Goal: Communication & Community: Answer question/provide support

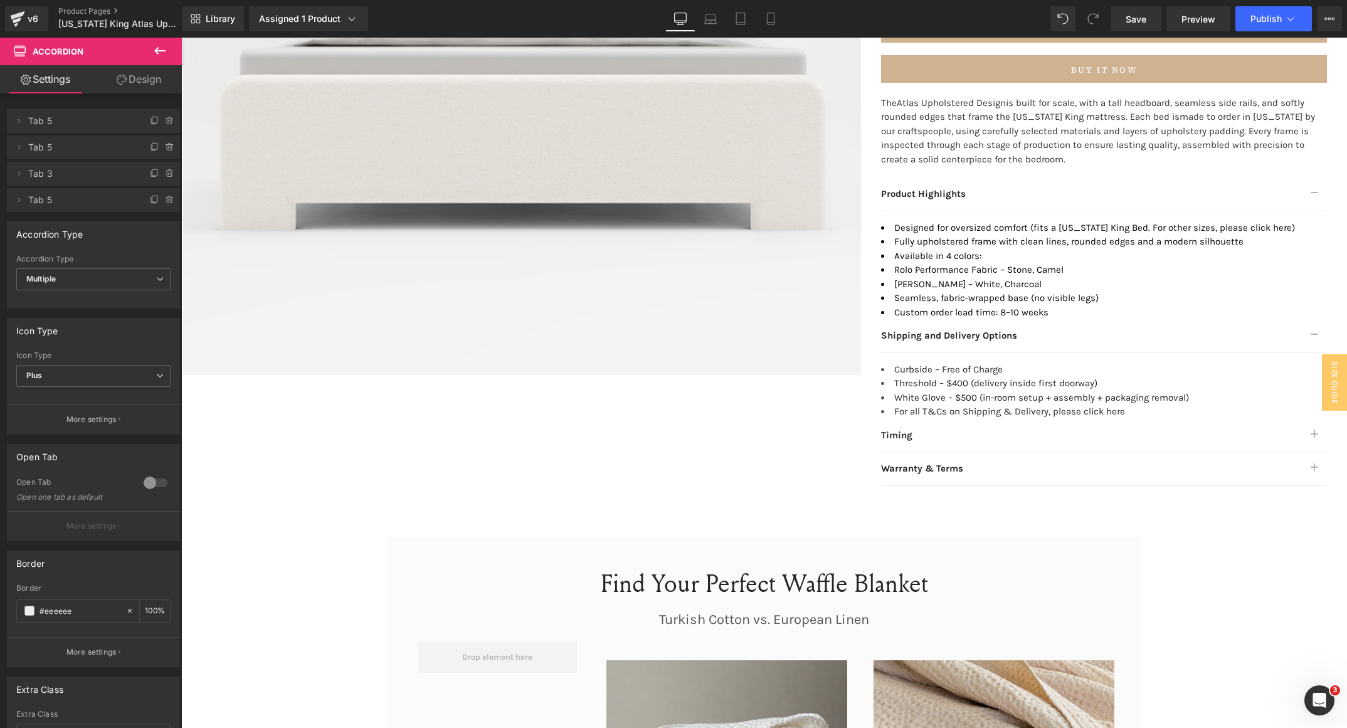
scroll to position [284, 0]
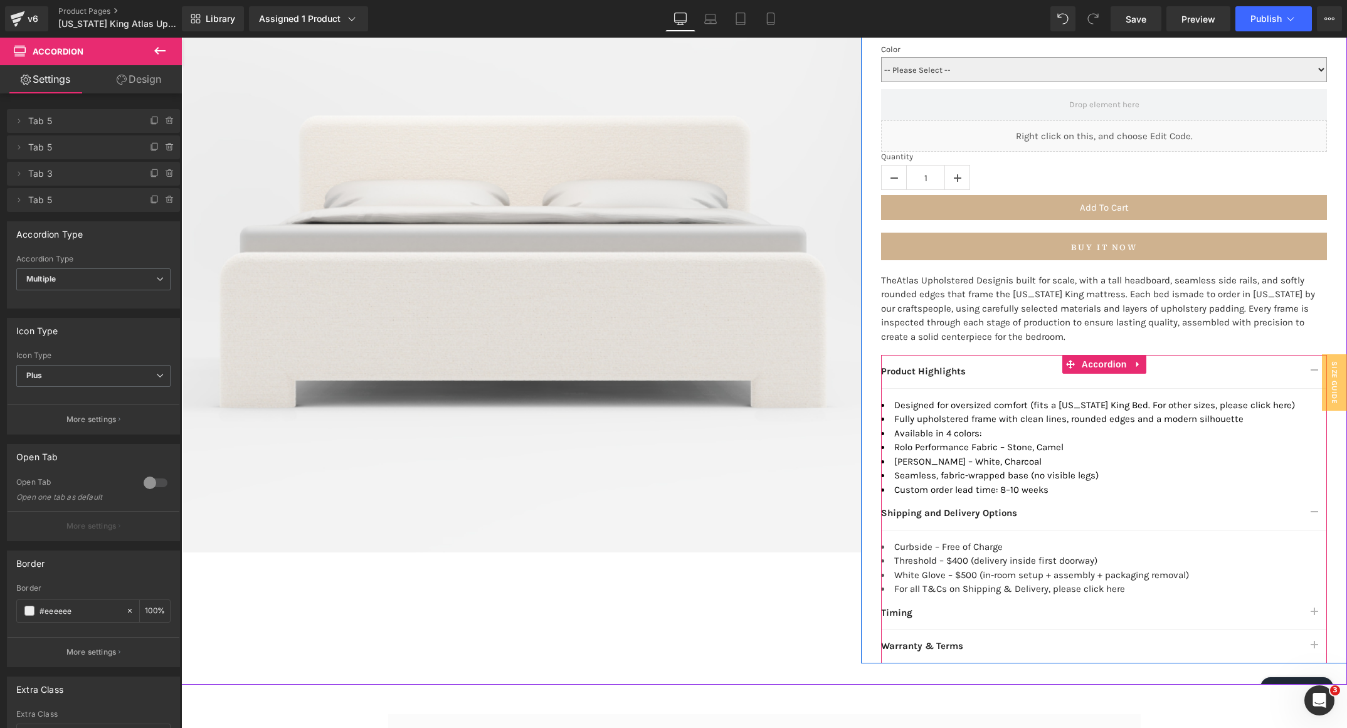
click at [1305, 367] on button "button" at bounding box center [1314, 371] width 25 height 33
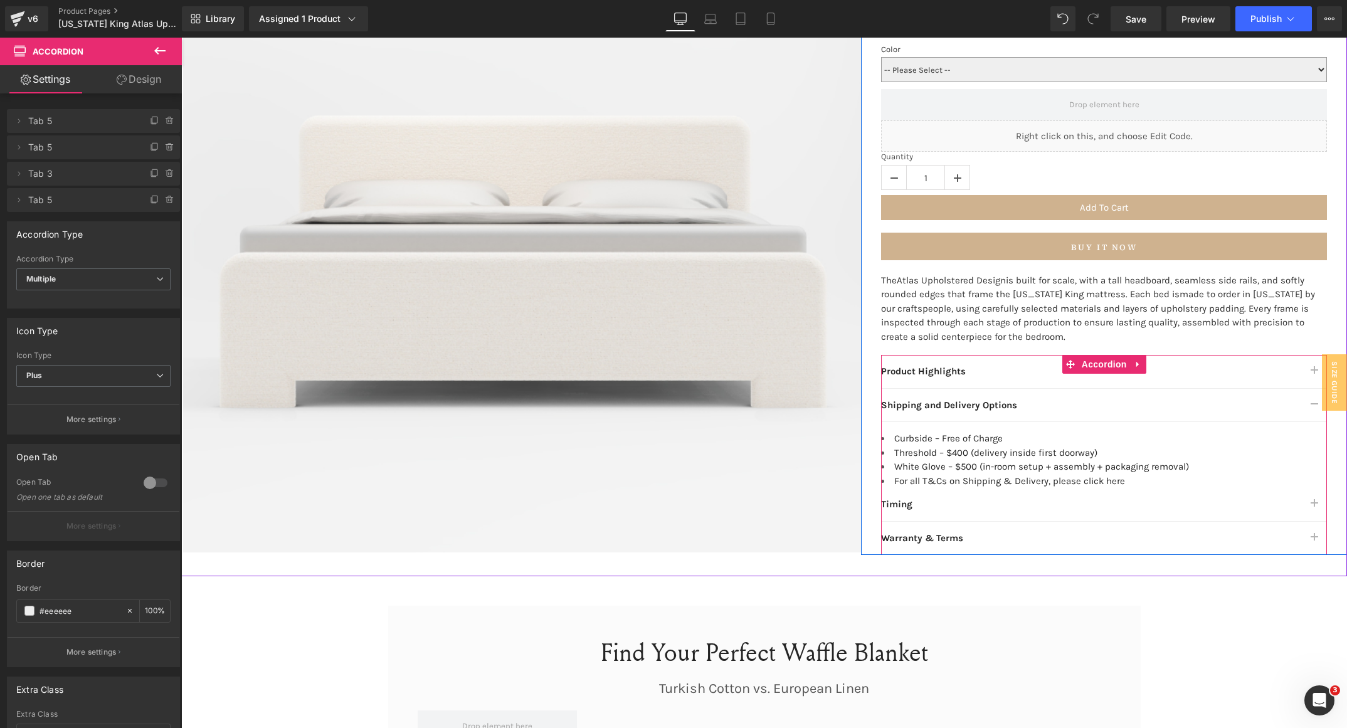
click at [1302, 401] on button "button" at bounding box center [1314, 405] width 25 height 33
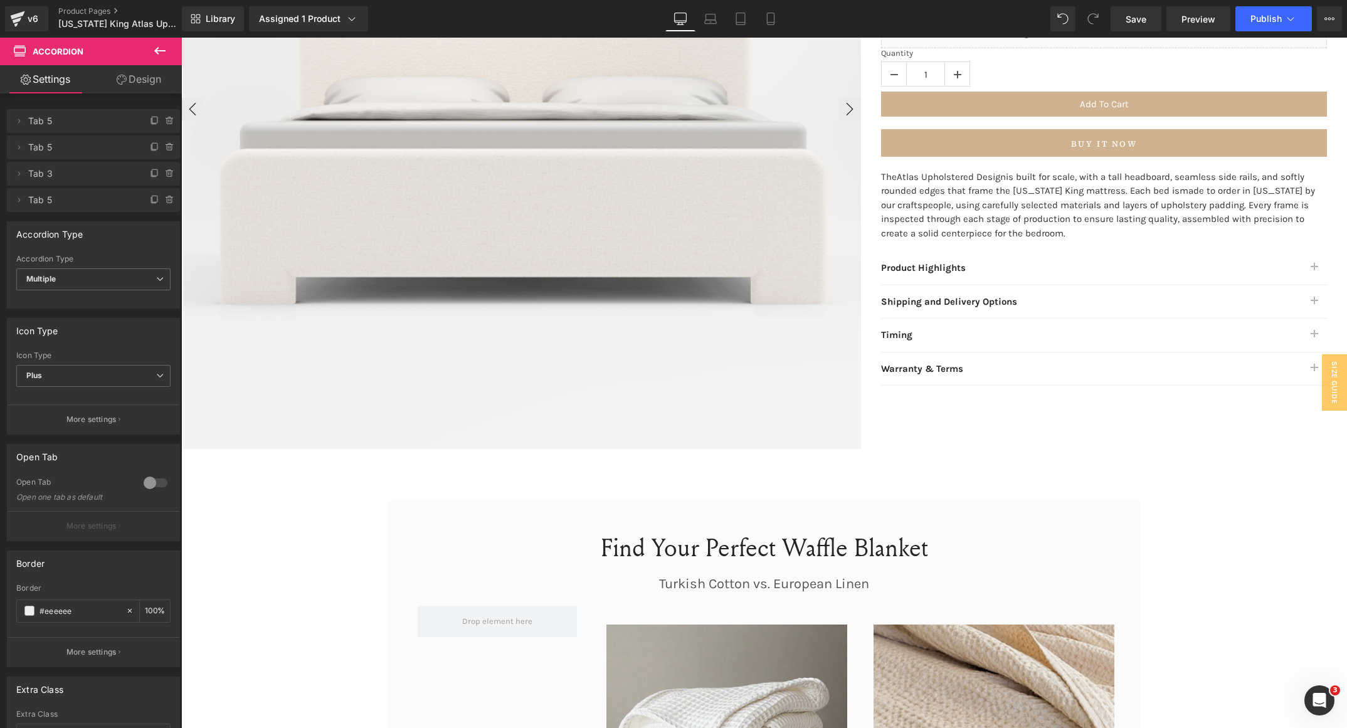
scroll to position [472, 0]
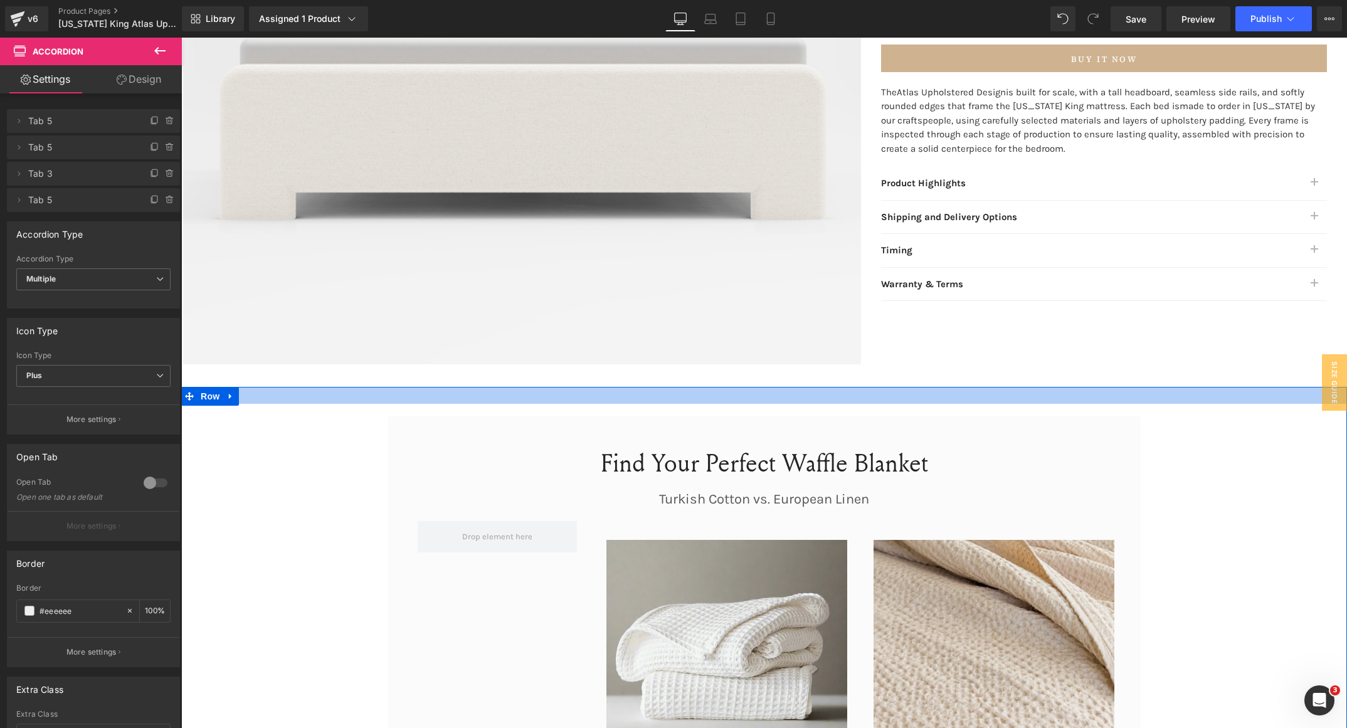
click at [231, 394] on div at bounding box center [764, 395] width 1166 height 17
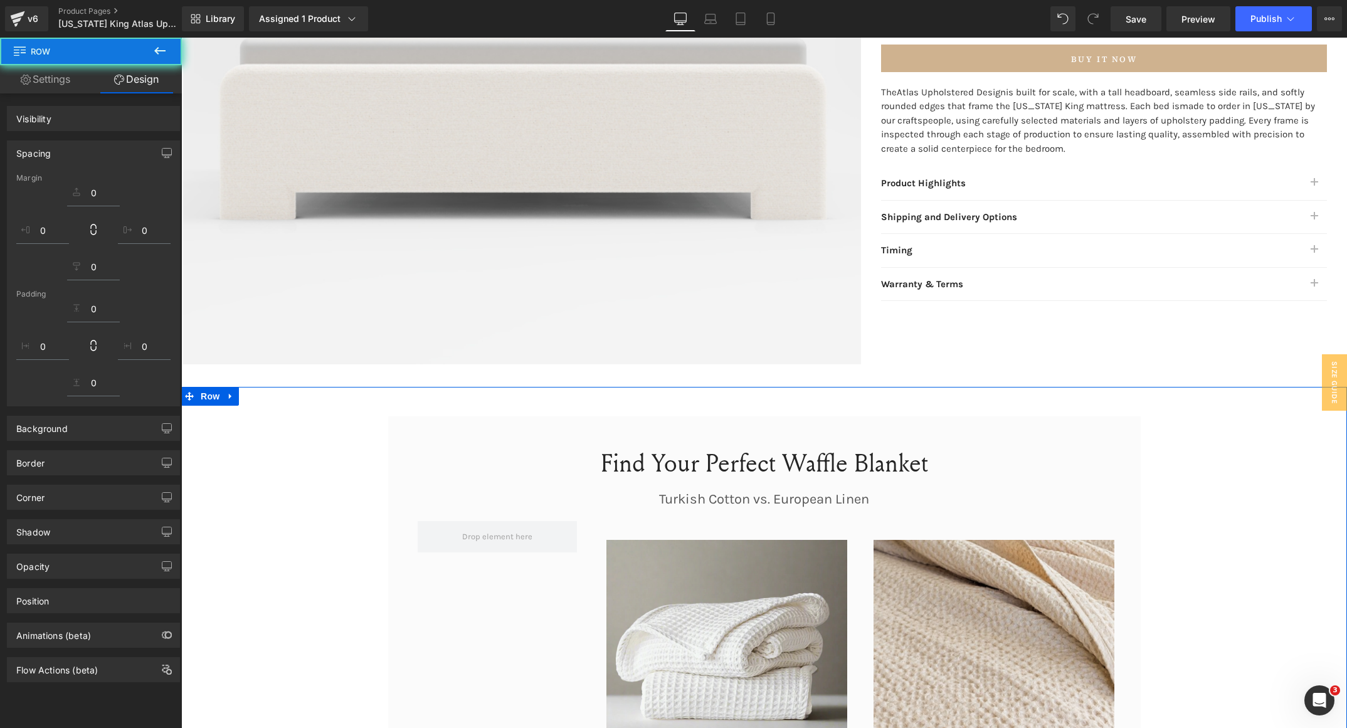
click at [226, 397] on icon at bounding box center [230, 396] width 9 height 9
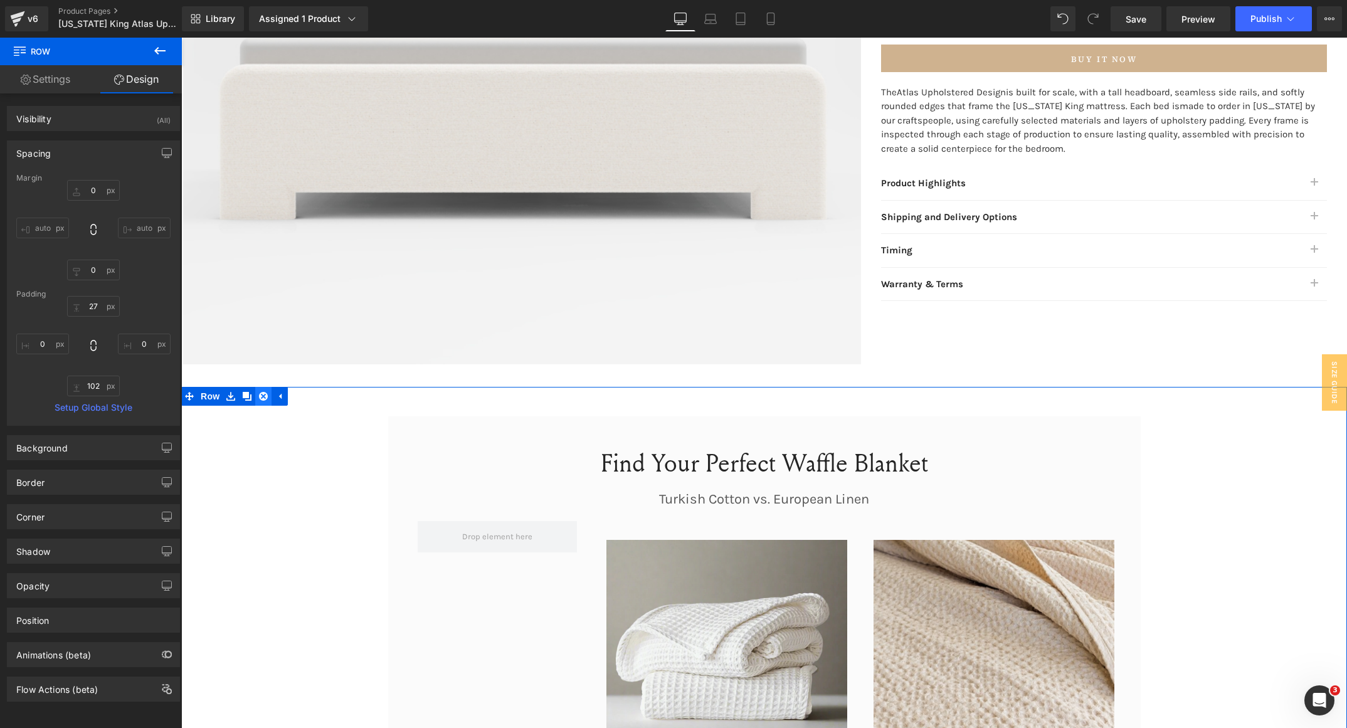
click at [255, 396] on link at bounding box center [263, 396] width 16 height 19
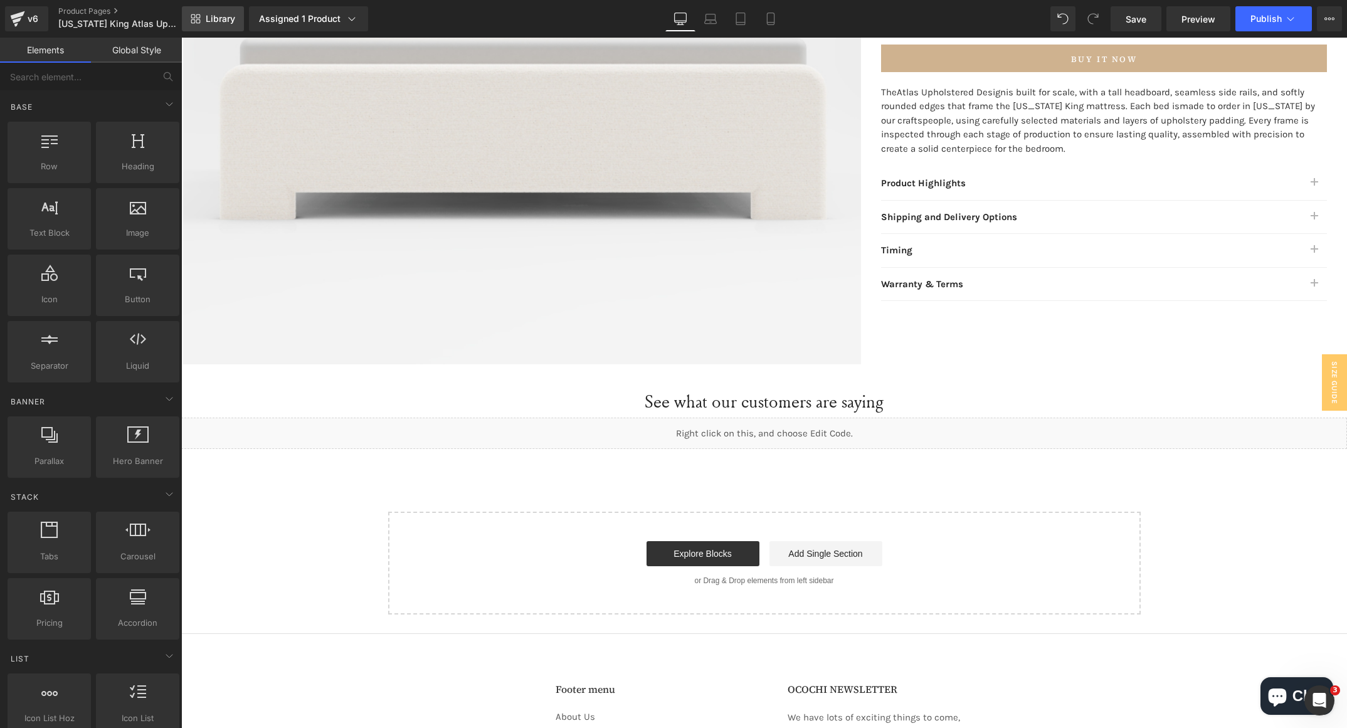
click at [214, 29] on link "Library" at bounding box center [213, 18] width 62 height 25
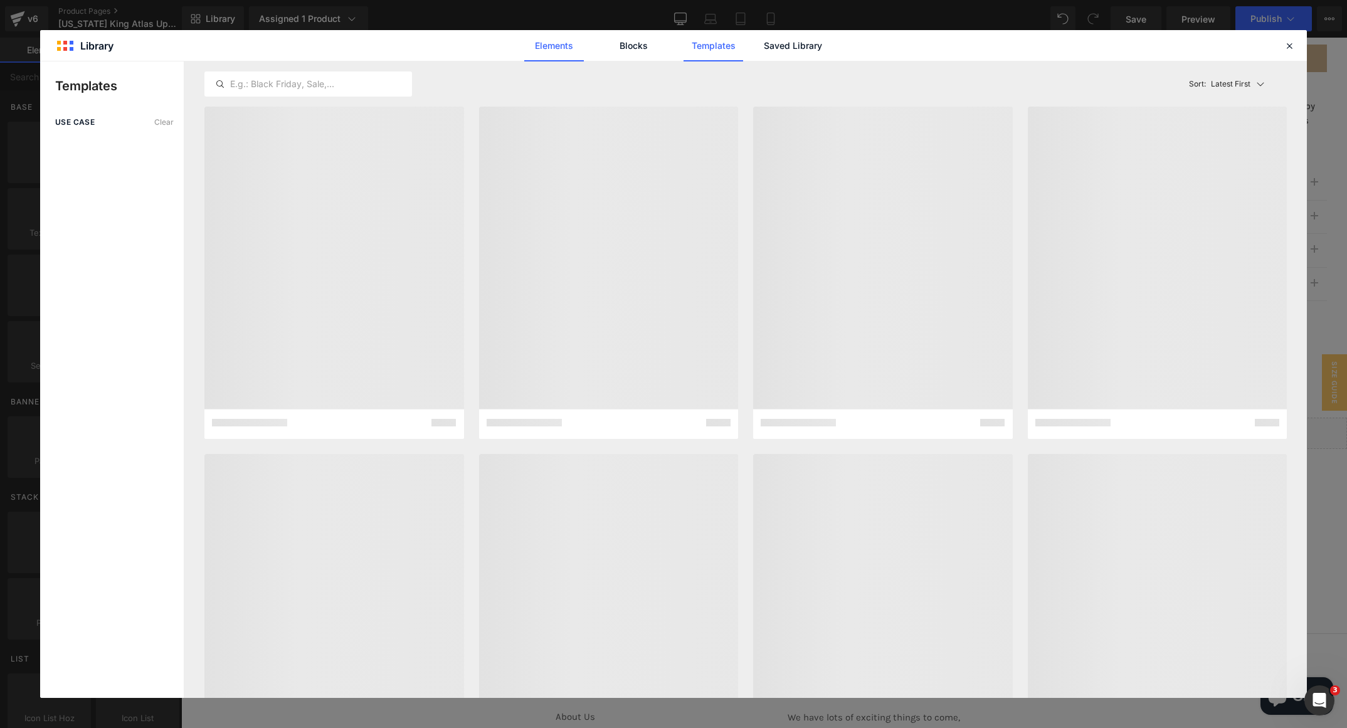
click at [539, 42] on link "Elements" at bounding box center [554, 45] width 60 height 31
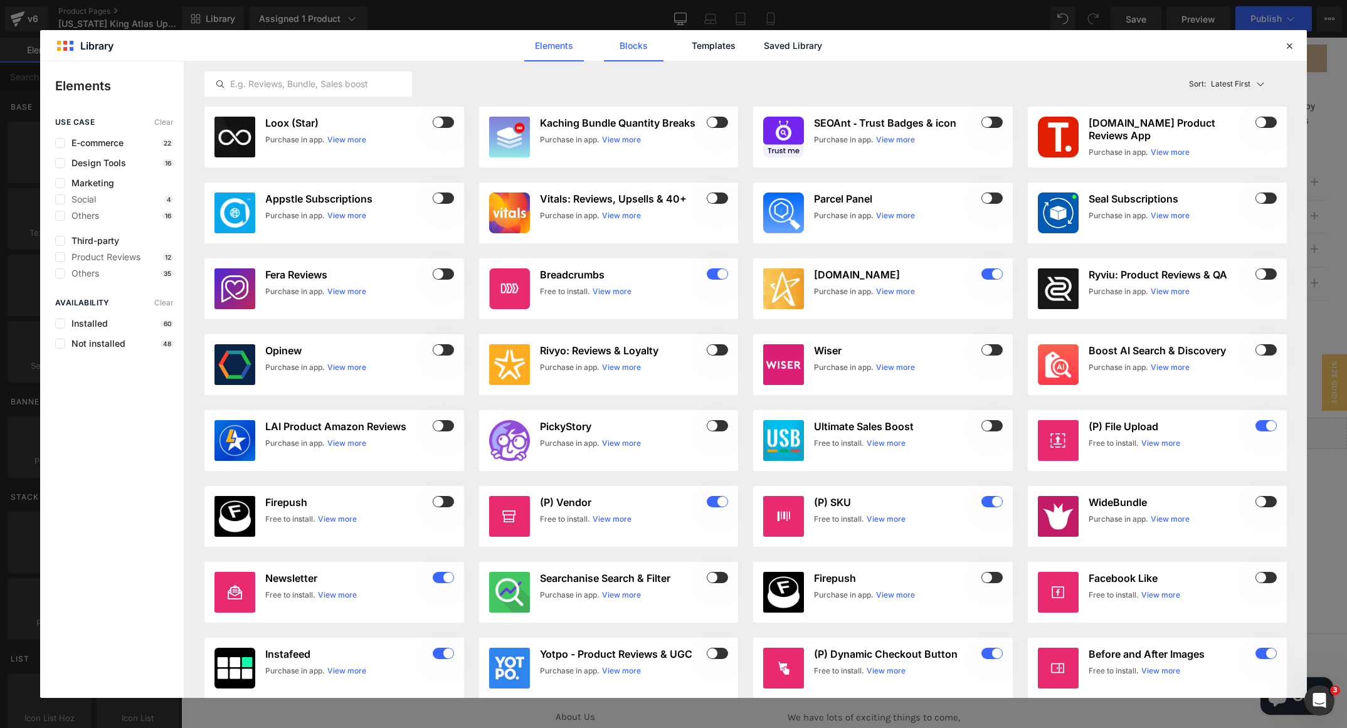
click at [630, 44] on link "Blocks" at bounding box center [634, 45] width 60 height 31
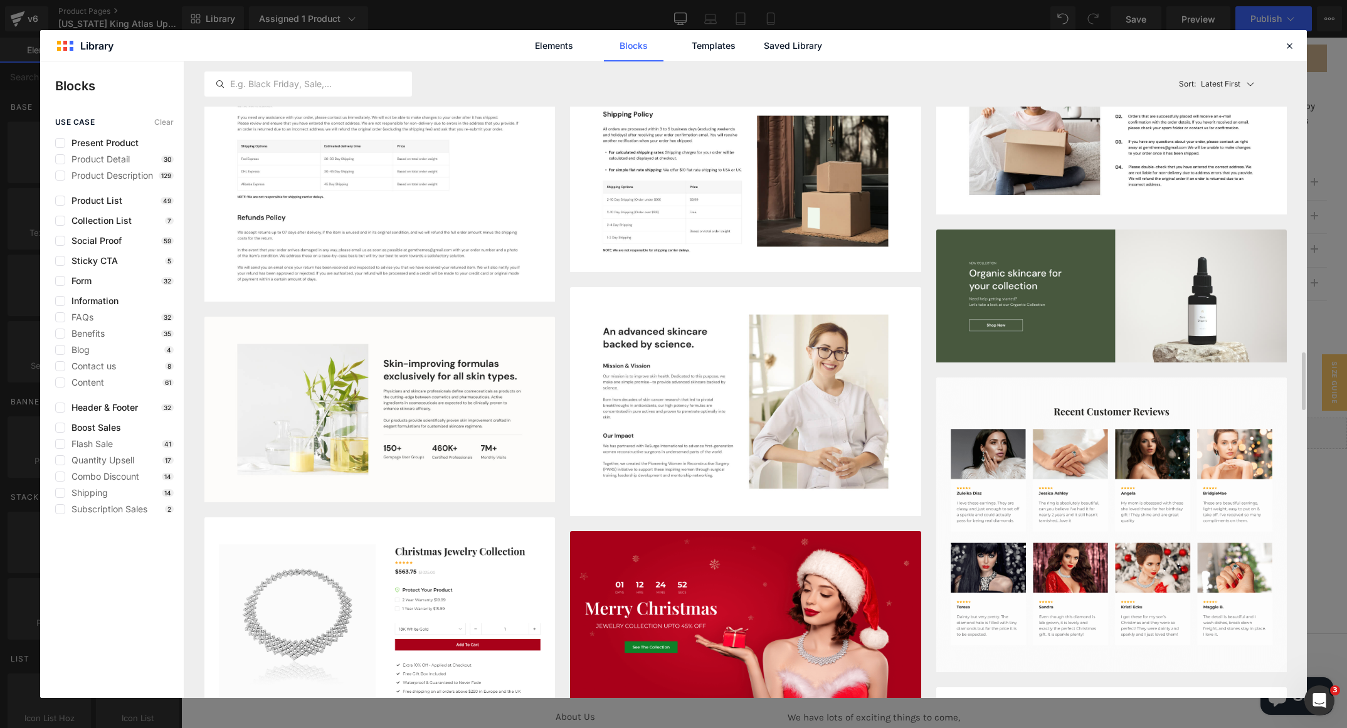
scroll to position [2828, 0]
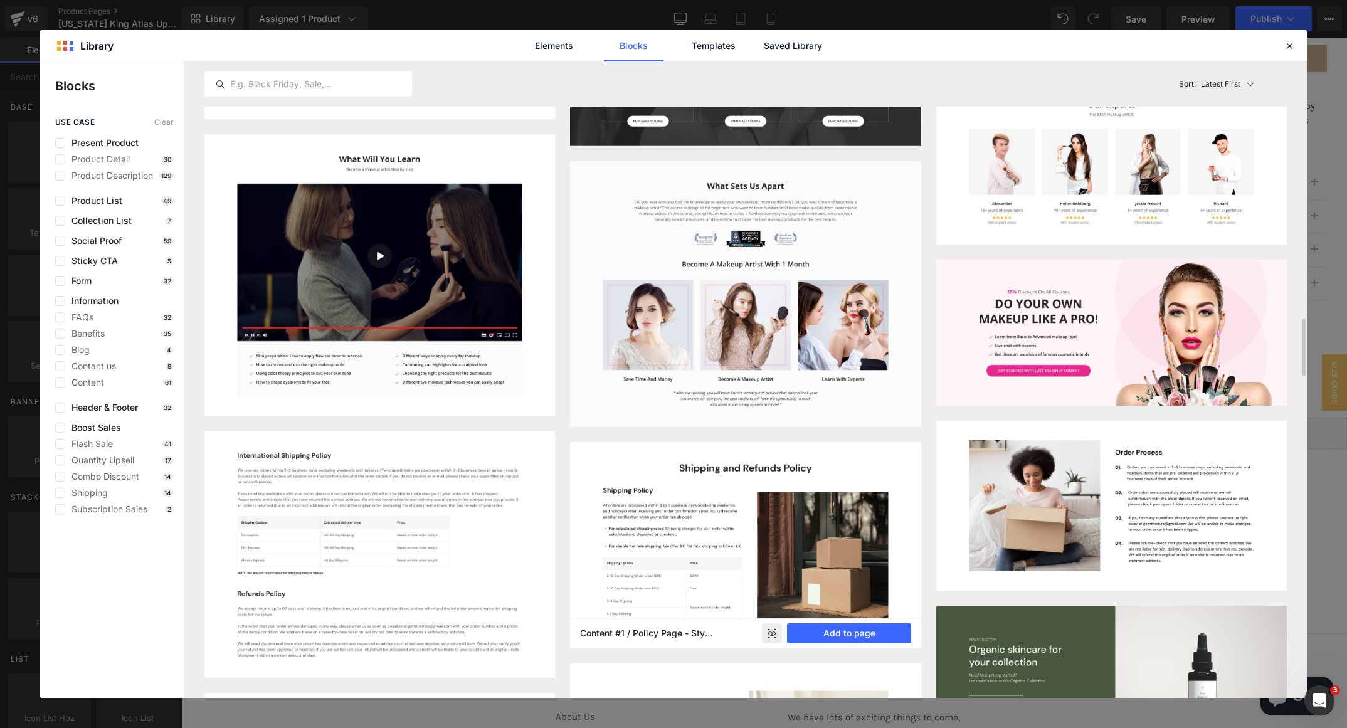
click at [694, 484] on img at bounding box center [745, 545] width 351 height 206
click at [805, 630] on button "Add to page" at bounding box center [849, 634] width 124 height 20
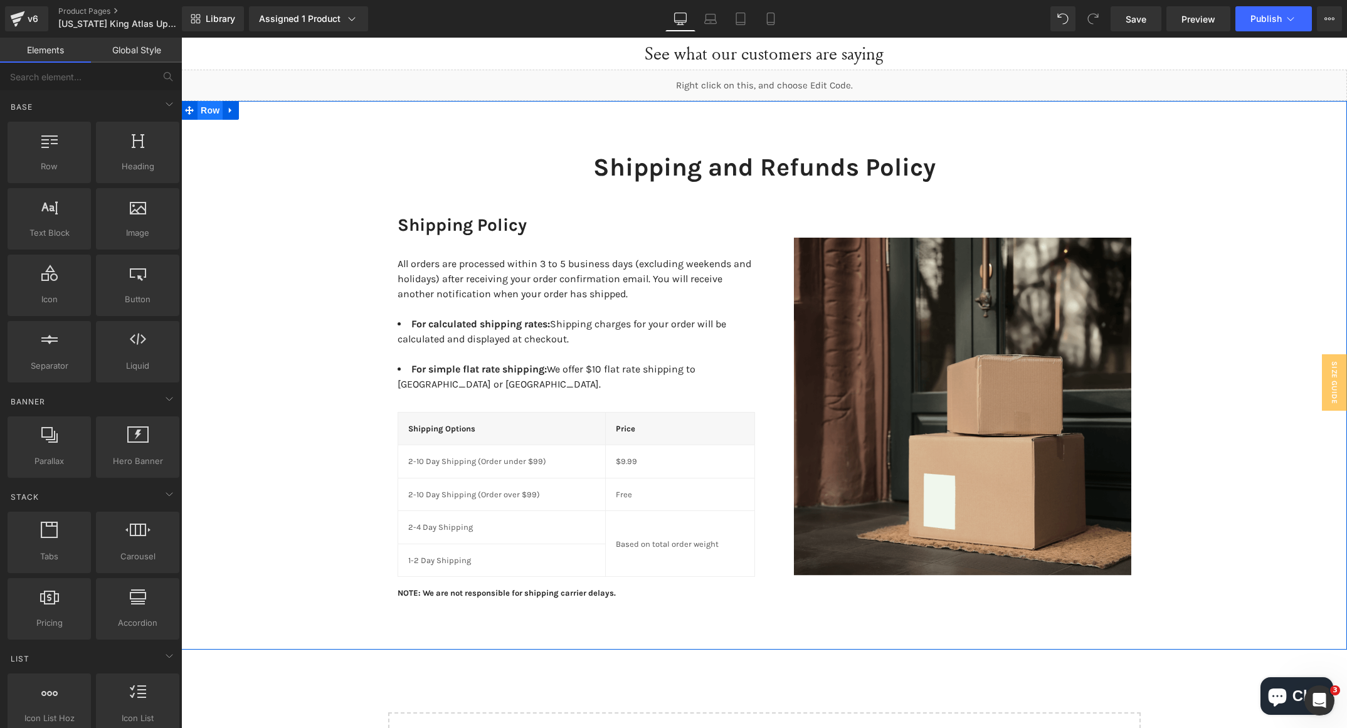
scroll to position [538, 0]
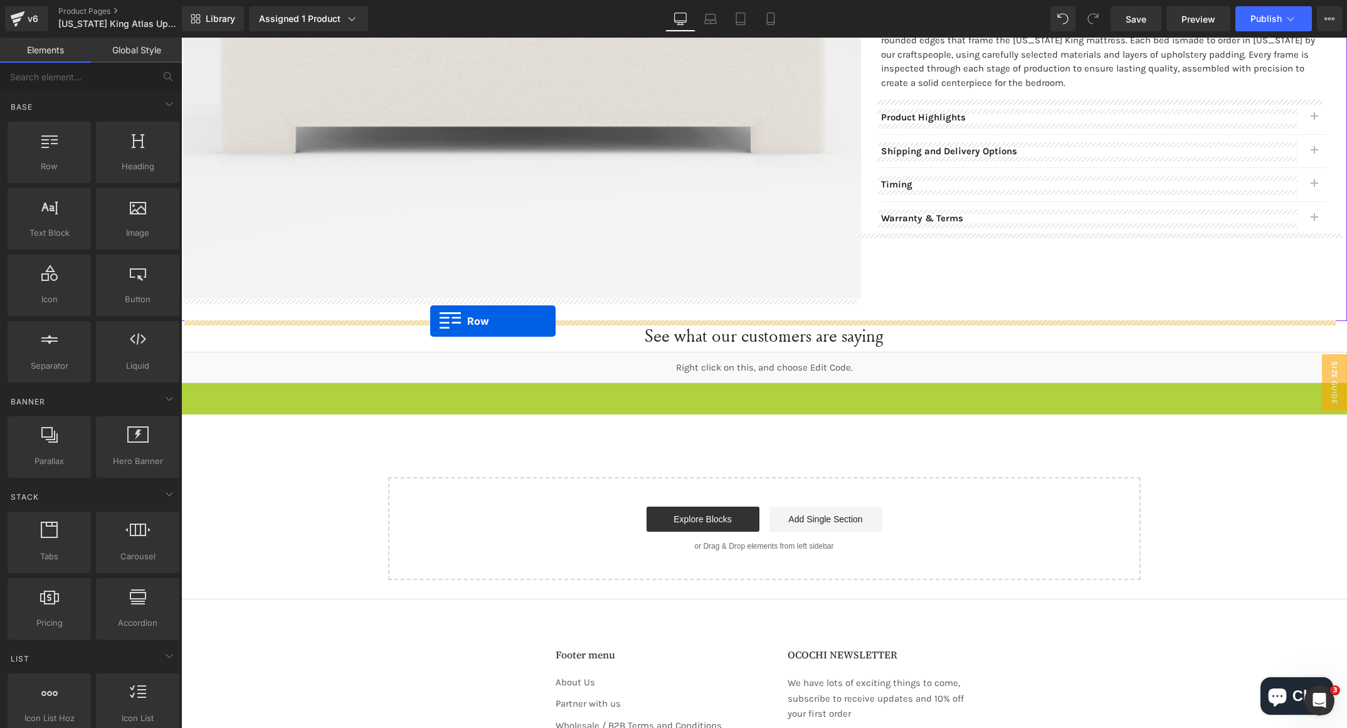
drag, startPoint x: 188, startPoint y: 398, endPoint x: 430, endPoint y: 322, distance: 254.3
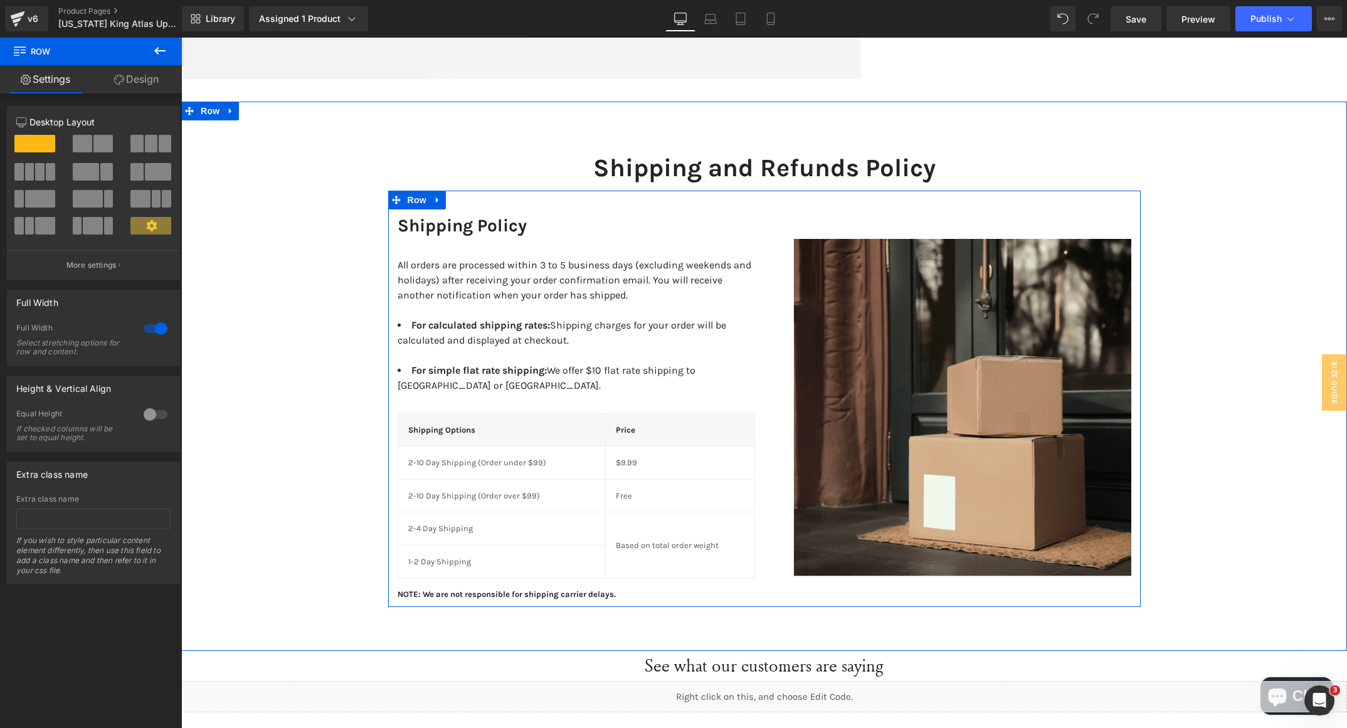
scroll to position [726, 0]
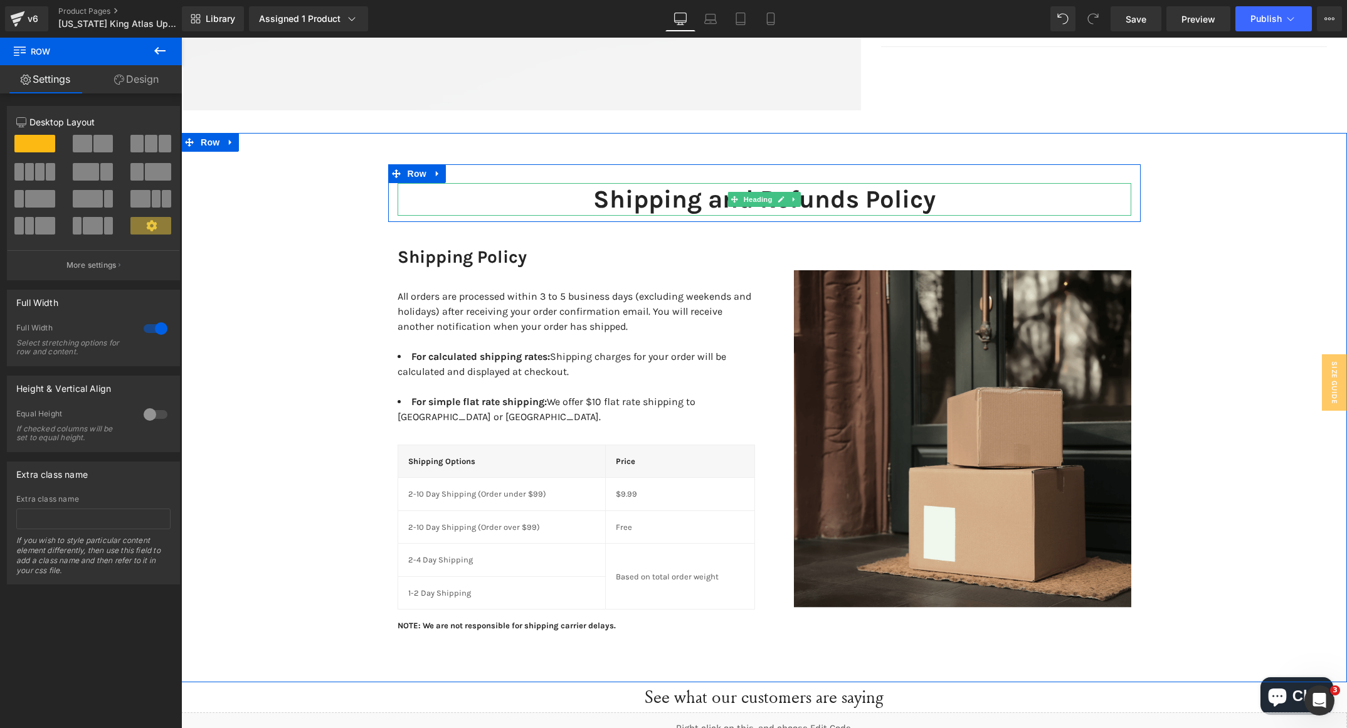
click at [642, 196] on h1 "Shipping and Refunds Policy" at bounding box center [765, 199] width 734 height 33
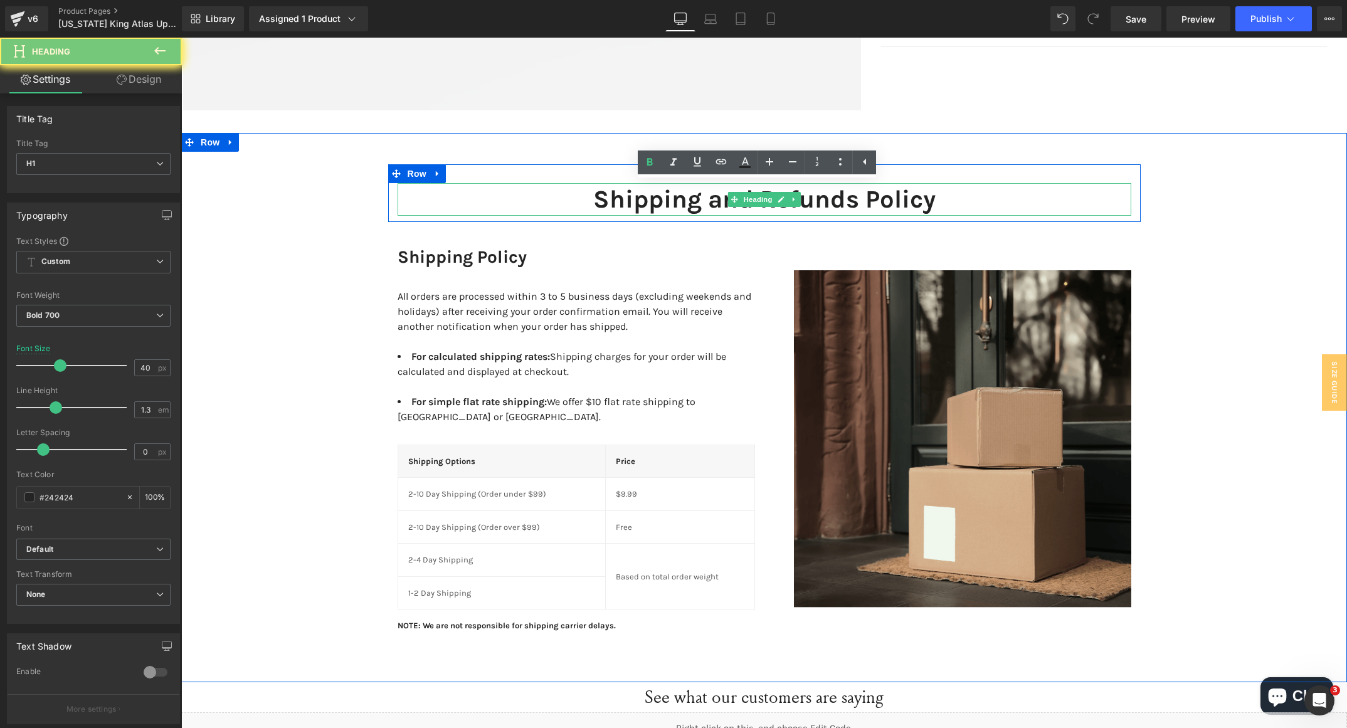
click at [642, 196] on h1 "Shipping and Refunds Policy" at bounding box center [765, 199] width 734 height 33
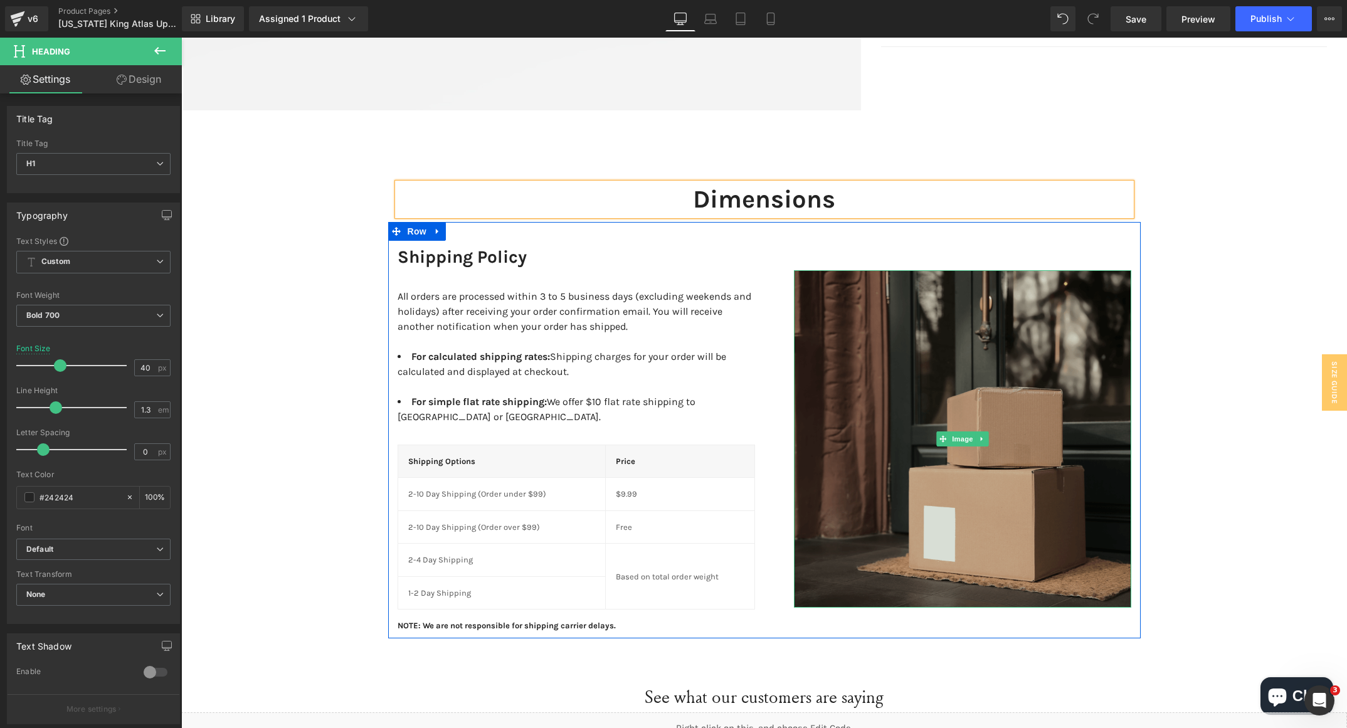
click at [948, 369] on img at bounding box center [962, 439] width 337 height 338
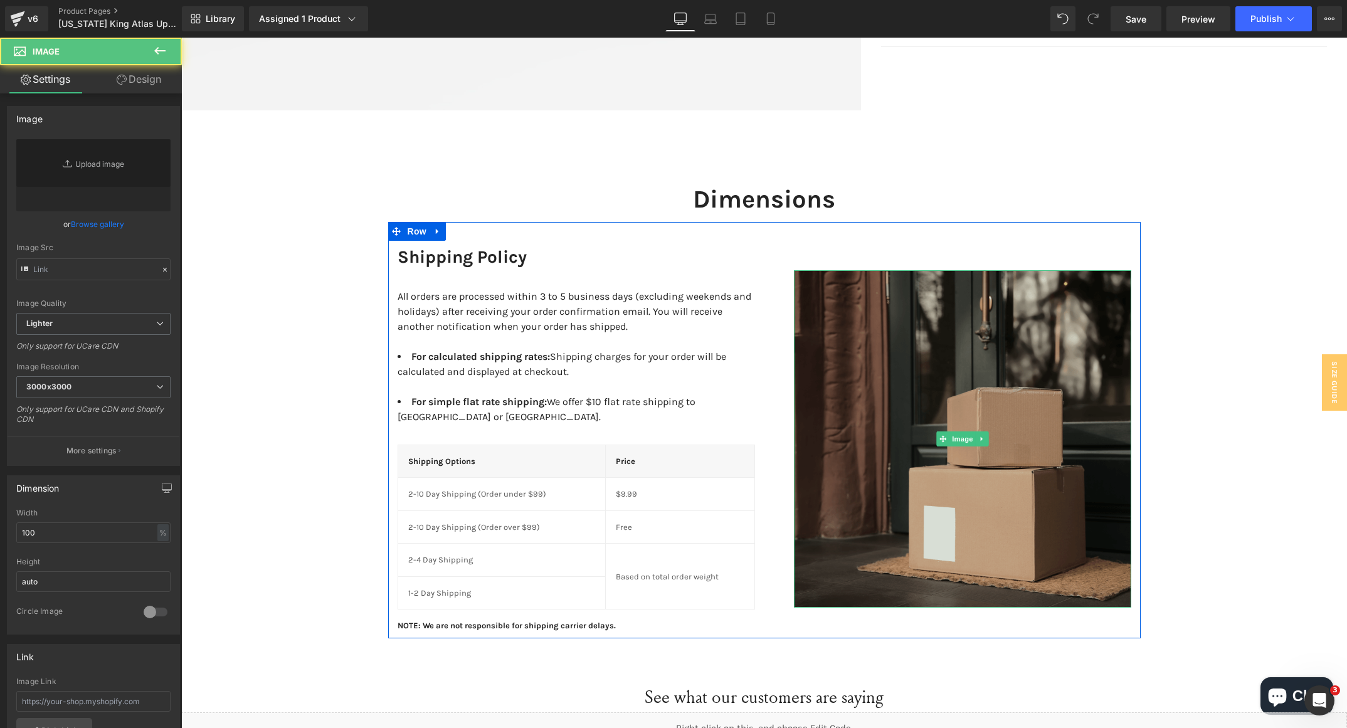
type input "[URL][DOMAIN_NAME]"
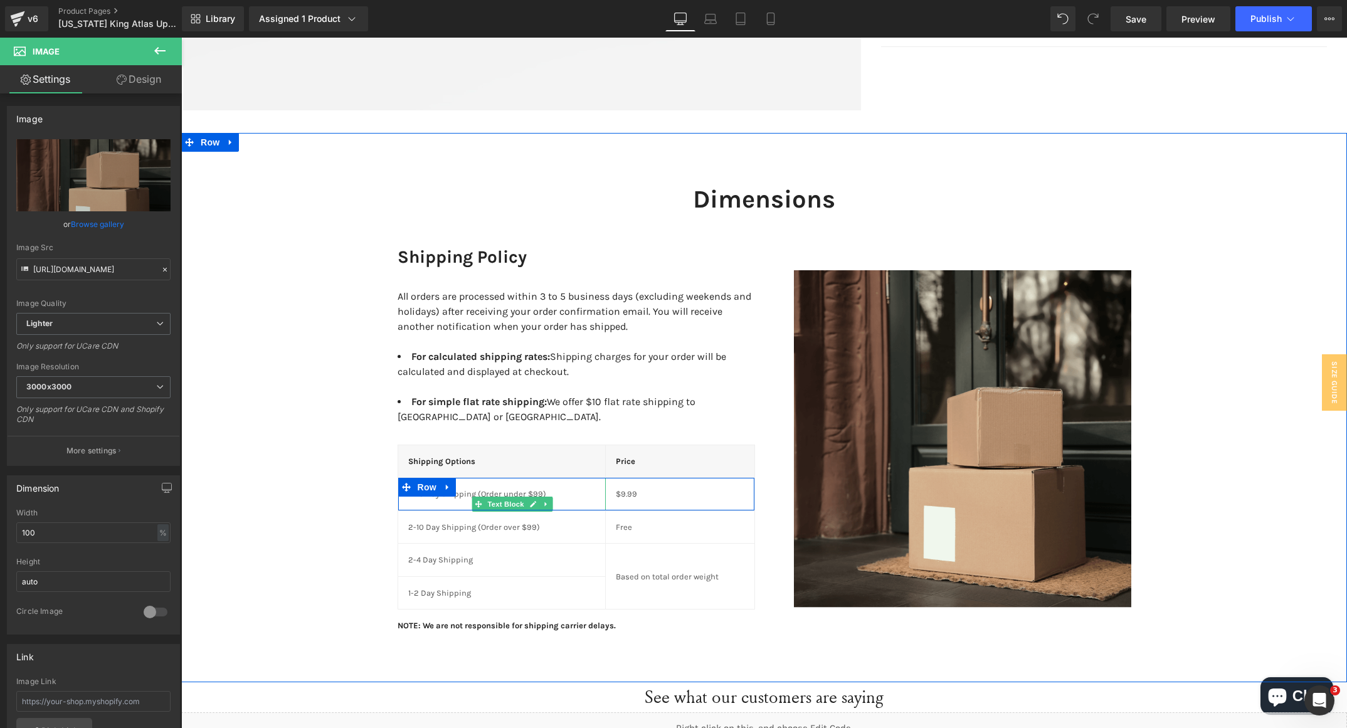
click at [455, 488] on p "2-10 Day Shipping (Order under $99)" at bounding box center [501, 494] width 187 height 13
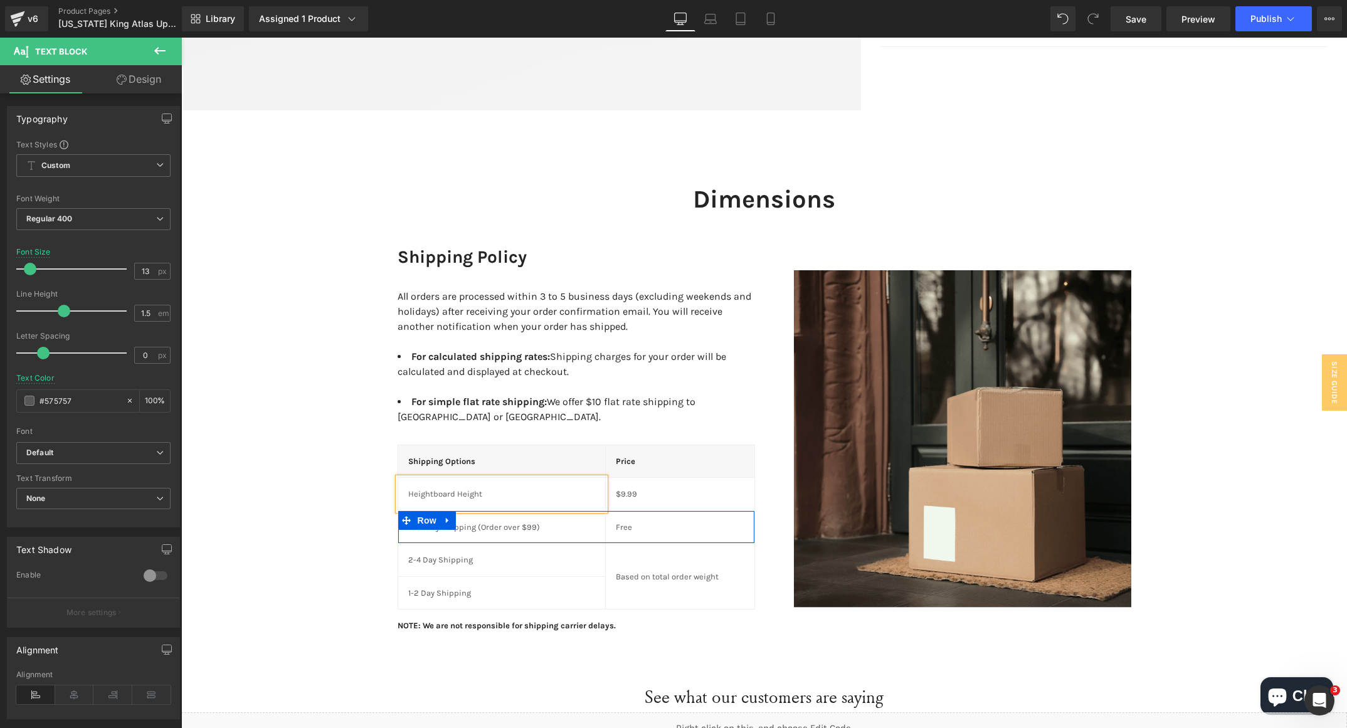
click at [489, 521] on p "2-10 Day Shipping (Order over $99)" at bounding box center [501, 527] width 187 height 13
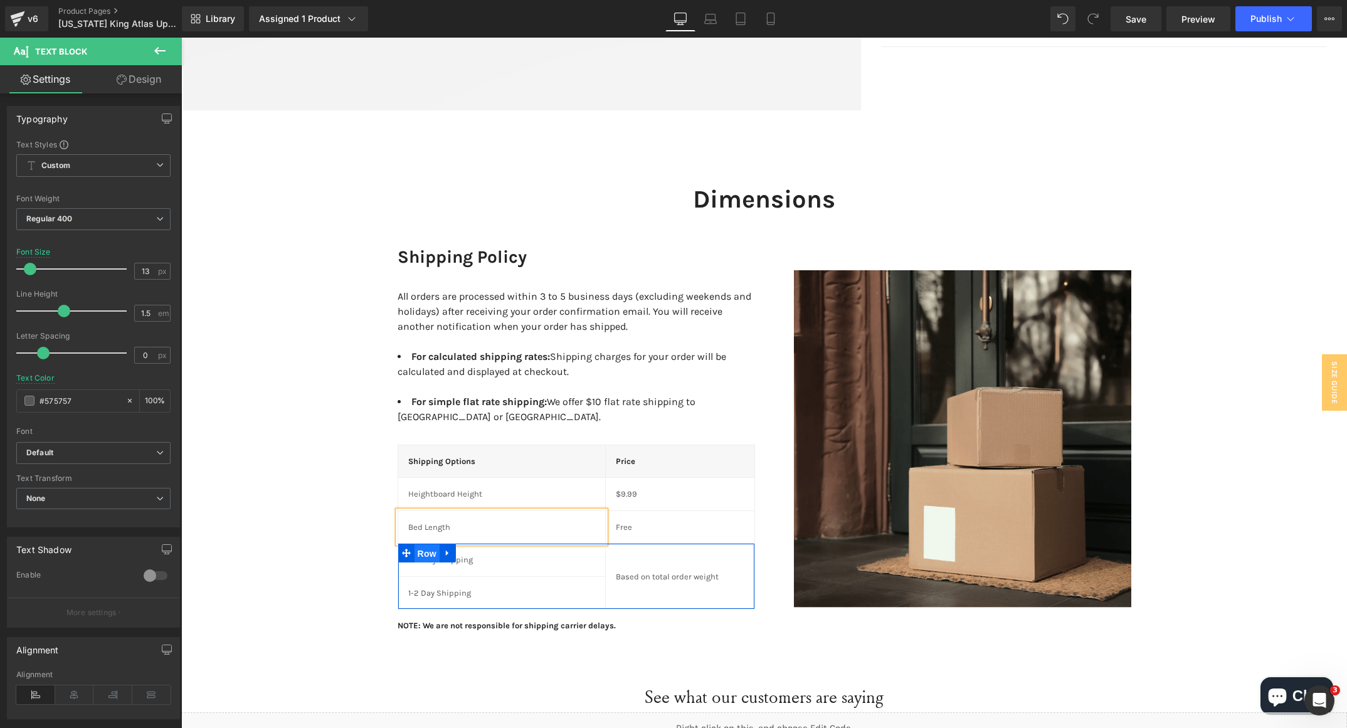
click at [425, 544] on span "Row" at bounding box center [427, 553] width 25 height 19
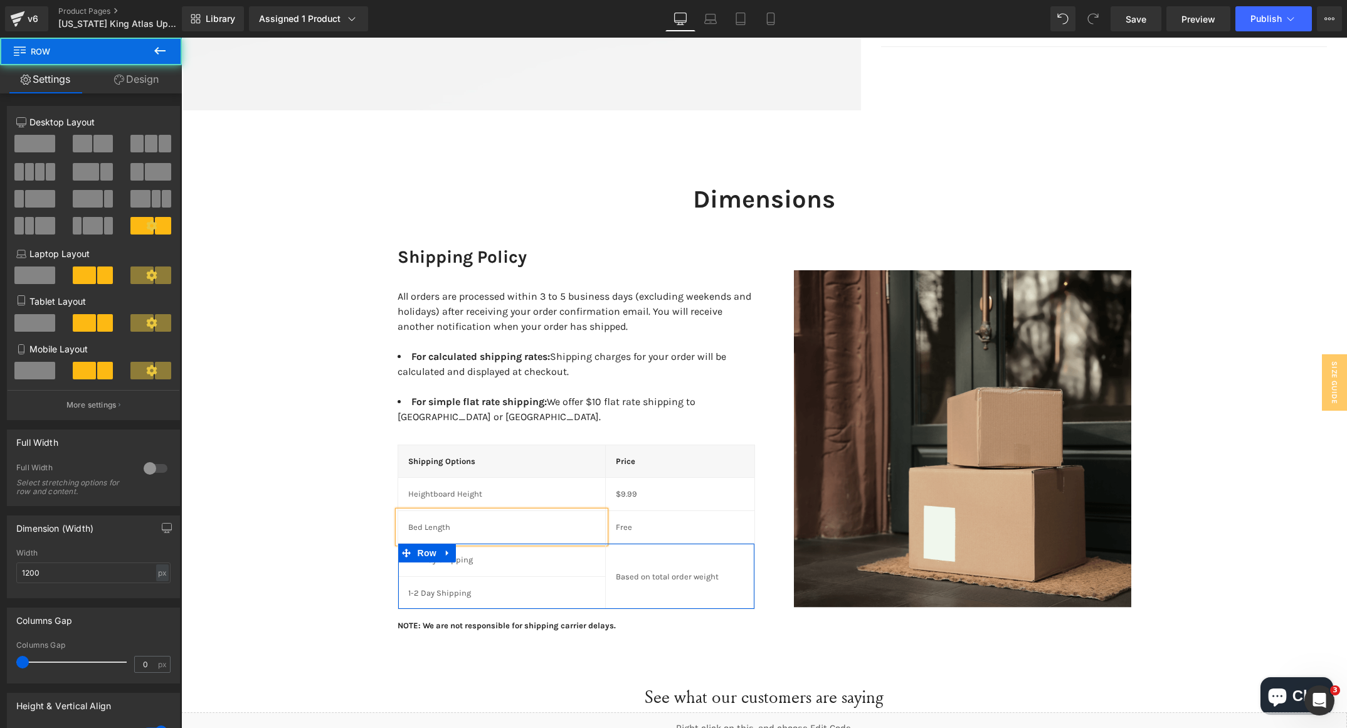
click at [460, 554] on p "2-4 Day Shipping" at bounding box center [501, 560] width 187 height 13
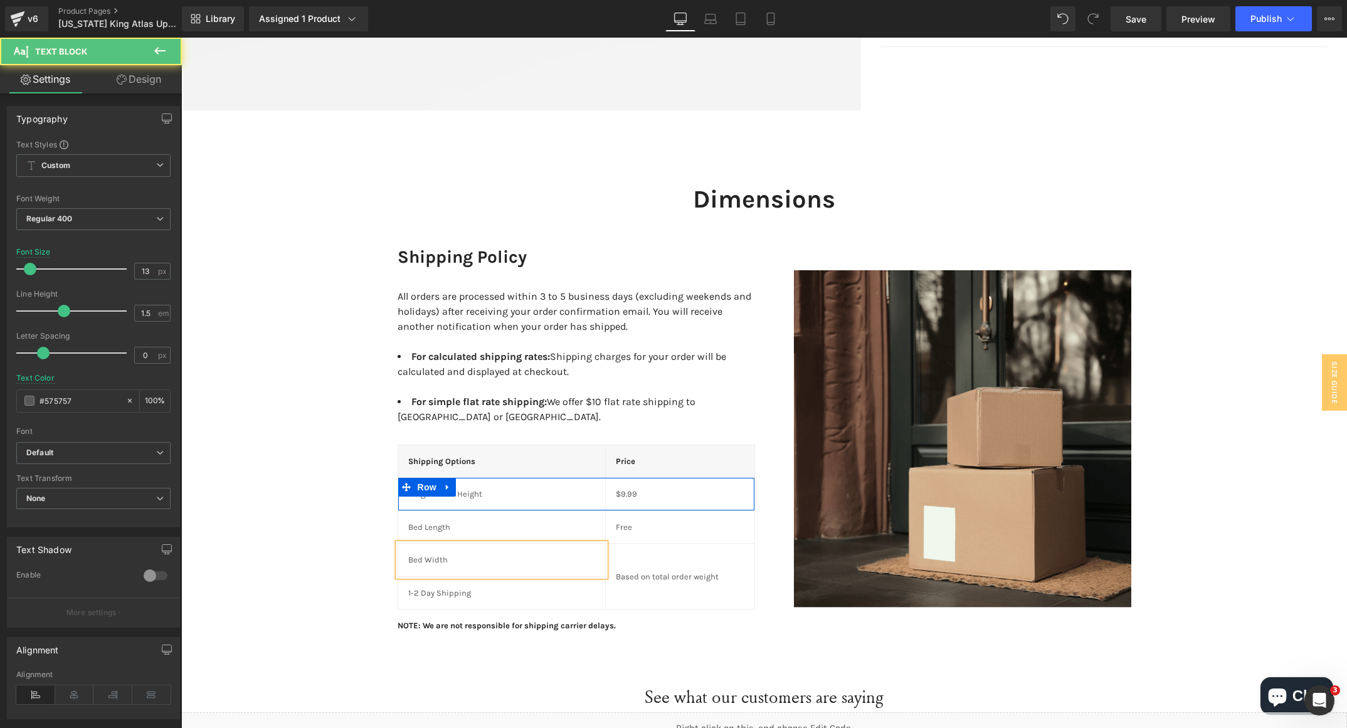
click at [510, 488] on p "Heightboard Height" at bounding box center [501, 494] width 187 height 13
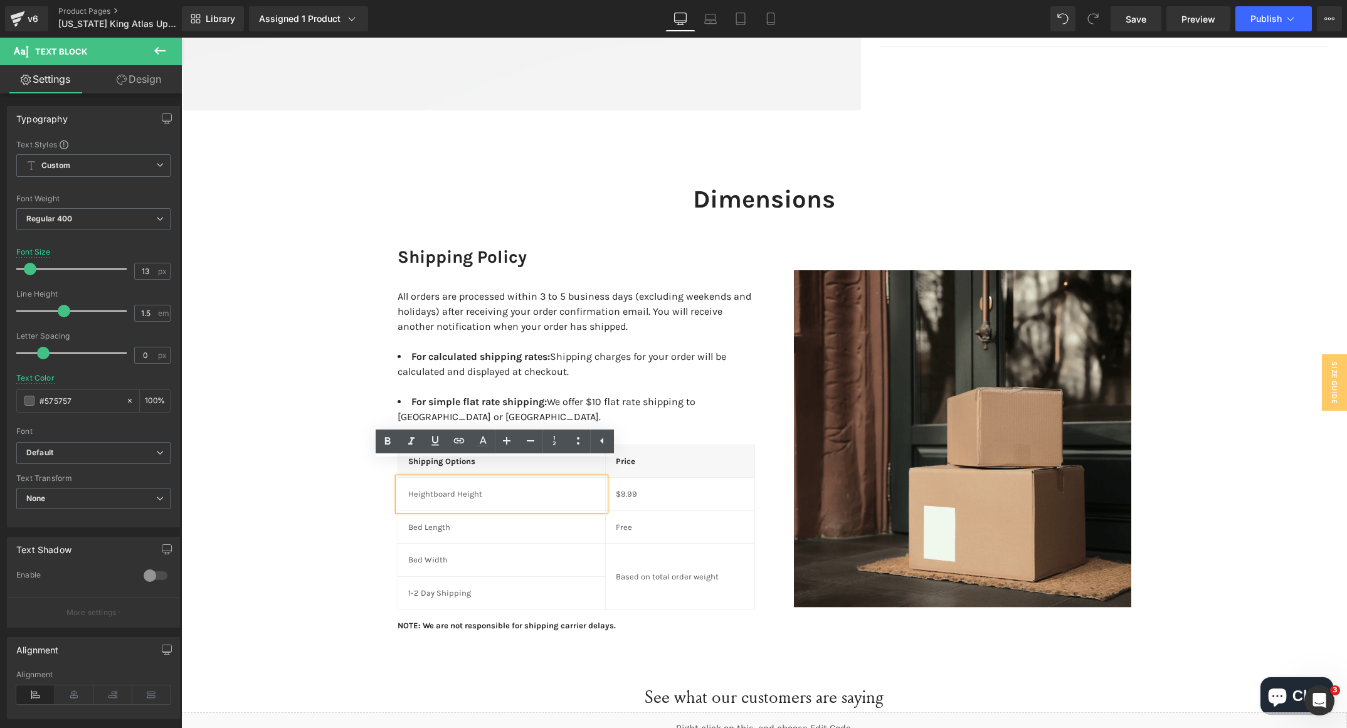
click at [426, 480] on span "Row" at bounding box center [427, 487] width 20 height 15
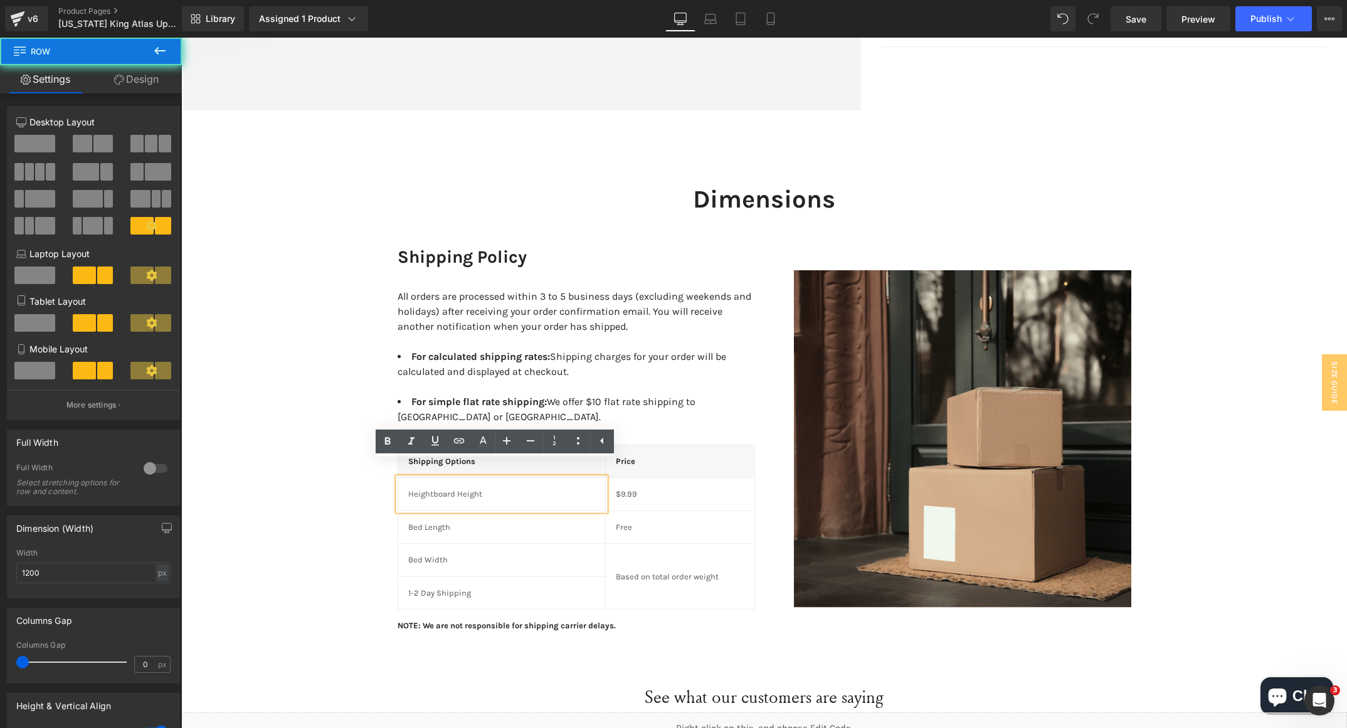
click at [417, 480] on span "Row" at bounding box center [427, 487] width 20 height 15
click at [425, 488] on p "Heightboard Height" at bounding box center [501, 494] width 187 height 13
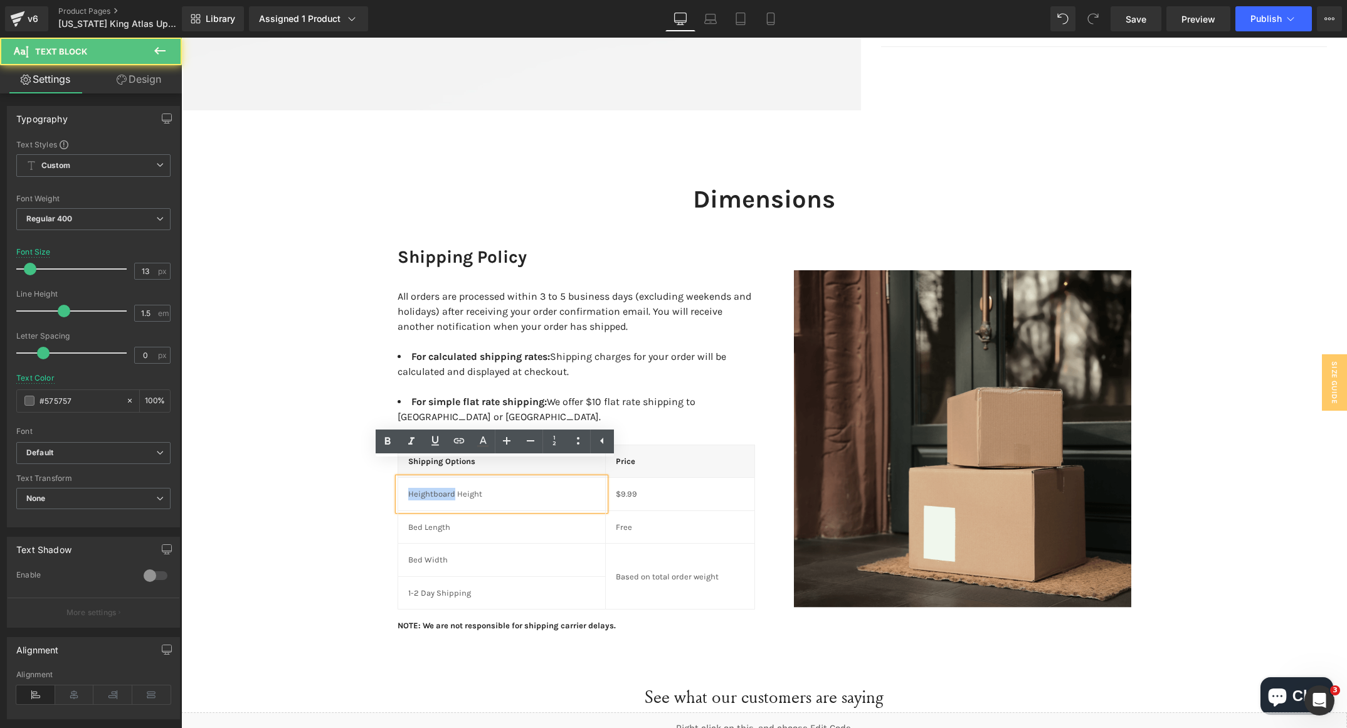
click at [432, 488] on p "Heightboard Height" at bounding box center [501, 494] width 187 height 13
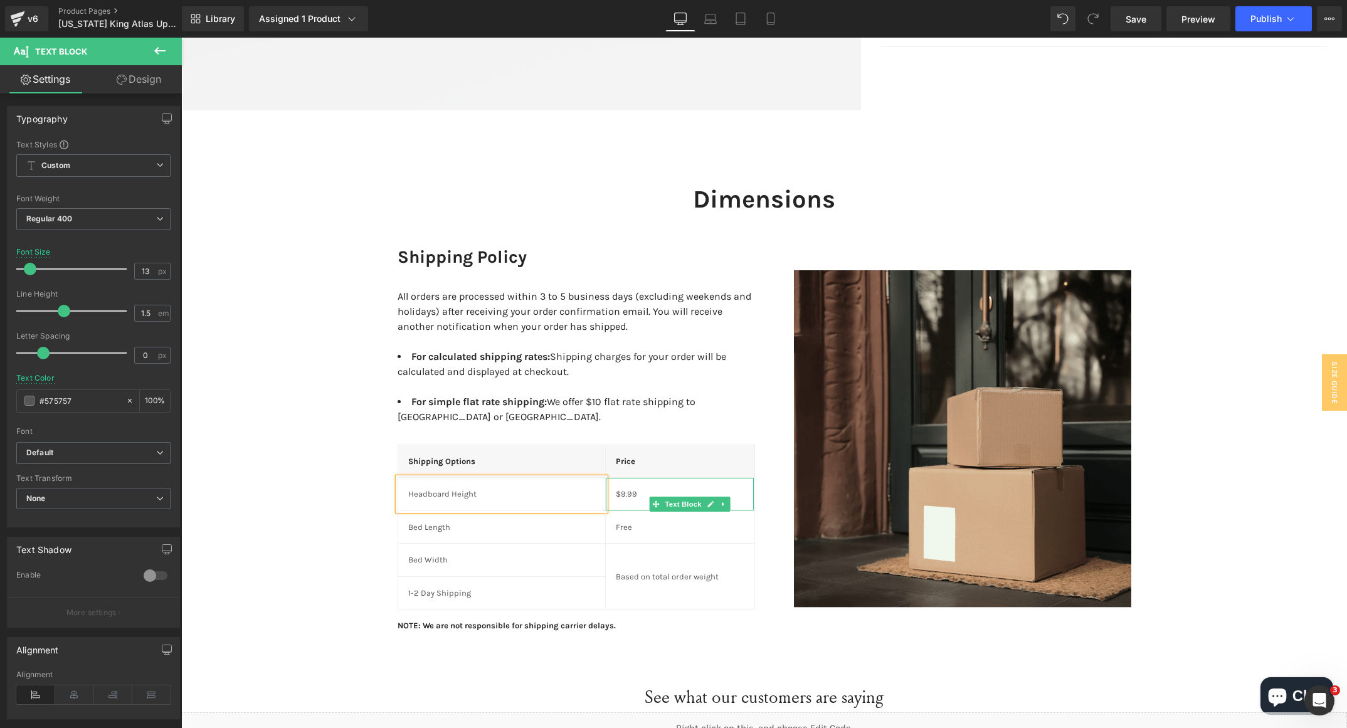
click at [634, 488] on p "$9.99" at bounding box center [680, 494] width 129 height 13
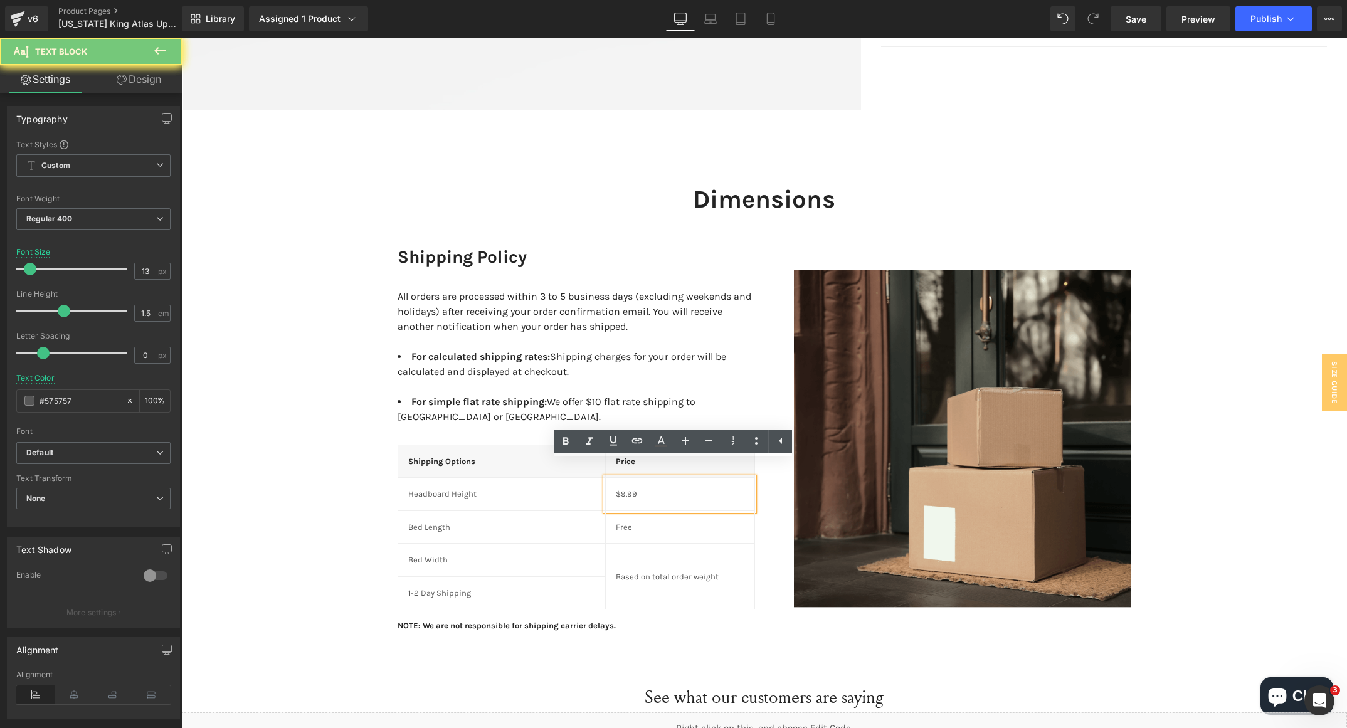
click at [621, 488] on p "$9.99" at bounding box center [680, 494] width 129 height 13
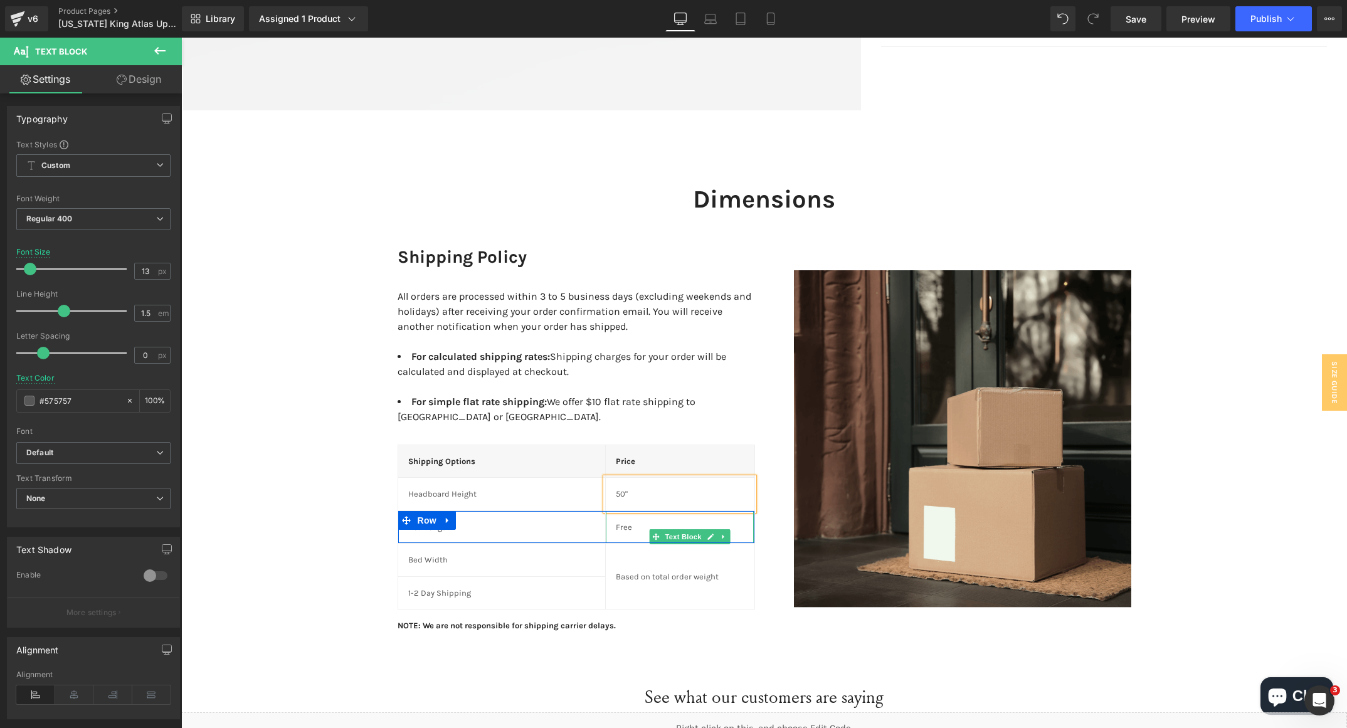
click at [616, 521] on p "Free" at bounding box center [680, 527] width 129 height 13
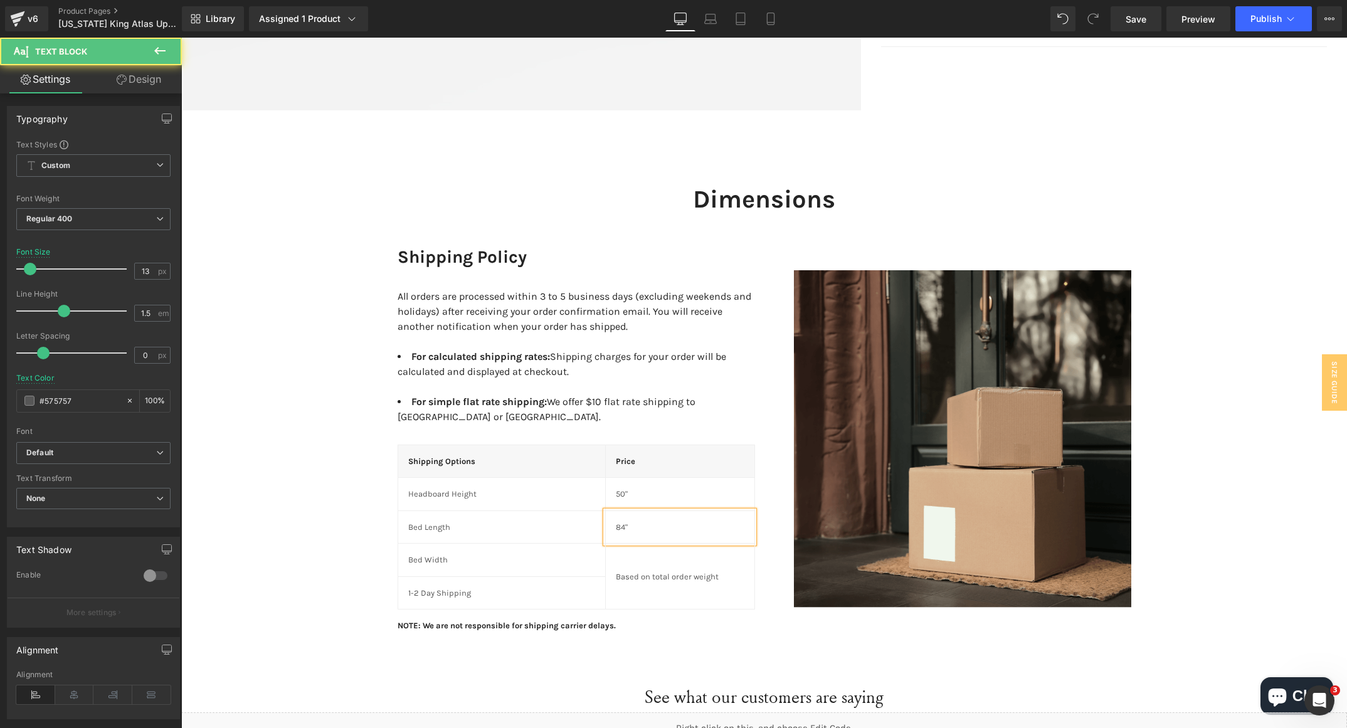
click at [616, 521] on p "84"" at bounding box center [680, 527] width 129 height 13
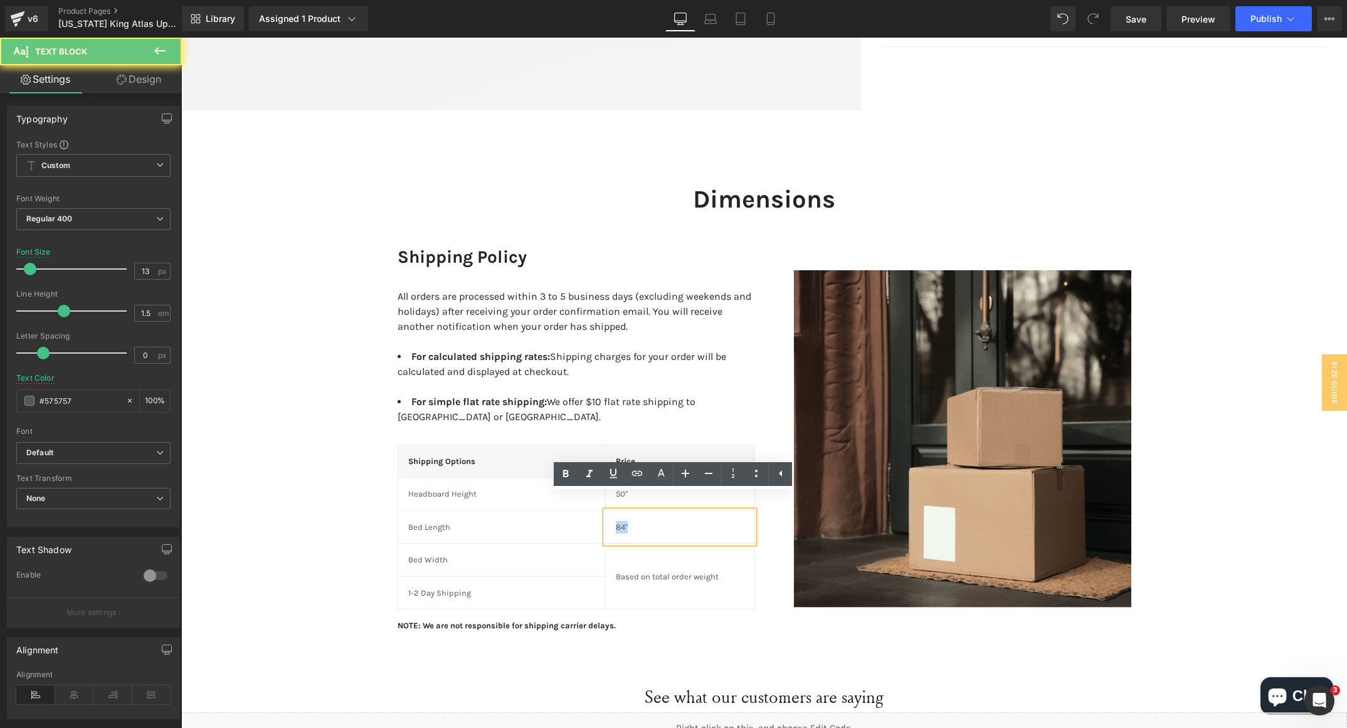
click at [616, 521] on p "84"" at bounding box center [680, 527] width 129 height 13
copy p "84""
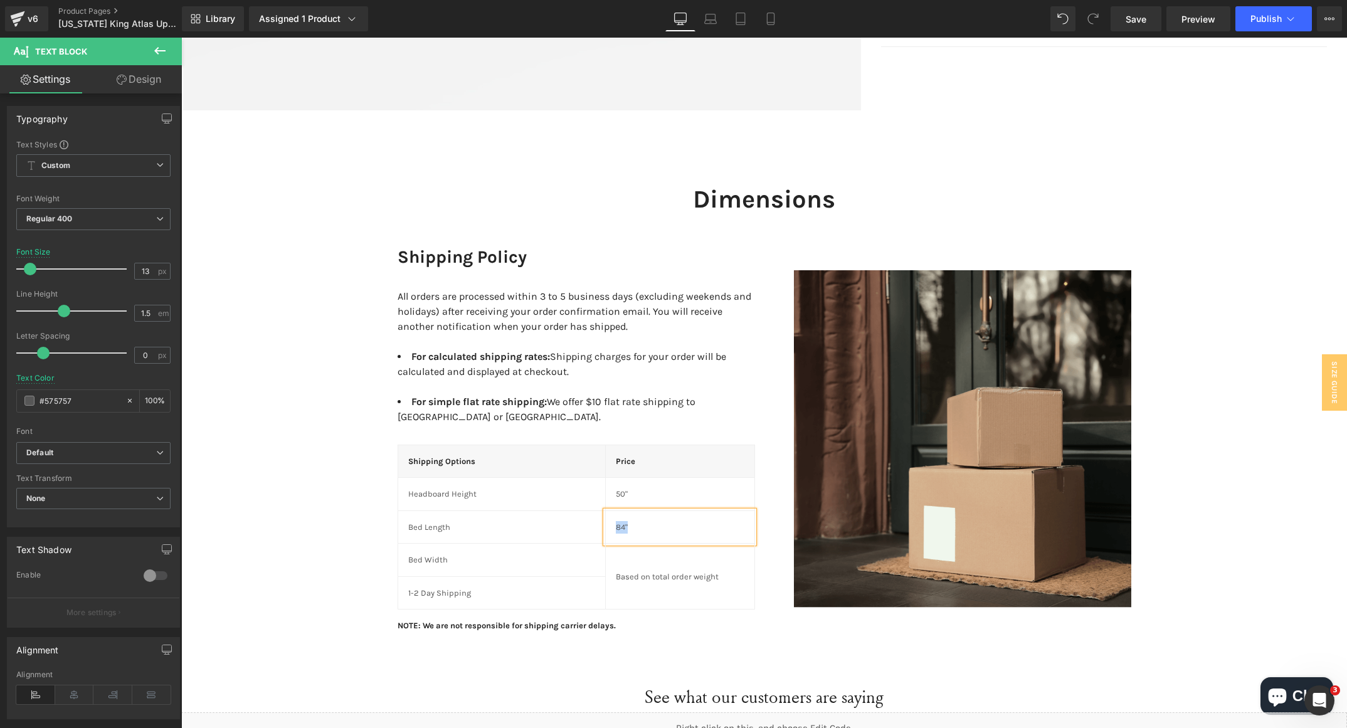
click at [302, 504] on div "Dimensions Heading Row Shipping Policy Heading All orders are processed within …" at bounding box center [764, 401] width 1166 height 474
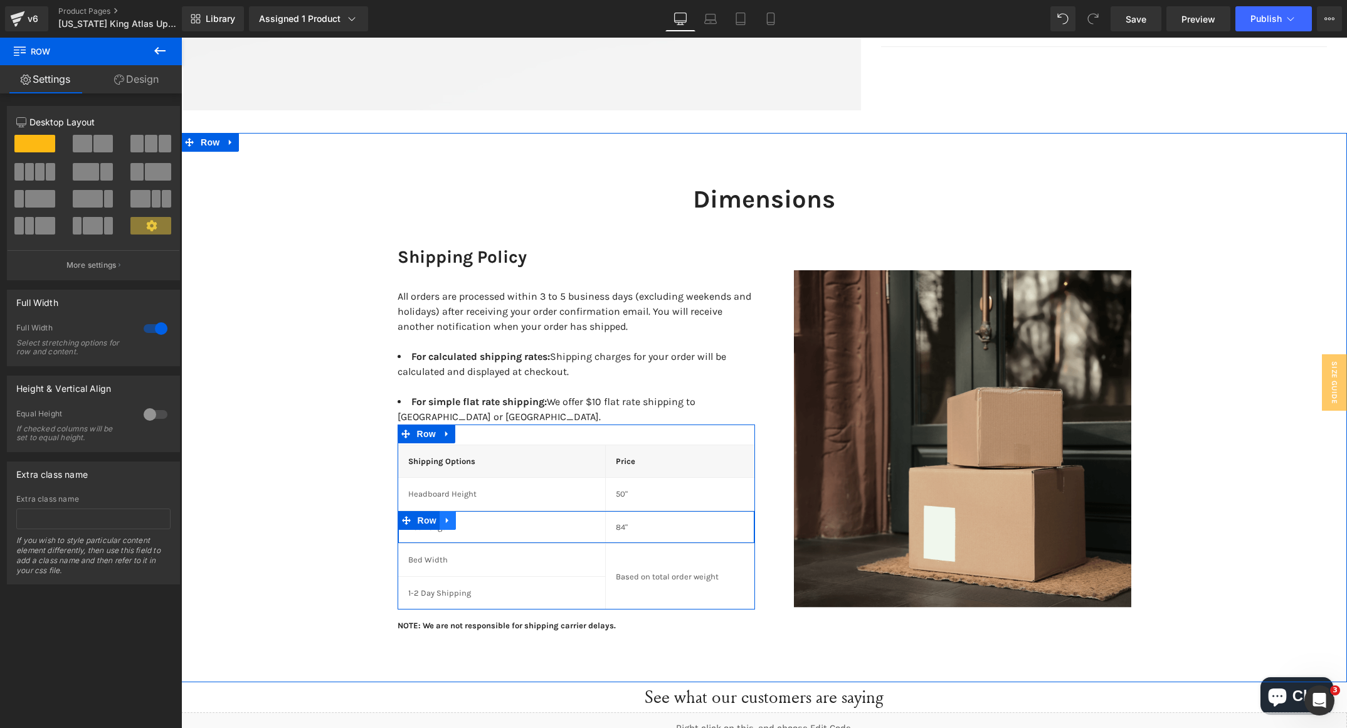
click at [443, 511] on link at bounding box center [448, 520] width 16 height 19
click at [460, 516] on icon at bounding box center [464, 520] width 9 height 9
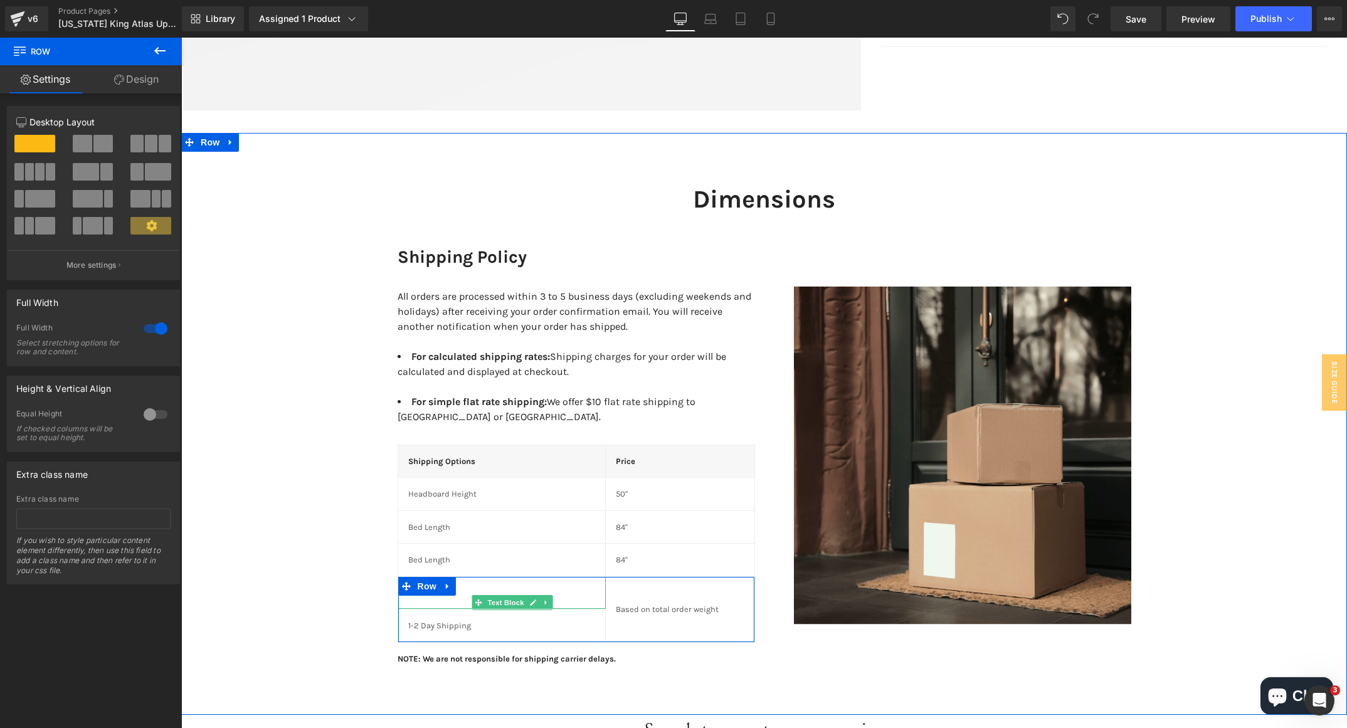
click at [426, 585] on div "Bed Width" at bounding box center [502, 593] width 208 height 33
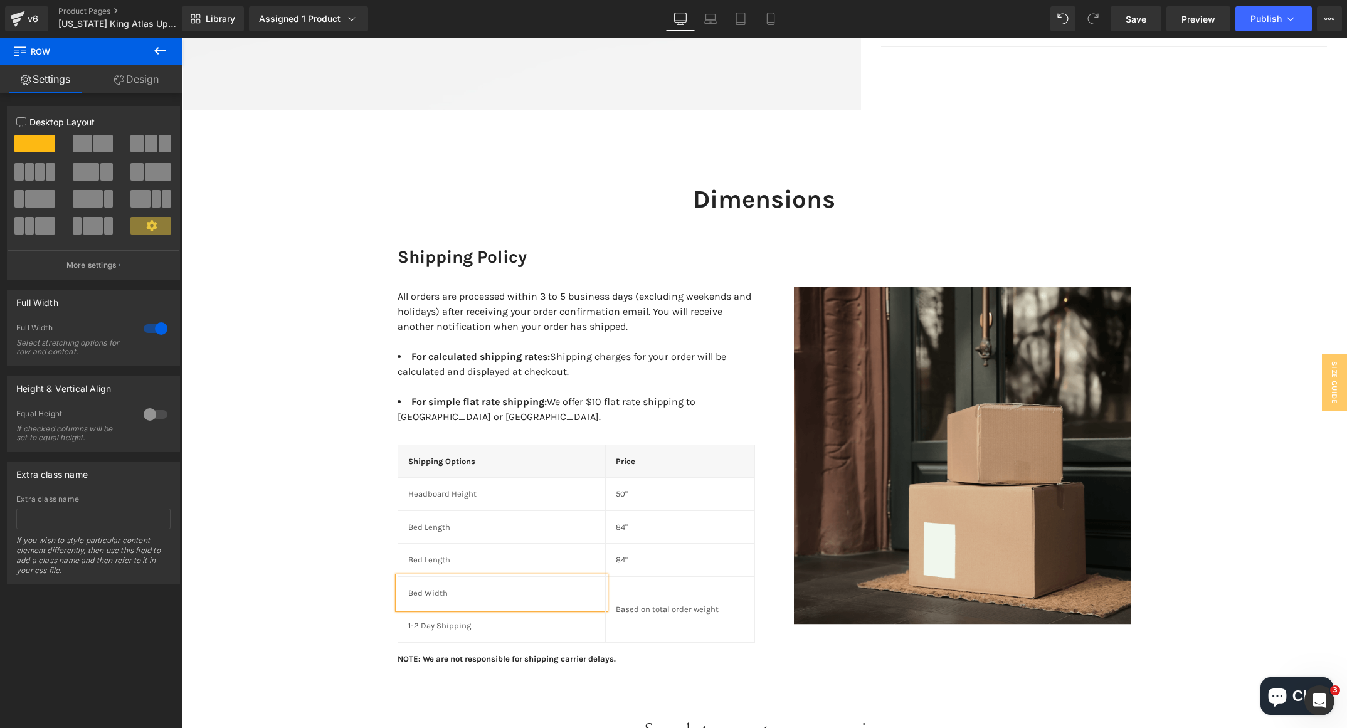
click at [426, 585] on div "Bed Width" at bounding box center [502, 593] width 208 height 33
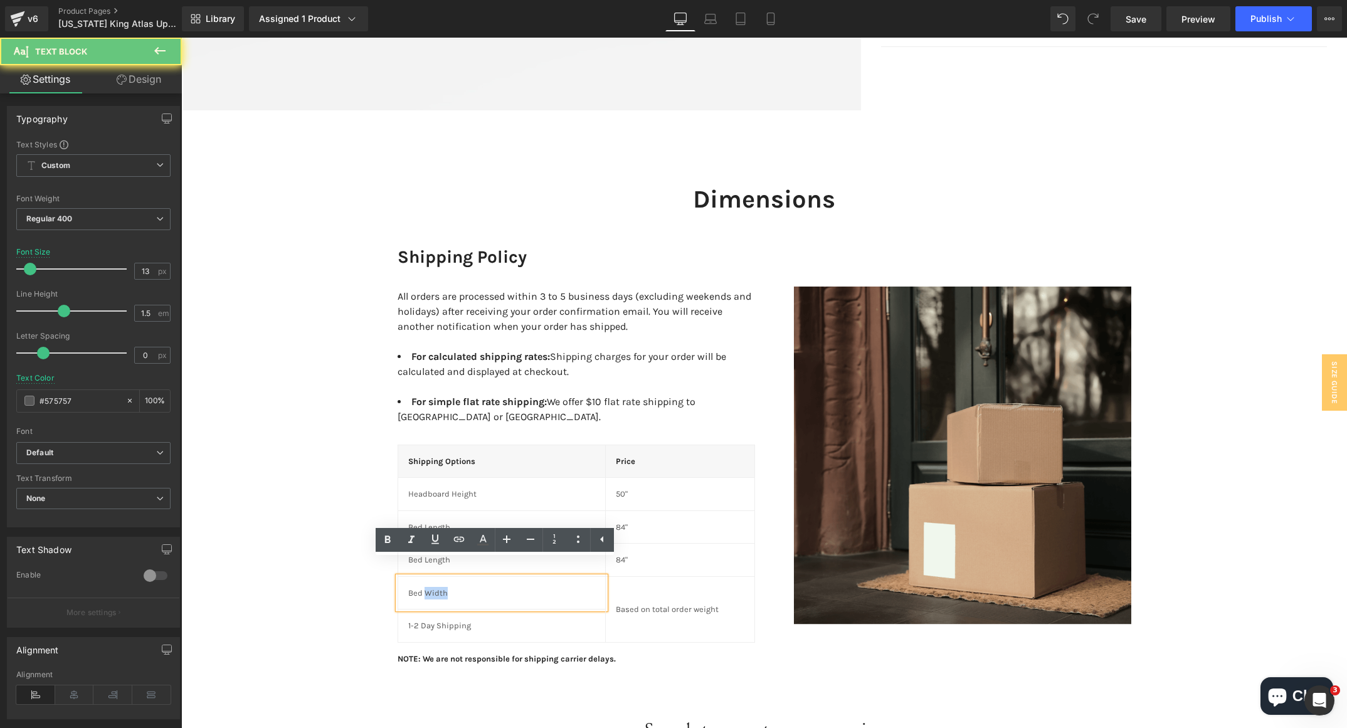
click at [426, 583] on div "Bed Width" at bounding box center [502, 593] width 208 height 33
copy p "Bed Width"
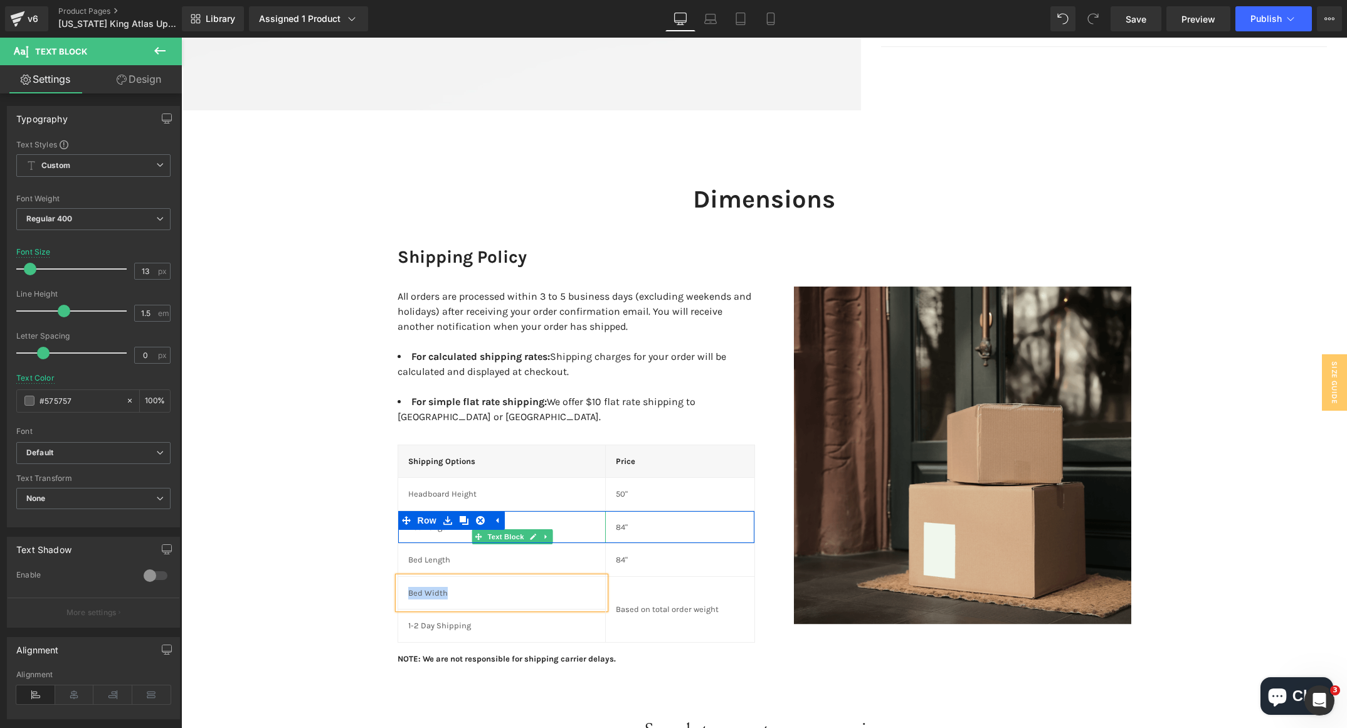
click at [430, 521] on div "Bed Length" at bounding box center [502, 527] width 208 height 33
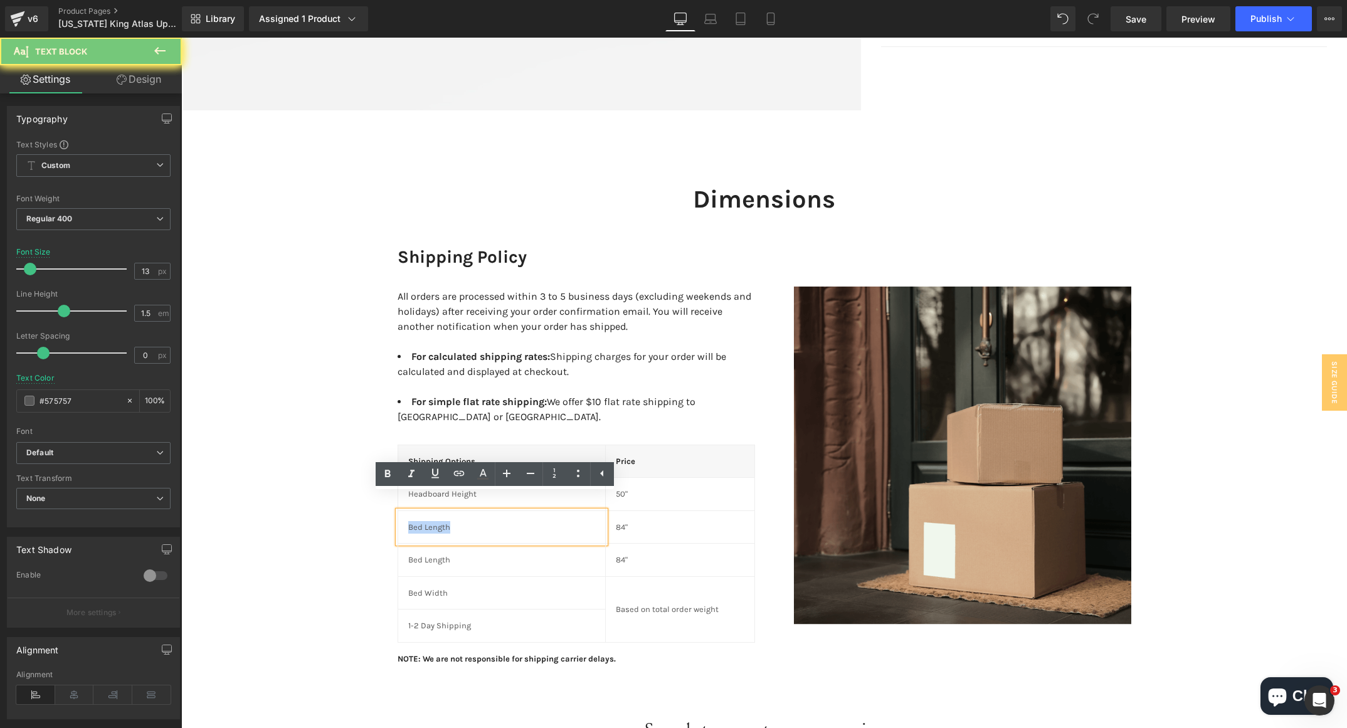
click at [430, 521] on div "Bed Length" at bounding box center [502, 527] width 208 height 33
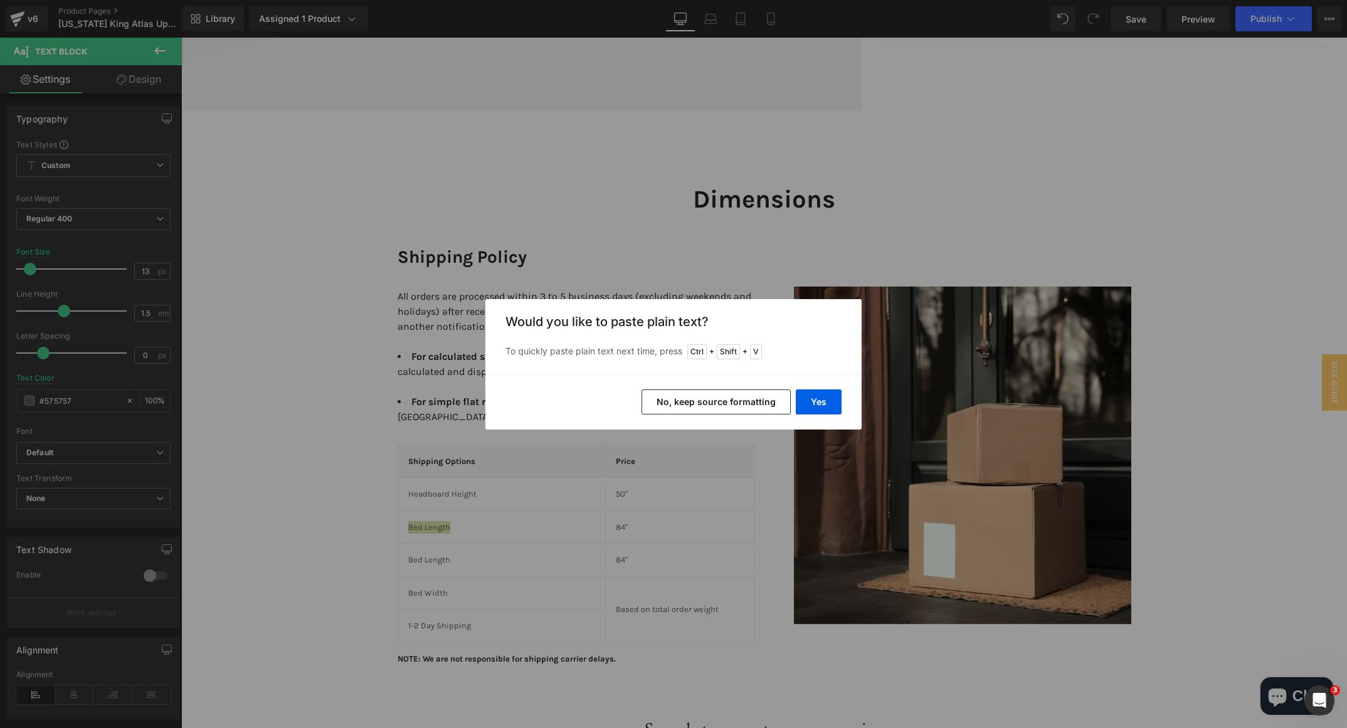
click at [735, 408] on button "No, keep source formatting" at bounding box center [716, 402] width 149 height 25
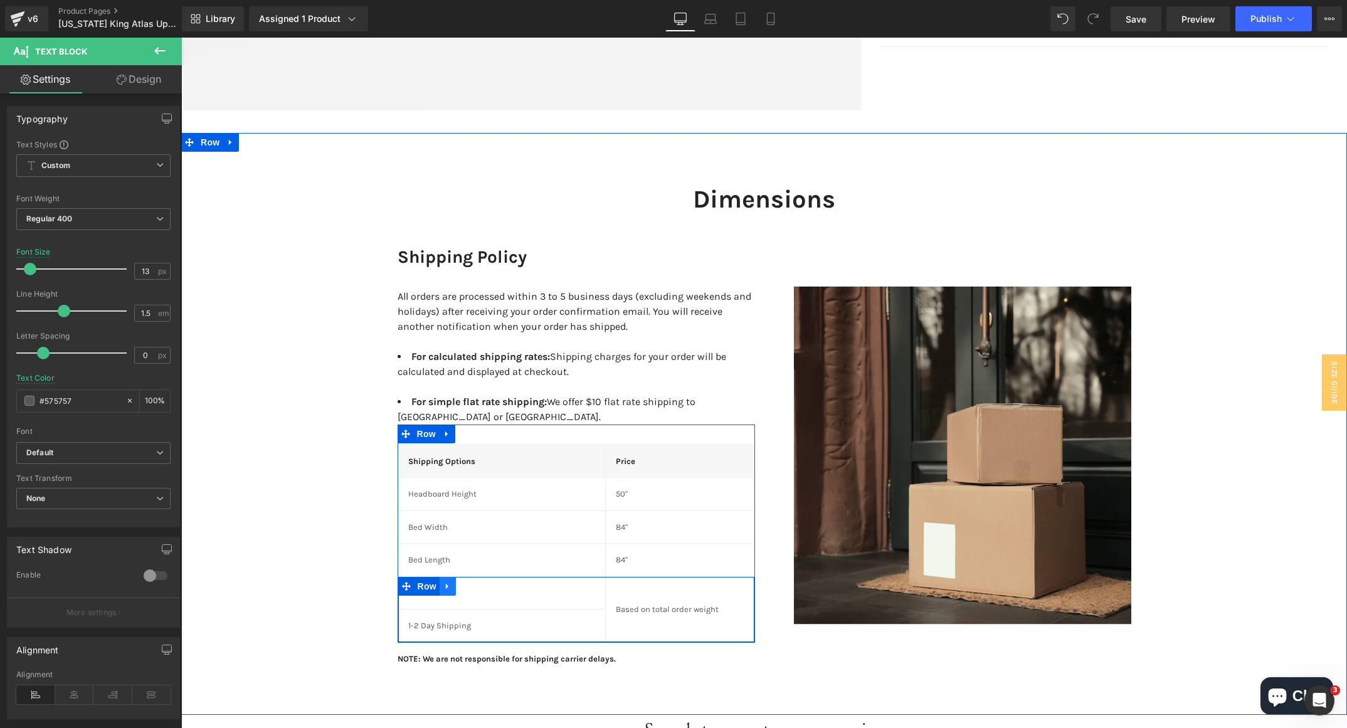
click at [443, 581] on icon at bounding box center [447, 585] width 9 height 9
click at [472, 577] on link at bounding box center [480, 586] width 16 height 19
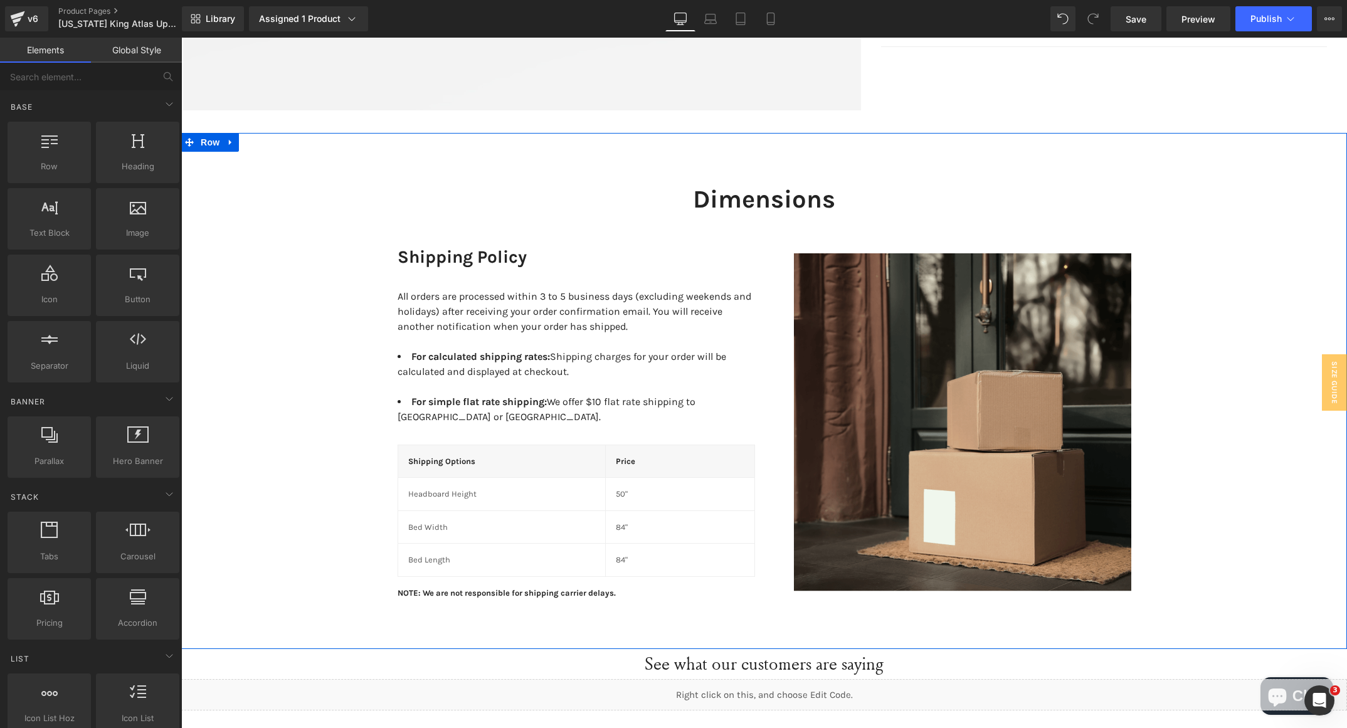
click at [344, 465] on div "Dimensions Heading Row Shipping Policy Heading All orders are processed within …" at bounding box center [764, 384] width 1166 height 441
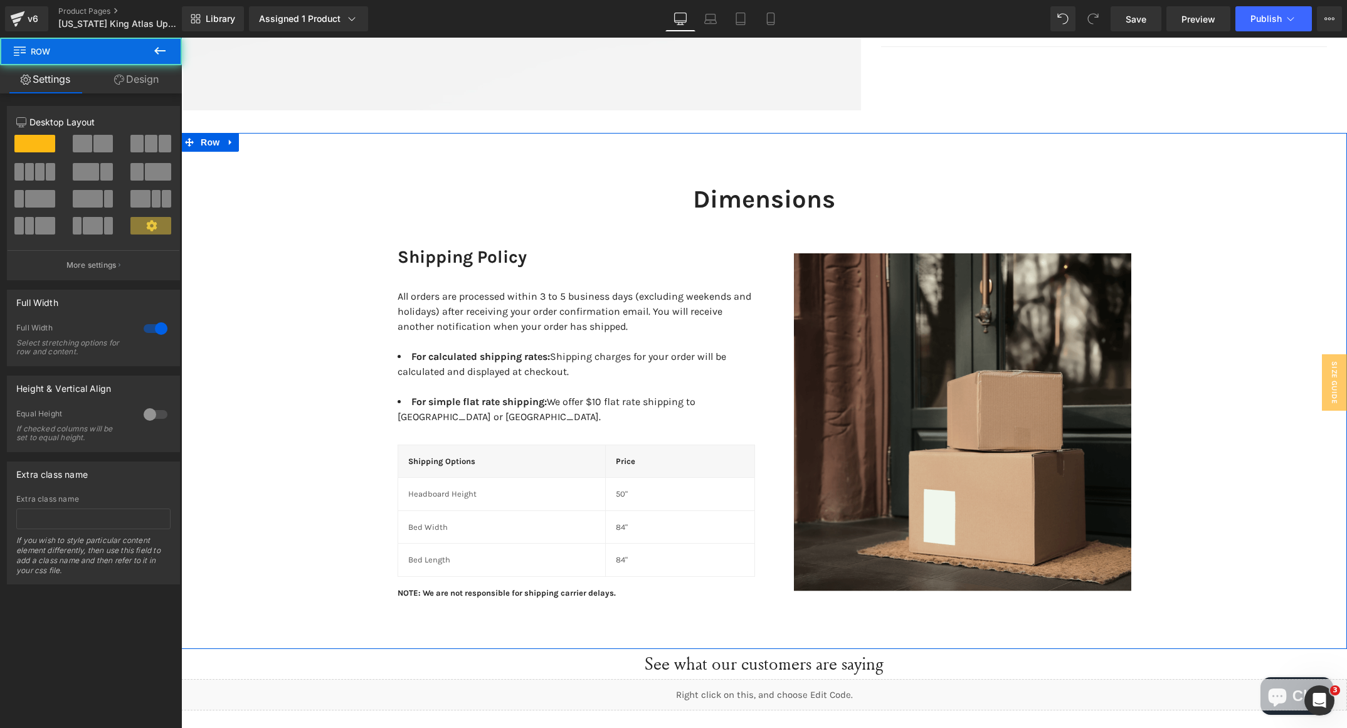
click at [275, 266] on div "Dimensions Heading Row Shipping Policy Heading All orders are processed within …" at bounding box center [764, 384] width 1166 height 441
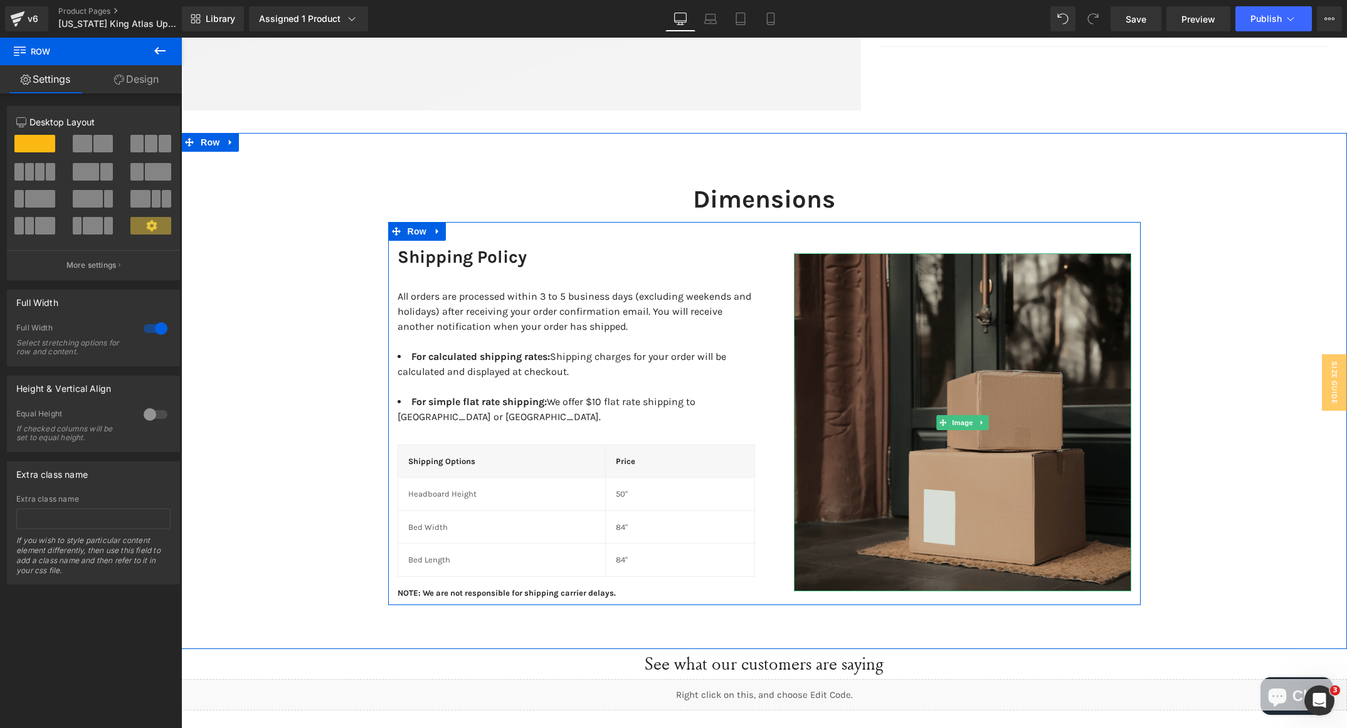
click at [932, 346] on img at bounding box center [962, 422] width 337 height 338
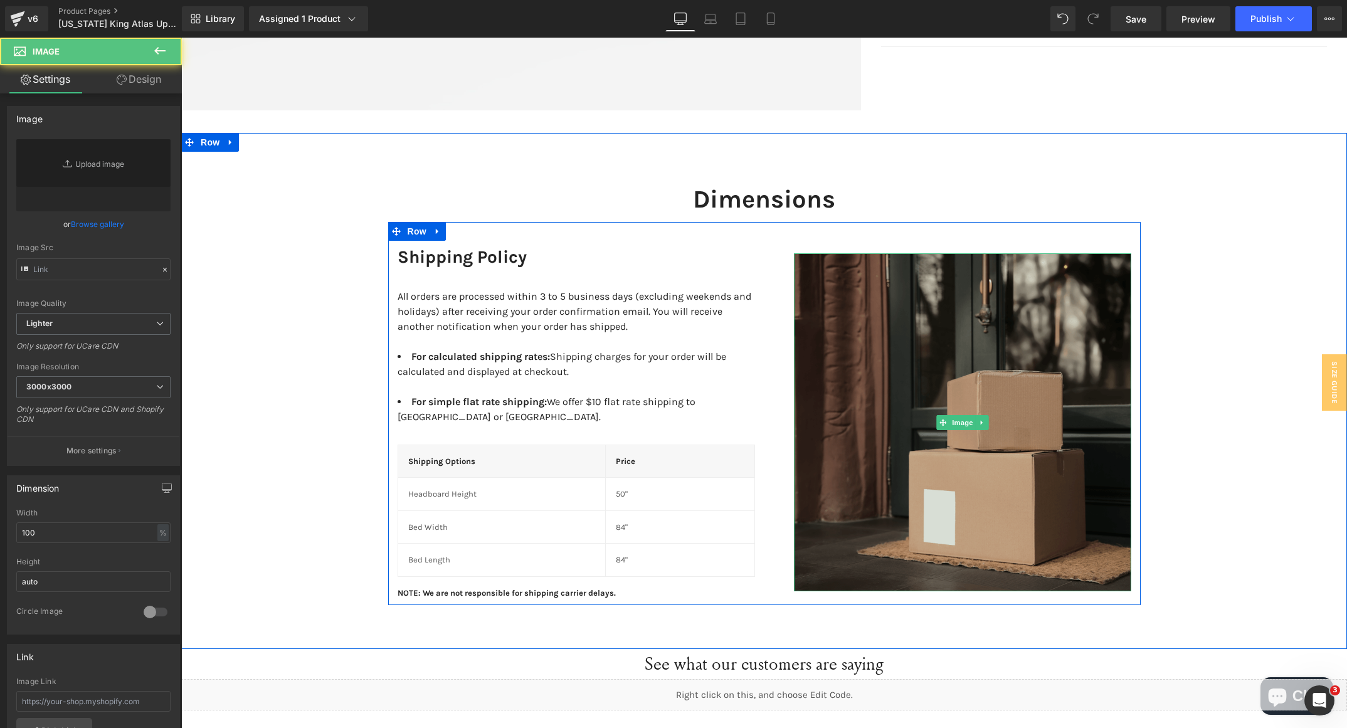
type input "[URL][DOMAIN_NAME]"
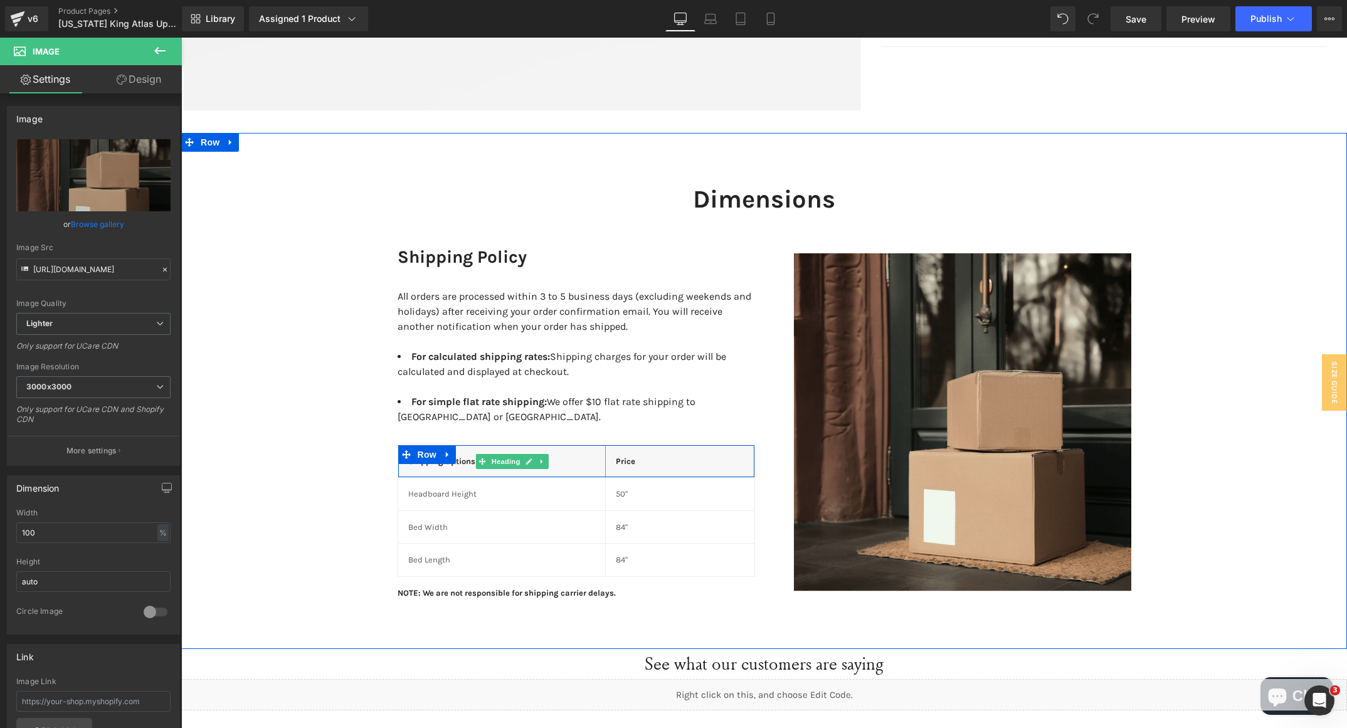
click at [476, 454] on span at bounding box center [482, 461] width 13 height 15
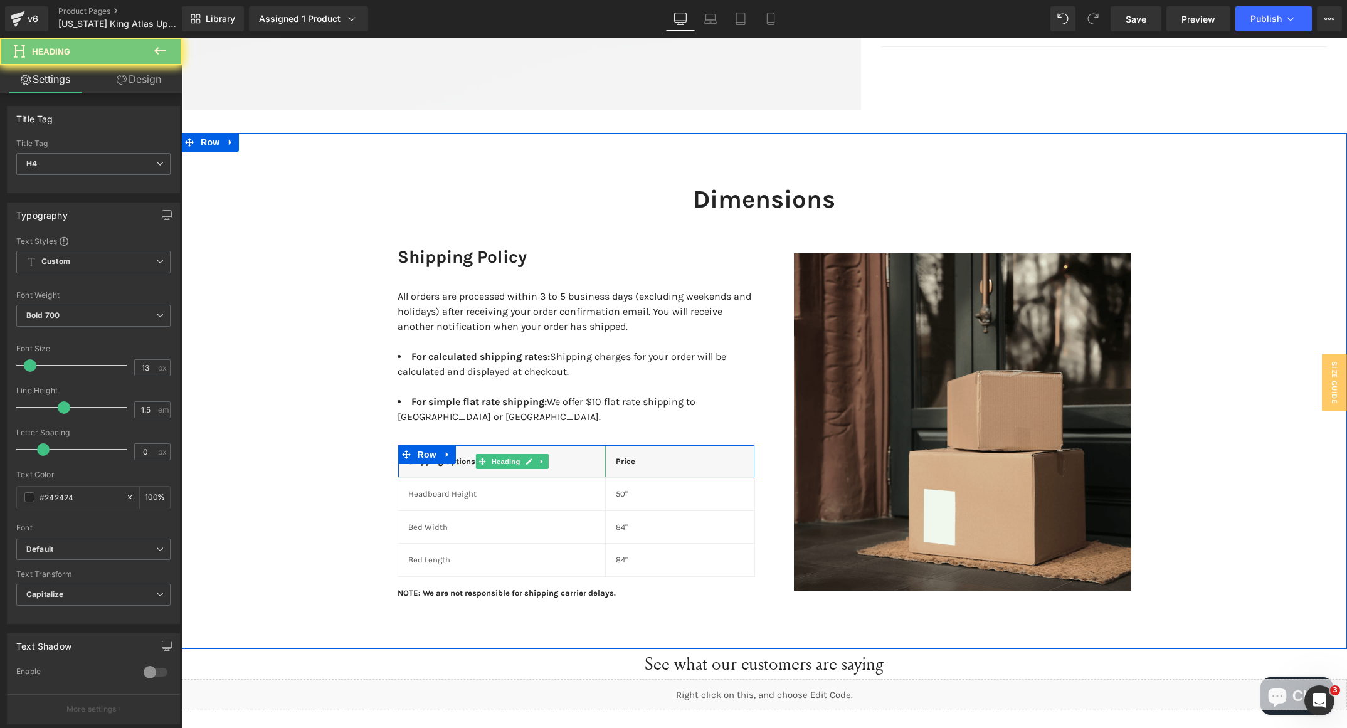
click at [459, 452] on div "Shipping Options" at bounding box center [502, 461] width 208 height 33
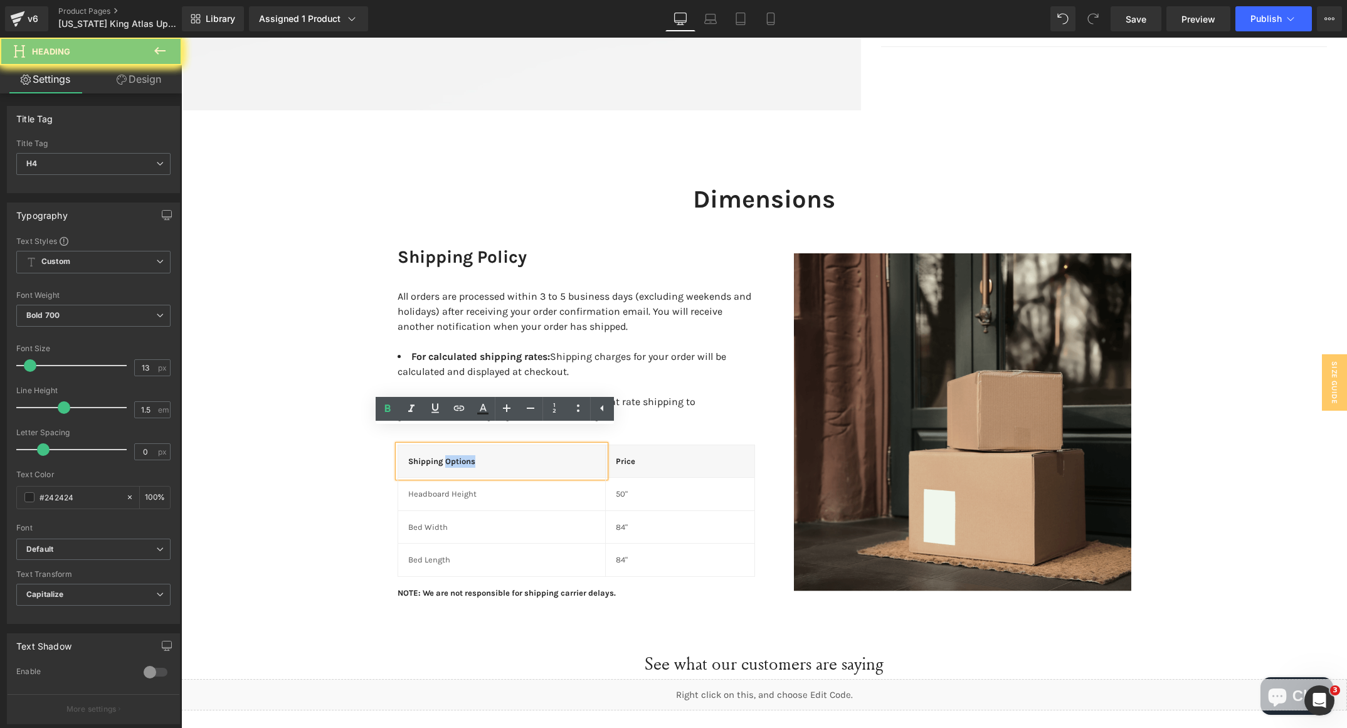
click at [459, 452] on div "Shipping Options" at bounding box center [502, 461] width 208 height 33
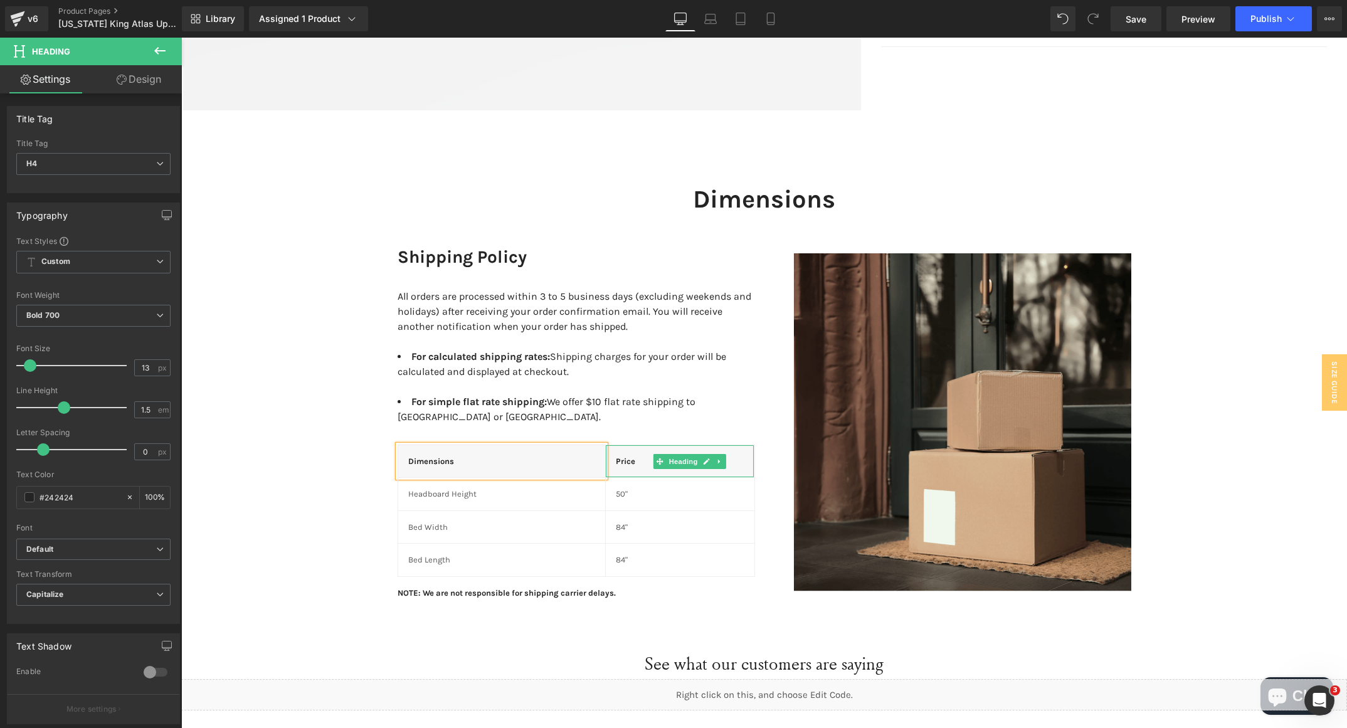
click at [621, 455] on h4 "Price" at bounding box center [680, 461] width 129 height 13
click at [285, 393] on div "Dimensions Heading Row Shipping Policy Heading All orders are processed within …" at bounding box center [764, 384] width 1166 height 441
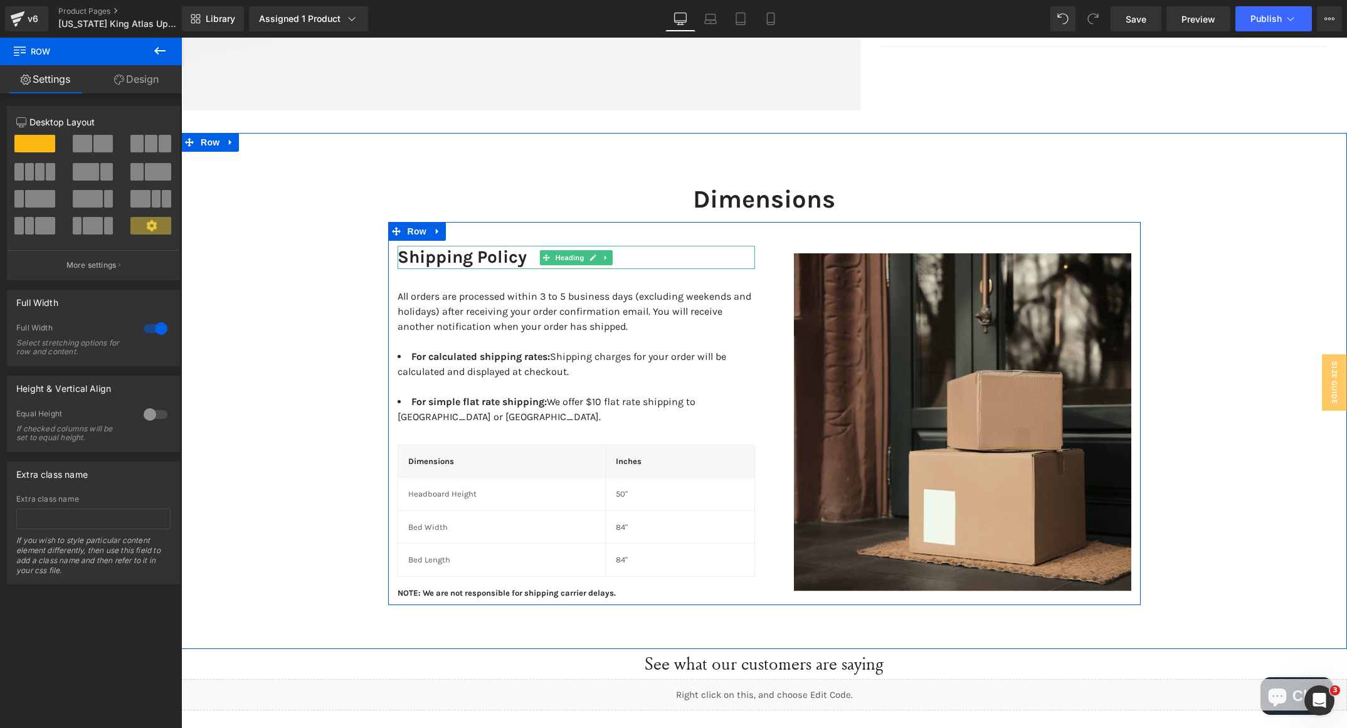
click at [443, 252] on h3 "Shipping Policy" at bounding box center [577, 257] width 358 height 23
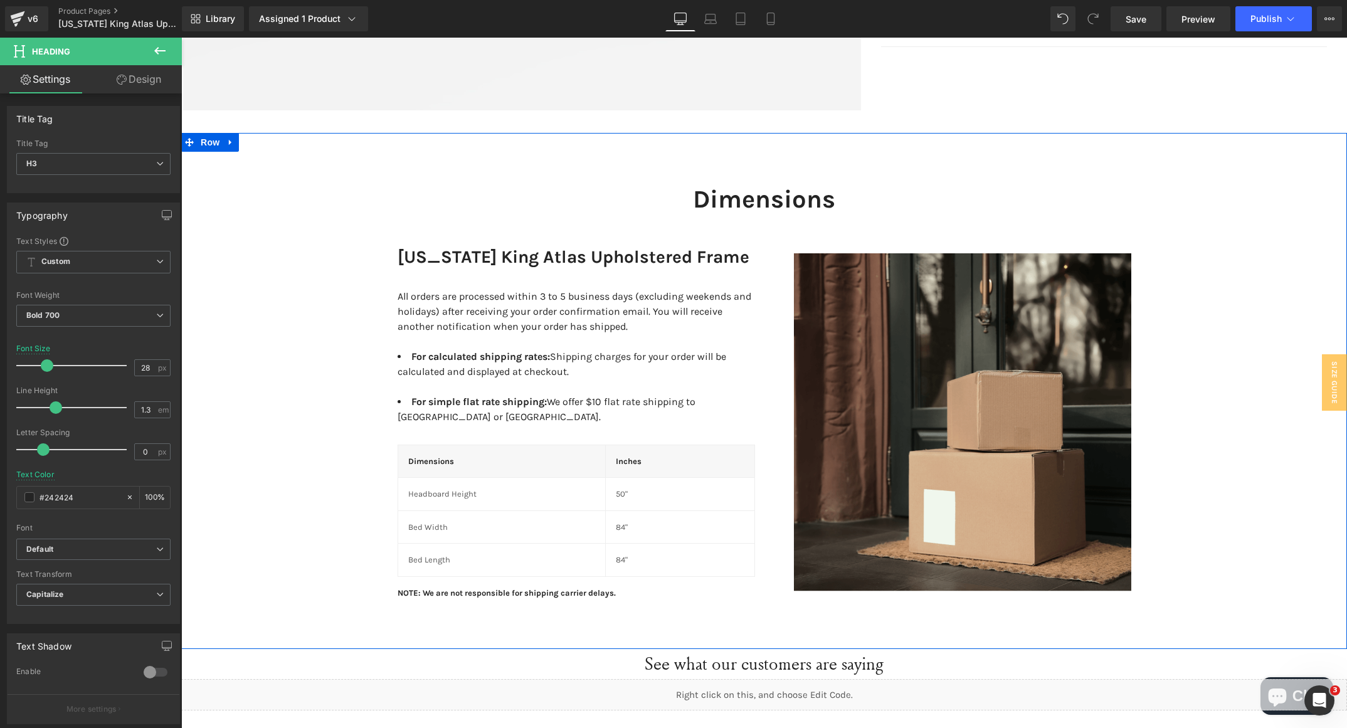
click at [270, 389] on div "Dimensions Heading Row [US_STATE] King Atlas Upholstered Frame Heading All orde…" at bounding box center [764, 384] width 1166 height 441
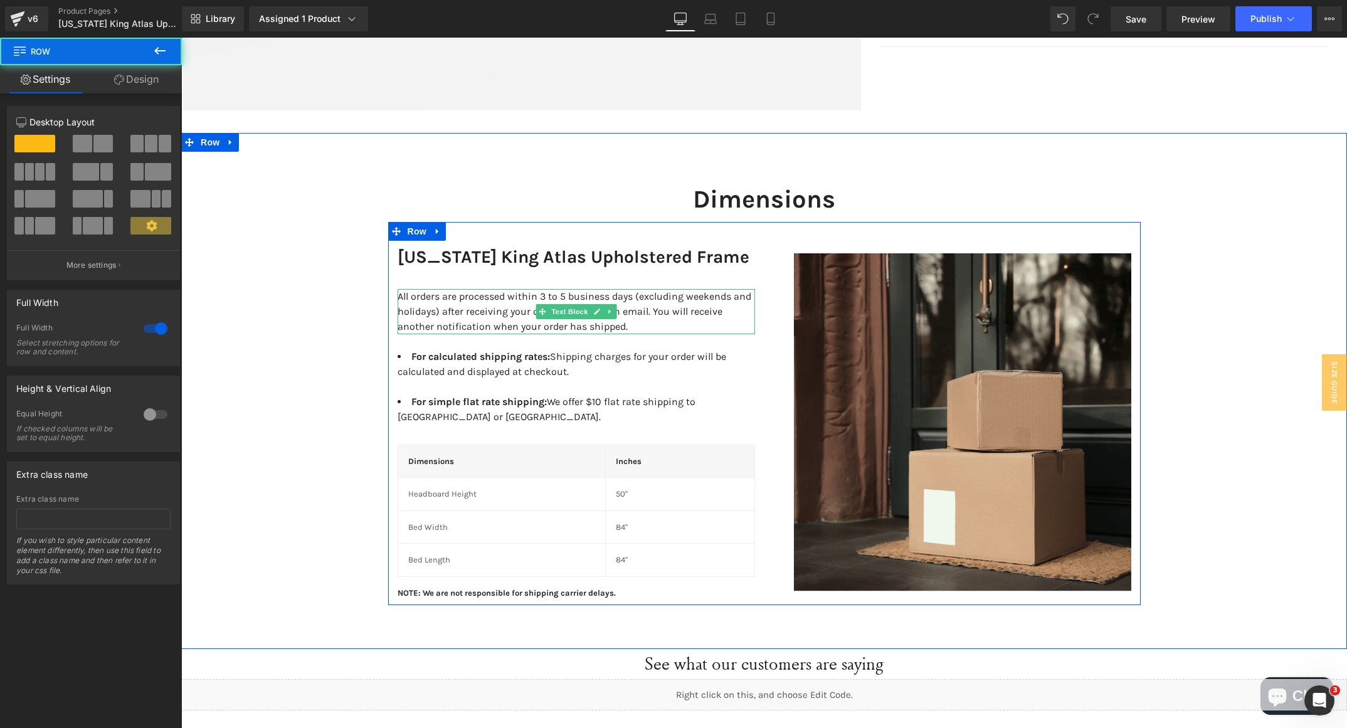
click at [444, 310] on div "All orders are processed within 3 to 5 business days (excluding weekends and ho…" at bounding box center [577, 311] width 358 height 45
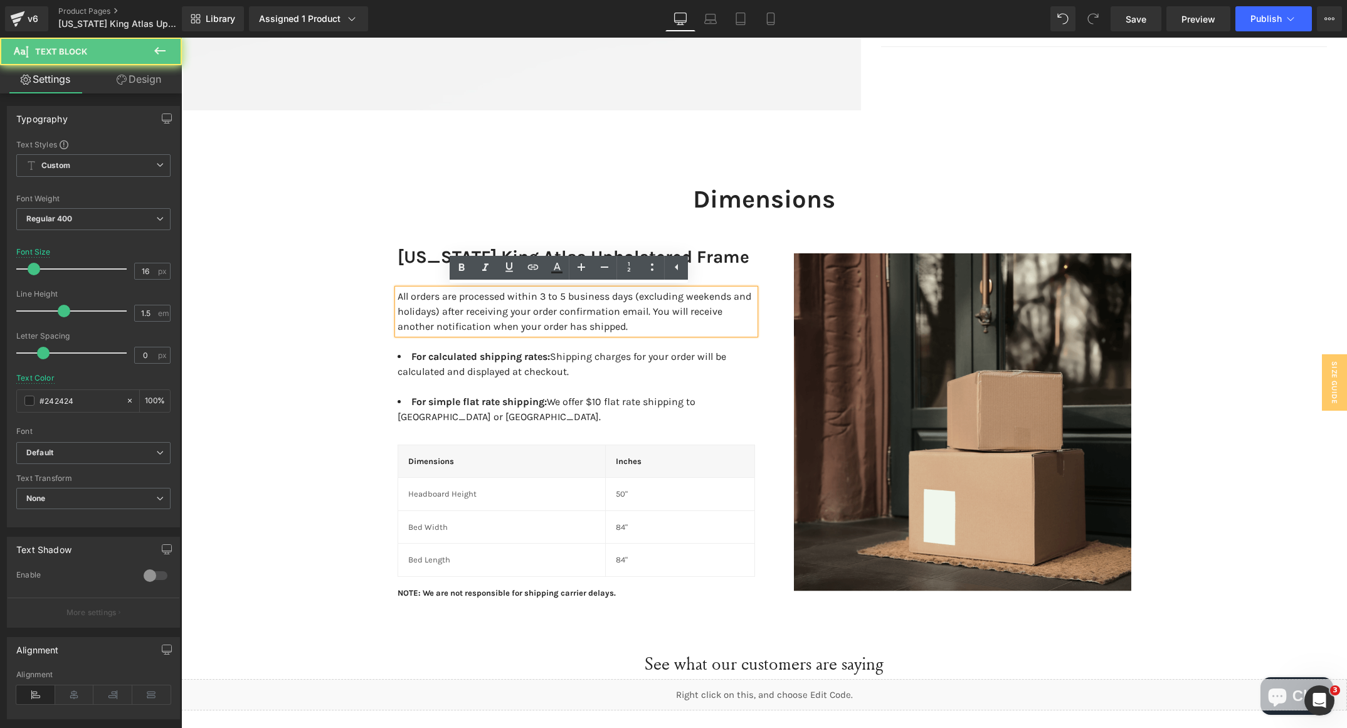
click at [642, 391] on div "[US_STATE] King Atlas Upholstered Frame Heading All orders are processed within…" at bounding box center [576, 422] width 376 height 353
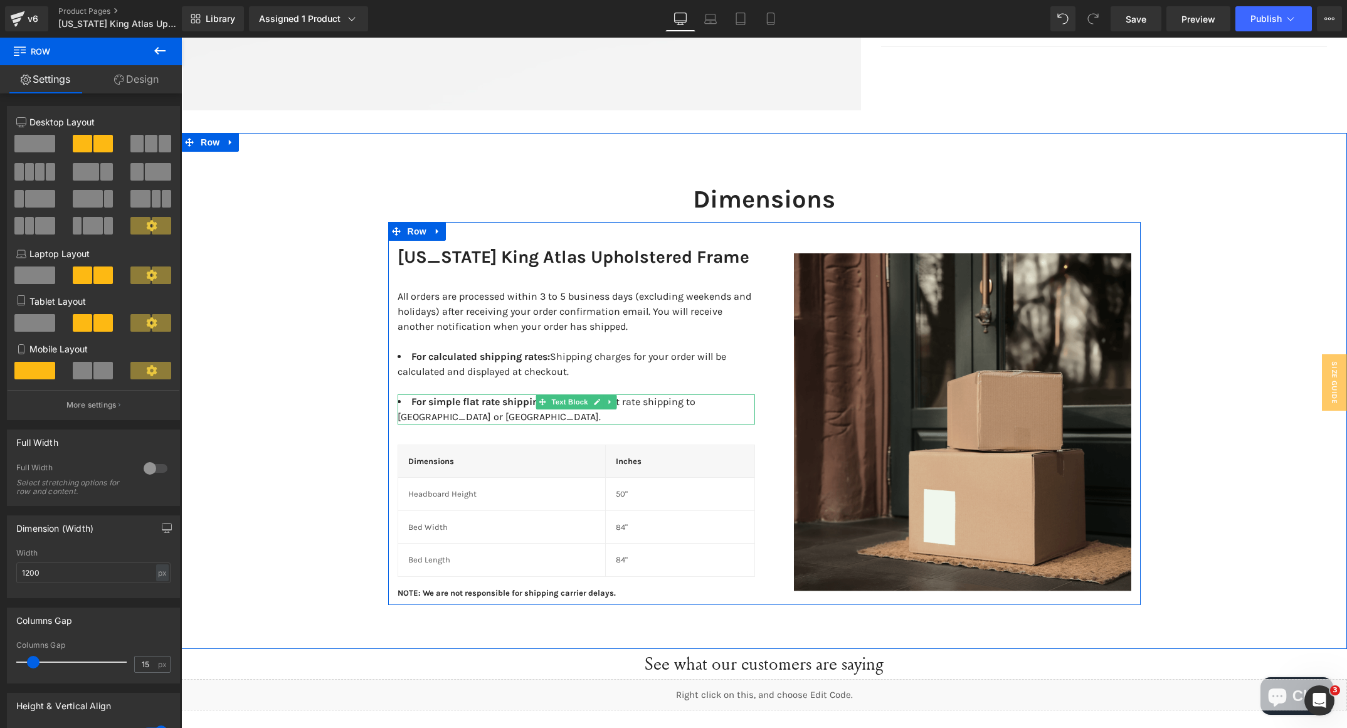
click at [696, 398] on span "For simple flat rate shipping: We offer $10 flat rate shipping to [GEOGRAPHIC_D…" at bounding box center [547, 409] width 298 height 27
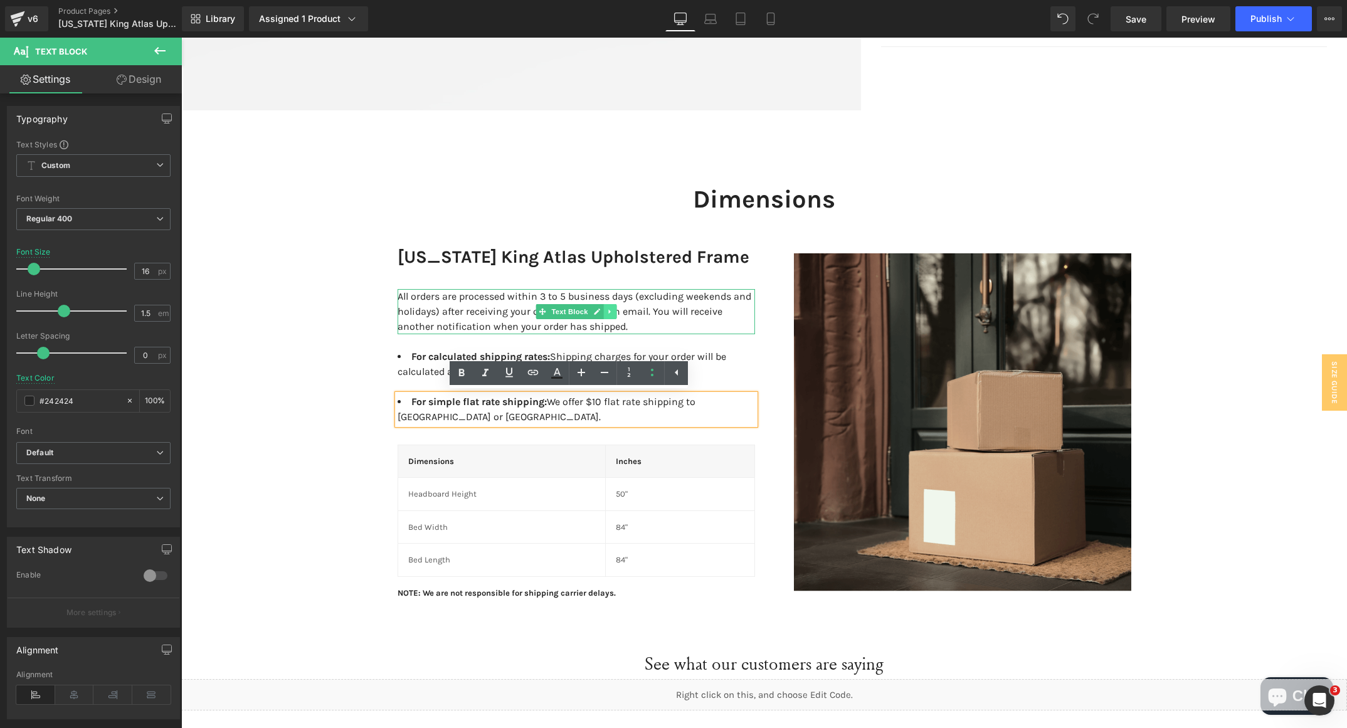
click at [606, 312] on link at bounding box center [609, 311] width 13 height 15
click at [613, 312] on icon at bounding box center [616, 312] width 7 height 8
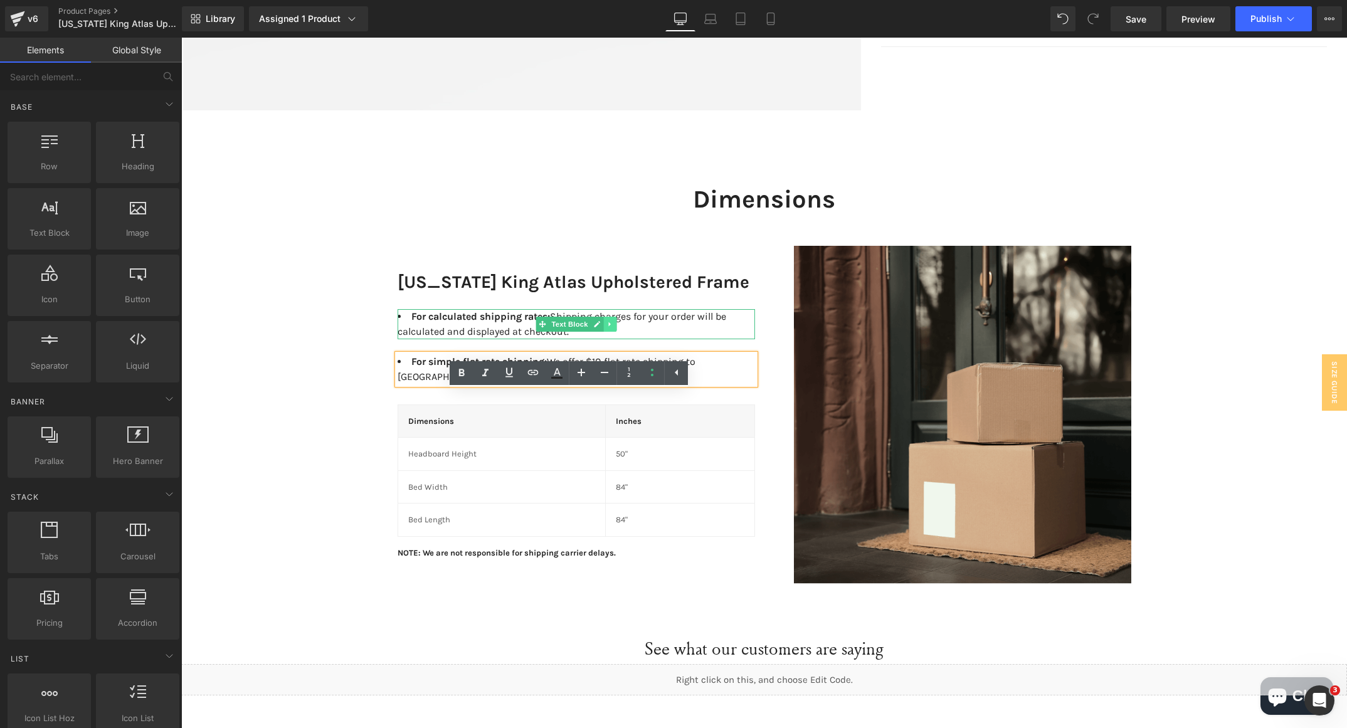
click at [606, 332] on link at bounding box center [609, 324] width 13 height 15
click at [613, 327] on icon at bounding box center [616, 324] width 7 height 7
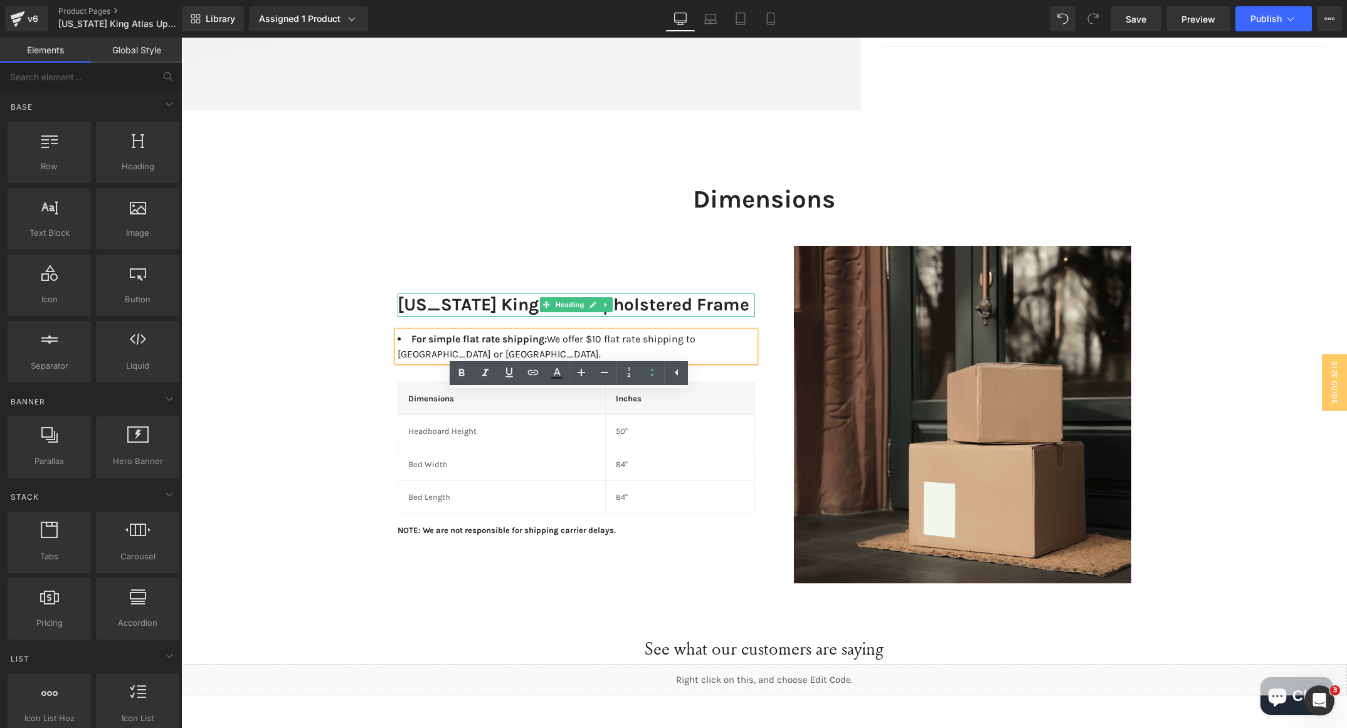
click at [440, 315] on h3 "[US_STATE] King Atlas Upholstered Frame" at bounding box center [577, 305] width 358 height 23
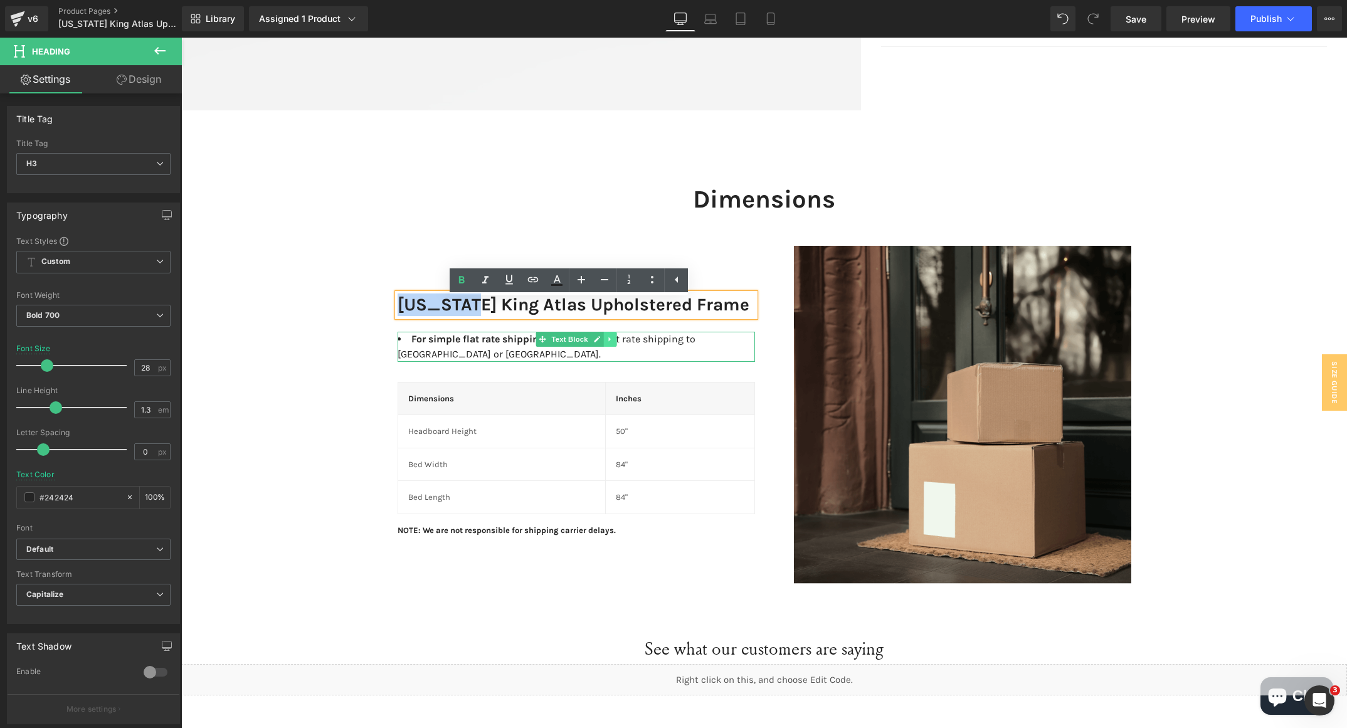
click at [607, 343] on icon at bounding box center [610, 340] width 7 height 8
click at [613, 342] on icon at bounding box center [616, 339] width 7 height 7
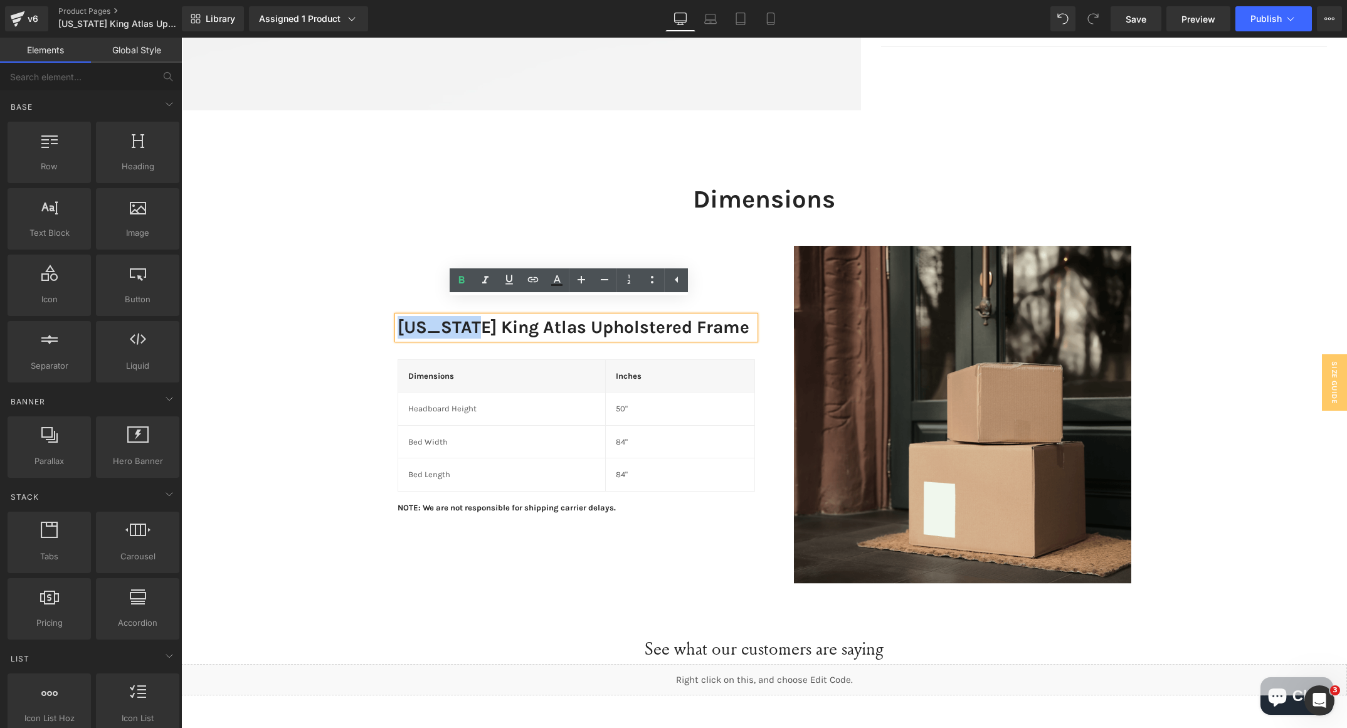
click at [491, 326] on h3 "[US_STATE] King Atlas Upholstered Frame" at bounding box center [577, 327] width 358 height 23
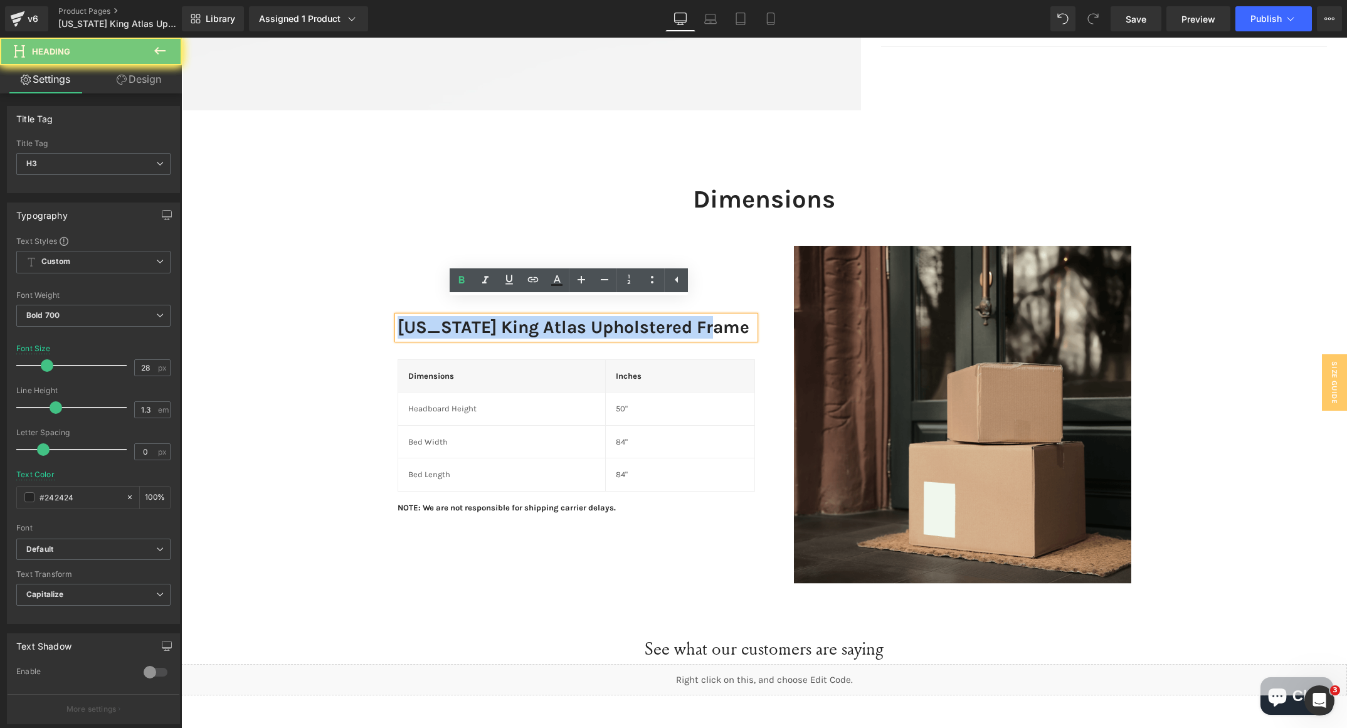
copy h3 "[US_STATE] King Atlas Upholstered Frame"
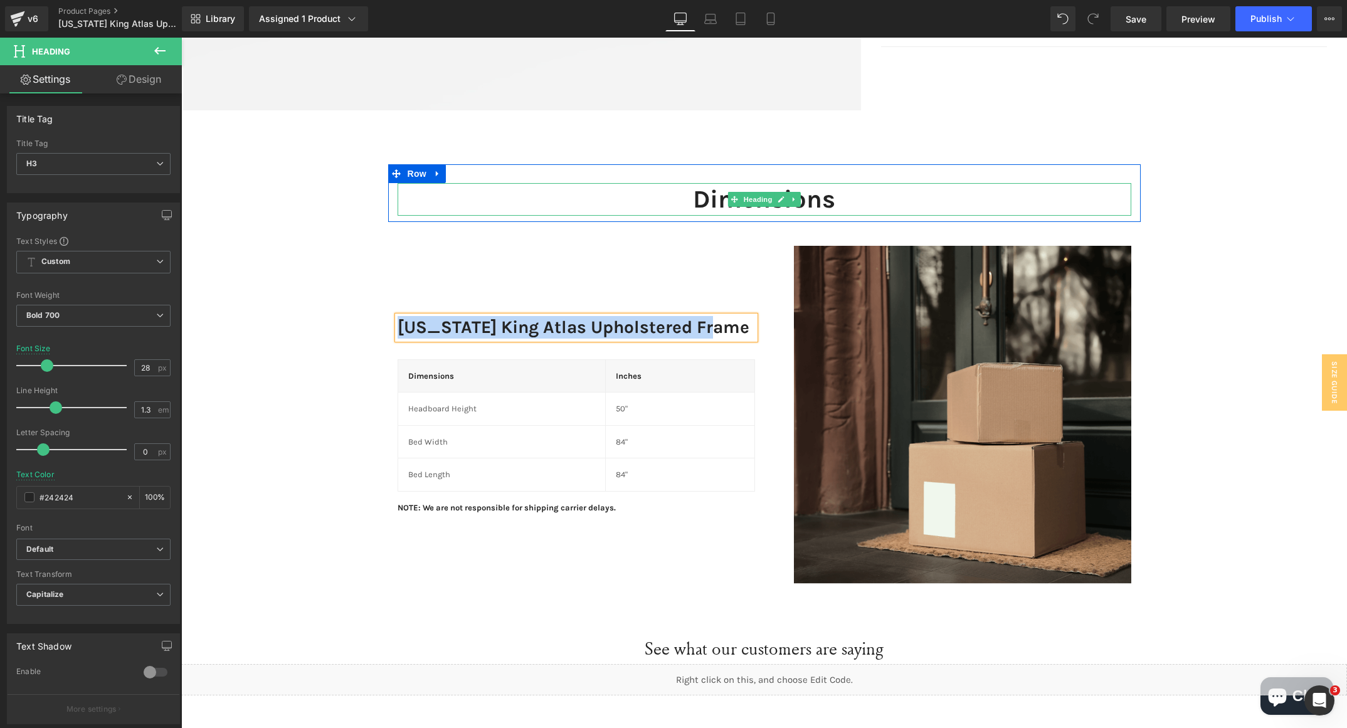
click at [718, 201] on h1 "Dimensions" at bounding box center [765, 199] width 734 height 33
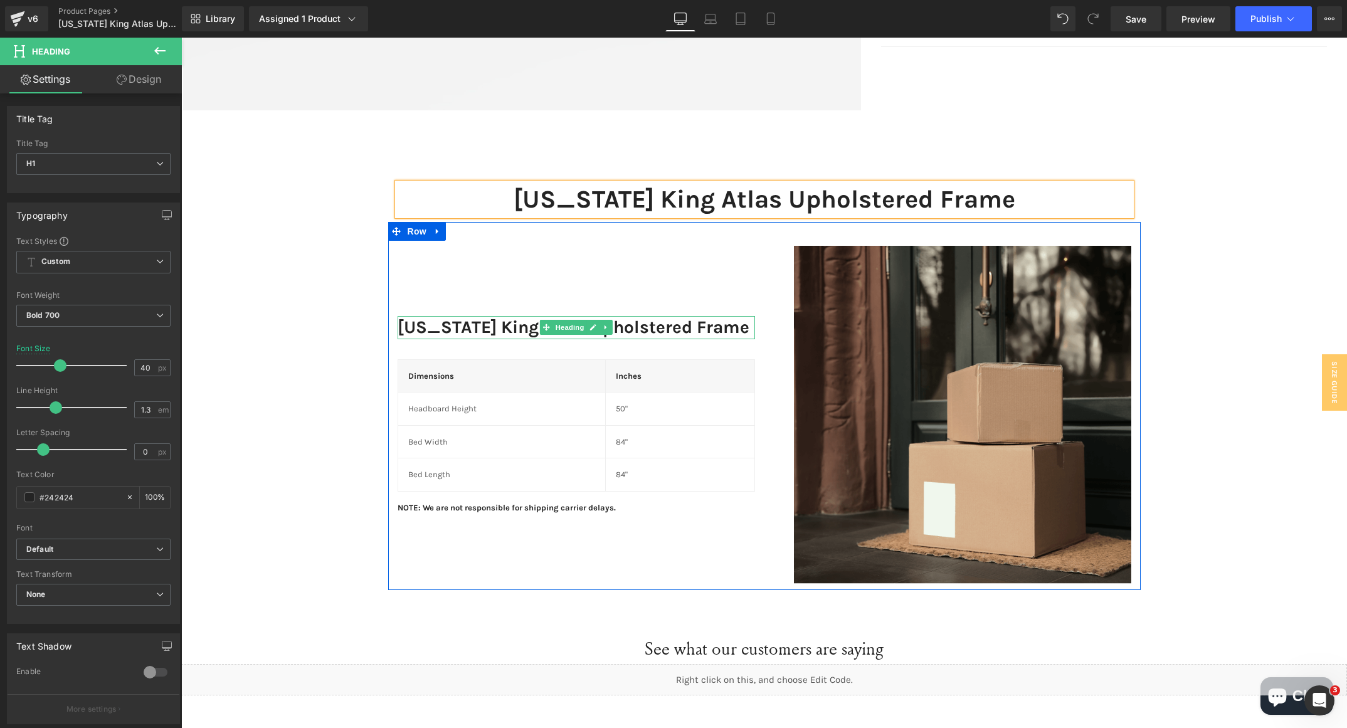
click at [439, 322] on h3 "[US_STATE] King Atlas Upholstered Frame" at bounding box center [577, 327] width 358 height 23
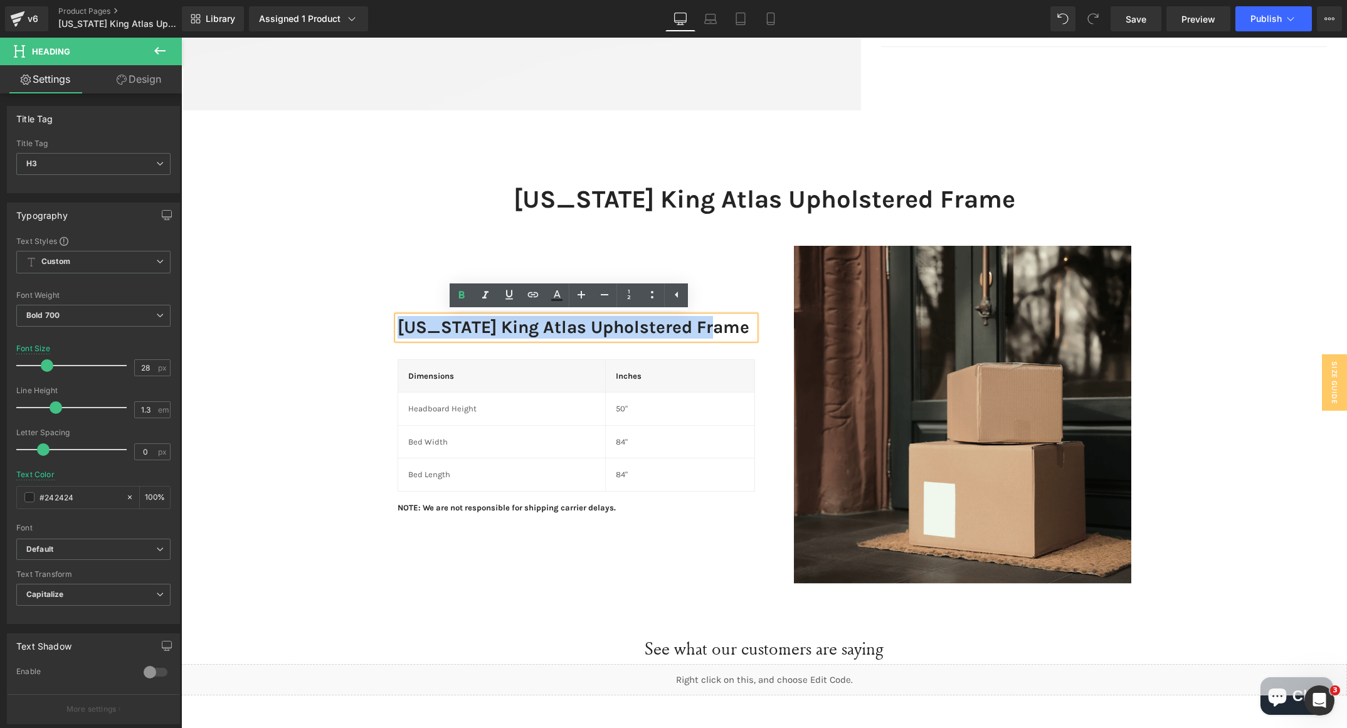
click at [254, 326] on div "[US_STATE] King Atlas Upholstered Frame Heading Row [US_STATE] King Atlas Uphol…" at bounding box center [764, 377] width 1166 height 426
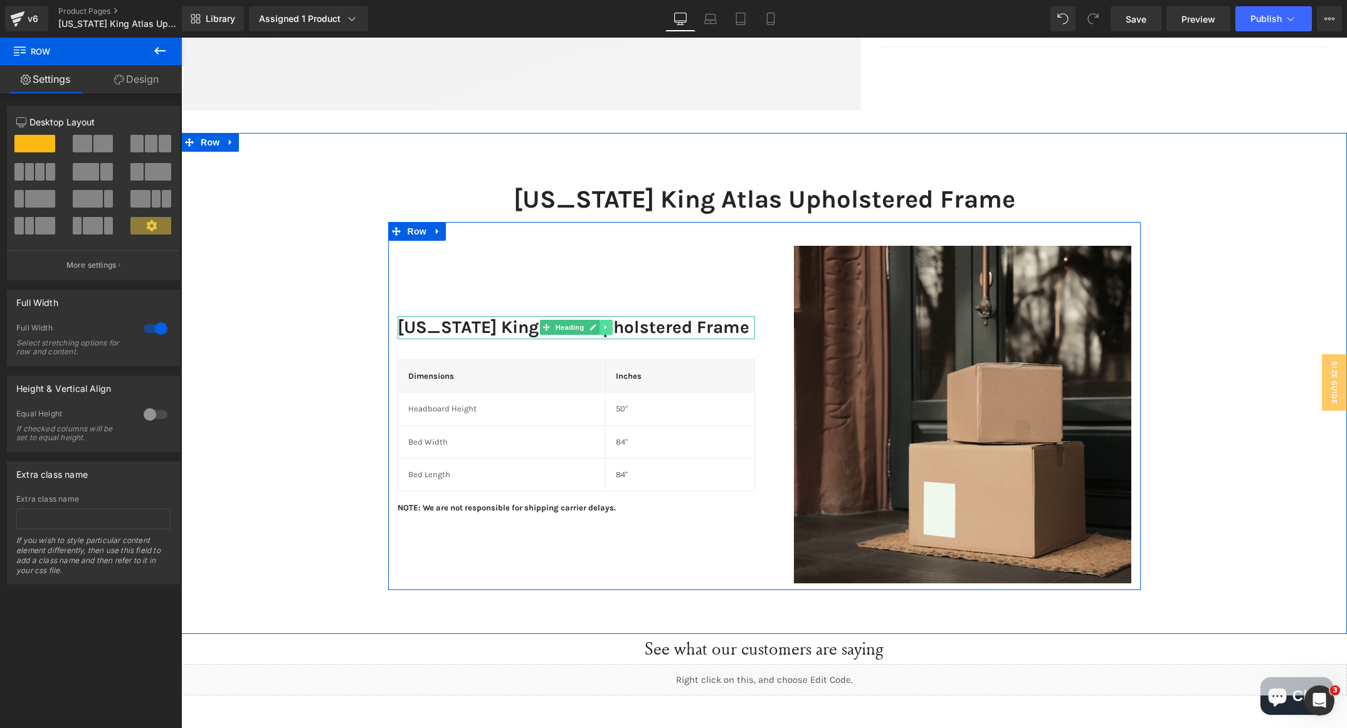
click at [600, 331] on link at bounding box center [606, 327] width 13 height 15
click at [609, 327] on icon at bounding box center [612, 327] width 7 height 7
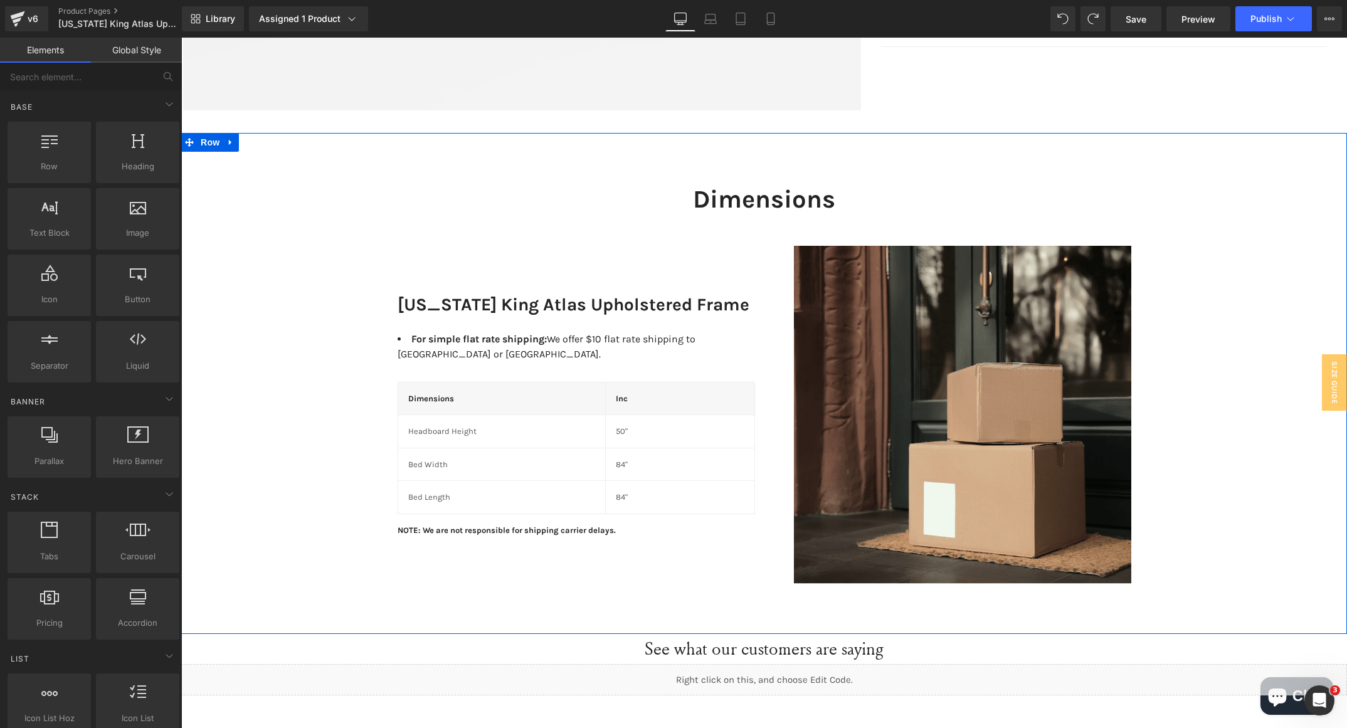
scroll to position [741, 0]
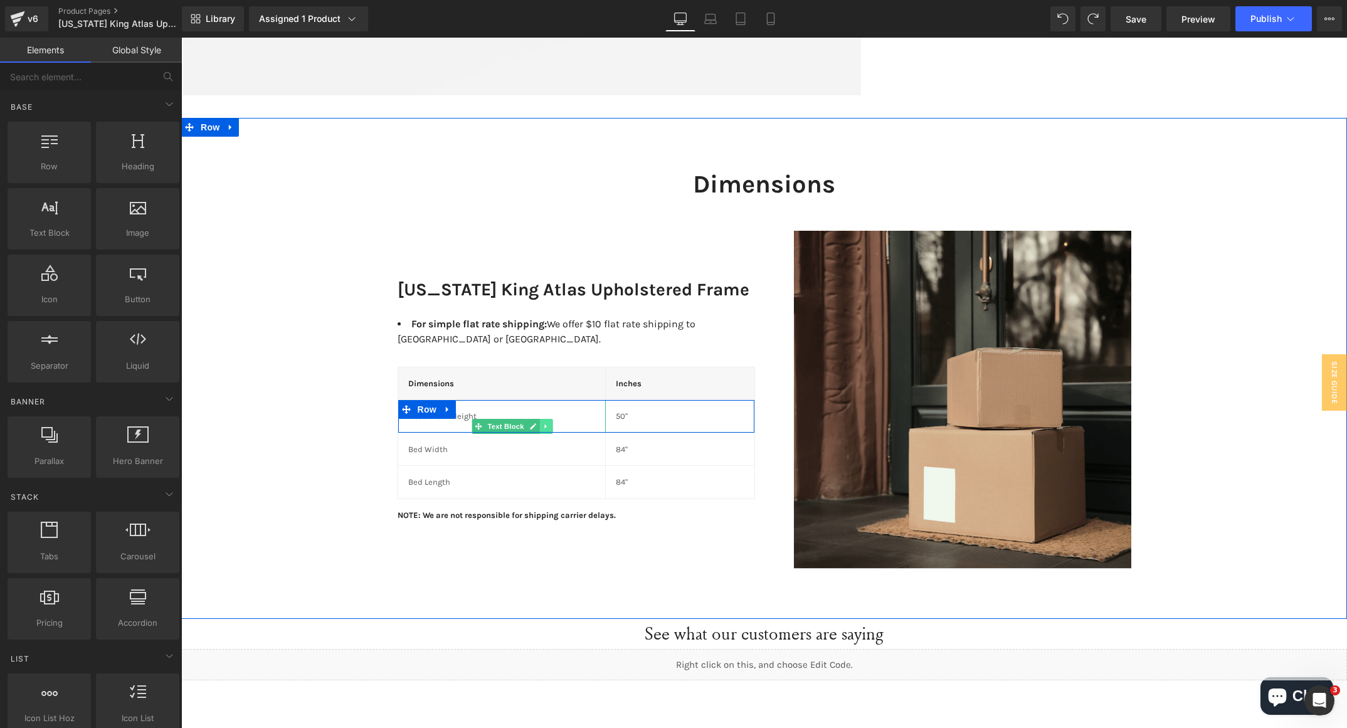
click at [541, 419] on link at bounding box center [545, 426] width 13 height 15
click at [536, 423] on icon at bounding box center [539, 426] width 7 height 7
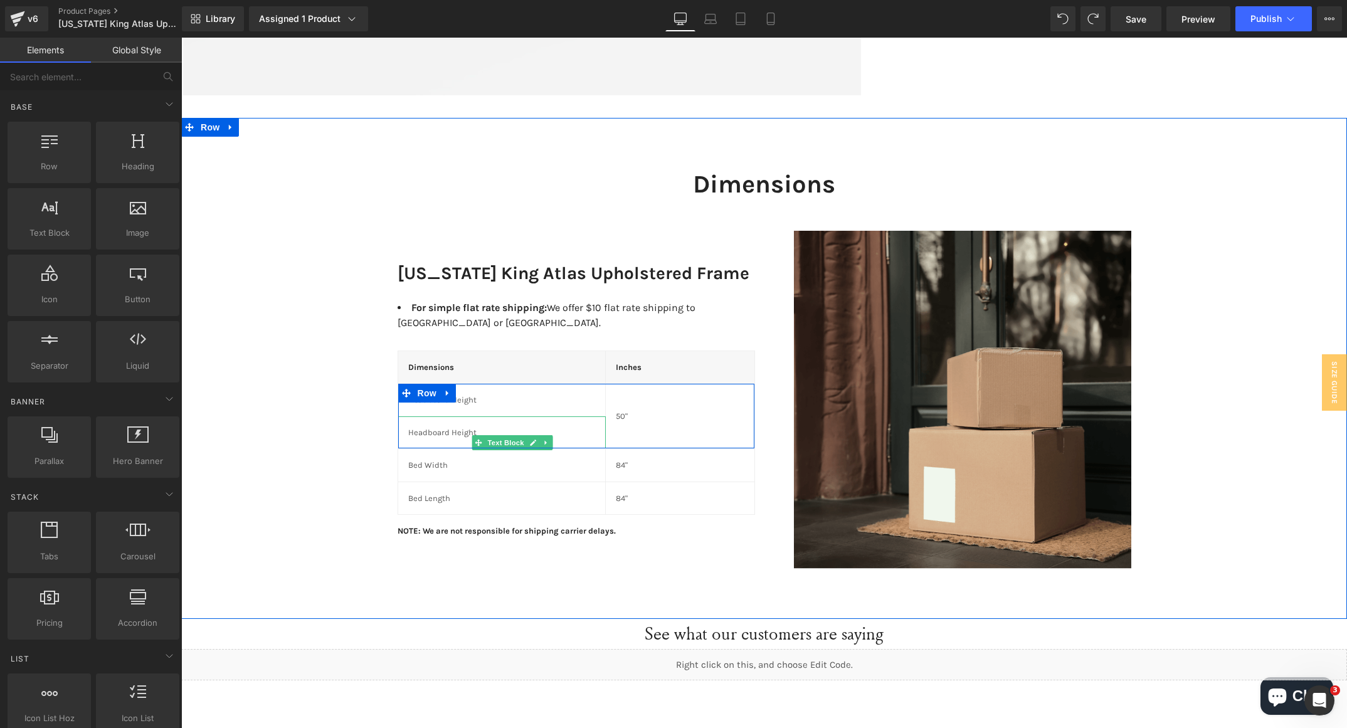
click at [411, 427] on p "Headboard Height" at bounding box center [501, 433] width 187 height 13
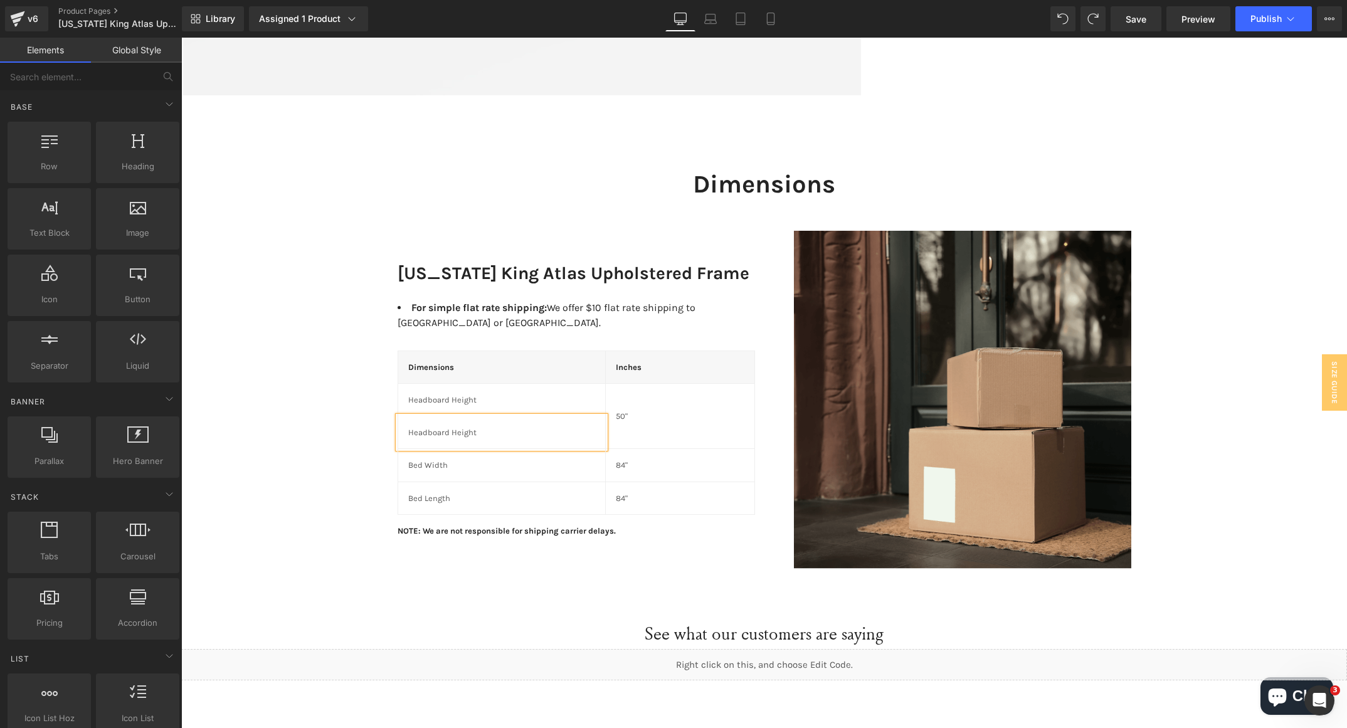
click at [430, 427] on p "Headboard Height" at bounding box center [501, 433] width 187 height 13
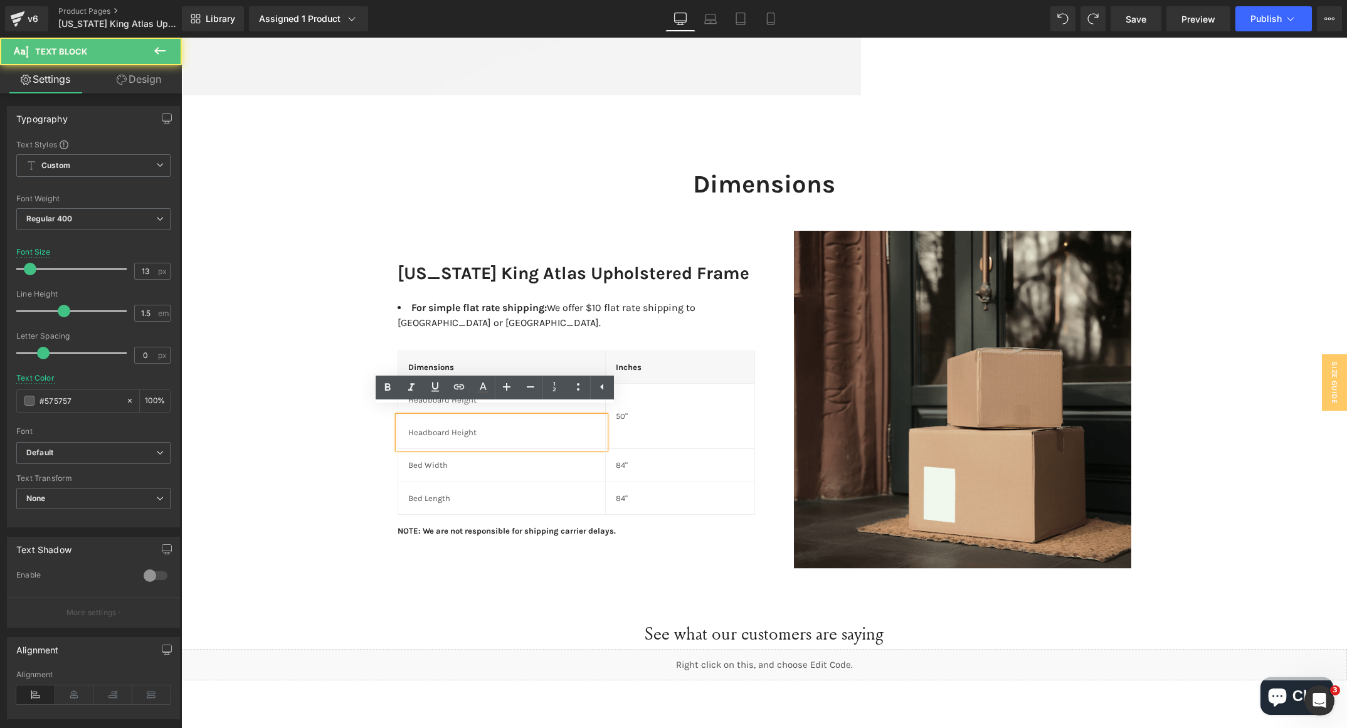
drag, startPoint x: 442, startPoint y: 424, endPoint x: 358, endPoint y: 425, distance: 84.1
click at [358, 425] on div "Dimensions Heading Row [US_STATE] King Atlas Upholstered Frame Heading For simp…" at bounding box center [764, 362] width 1166 height 426
click at [410, 427] on p "Headboard Height" at bounding box center [501, 433] width 187 height 13
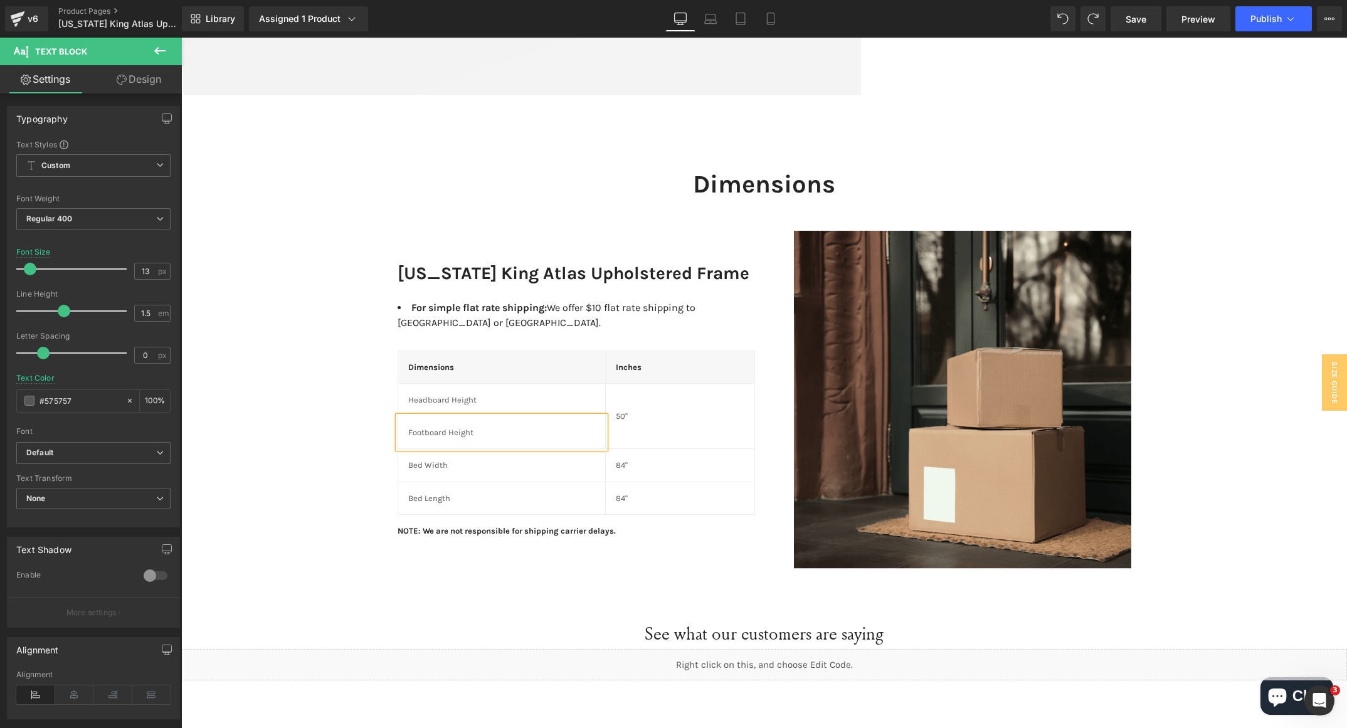
click at [668, 425] on div "50" Text Block" at bounding box center [680, 416] width 149 height 65
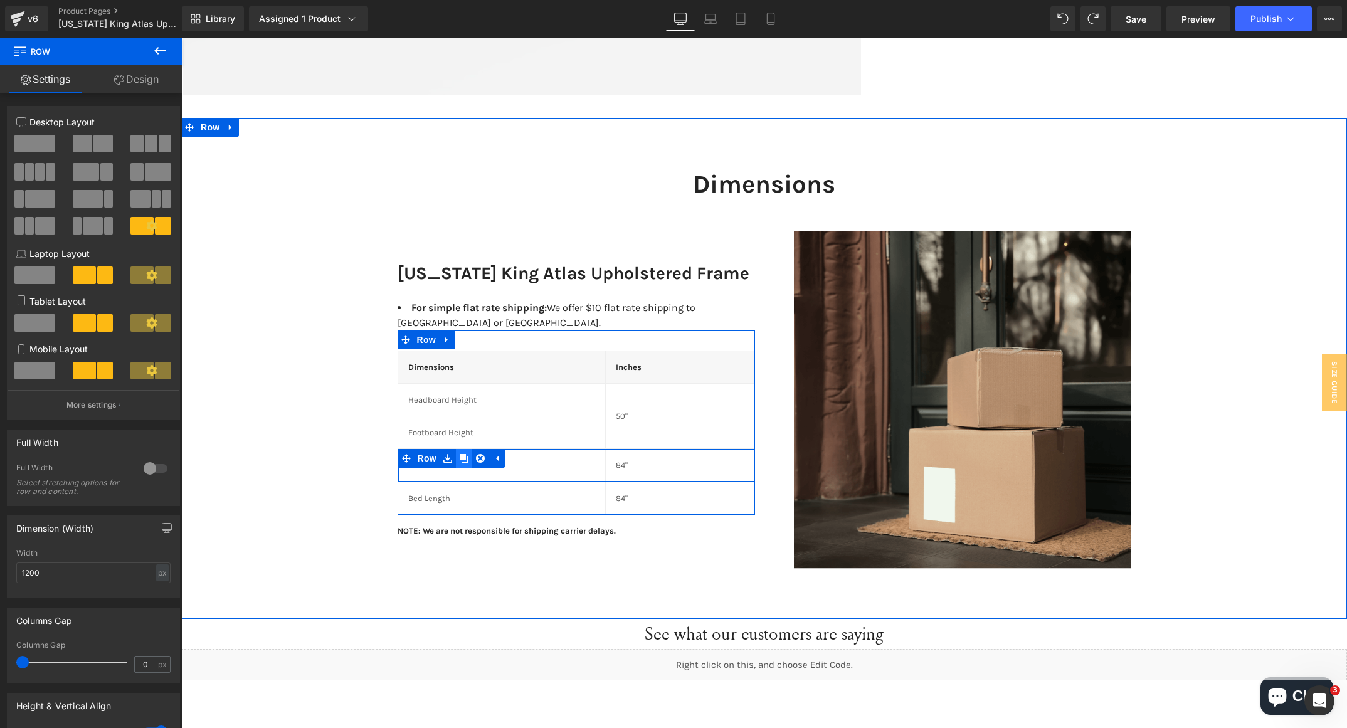
click at [460, 454] on icon at bounding box center [464, 458] width 9 height 9
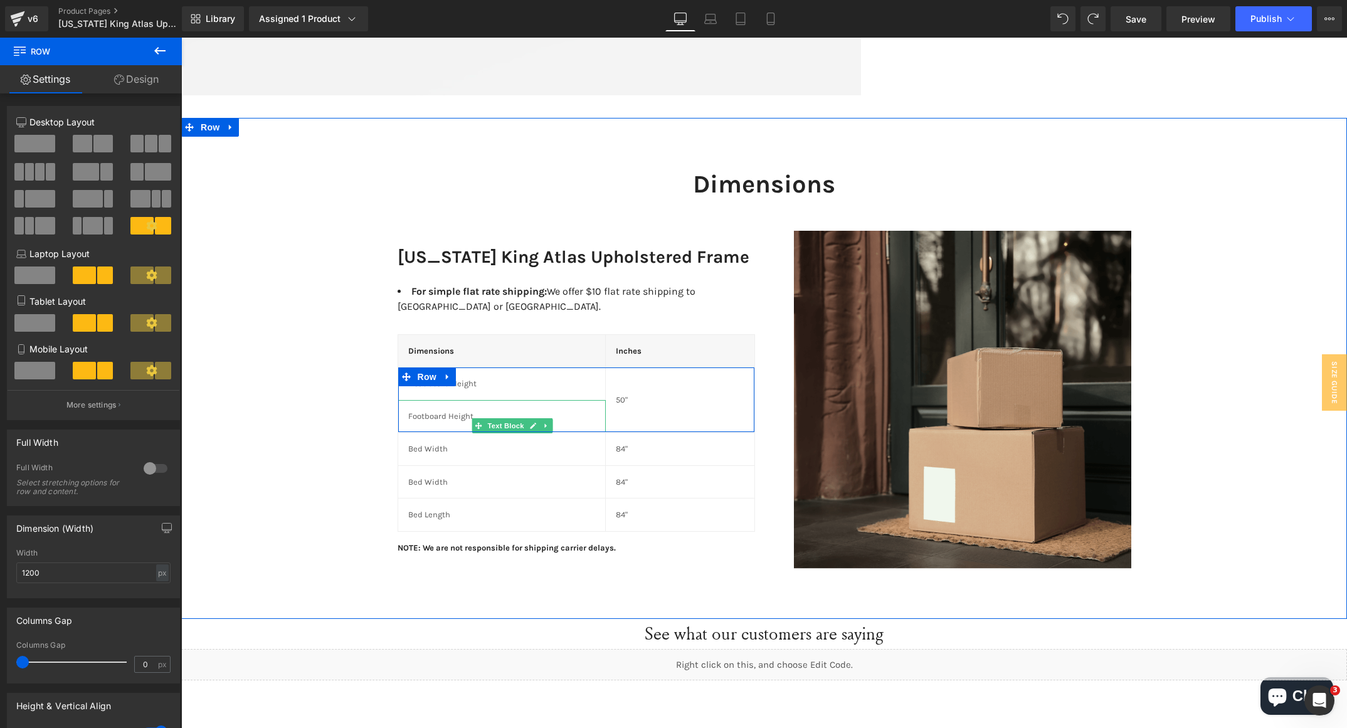
click at [428, 410] on p "Footboard Height" at bounding box center [501, 416] width 187 height 13
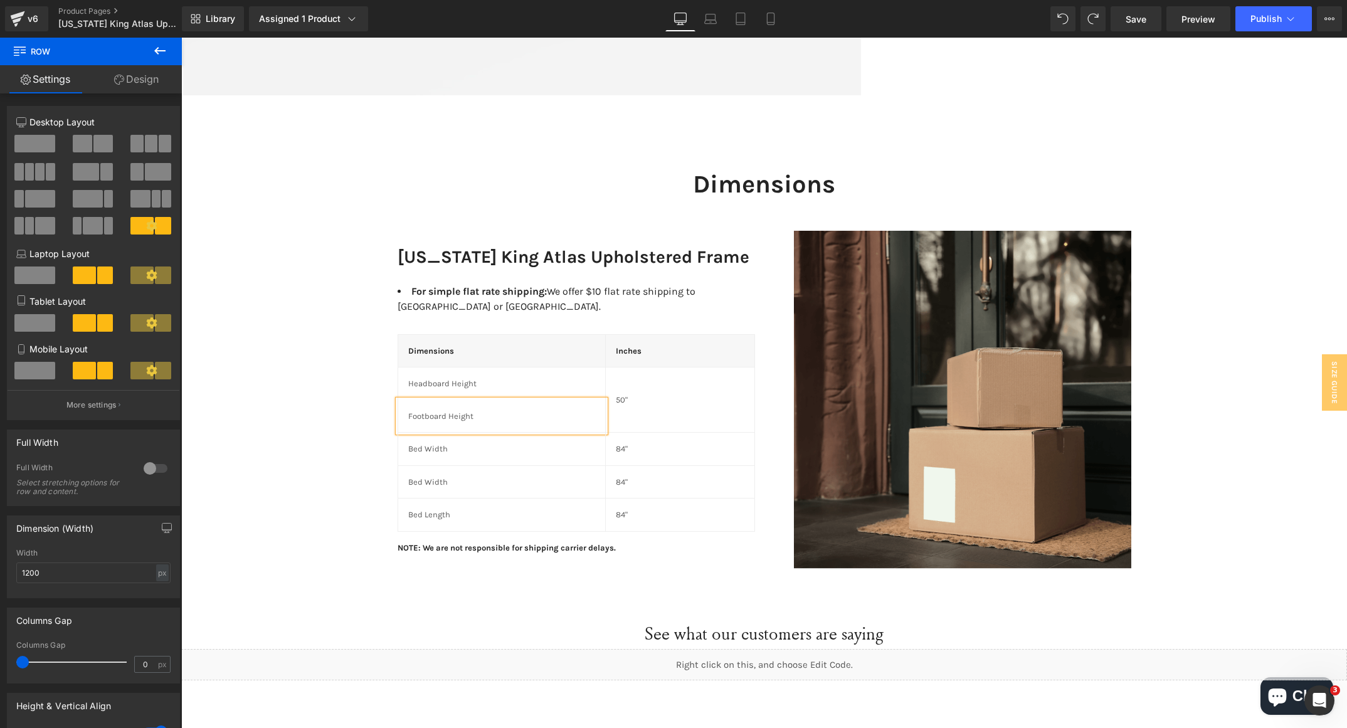
click at [428, 410] on p "Footboard Height" at bounding box center [501, 416] width 187 height 13
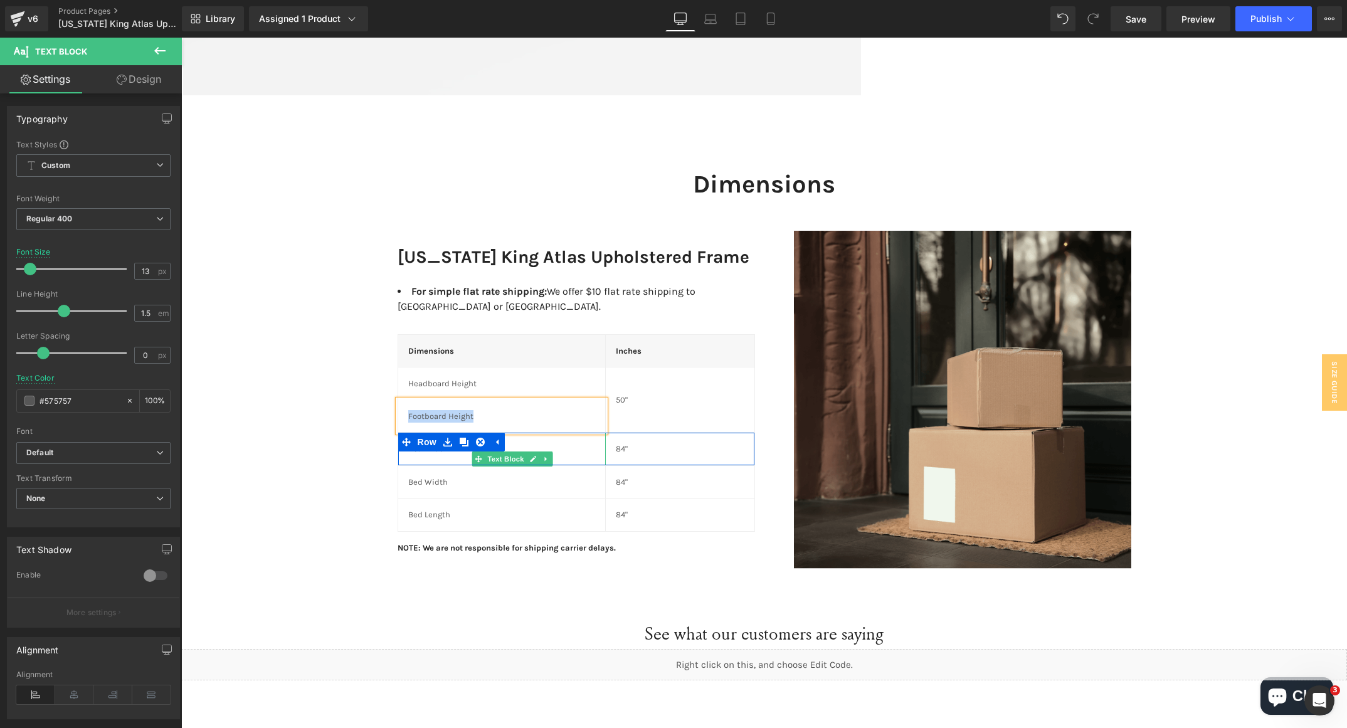
click at [411, 451] on div "Bed Width" at bounding box center [502, 449] width 208 height 33
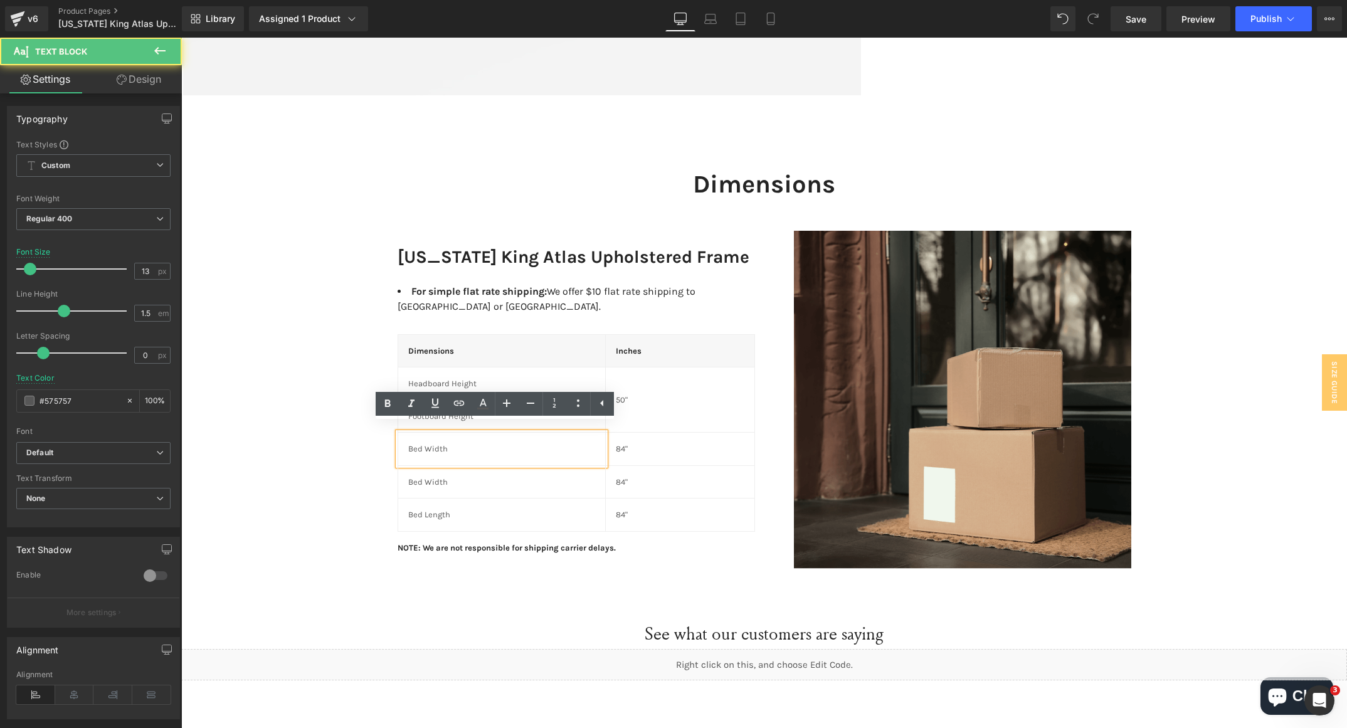
click at [418, 443] on p "Bed Width" at bounding box center [501, 449] width 187 height 13
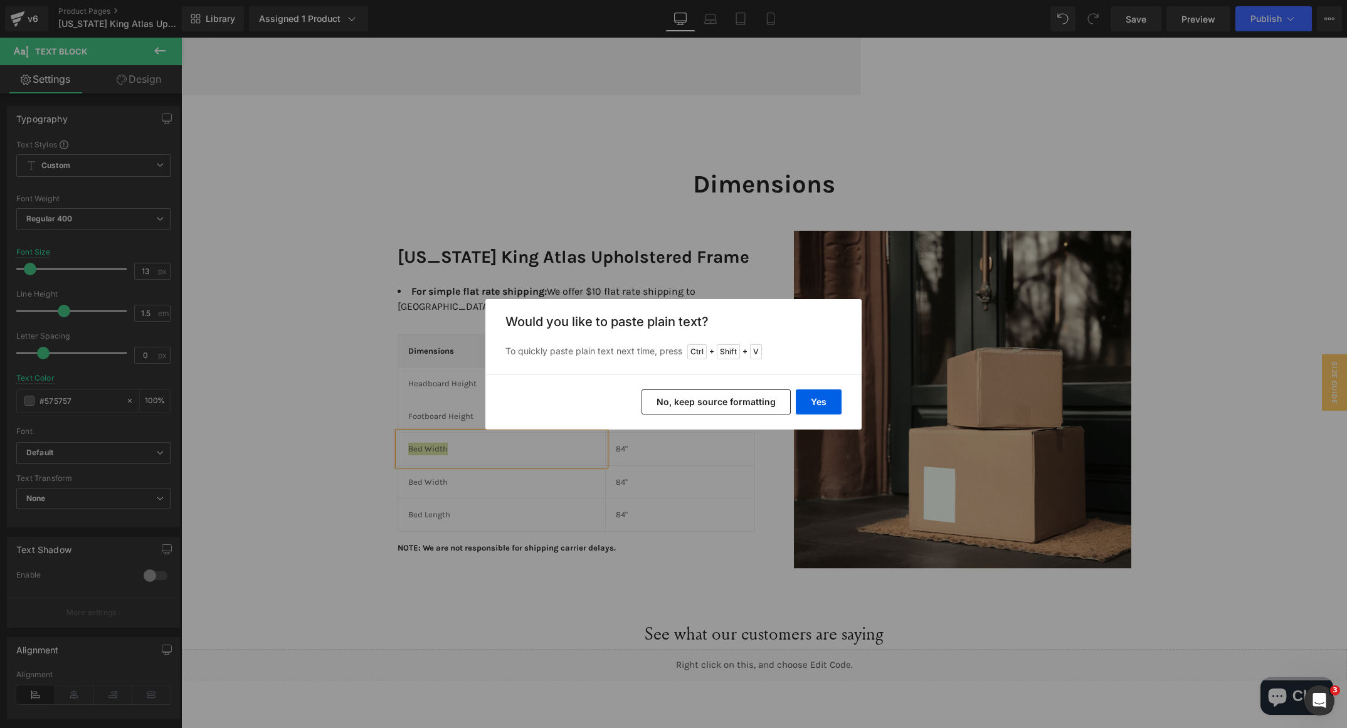
drag, startPoint x: 717, startPoint y: 406, endPoint x: 501, endPoint y: 374, distance: 218.1
click at [717, 406] on button "No, keep source formatting" at bounding box center [716, 402] width 149 height 25
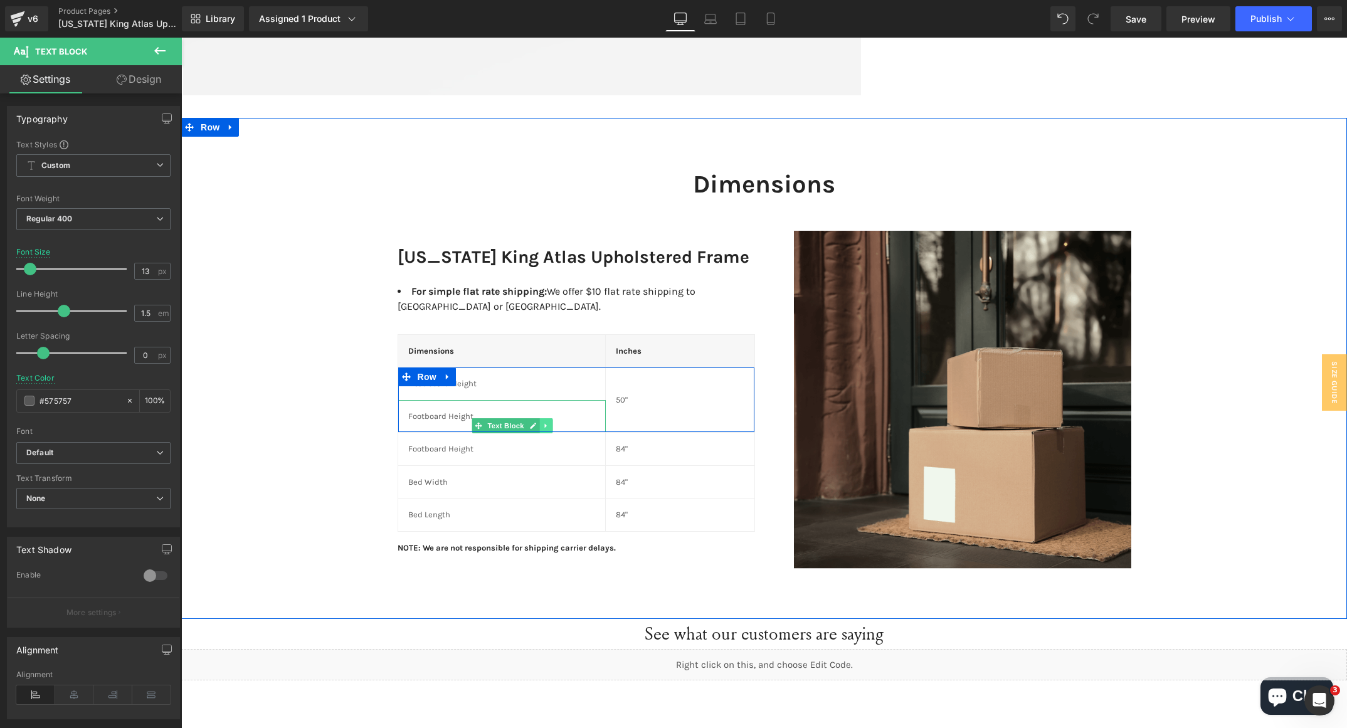
click at [543, 422] on icon at bounding box center [546, 426] width 7 height 8
click at [549, 418] on link at bounding box center [552, 425] width 13 height 15
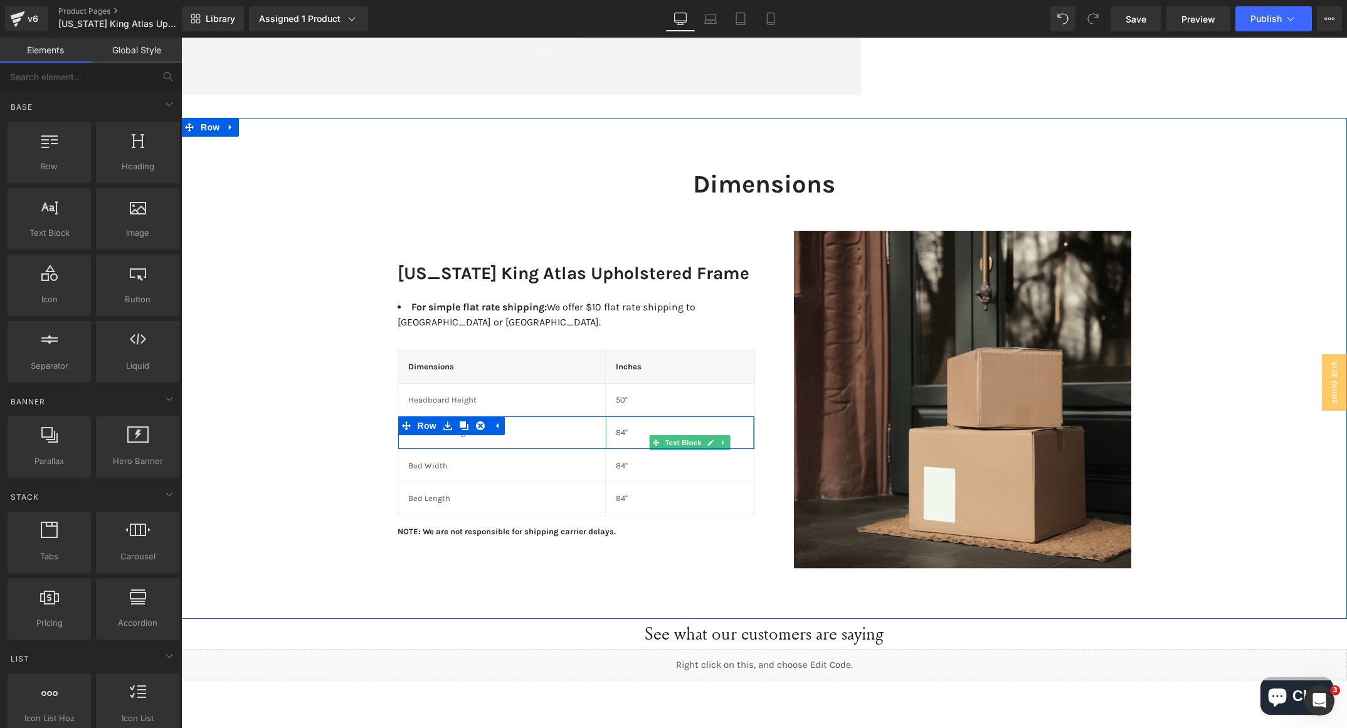
click at [606, 425] on div "84"" at bounding box center [680, 433] width 149 height 33
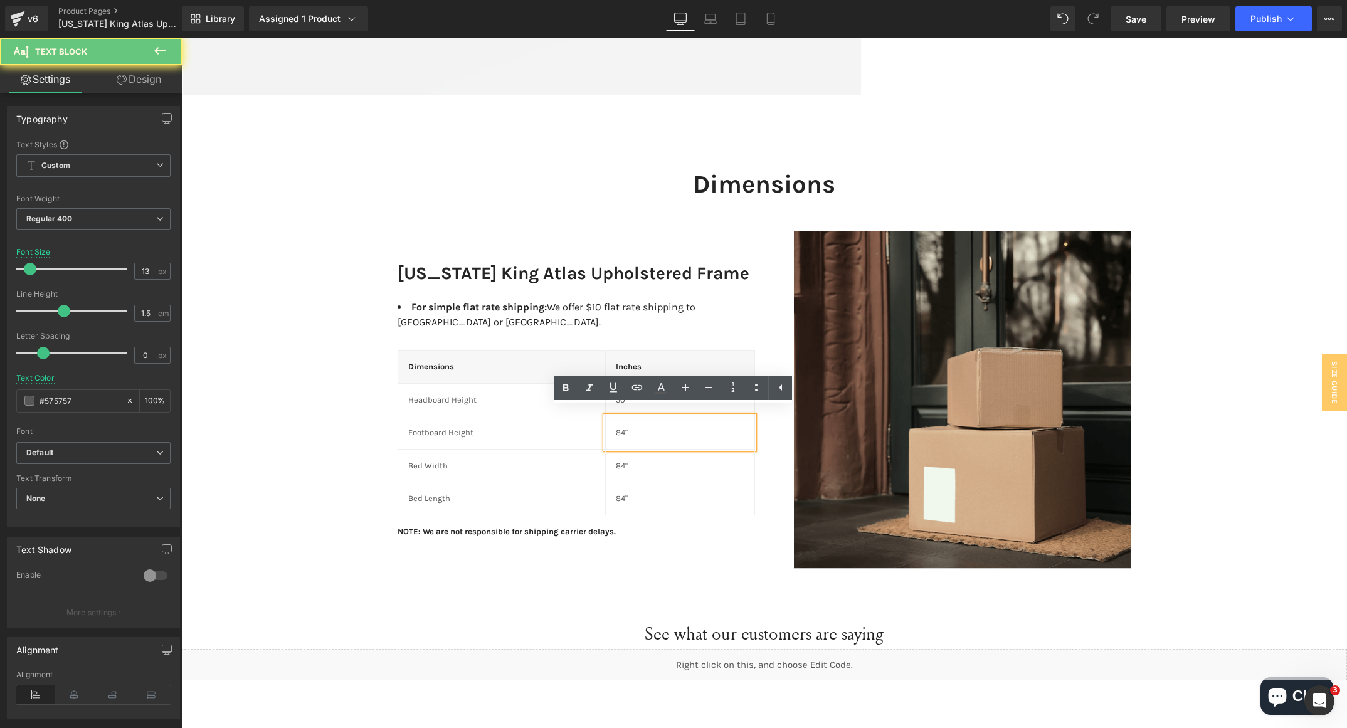
click at [616, 427] on p "84"" at bounding box center [680, 433] width 129 height 13
drag, startPoint x: 619, startPoint y: 425, endPoint x: 610, endPoint y: 425, distance: 8.8
click at [616, 427] on p "84"" at bounding box center [680, 433] width 129 height 13
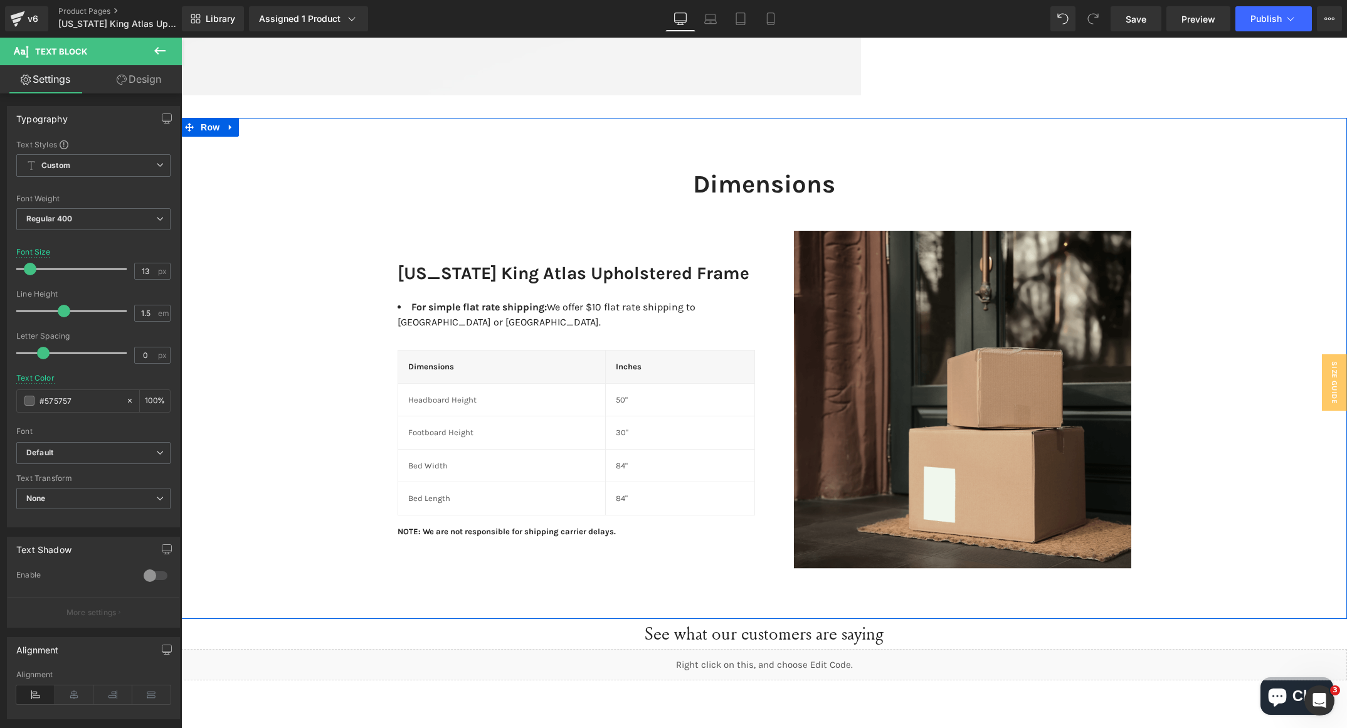
click at [358, 512] on div "Dimensions Heading Row [US_STATE] King Atlas Upholstered Frame Heading For simp…" at bounding box center [764, 362] width 1166 height 426
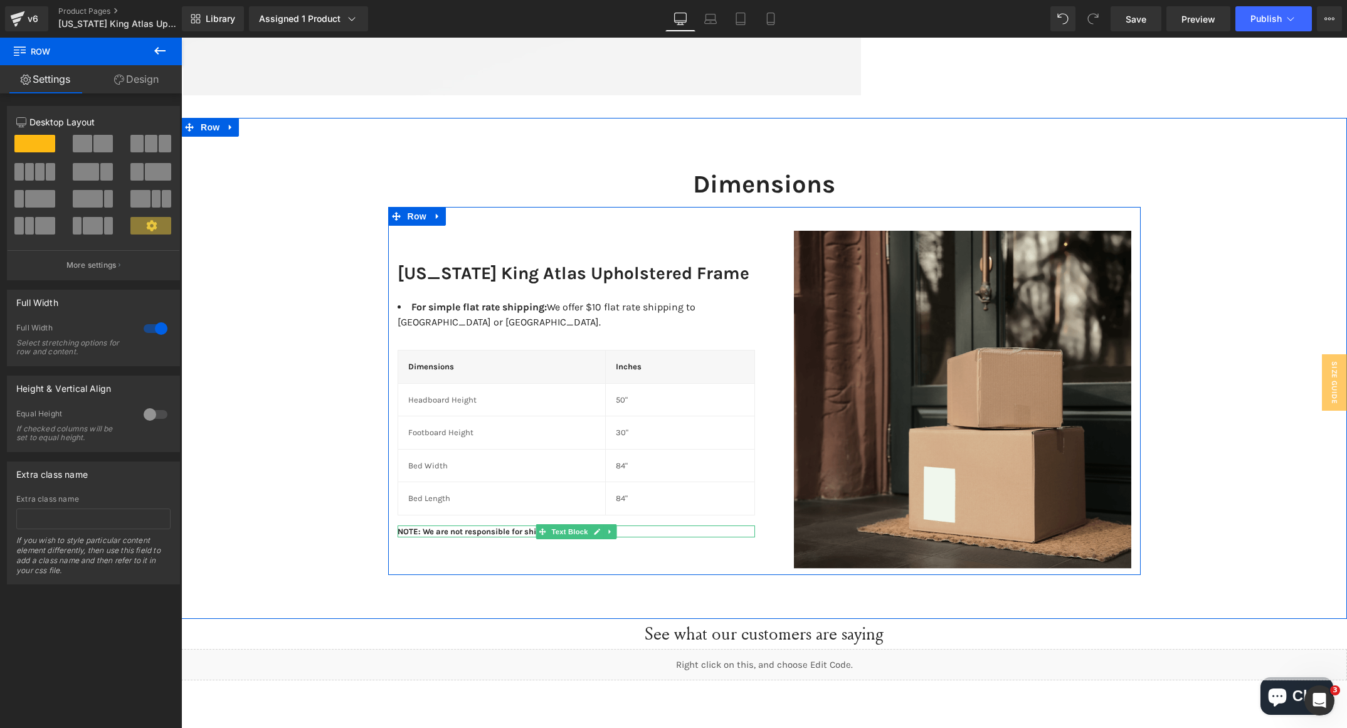
click at [406, 526] on p "NOTE: We are not responsible for shipping carrier delays." at bounding box center [577, 532] width 358 height 13
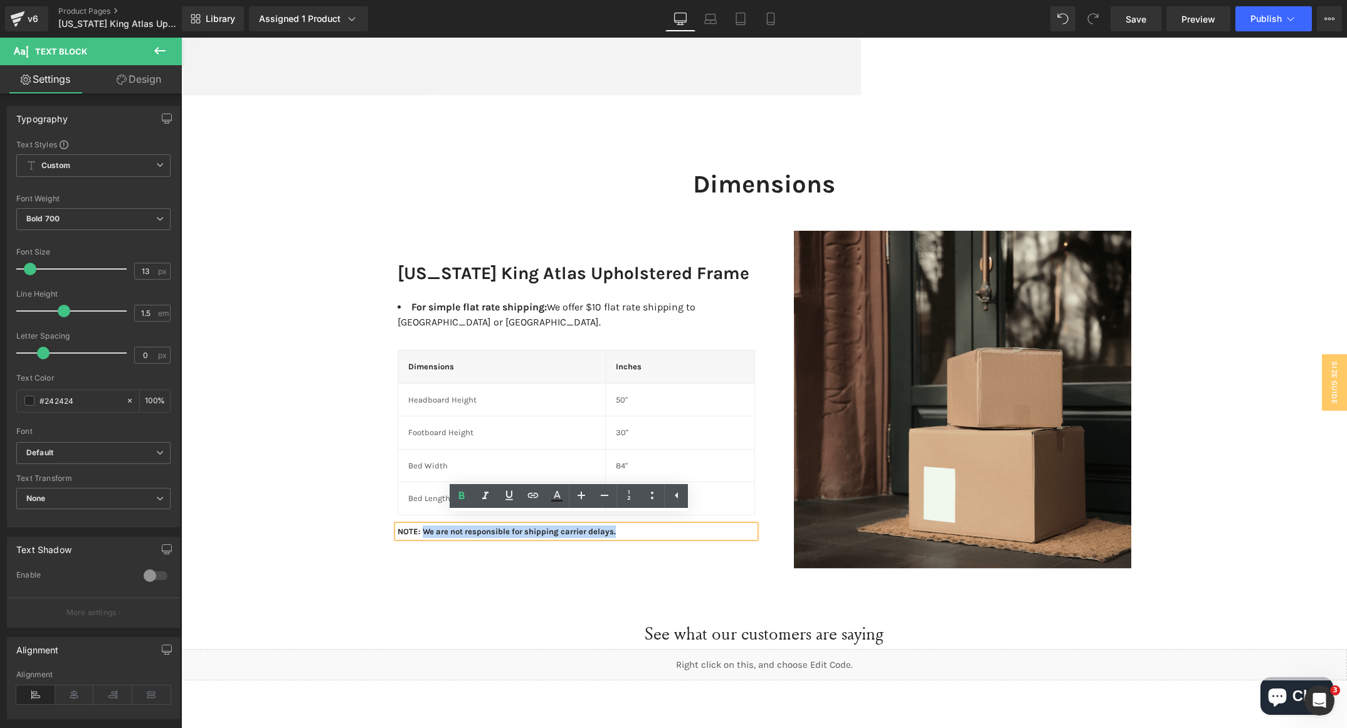
drag, startPoint x: 416, startPoint y: 524, endPoint x: 613, endPoint y: 527, distance: 197.6
click at [613, 527] on p "NOTE: We are not responsible for shipping carrier delays." at bounding box center [577, 532] width 358 height 13
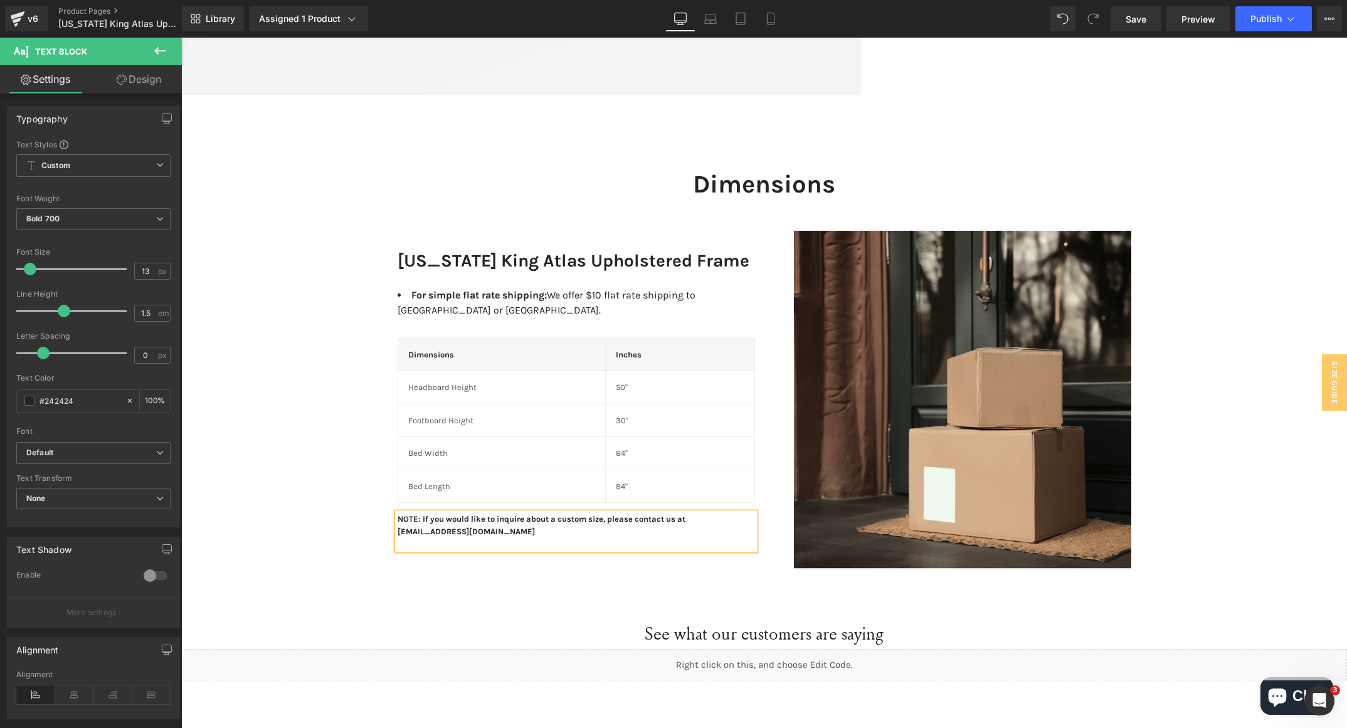
scroll to position [736, 0]
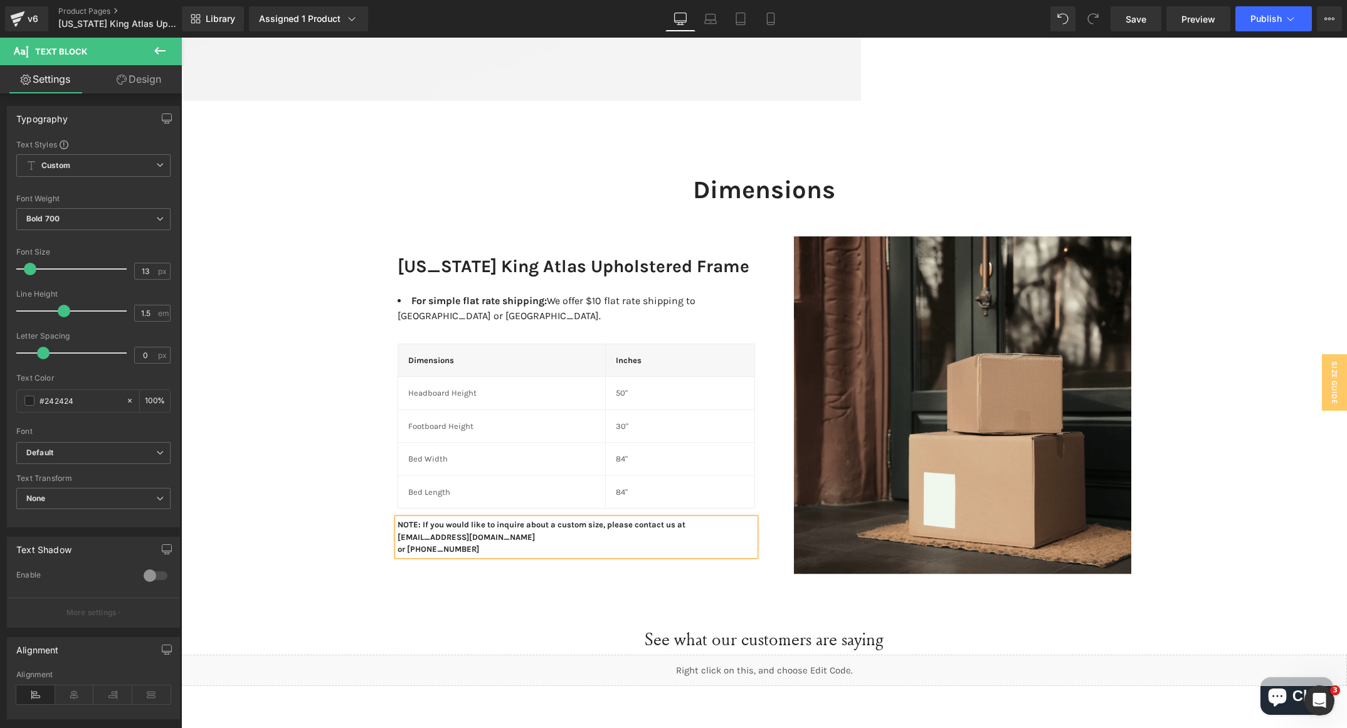
click at [284, 440] on div "Dimensions Heading Row [US_STATE] King Atlas Upholstered Frame Heading For simp…" at bounding box center [764, 368] width 1166 height 426
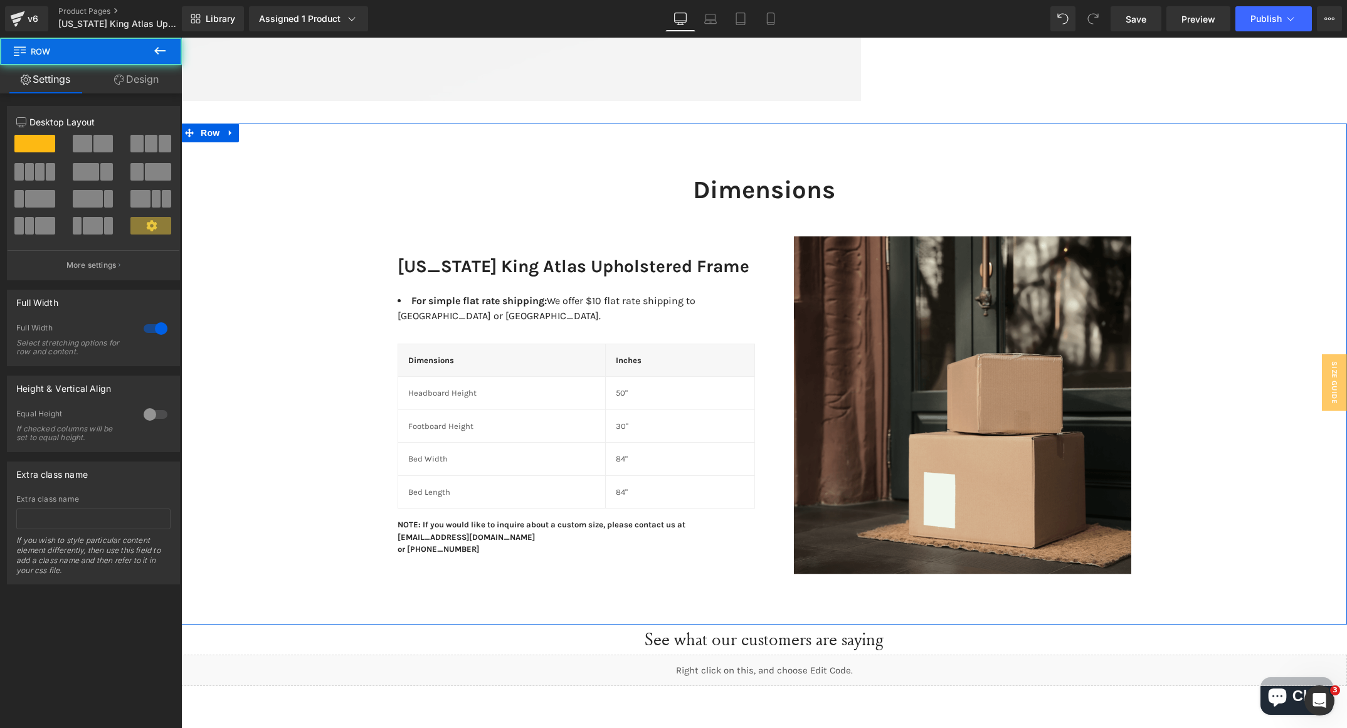
click at [284, 440] on div "Dimensions Heading Row [US_STATE] King Atlas Upholstered Frame Heading For simp…" at bounding box center [764, 368] width 1166 height 426
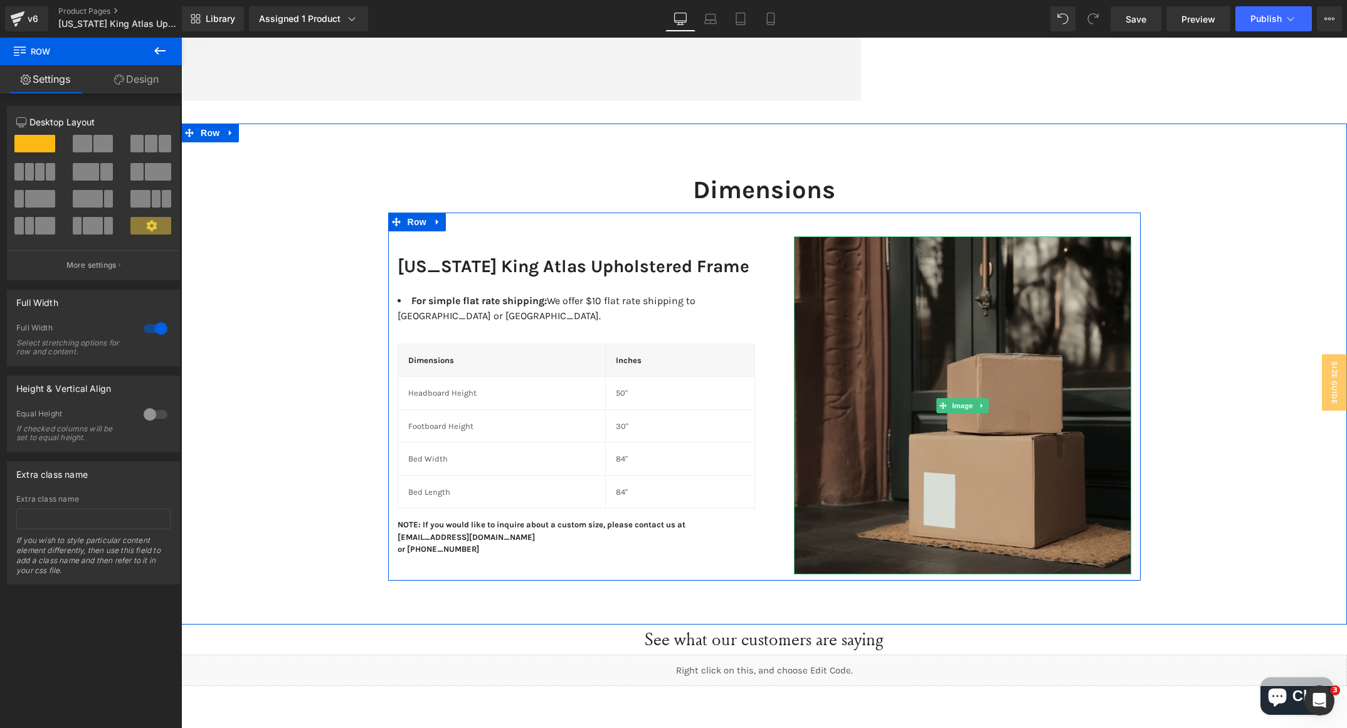
click at [900, 365] on img at bounding box center [962, 405] width 337 height 338
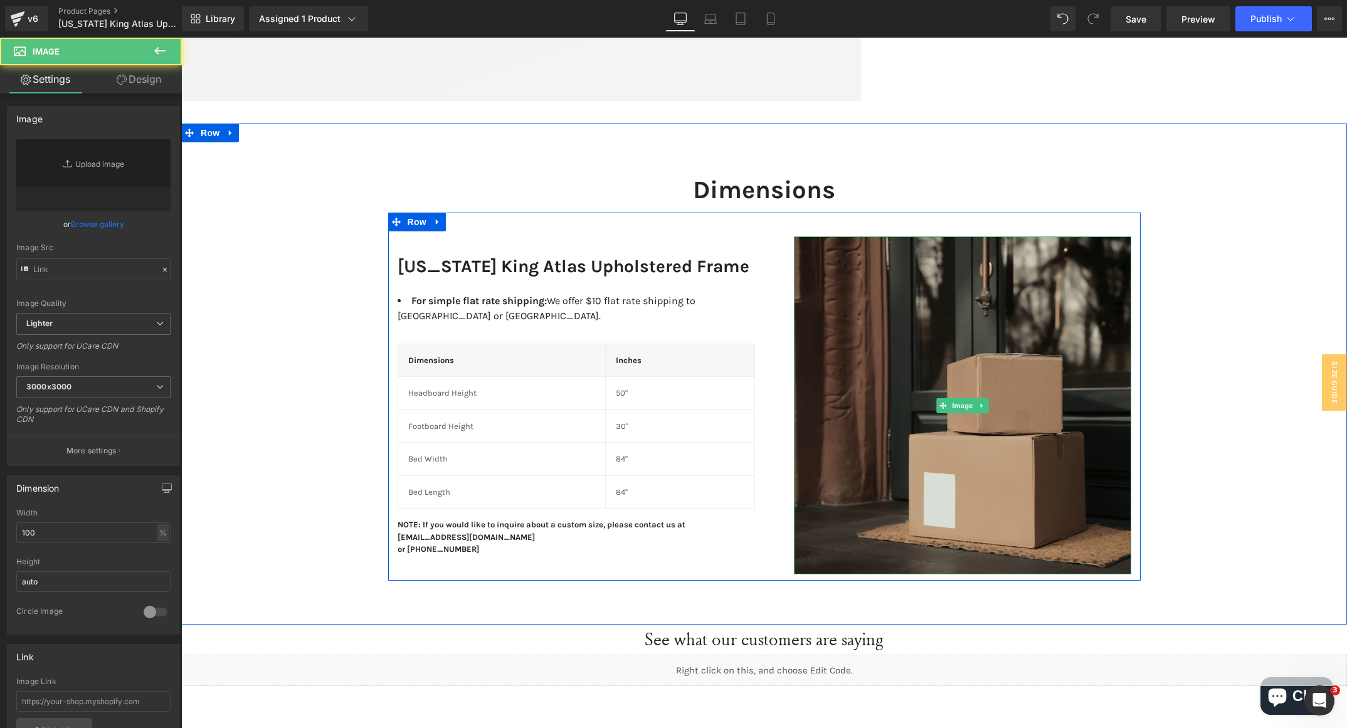
type input "[URL][DOMAIN_NAME]"
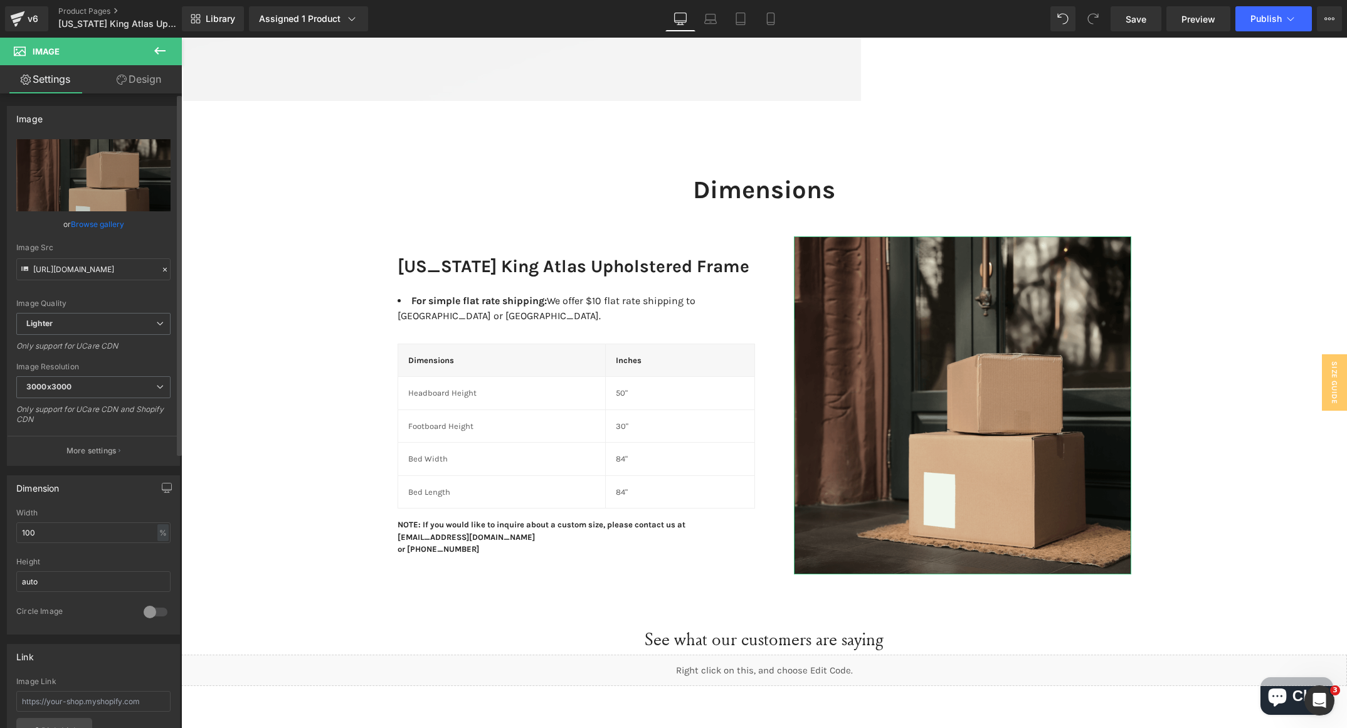
click at [98, 229] on link "Browse gallery" at bounding box center [97, 224] width 53 height 22
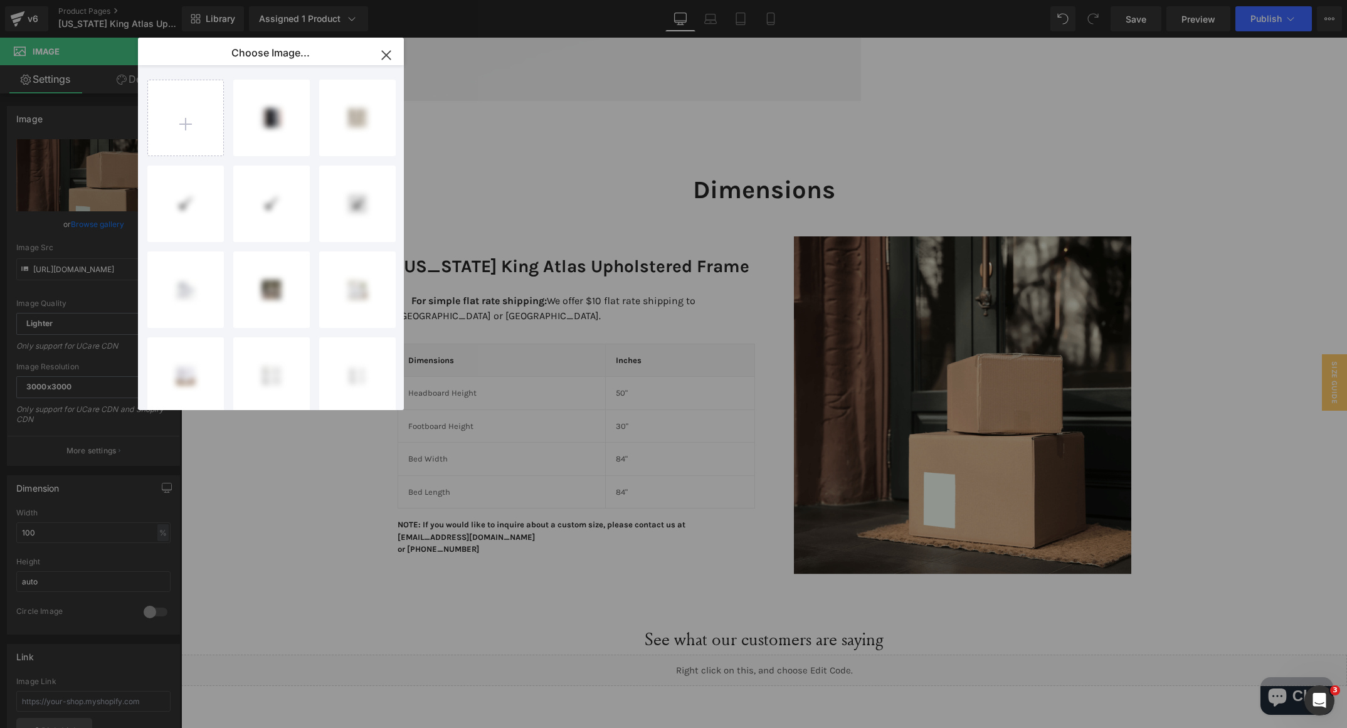
click at [199, 126] on input "file" at bounding box center [185, 117] width 75 height 75
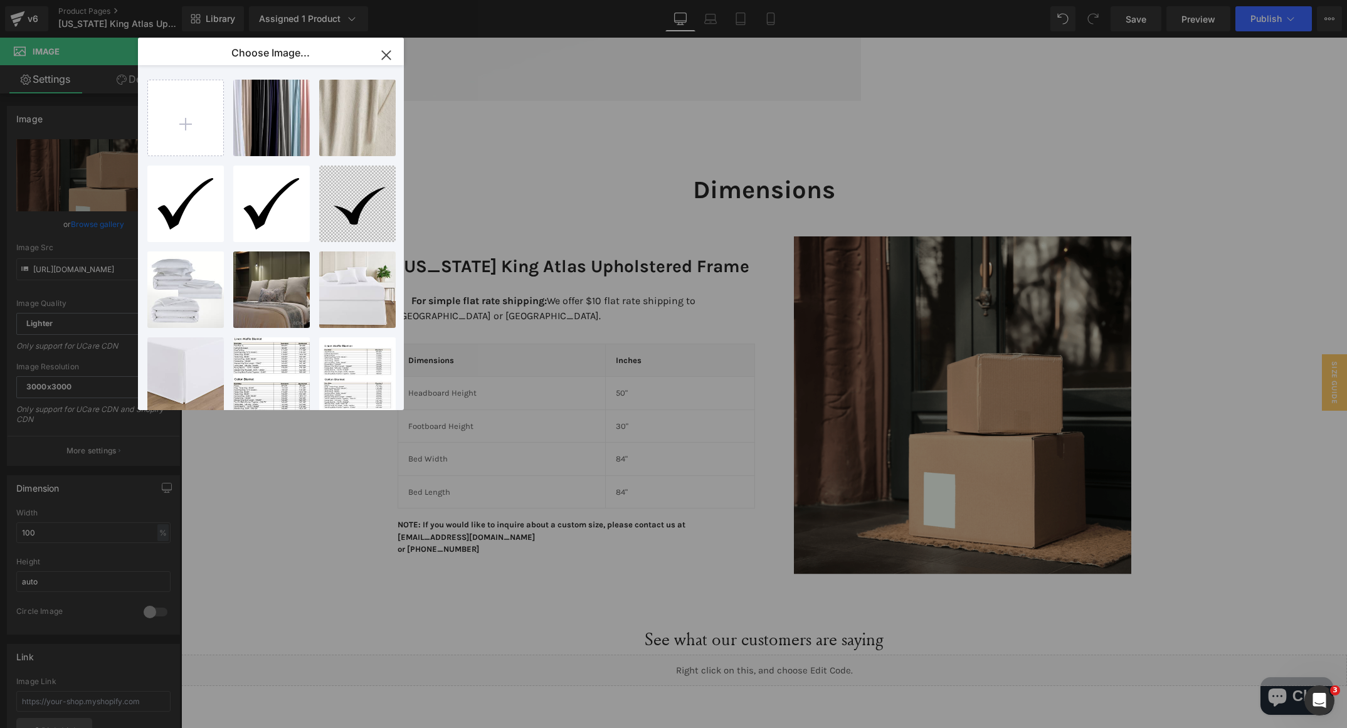
type input "C:\fakepath\ChatGPT Image [DATE], 02_33_37 PM.png"
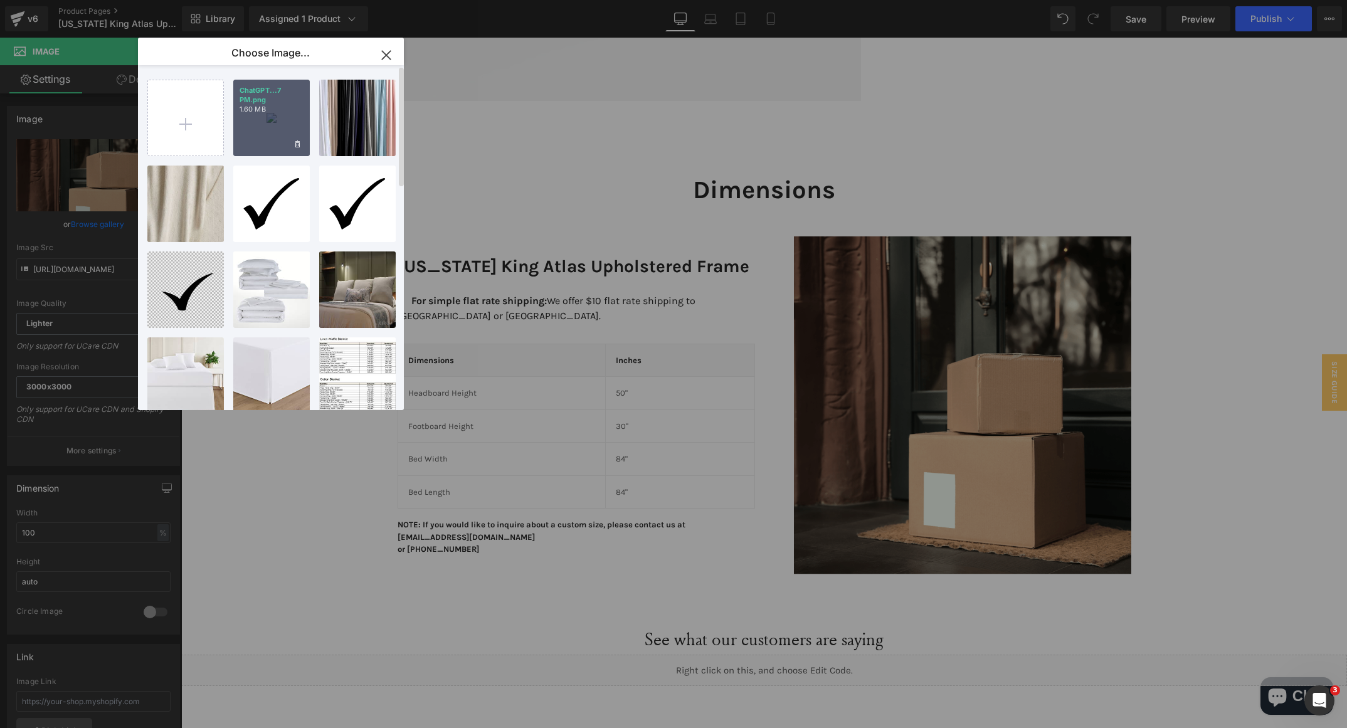
click at [260, 147] on div "ChatGPT...7 PM.png 1.60 MB" at bounding box center [271, 118] width 77 height 77
type input "[URL][DOMAIN_NAME][DATE]"
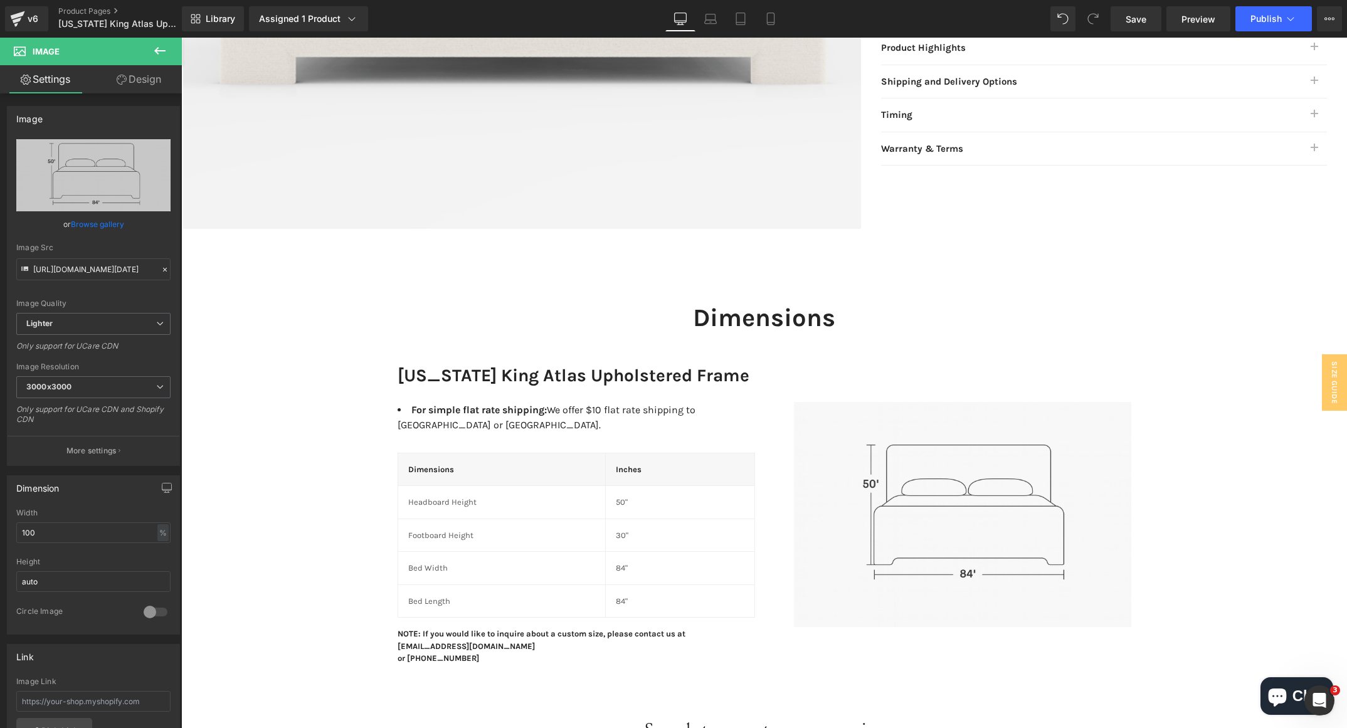
scroll to position [642, 0]
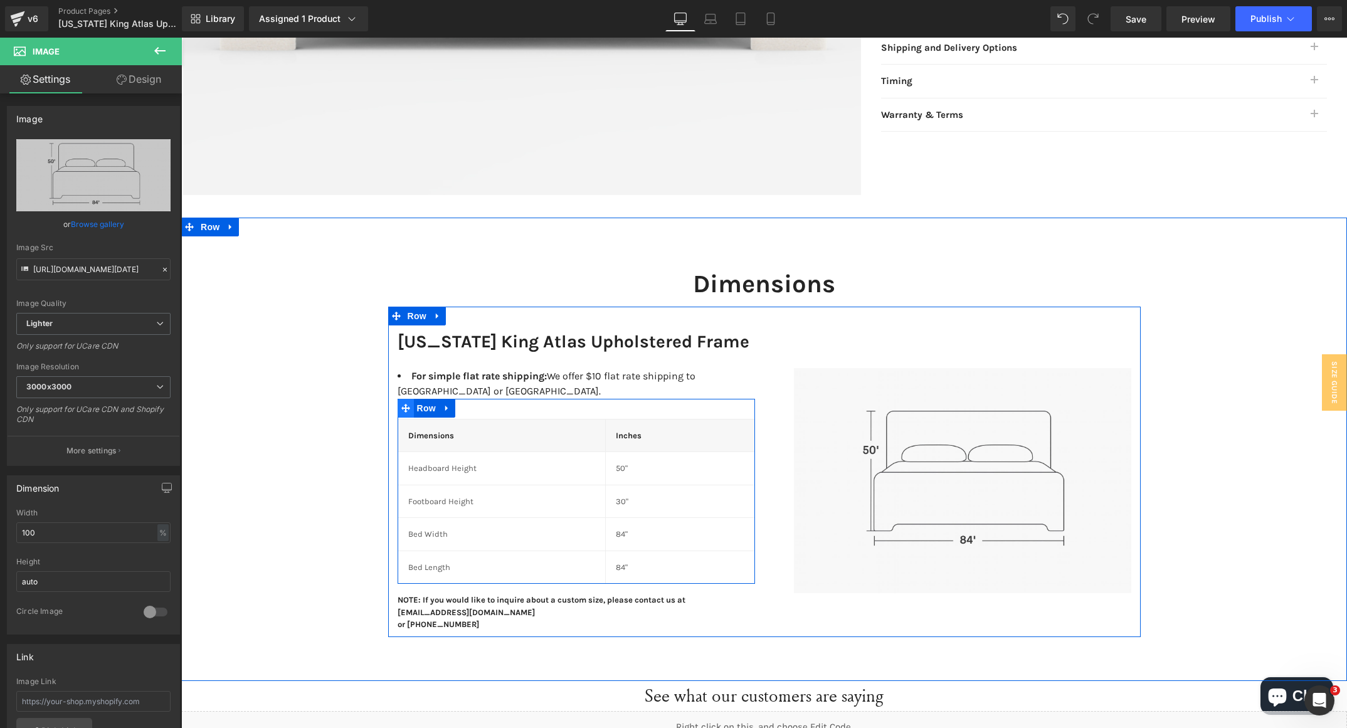
click at [401, 404] on icon at bounding box center [405, 408] width 9 height 9
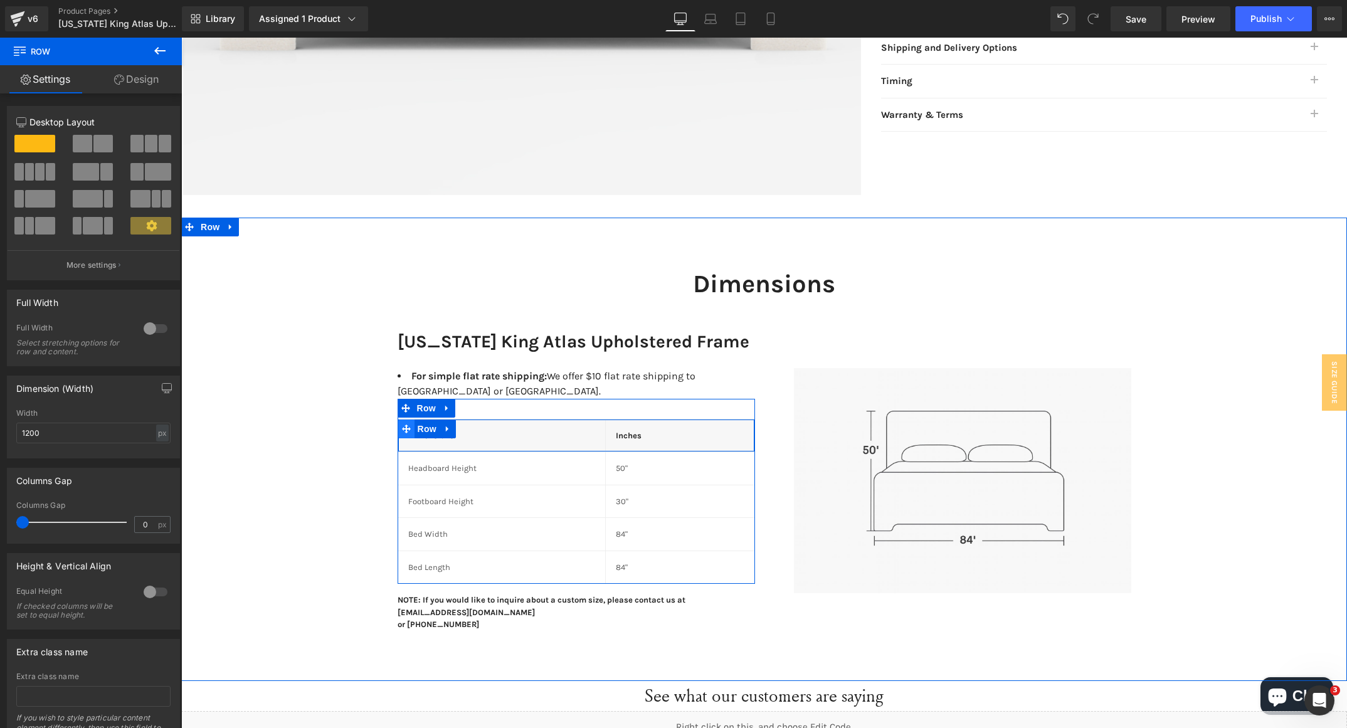
click at [402, 425] on icon at bounding box center [406, 429] width 9 height 9
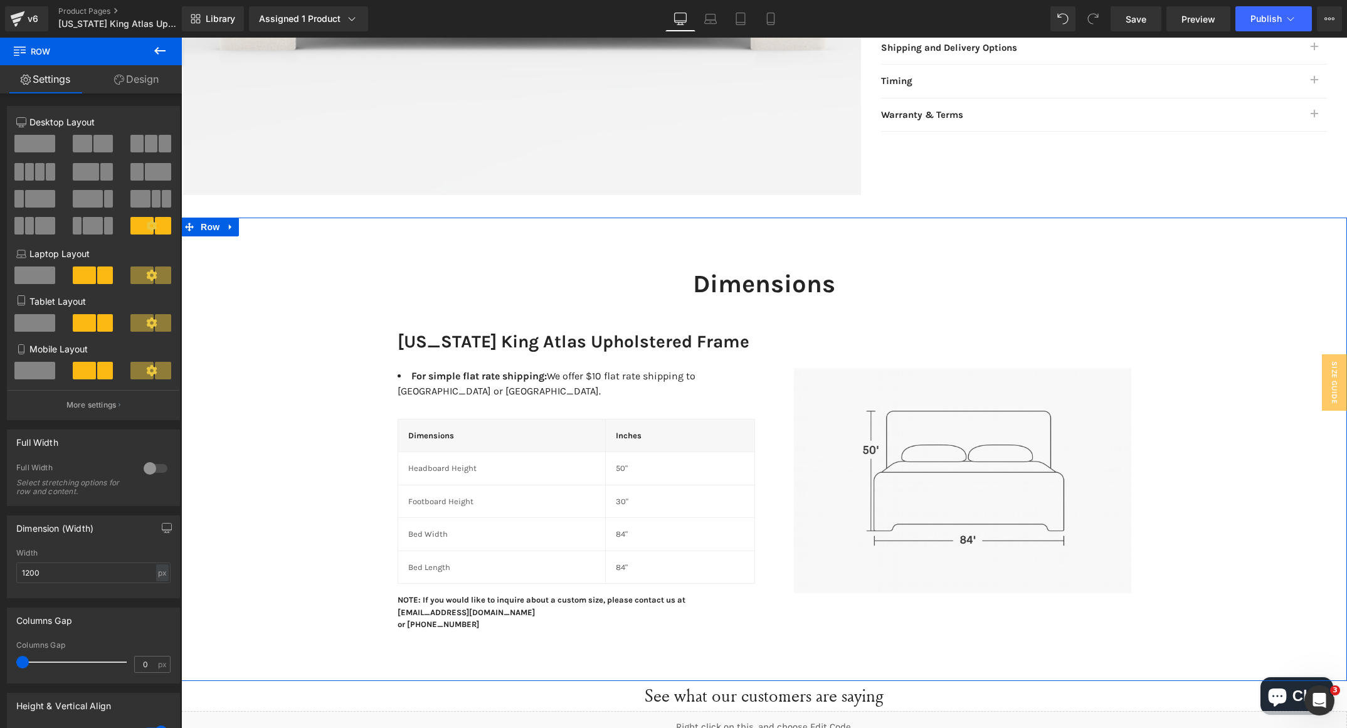
click at [299, 350] on div "Dimensions Heading Row [US_STATE] King Atlas Upholstered Frame Heading For simp…" at bounding box center [764, 443] width 1166 height 388
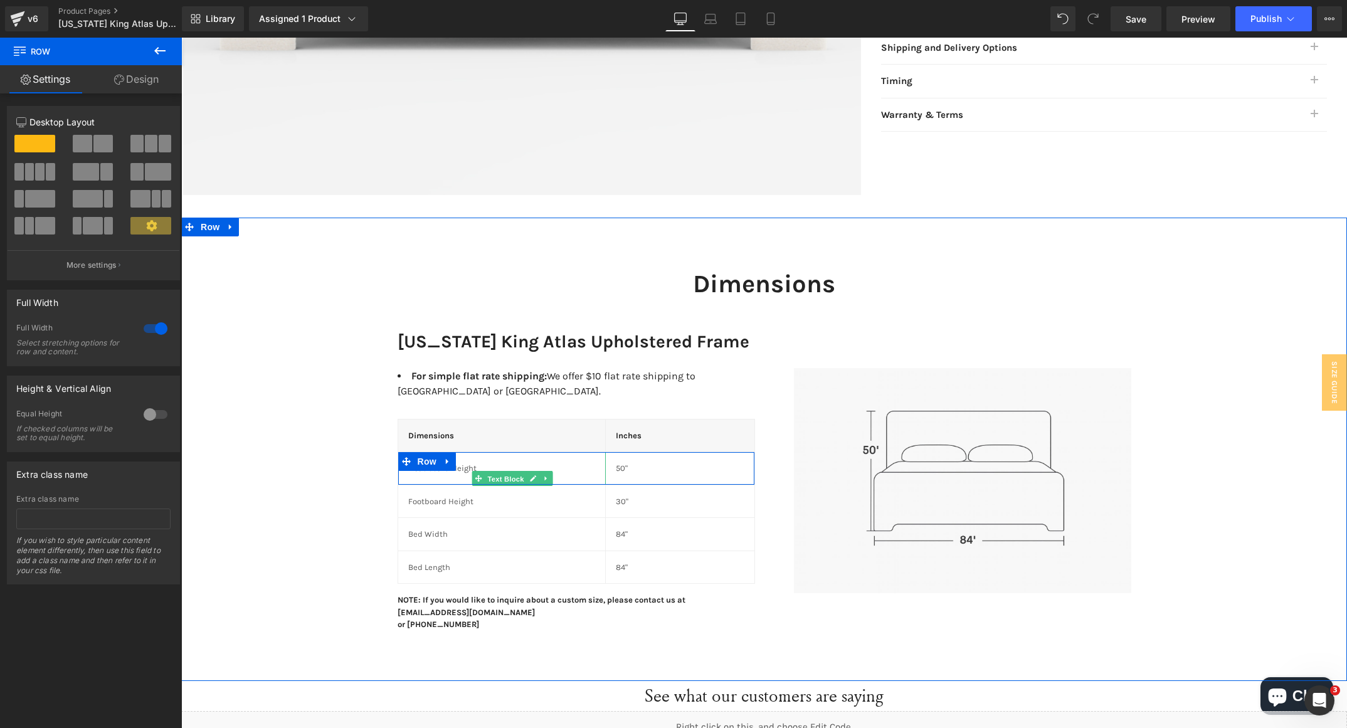
click at [485, 472] on span "Text Block" at bounding box center [505, 479] width 41 height 15
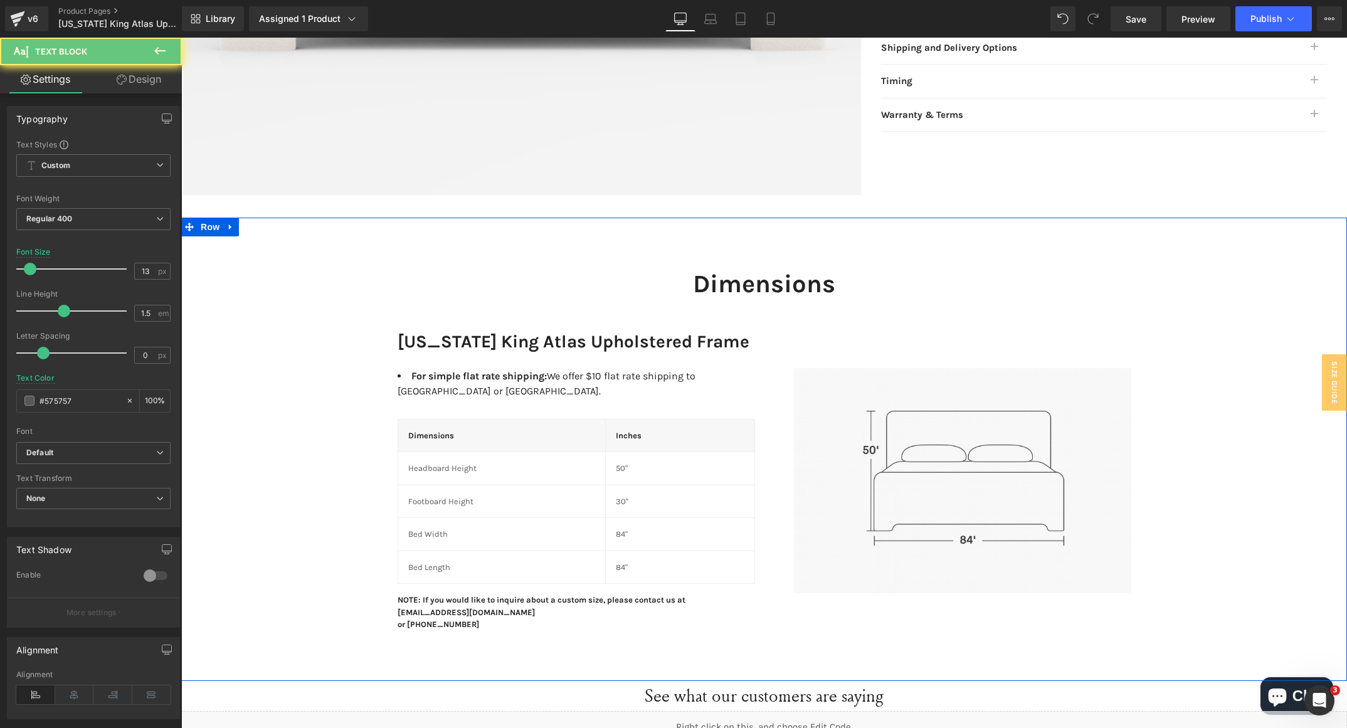
click at [347, 455] on div "Dimensions Heading Row [US_STATE] King Atlas Upholstered Frame Heading For simp…" at bounding box center [764, 443] width 1166 height 388
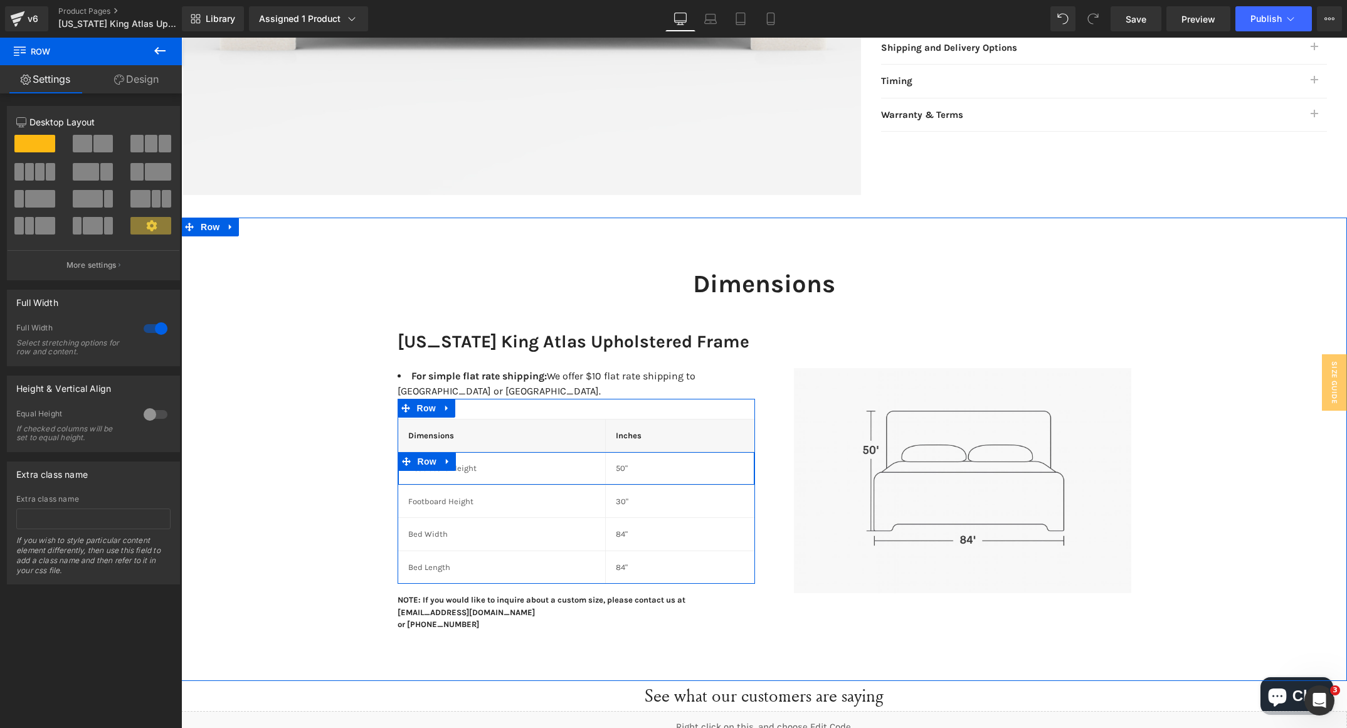
click at [454, 462] on p "Headboard Height" at bounding box center [501, 468] width 187 height 13
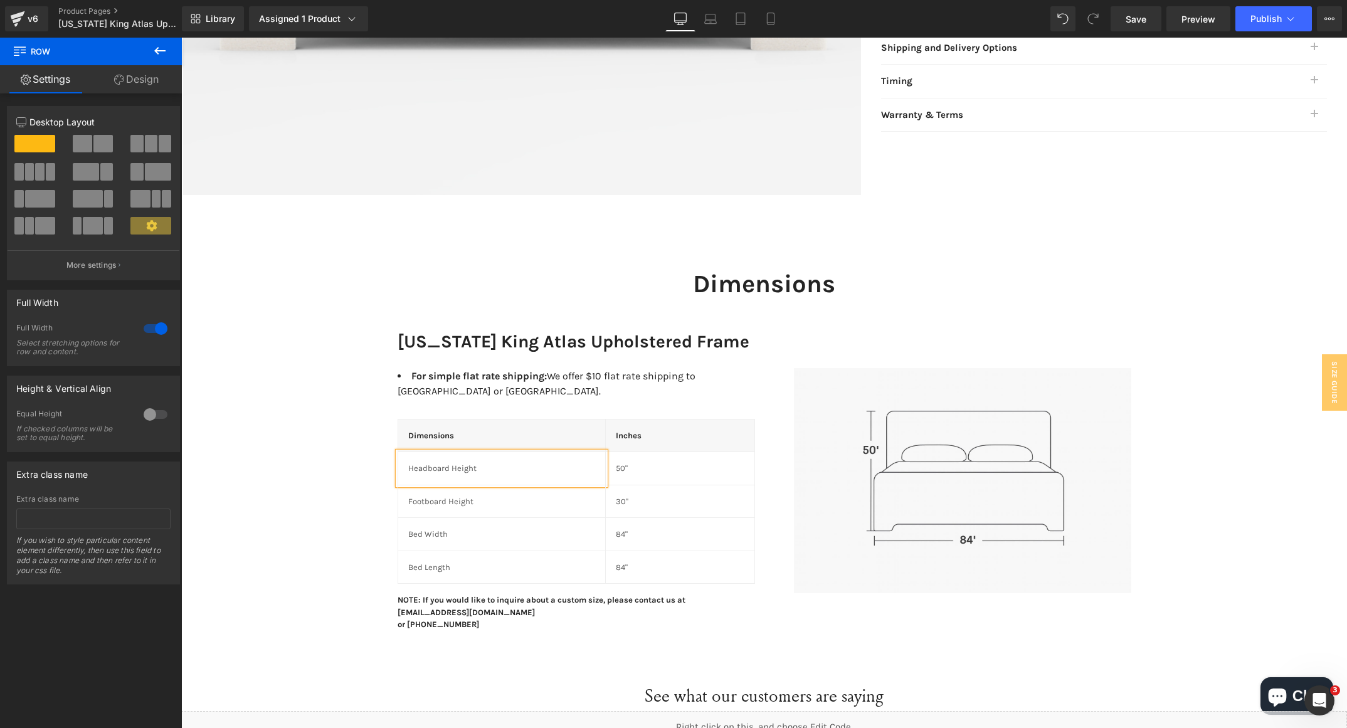
click at [454, 462] on p "Headboard Height" at bounding box center [501, 468] width 187 height 13
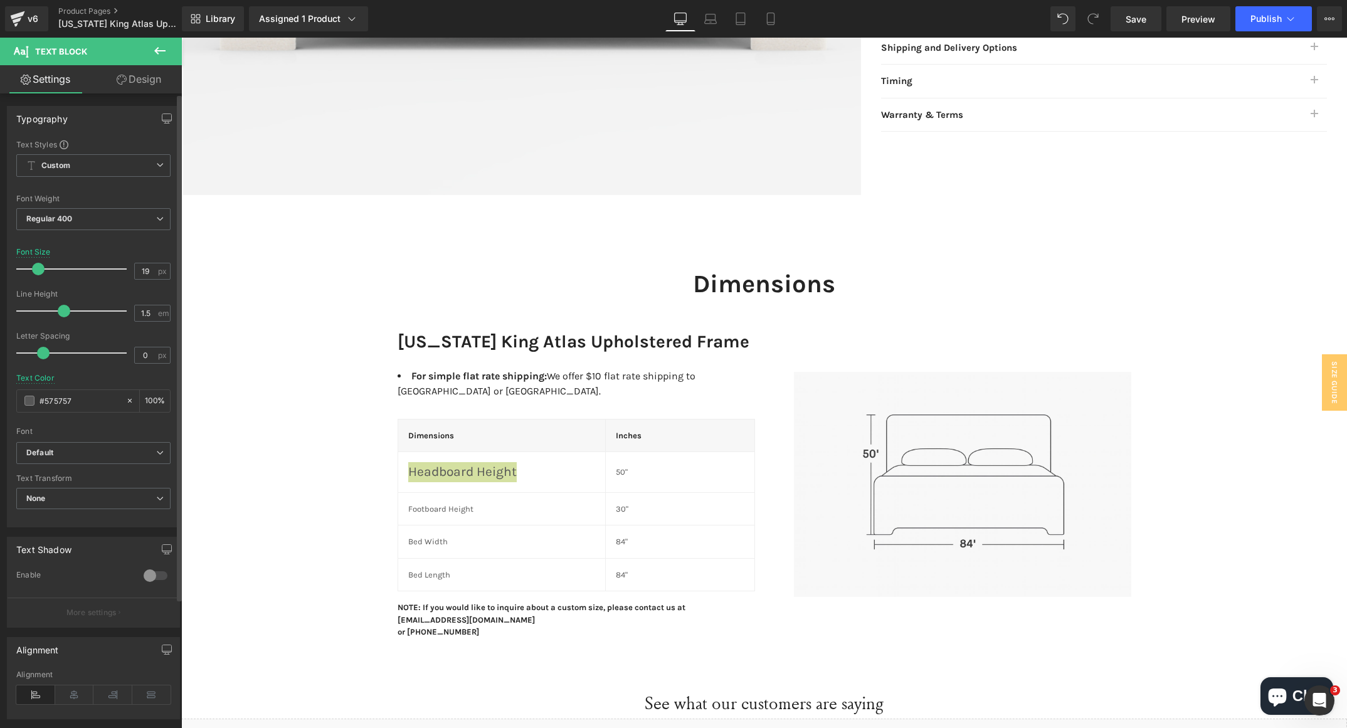
type input "18"
click at [37, 271] on span at bounding box center [35, 269] width 13 height 13
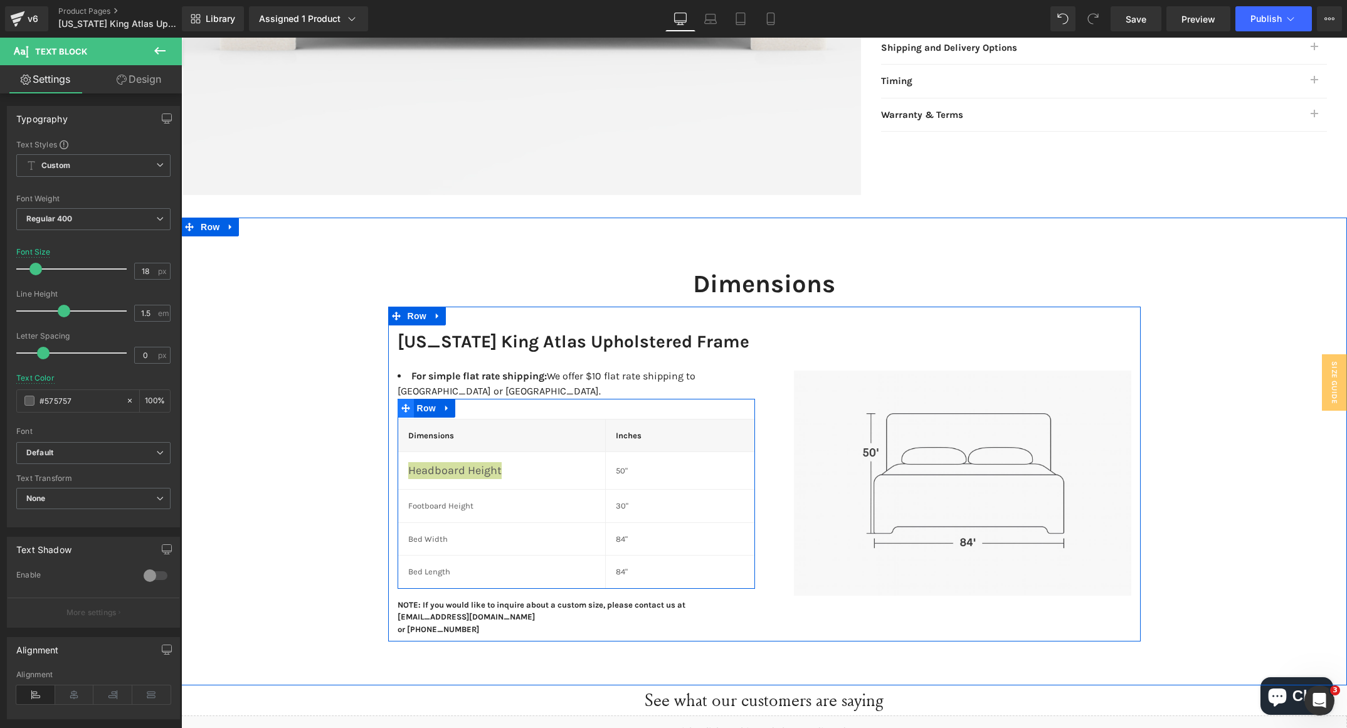
click at [398, 399] on span at bounding box center [406, 408] width 16 height 19
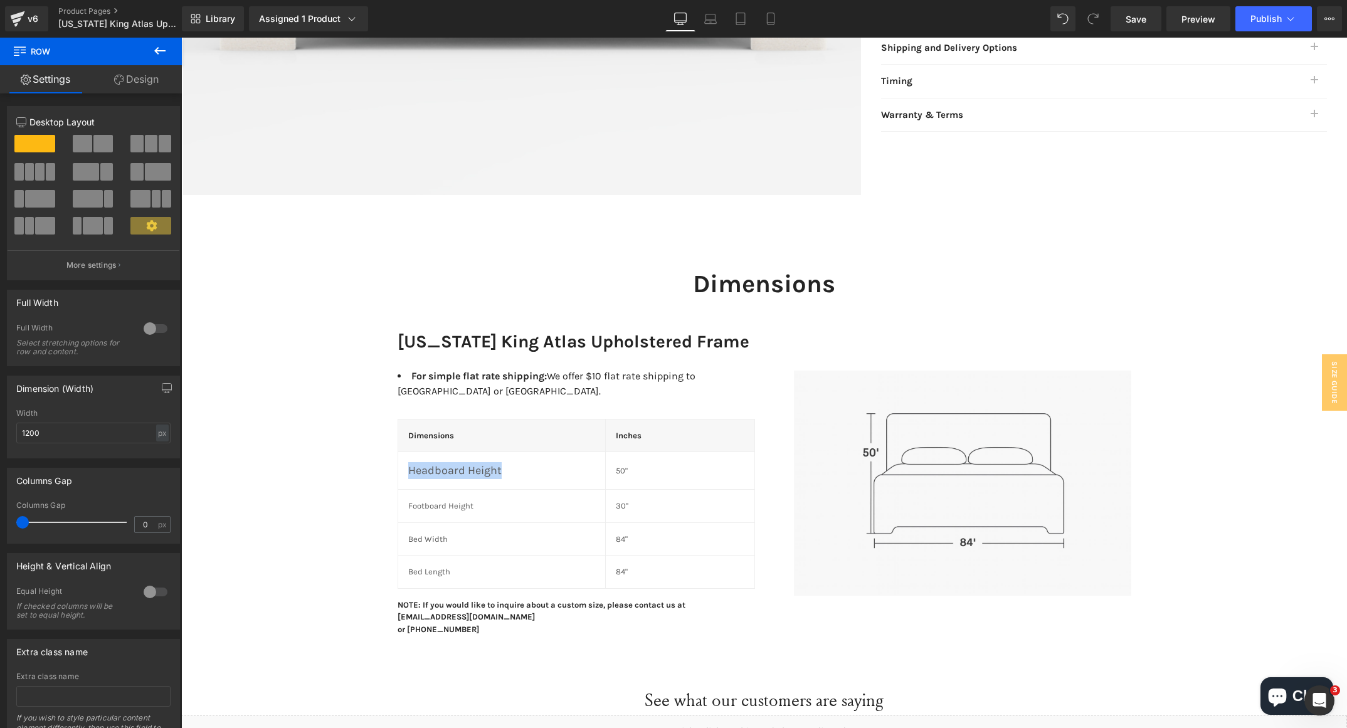
click at [616, 465] on p "50"" at bounding box center [680, 471] width 129 height 13
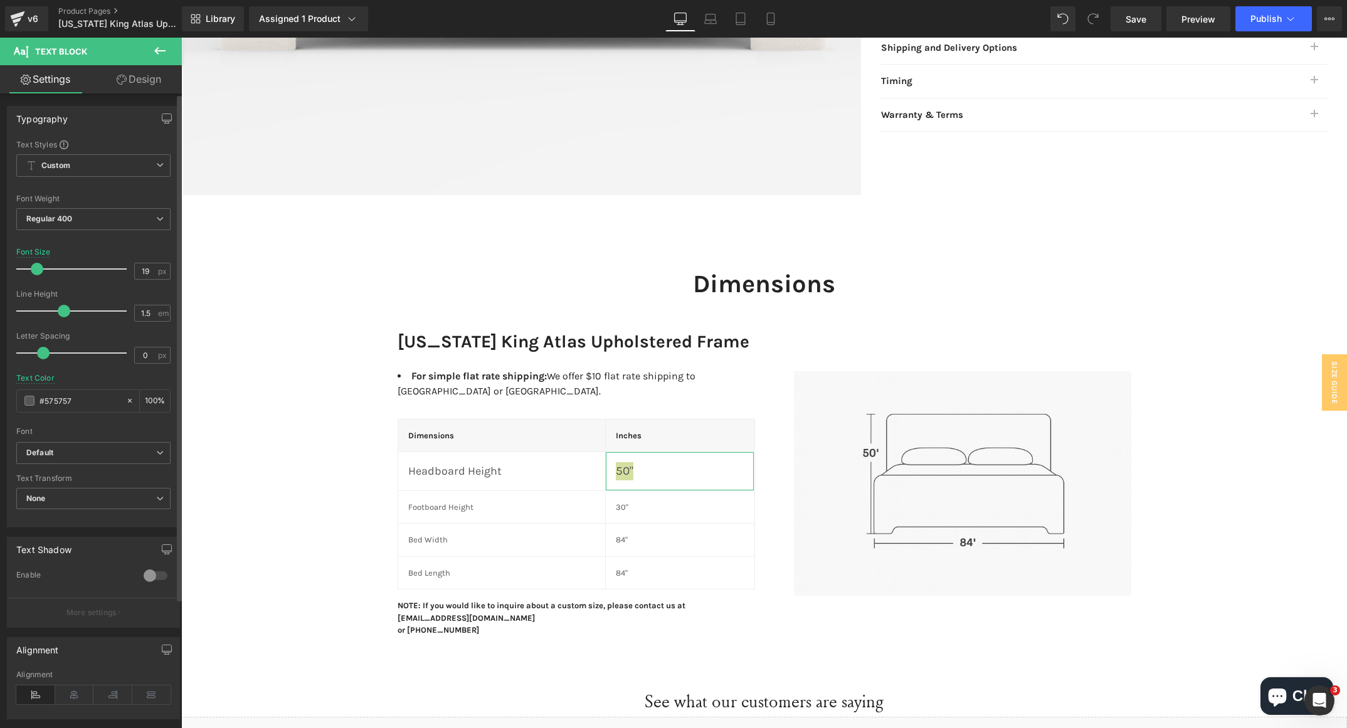
type input "18"
click at [39, 270] on span at bounding box center [35, 269] width 13 height 13
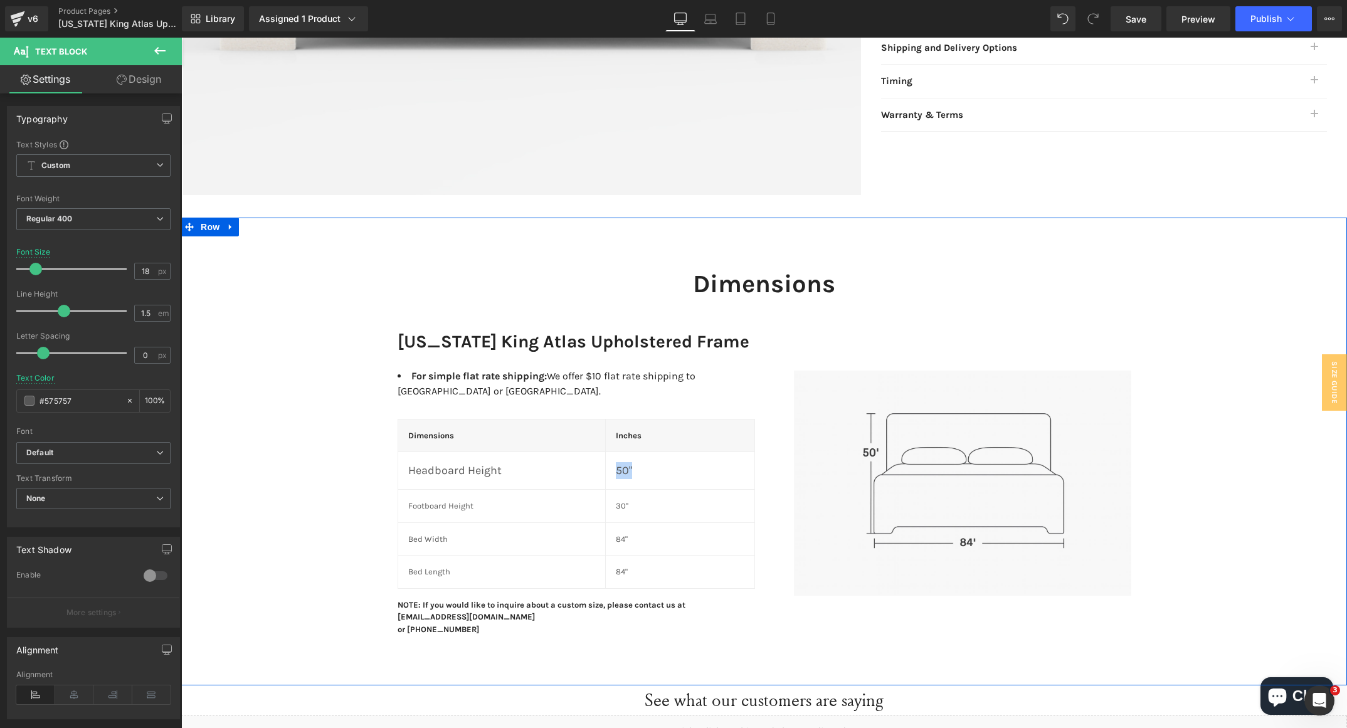
click at [438, 500] on p "Footboard Height" at bounding box center [501, 506] width 187 height 13
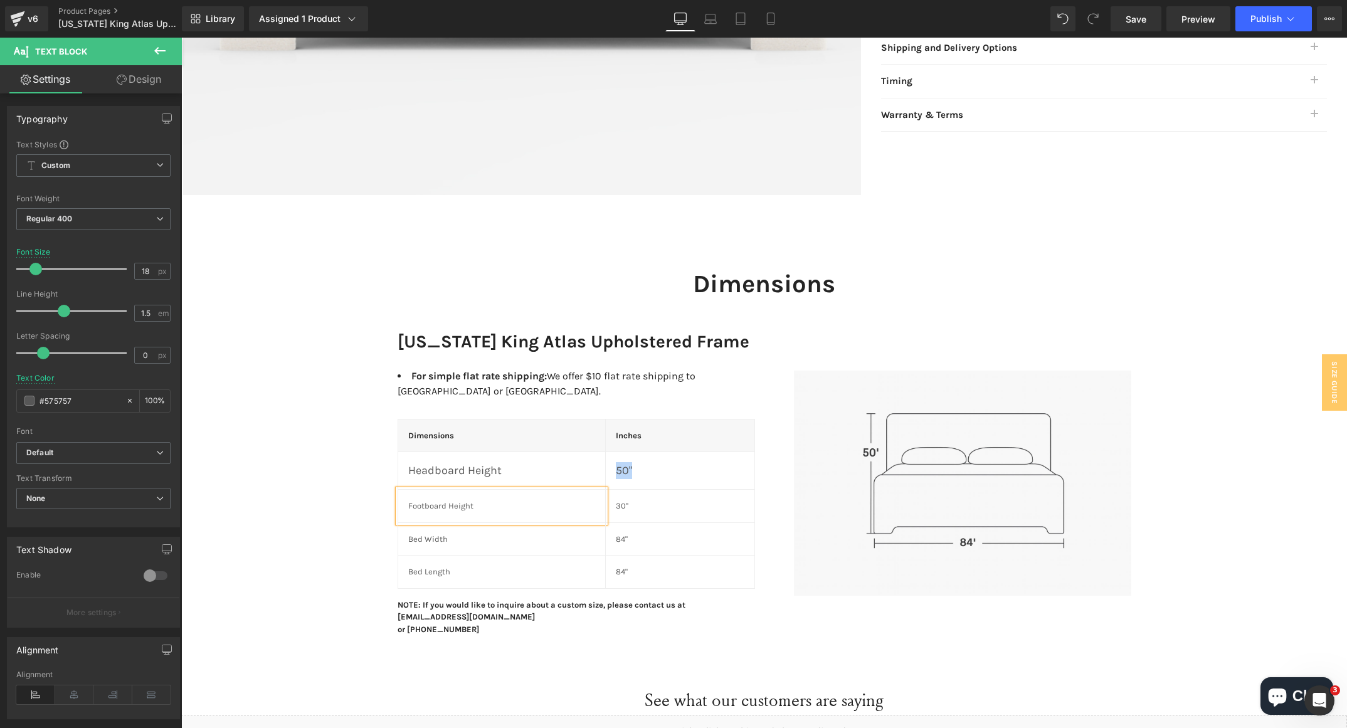
click at [438, 500] on p "Footboard Height" at bounding box center [501, 506] width 187 height 13
type input "18"
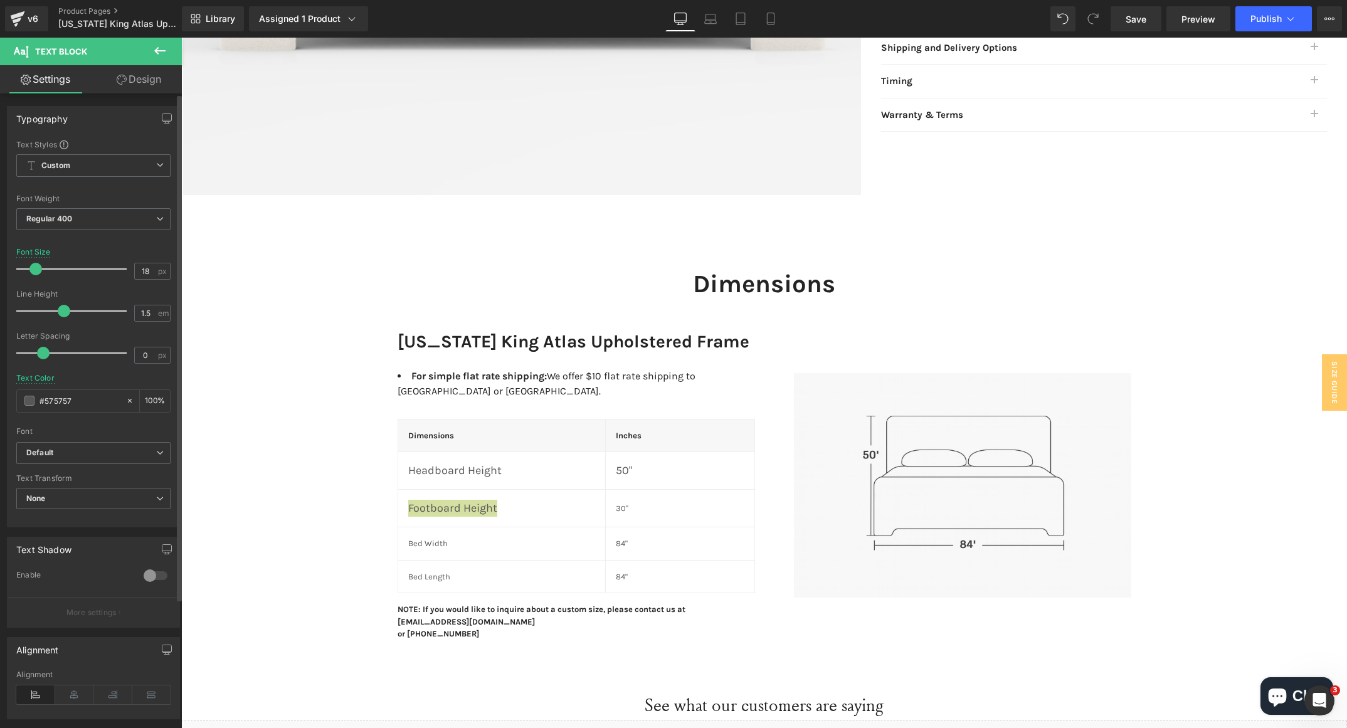
click at [35, 262] on div at bounding box center [75, 269] width 104 height 25
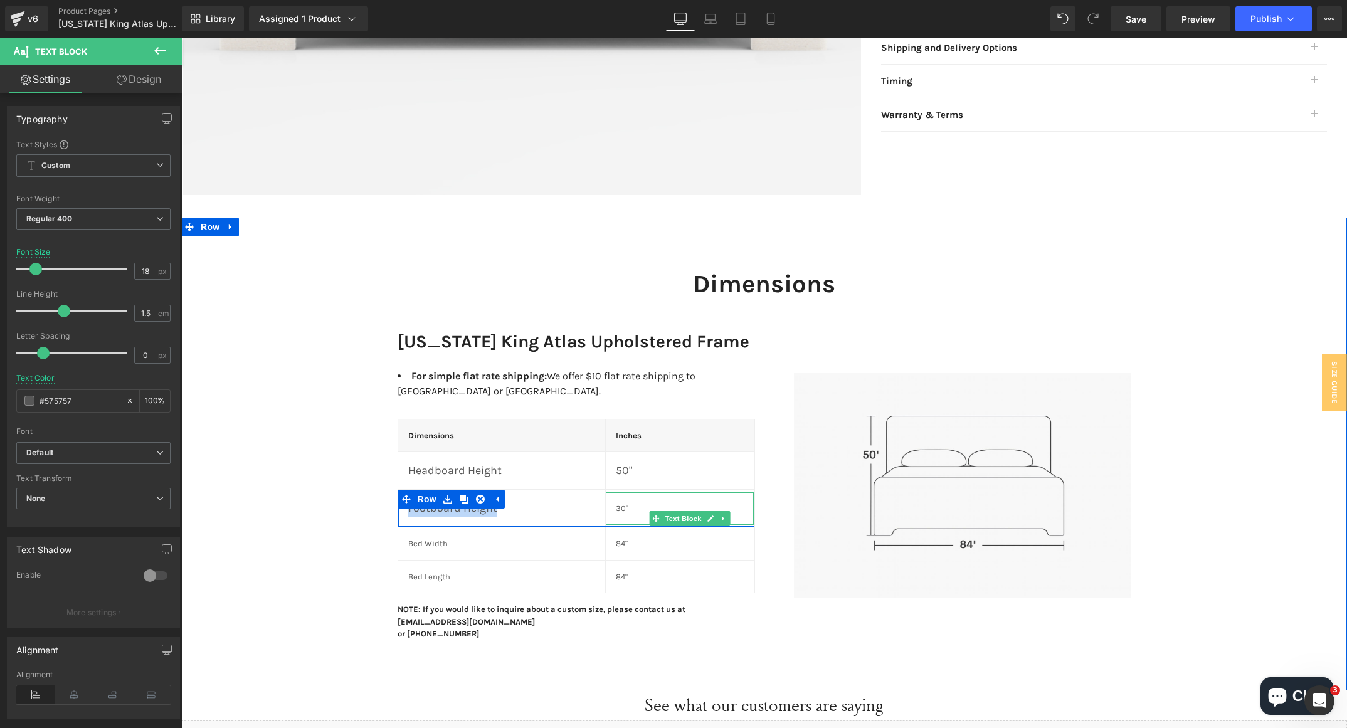
click at [621, 502] on p "30"" at bounding box center [680, 508] width 129 height 13
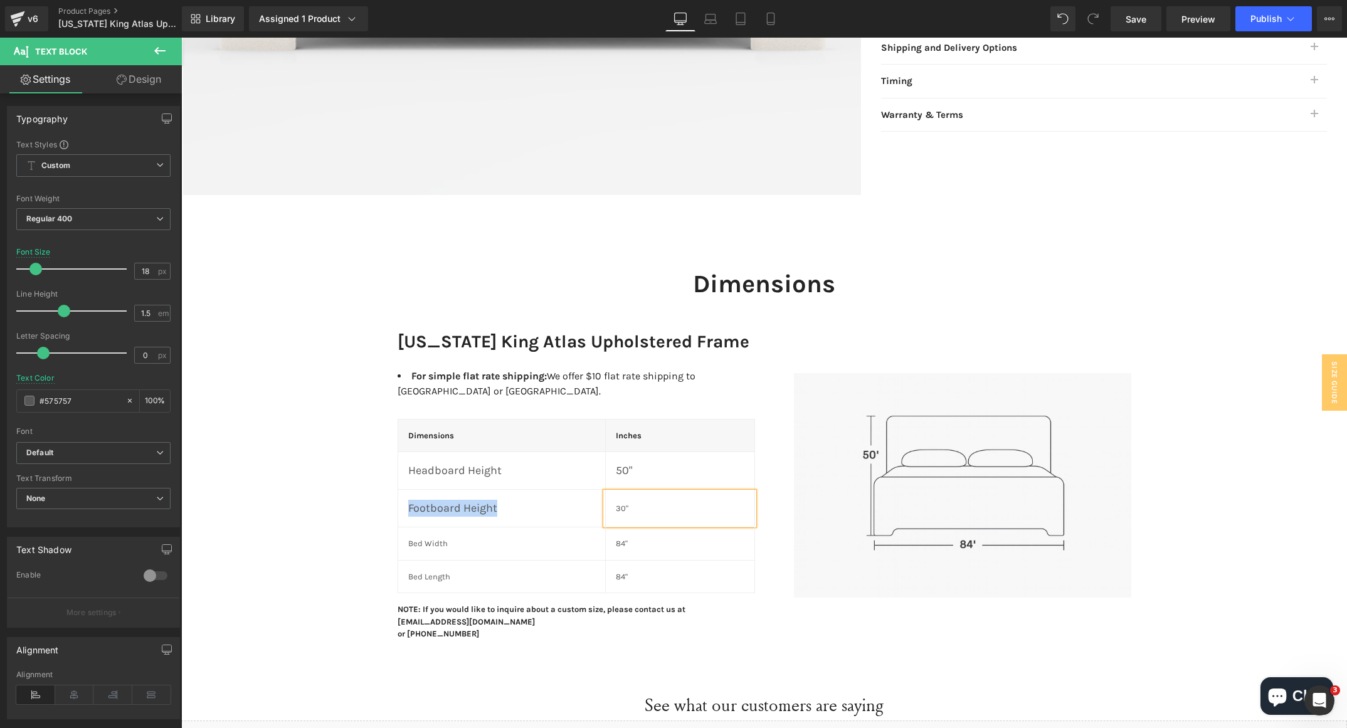
click at [621, 502] on p "30"" at bounding box center [680, 508] width 129 height 13
type input "18"
click at [32, 273] on span at bounding box center [35, 269] width 13 height 13
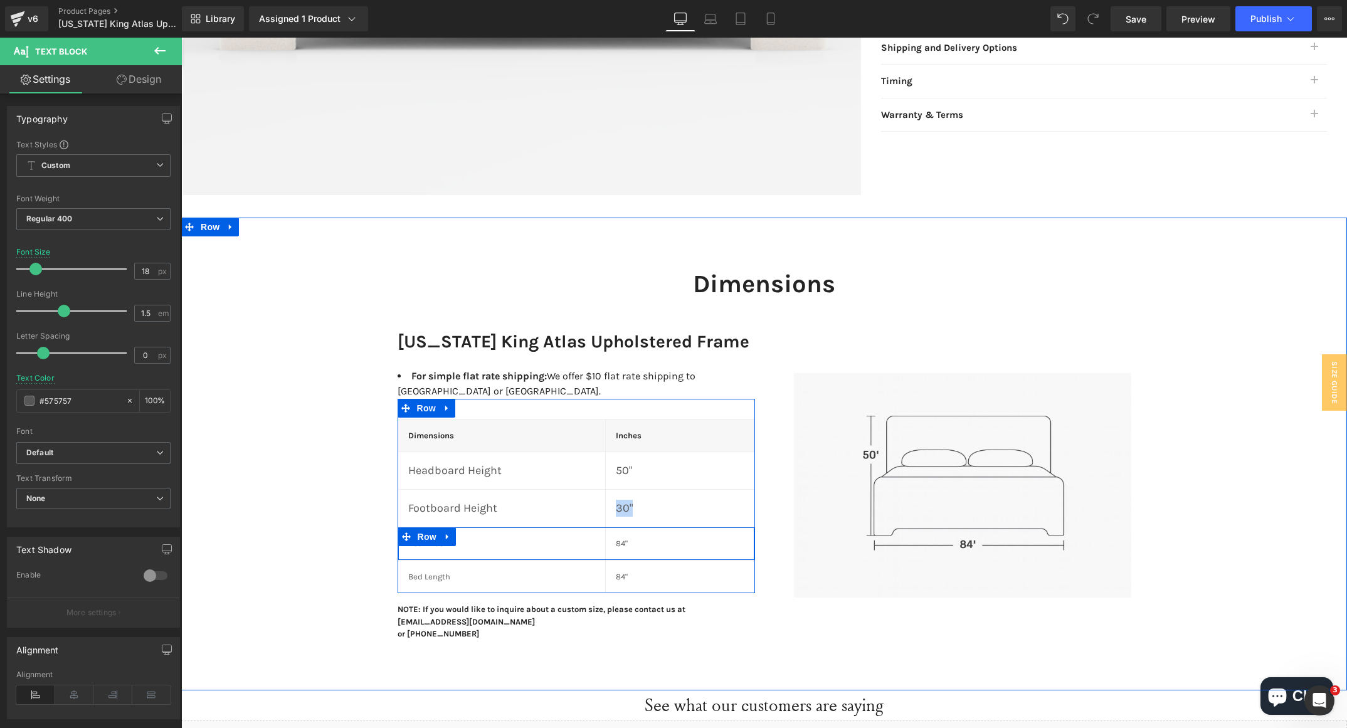
click at [418, 538] on p "Bed Width" at bounding box center [501, 544] width 187 height 13
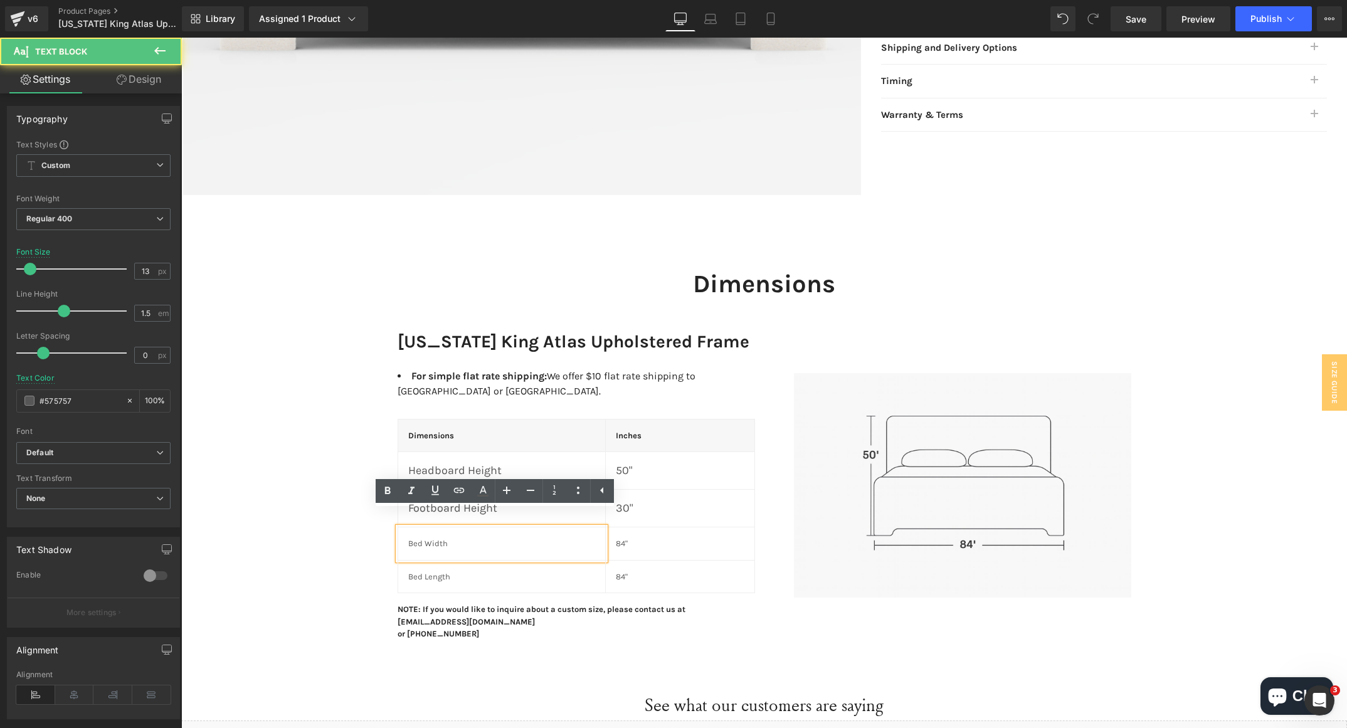
click at [418, 538] on p "Bed Width" at bounding box center [501, 544] width 187 height 13
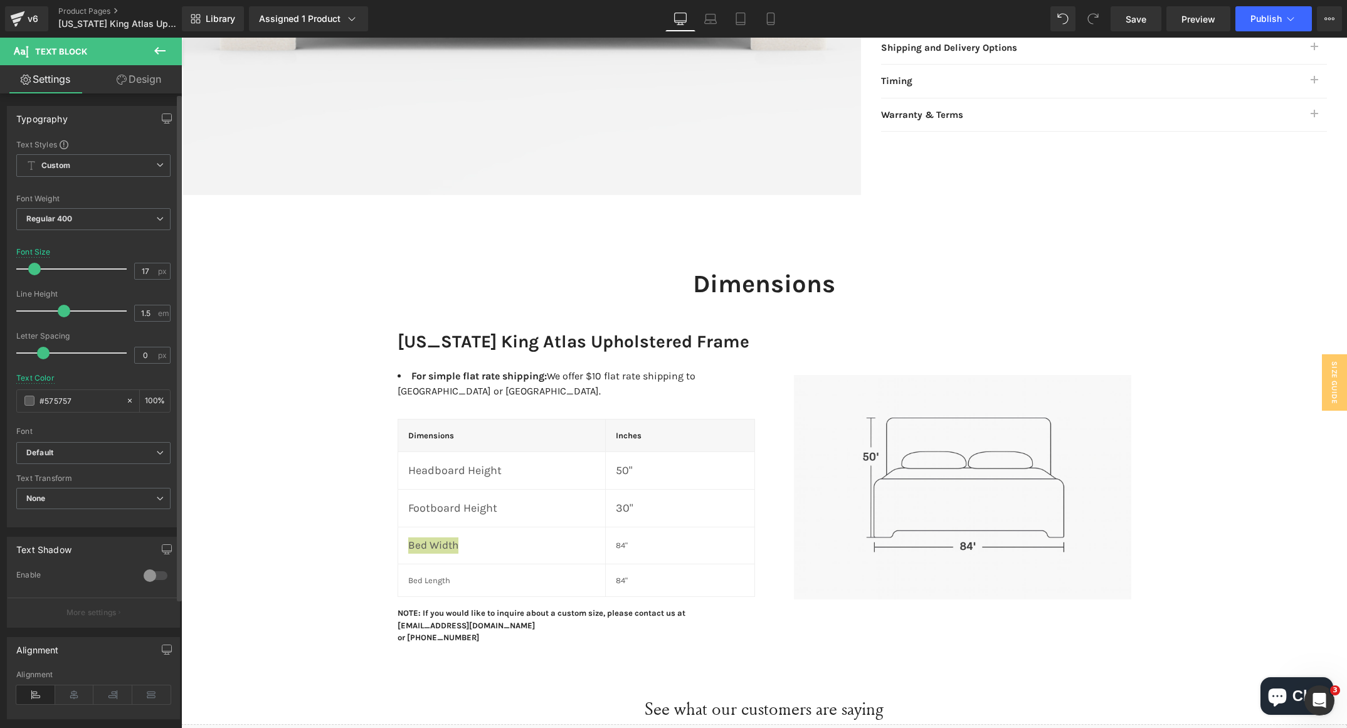
type input "18"
click at [38, 270] on span at bounding box center [35, 269] width 13 height 13
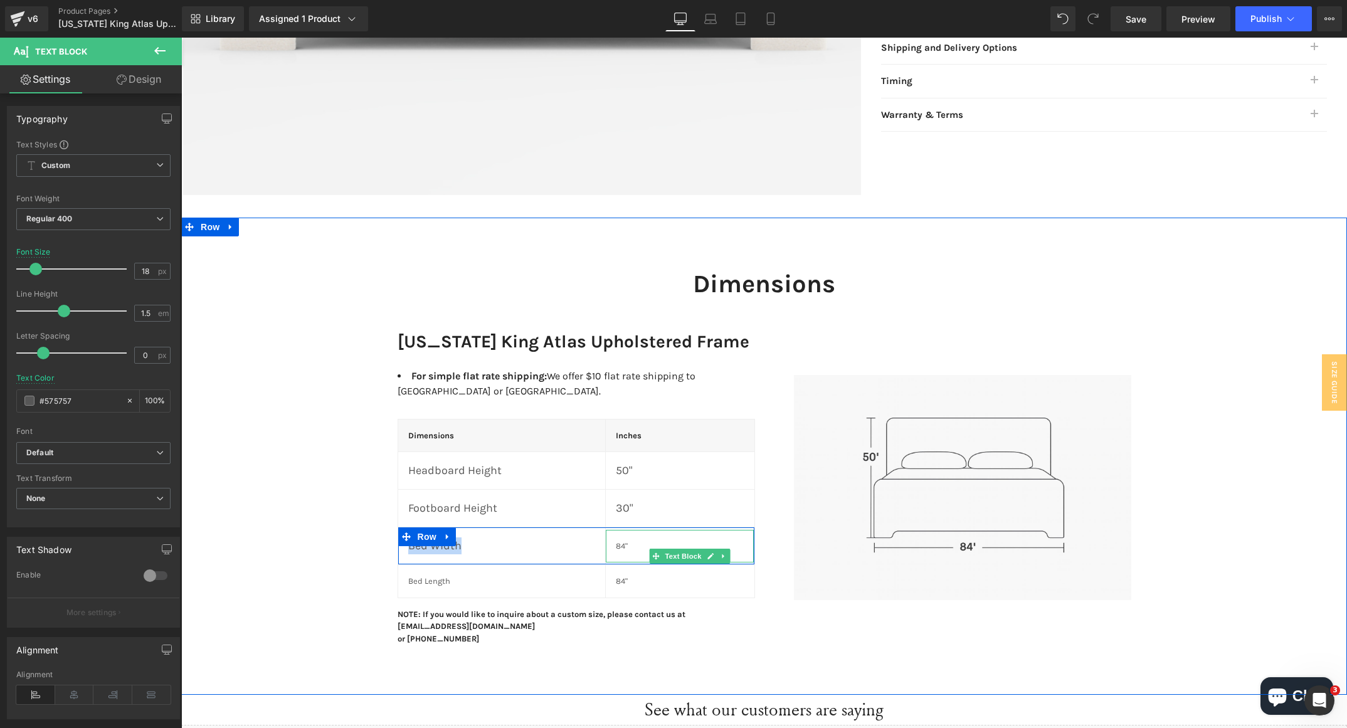
click at [616, 540] on p "84"" at bounding box center [680, 546] width 129 height 13
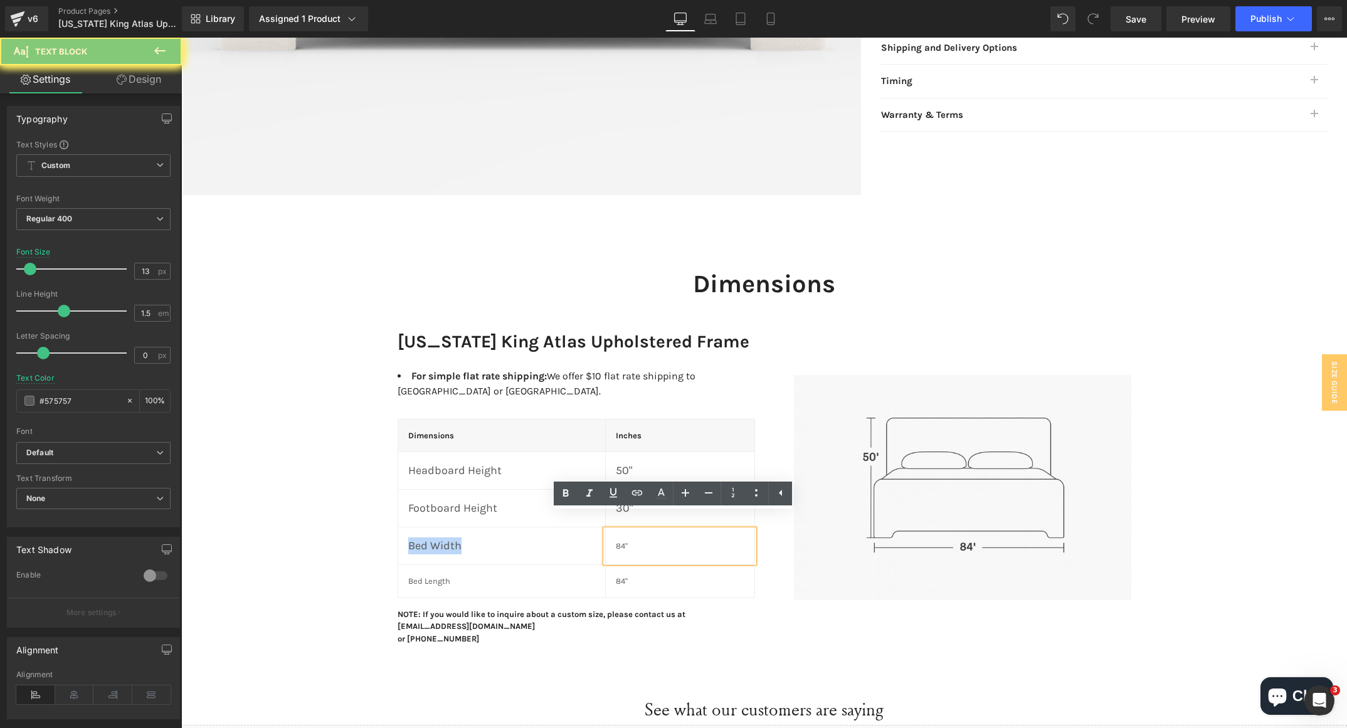
drag, startPoint x: 615, startPoint y: 533, endPoint x: 273, endPoint y: 206, distance: 472.5
click at [616, 540] on p "84"" at bounding box center [680, 546] width 129 height 13
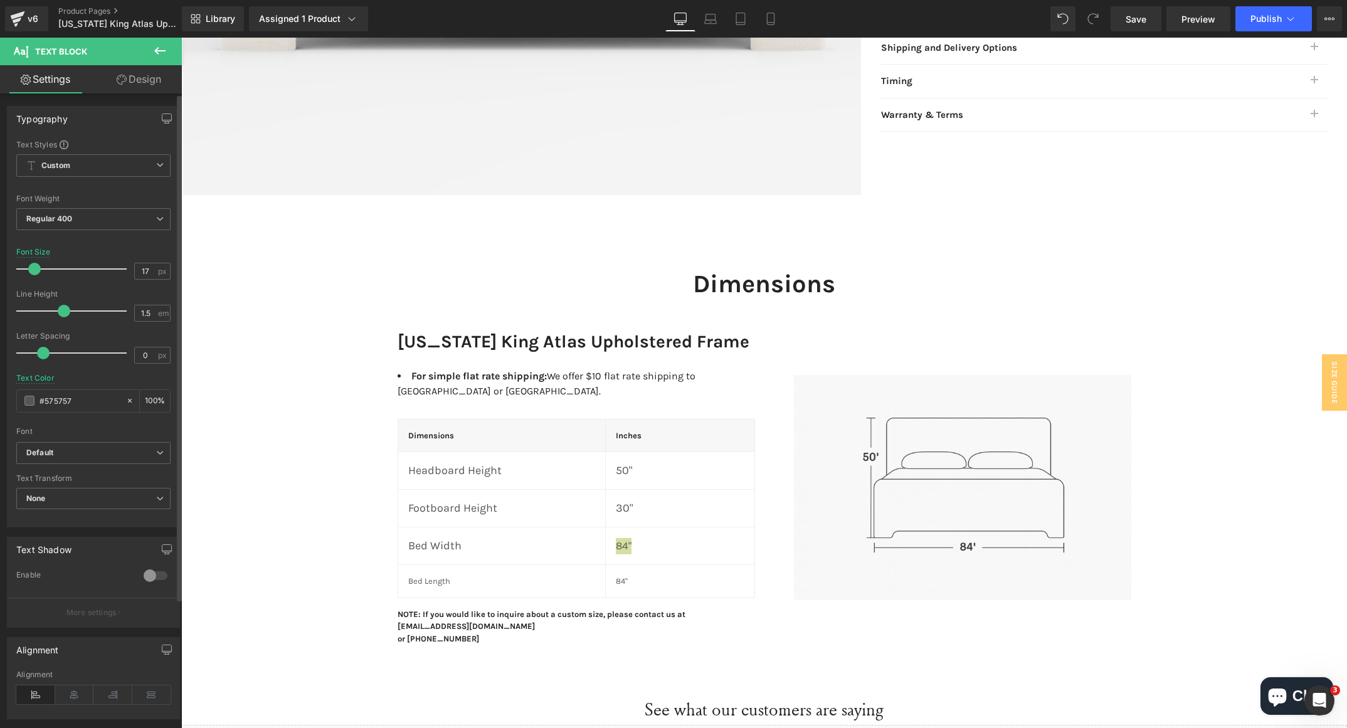
type input "18"
click at [35, 268] on span at bounding box center [35, 269] width 13 height 13
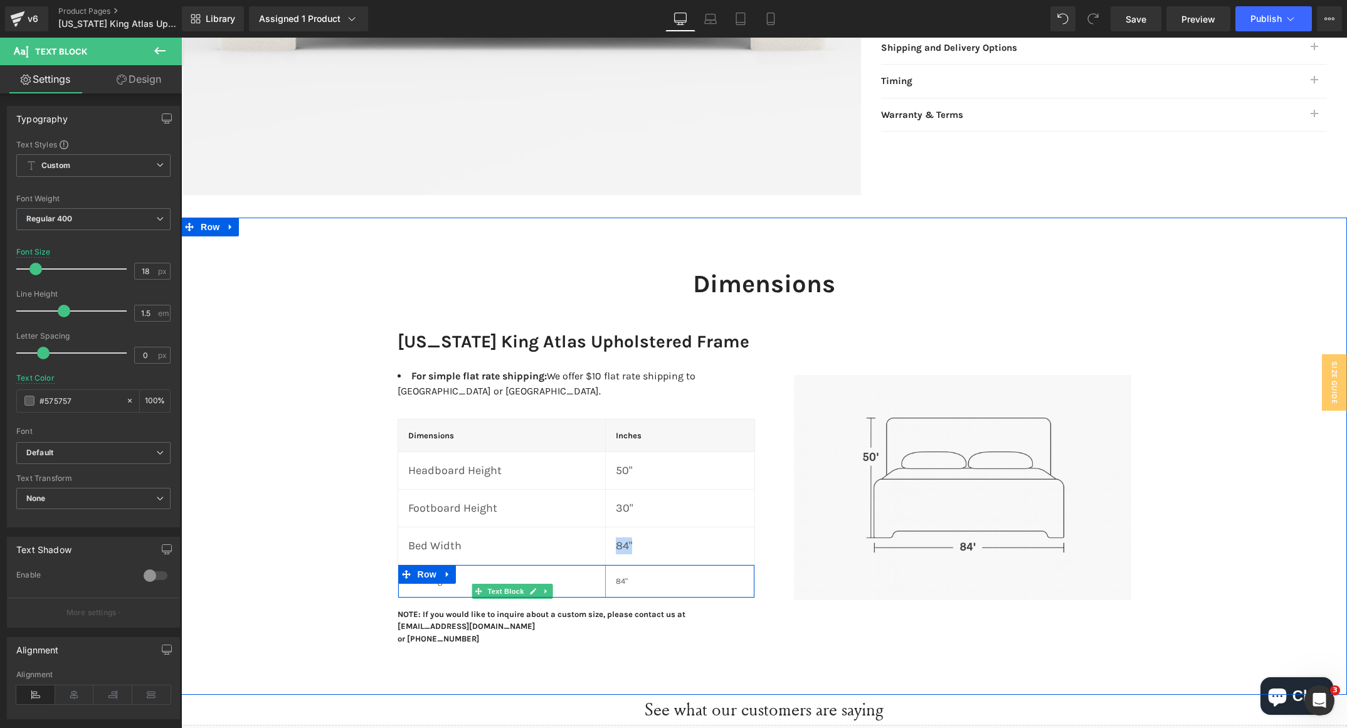
click at [423, 575] on p "Bed Length" at bounding box center [501, 581] width 187 height 13
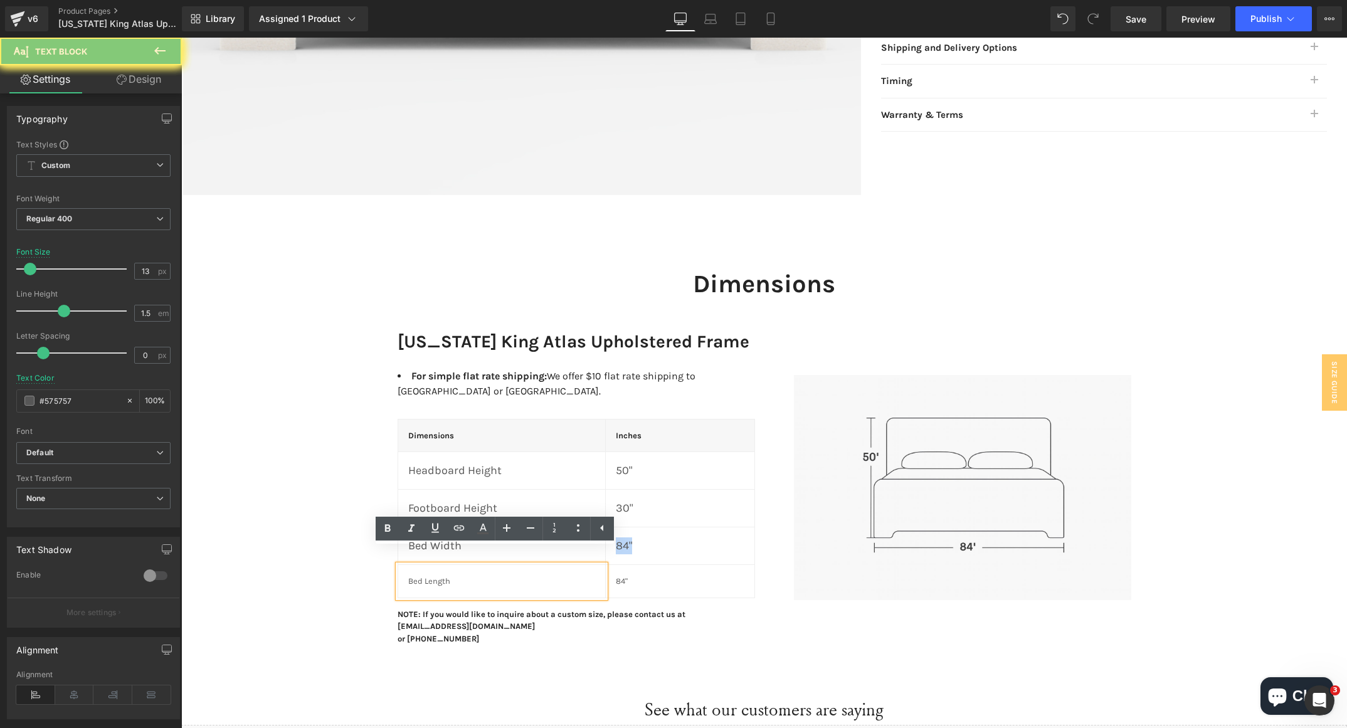
click at [423, 575] on p "Bed Length" at bounding box center [501, 581] width 187 height 13
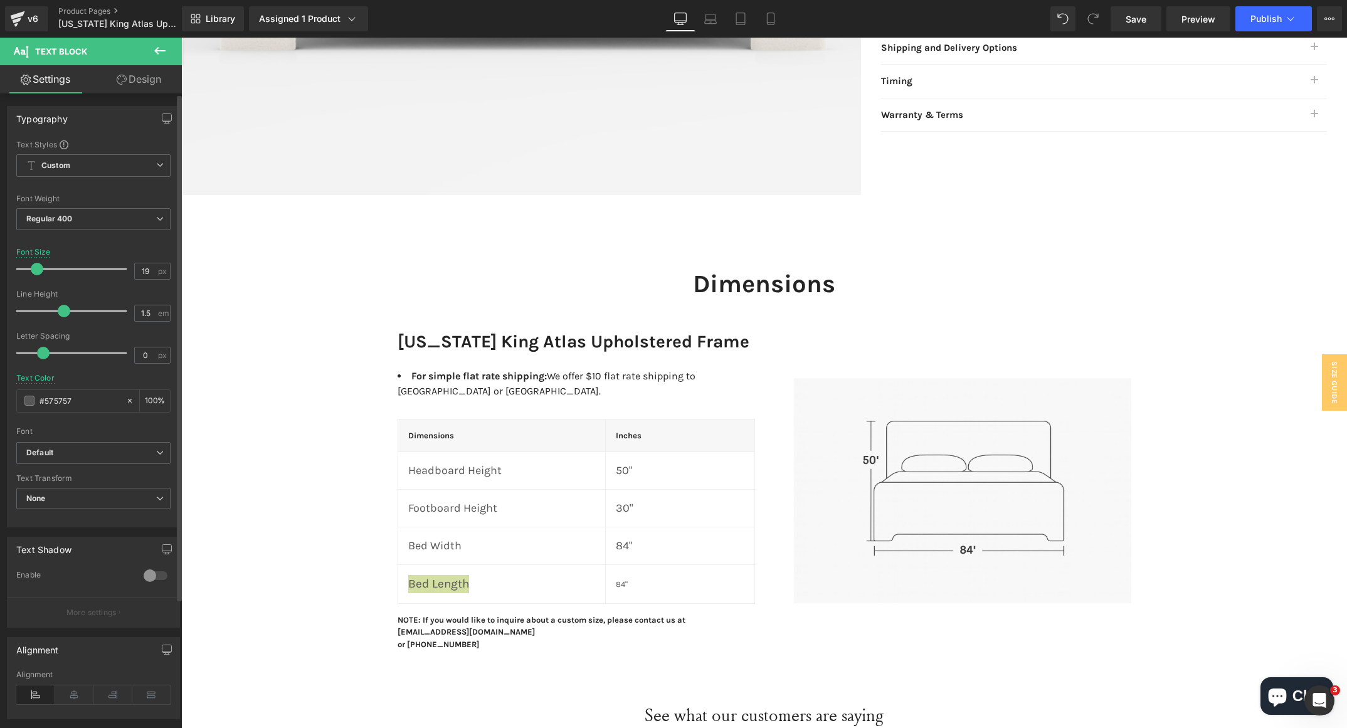
type input "18"
click at [37, 265] on span at bounding box center [35, 269] width 13 height 13
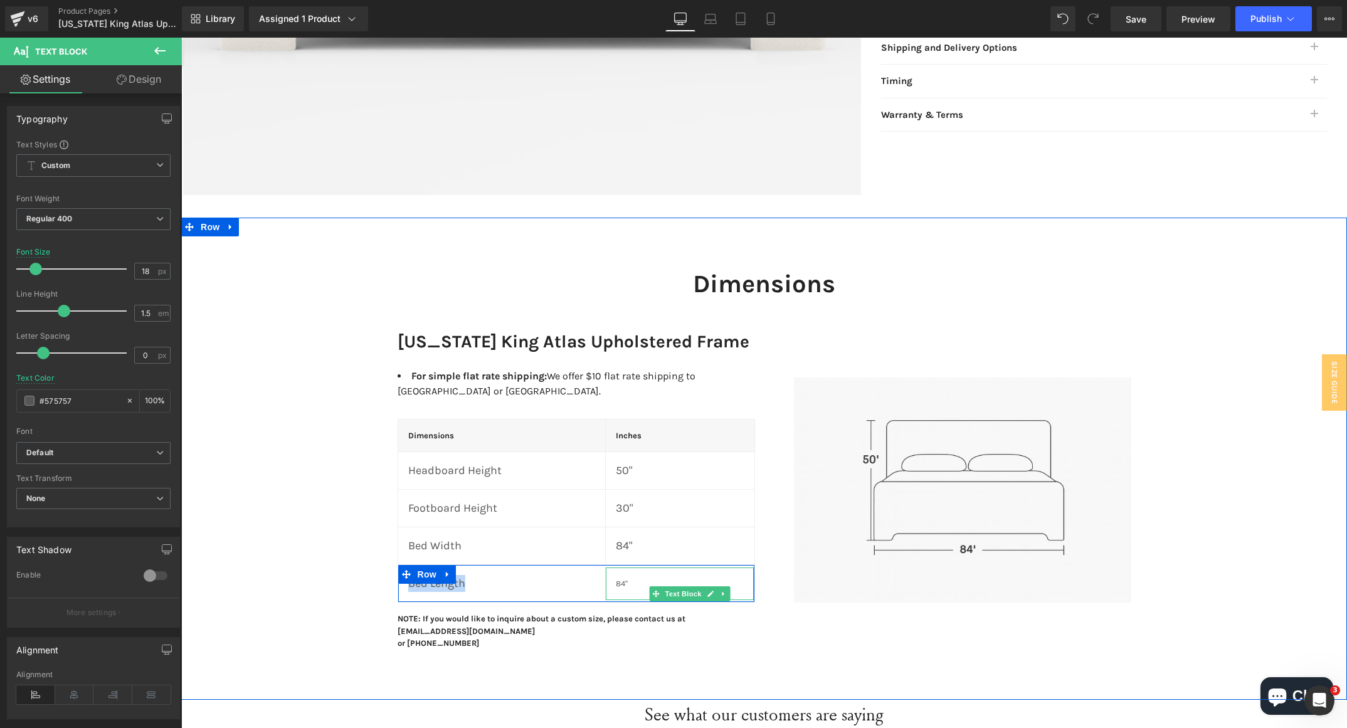
click at [616, 578] on p "84"" at bounding box center [680, 584] width 129 height 13
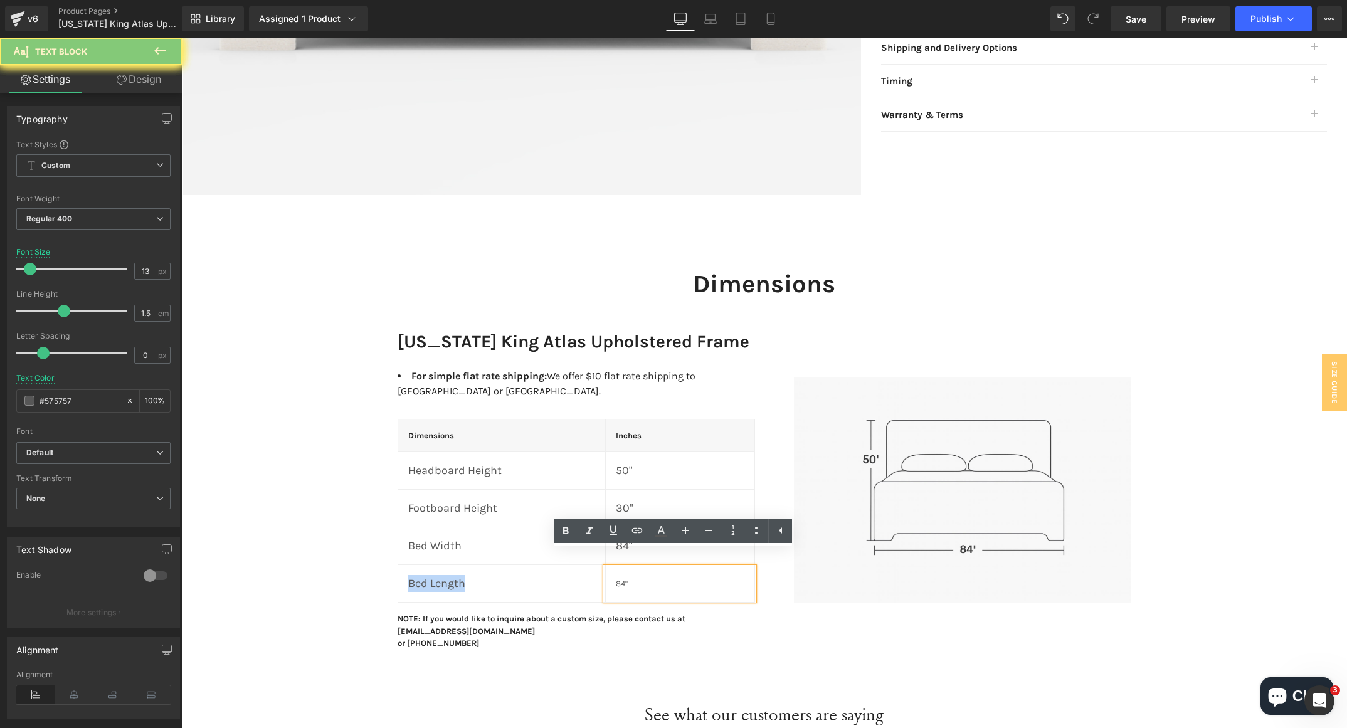
click at [616, 578] on p "84"" at bounding box center [680, 584] width 129 height 13
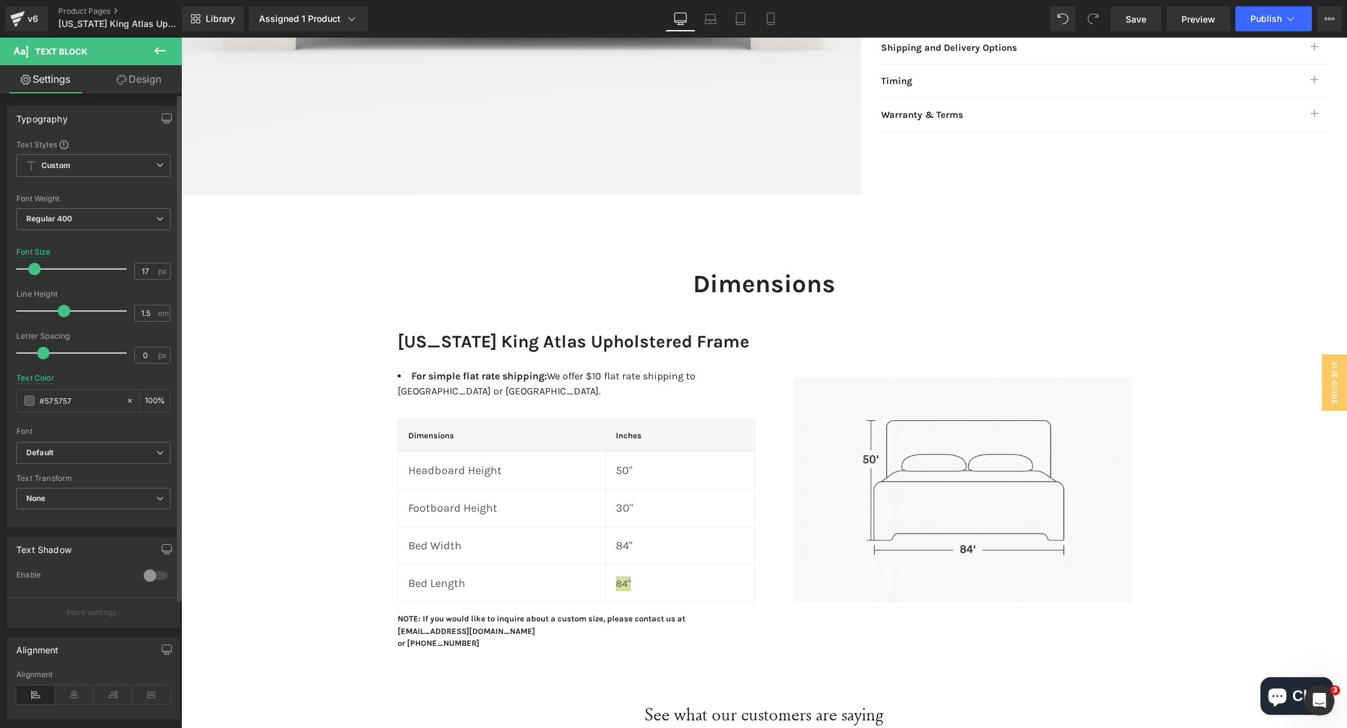
type input "18"
click at [34, 267] on span at bounding box center [35, 269] width 13 height 13
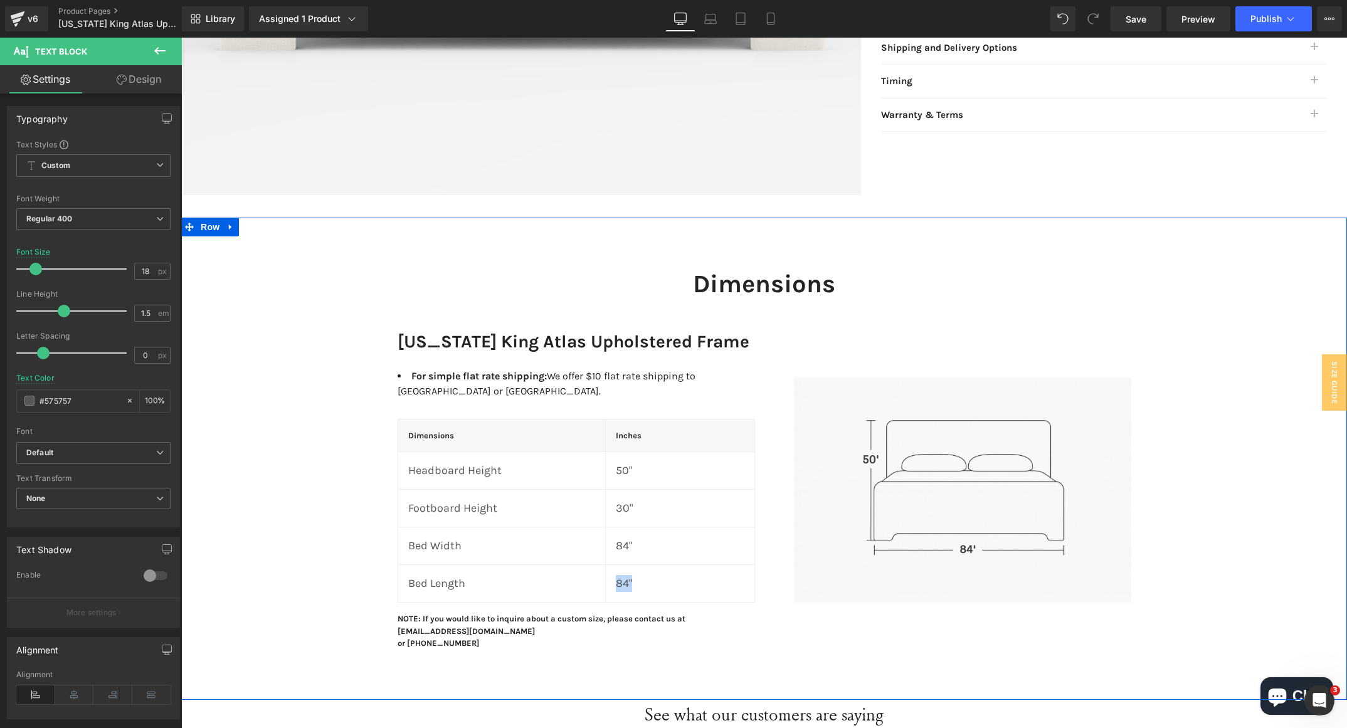
click at [282, 376] on div "Dimensions Heading Row [US_STATE] King Atlas Upholstered Frame Heading For simp…" at bounding box center [764, 452] width 1166 height 406
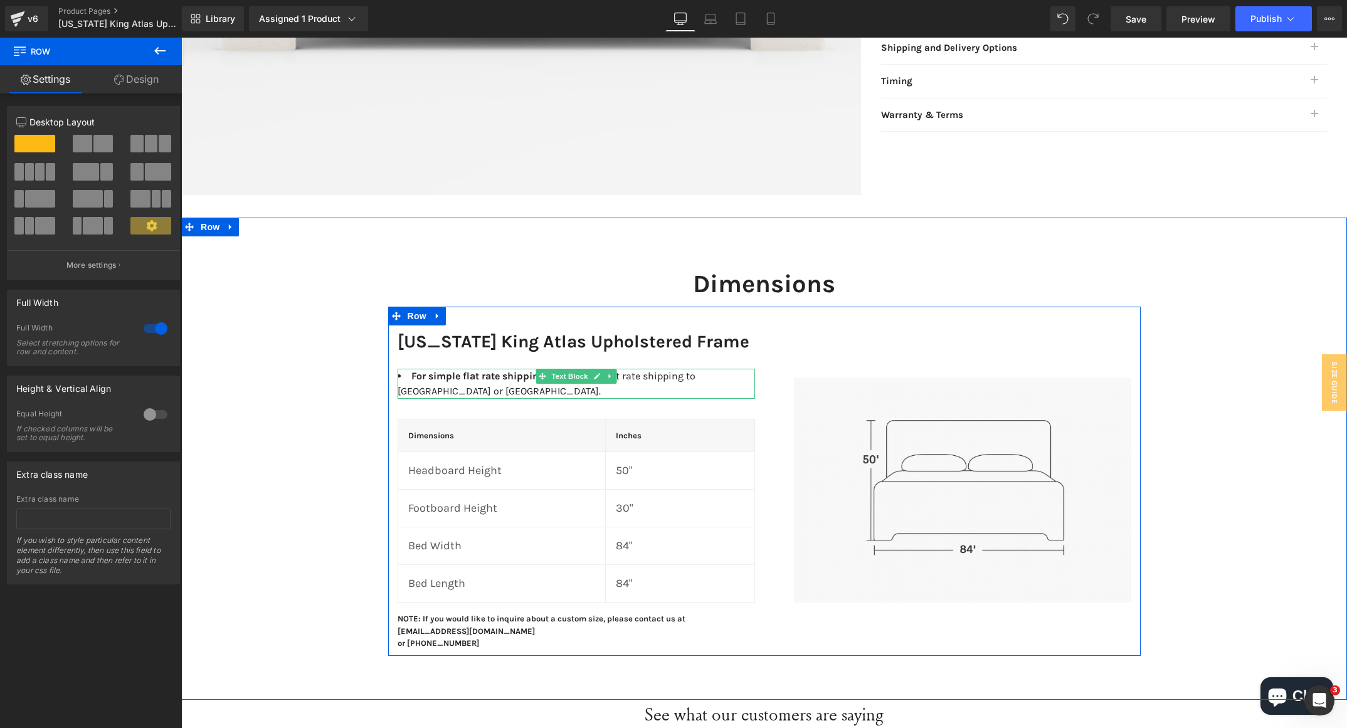
click at [523, 378] on strong "For simple flat rate shipping:" at bounding box center [478, 376] width 135 height 12
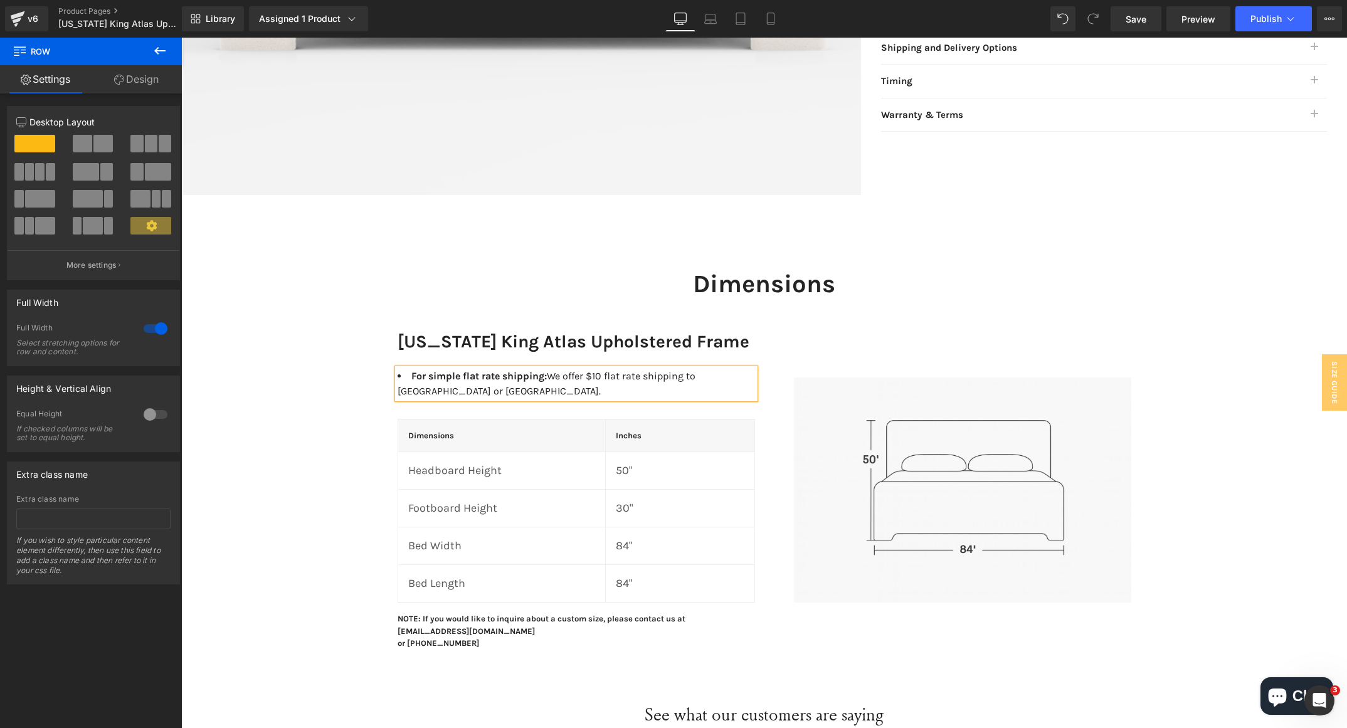
click at [523, 378] on strong "For simple flat rate shipping:" at bounding box center [478, 376] width 135 height 12
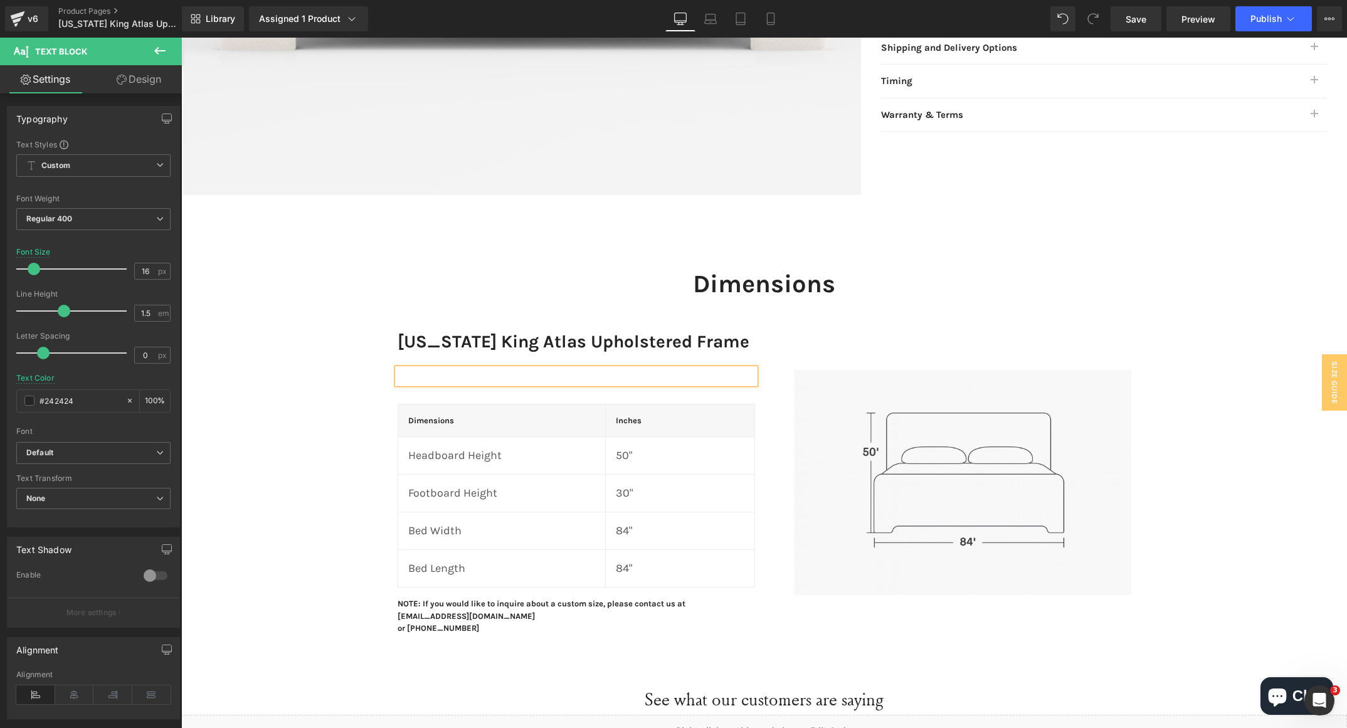
click at [333, 387] on div "Dimensions Heading Row [US_STATE] King Atlas Upholstered Frame Heading Text Blo…" at bounding box center [764, 444] width 1166 height 391
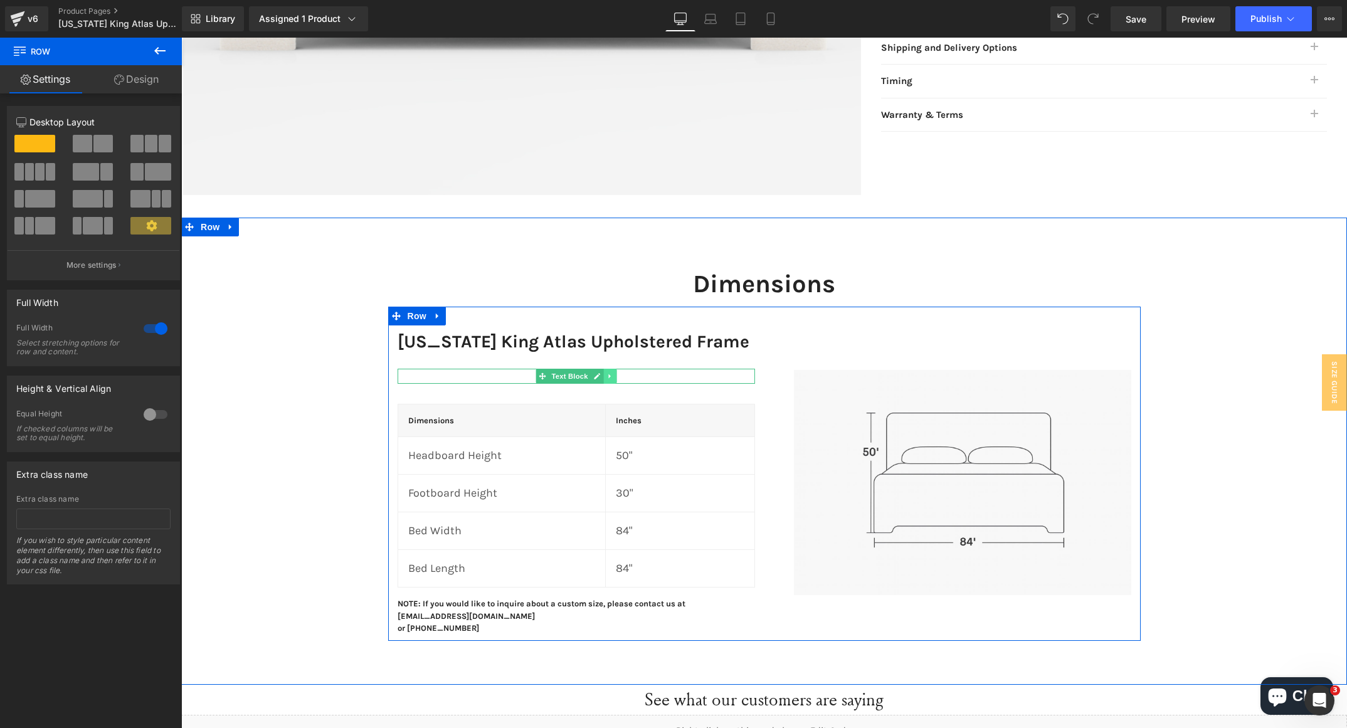
click at [607, 375] on icon at bounding box center [610, 377] width 7 height 8
click at [613, 377] on icon at bounding box center [616, 376] width 7 height 7
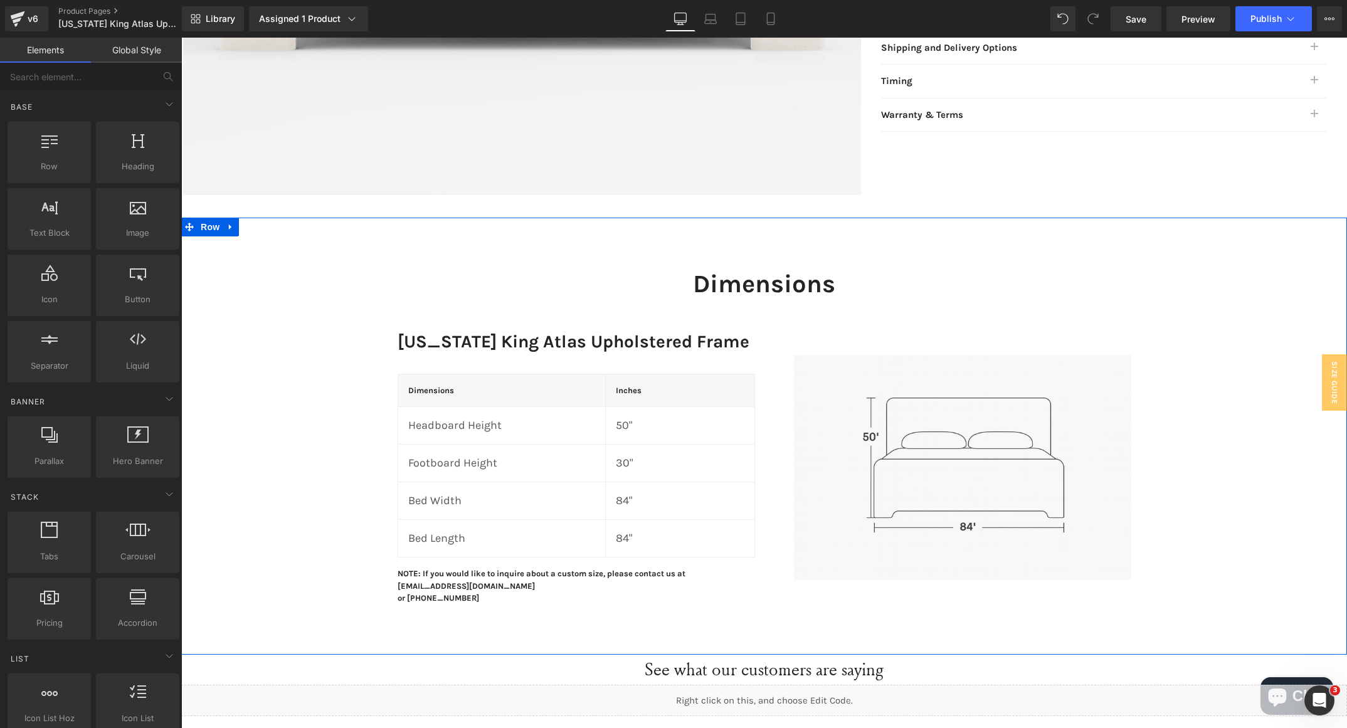
click at [237, 504] on div "Dimensions Heading Row [US_STATE] King Atlas Upholstered Frame Heading Dimensio…" at bounding box center [764, 429] width 1166 height 361
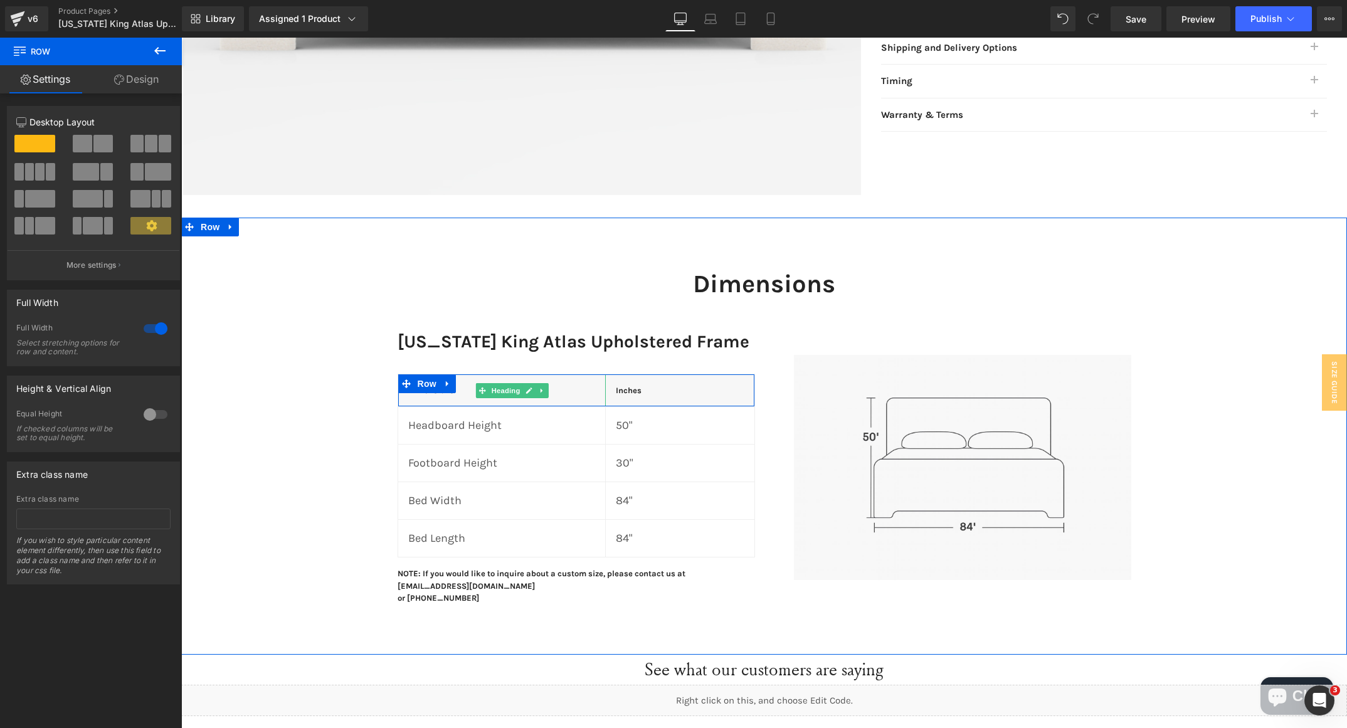
click at [468, 386] on h4 "Dimensions" at bounding box center [501, 391] width 187 height 13
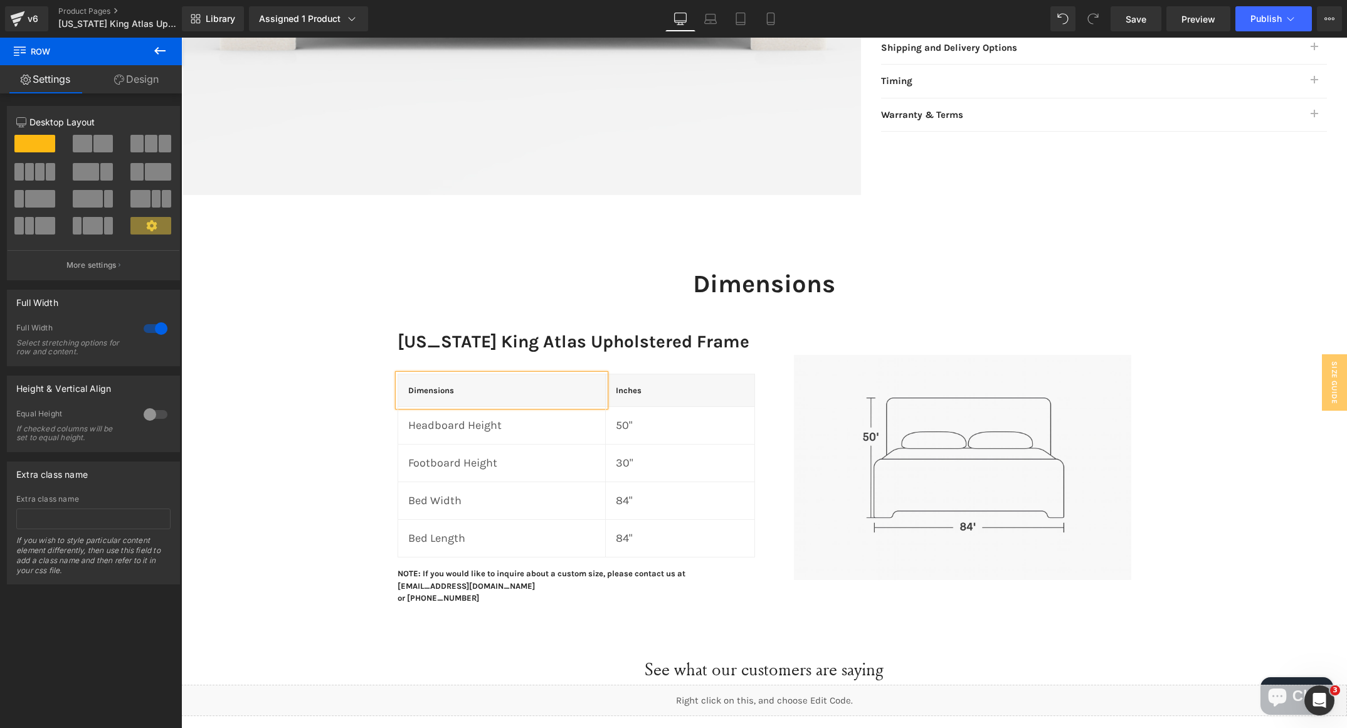
click at [468, 386] on h4 "Dimensions" at bounding box center [501, 391] width 187 height 13
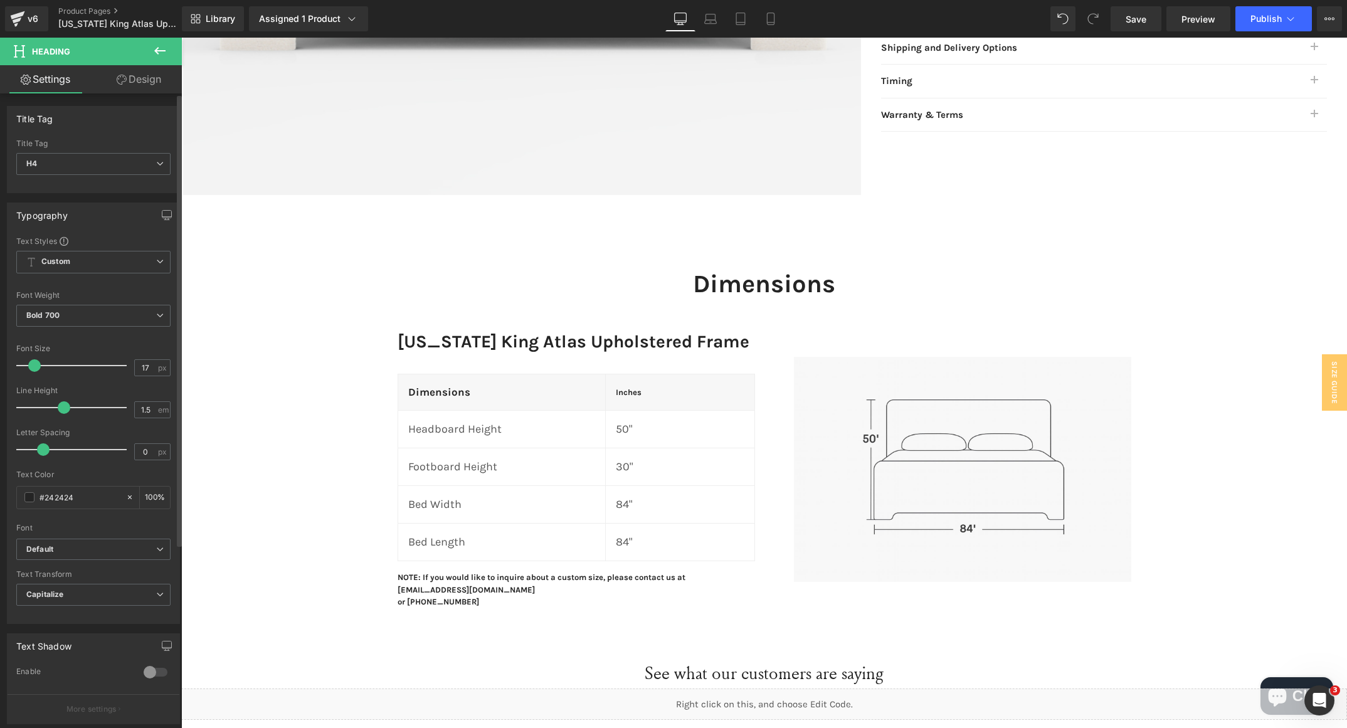
type input "18"
click at [38, 363] on span at bounding box center [35, 365] width 13 height 13
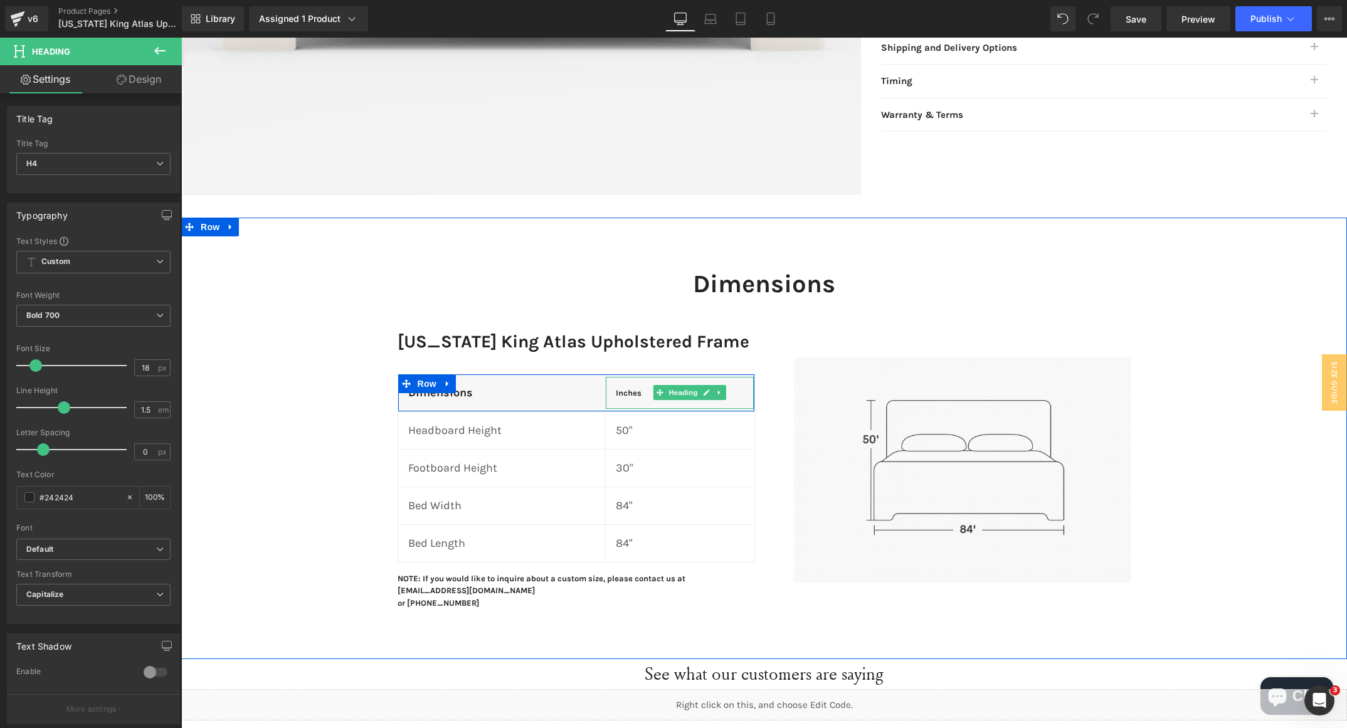
click at [625, 398] on h4 "Inches" at bounding box center [680, 393] width 129 height 13
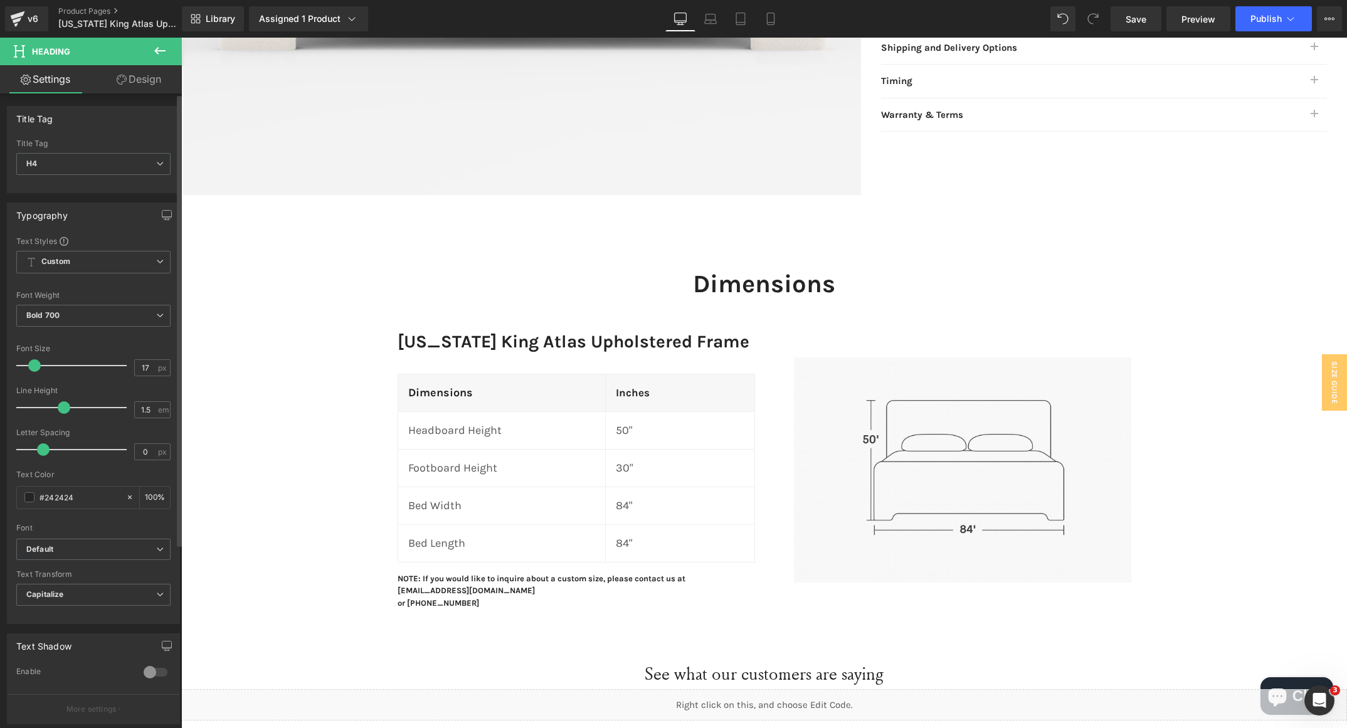
type input "18"
click at [36, 363] on span at bounding box center [35, 365] width 13 height 13
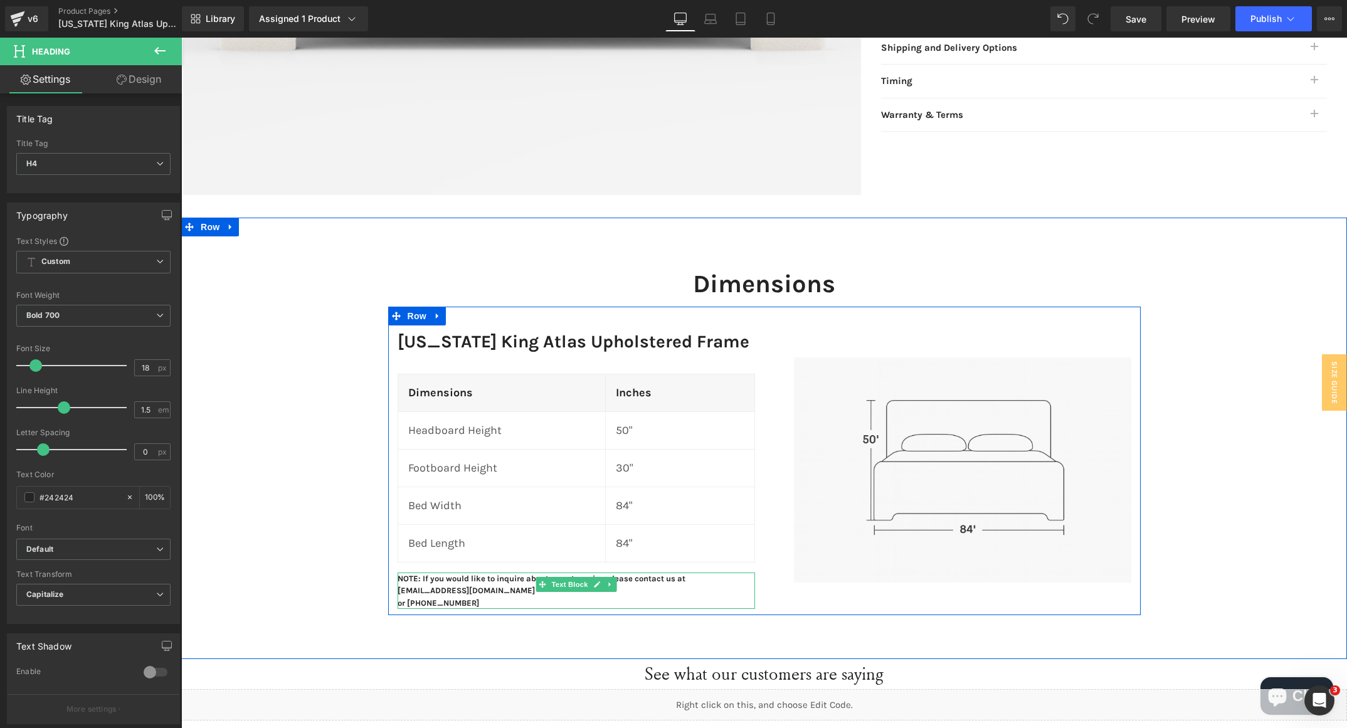
click at [426, 583] on p "NOTE: If you would like to inquire about a custom size, please contact us at [E…" at bounding box center [577, 585] width 358 height 24
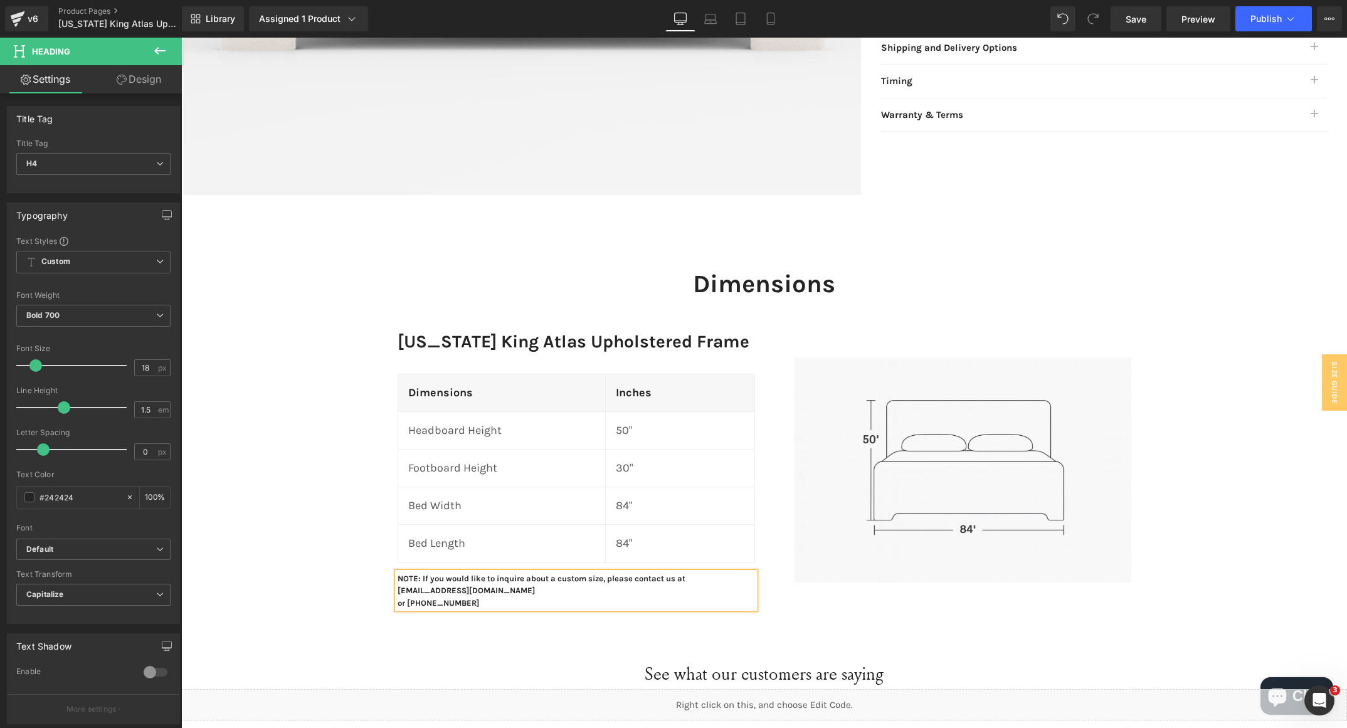
click at [426, 583] on p "NOTE: If you would like to inquire about a custom size, please contact us at [E…" at bounding box center [577, 585] width 358 height 24
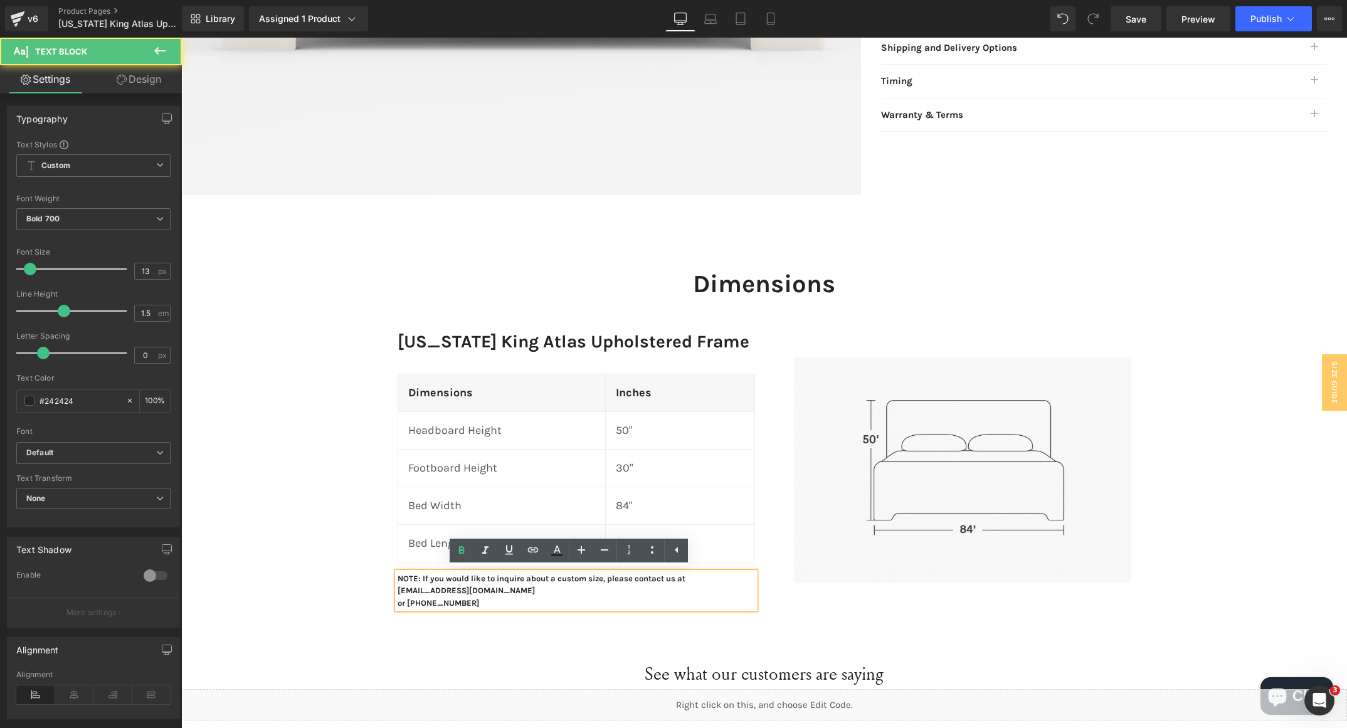
click at [426, 597] on p "or [PHONE_NUMBER]" at bounding box center [577, 603] width 358 height 13
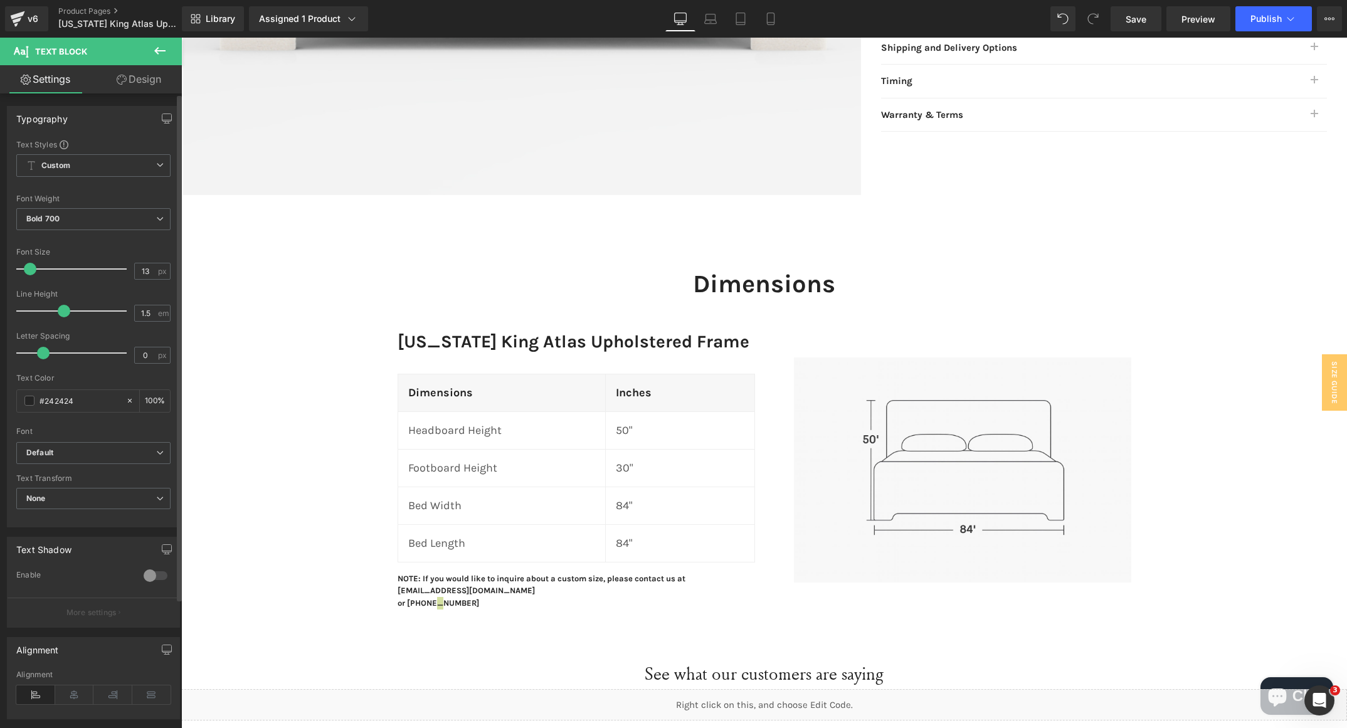
click at [27, 267] on span at bounding box center [30, 269] width 13 height 13
type input "15"
click at [29, 267] on span at bounding box center [32, 269] width 13 height 13
click at [336, 615] on div "Dimensions Heading Row [US_STATE] King Atlas Upholstered Frame Heading Dimensio…" at bounding box center [764, 435] width 1166 height 372
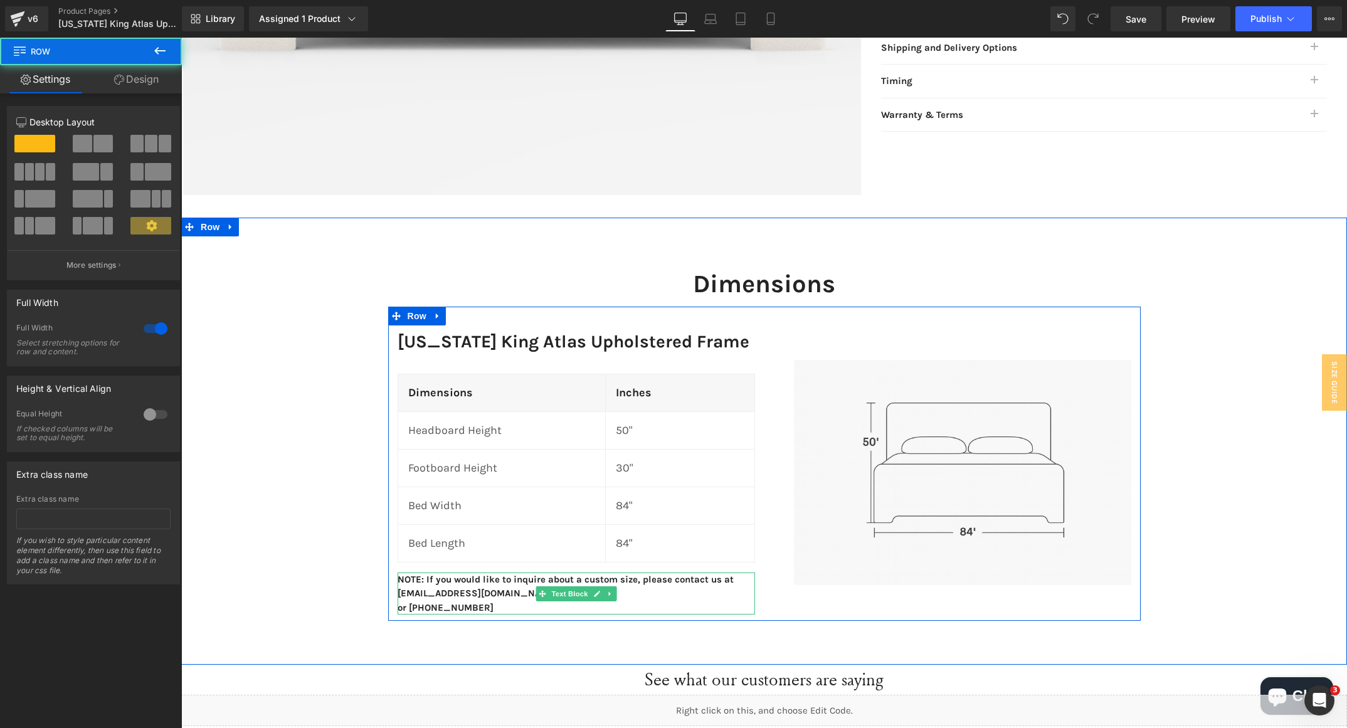
click at [401, 606] on p "or [PHONE_NUMBER]" at bounding box center [577, 608] width 358 height 14
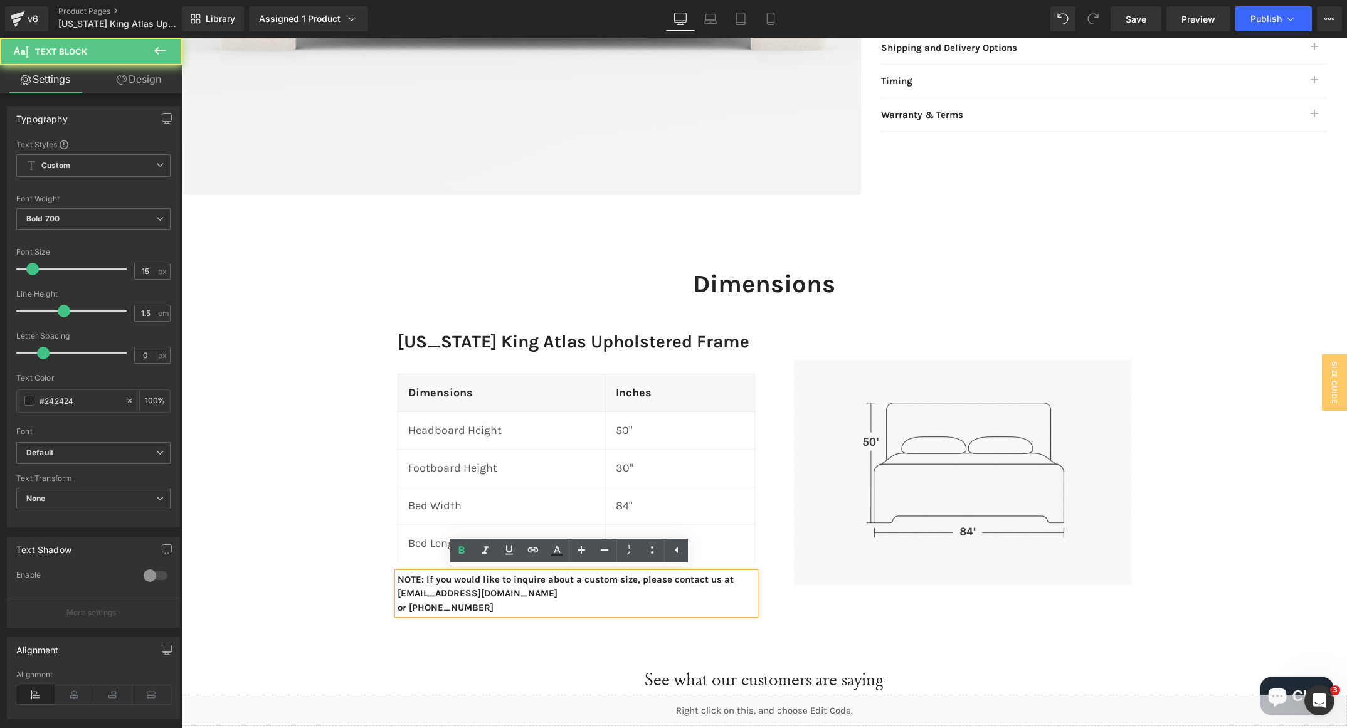
click at [398, 608] on p "or [PHONE_NUMBER]" at bounding box center [577, 608] width 358 height 14
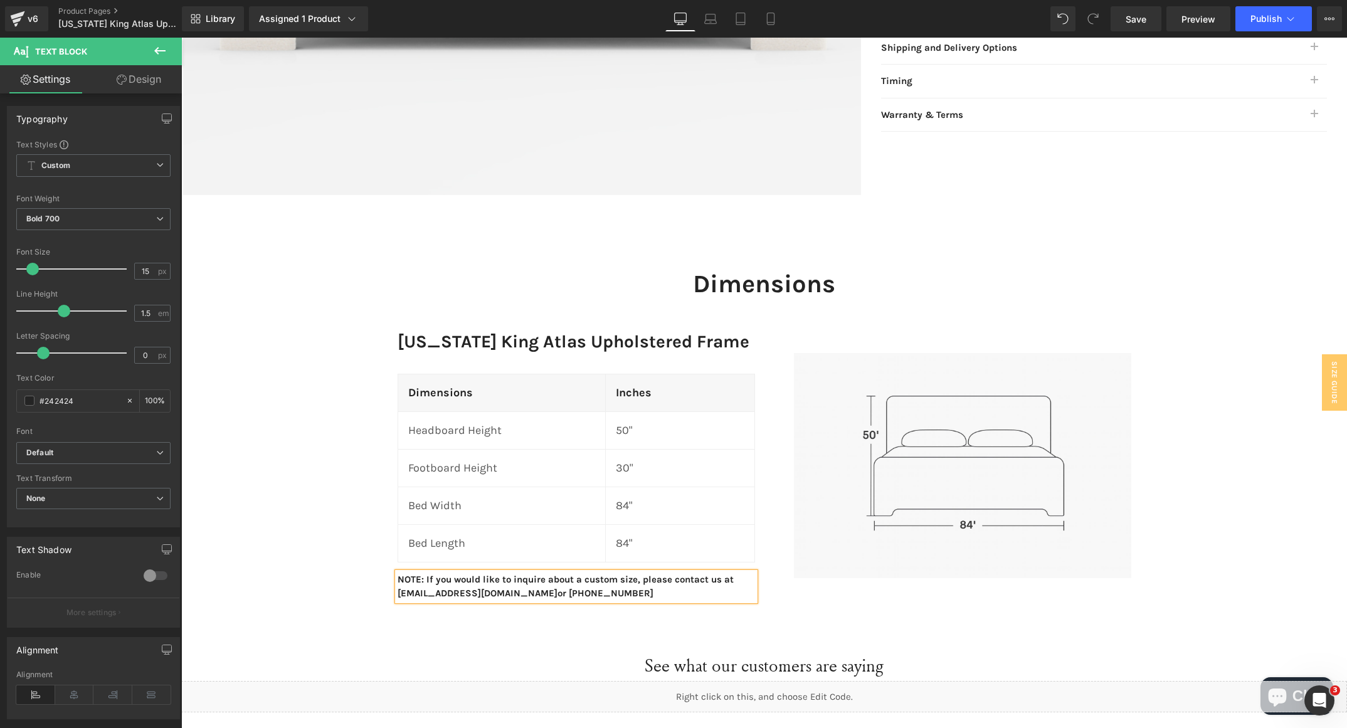
click at [1278, 454] on div "Dimensions Heading Row [US_STATE] King Atlas Upholstered Frame Heading Dimensio…" at bounding box center [764, 428] width 1166 height 358
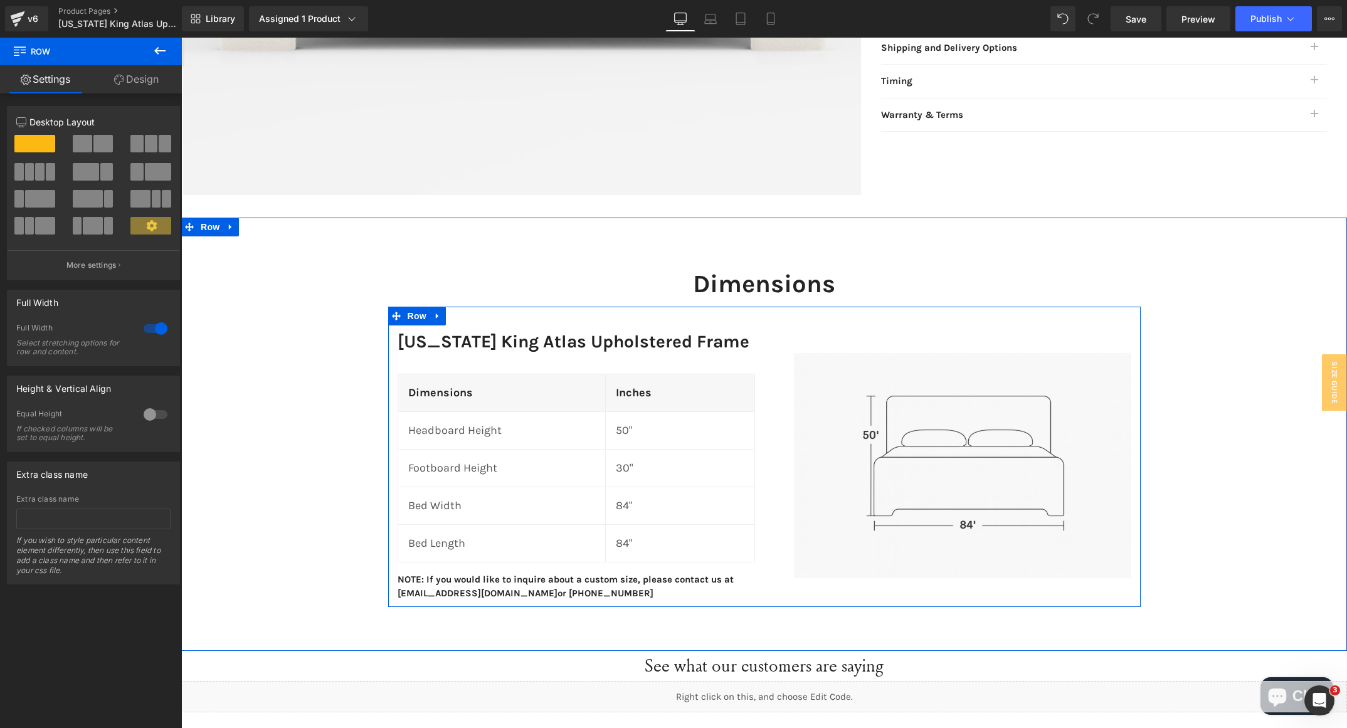
click at [410, 589] on p "NOTE: If you would like to inquire about a custom size, please contact us at [E…" at bounding box center [577, 587] width 358 height 28
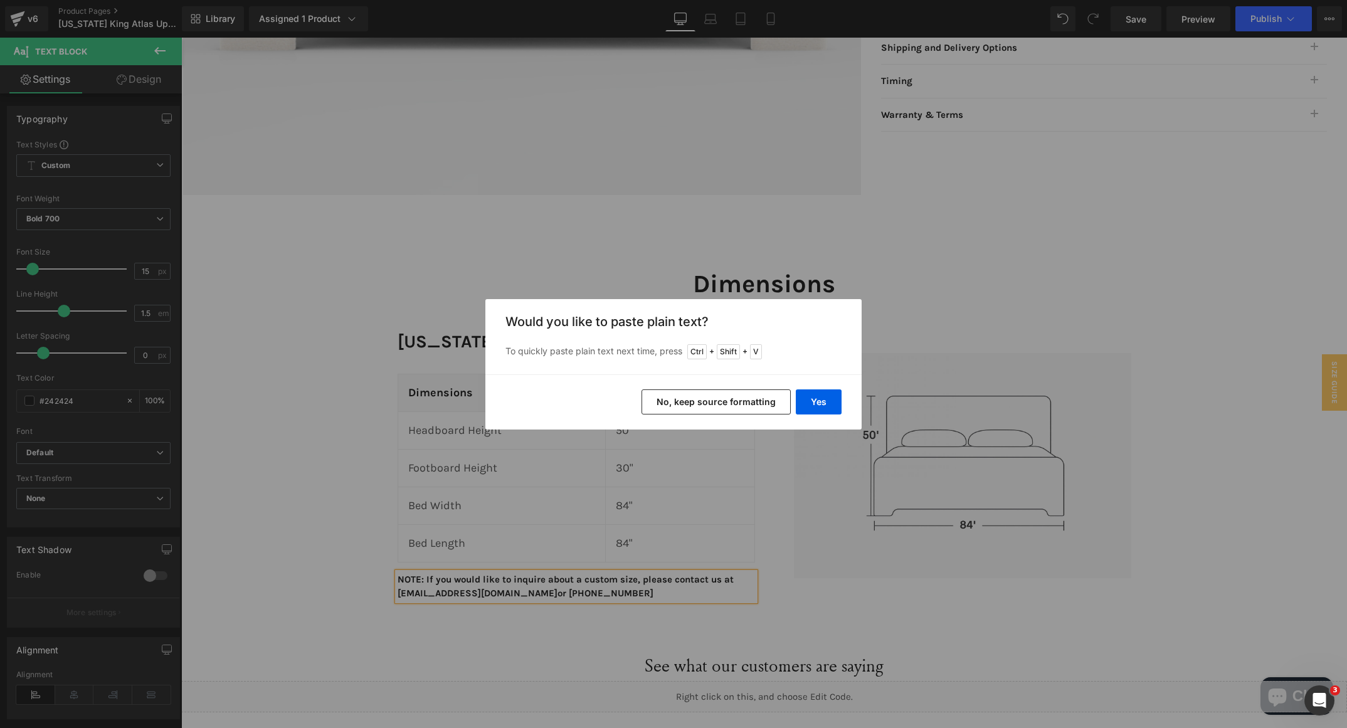
click at [287, 540] on div "Back to Library Insert Would you like to paste plain text? To quickly paste pla…" at bounding box center [673, 364] width 1347 height 728
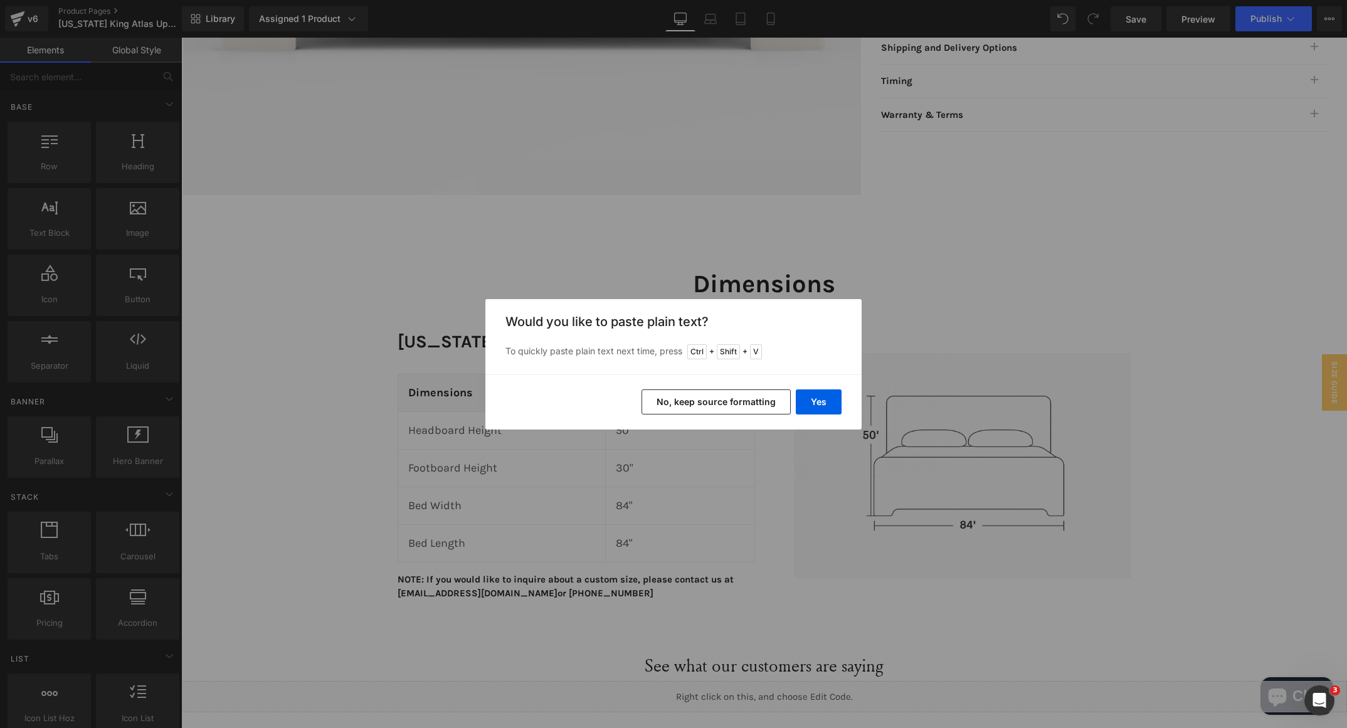
click at [734, 407] on button "No, keep source formatting" at bounding box center [716, 402] width 149 height 25
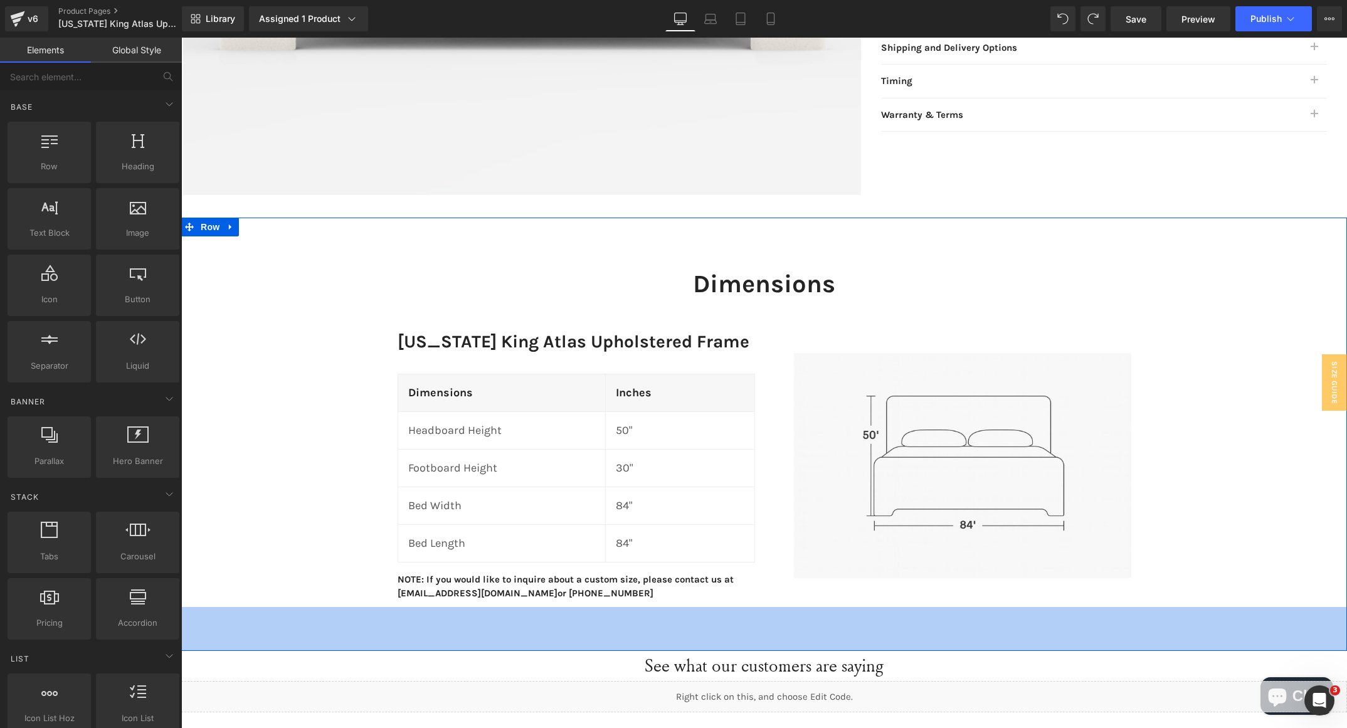
click at [440, 584] on p "NOTE: If you would like to inquire about a custom size, please contact us at [E…" at bounding box center [577, 587] width 358 height 28
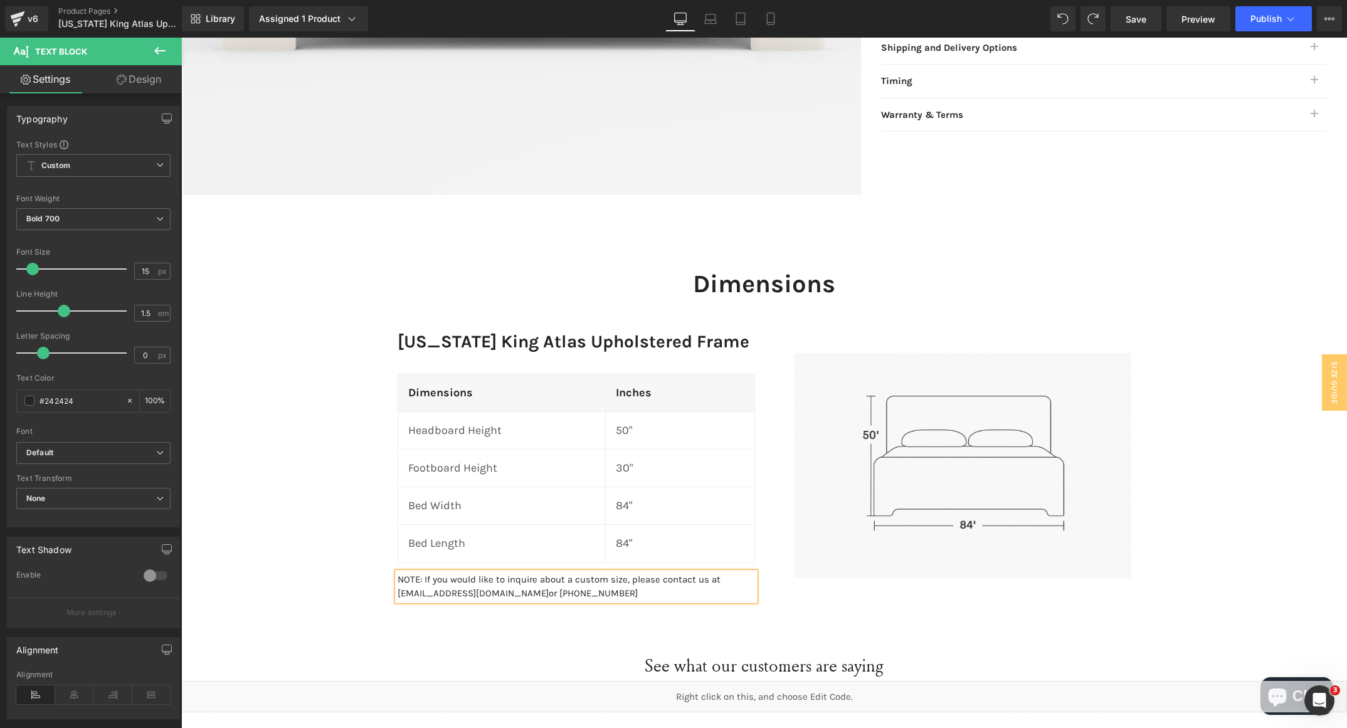
click at [341, 581] on div "Dimensions Heading Row [US_STATE] King Atlas Upholstered Frame Heading Dimensio…" at bounding box center [764, 428] width 1166 height 358
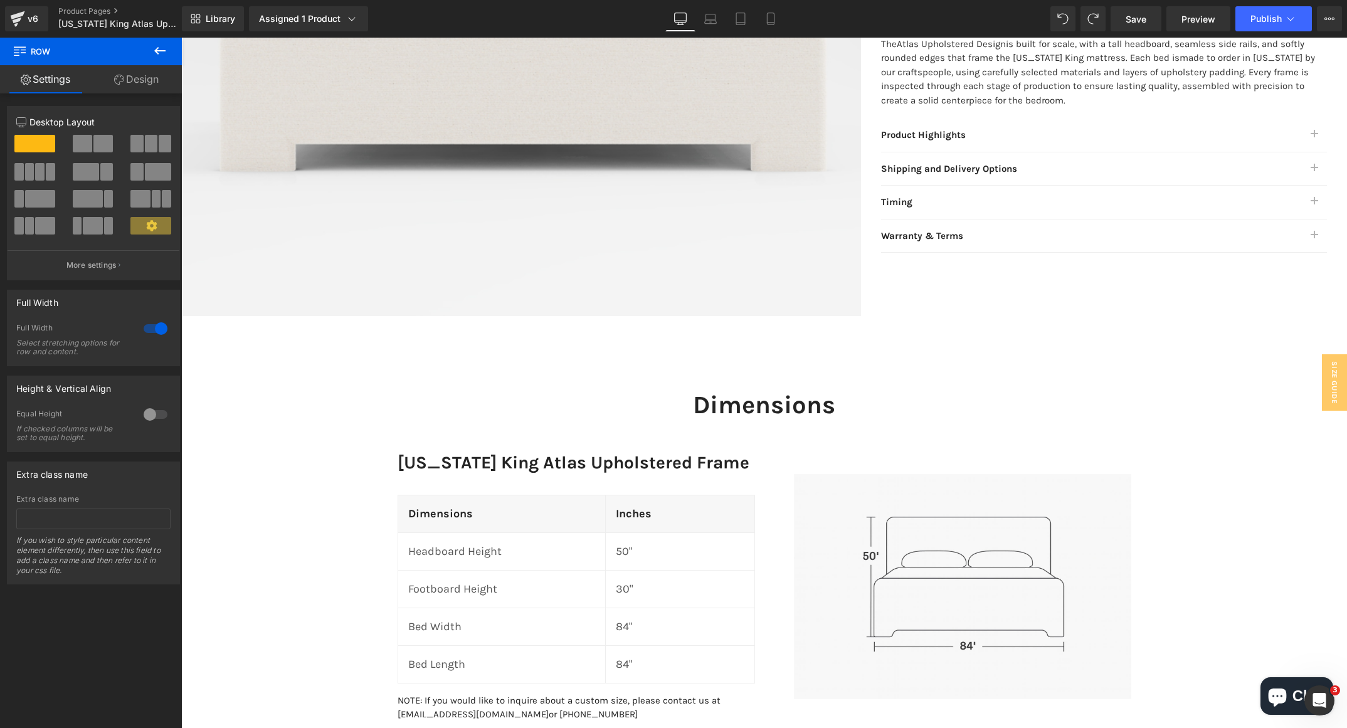
scroll to position [659, 0]
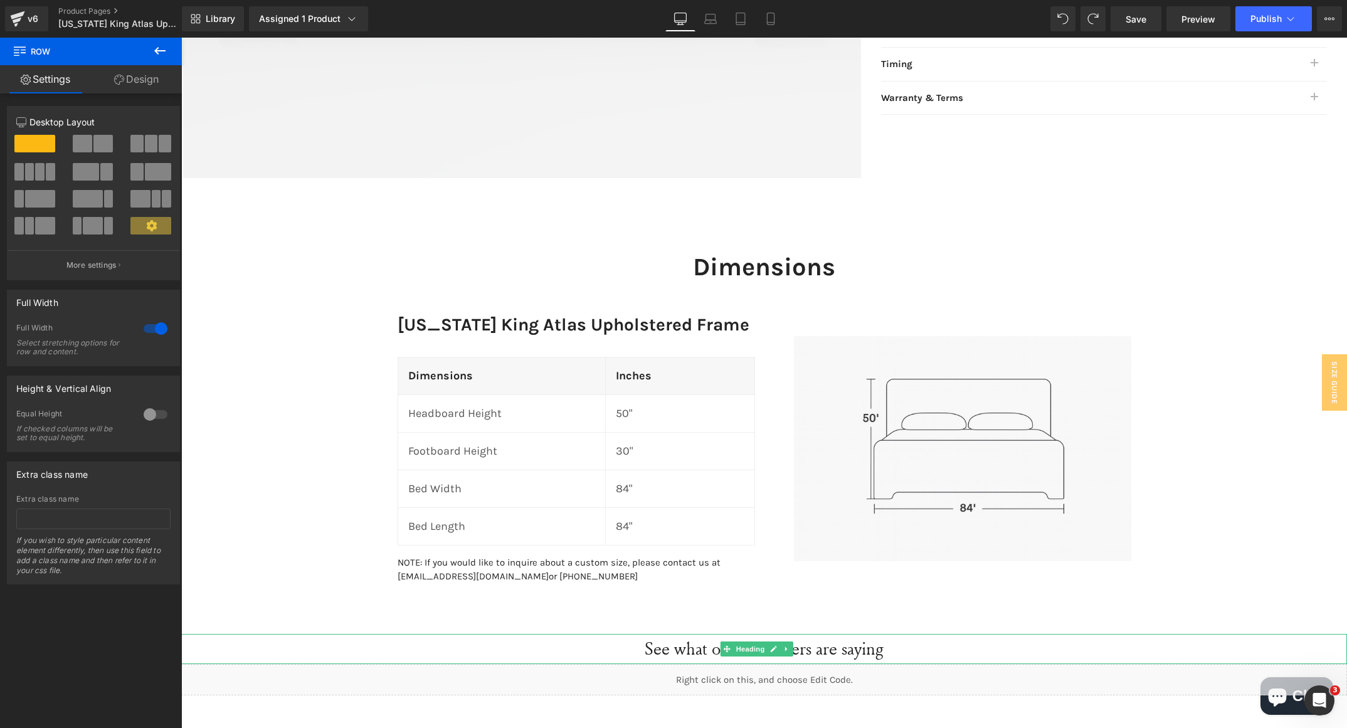
click at [676, 647] on h2 "See what our customers are saying" at bounding box center [764, 648] width 1166 height 29
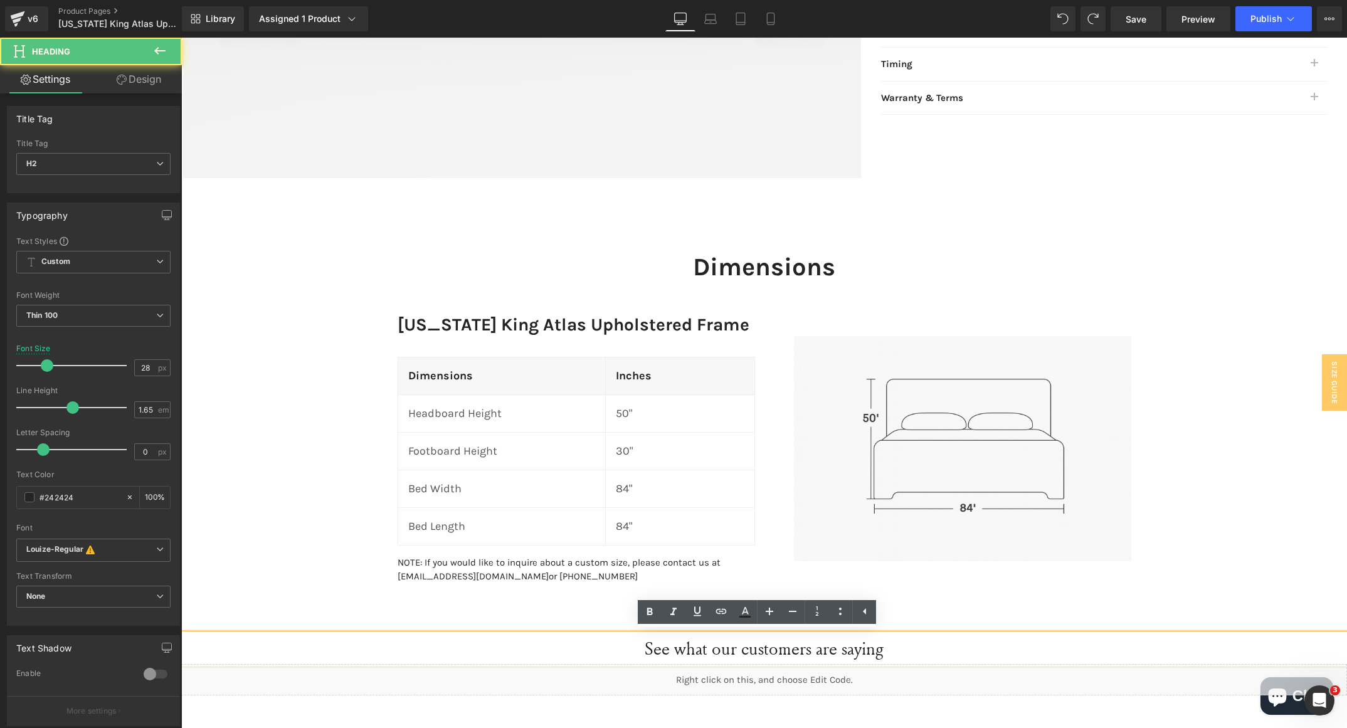
click at [676, 647] on h2 "See what our customers are saying" at bounding box center [764, 648] width 1166 height 29
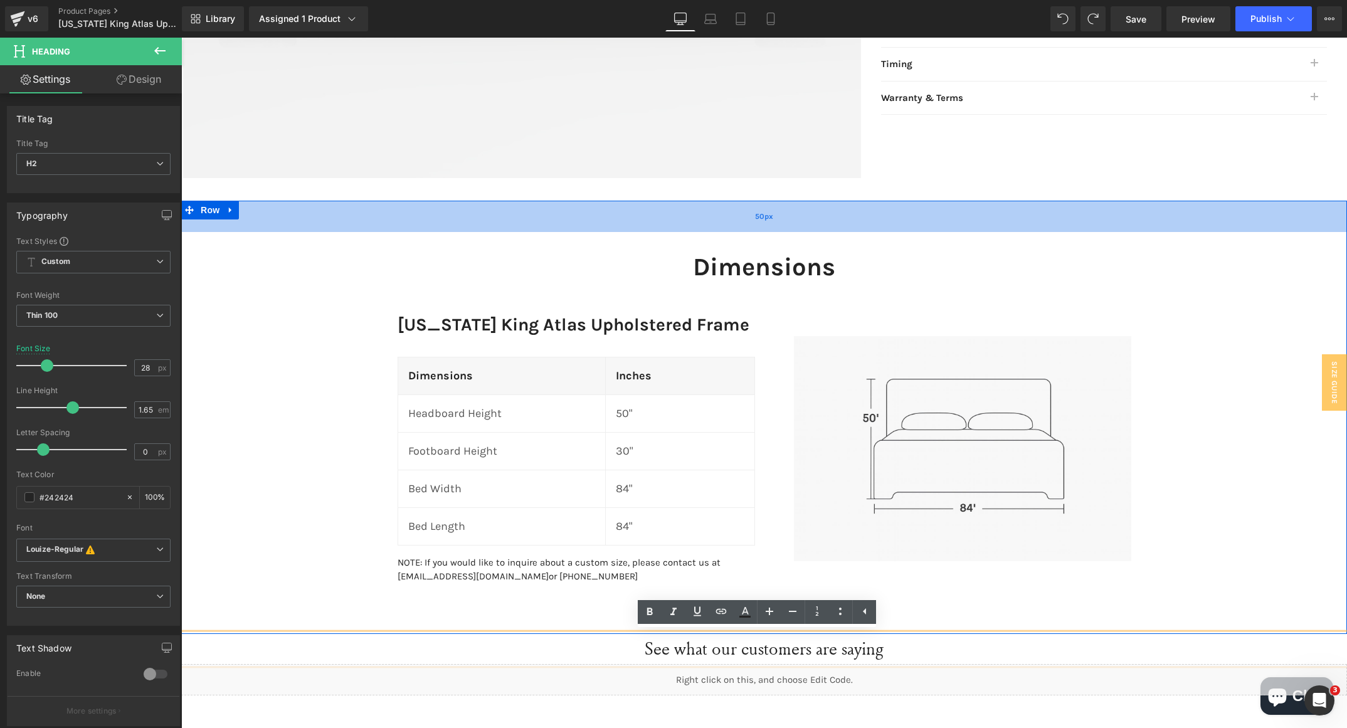
click at [414, 216] on div "50px" at bounding box center [764, 216] width 1166 height 31
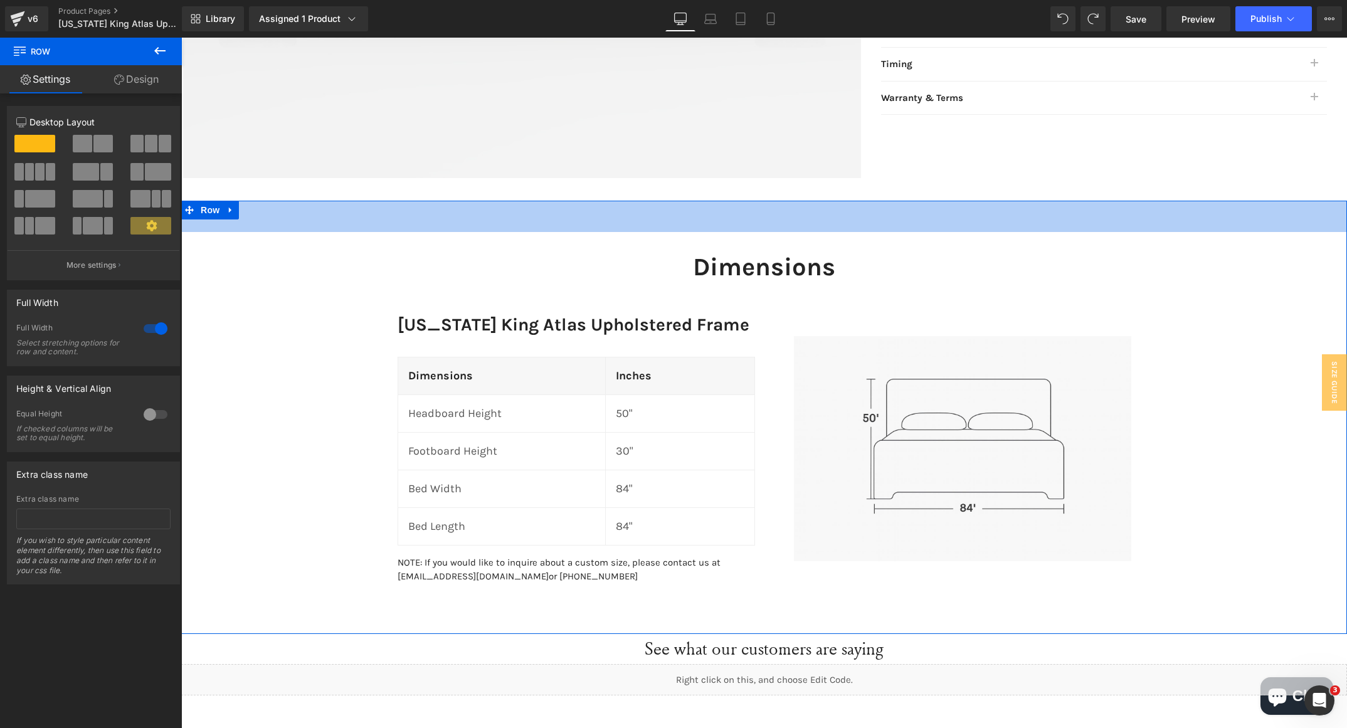
click at [1115, 225] on div "50px" at bounding box center [764, 216] width 1166 height 31
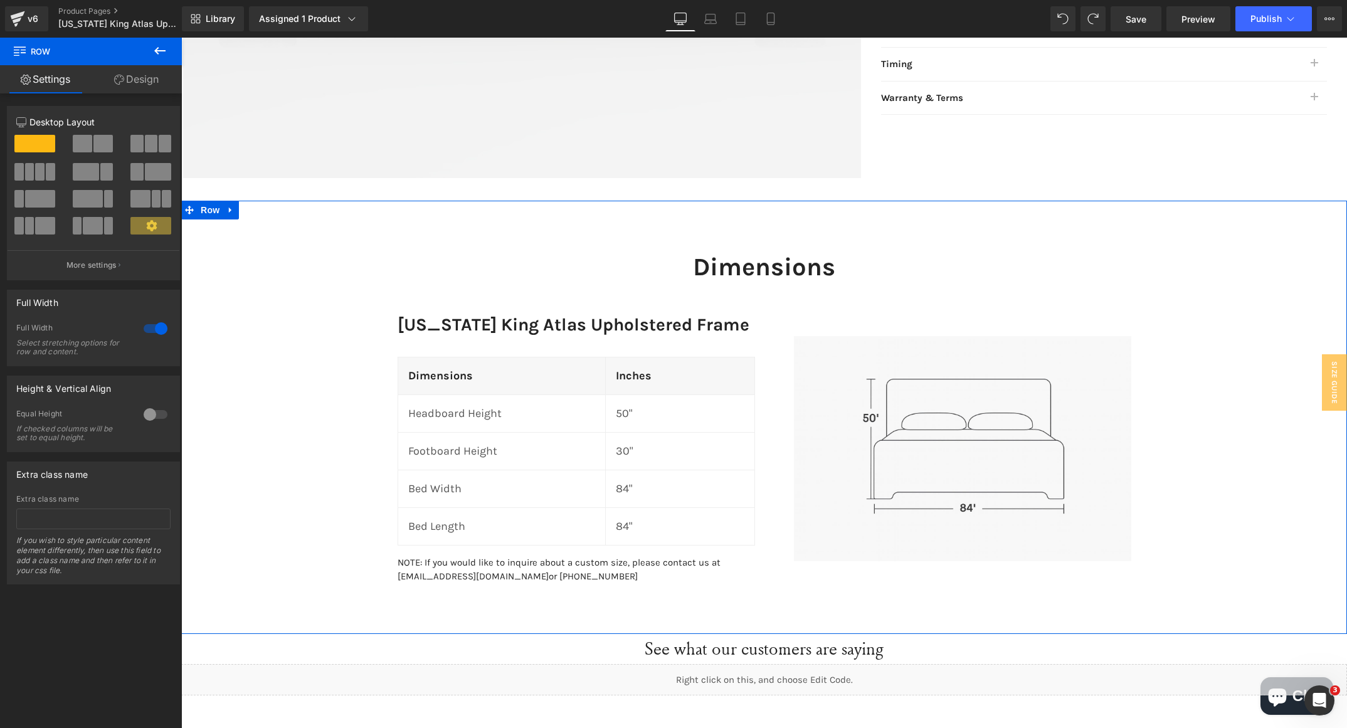
drag, startPoint x: 1248, startPoint y: 578, endPoint x: 966, endPoint y: 43, distance: 604.7
click at [1248, 578] on div "Dimensions Heading Row [US_STATE] King Atlas Upholstered Frame Heading Dimensio…" at bounding box center [764, 411] width 1166 height 358
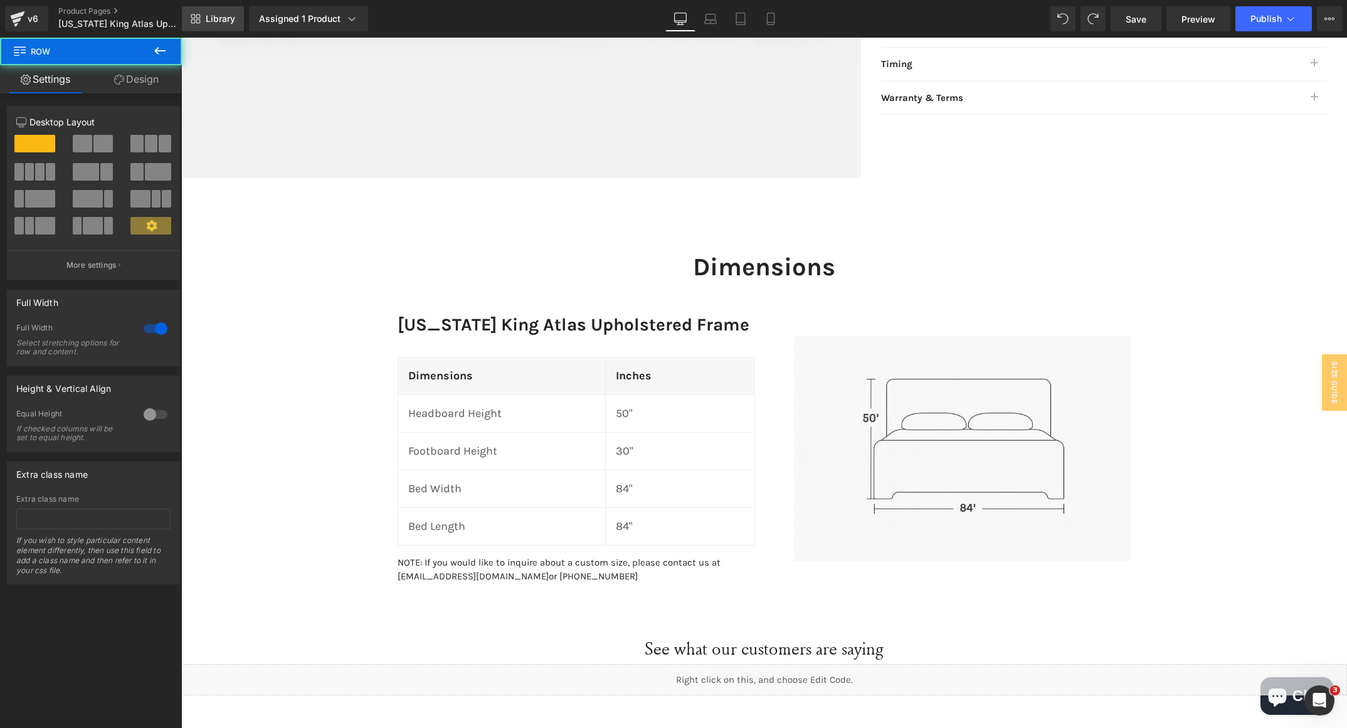
click at [210, 19] on span "Library" at bounding box center [220, 18] width 29 height 11
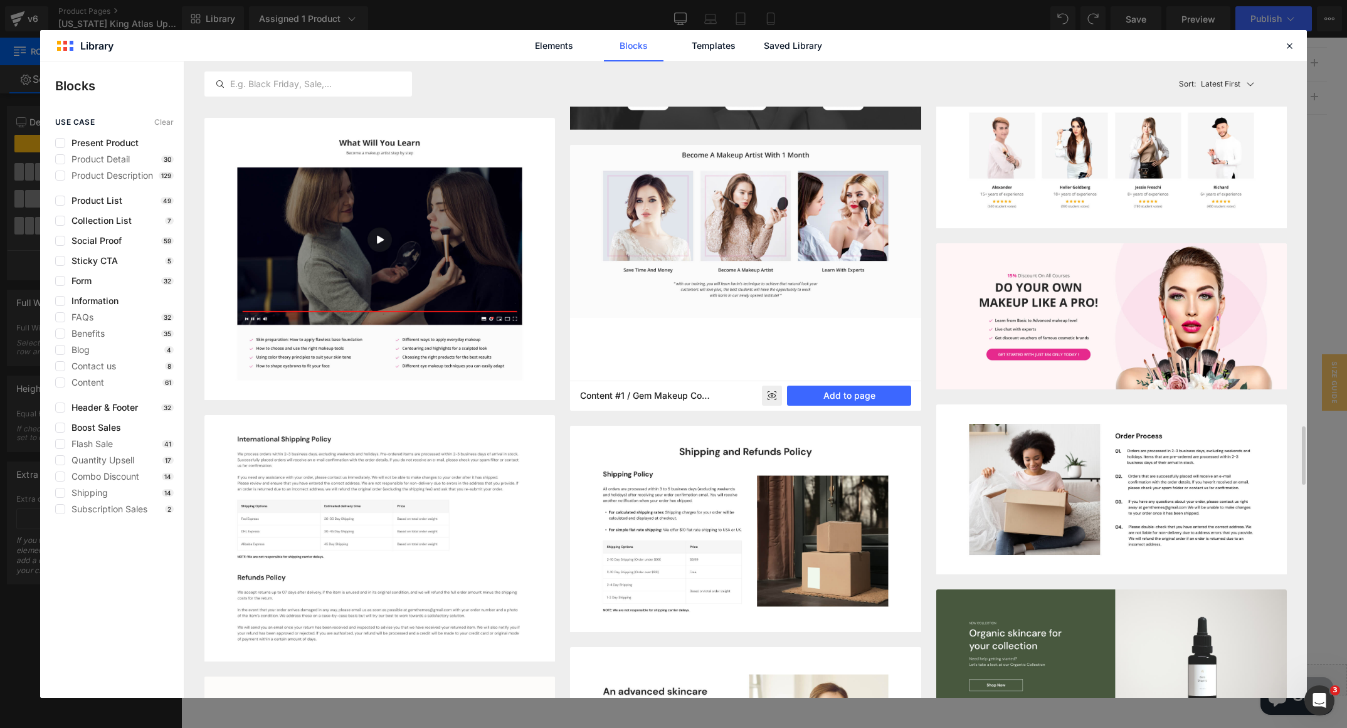
scroll to position [3221, 0]
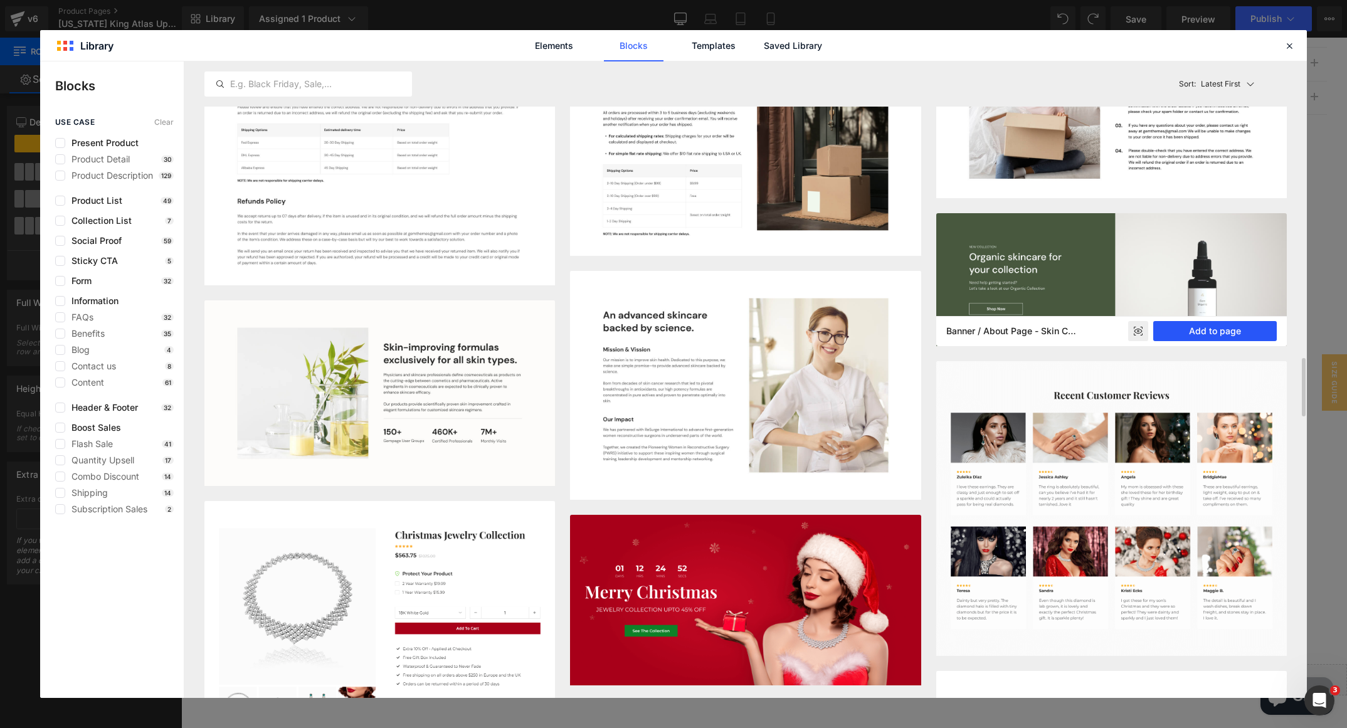
click at [1195, 327] on button "Add to page" at bounding box center [1216, 331] width 124 height 20
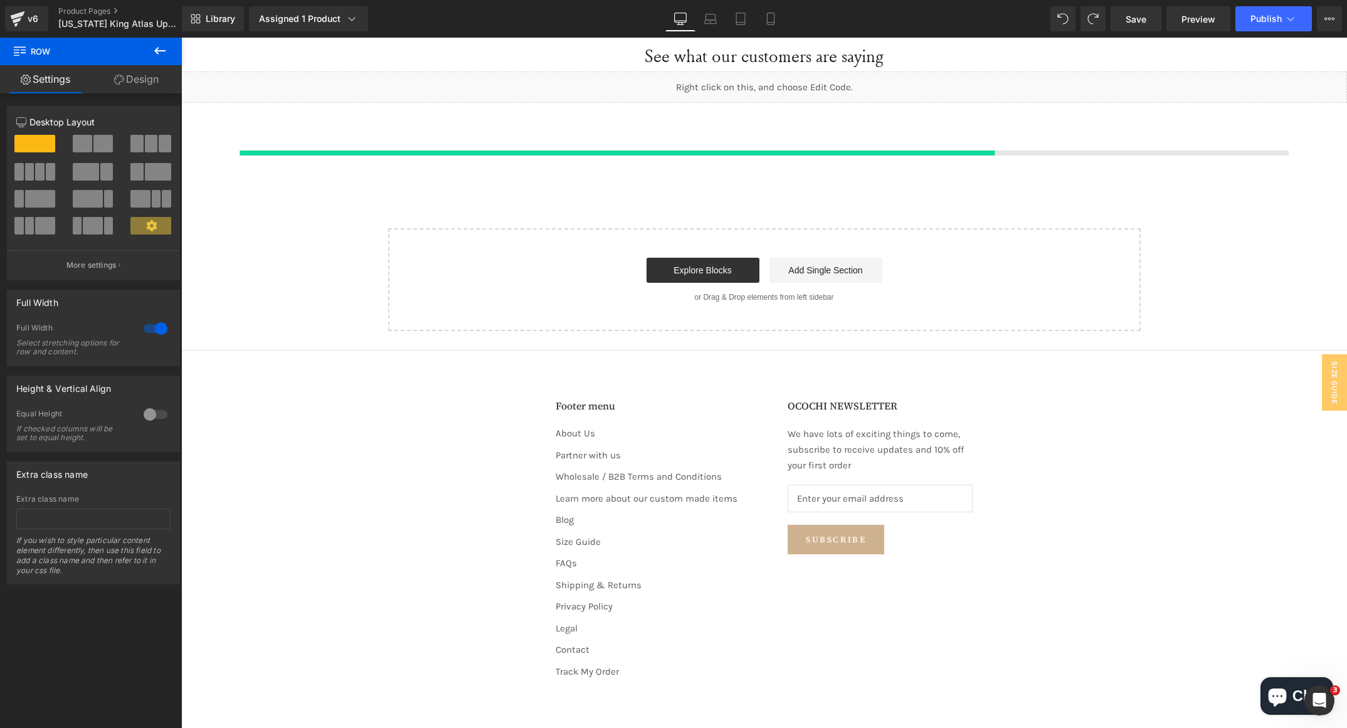
scroll to position [1253, 0]
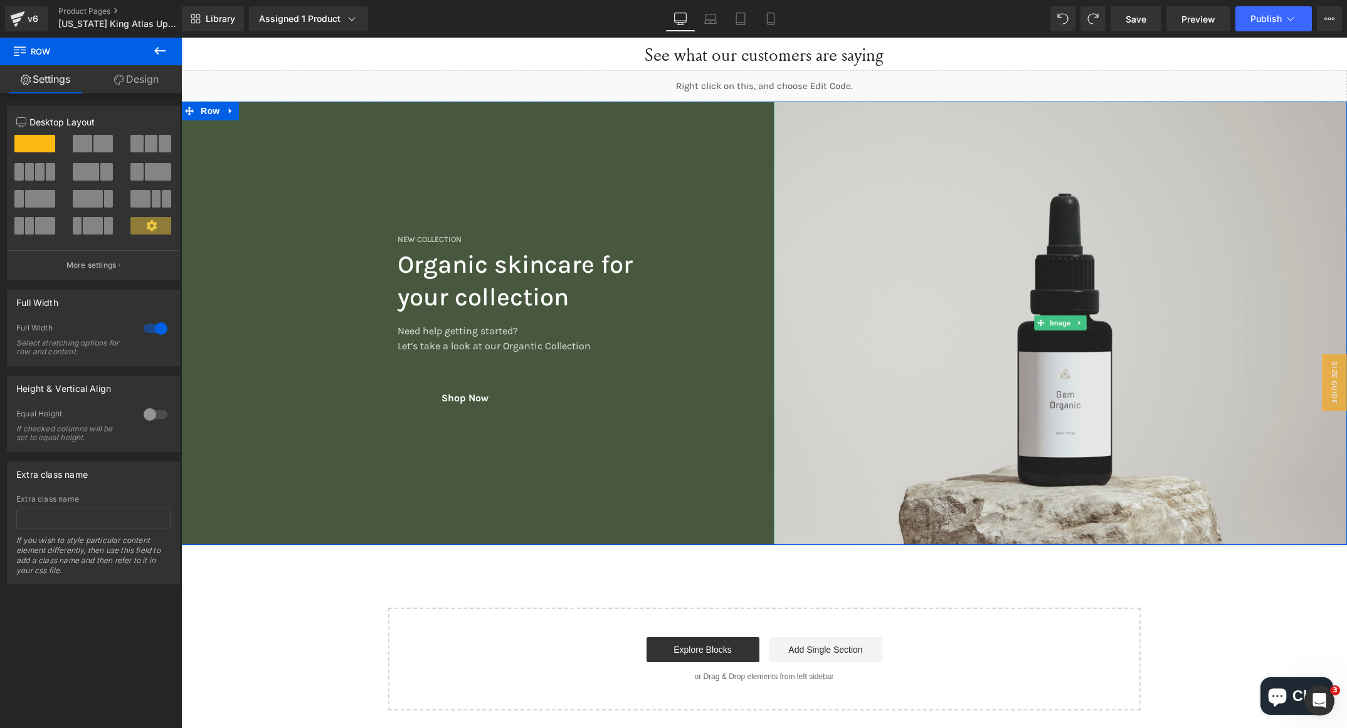
click at [1278, 272] on img at bounding box center [1061, 323] width 574 height 443
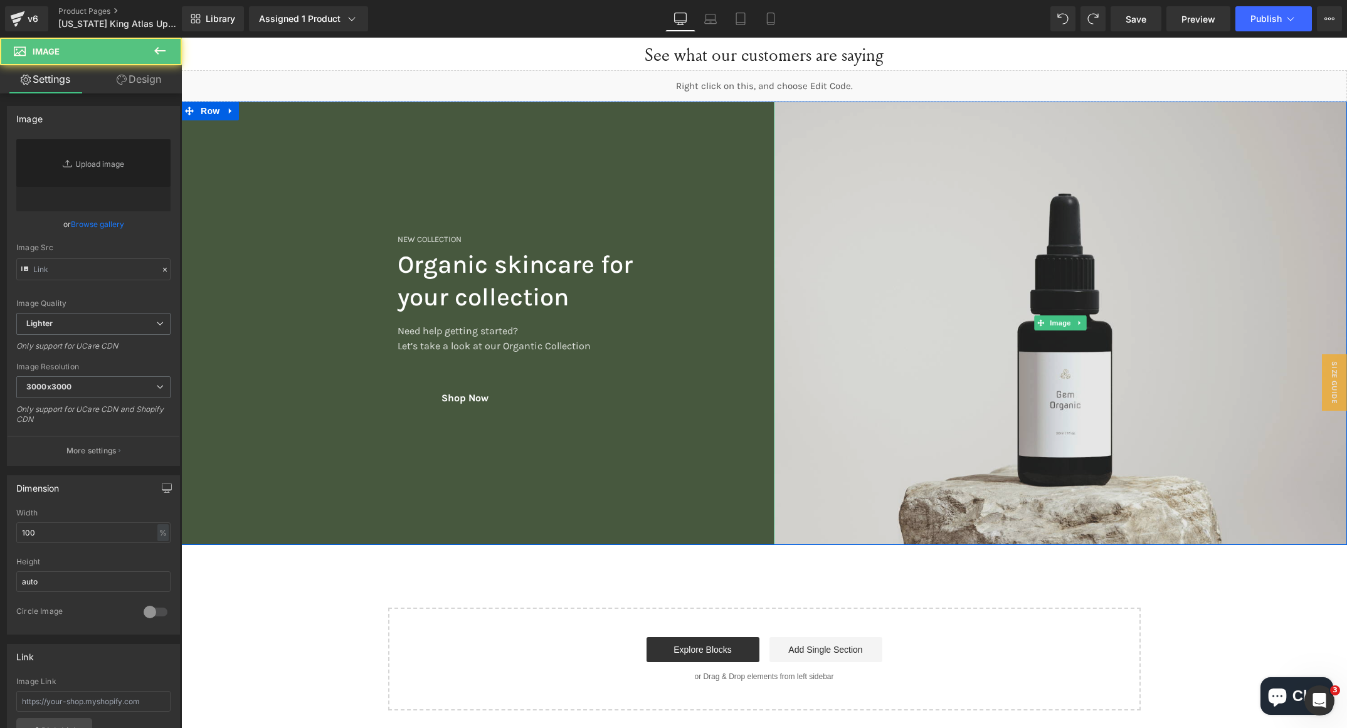
type input "[URL][DOMAIN_NAME]"
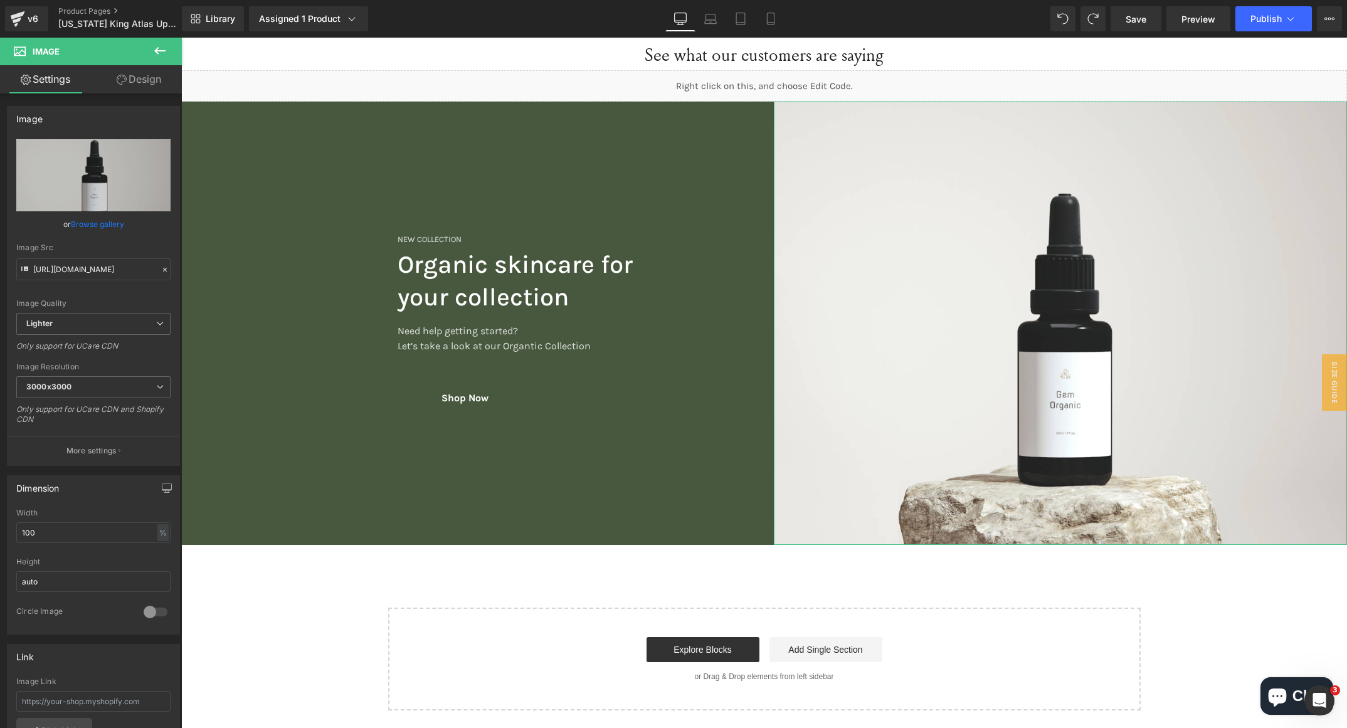
drag, startPoint x: 162, startPoint y: 88, endPoint x: 162, endPoint y: 56, distance: 31.4
click at [162, 88] on link "Design" at bounding box center [138, 79] width 91 height 28
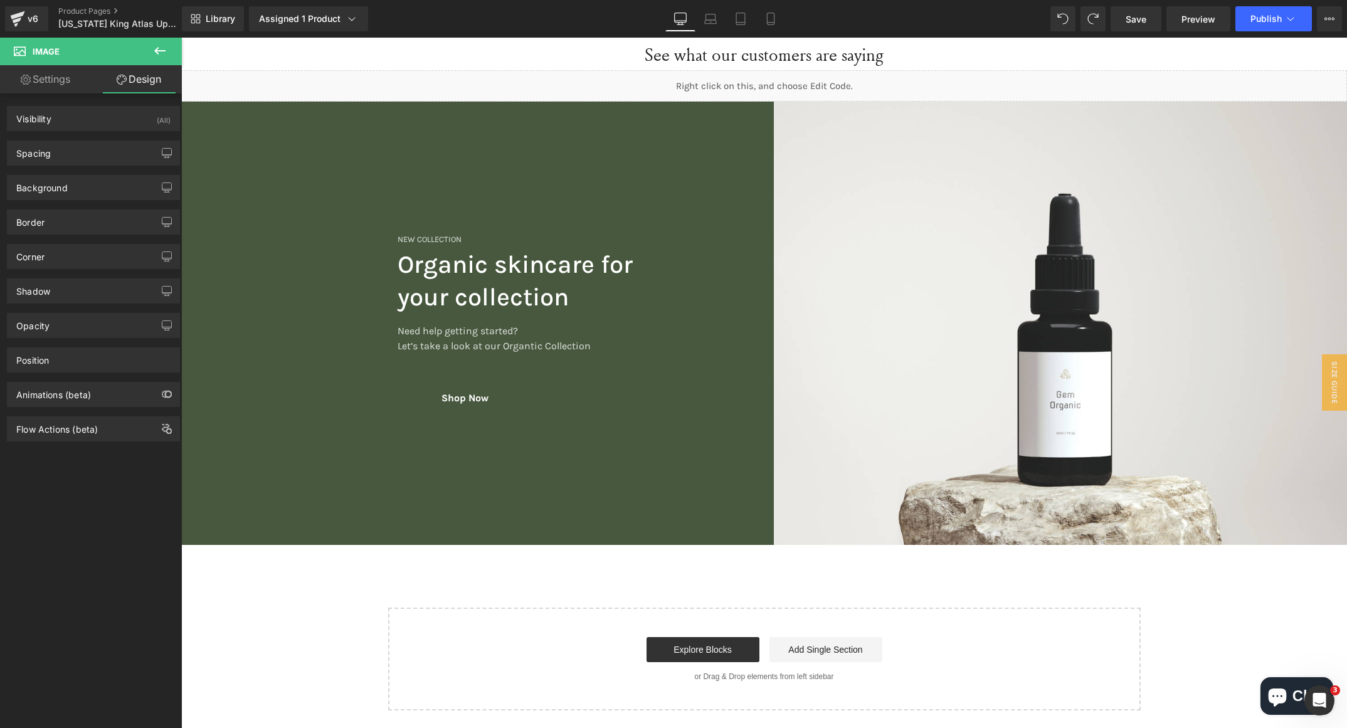
click at [158, 43] on icon at bounding box center [159, 50] width 15 height 15
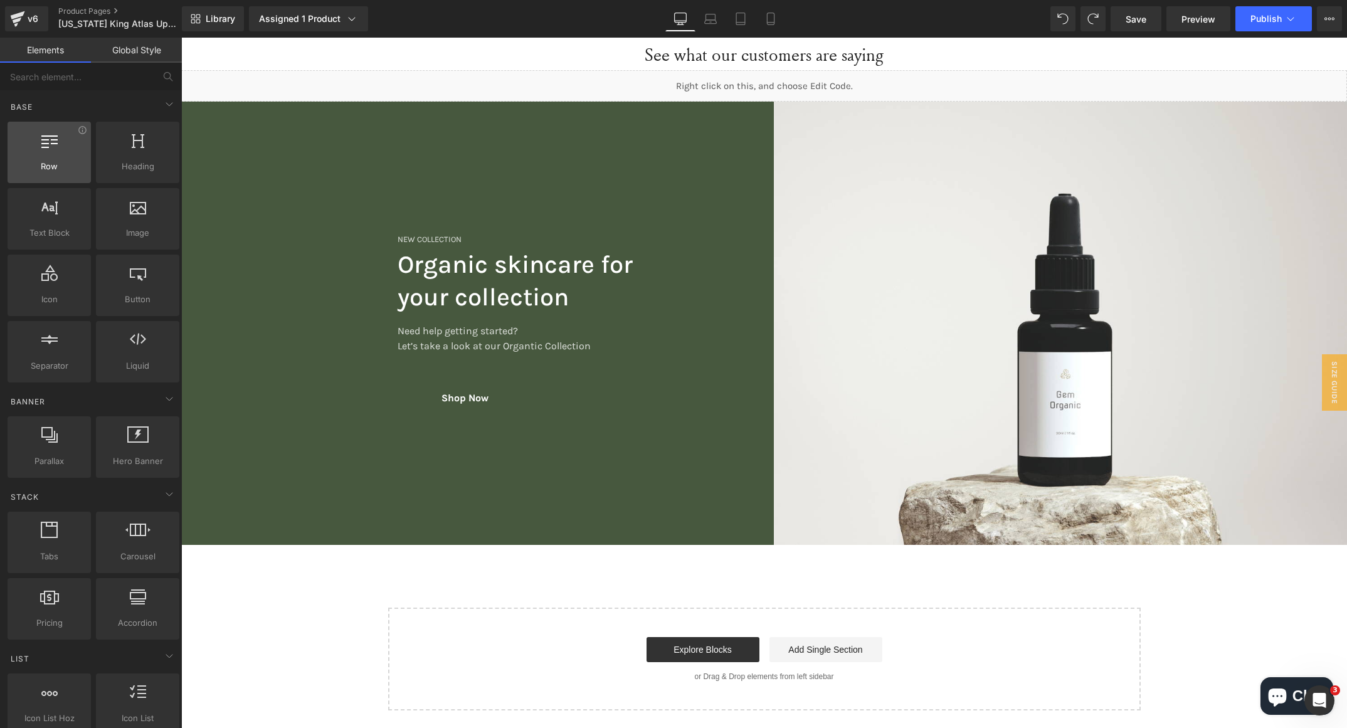
click at [71, 158] on div at bounding box center [49, 146] width 76 height 28
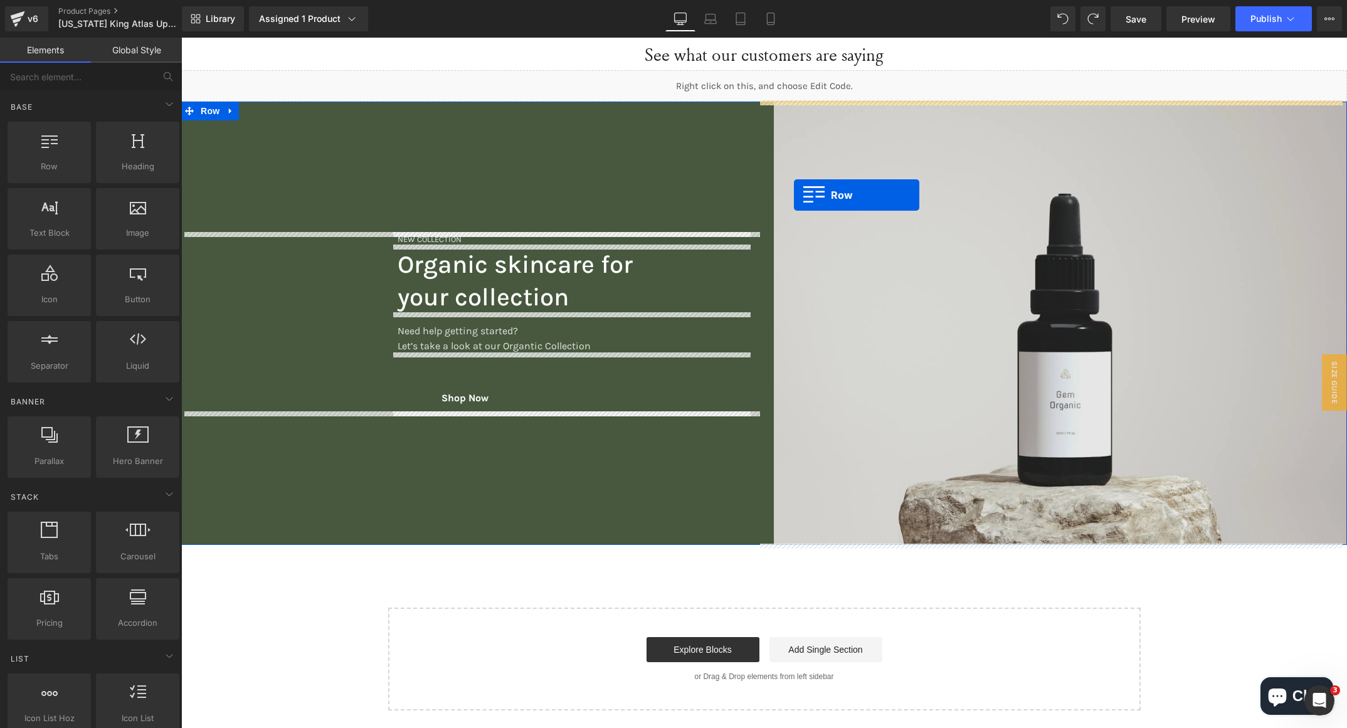
drag, startPoint x: 226, startPoint y: 196, endPoint x: 794, endPoint y: 195, distance: 568.3
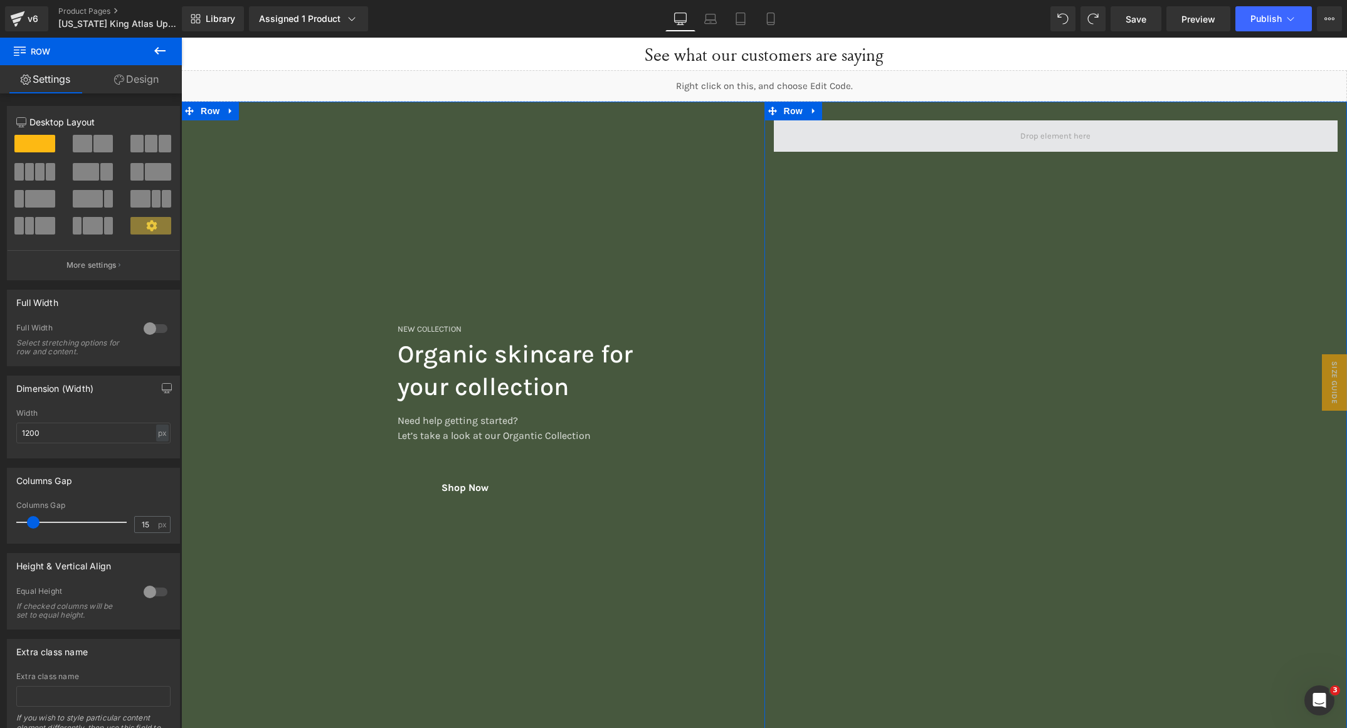
drag, startPoint x: 272, startPoint y: 184, endPoint x: 854, endPoint y: 138, distance: 584.5
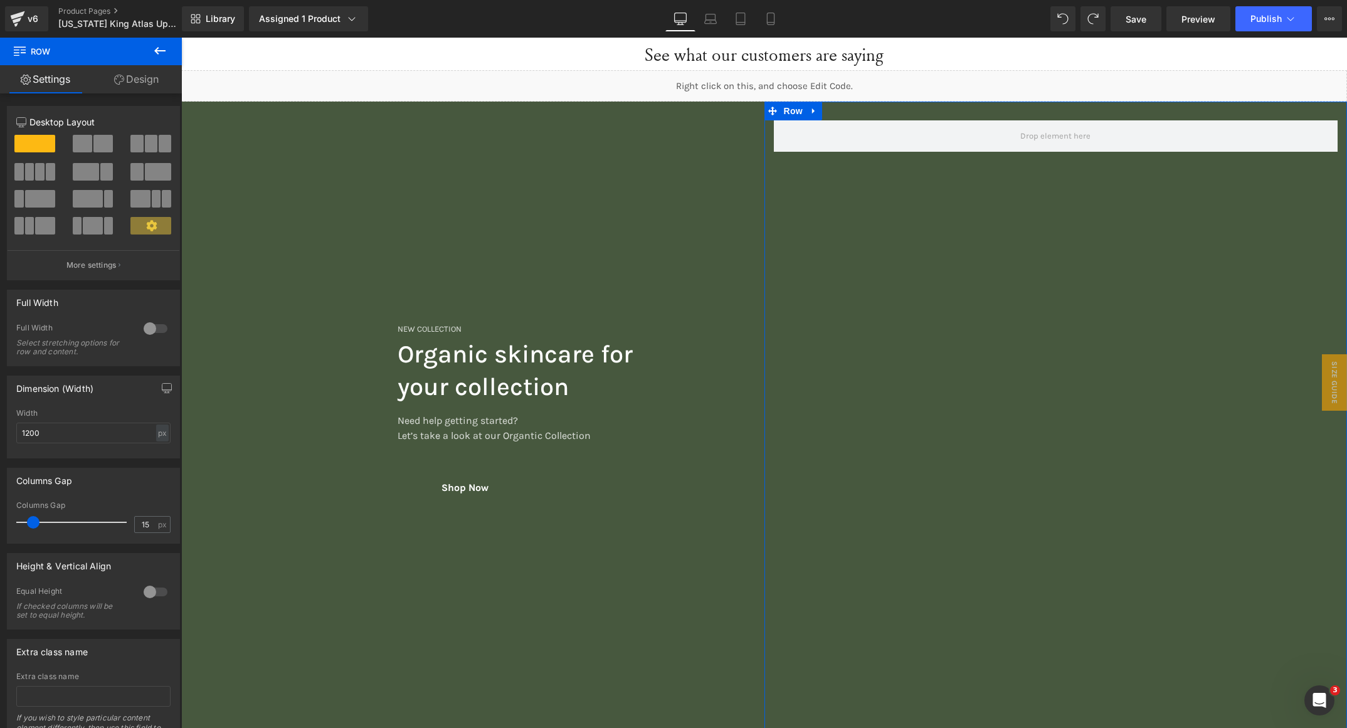
click at [93, 148] on span at bounding box center [102, 144] width 19 height 18
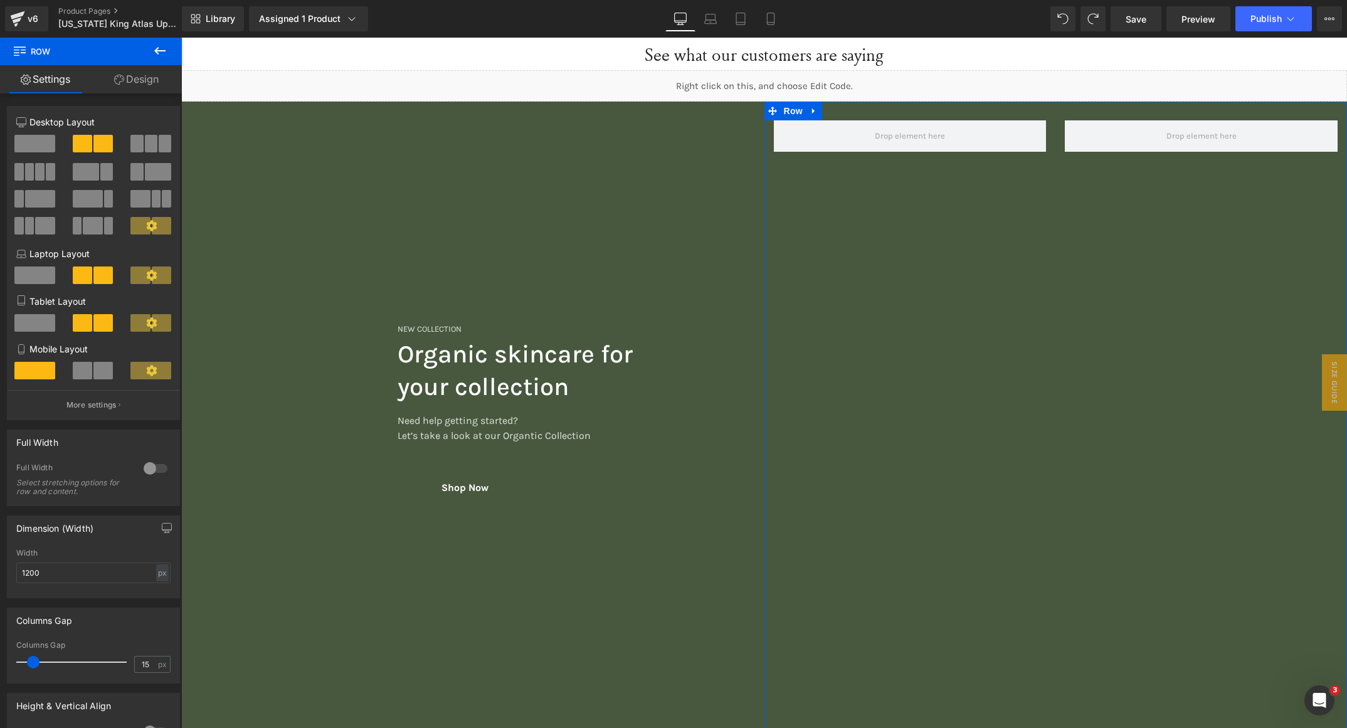
click at [153, 467] on div at bounding box center [156, 469] width 30 height 20
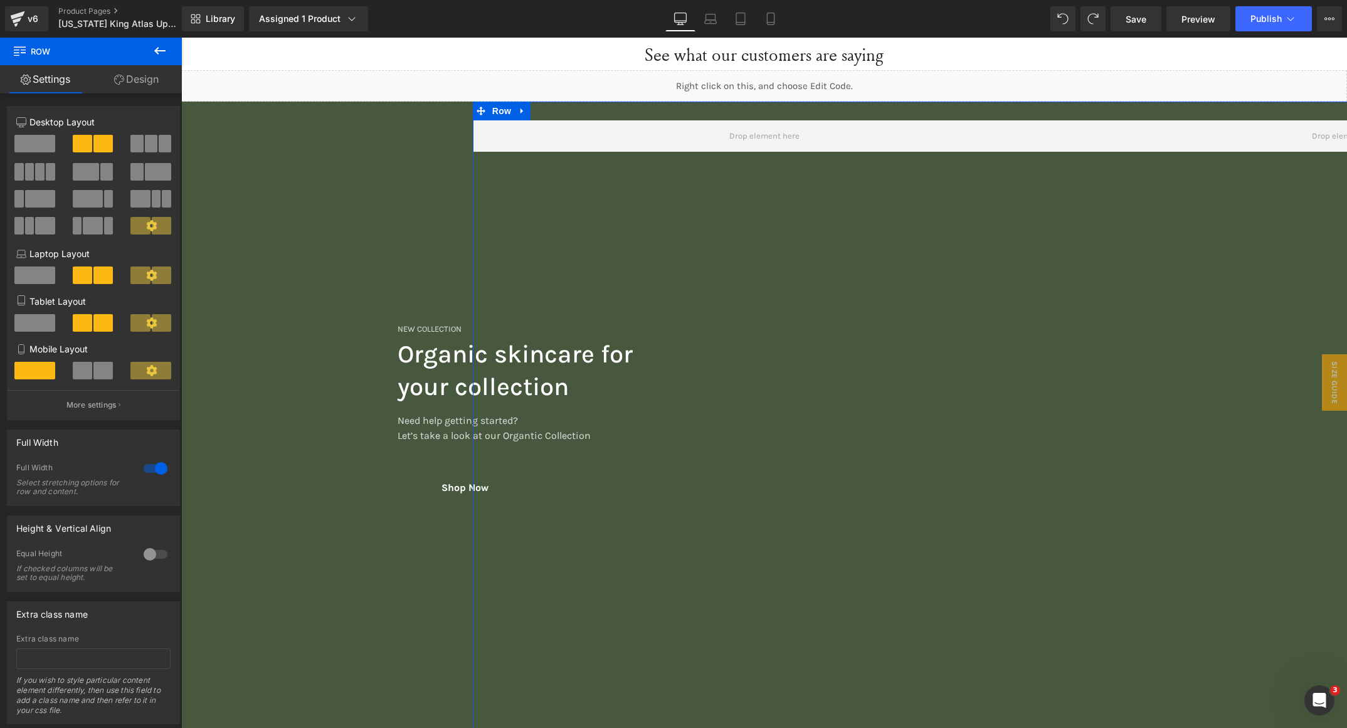
click at [145, 472] on div at bounding box center [156, 469] width 30 height 20
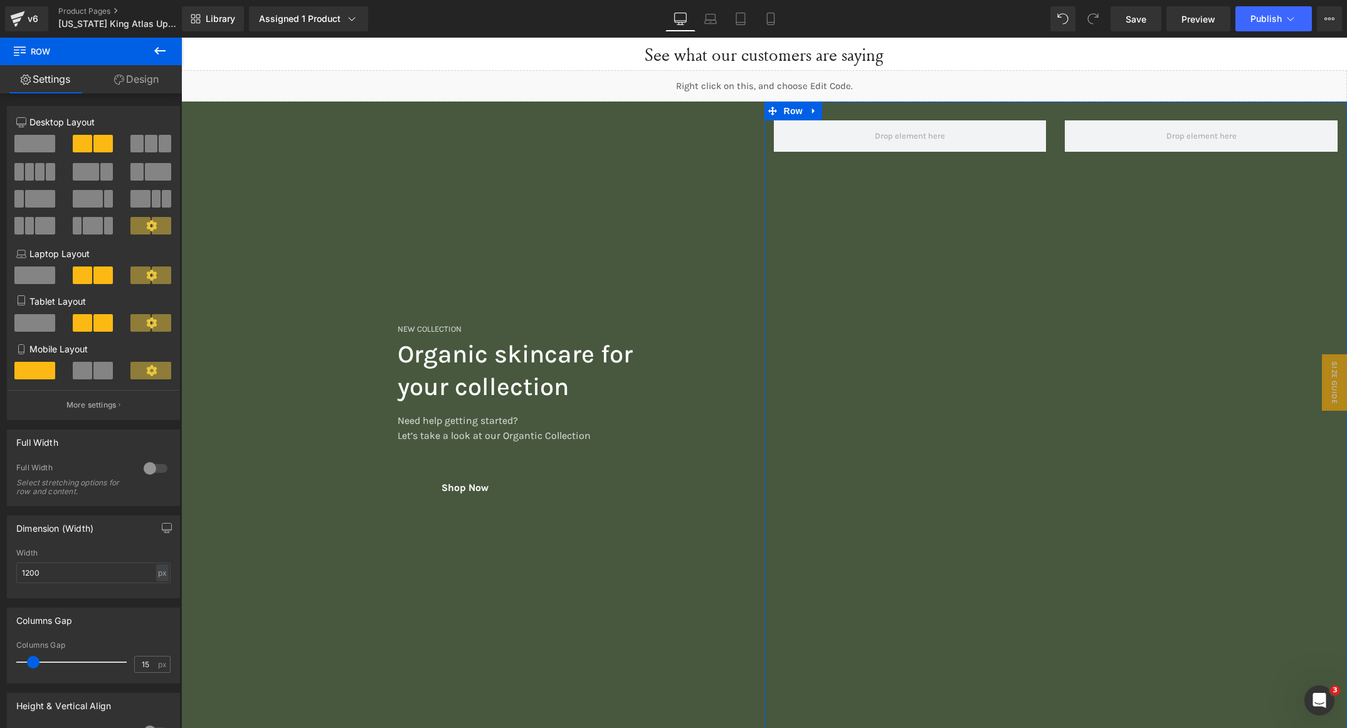
click at [147, 77] on link "Design" at bounding box center [136, 79] width 91 height 28
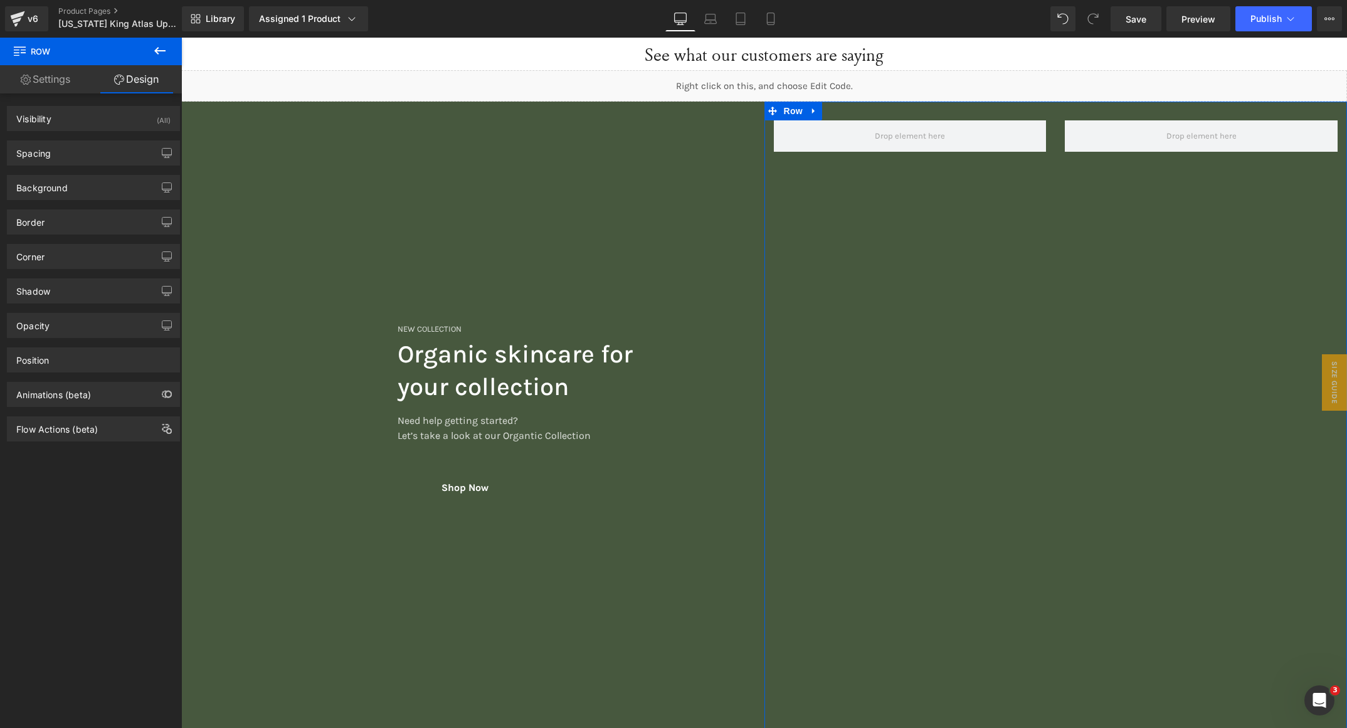
click at [161, 48] on icon at bounding box center [159, 50] width 15 height 15
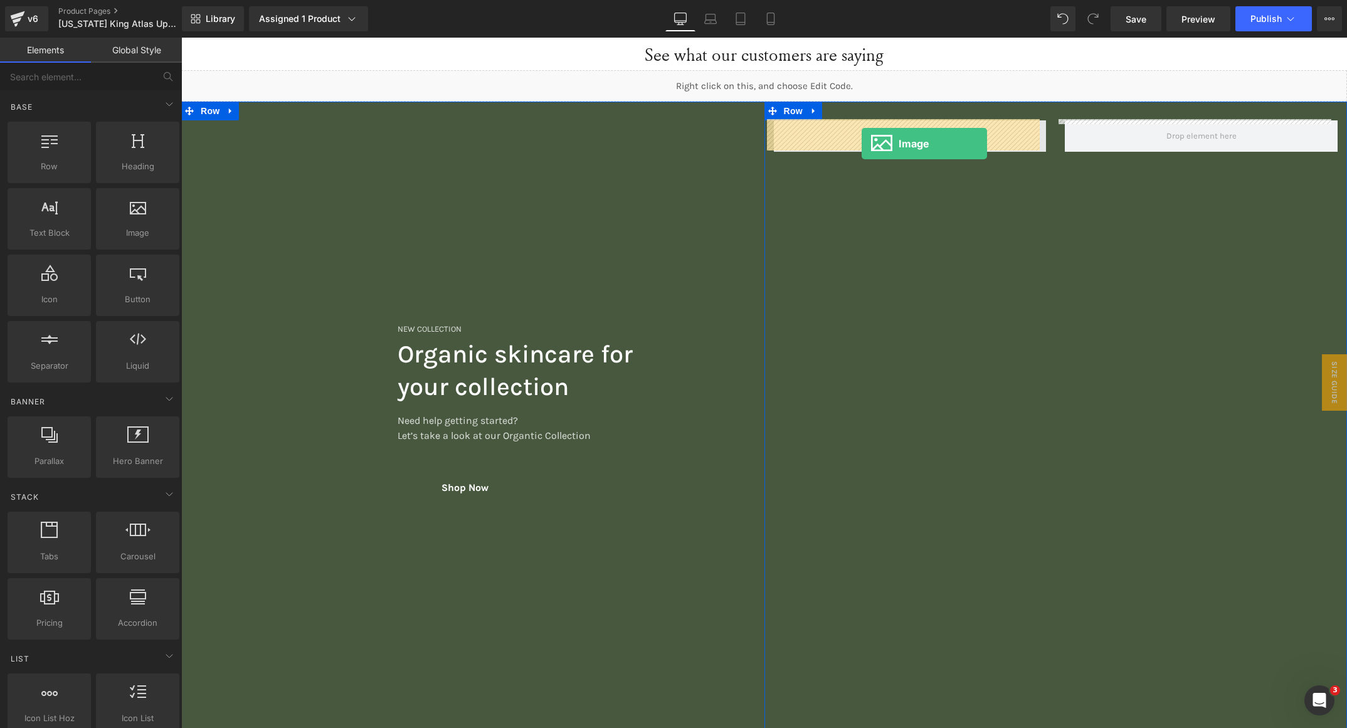
drag, startPoint x: 361, startPoint y: 261, endPoint x: 862, endPoint y: 143, distance: 514.3
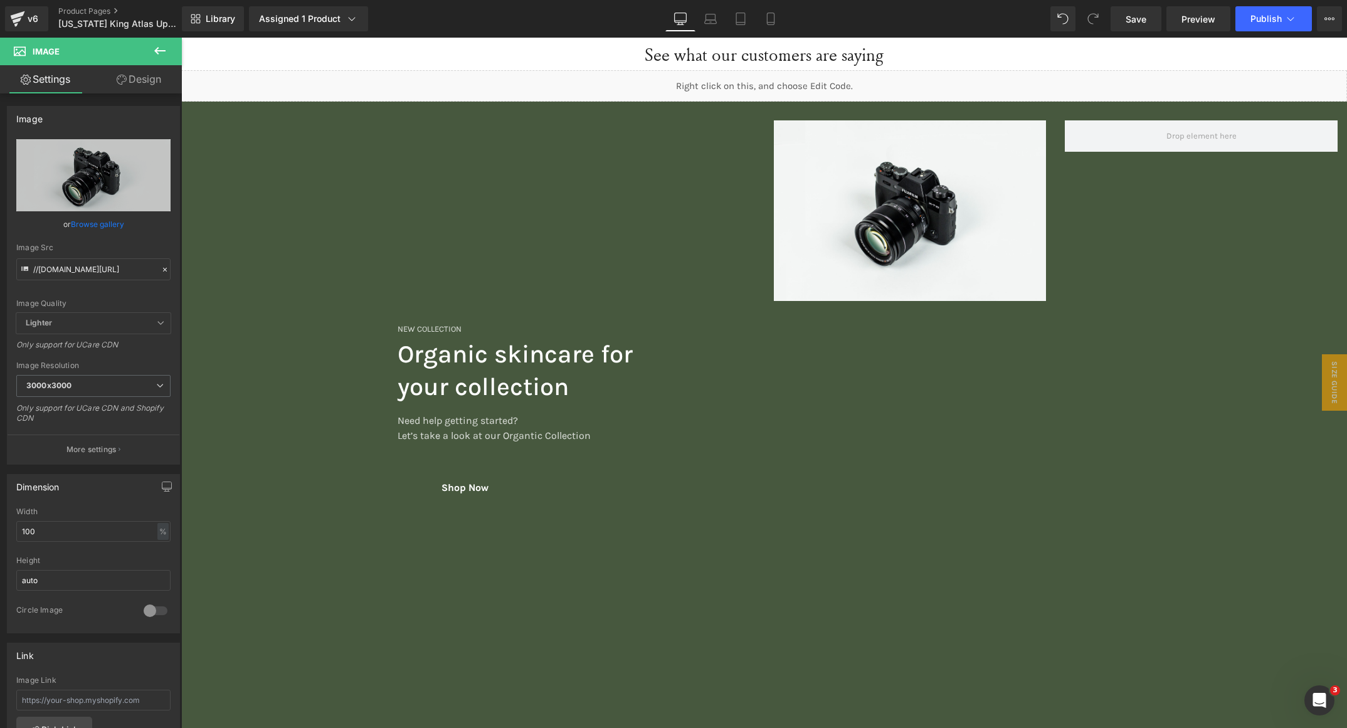
click at [158, 53] on icon at bounding box center [159, 50] width 15 height 15
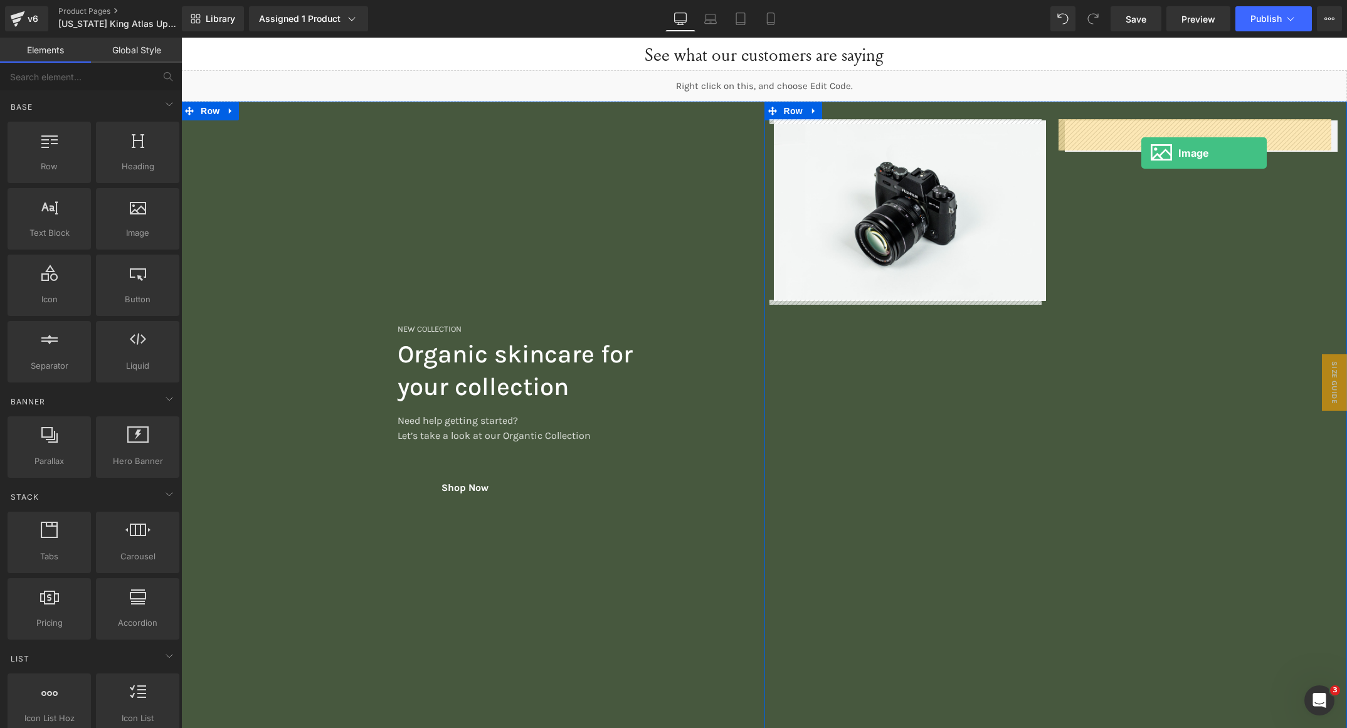
drag, startPoint x: 348, startPoint y: 269, endPoint x: 1142, endPoint y: 153, distance: 802.6
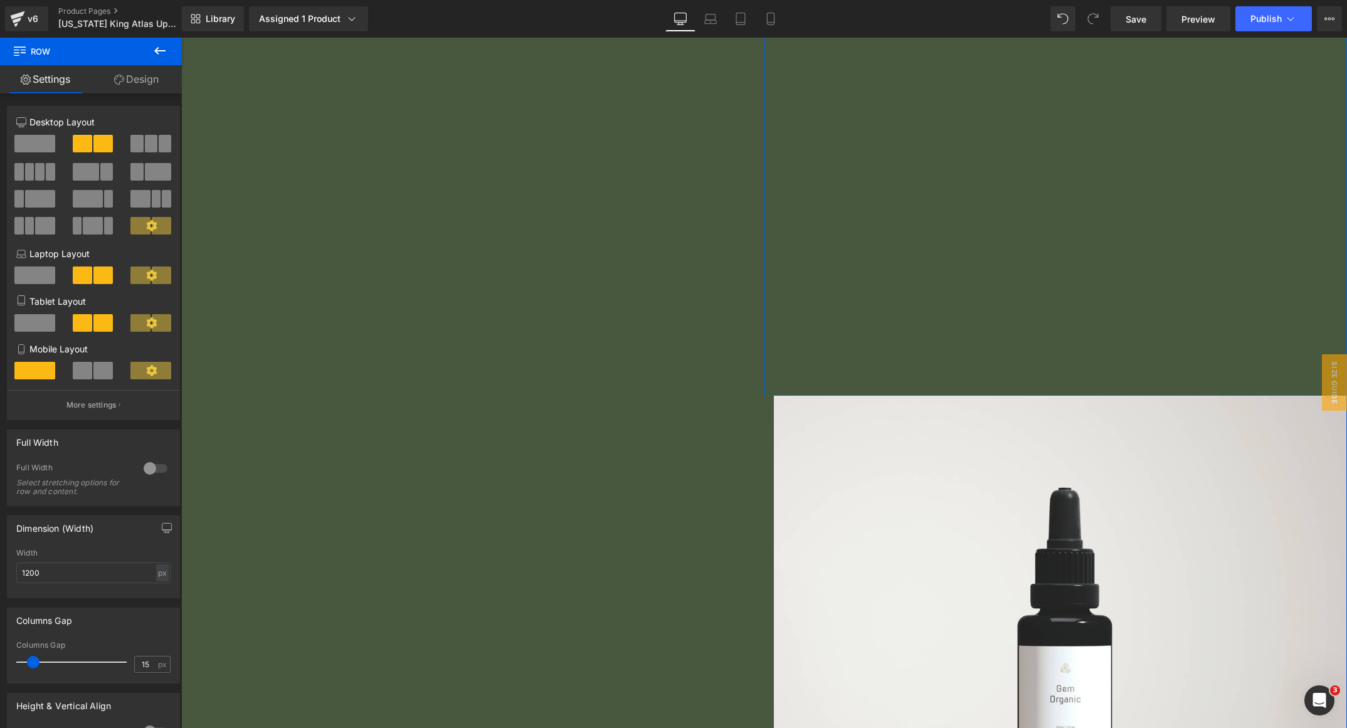
scroll to position [6992, 0]
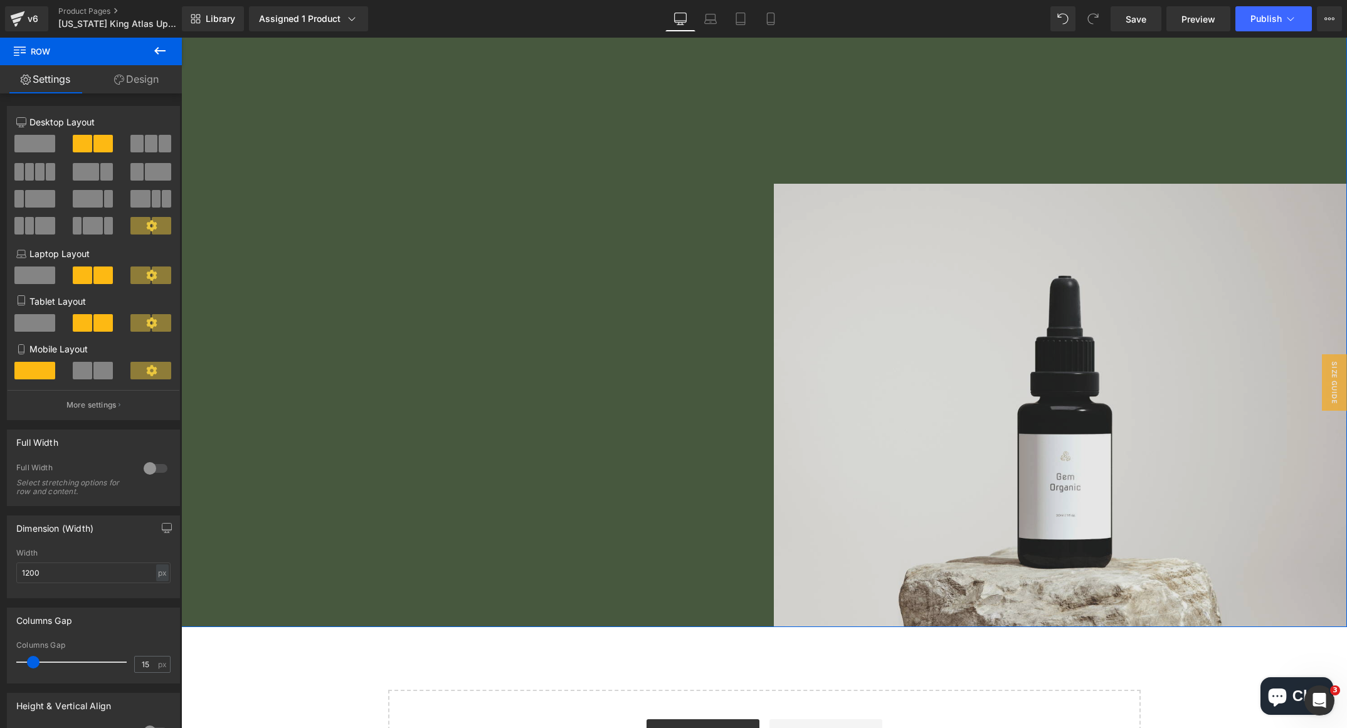
click at [1059, 425] on img at bounding box center [1061, 405] width 574 height 443
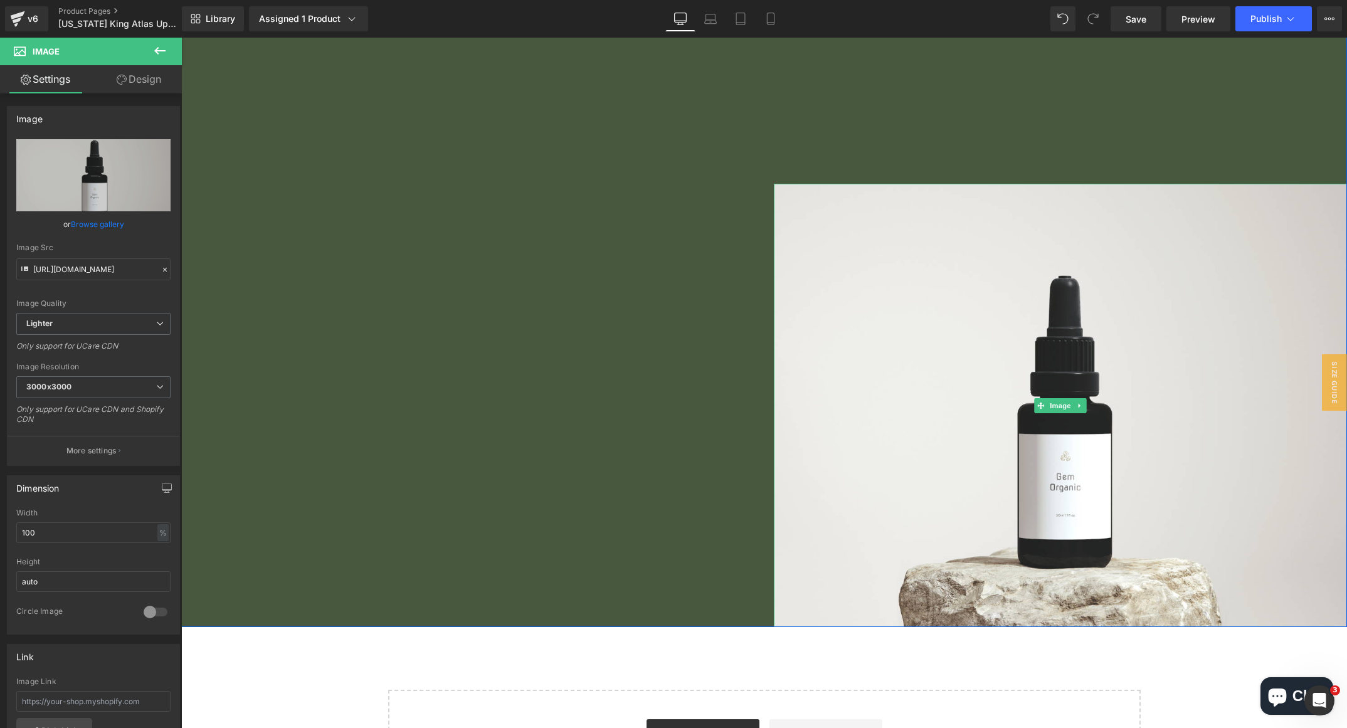
click at [1074, 401] on link at bounding box center [1080, 405] width 13 height 15
click at [1083, 402] on link at bounding box center [1086, 405] width 13 height 15
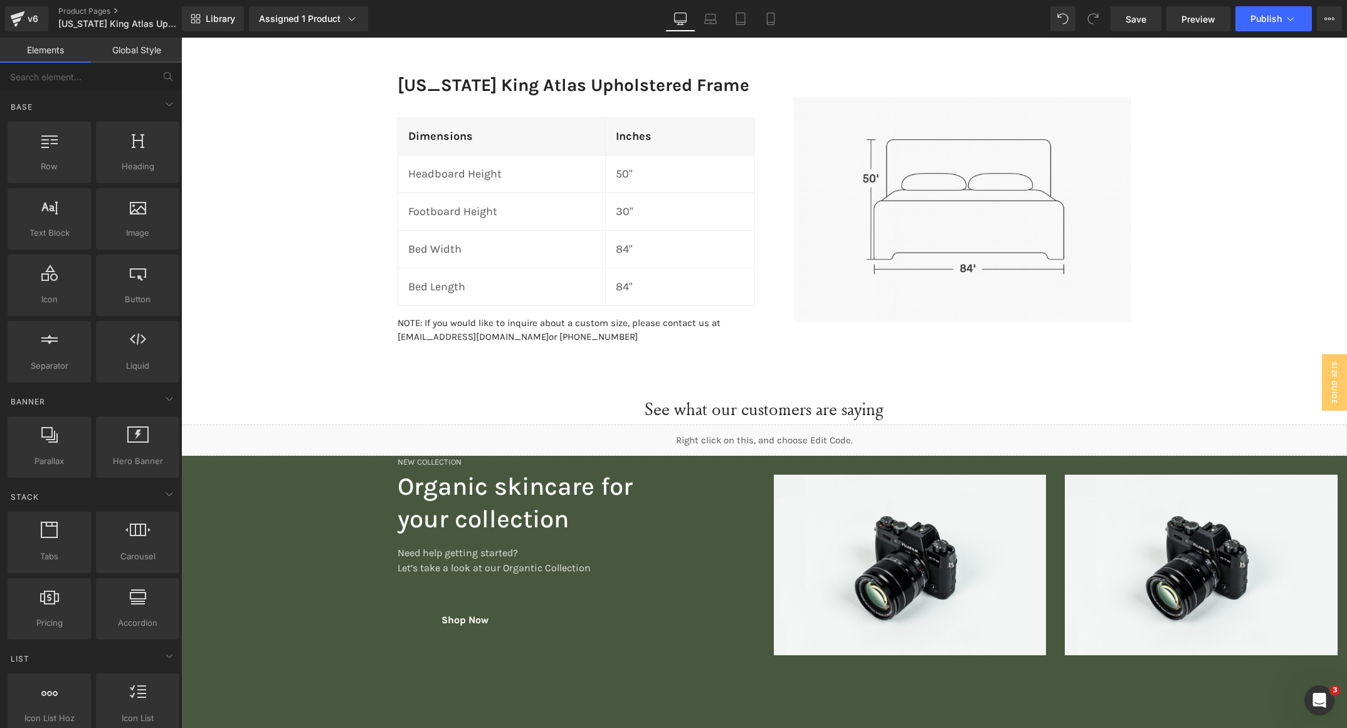
scroll to position [1159, 0]
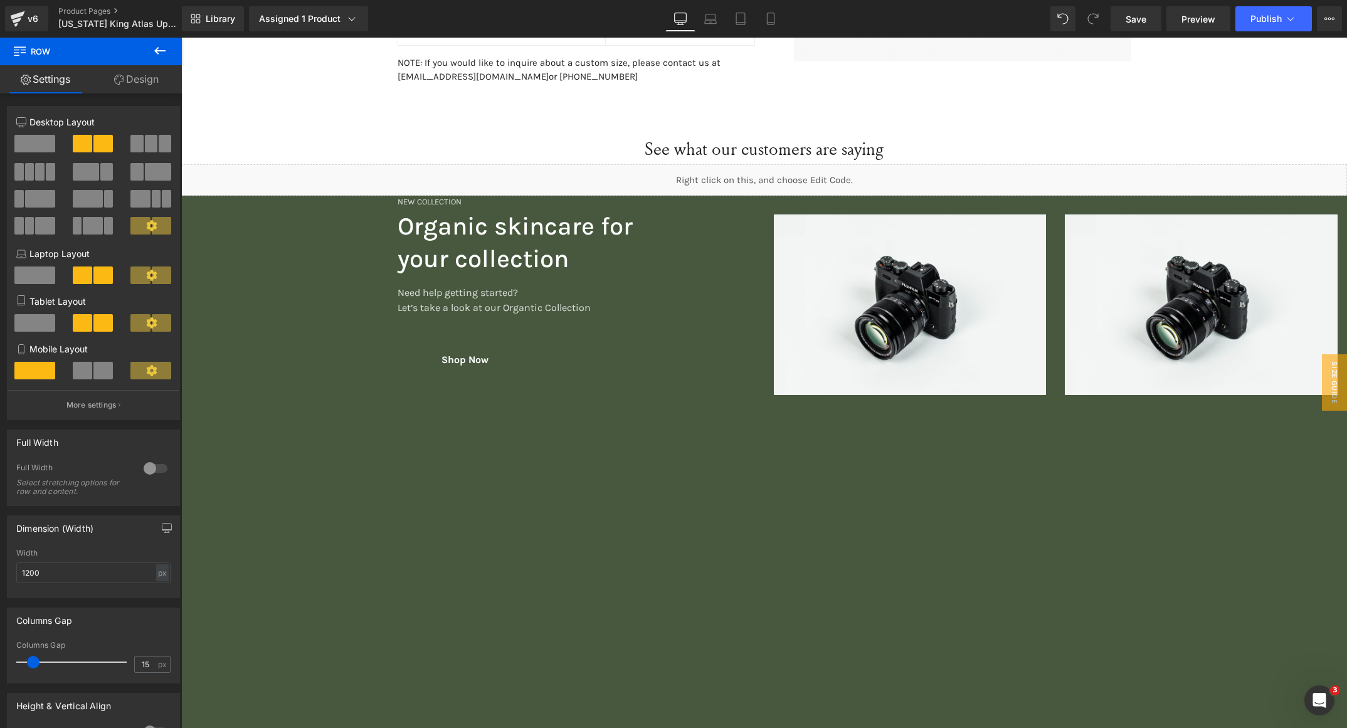
click at [1041, 23] on div "Library Assigned 1 Product Product Preview [US_STATE] King Atlas Upholstered Be…" at bounding box center [764, 18] width 1165 height 25
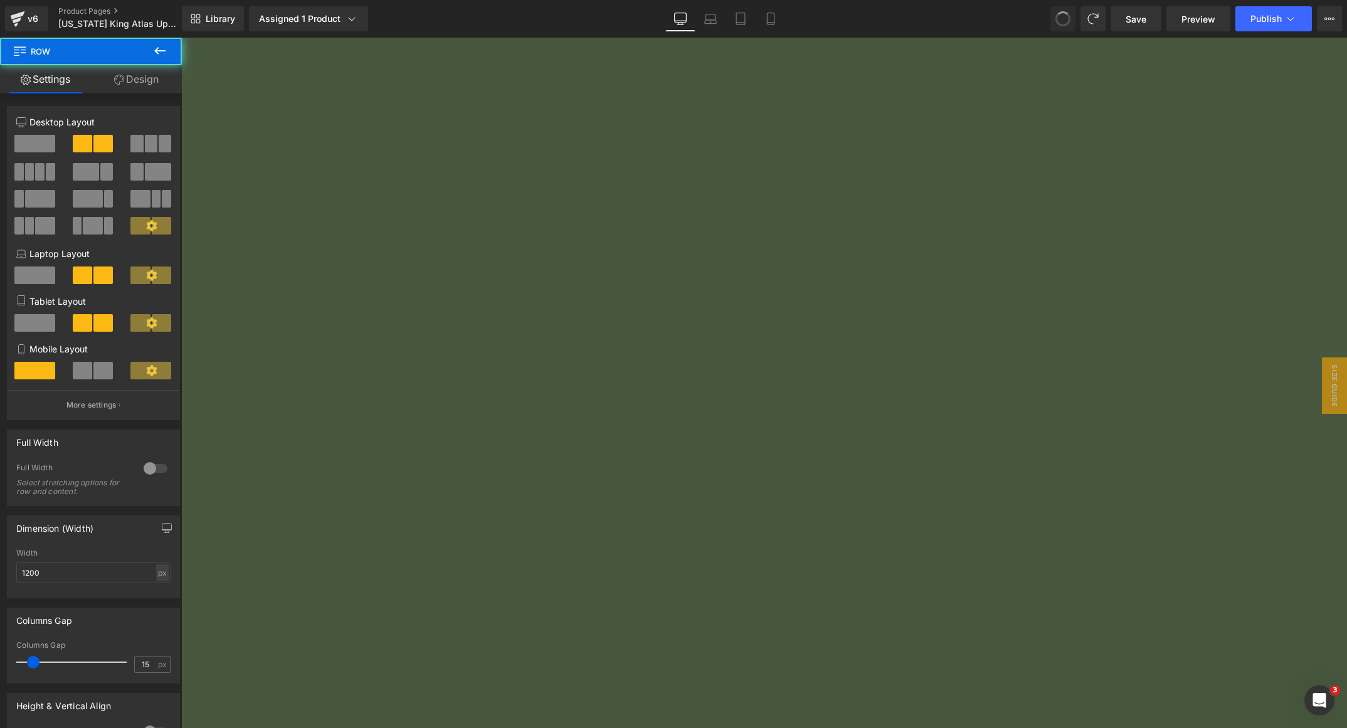
scroll to position [1083, 0]
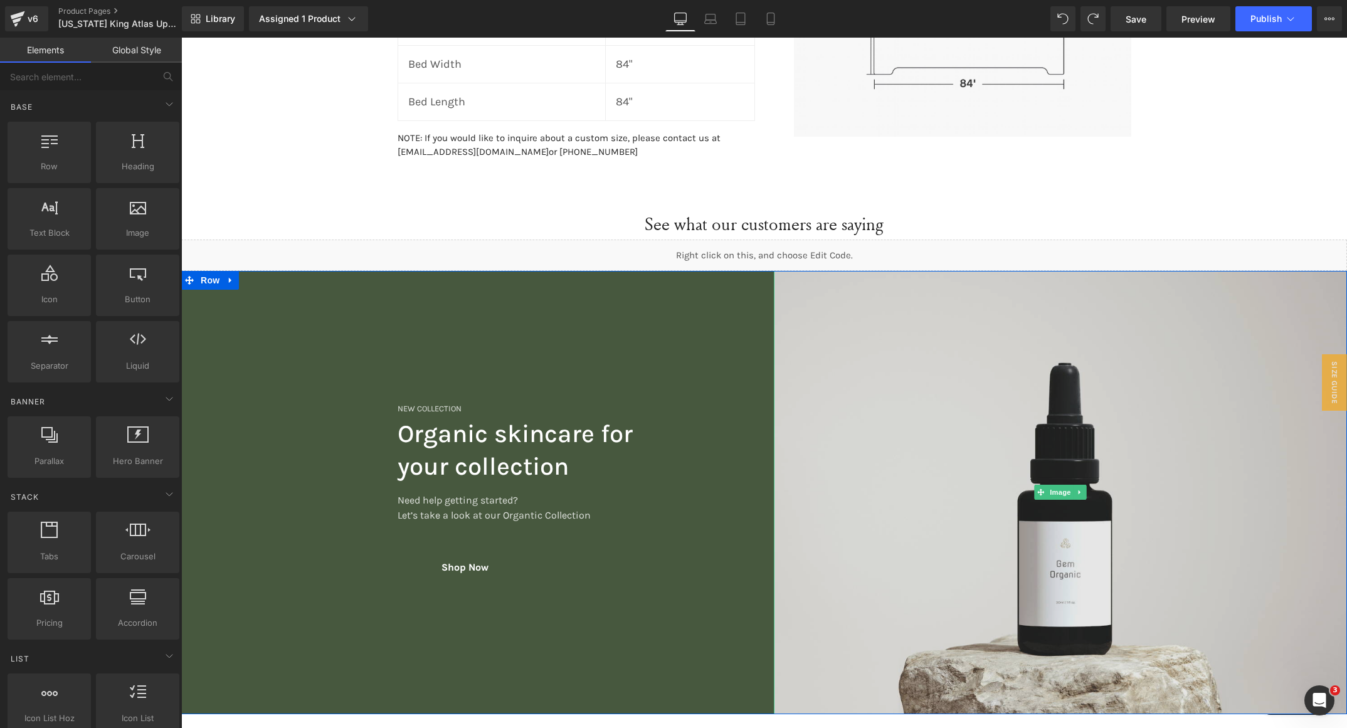
click at [944, 480] on img at bounding box center [1061, 492] width 574 height 443
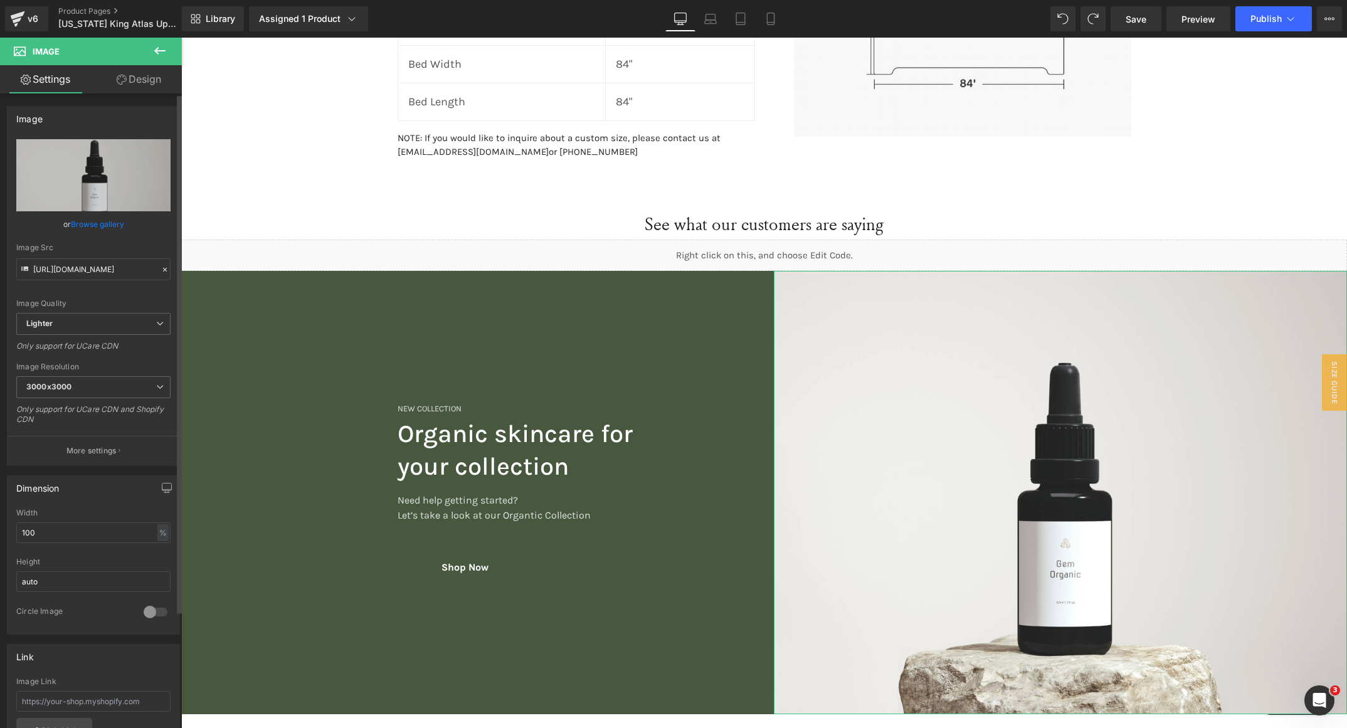
click at [101, 224] on link "Browse gallery" at bounding box center [97, 224] width 53 height 22
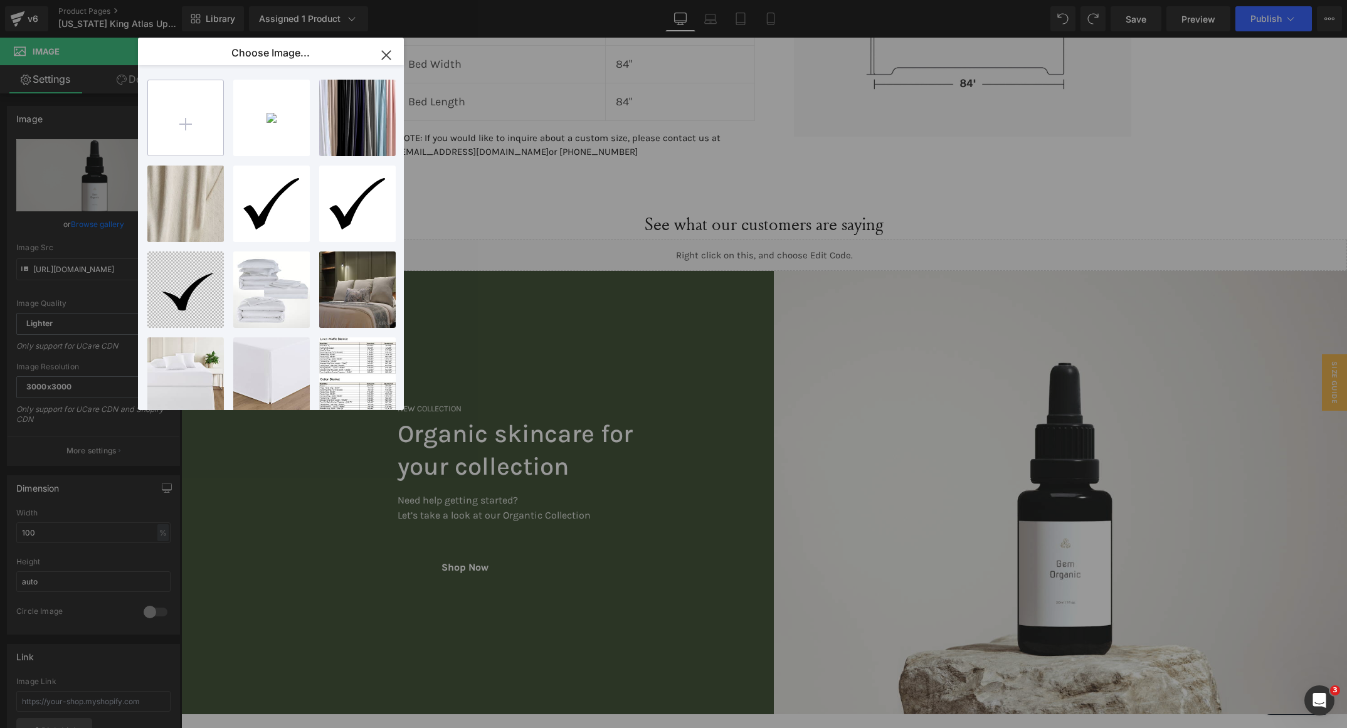
click at [195, 117] on input "file" at bounding box center [185, 117] width 75 height 75
type input "C:\fakepath\OCOCHI Photos (1).png"
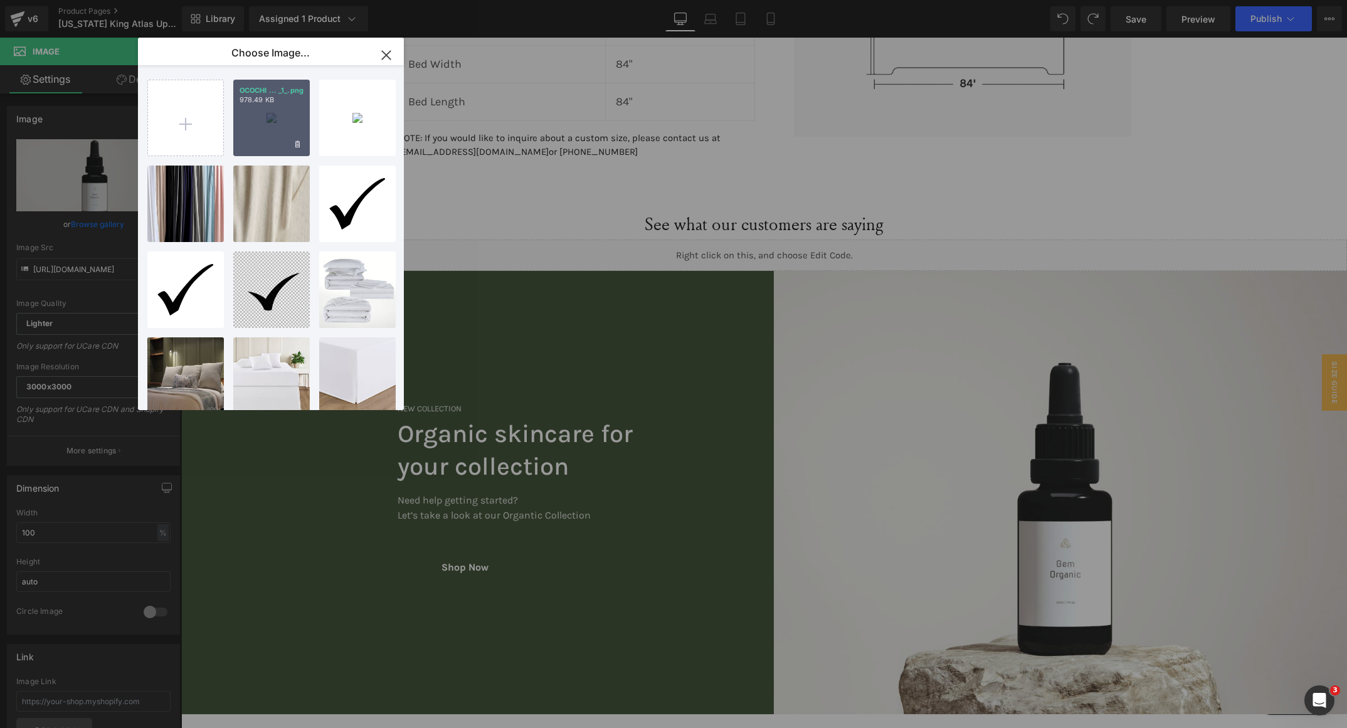
click at [274, 146] on div "OCOCHI ... _1_.png 978.49 KB" at bounding box center [271, 118] width 77 height 77
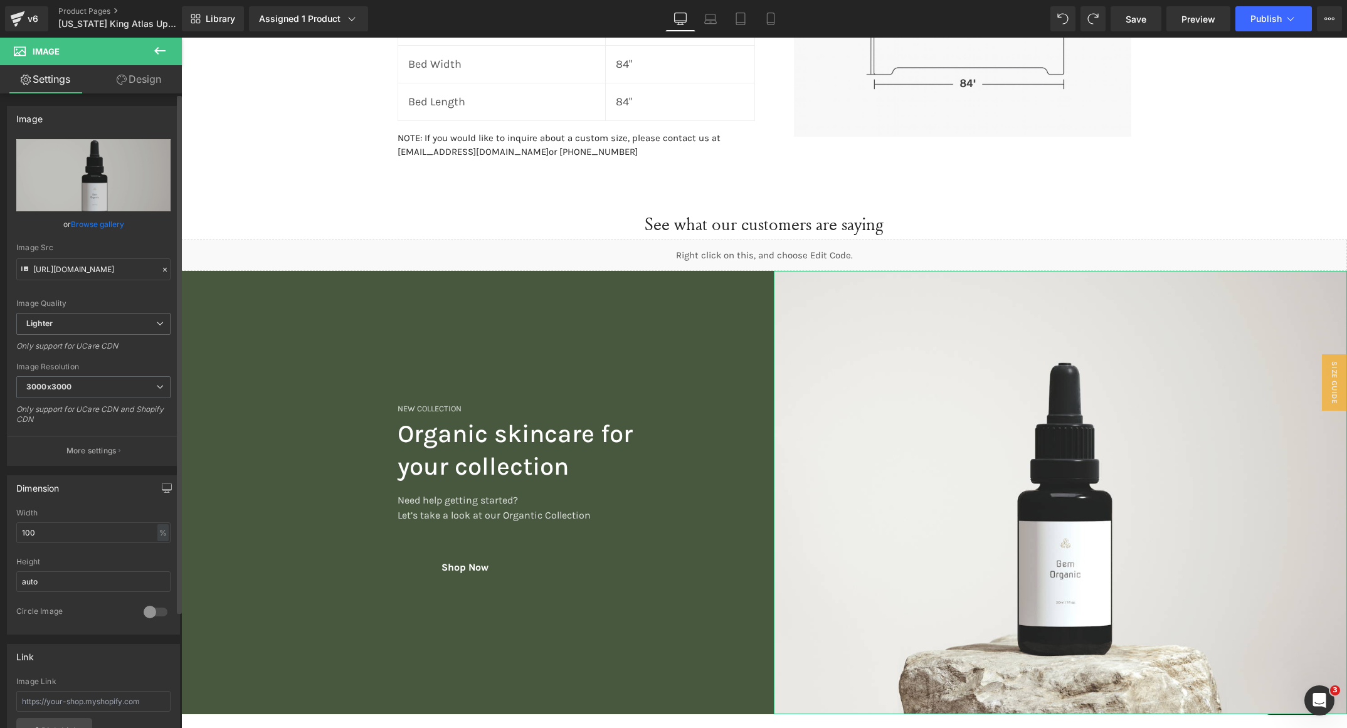
click at [110, 225] on link "Browse gallery" at bounding box center [97, 224] width 53 height 22
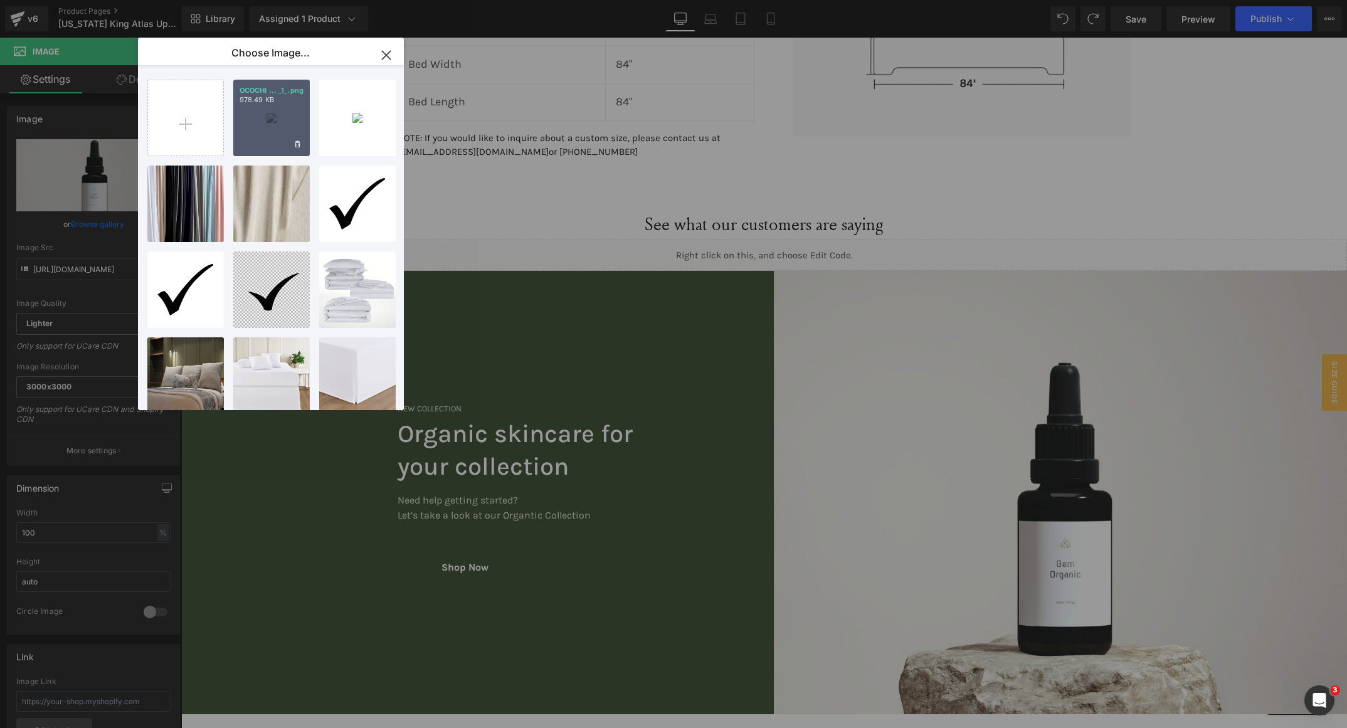
click at [275, 94] on p "OCOCHI ... _1_.png" at bounding box center [272, 90] width 64 height 9
type input "[URL][DOMAIN_NAME]"
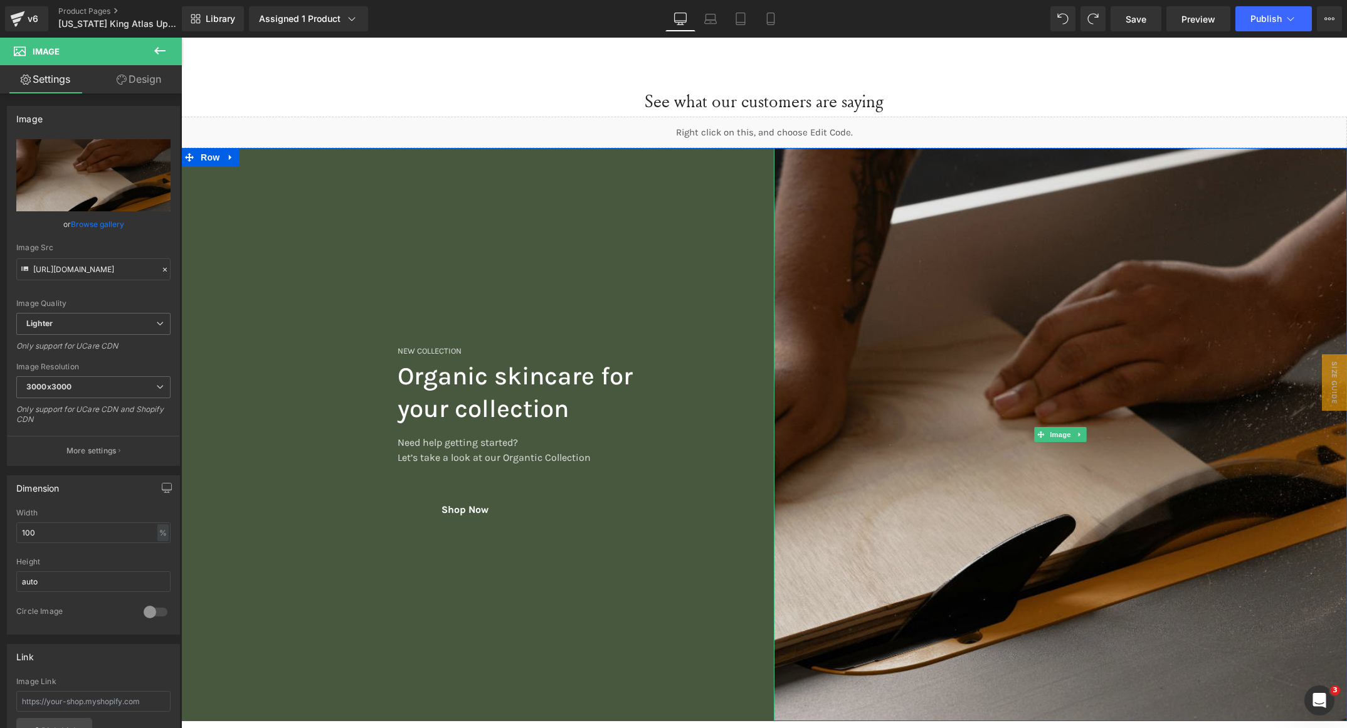
scroll to position [1272, 0]
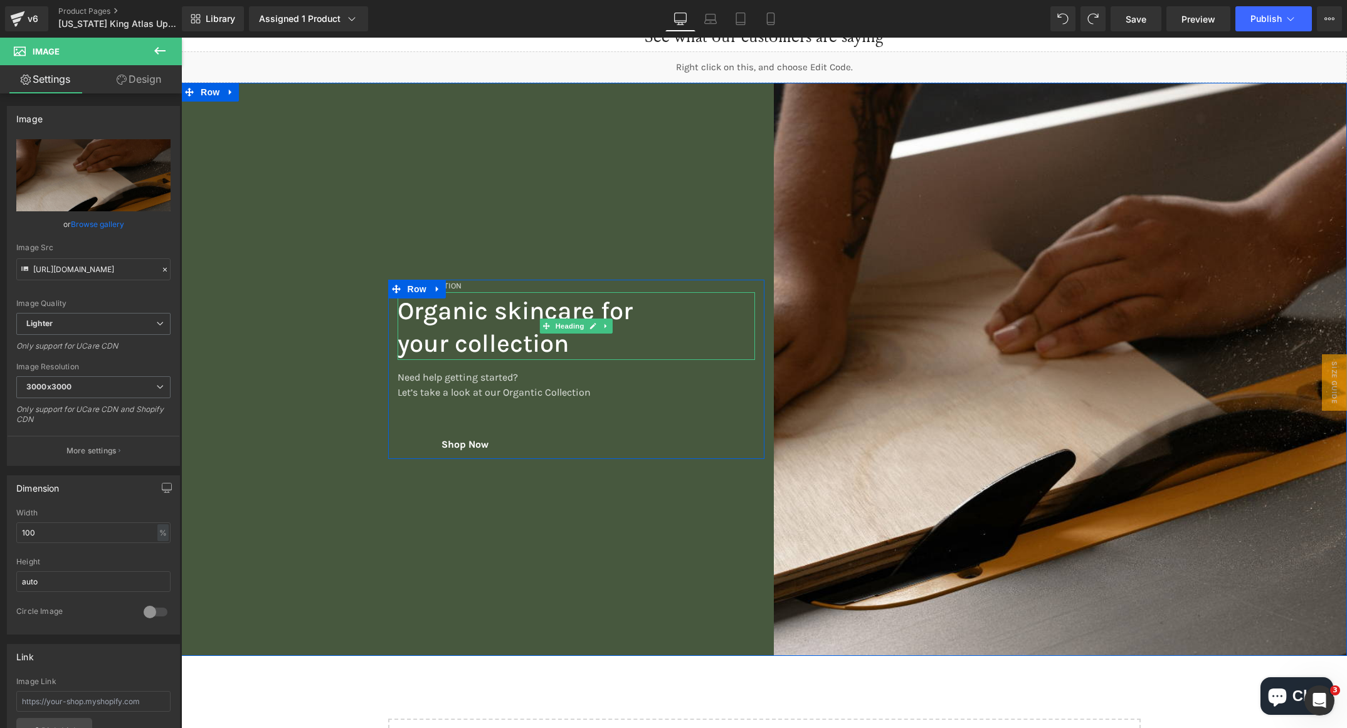
click at [464, 341] on h2 "your collection" at bounding box center [577, 343] width 358 height 33
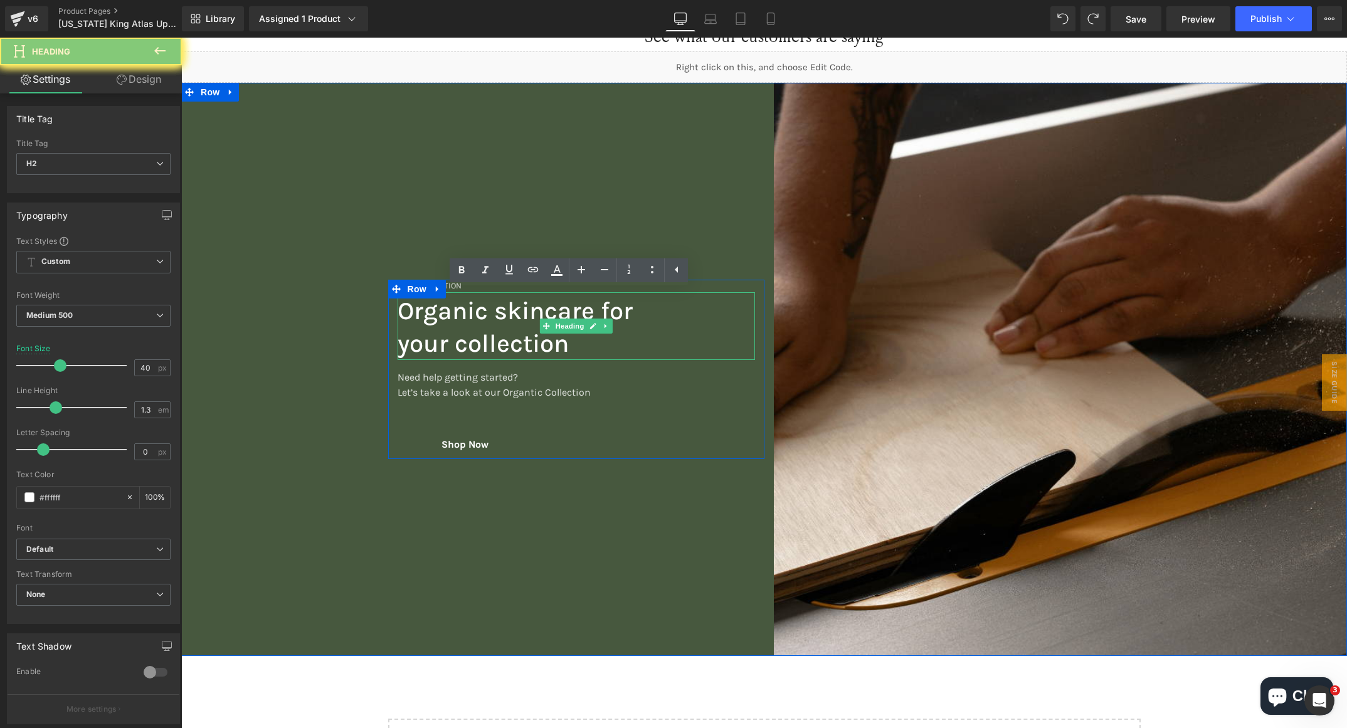
click at [551, 349] on h2 "your collection" at bounding box center [577, 343] width 358 height 33
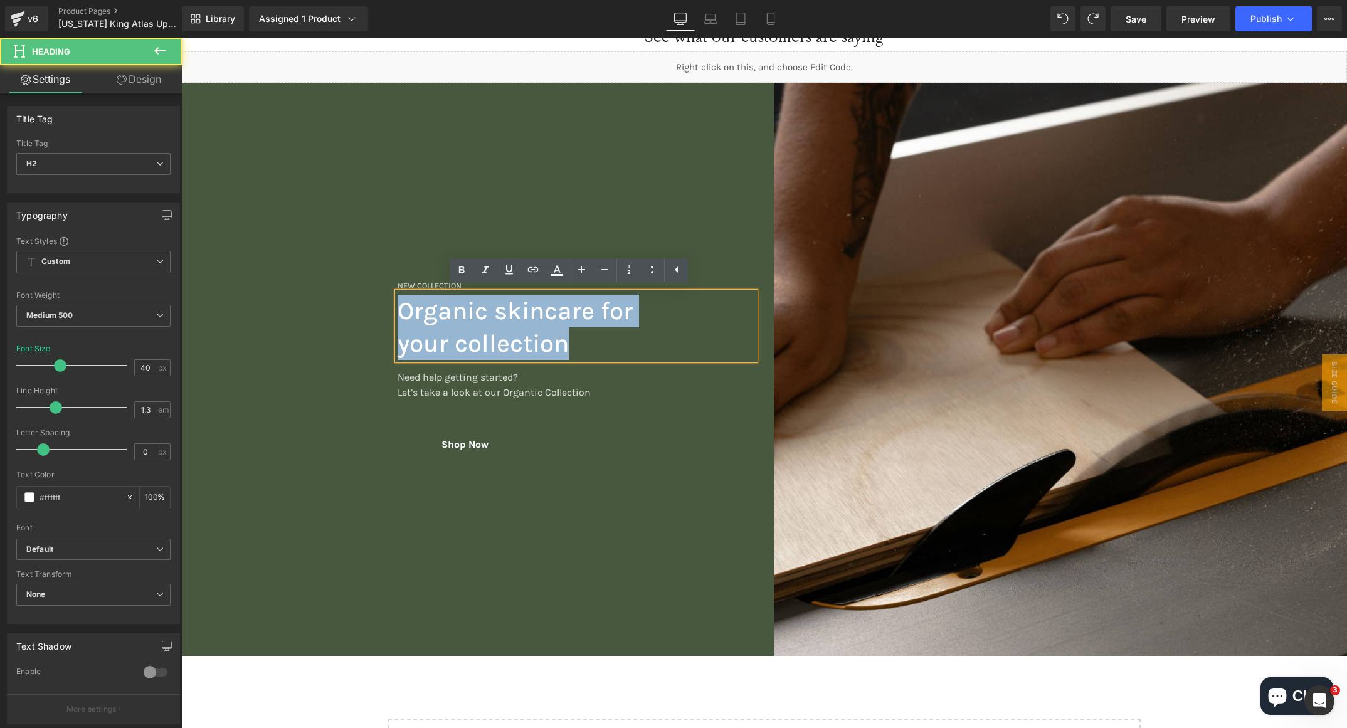
drag, startPoint x: 578, startPoint y: 349, endPoint x: 339, endPoint y: 299, distance: 244.8
click at [339, 299] on div "New Collection Heading Organic skincare for your collection Heading Need help g…" at bounding box center [472, 370] width 583 height 574
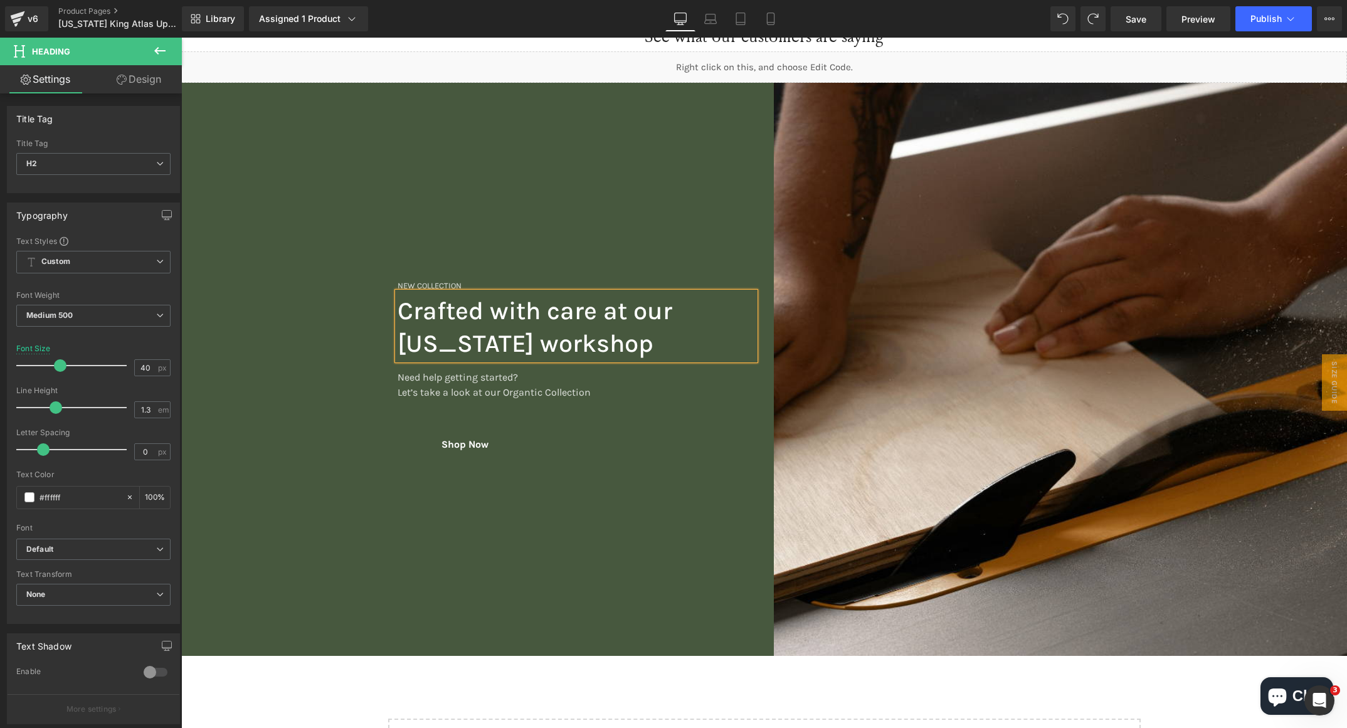
click at [395, 166] on div "New Collection Heading Crafted with care at our [US_STATE] workshop Heading Nee…" at bounding box center [472, 370] width 583 height 574
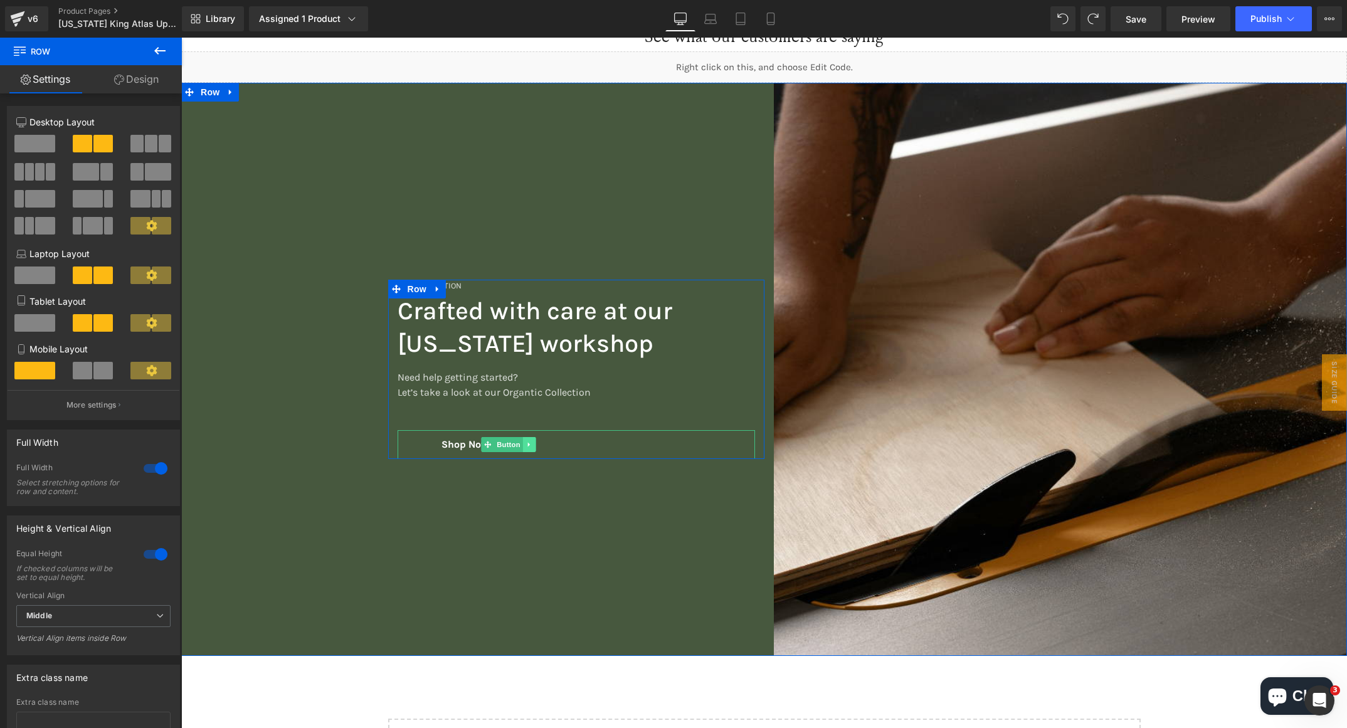
click at [526, 444] on link at bounding box center [529, 444] width 13 height 15
click at [533, 441] on icon at bounding box center [536, 445] width 7 height 8
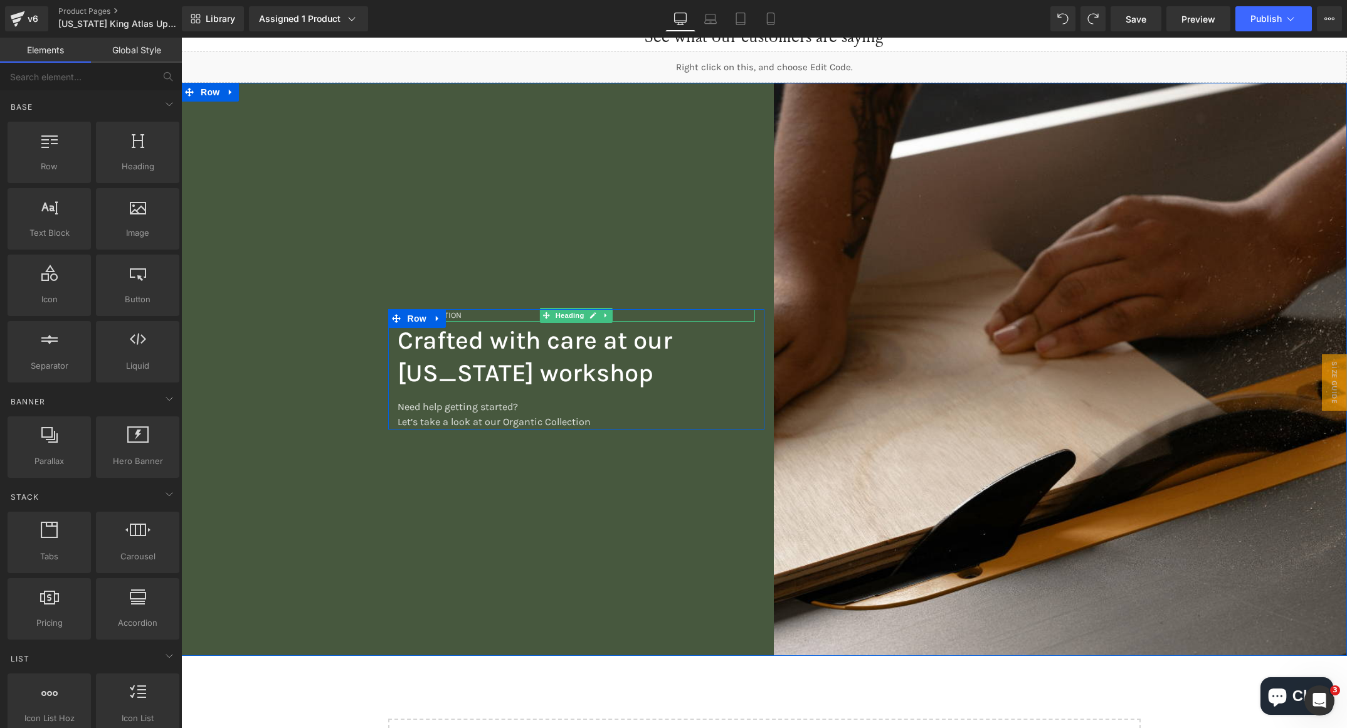
click at [453, 314] on h5 "New Collection" at bounding box center [577, 315] width 358 height 13
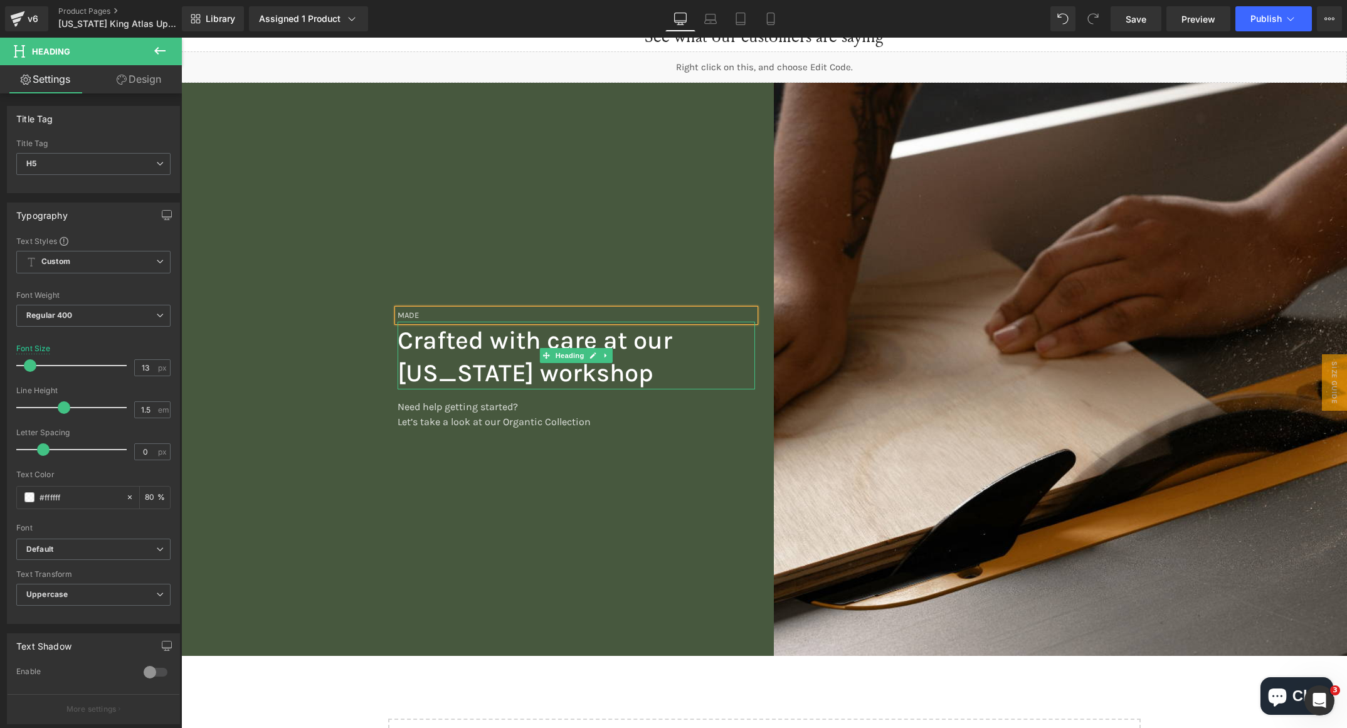
click at [598, 344] on h2 "Crafted with care at our [US_STATE] workshop" at bounding box center [577, 356] width 358 height 65
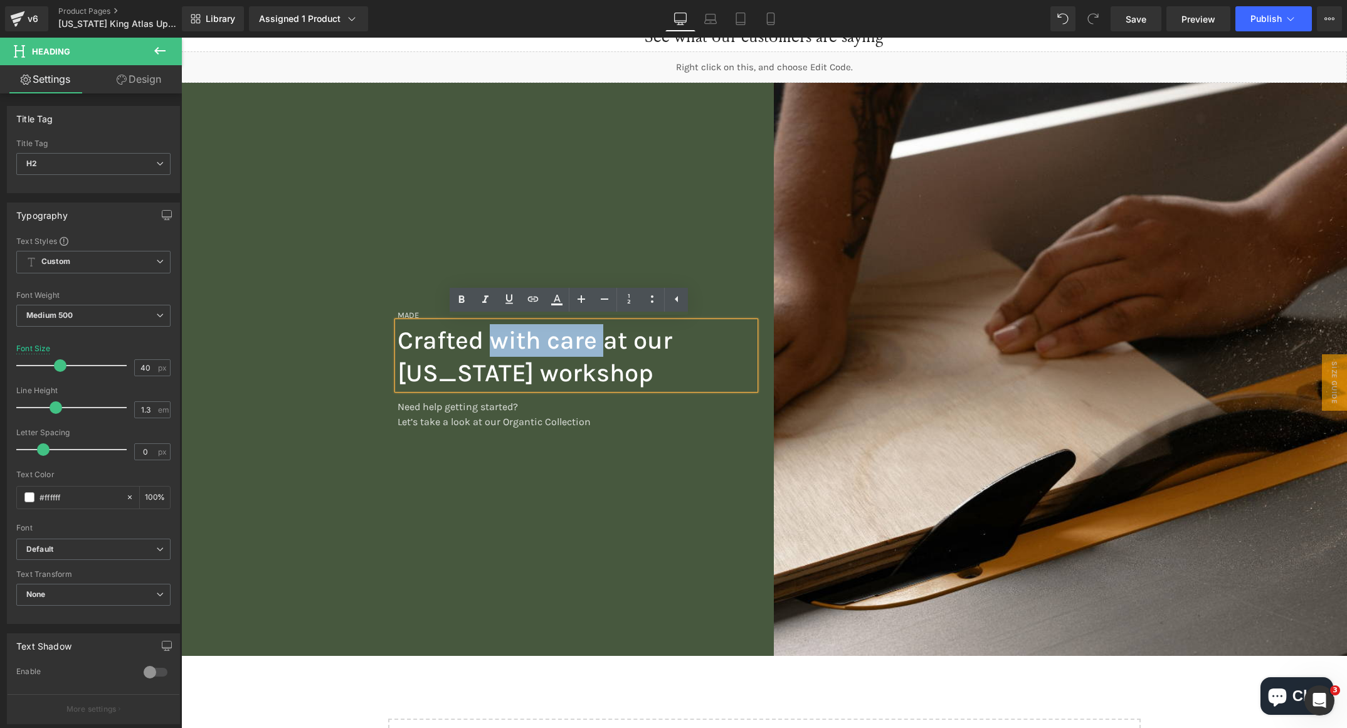
drag, startPoint x: 596, startPoint y: 342, endPoint x: 484, endPoint y: 342, distance: 111.7
click at [484, 342] on h2 "Crafted with care at our [US_STATE] workshop" at bounding box center [577, 356] width 358 height 65
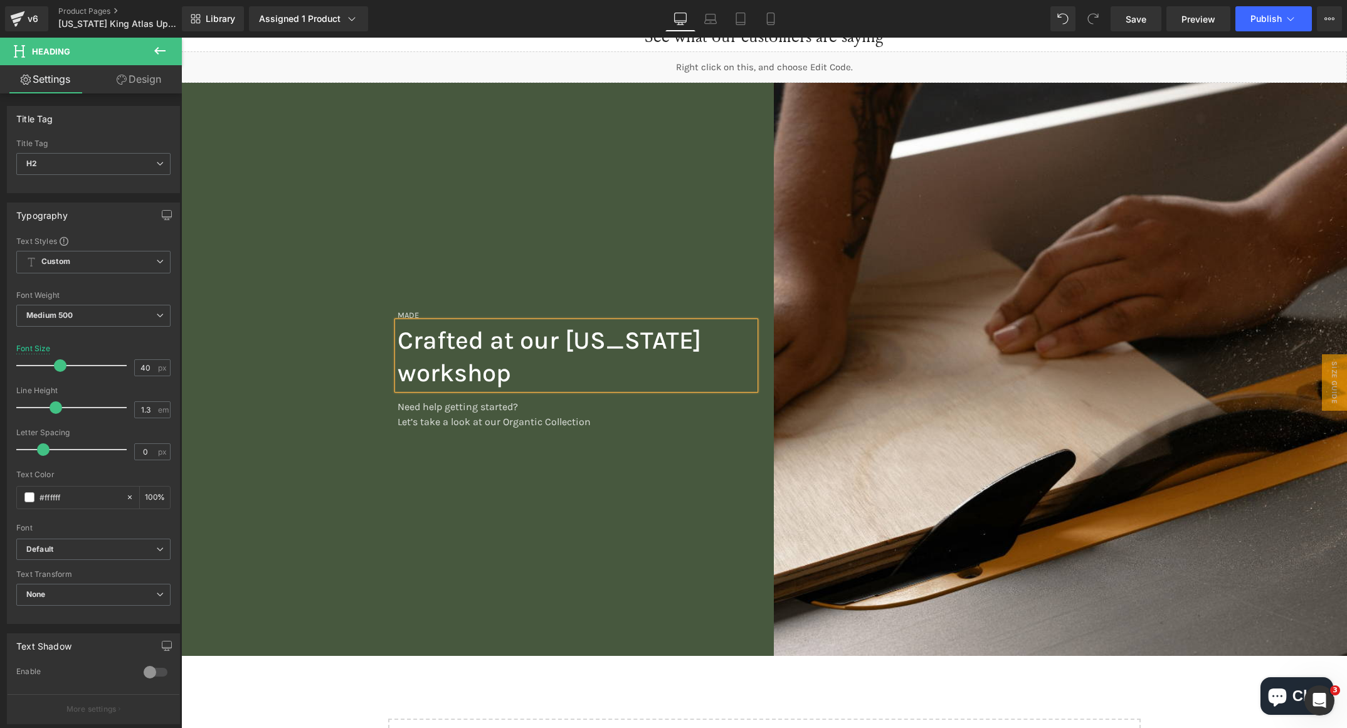
click at [418, 312] on h5 "MADE" at bounding box center [577, 315] width 358 height 13
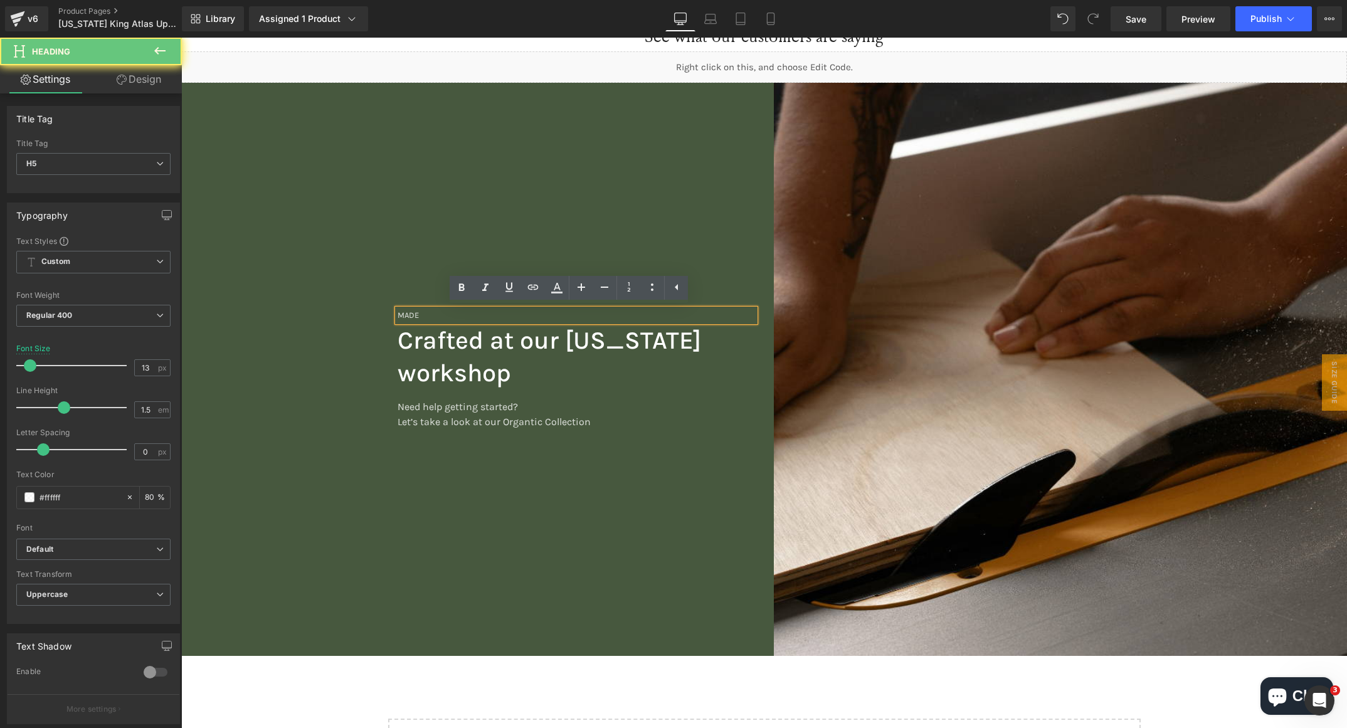
click at [420, 312] on h5 "MADE" at bounding box center [577, 315] width 358 height 13
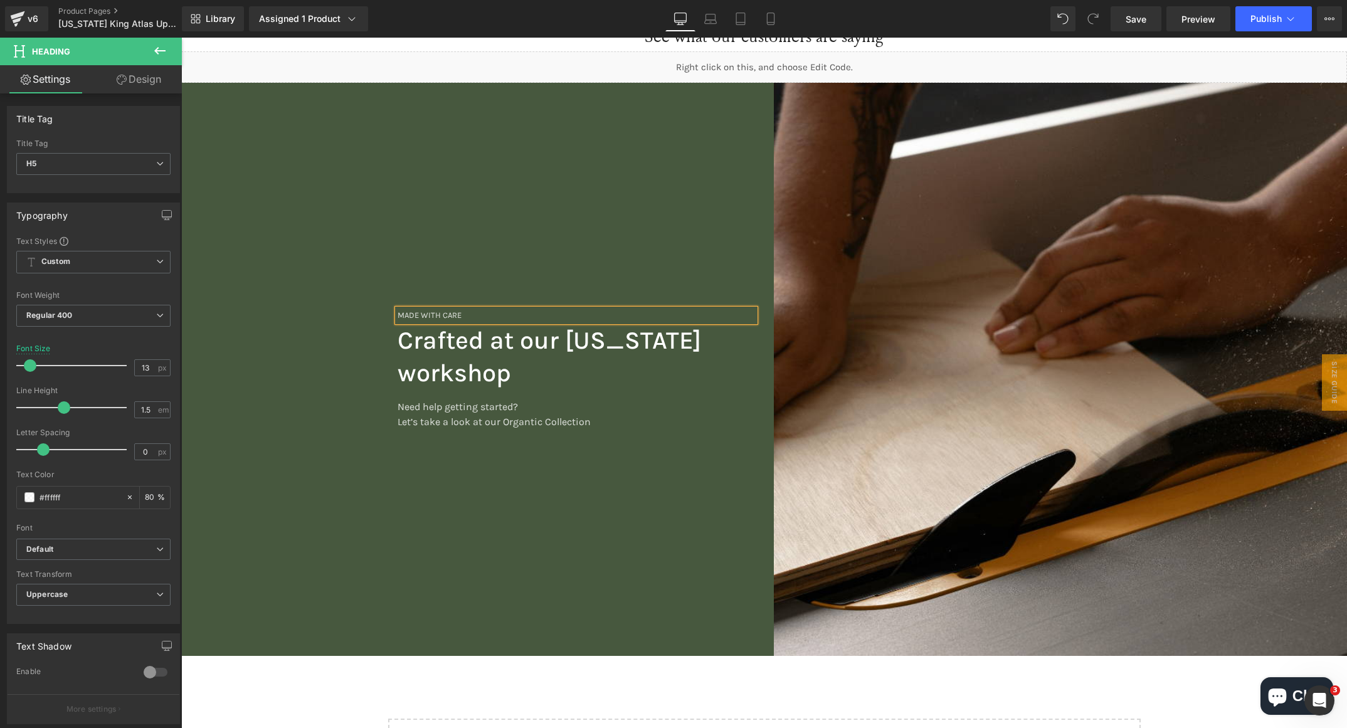
click at [337, 189] on div "MADE WITH CARE Heading Crafted at our [US_STATE] workshop Heading Need help get…" at bounding box center [472, 370] width 583 height 574
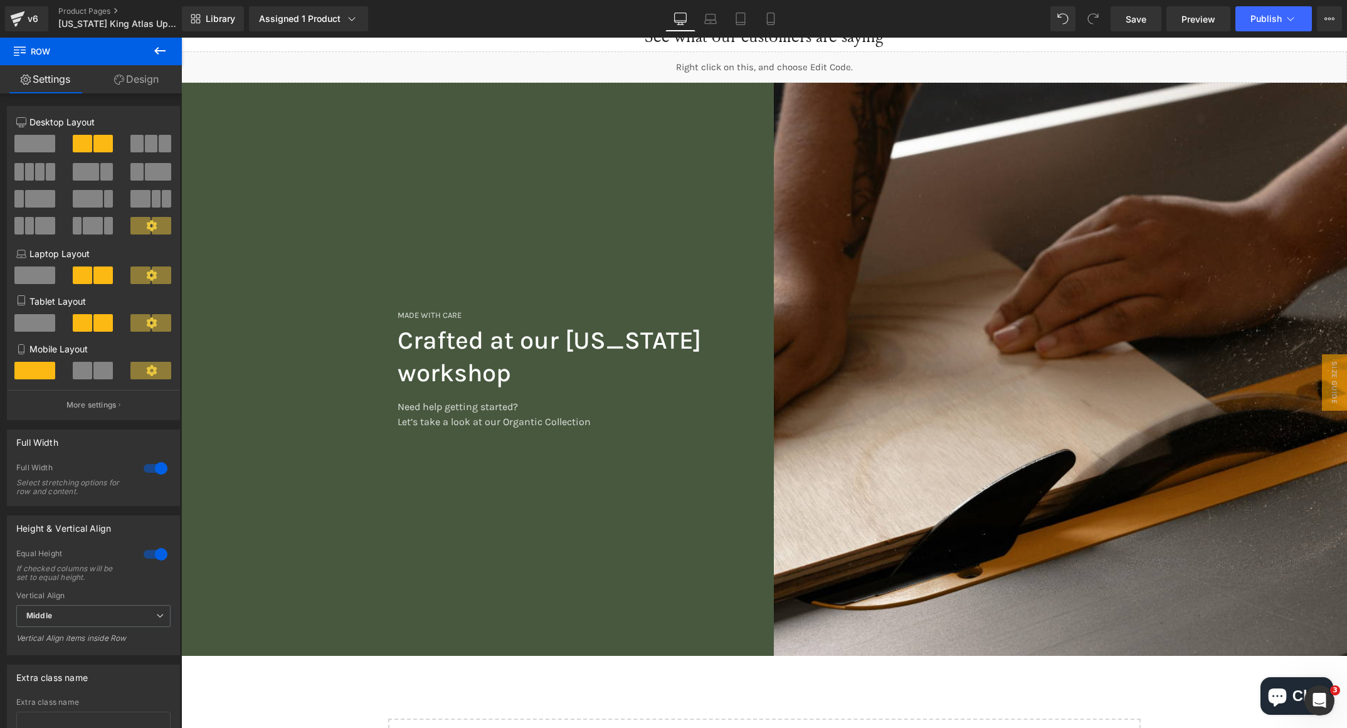
click at [479, 409] on p "Need help getting started?" at bounding box center [577, 407] width 358 height 15
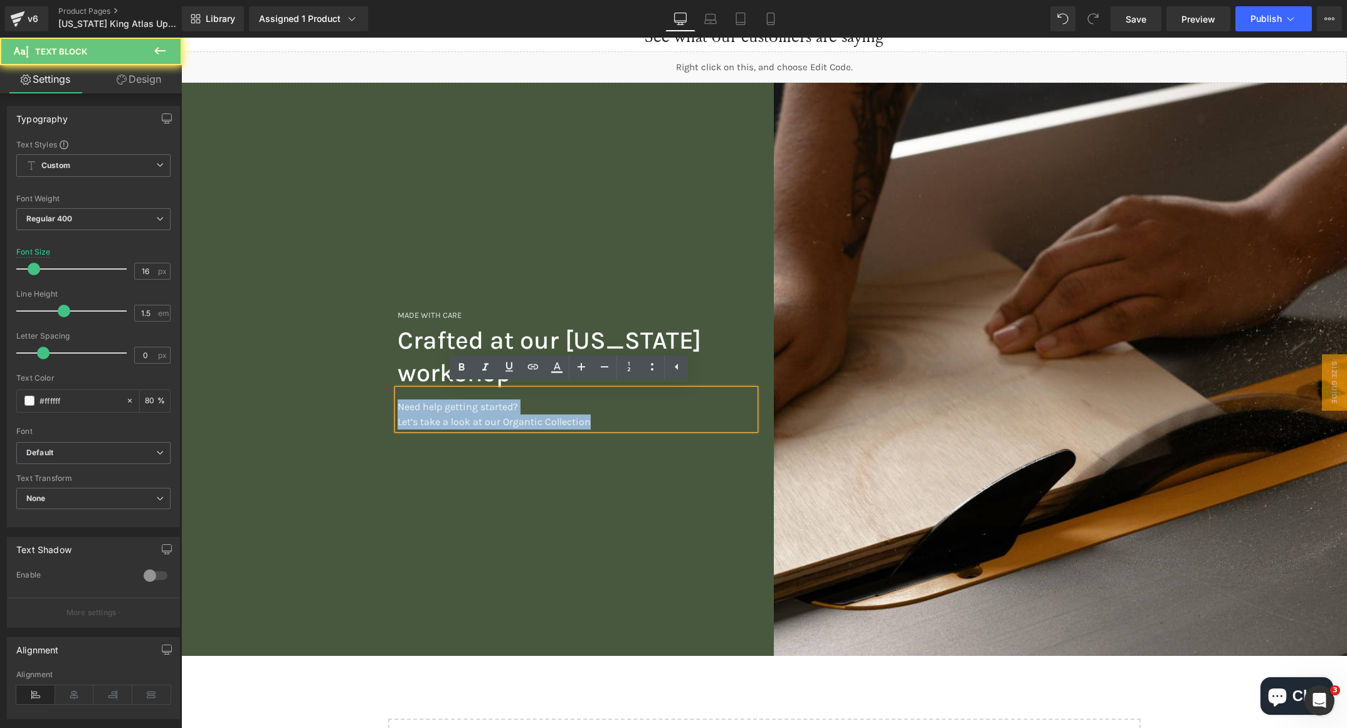
drag, startPoint x: 569, startPoint y: 423, endPoint x: 393, endPoint y: 396, distance: 177.6
click at [398, 396] on div "Need help getting started? Let’s take a look at our Organtic Collection" at bounding box center [577, 410] width 358 height 40
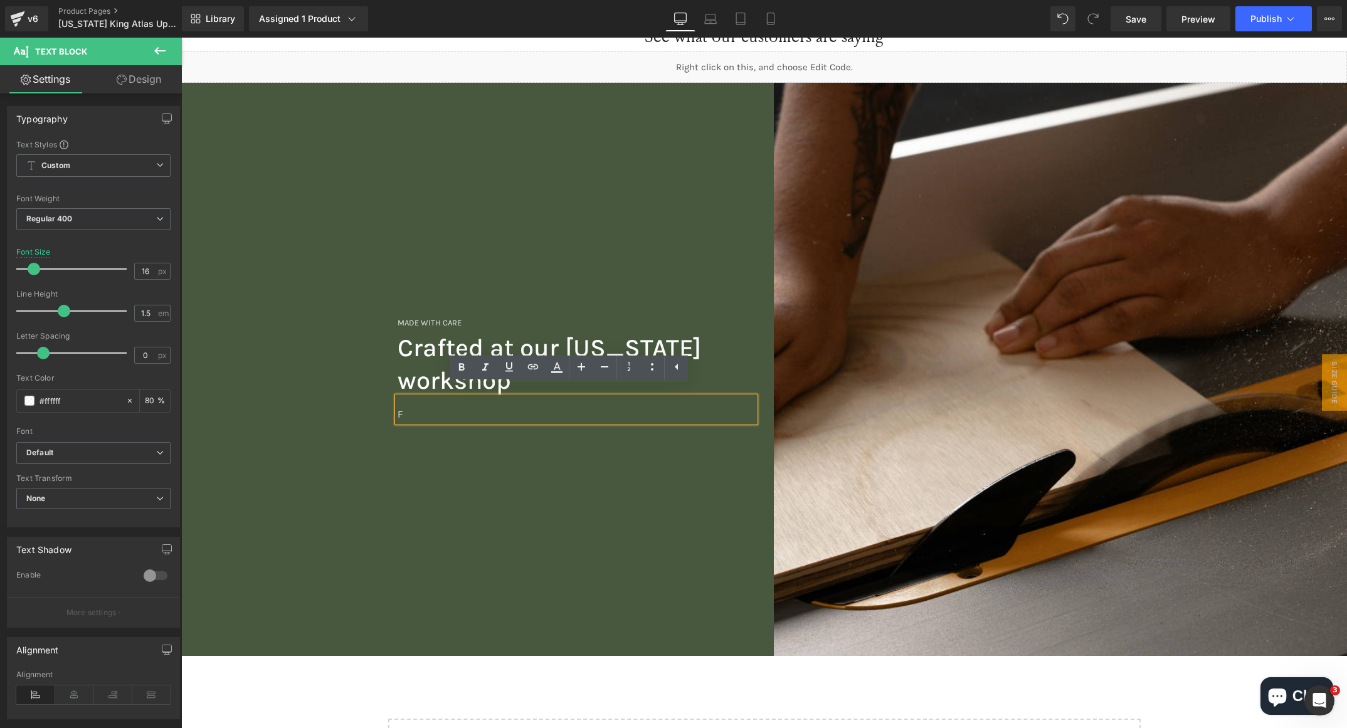
scroll to position [1279, 0]
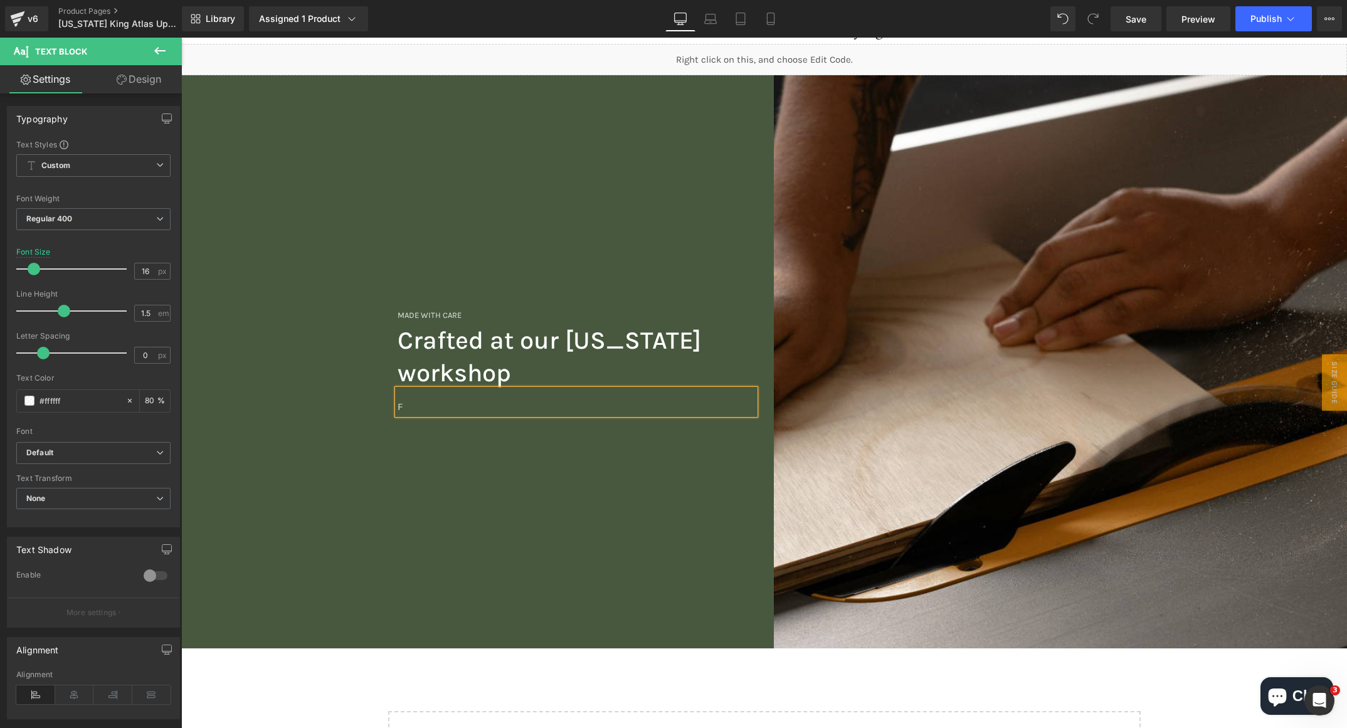
click at [442, 342] on h2 "Crafted at our [US_STATE] workshop" at bounding box center [577, 356] width 358 height 65
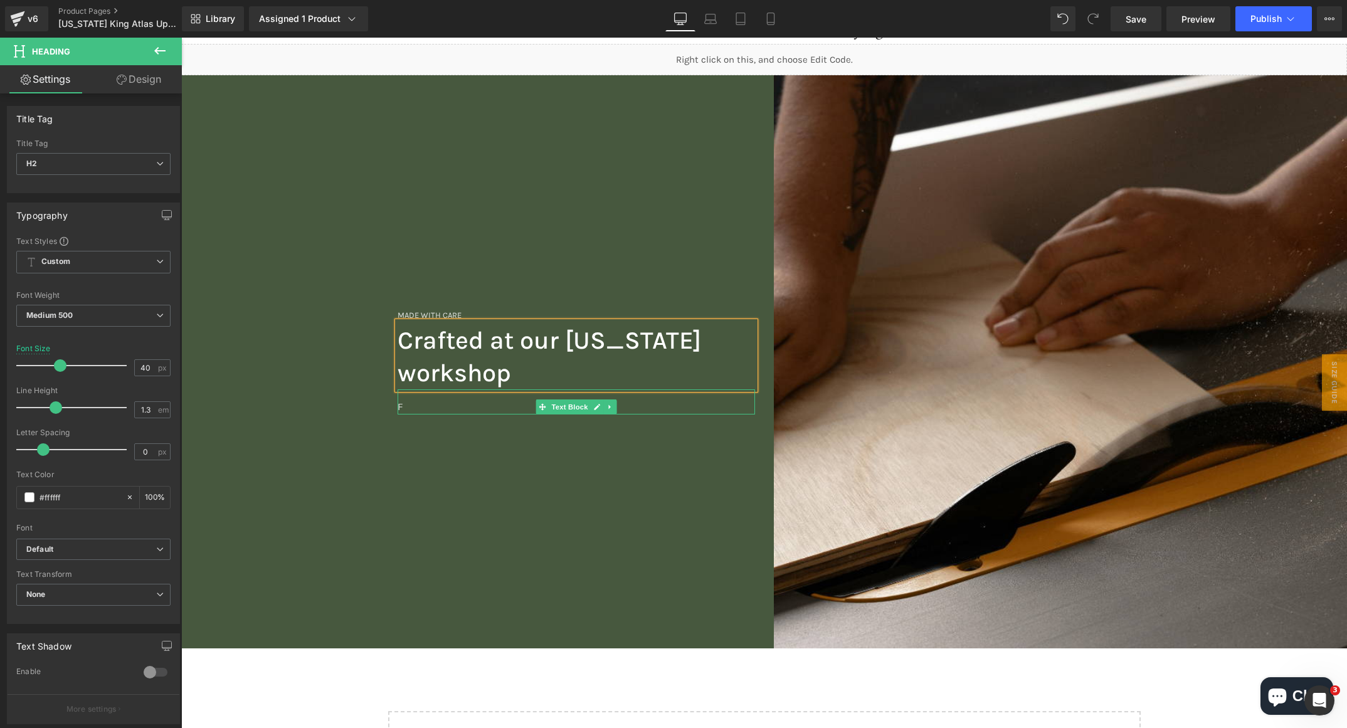
click at [453, 403] on p "F" at bounding box center [577, 407] width 358 height 15
click at [415, 408] on p "F" at bounding box center [577, 407] width 358 height 15
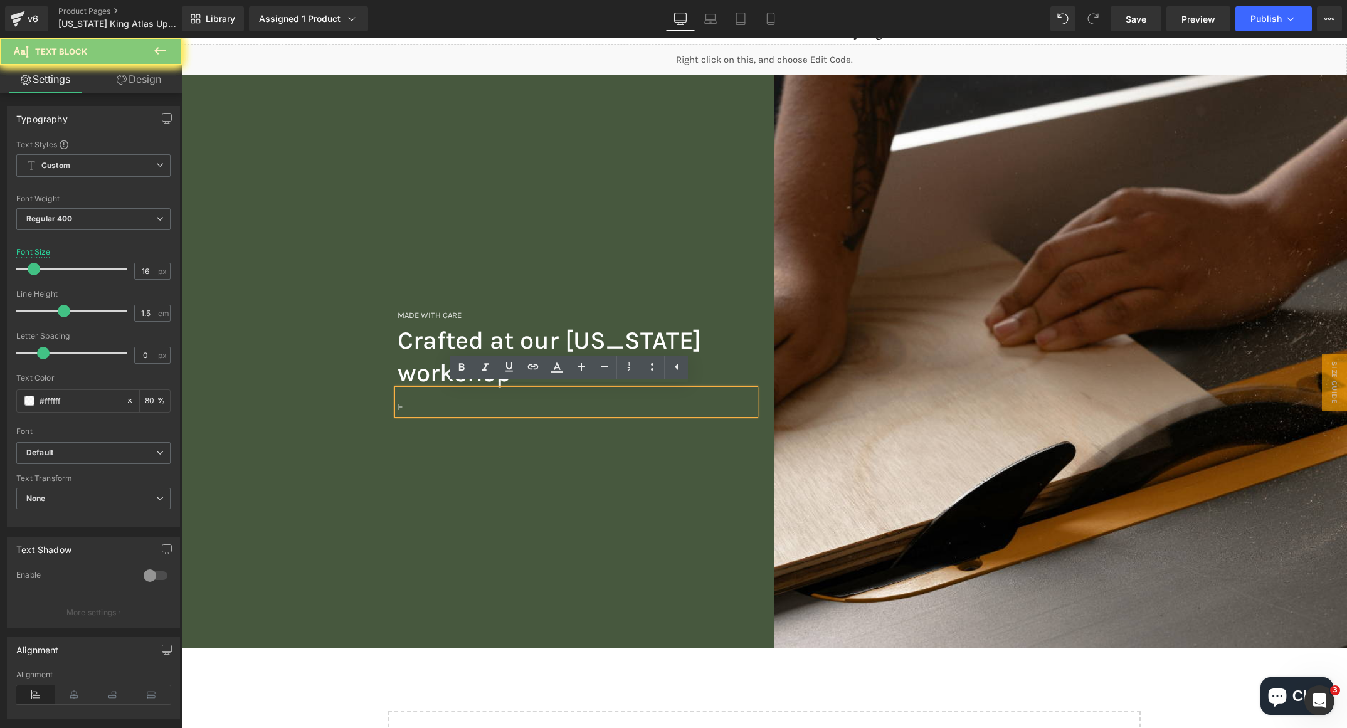
click at [415, 408] on p "F" at bounding box center [577, 407] width 358 height 15
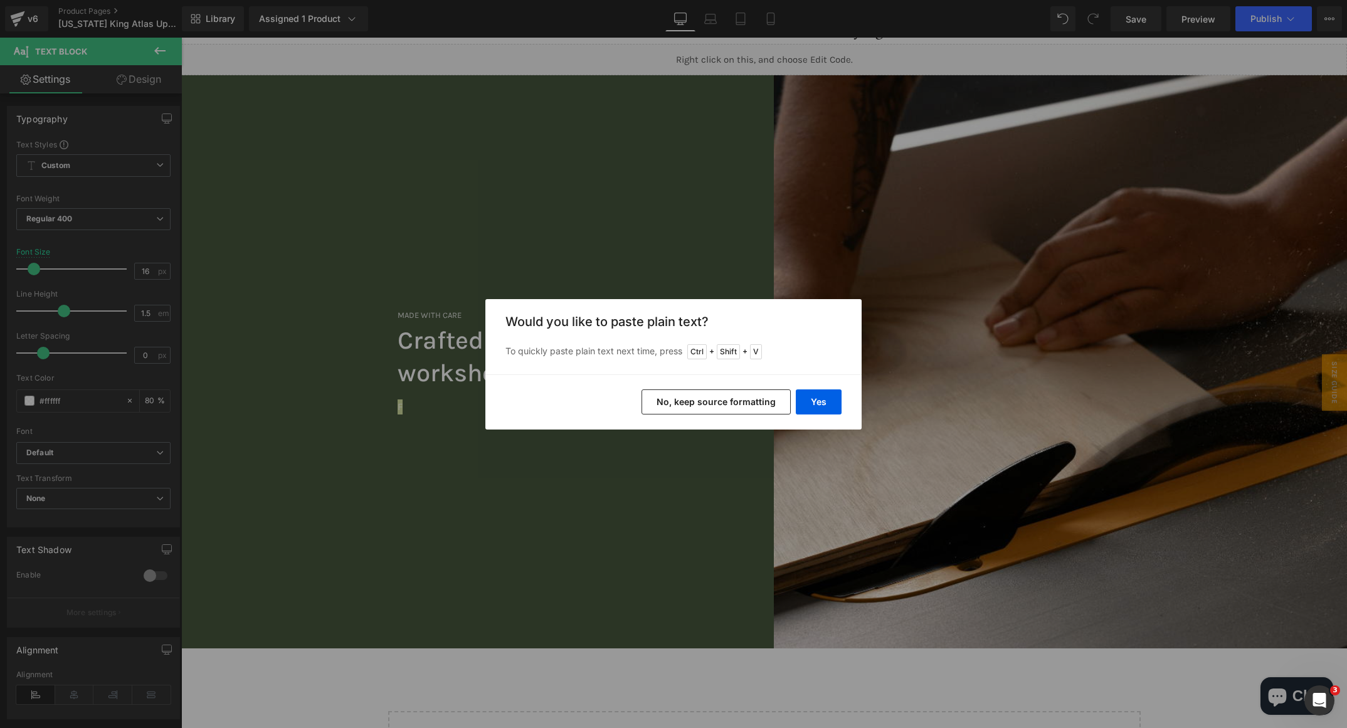
click at [753, 400] on button "No, keep source formatting" at bounding box center [716, 402] width 149 height 25
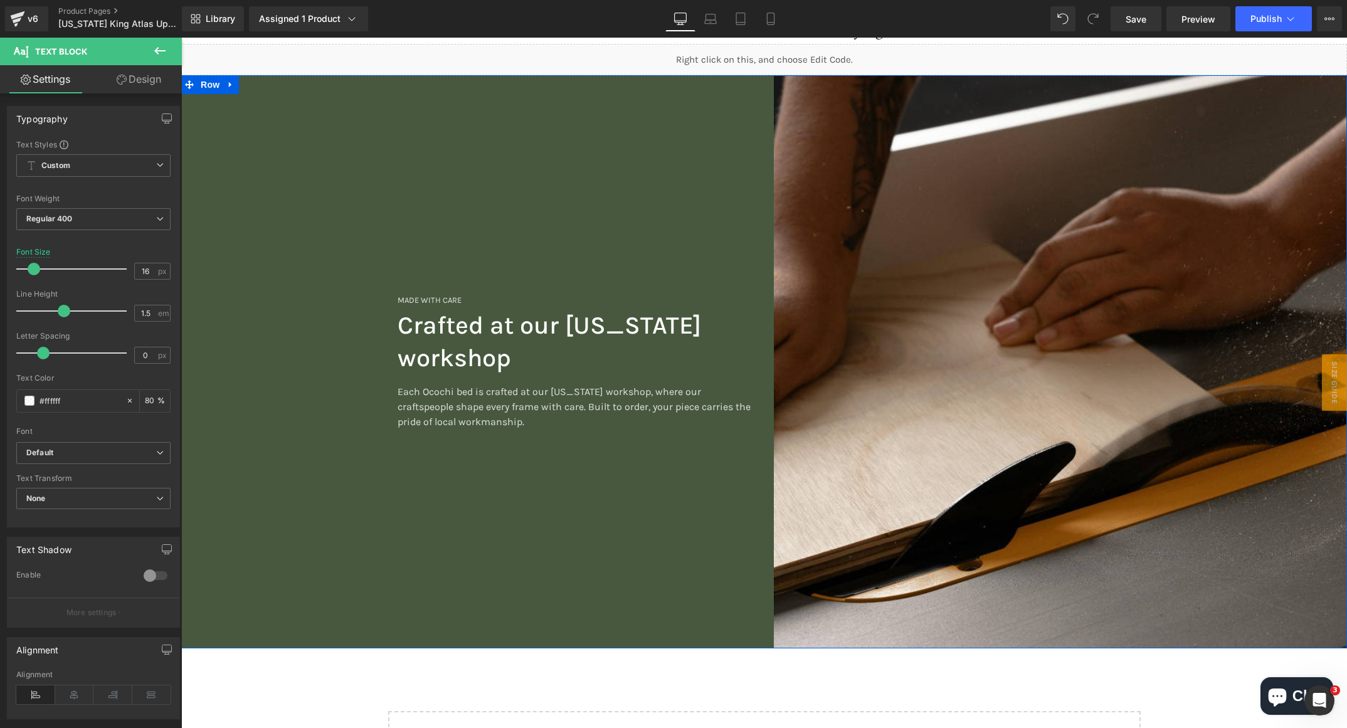
click at [479, 527] on div "MADE WITH CARE Heading Crafted at our [US_STATE] workshop Heading Each Ocochi b…" at bounding box center [472, 362] width 583 height 574
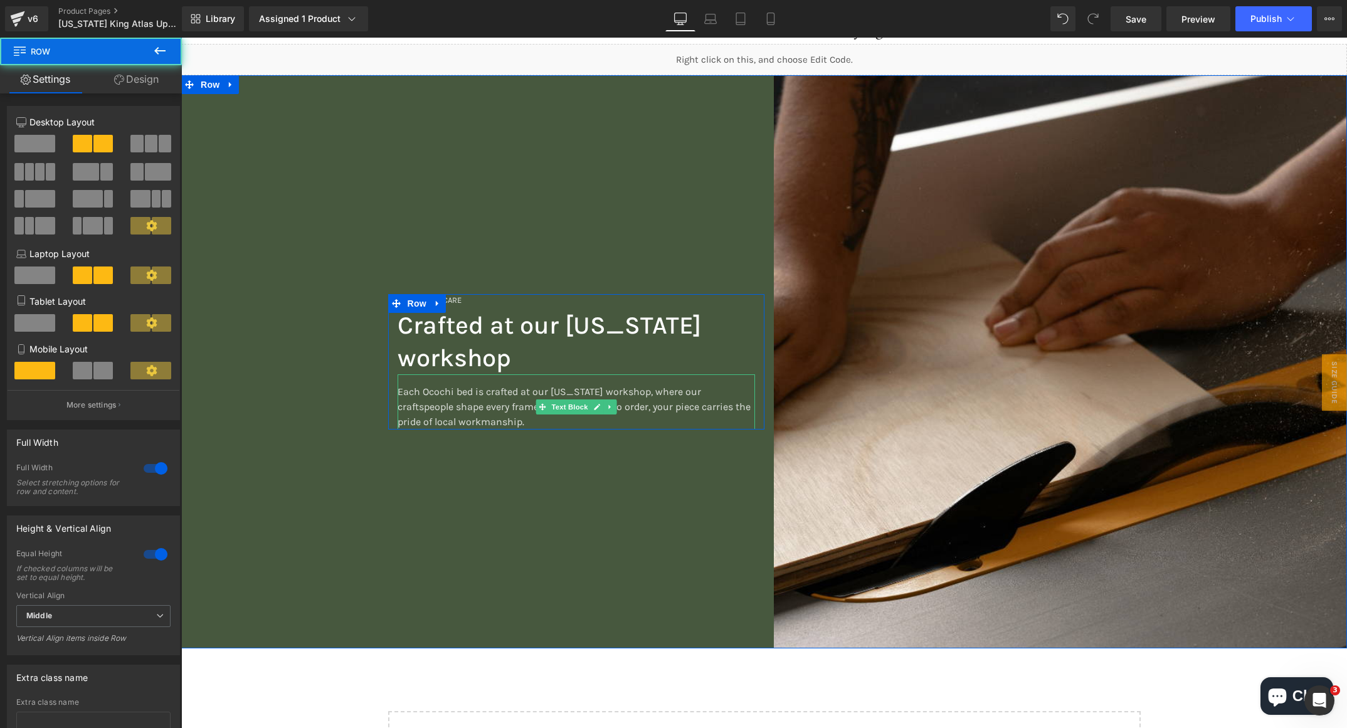
click at [422, 394] on p "Each Ocochi bed is crafted at our [US_STATE] workshop, where our craftspeople s…" at bounding box center [577, 407] width 358 height 45
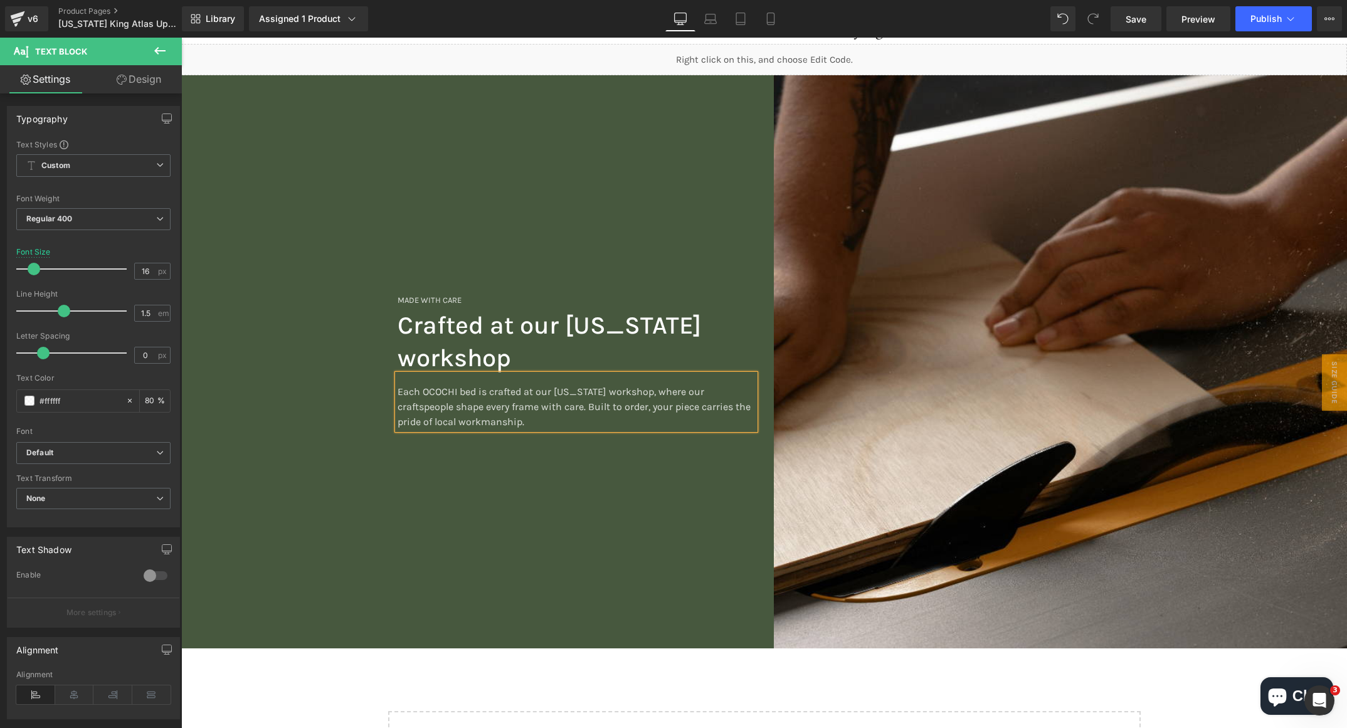
click at [441, 536] on div "MADE WITH CARE Heading Crafted at our [US_STATE] workshop Heading Each OCOCHI b…" at bounding box center [472, 362] width 583 height 574
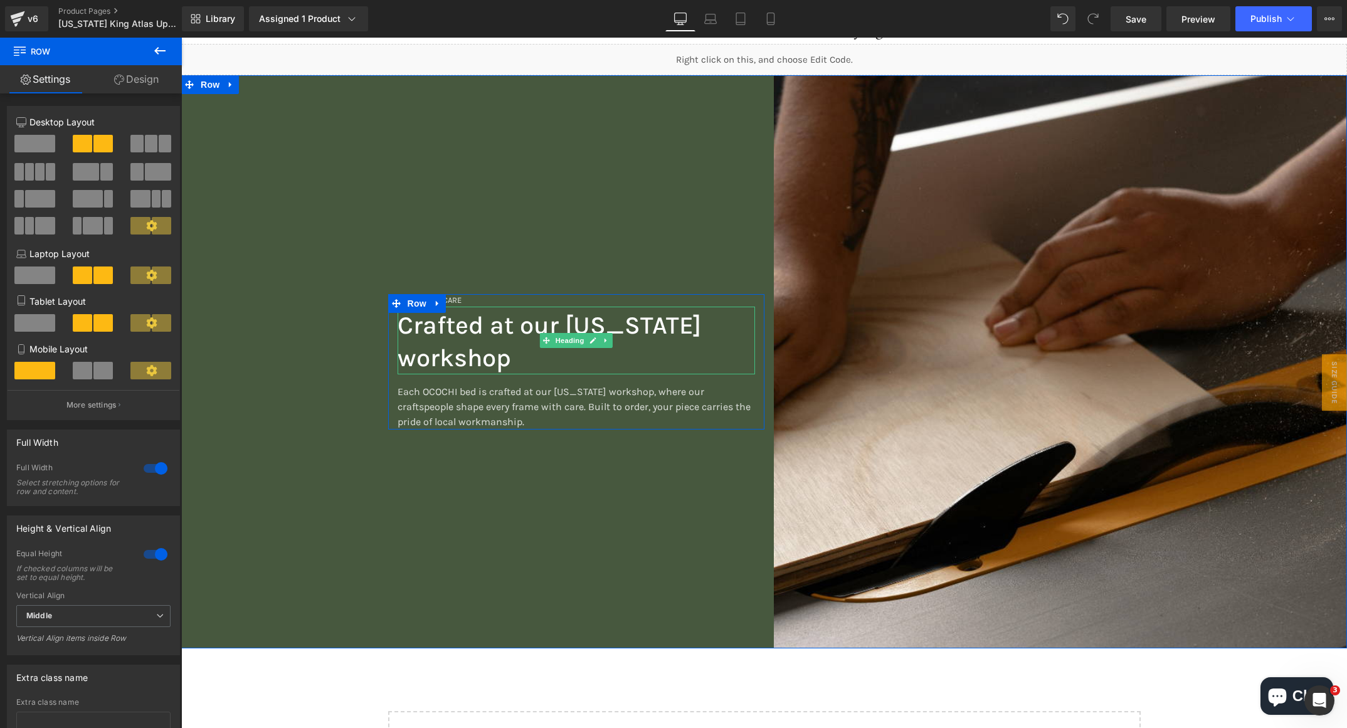
click at [491, 330] on h2 "Crafted at our [US_STATE] workshop" at bounding box center [577, 341] width 358 height 65
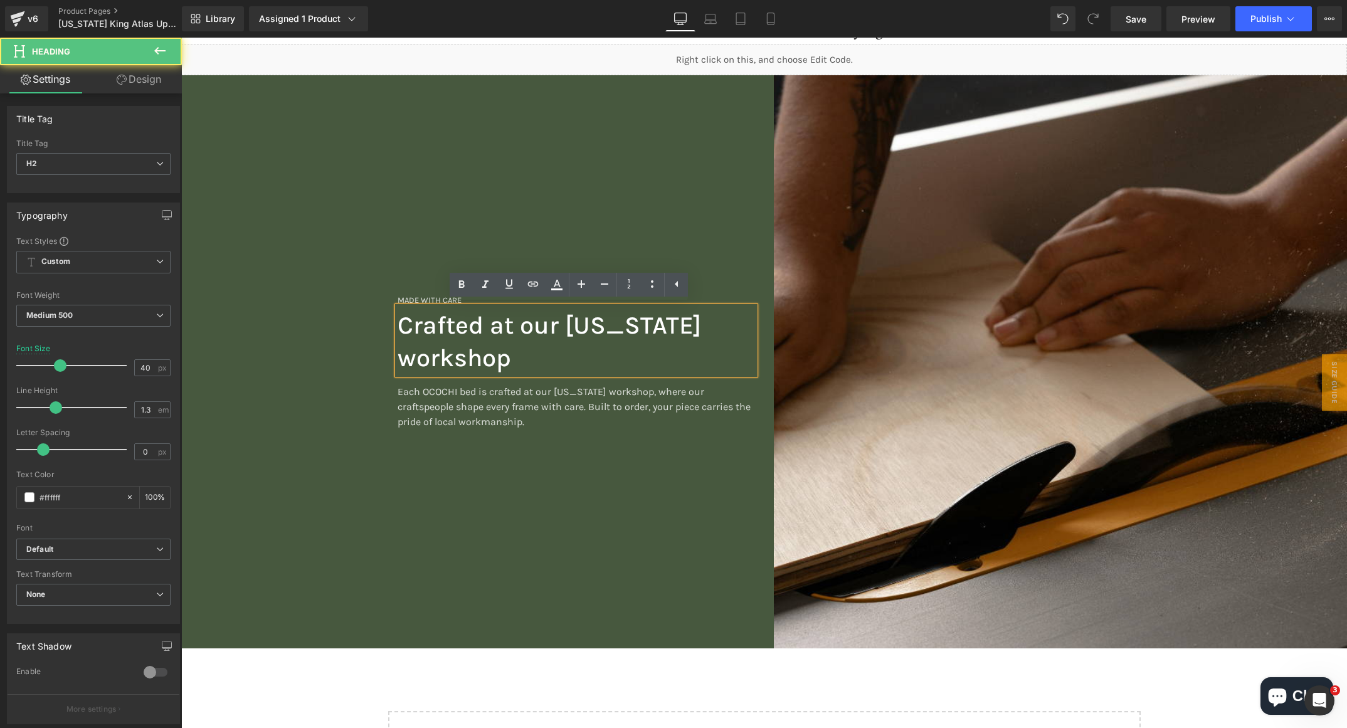
click at [408, 568] on div "MADE WITH CARE Heading Crafted at our [US_STATE] workshop Heading Each OCOCHI b…" at bounding box center [472, 362] width 583 height 574
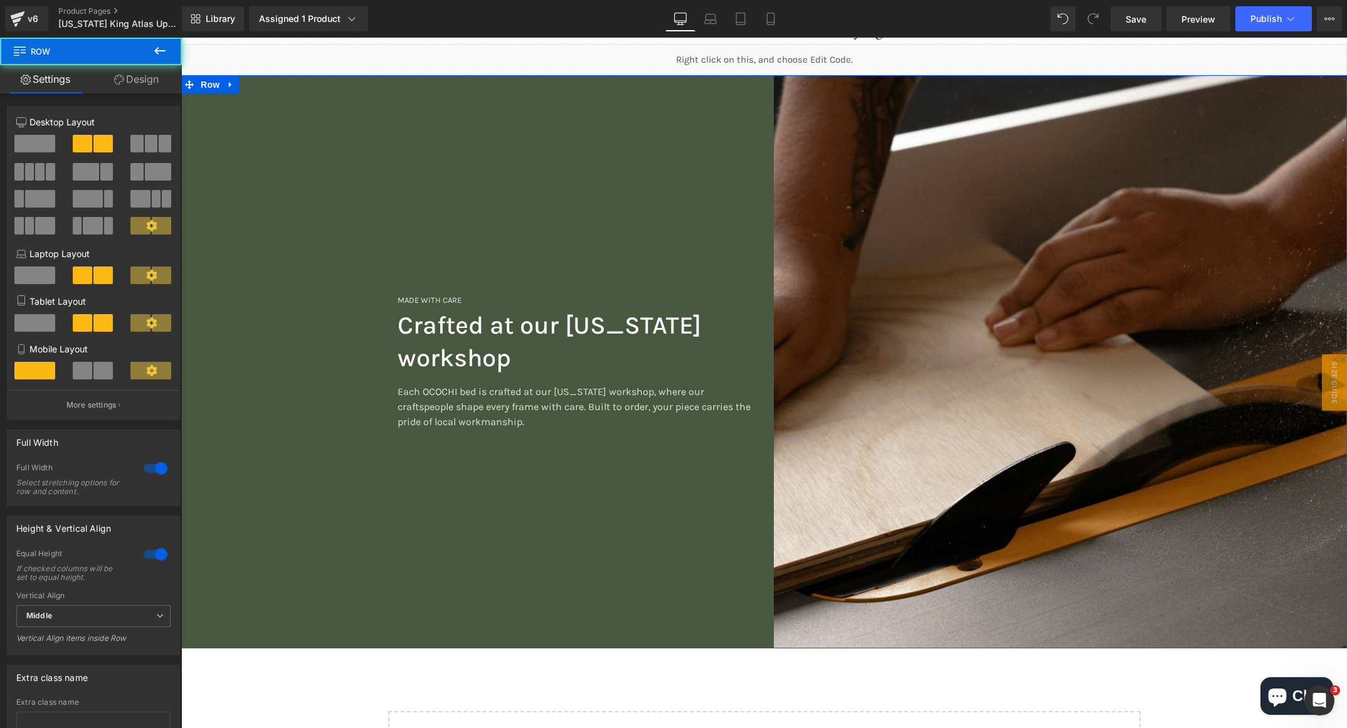
click at [541, 602] on div "MADE WITH CARE Heading Crafted at our [US_STATE] workshop Heading Each OCOCHI b…" at bounding box center [472, 362] width 583 height 574
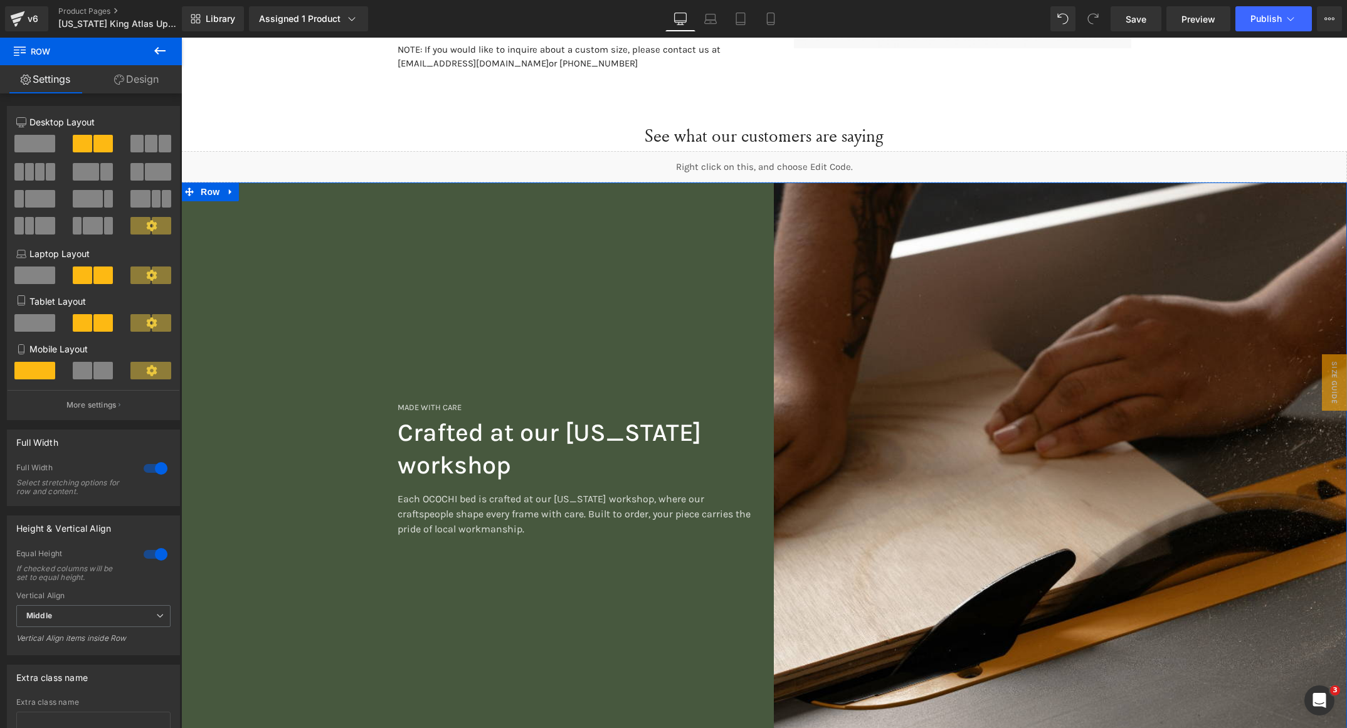
scroll to position [1091, 0]
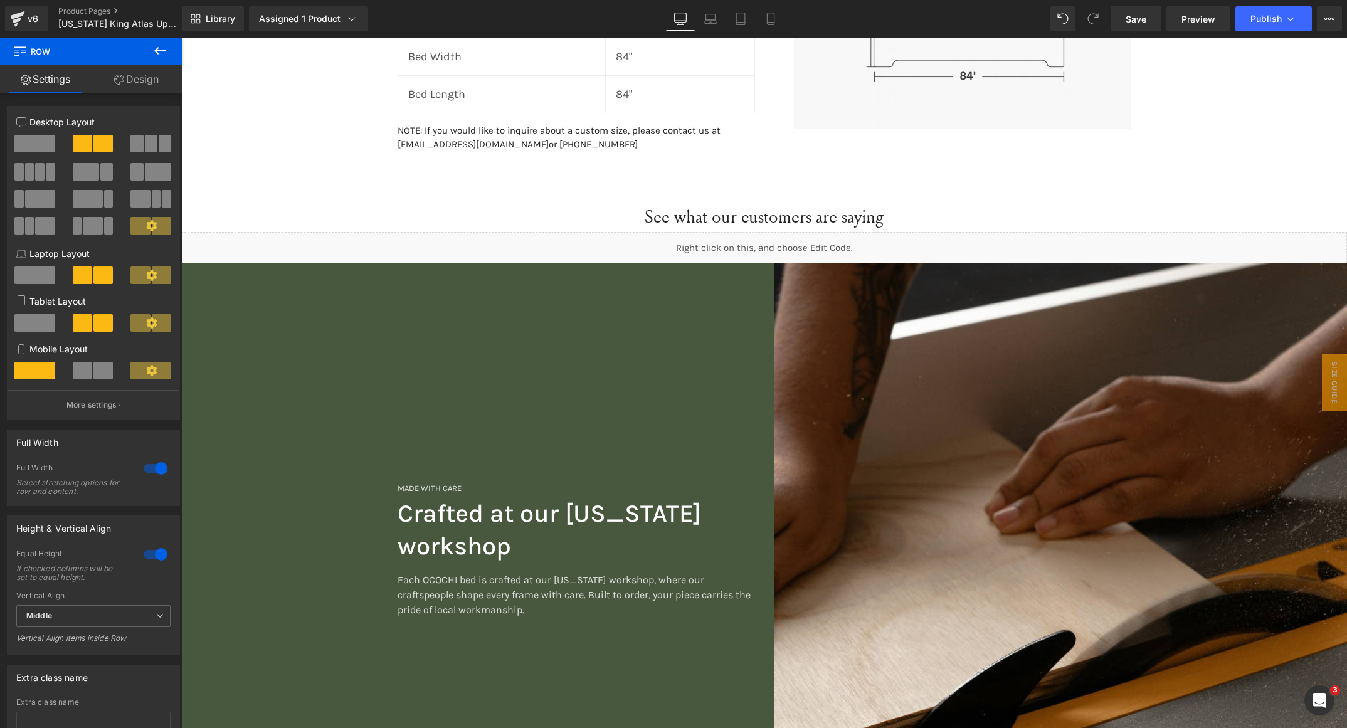
click at [165, 50] on icon at bounding box center [159, 51] width 11 height 8
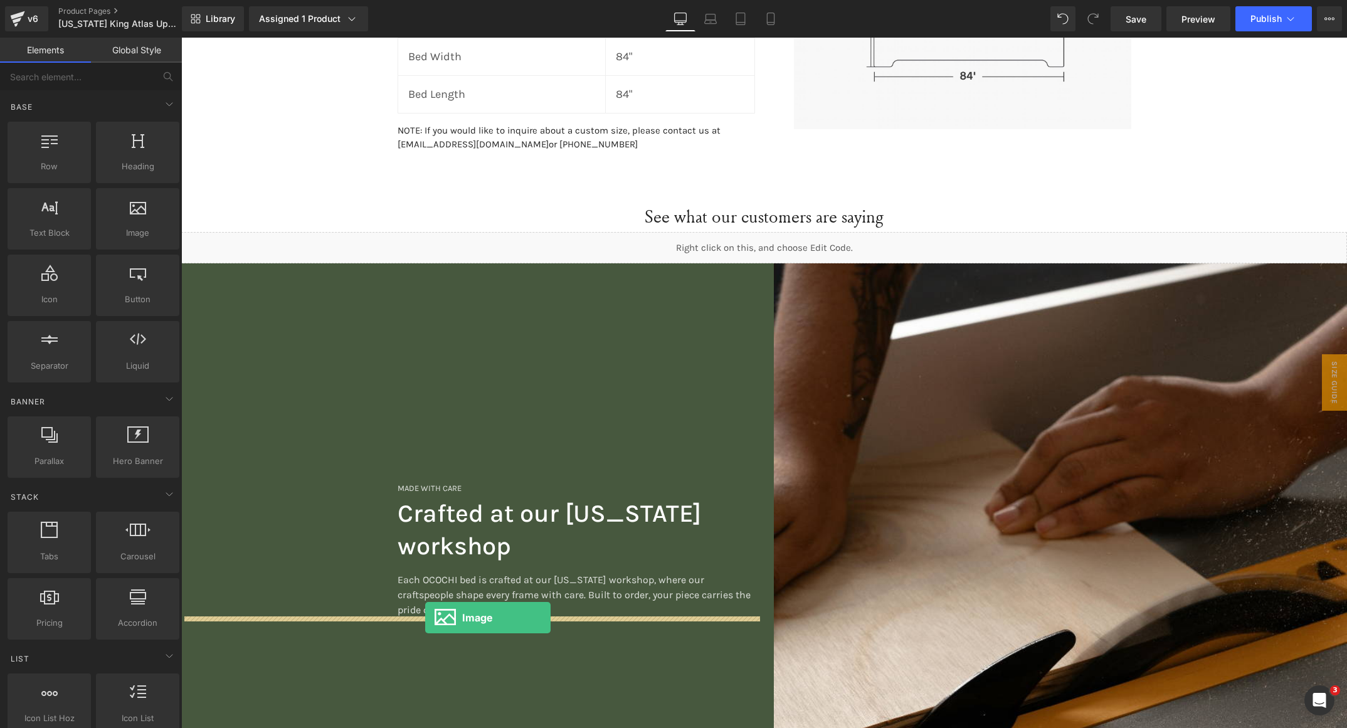
drag, startPoint x: 337, startPoint y: 264, endPoint x: 425, endPoint y: 617, distance: 363.9
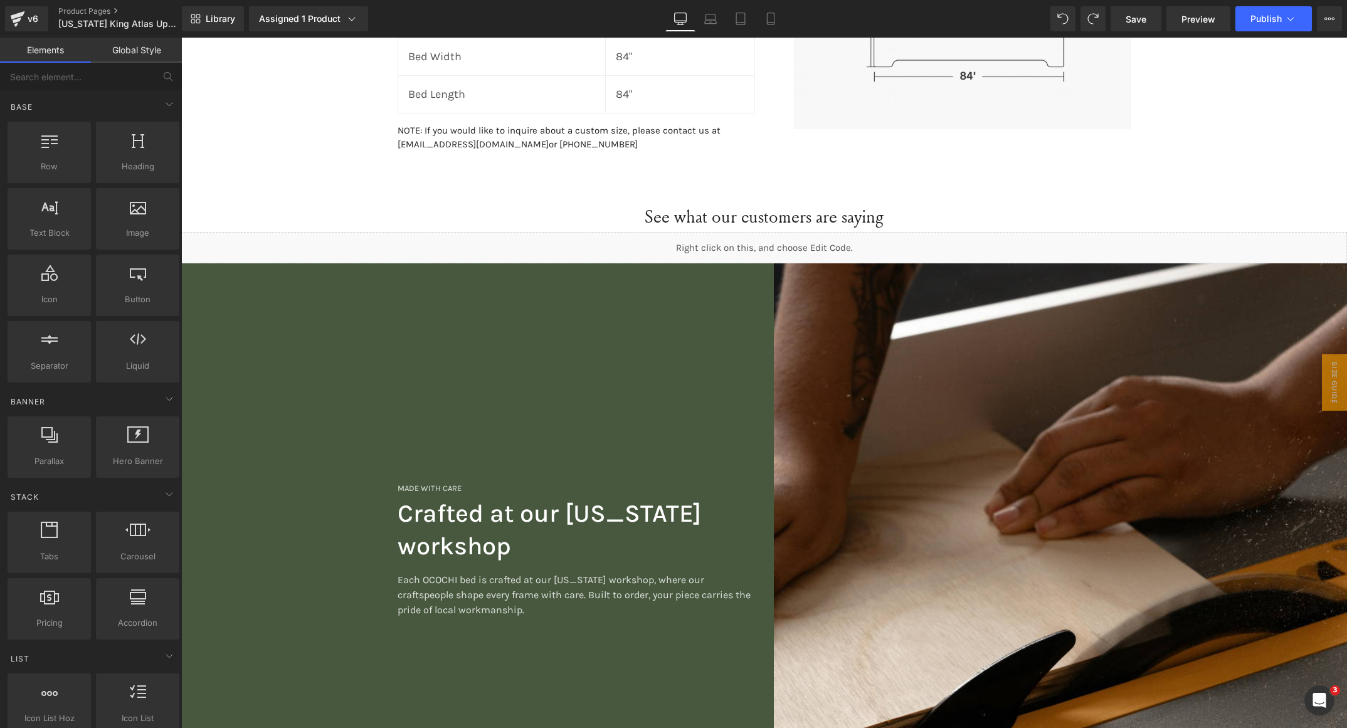
scroll to position [714, 0]
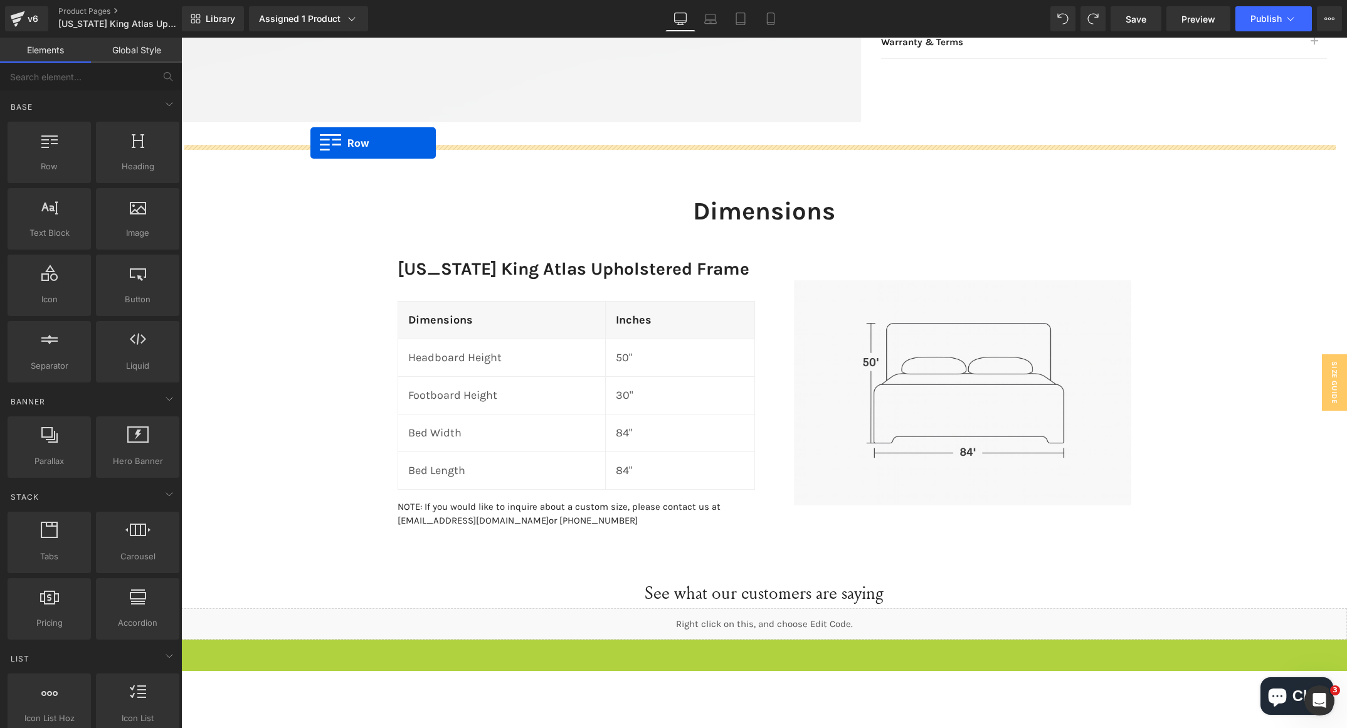
drag, startPoint x: 186, startPoint y: 653, endPoint x: 311, endPoint y: 143, distance: 524.9
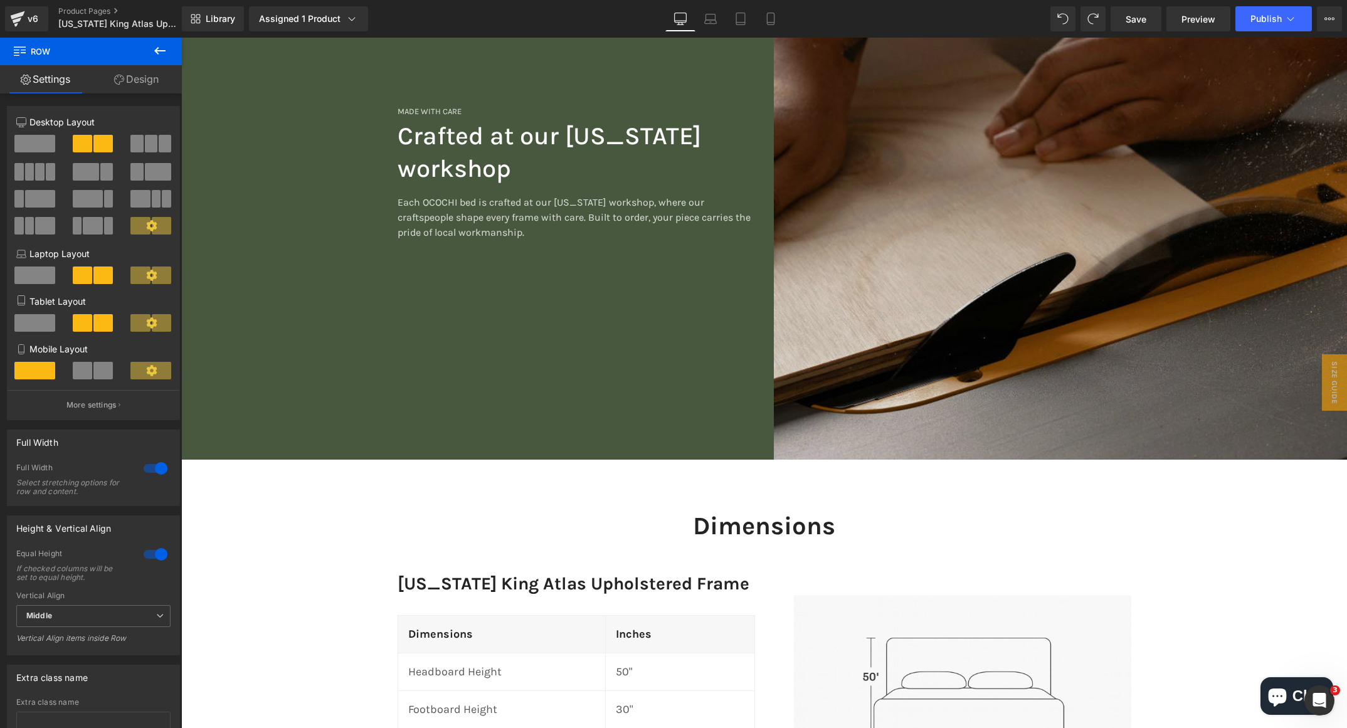
scroll to position [903, 0]
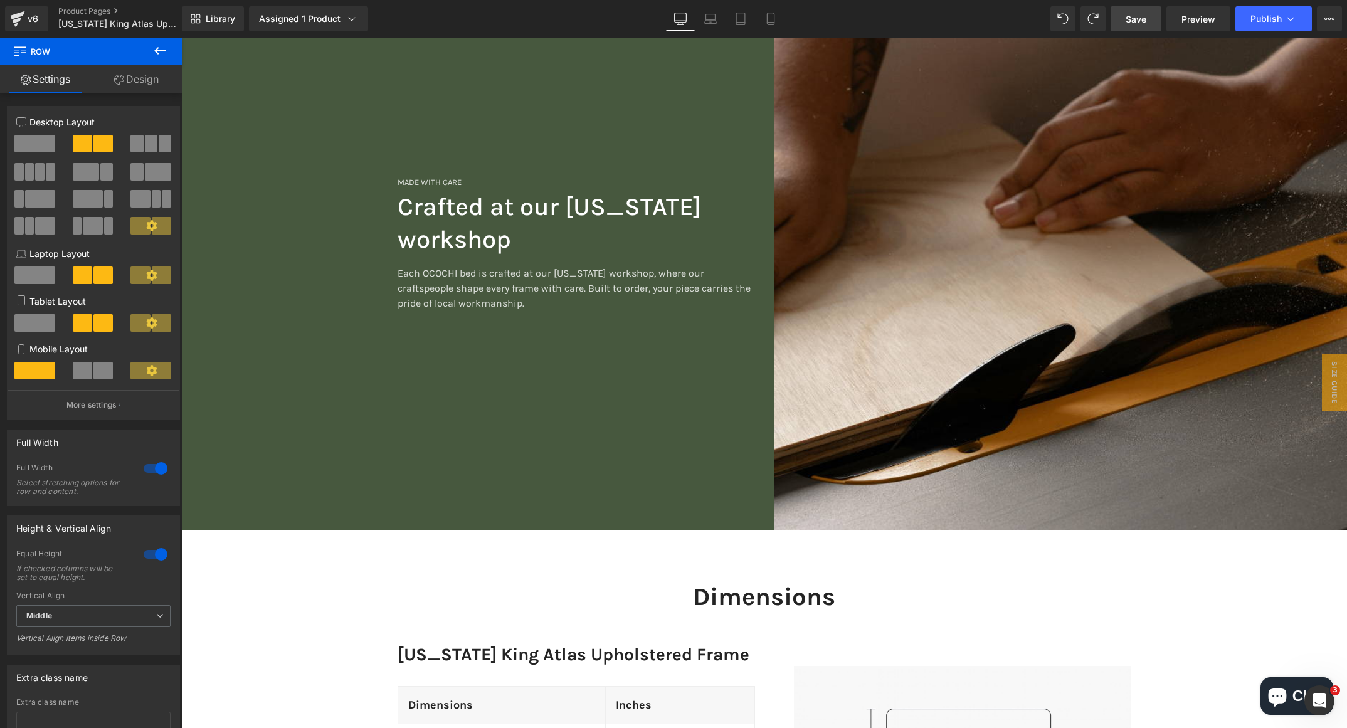
click at [1133, 14] on span "Save" at bounding box center [1136, 19] width 21 height 13
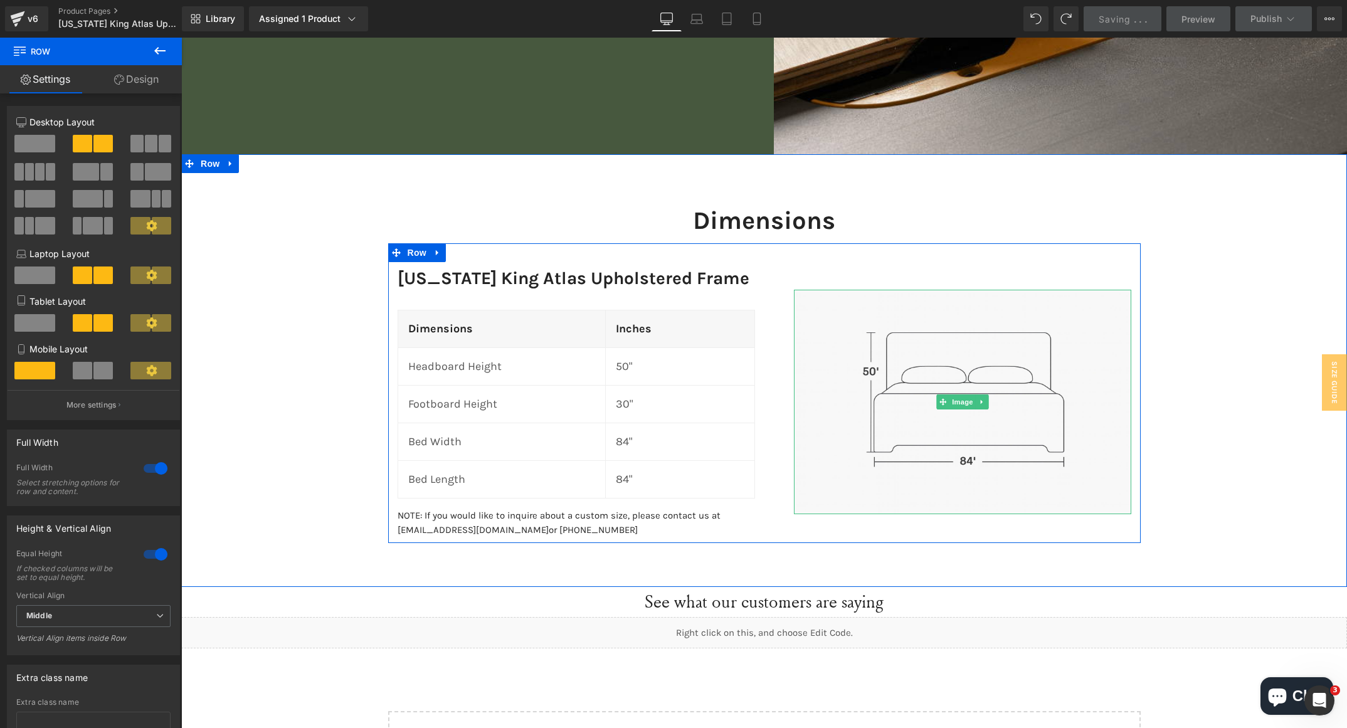
scroll to position [714, 0]
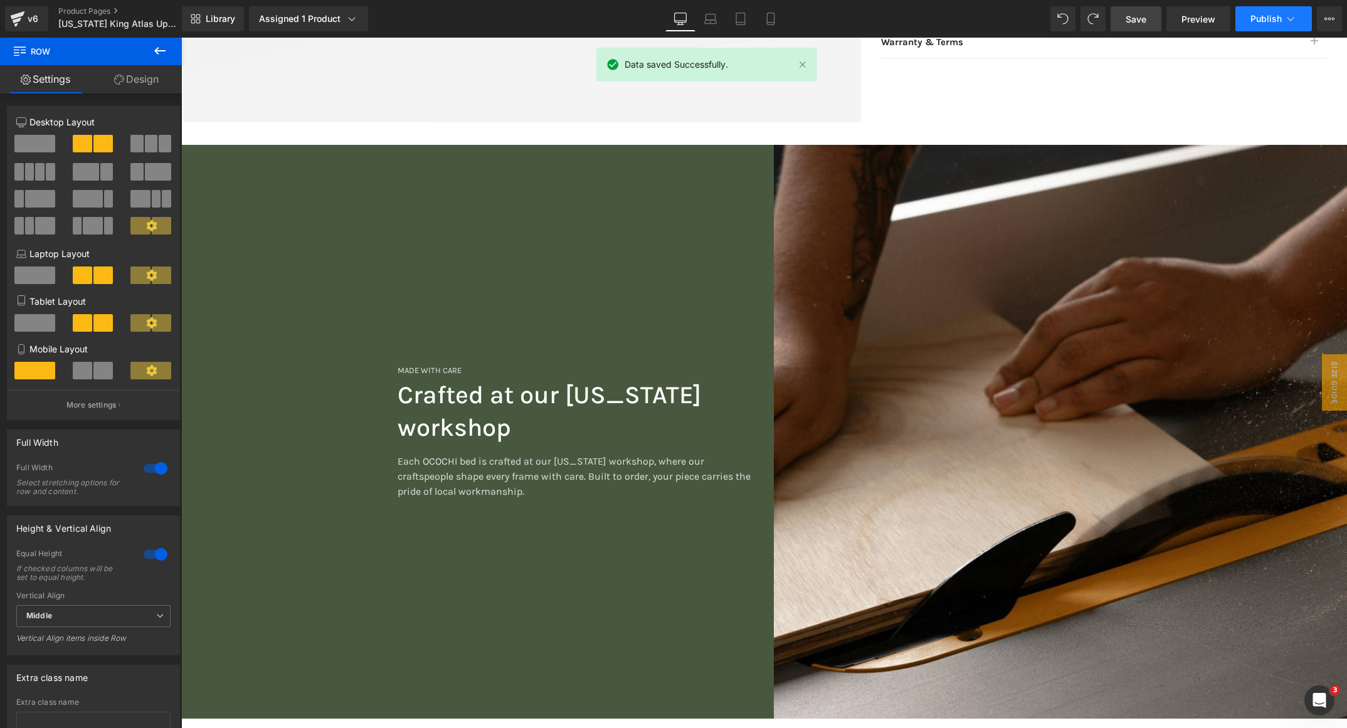
click at [1298, 10] on button "Publish" at bounding box center [1274, 18] width 77 height 25
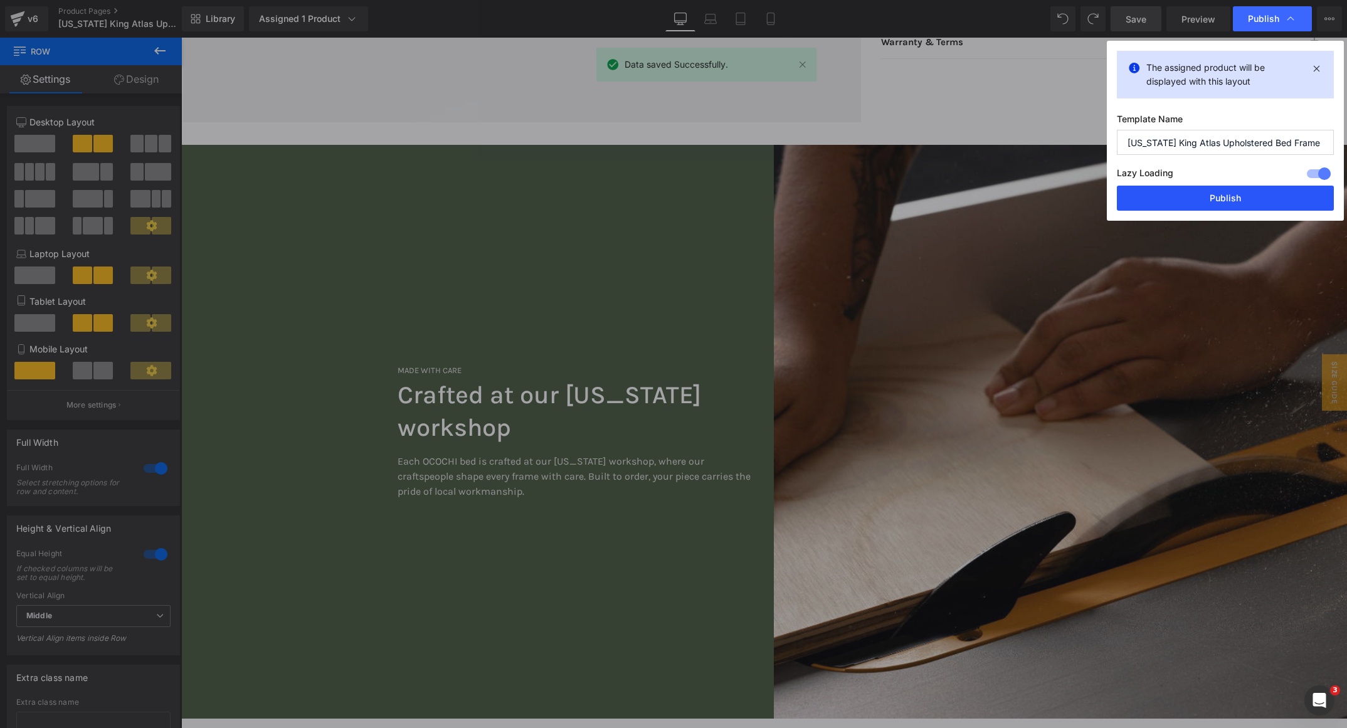
drag, startPoint x: 1181, startPoint y: 201, endPoint x: 1010, endPoint y: 156, distance: 176.7
click at [1181, 201] on button "Publish" at bounding box center [1225, 198] width 217 height 25
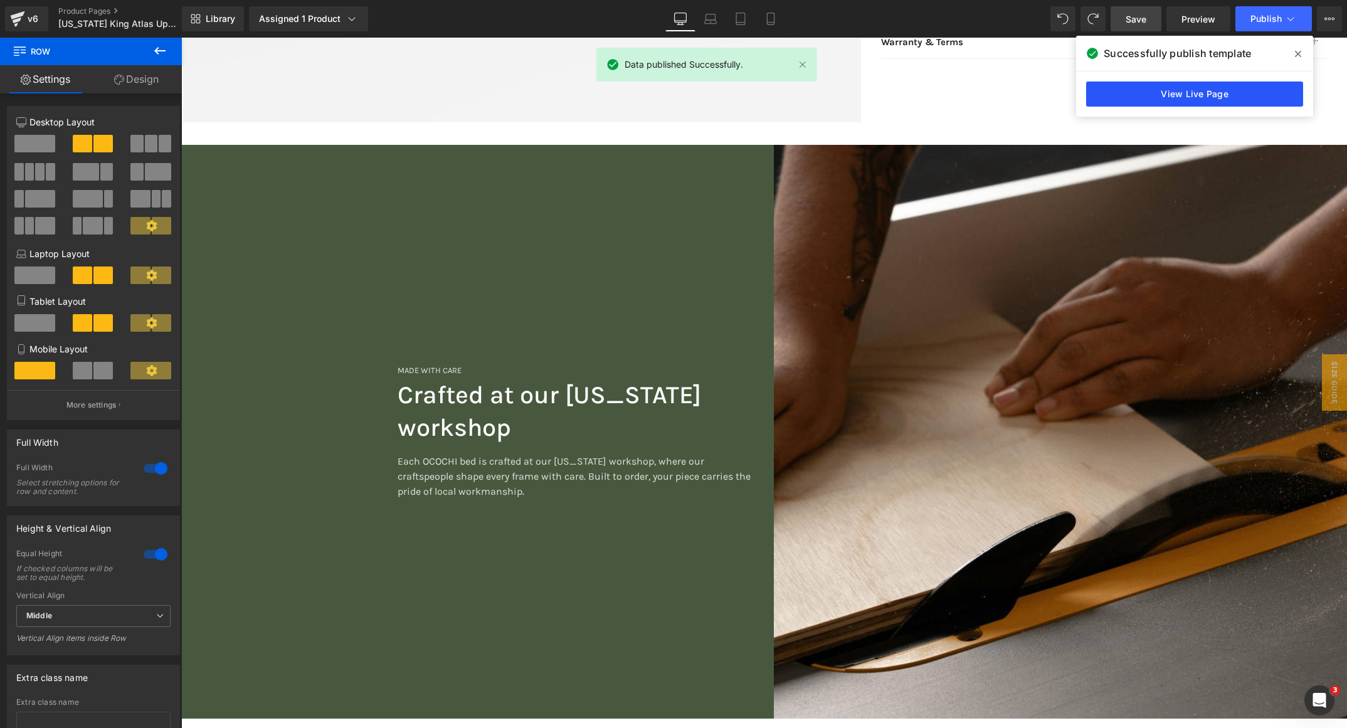
click at [1162, 104] on link "View Live Page" at bounding box center [1194, 94] width 217 height 25
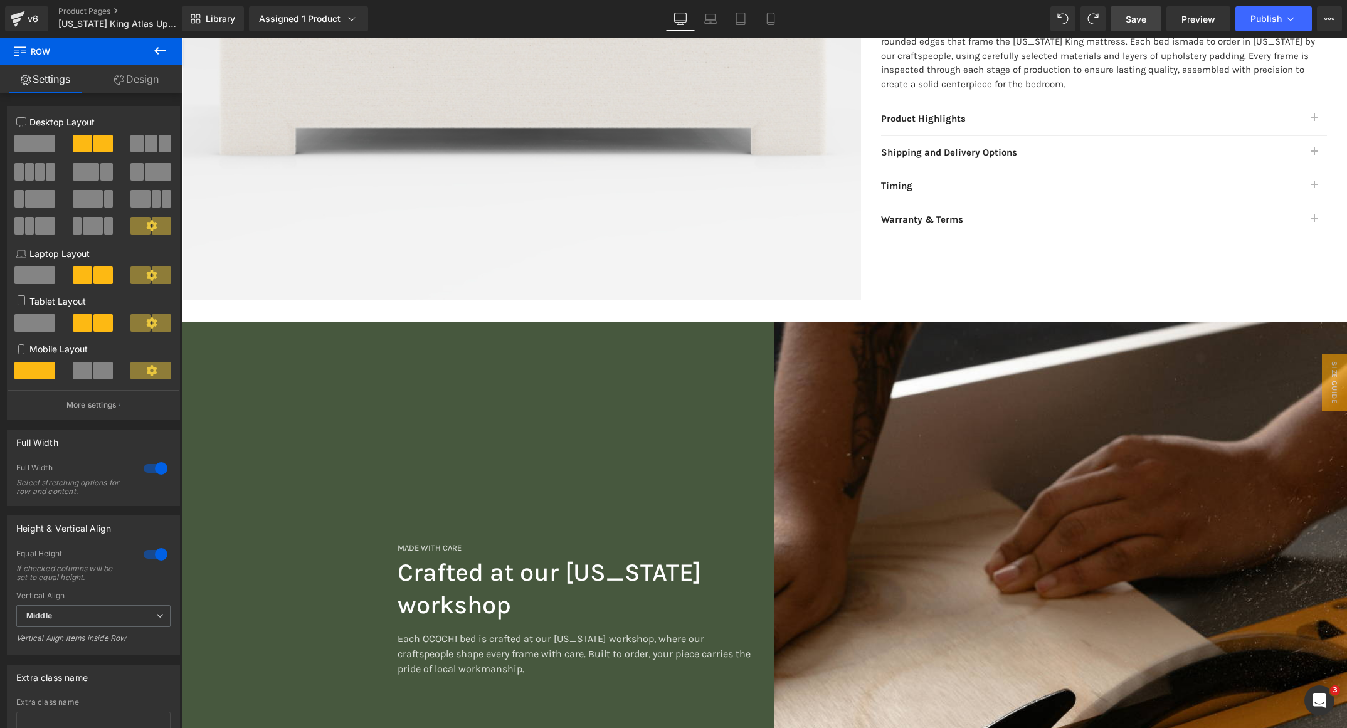
scroll to position [470, 0]
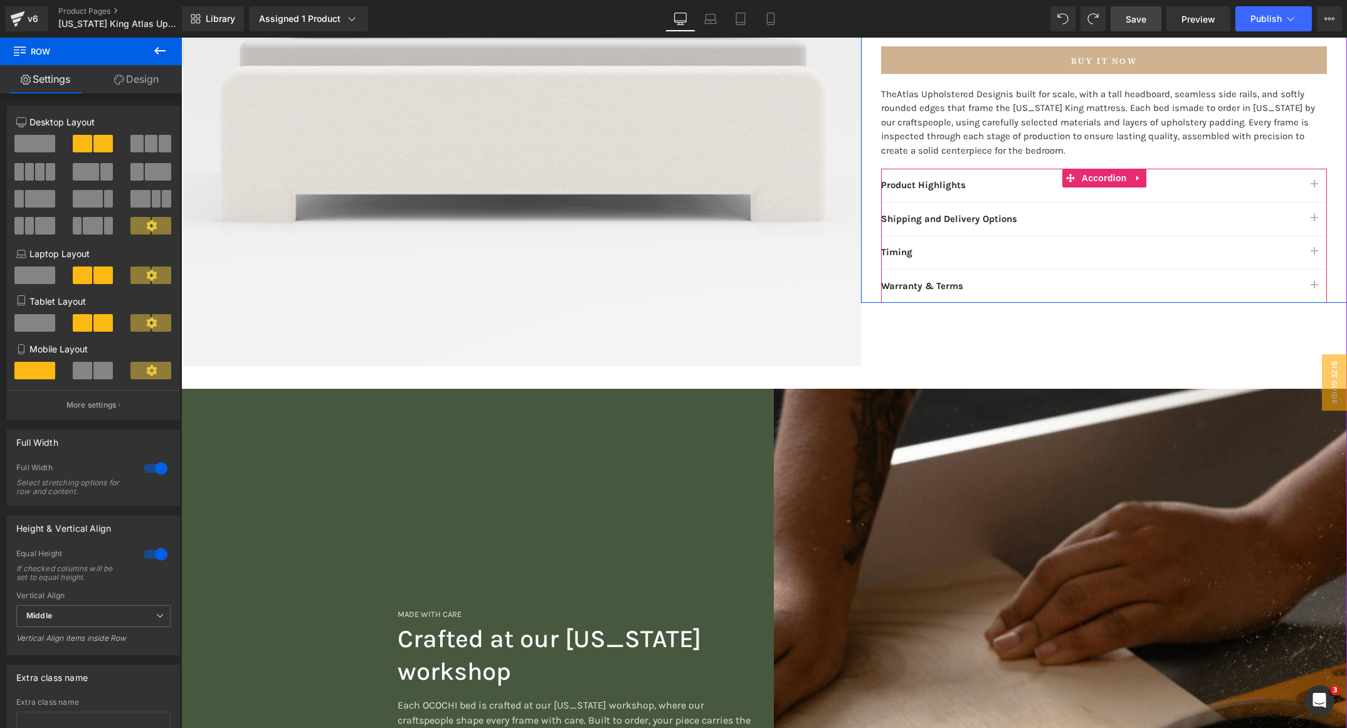
drag, startPoint x: 1310, startPoint y: 281, endPoint x: 1300, endPoint y: 279, distance: 10.3
click at [1310, 282] on button "button" at bounding box center [1314, 286] width 25 height 33
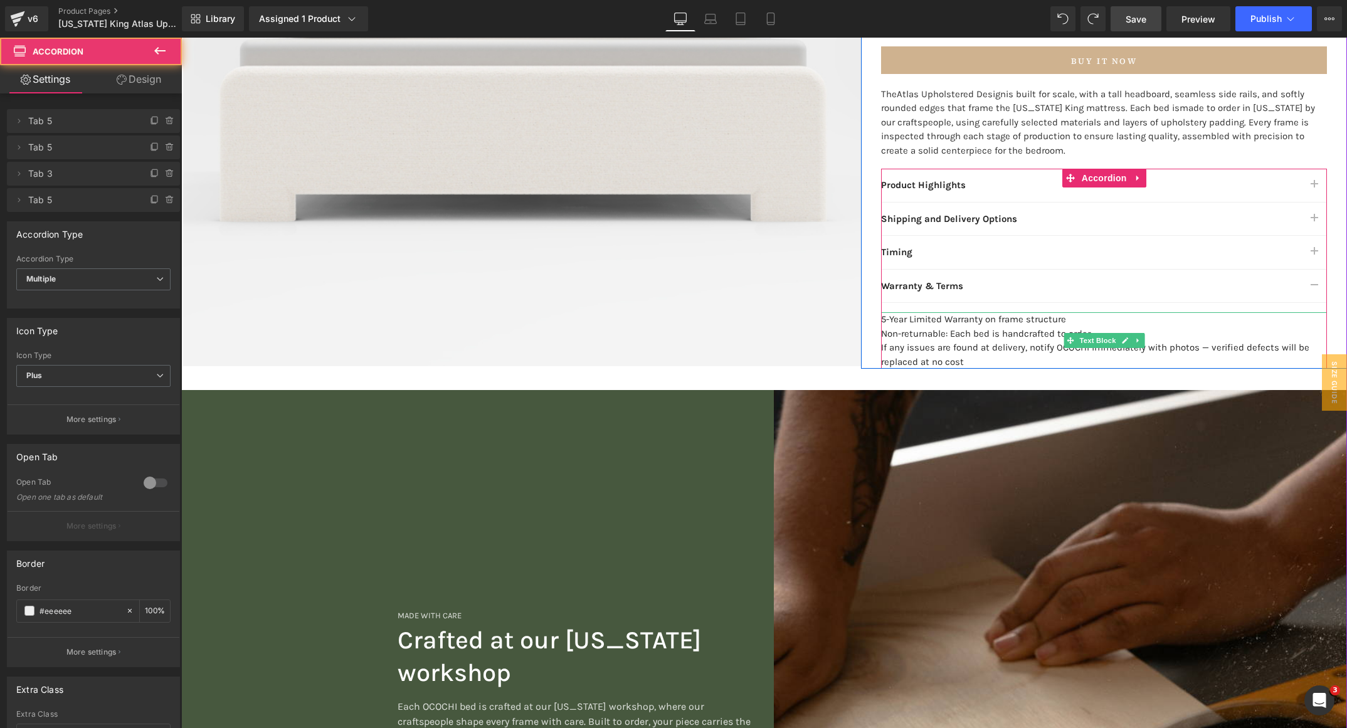
click at [974, 327] on div "Non-returnable: Each bed is handcrafted to order" at bounding box center [1104, 334] width 446 height 14
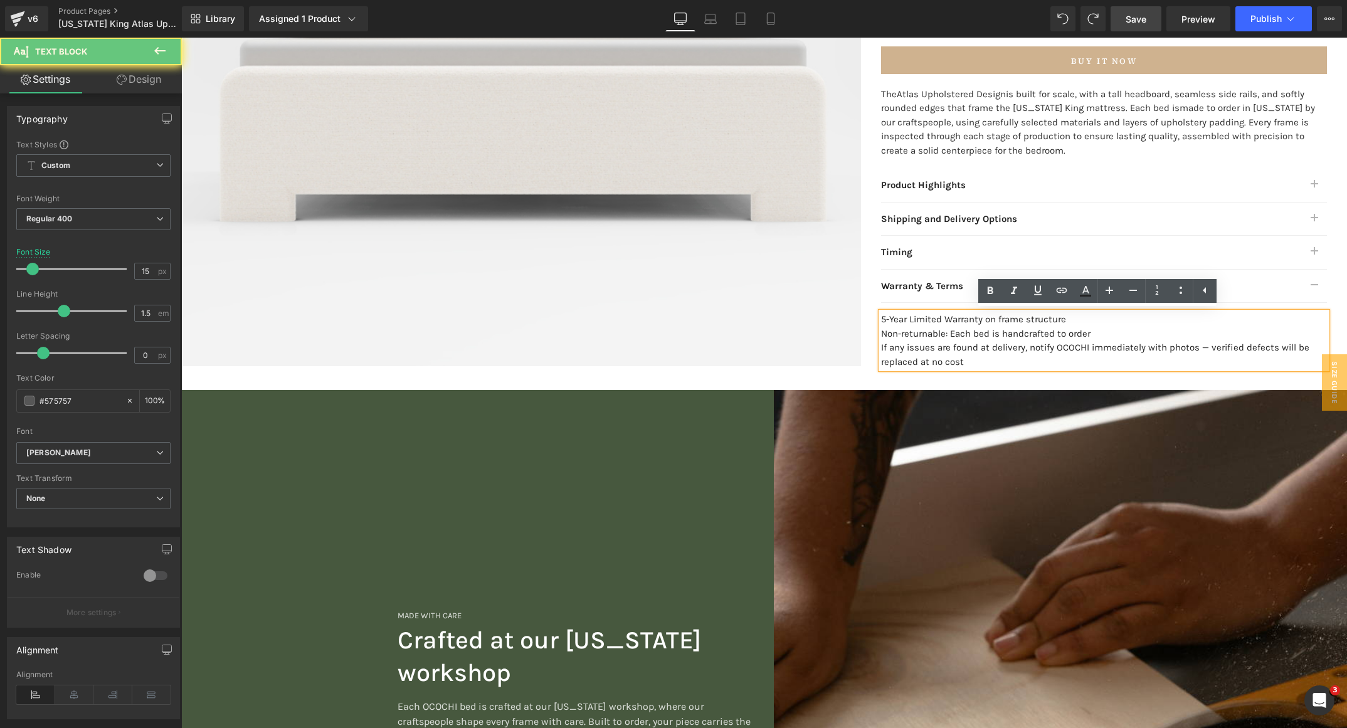
click at [957, 360] on div "If any issues are found at delivery, notify OCOCHI immediately with photos — ve…" at bounding box center [1104, 355] width 446 height 28
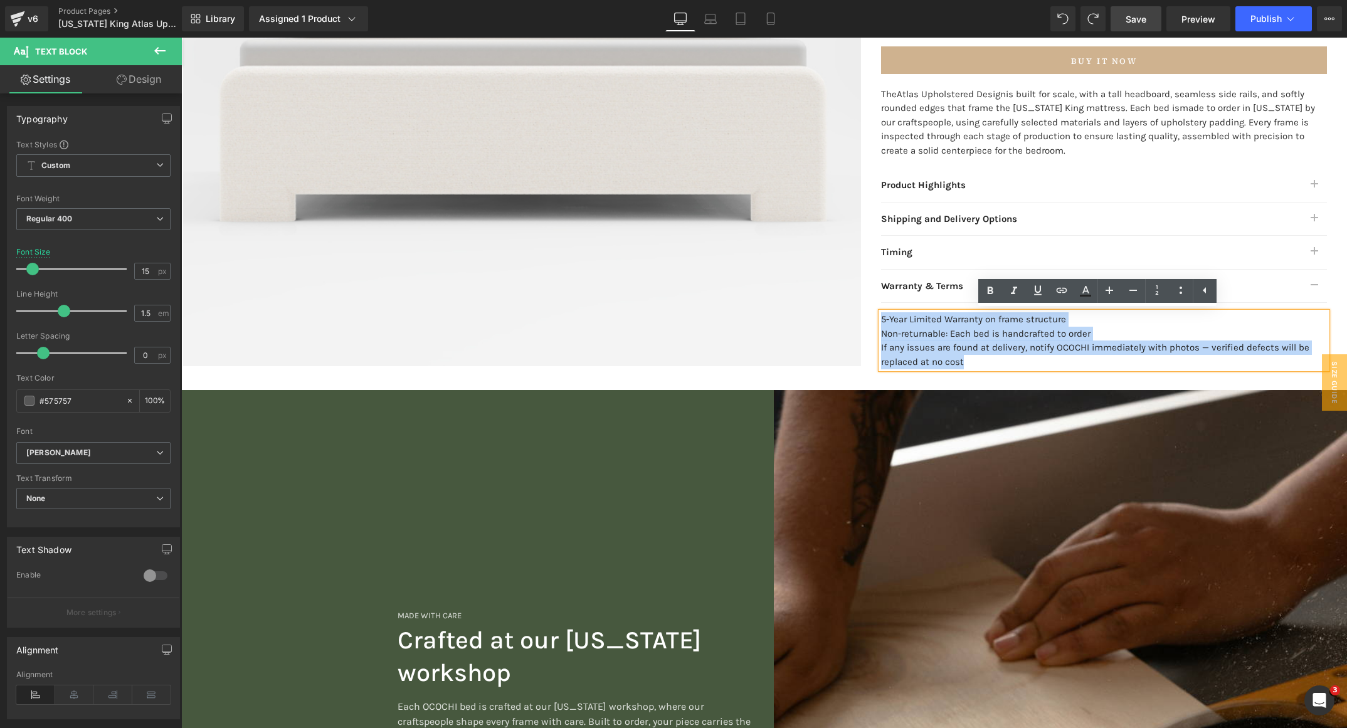
drag, startPoint x: 957, startPoint y: 359, endPoint x: 856, endPoint y: 316, distance: 109.9
click at [861, 316] on div "[US_STATE] King Atlas Upholstered Bed Frame (P) Title Handcrafted in [US_STATE]…" at bounding box center [1104, 27] width 486 height 684
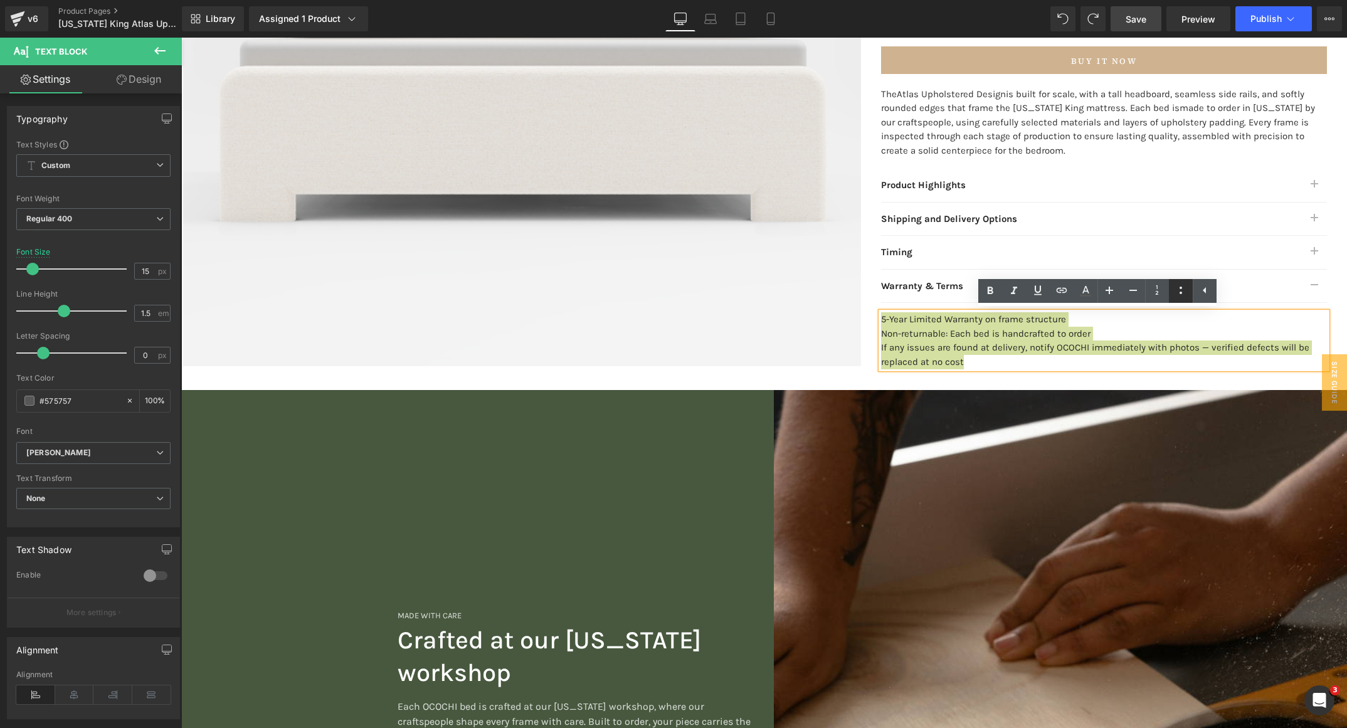
click at [1186, 295] on icon at bounding box center [1181, 290] width 15 height 15
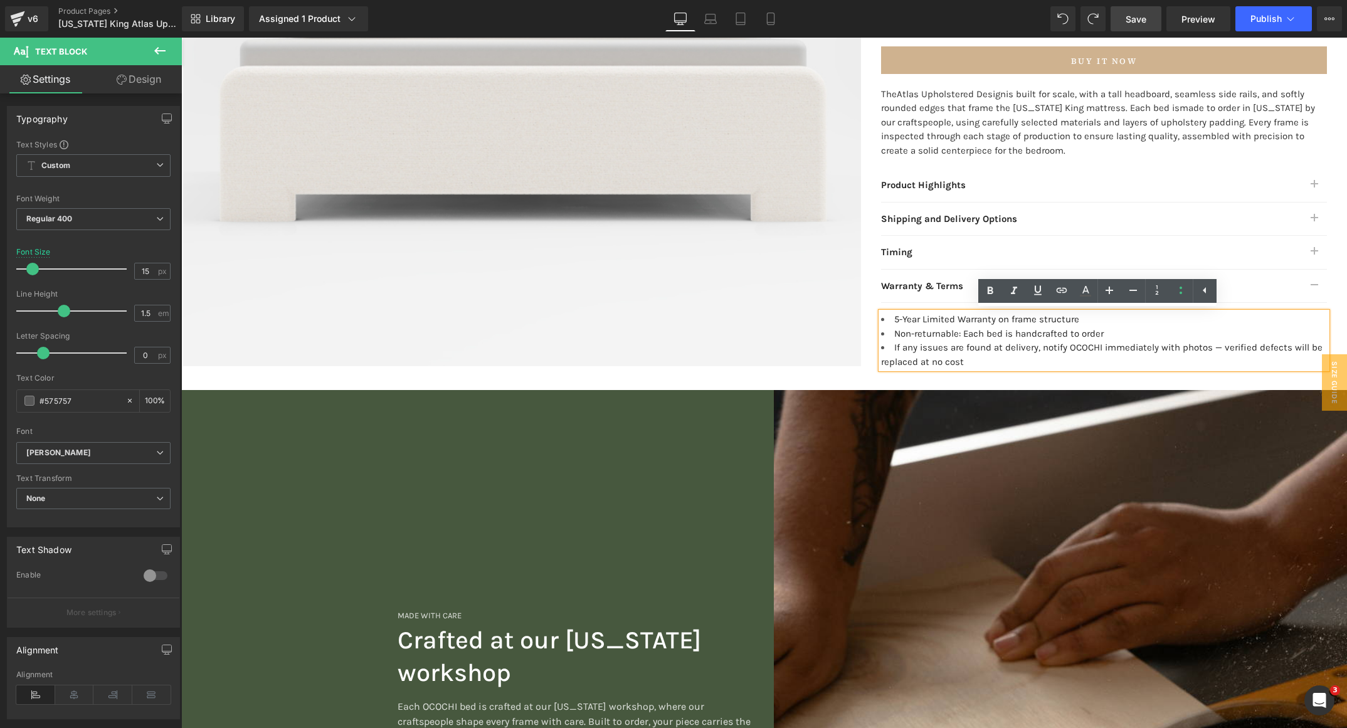
click at [890, 349] on font "If any issues are found at delivery, notify OCOCHI immediately with photos — ve…" at bounding box center [1102, 355] width 442 height 26
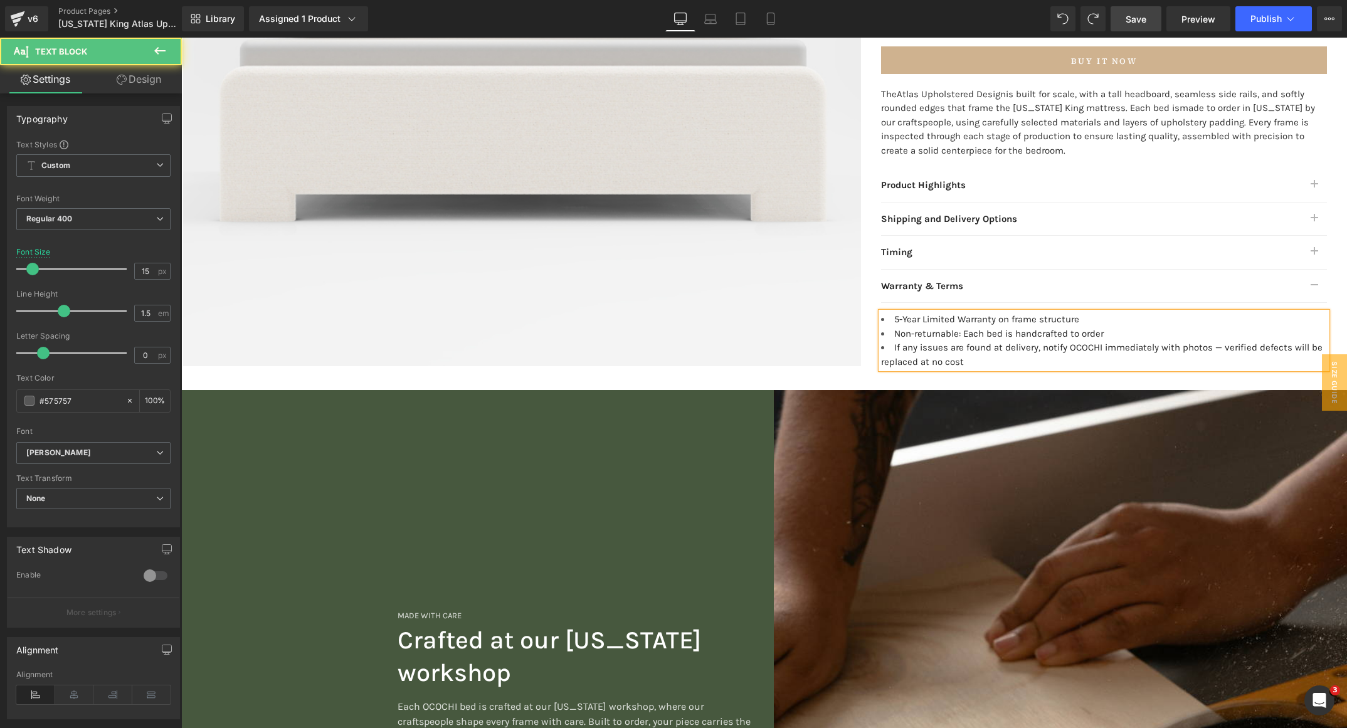
click at [1142, 14] on span "Save" at bounding box center [1136, 19] width 21 height 13
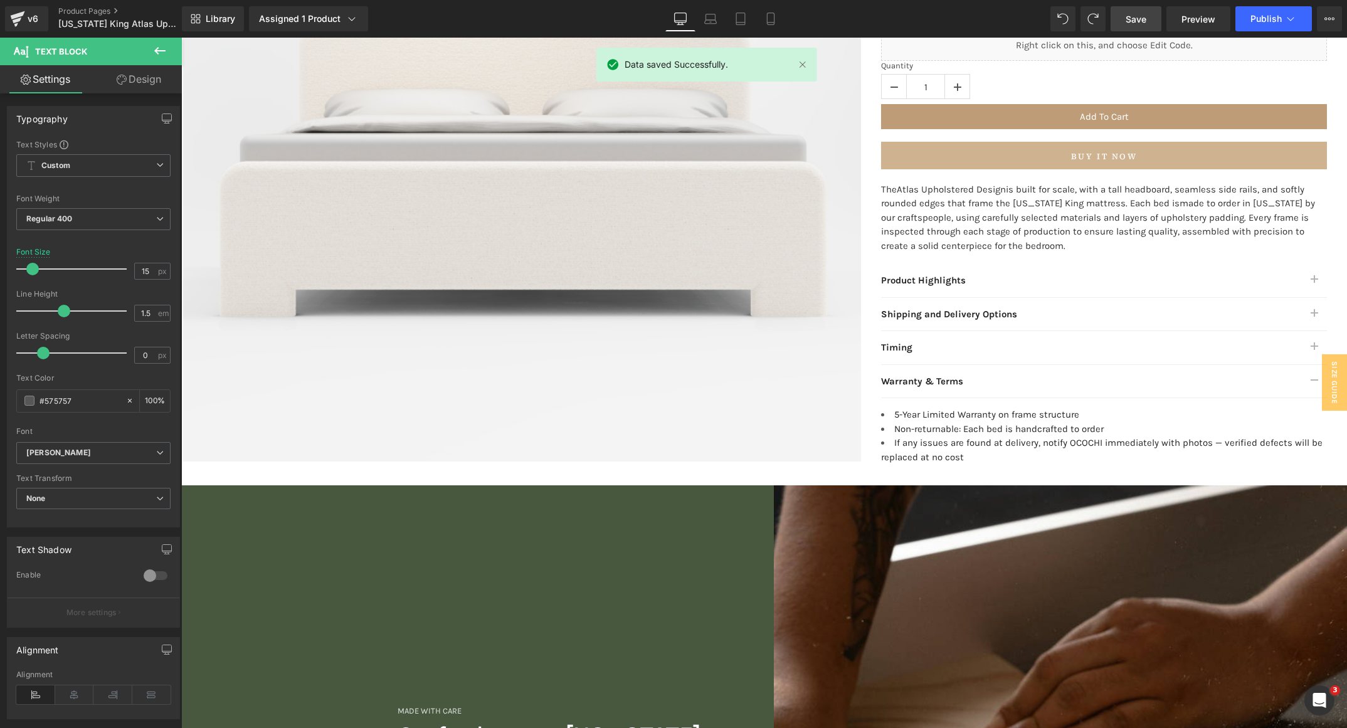
scroll to position [376, 0]
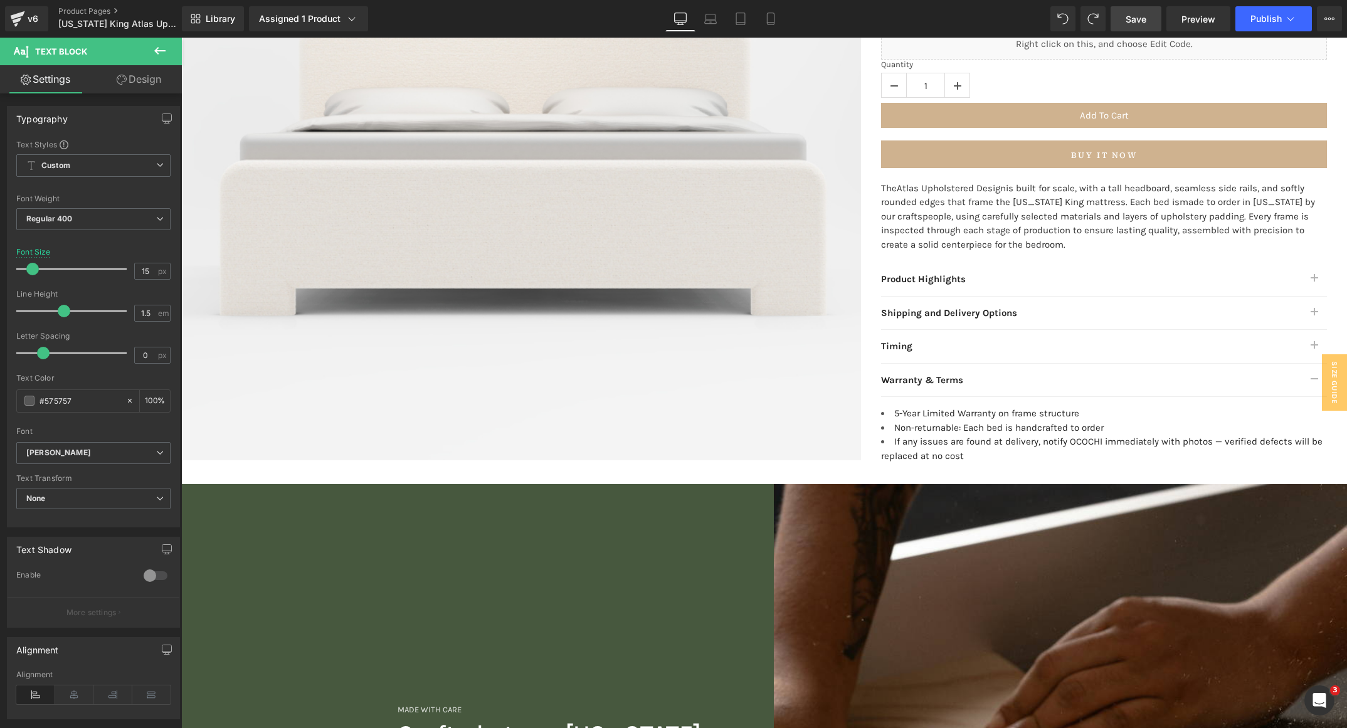
click at [154, 53] on icon at bounding box center [159, 50] width 15 height 15
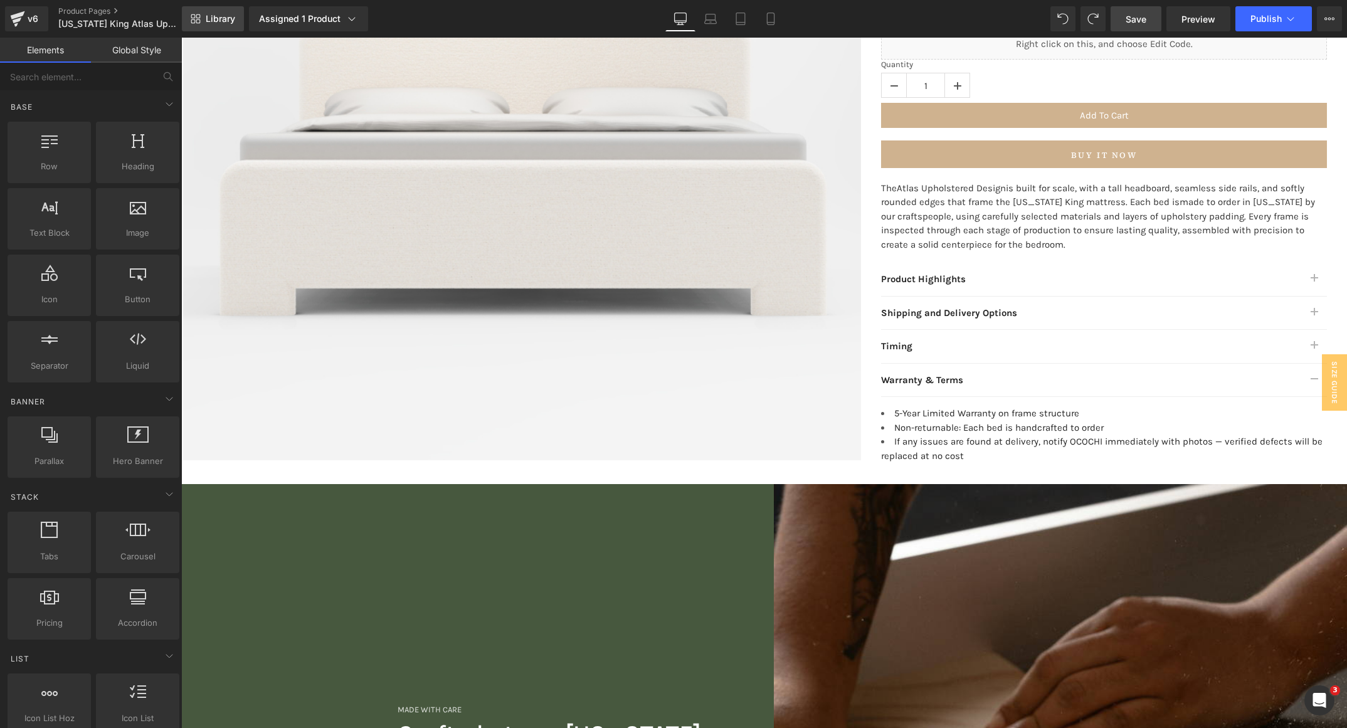
click at [199, 16] on icon at bounding box center [196, 19] width 10 height 10
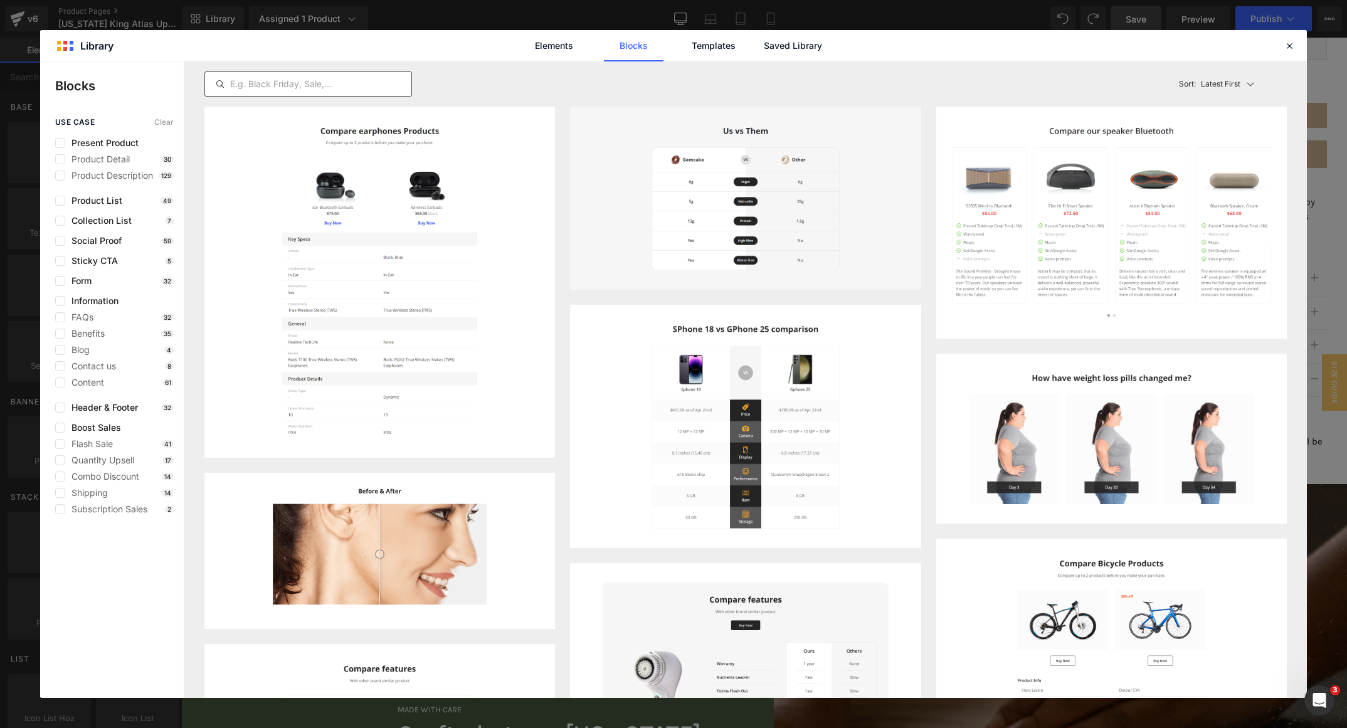
click at [260, 78] on input "text" at bounding box center [308, 84] width 206 height 15
click at [112, 219] on span "Collection List" at bounding box center [98, 221] width 66 height 10
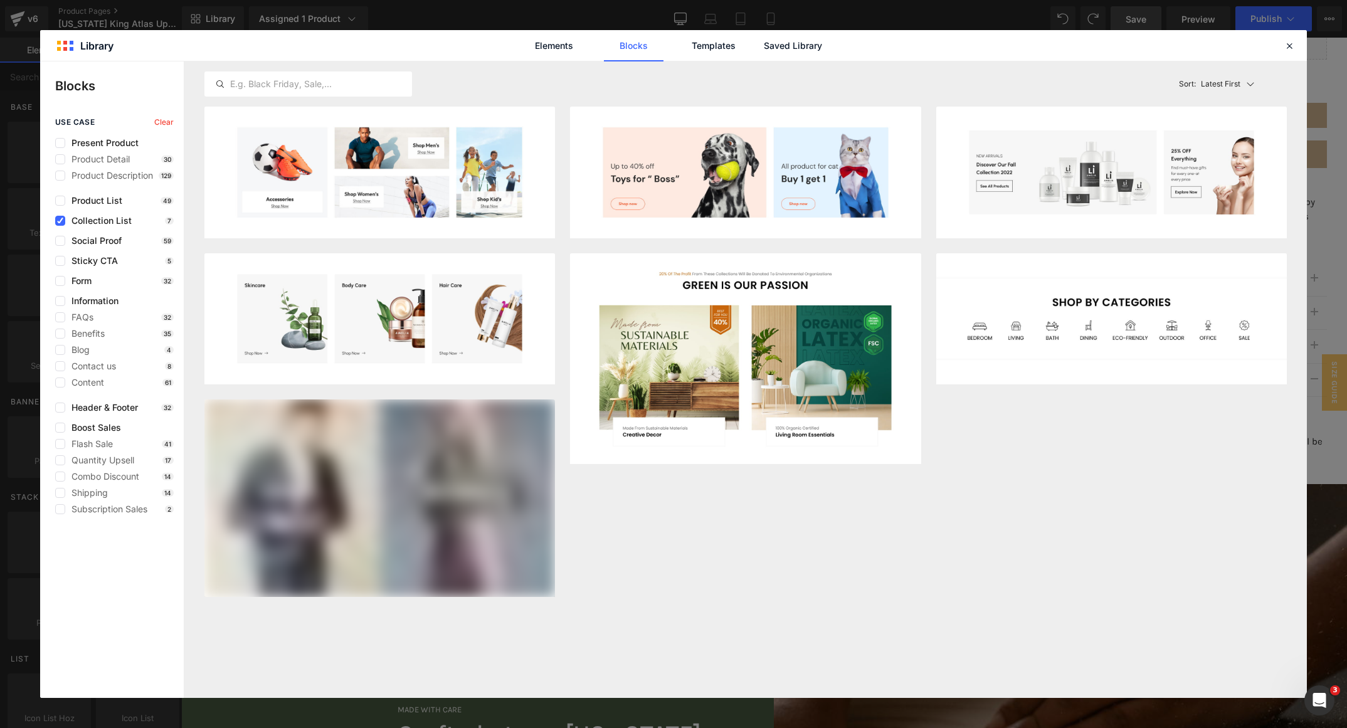
click at [106, 220] on span "Collection List" at bounding box center [98, 221] width 66 height 10
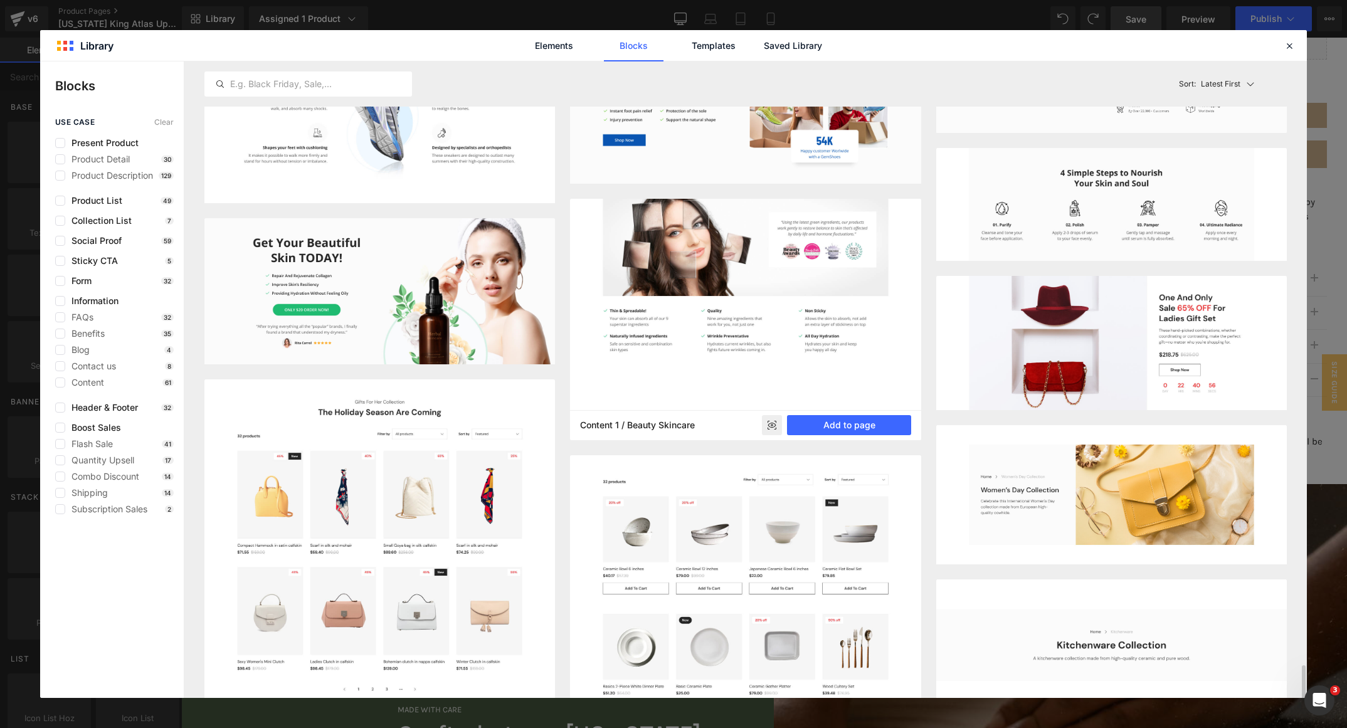
scroll to position [1600, 0]
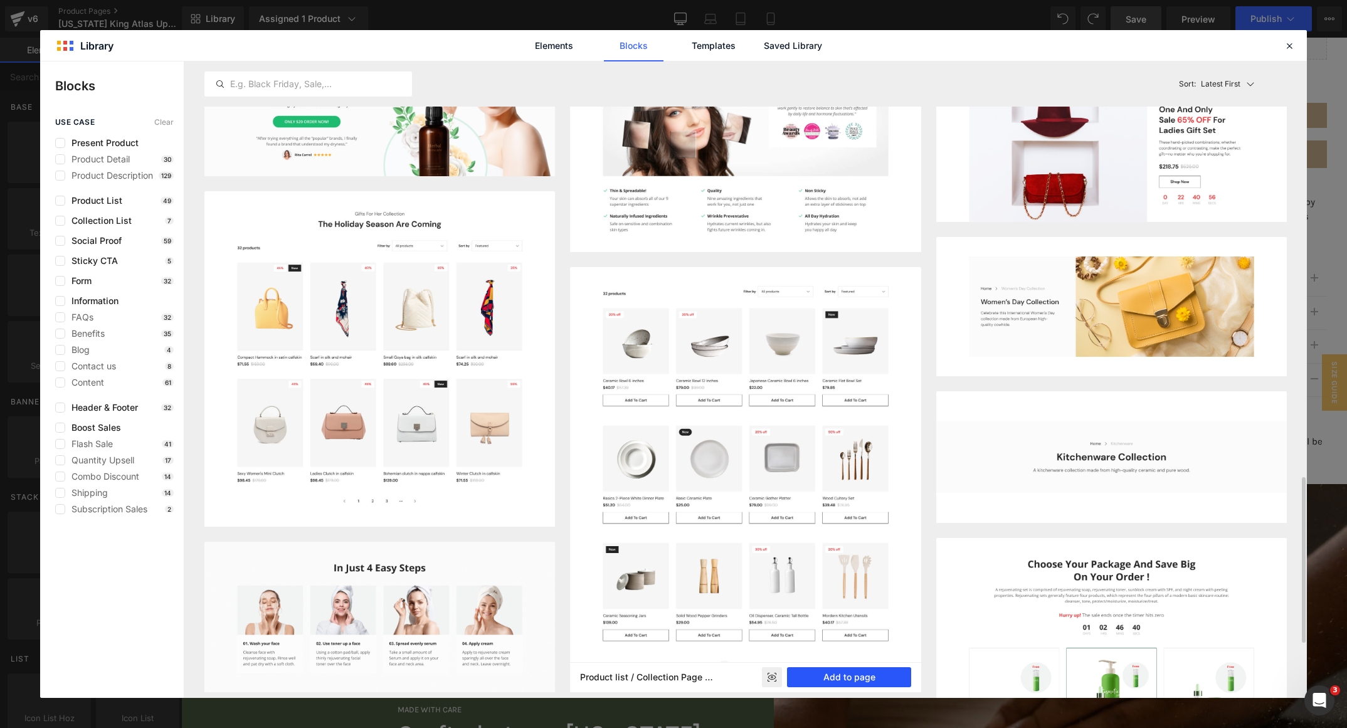
click at [836, 680] on button "Add to page" at bounding box center [849, 677] width 124 height 20
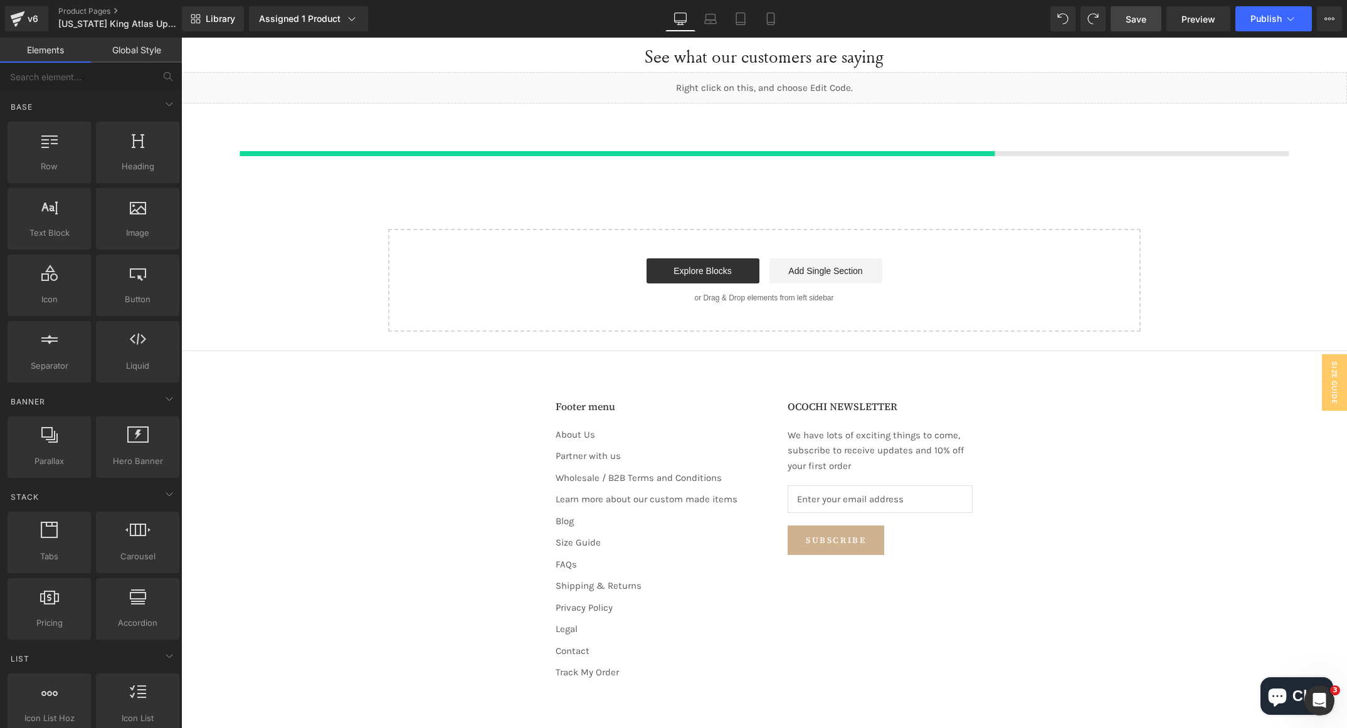
scroll to position [1827, 0]
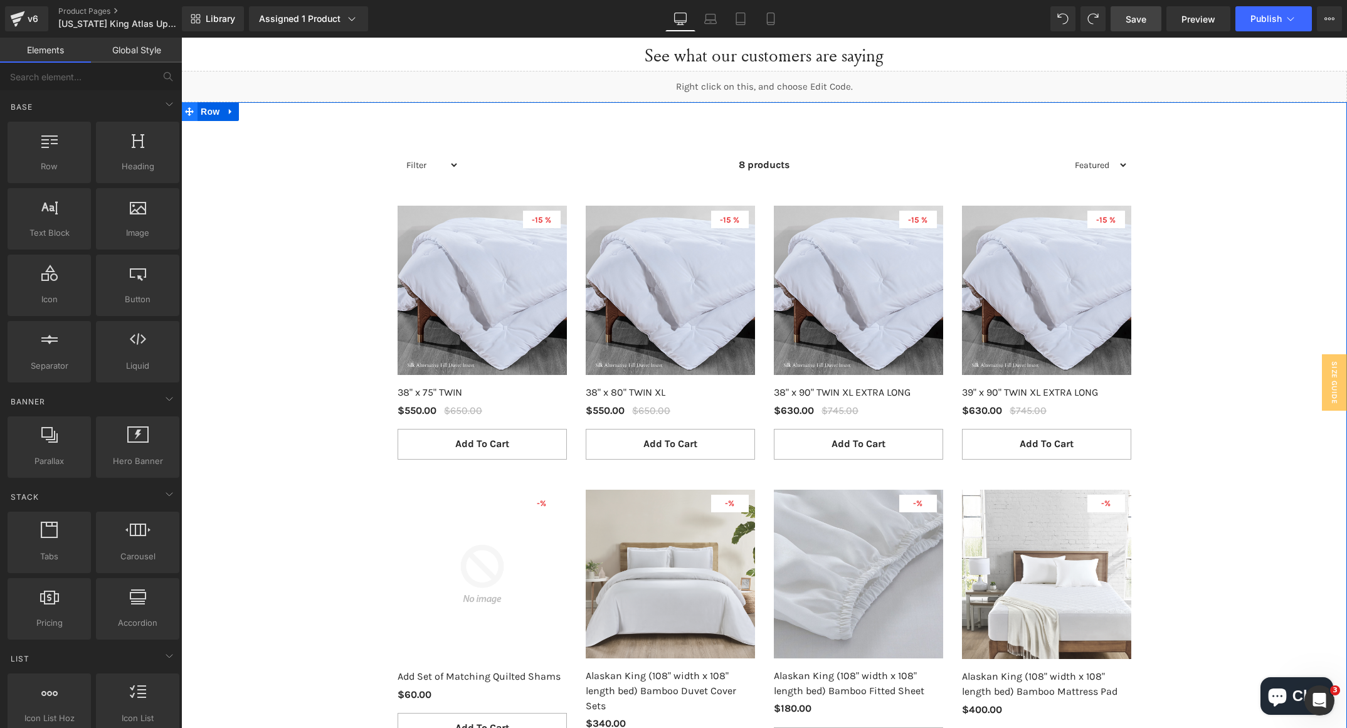
click at [188, 112] on span at bounding box center [189, 111] width 16 height 19
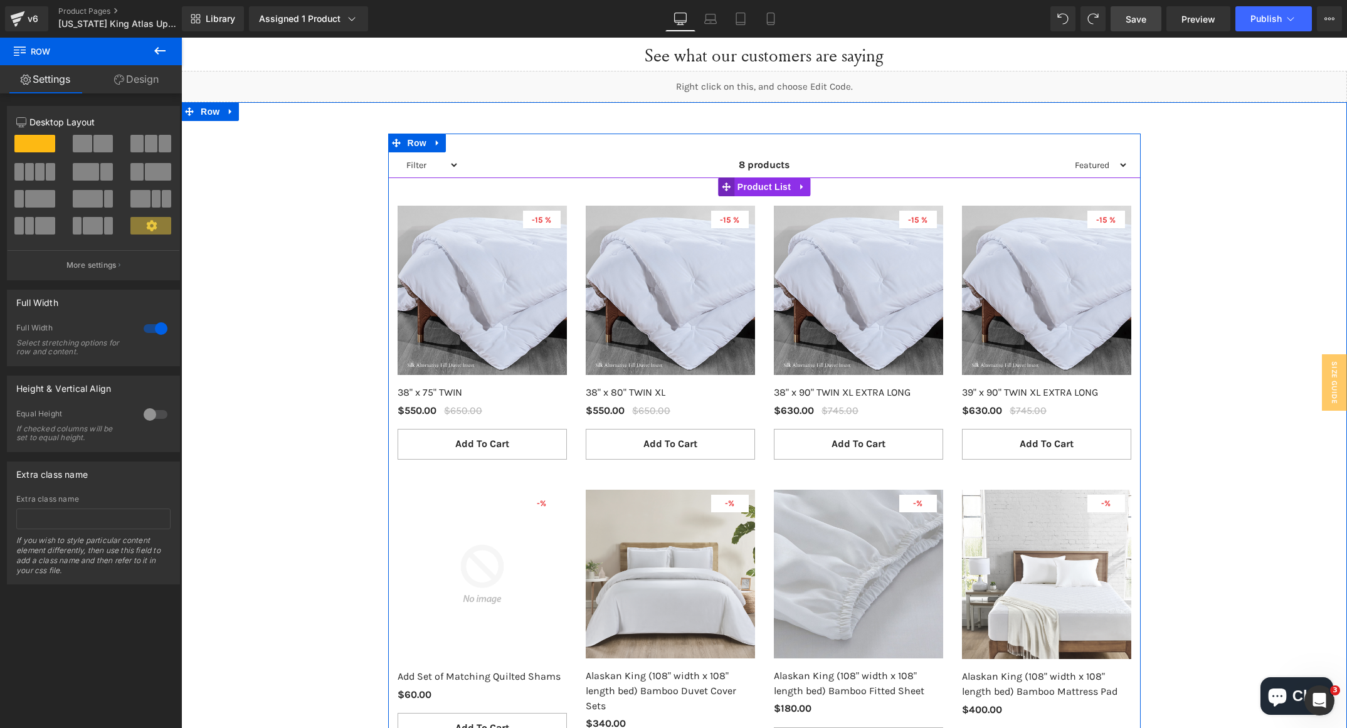
click at [727, 183] on span at bounding box center [726, 187] width 16 height 19
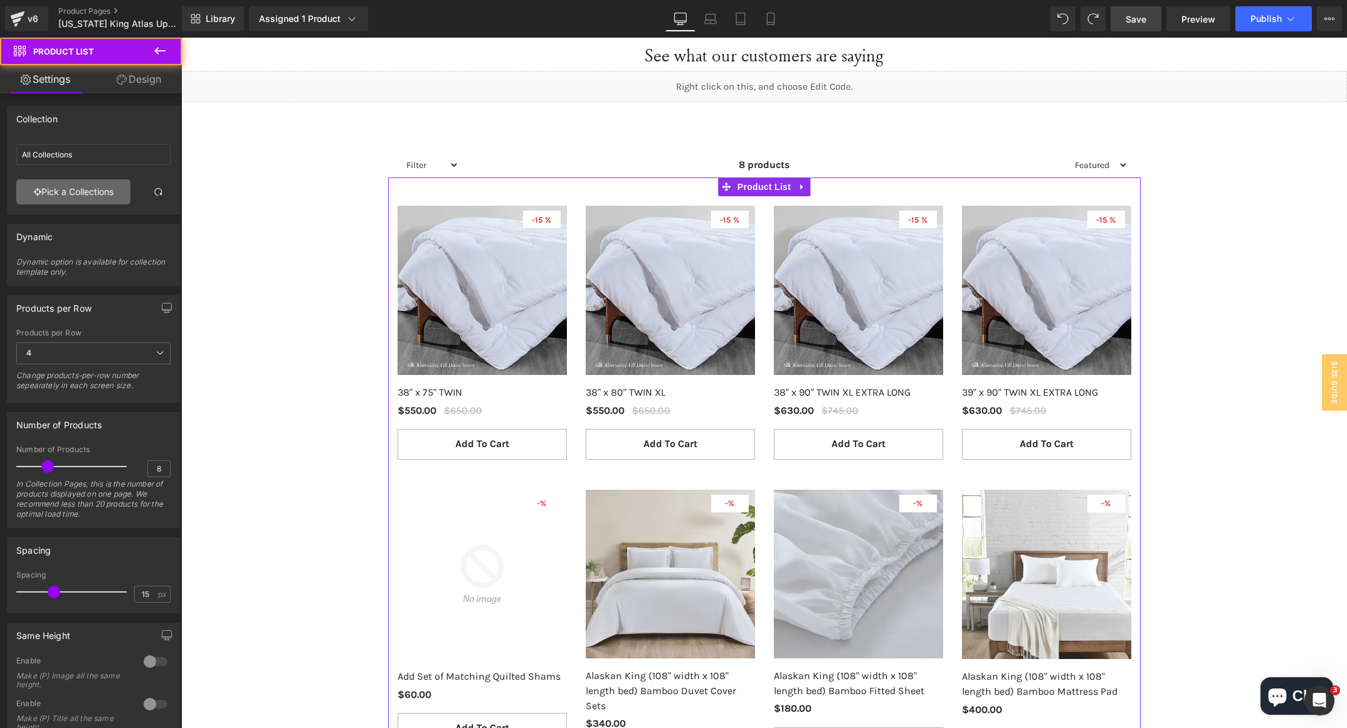
click at [45, 189] on link "Pick a Collections" at bounding box center [73, 191] width 114 height 25
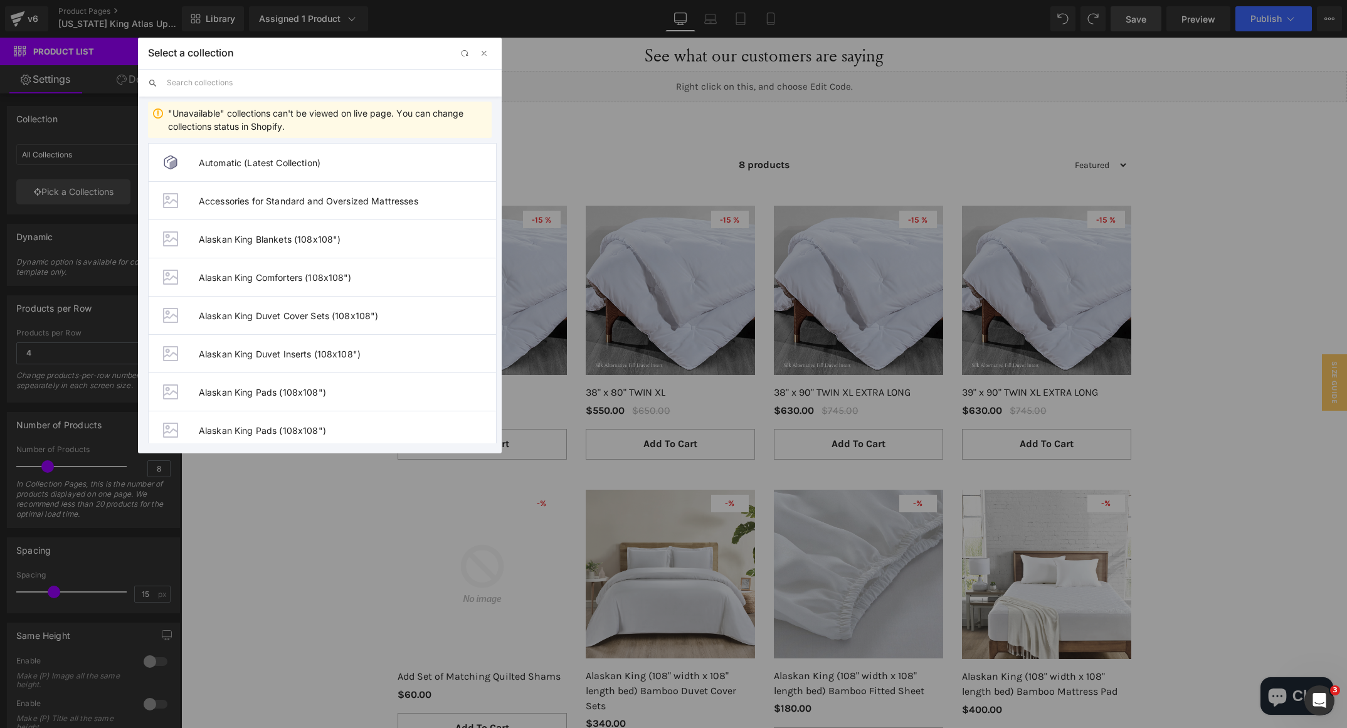
click at [309, 82] on input "text" at bounding box center [329, 83] width 325 height 28
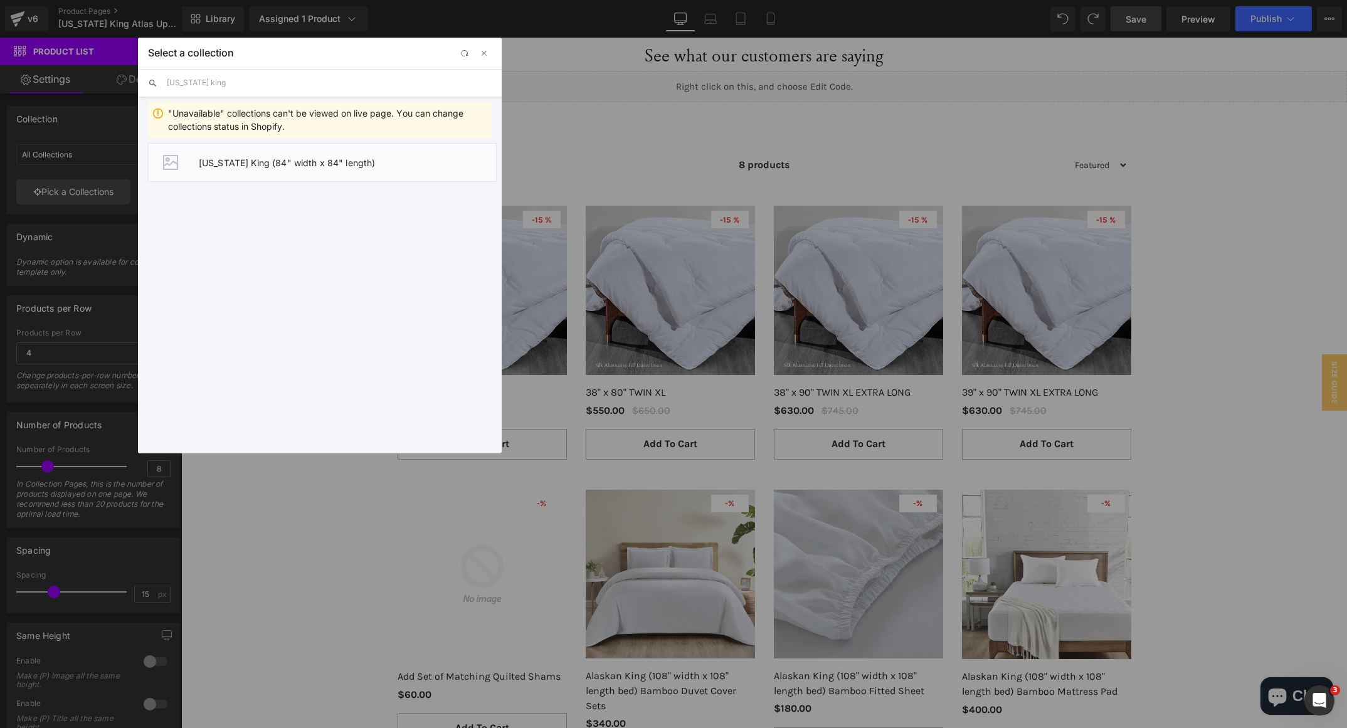
type input "[US_STATE] king"
click at [318, 164] on span "[US_STATE] King (84" width x 84" length)" at bounding box center [347, 162] width 297 height 11
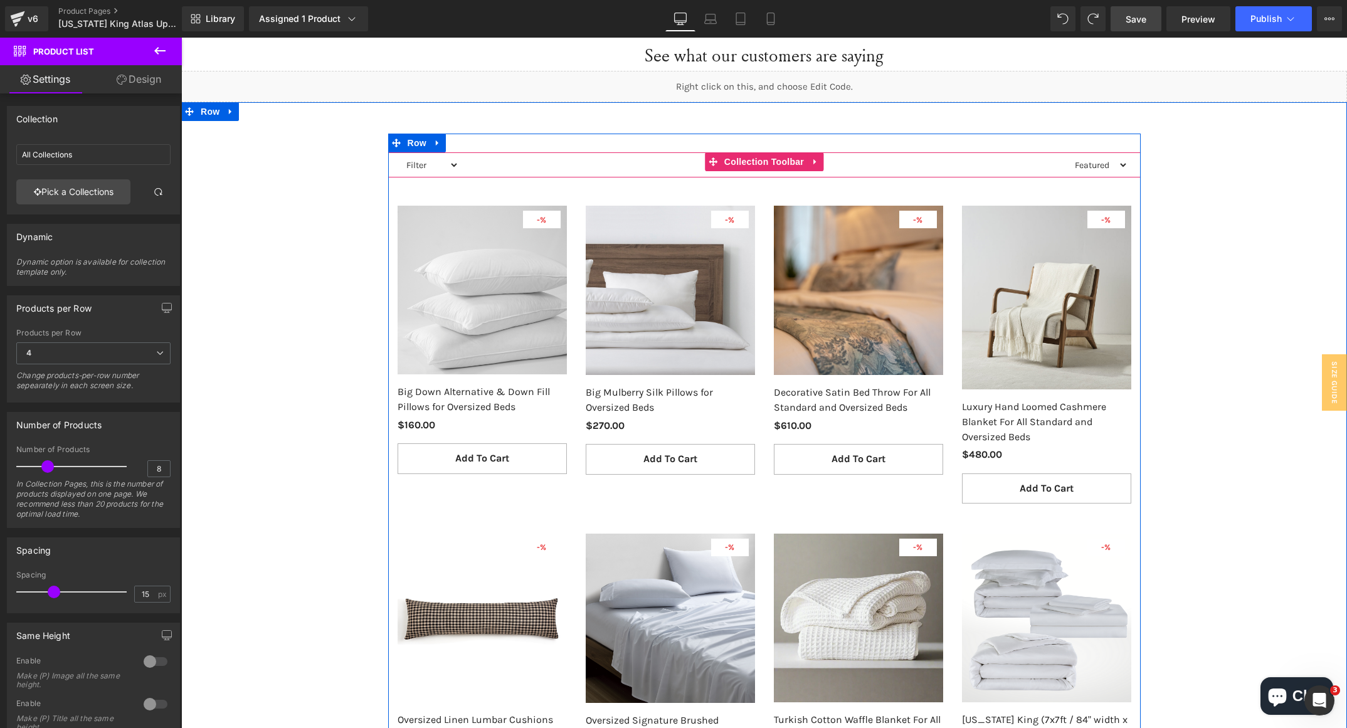
click at [445, 166] on select "Filter Bamboo Lyocell Mulberry Silk Fill globo-product-options option-set-88645…" at bounding box center [430, 165] width 58 height 16
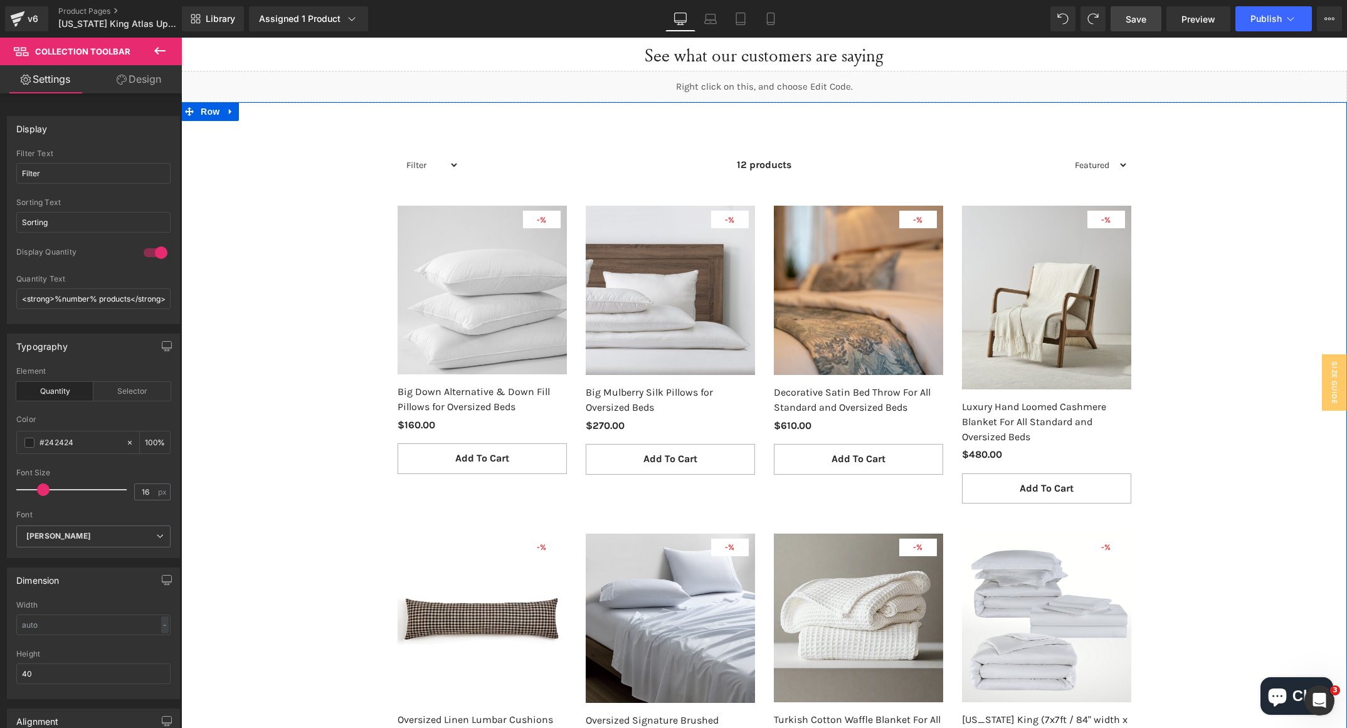
click at [288, 166] on div "Filter Bamboo Lyocell Mulberry Silk Fill globo-product-options option-set-88645…" at bounding box center [764, 504] width 1166 height 741
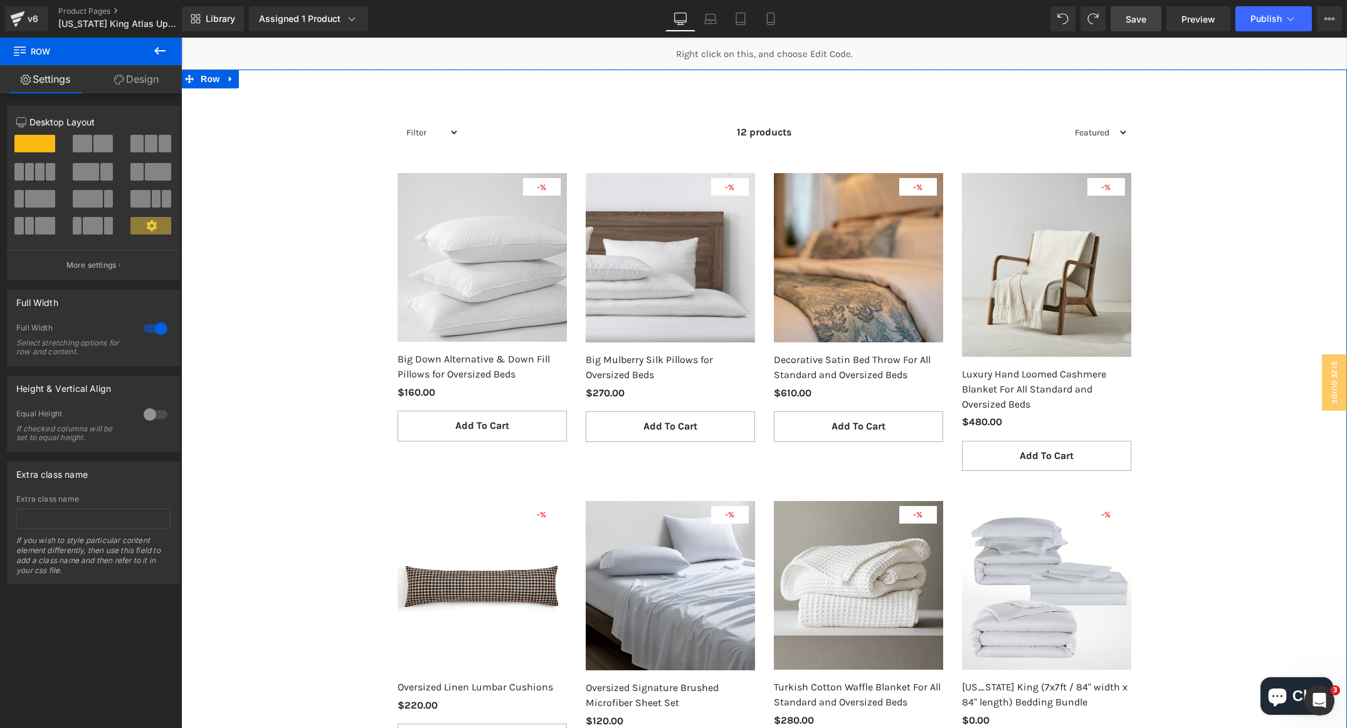
scroll to position [2015, 0]
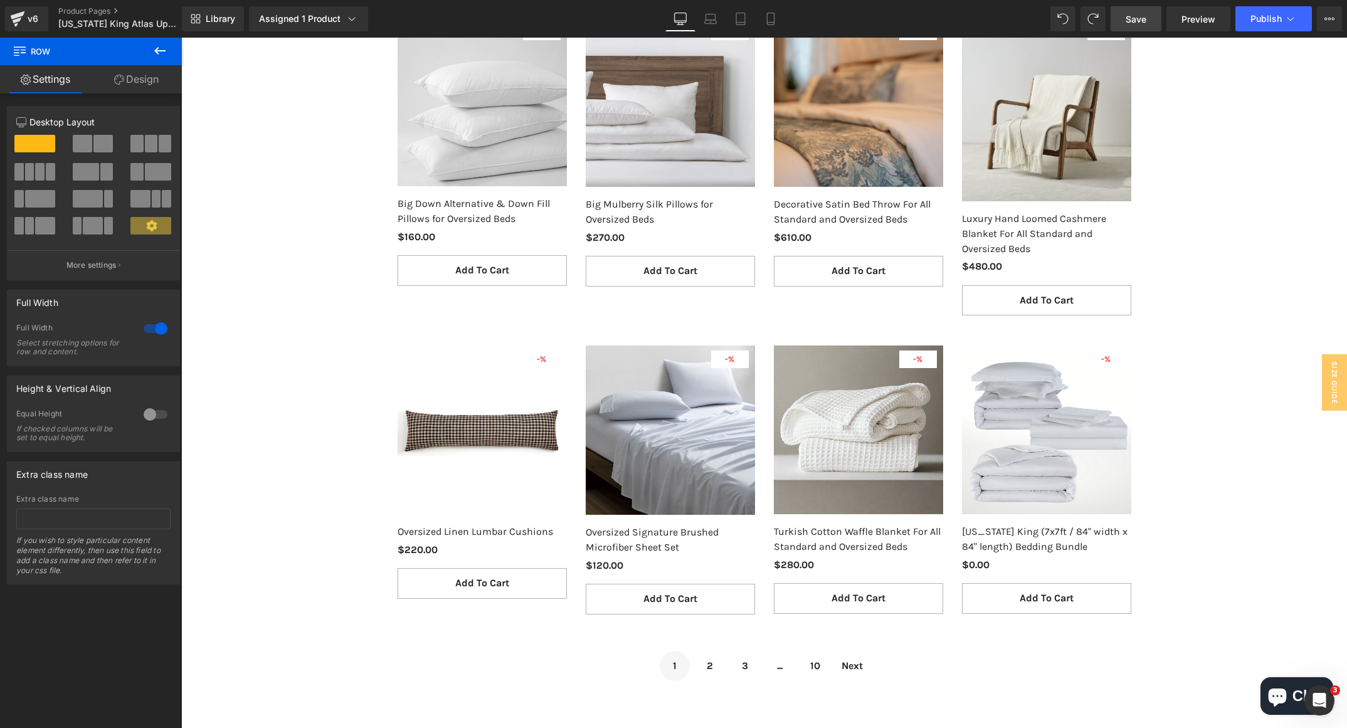
click at [701, 664] on span "2" at bounding box center [710, 666] width 30 height 30
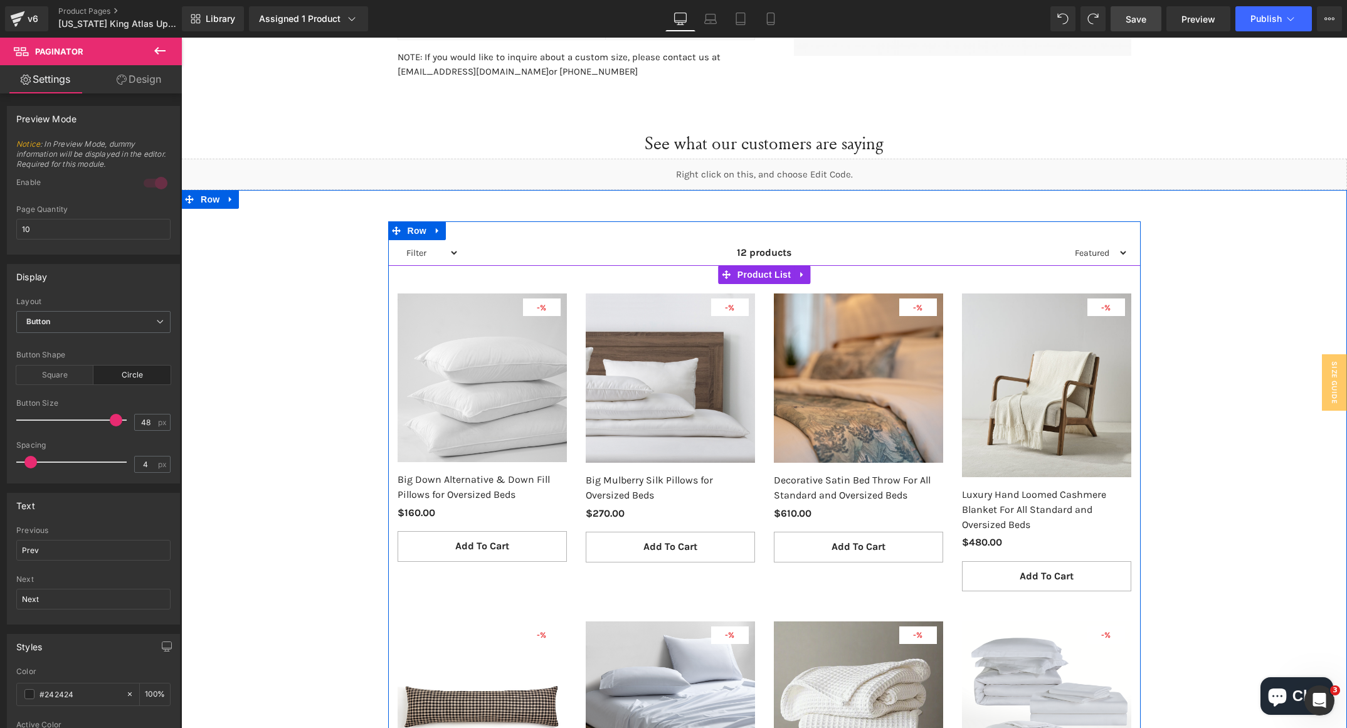
scroll to position [1638, 0]
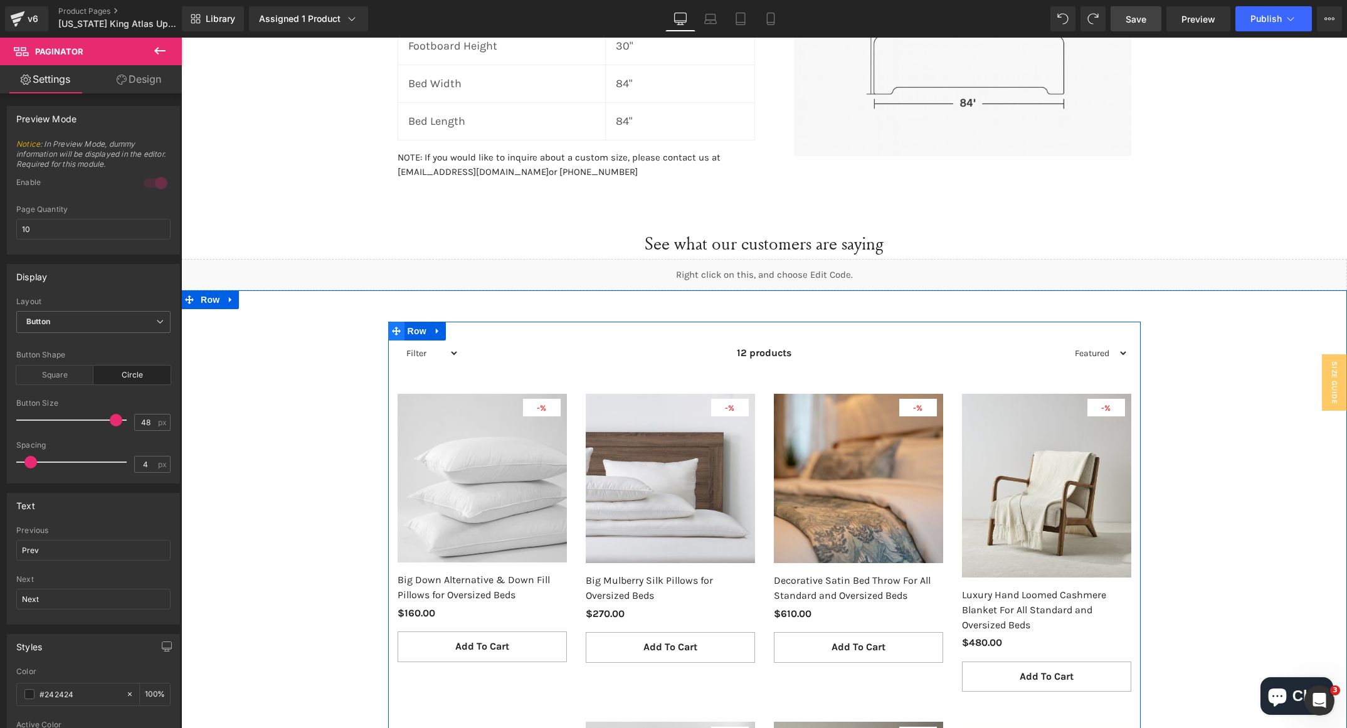
click at [392, 331] on icon at bounding box center [396, 331] width 9 height 9
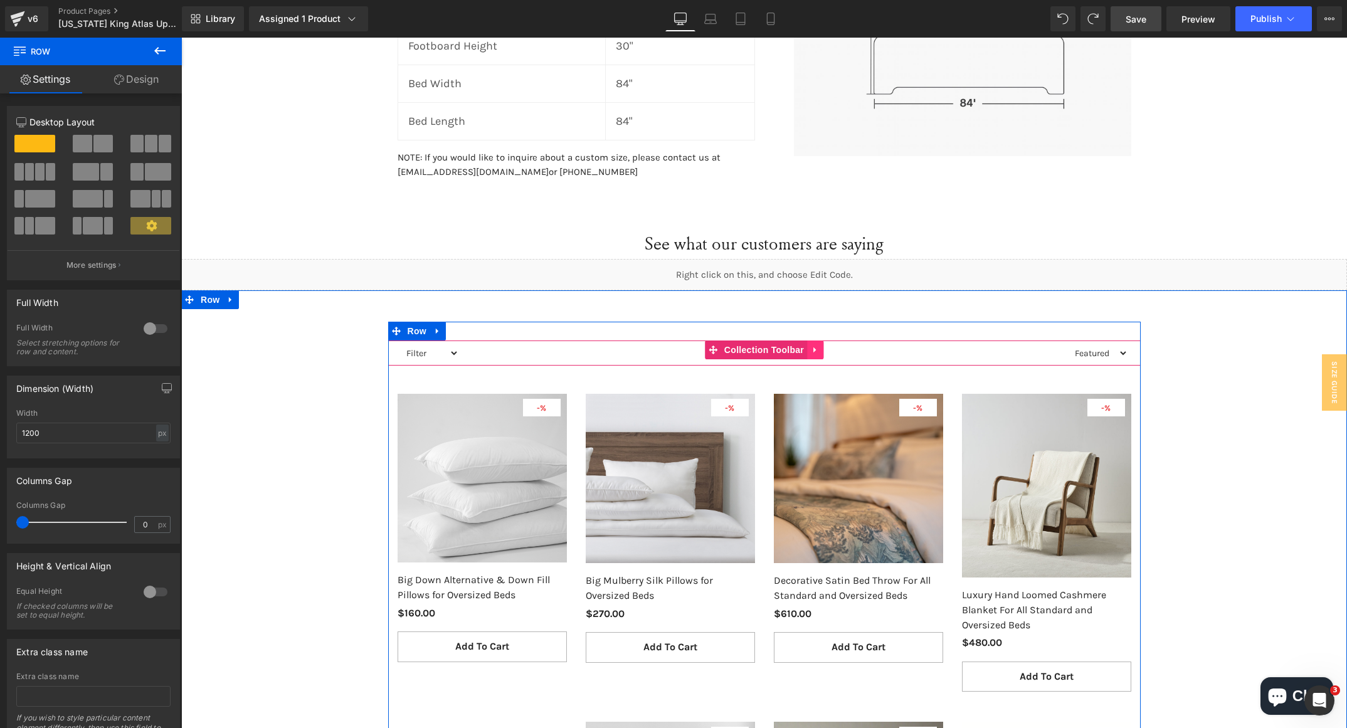
click at [807, 349] on link at bounding box center [815, 350] width 16 height 19
click at [819, 348] on icon at bounding box center [823, 350] width 9 height 9
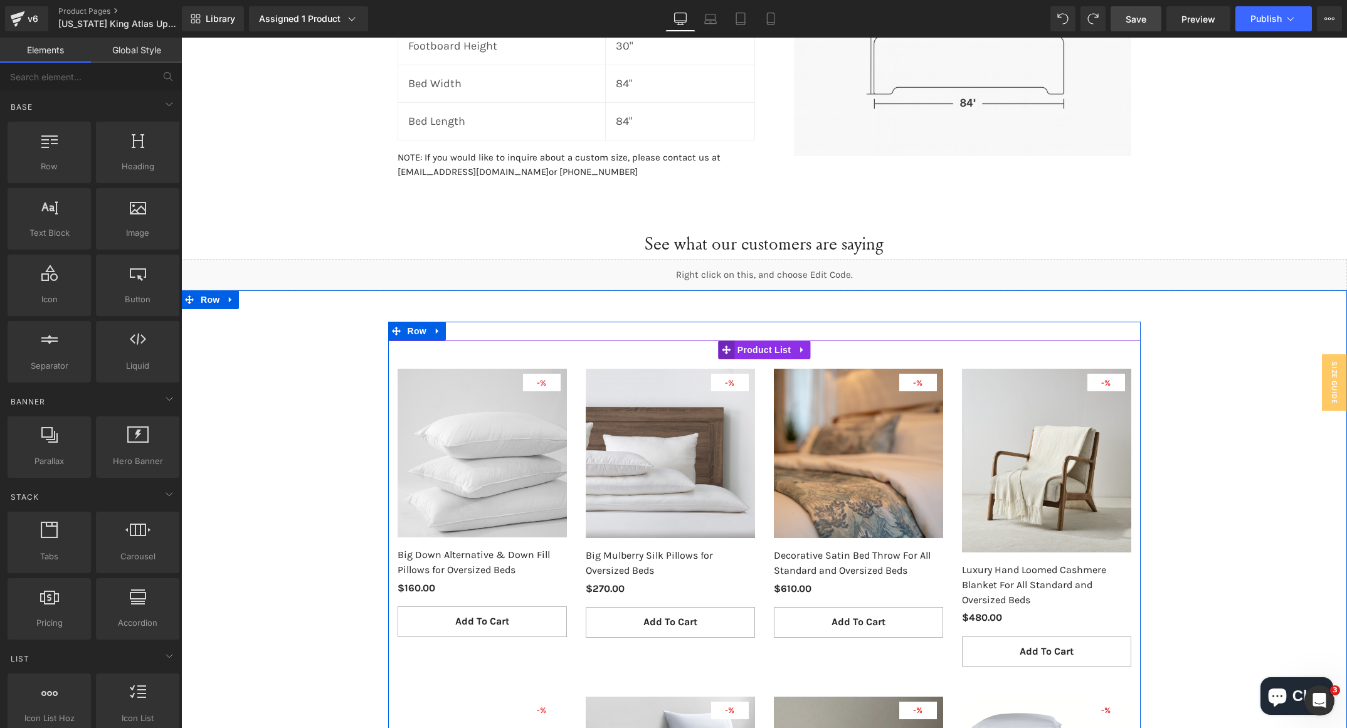
click at [722, 349] on icon at bounding box center [726, 350] width 9 height 9
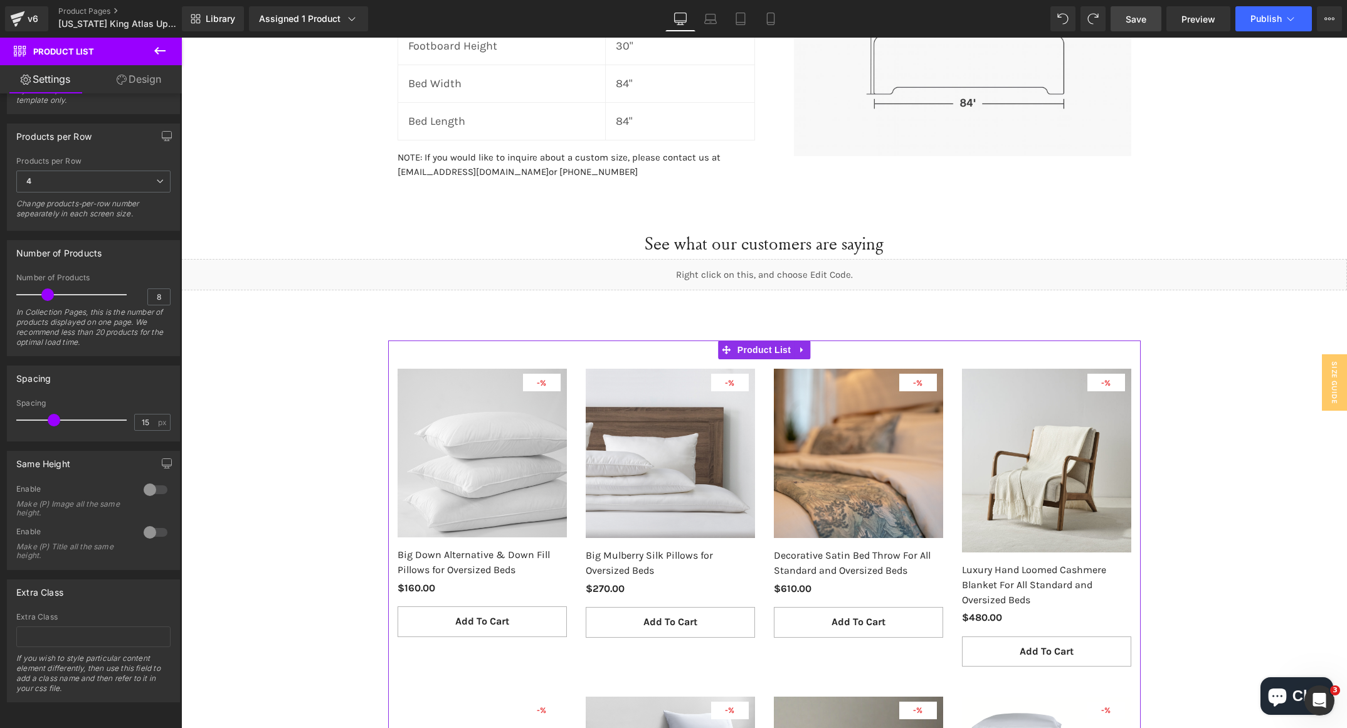
scroll to position [0, 0]
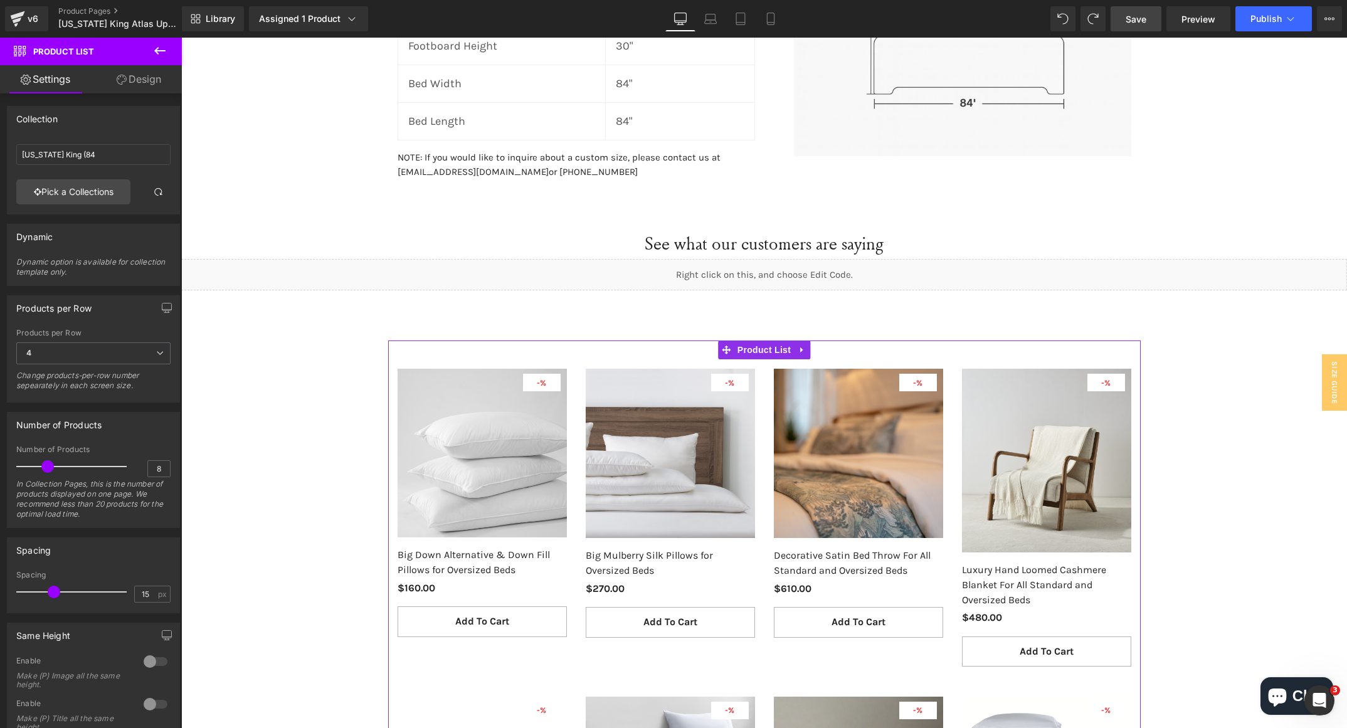
click at [145, 85] on link "Design" at bounding box center [138, 79] width 91 height 28
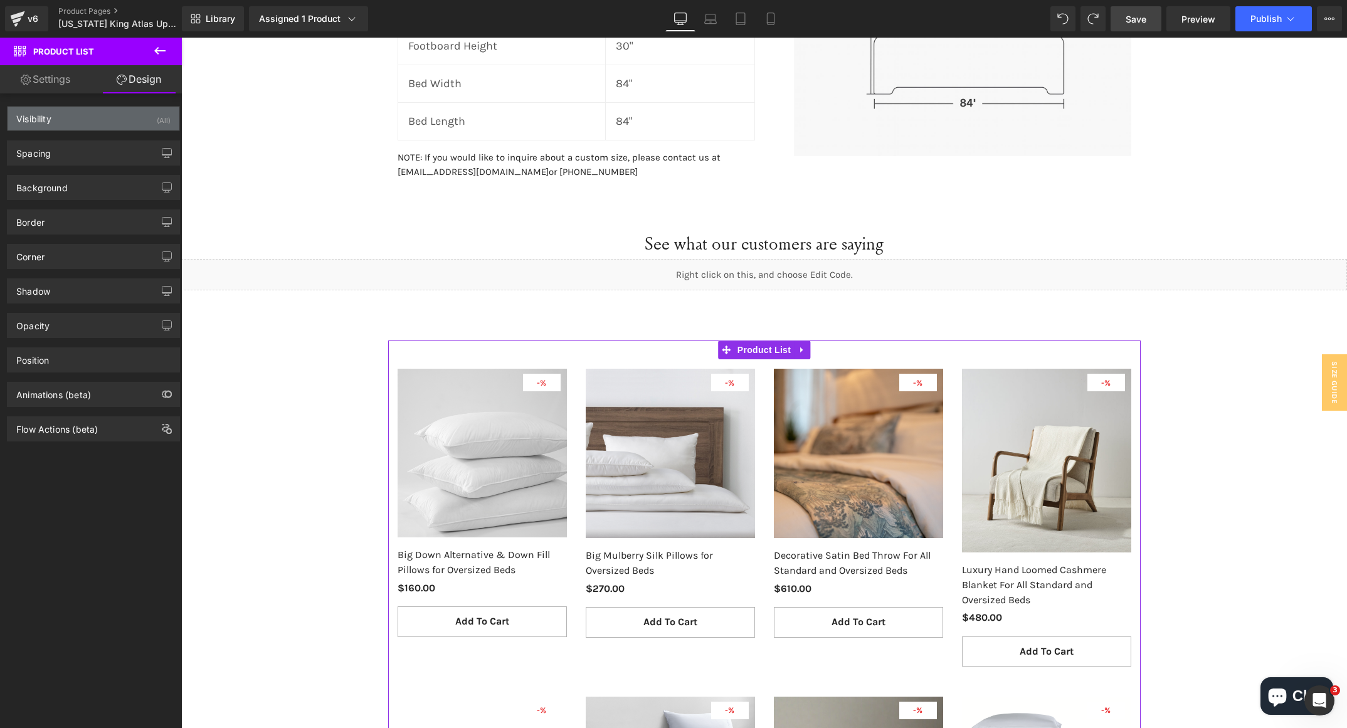
click at [114, 124] on div "Visibility (All)" at bounding box center [94, 119] width 172 height 24
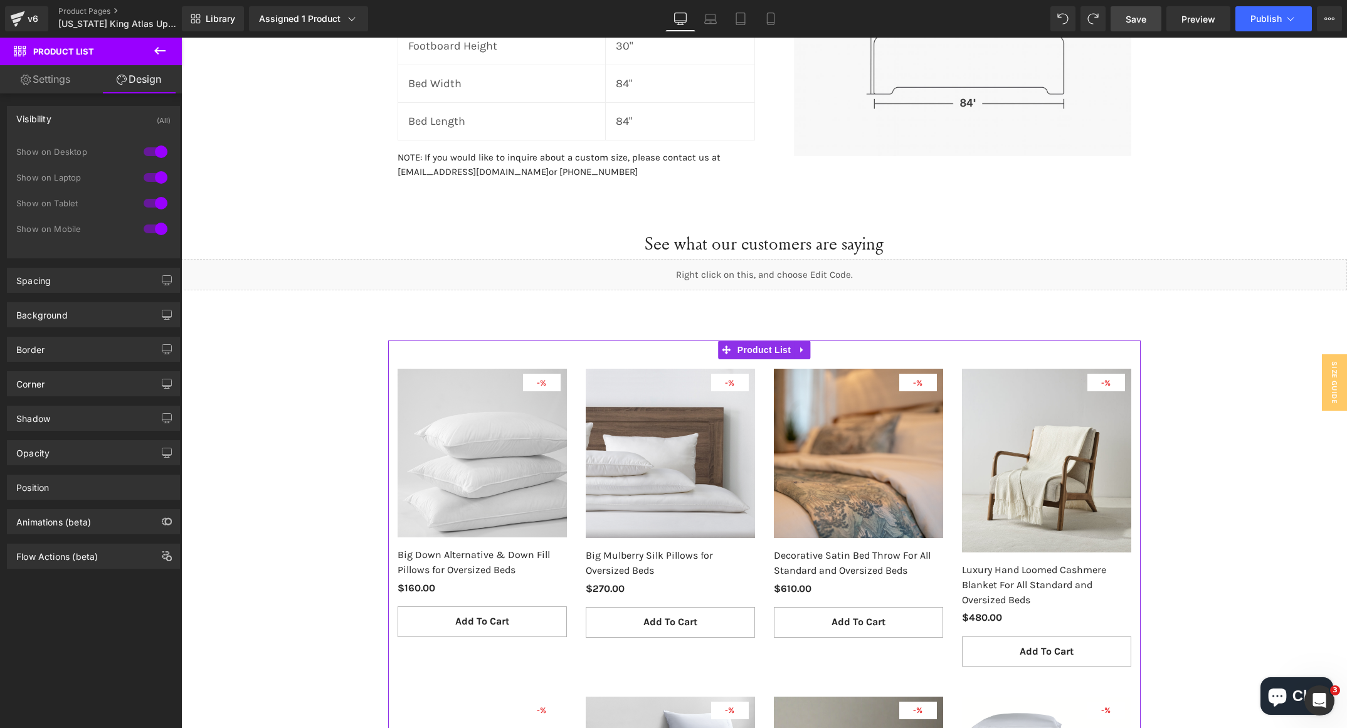
click at [114, 124] on div "Visibility (All)" at bounding box center [94, 119] width 172 height 24
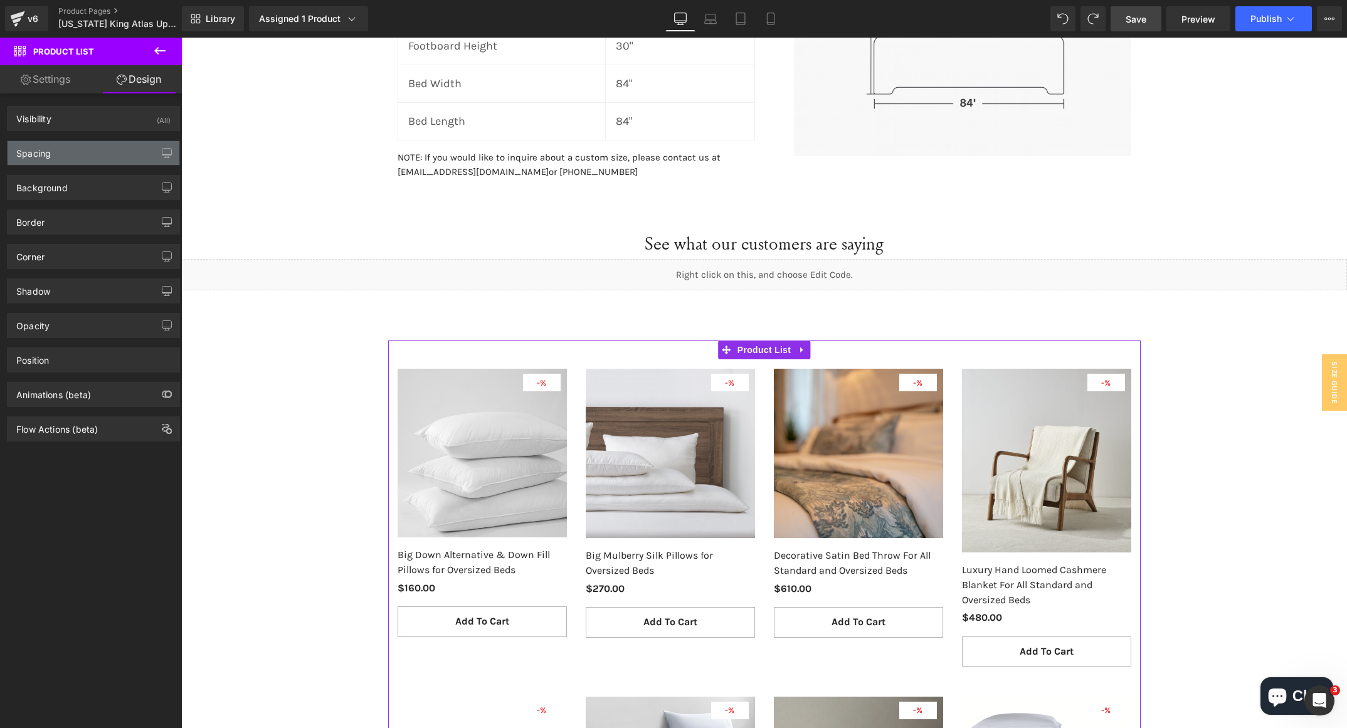
click at [85, 161] on div "Spacing" at bounding box center [94, 153] width 172 height 24
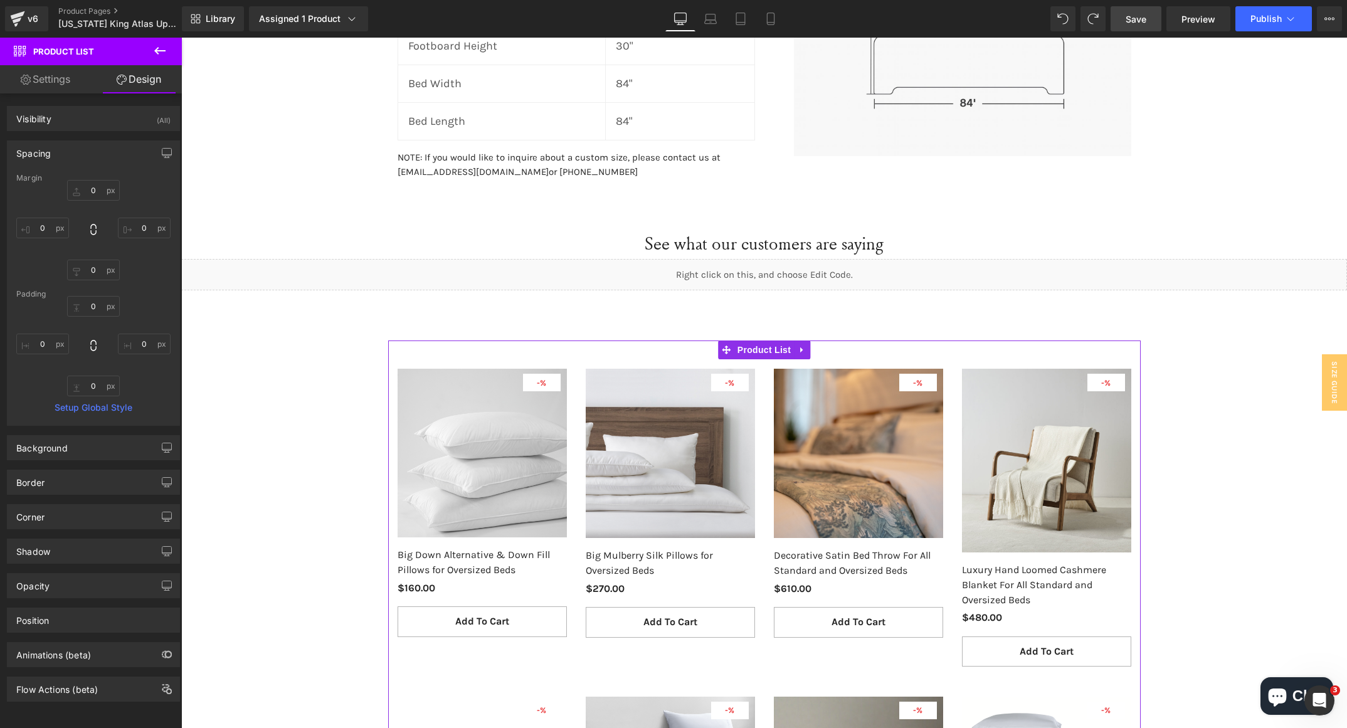
click at [85, 161] on div "Spacing" at bounding box center [94, 153] width 172 height 24
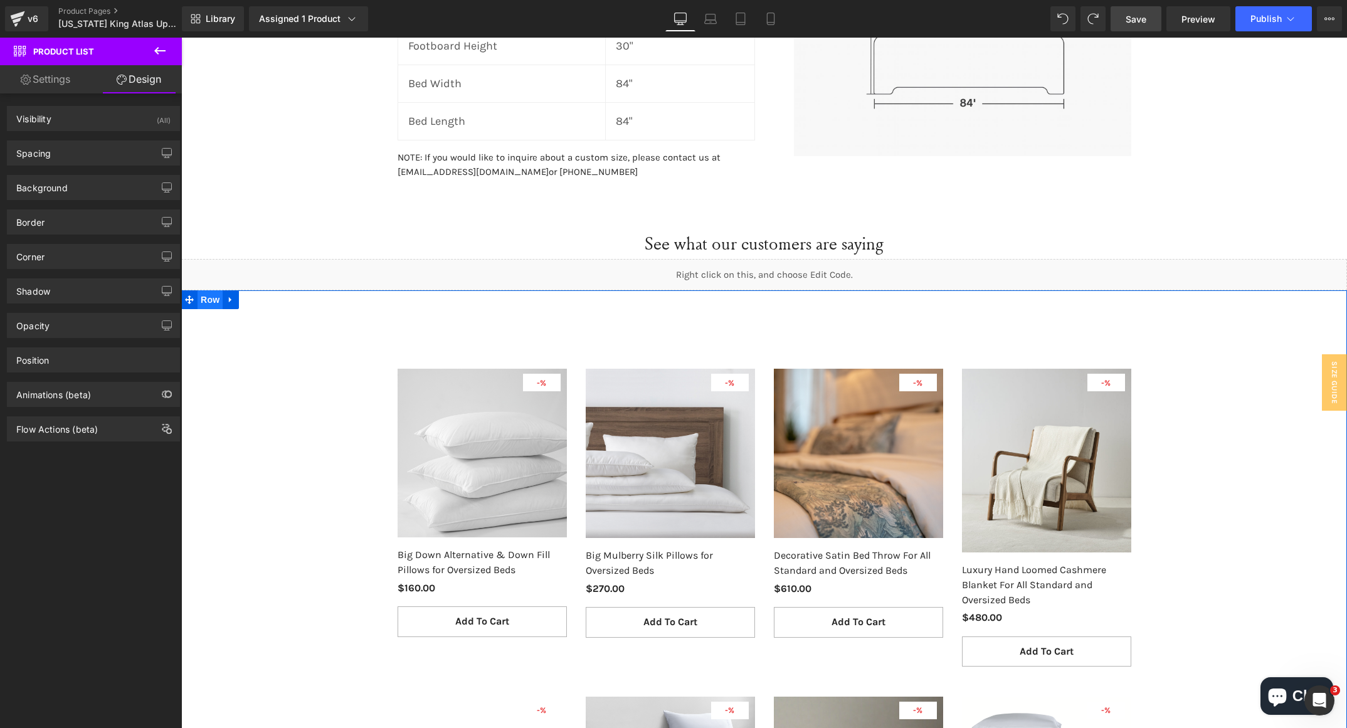
click at [198, 297] on span "Row" at bounding box center [210, 299] width 25 height 19
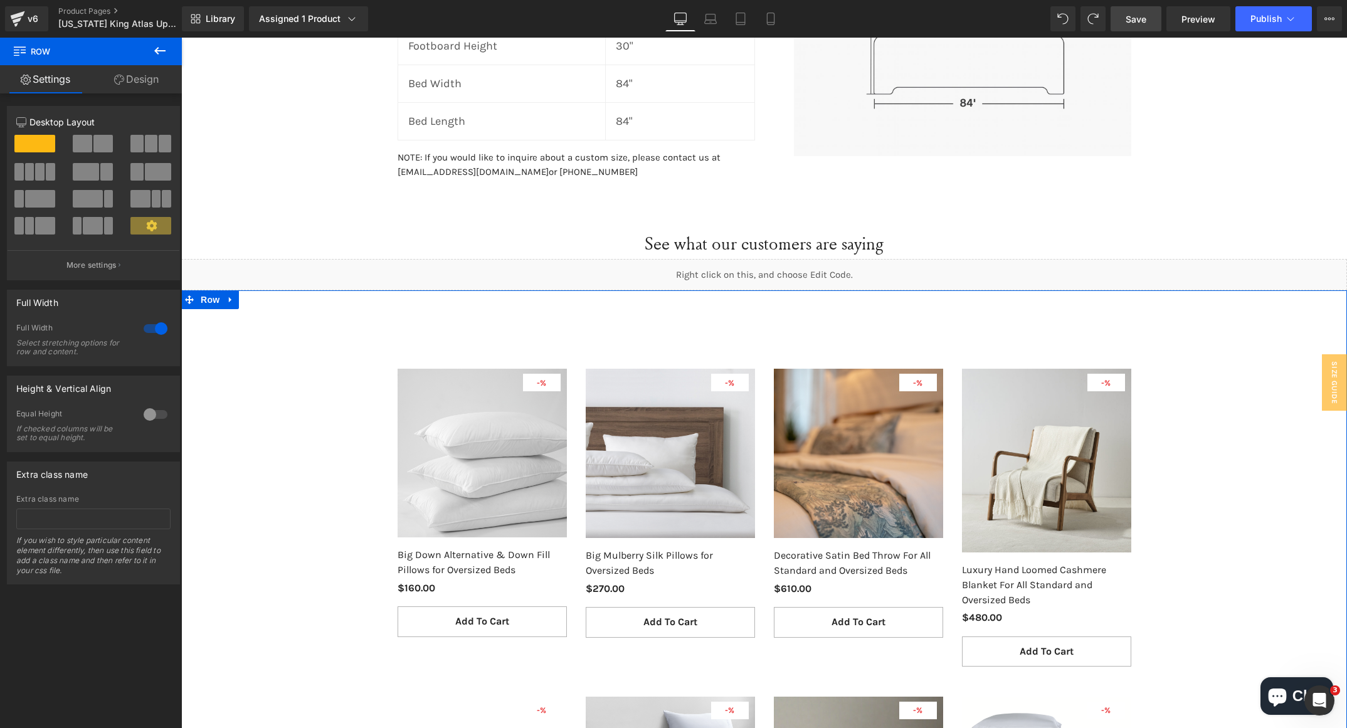
click at [147, 329] on div at bounding box center [156, 329] width 30 height 20
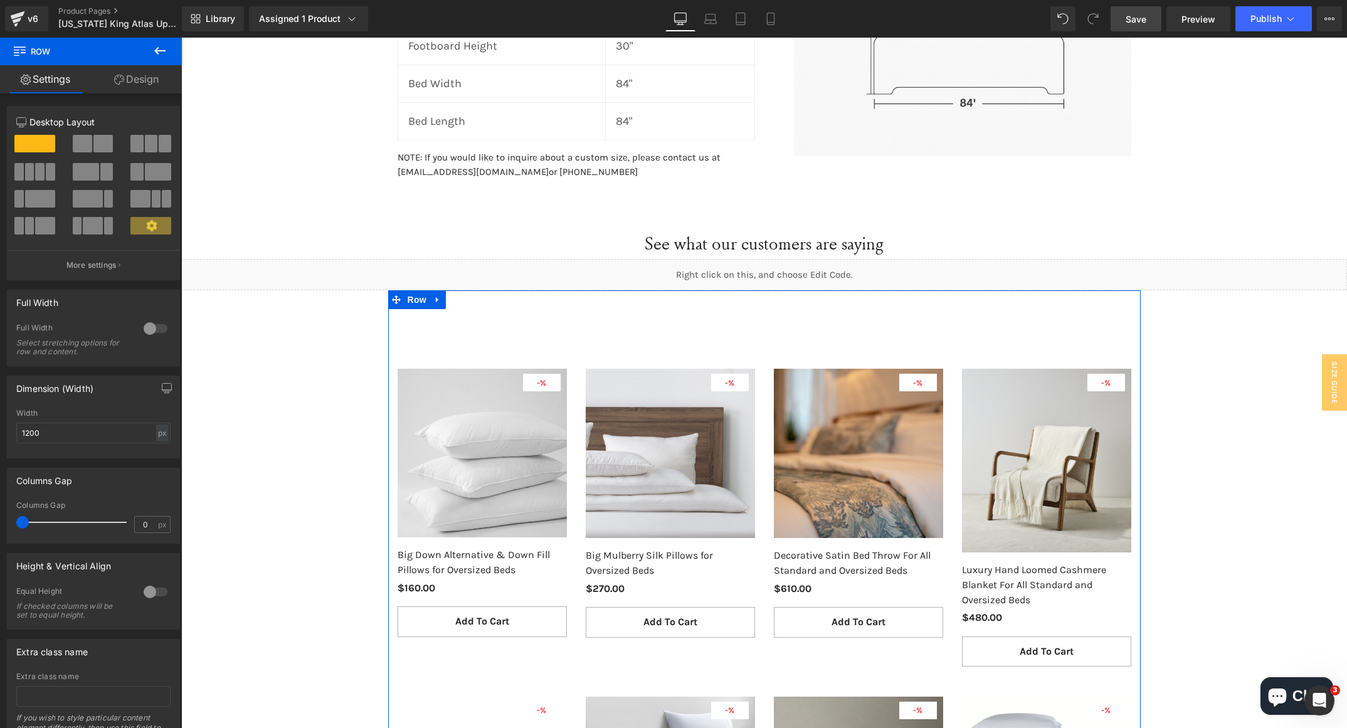
click at [157, 329] on div at bounding box center [156, 329] width 30 height 20
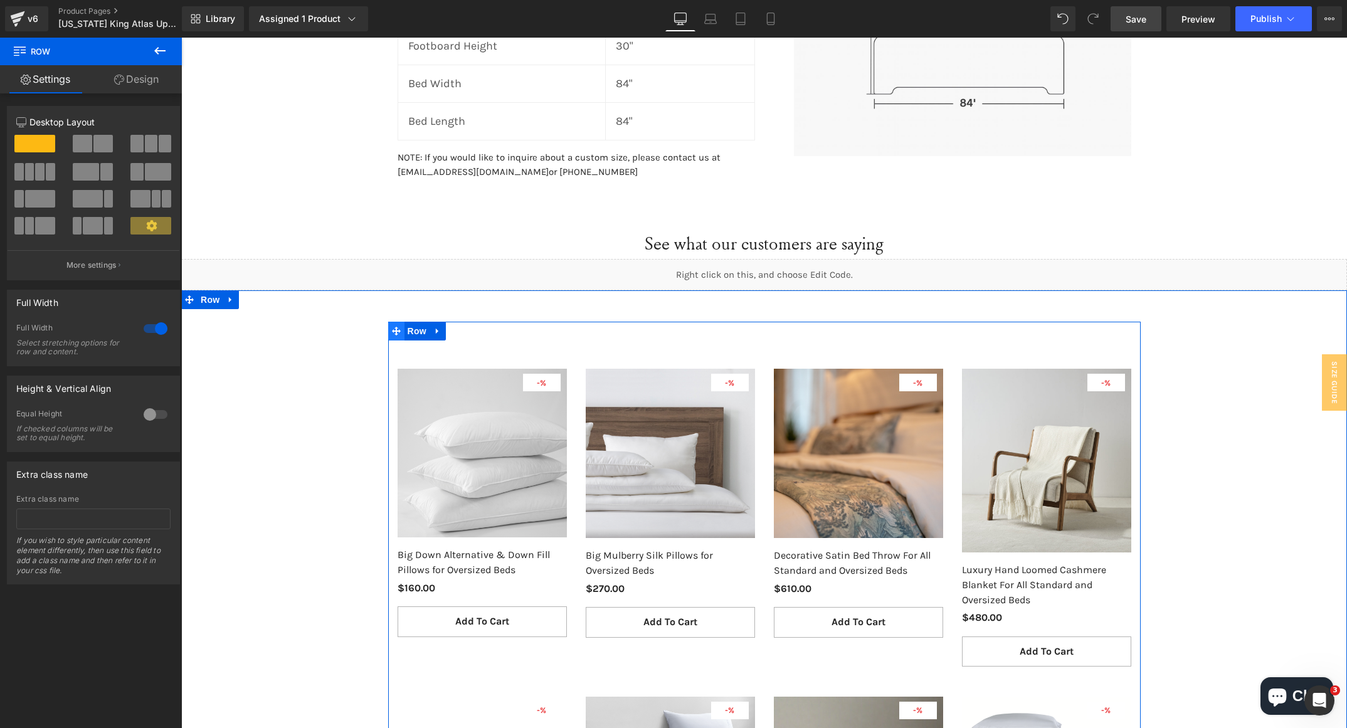
click at [388, 332] on span at bounding box center [396, 331] width 16 height 19
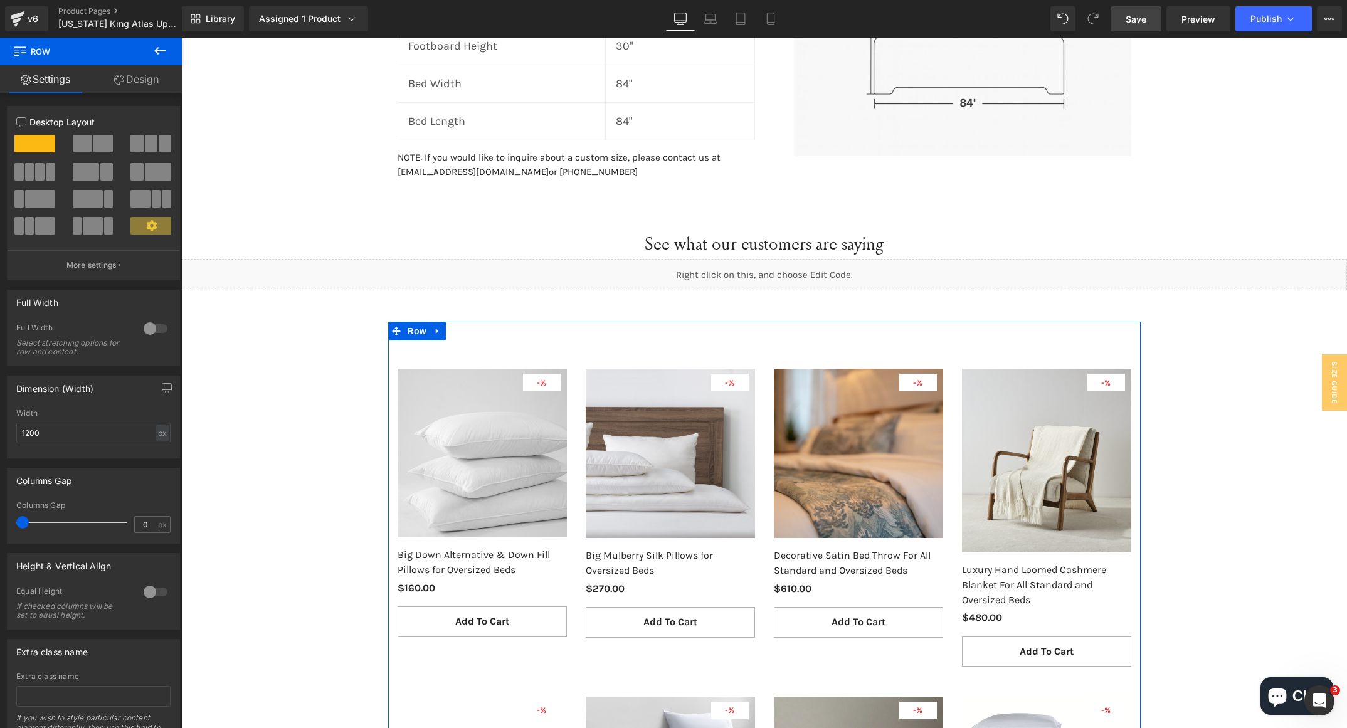
click at [156, 331] on div at bounding box center [156, 329] width 30 height 20
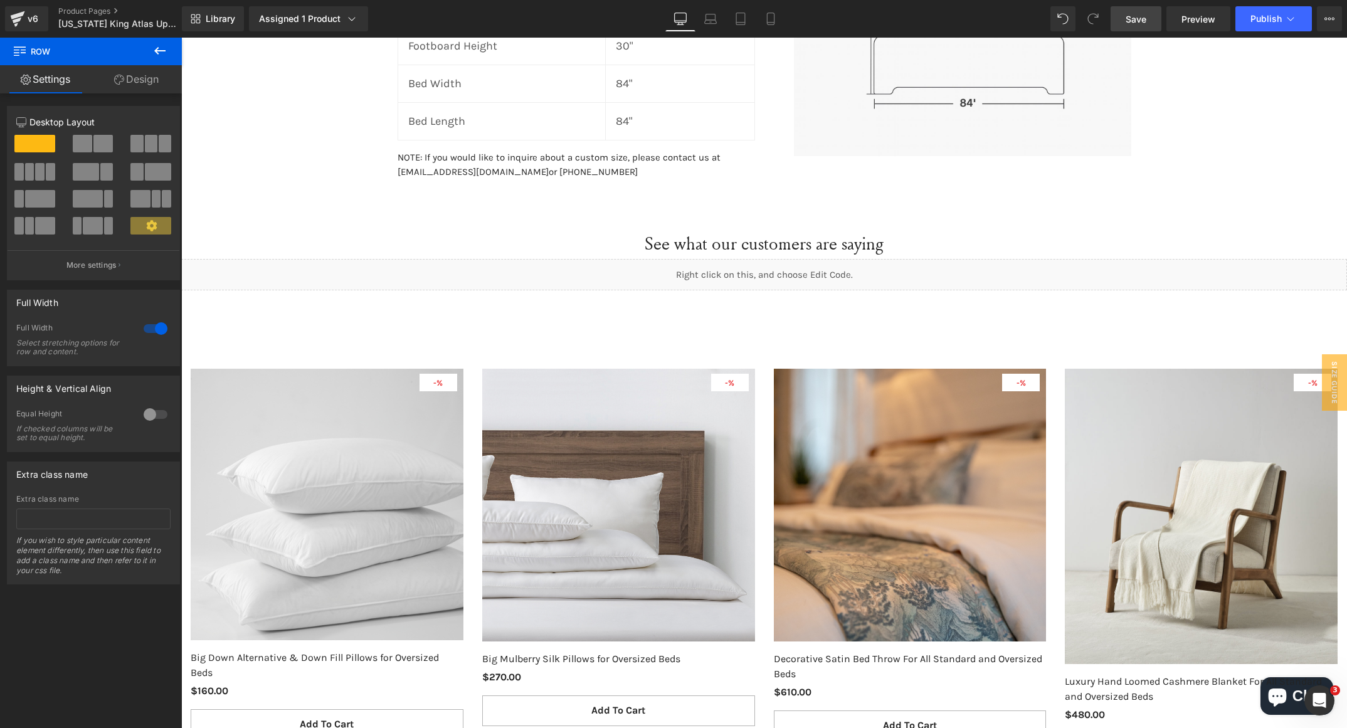
scroll to position [1827, 0]
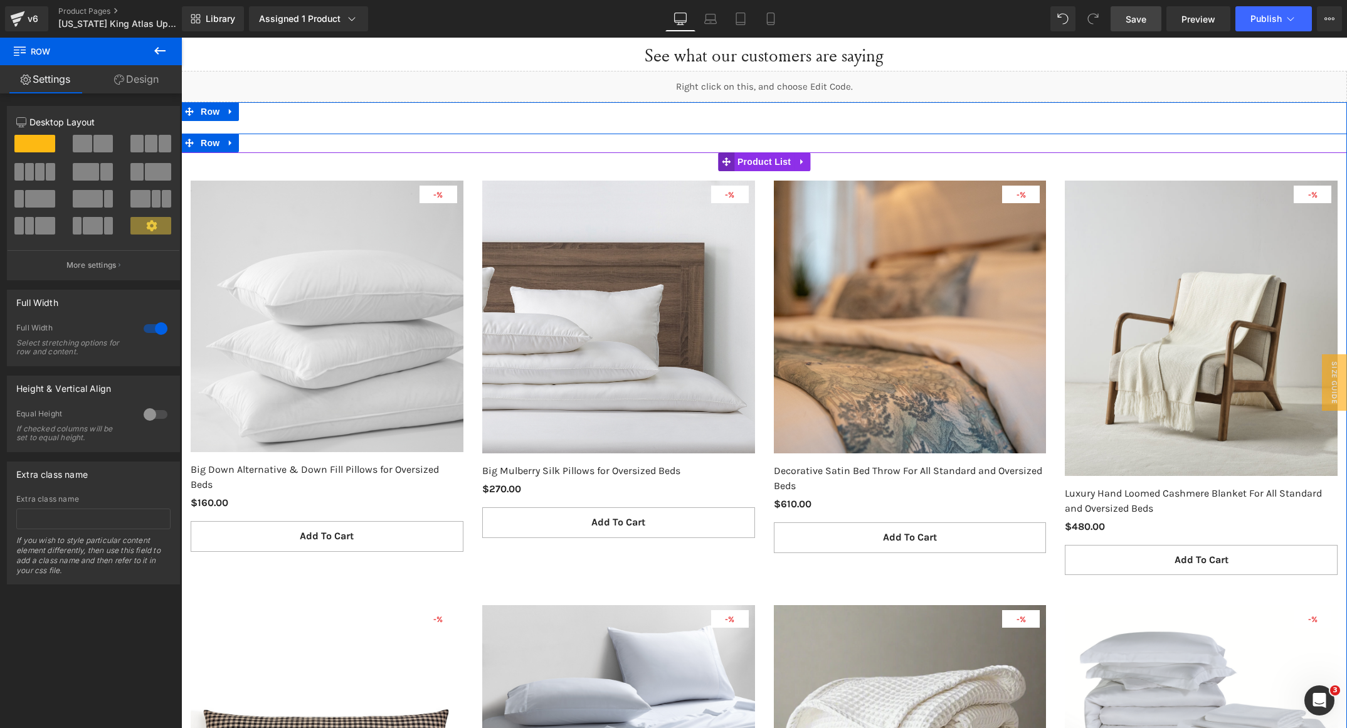
click at [725, 164] on span at bounding box center [726, 161] width 16 height 19
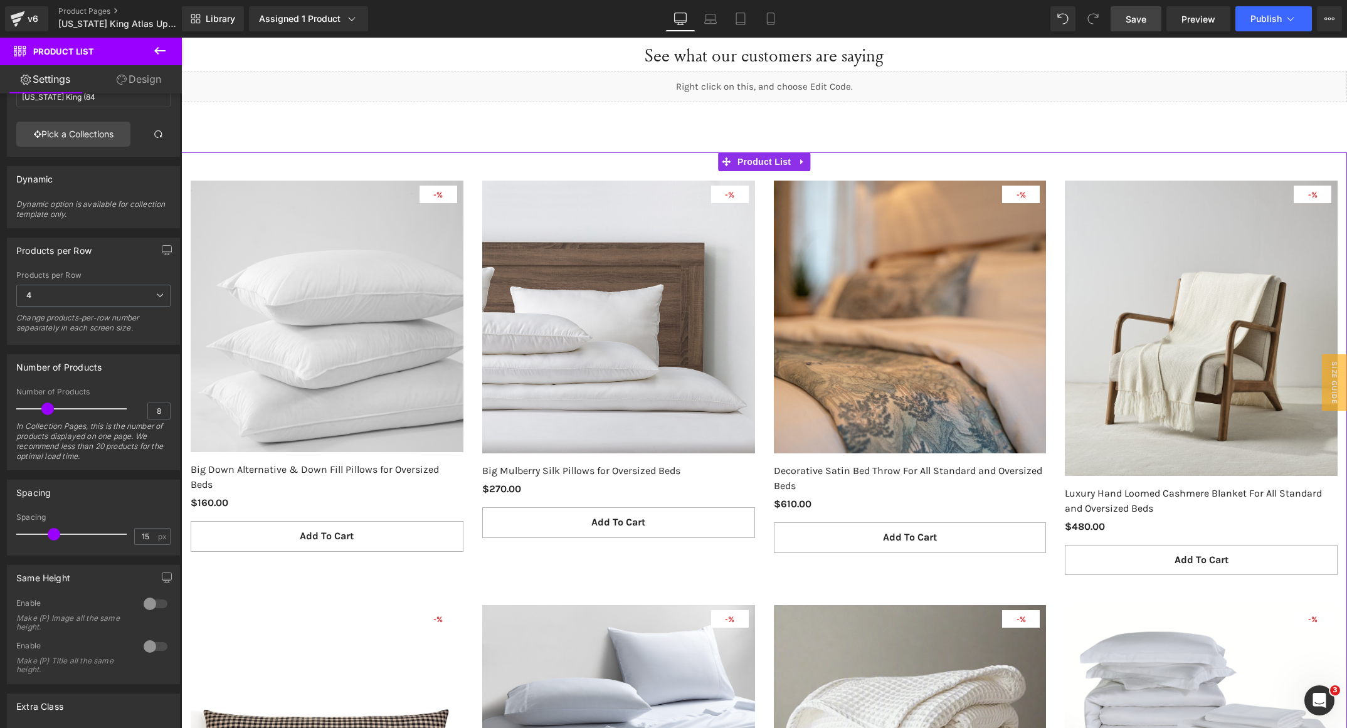
scroll to position [94, 0]
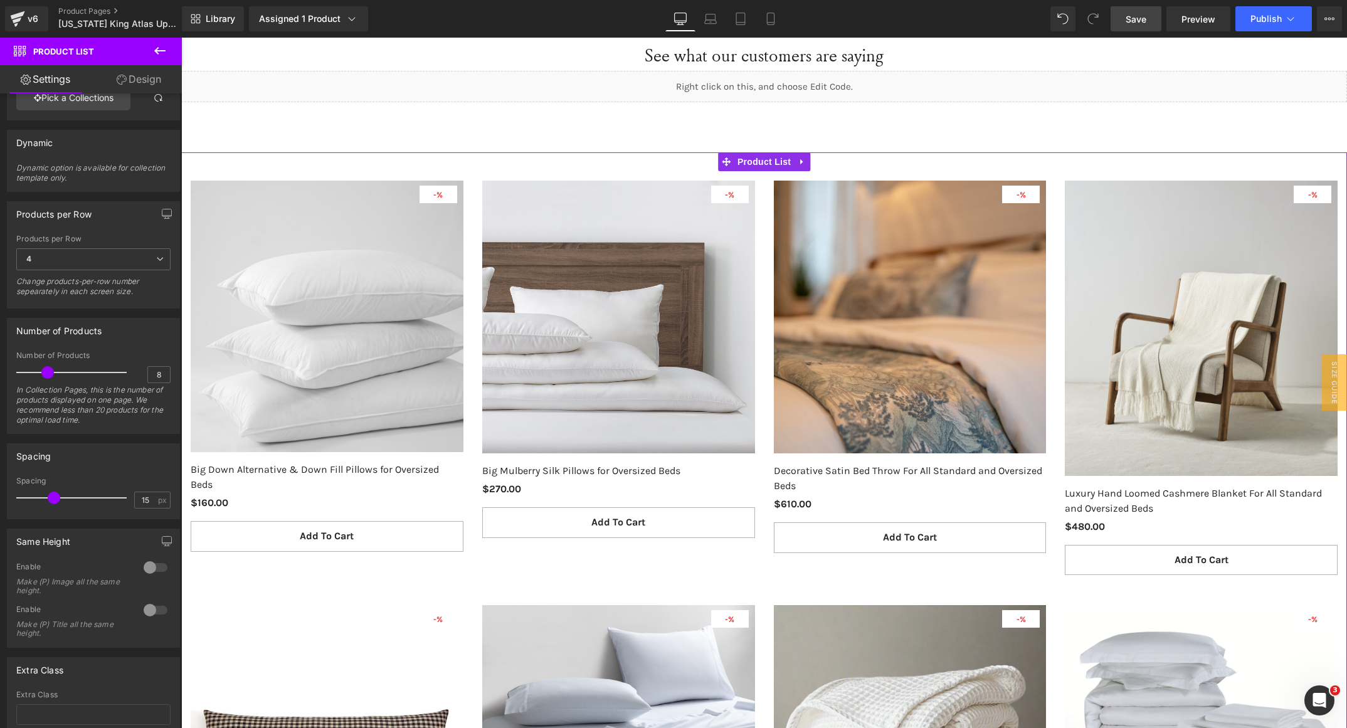
click at [157, 570] on div at bounding box center [156, 568] width 30 height 20
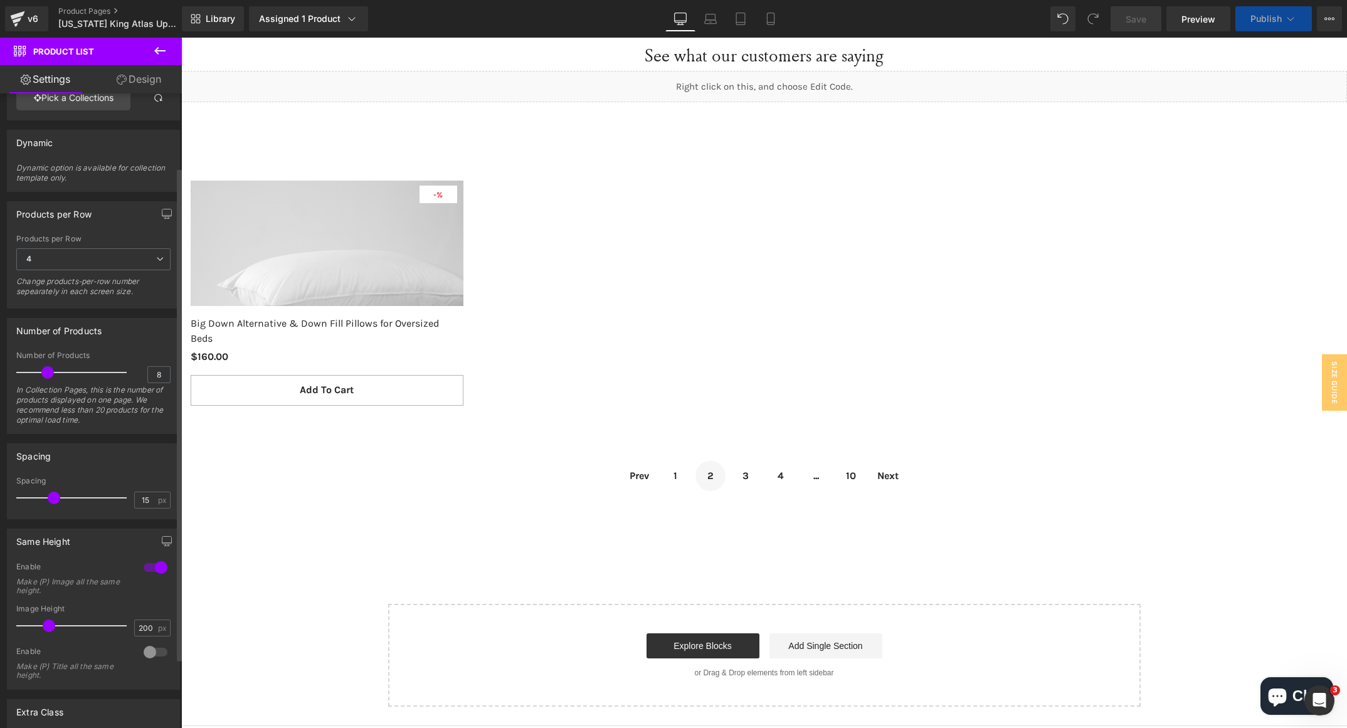
click at [157, 566] on div at bounding box center [156, 568] width 30 height 20
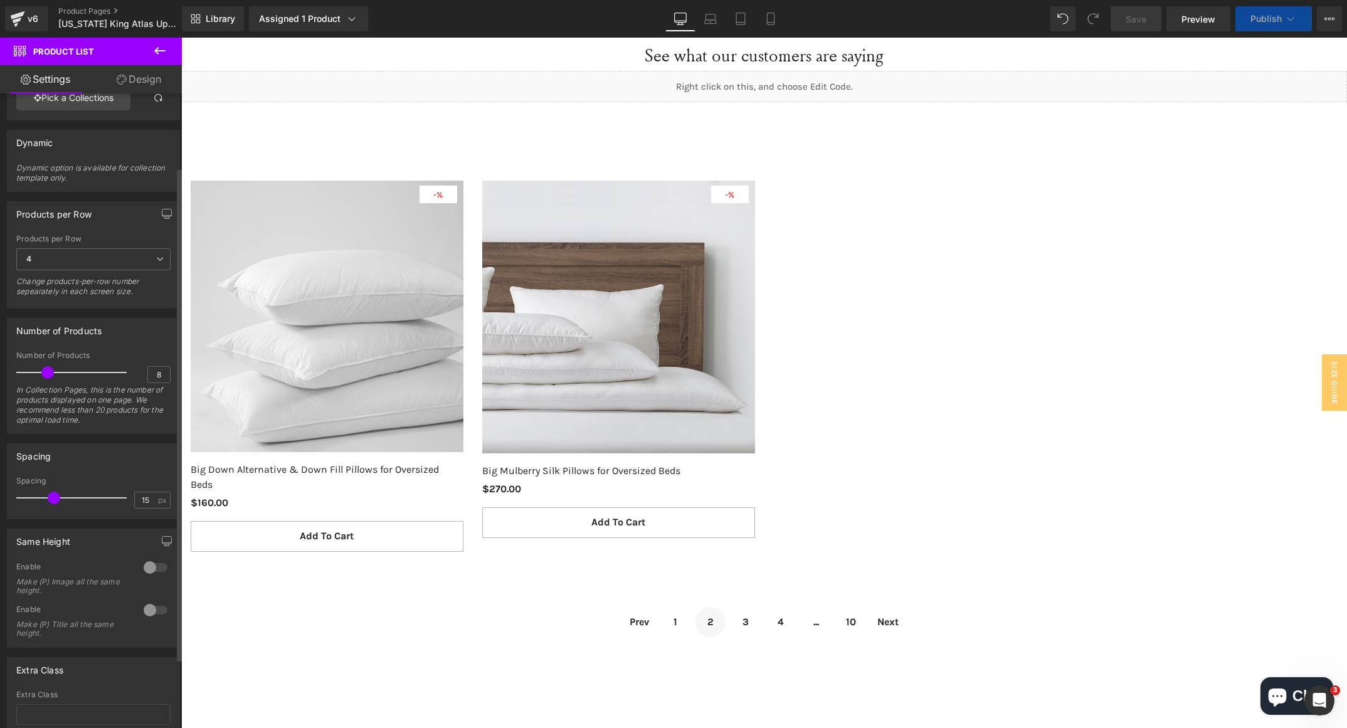
click at [154, 565] on div at bounding box center [156, 568] width 30 height 20
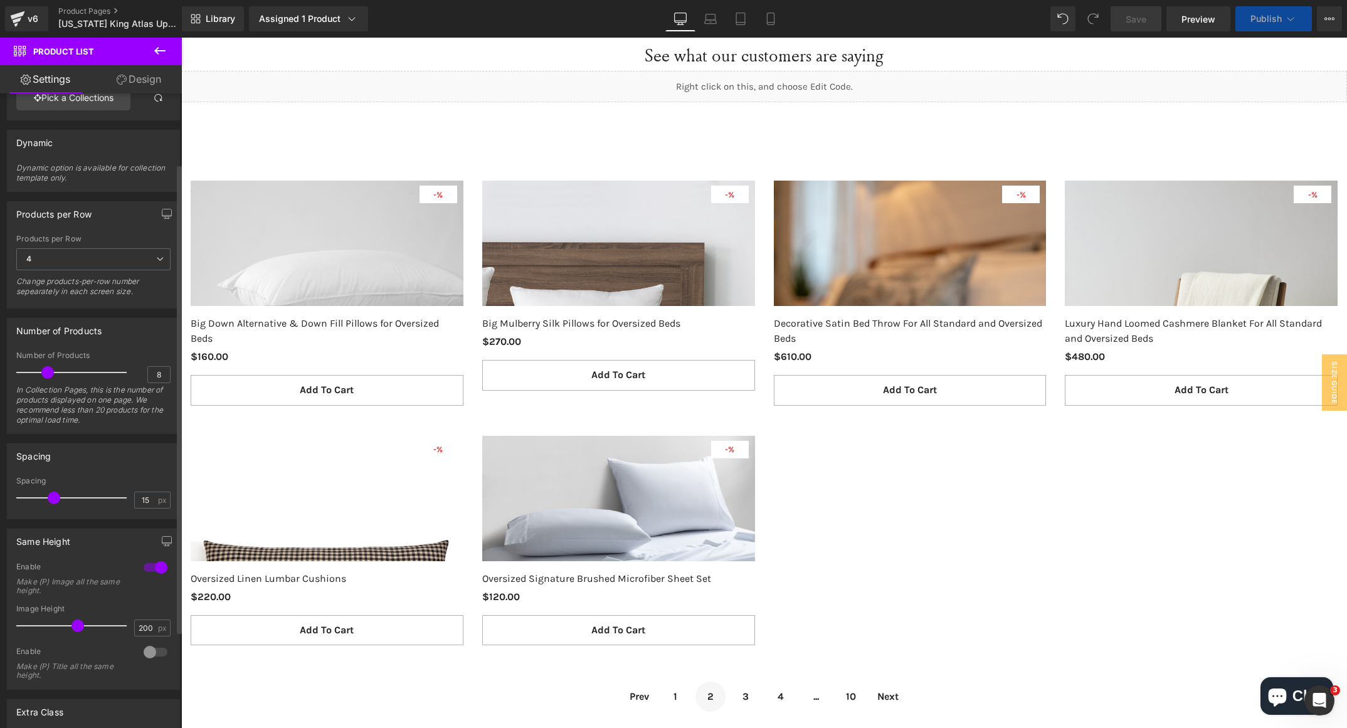
drag, startPoint x: 49, startPoint y: 622, endPoint x: 77, endPoint y: 625, distance: 28.3
click at [77, 625] on span at bounding box center [78, 626] width 13 height 13
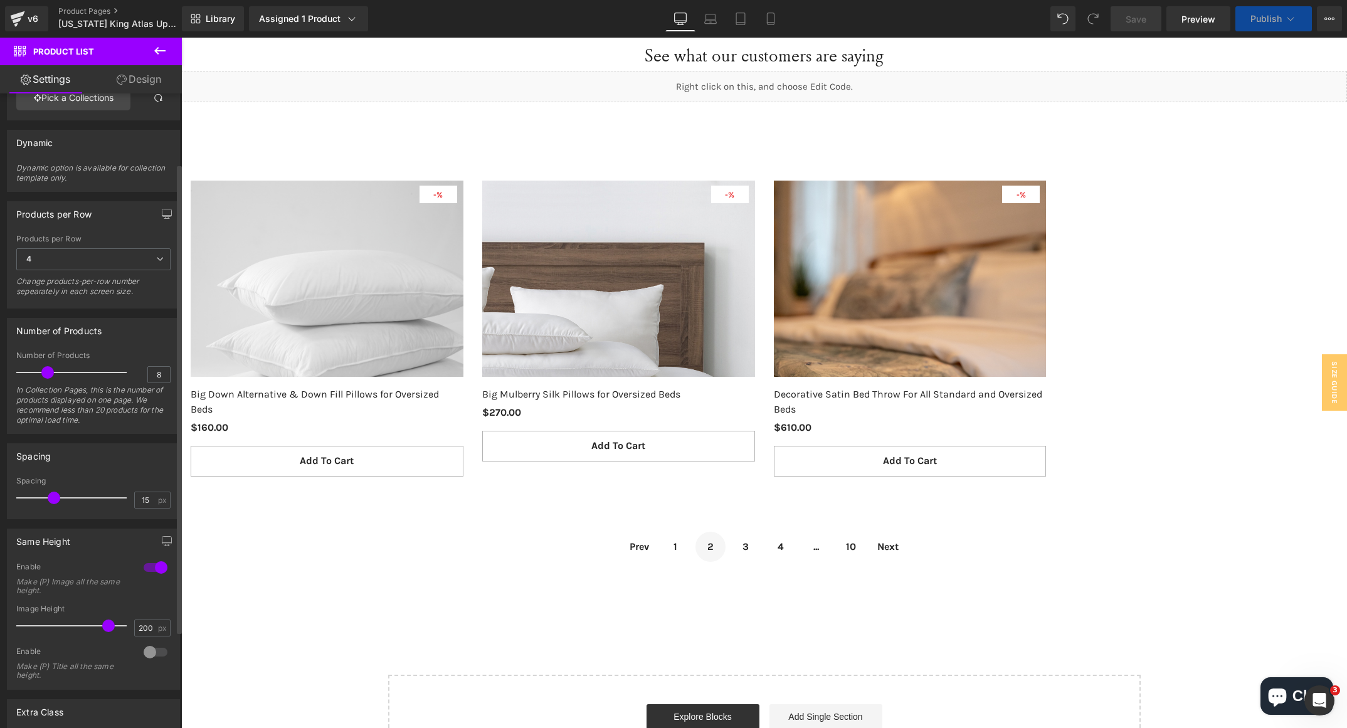
drag, startPoint x: 87, startPoint y: 622, endPoint x: 107, endPoint y: 622, distance: 20.7
click at [107, 622] on span at bounding box center [108, 626] width 13 height 13
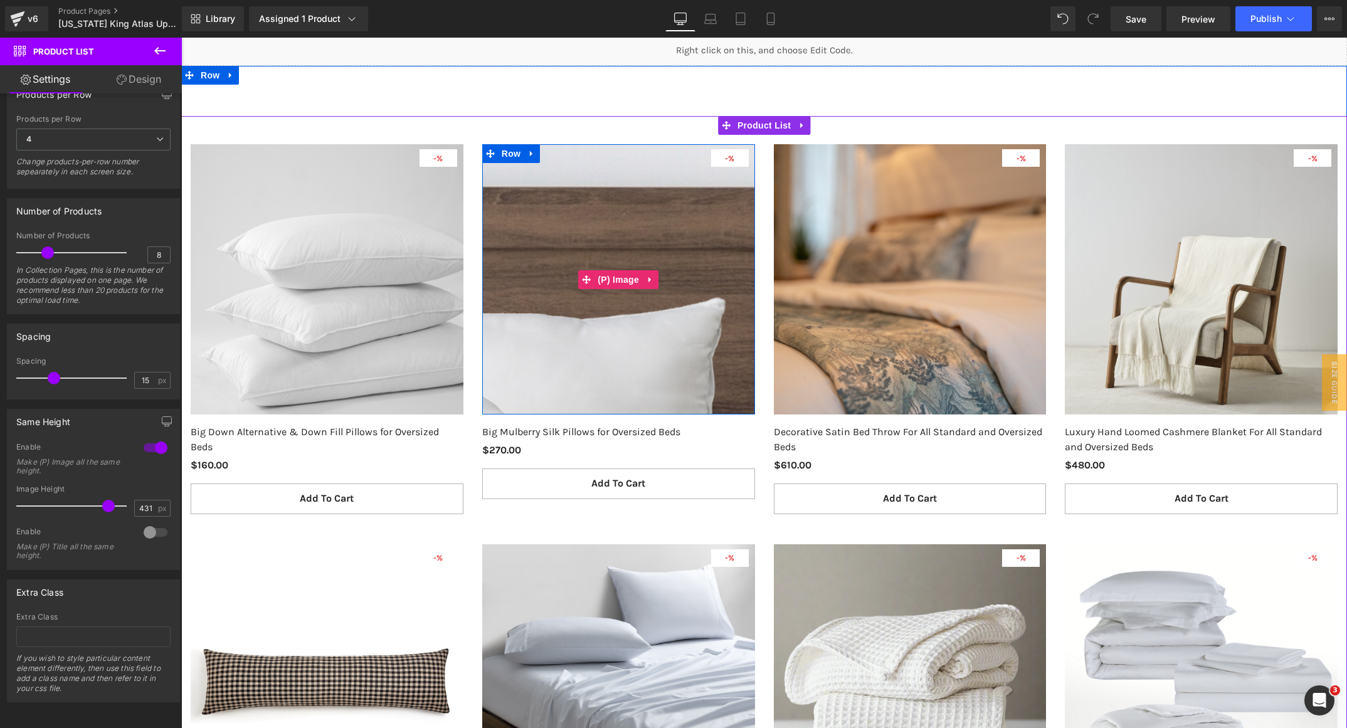
scroll to position [1827, 0]
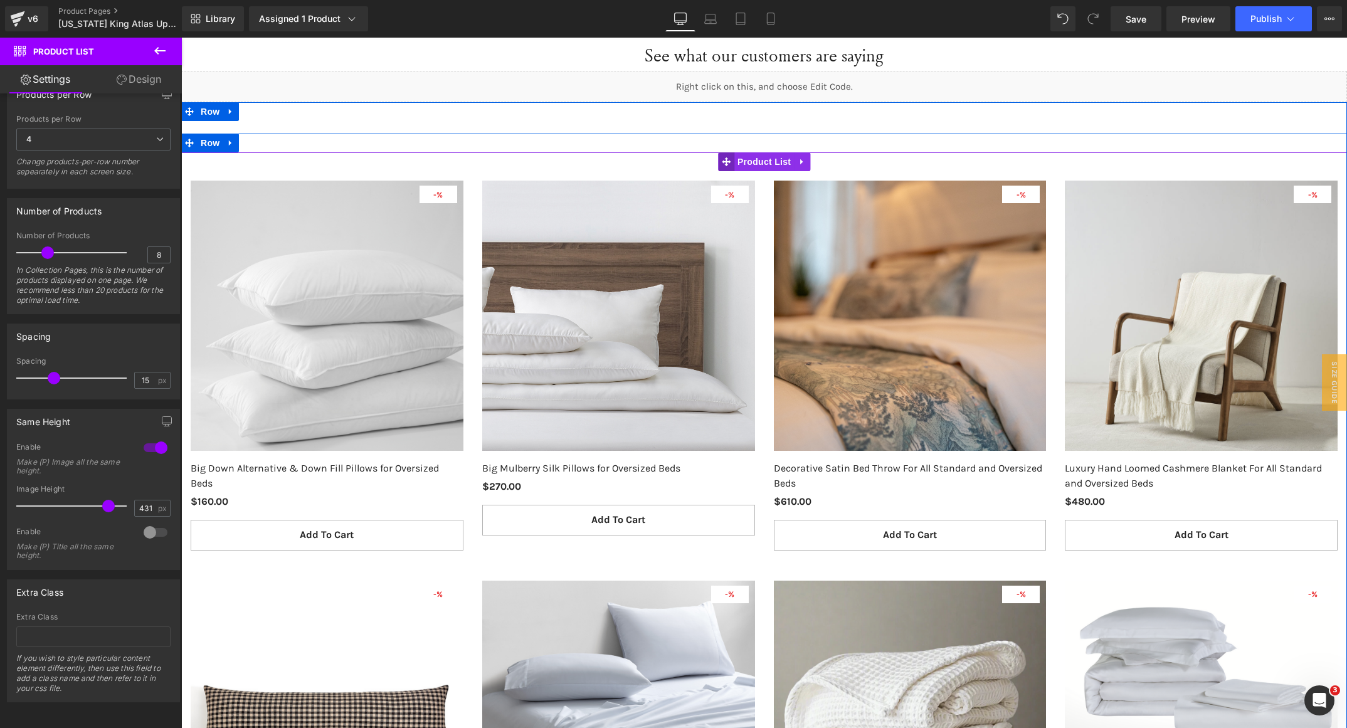
click at [722, 160] on icon at bounding box center [726, 161] width 9 height 9
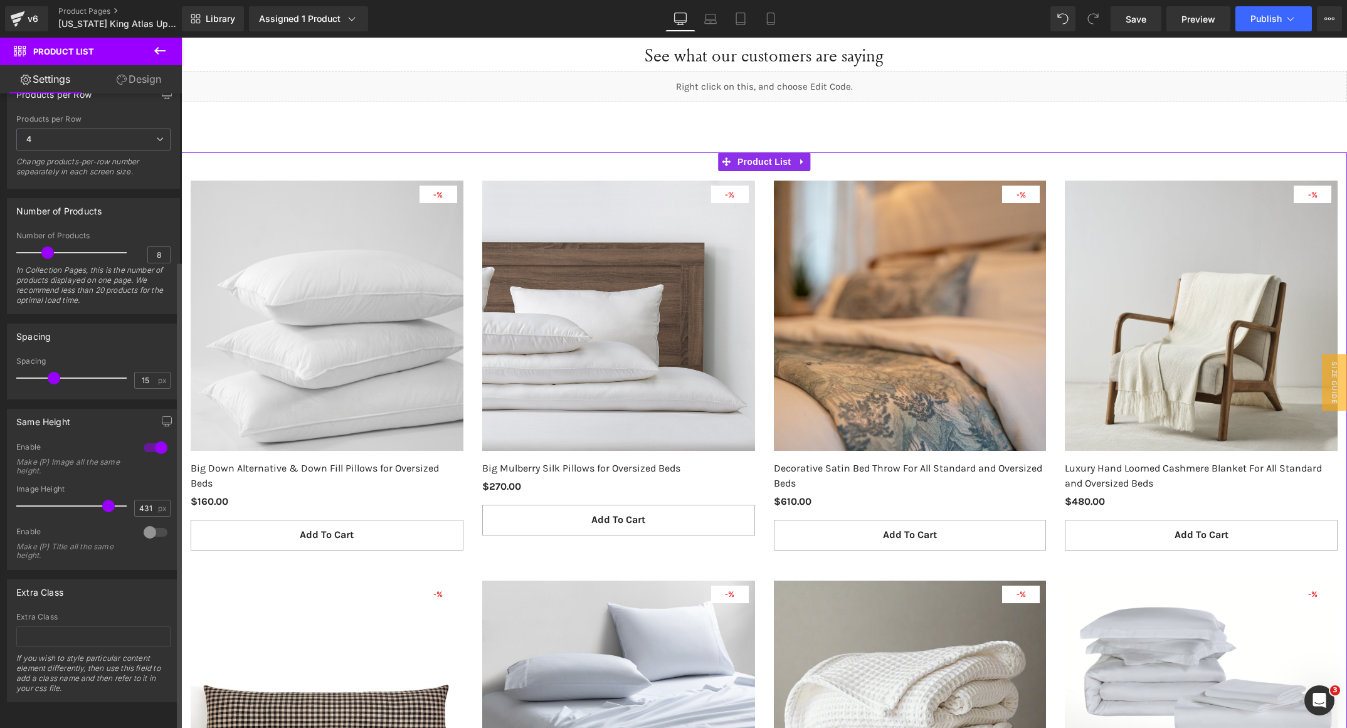
click at [156, 523] on div at bounding box center [156, 533] width 30 height 20
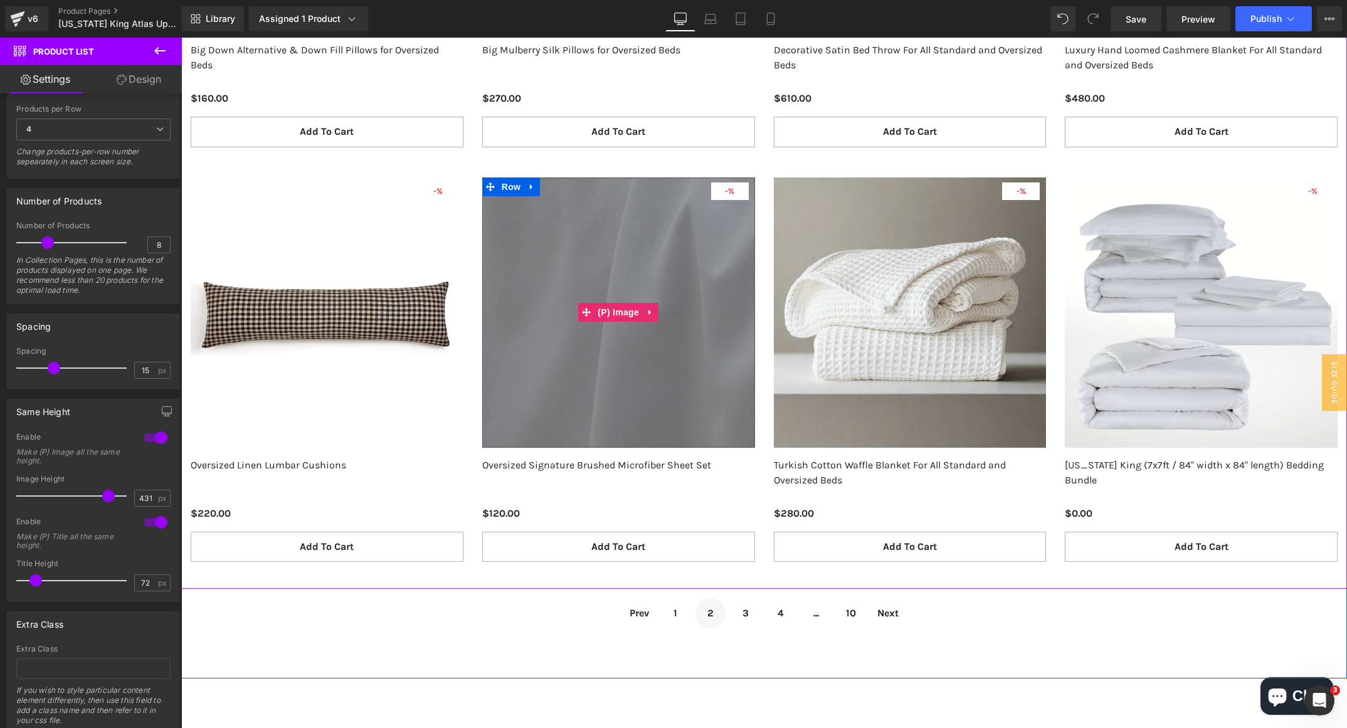
scroll to position [2297, 0]
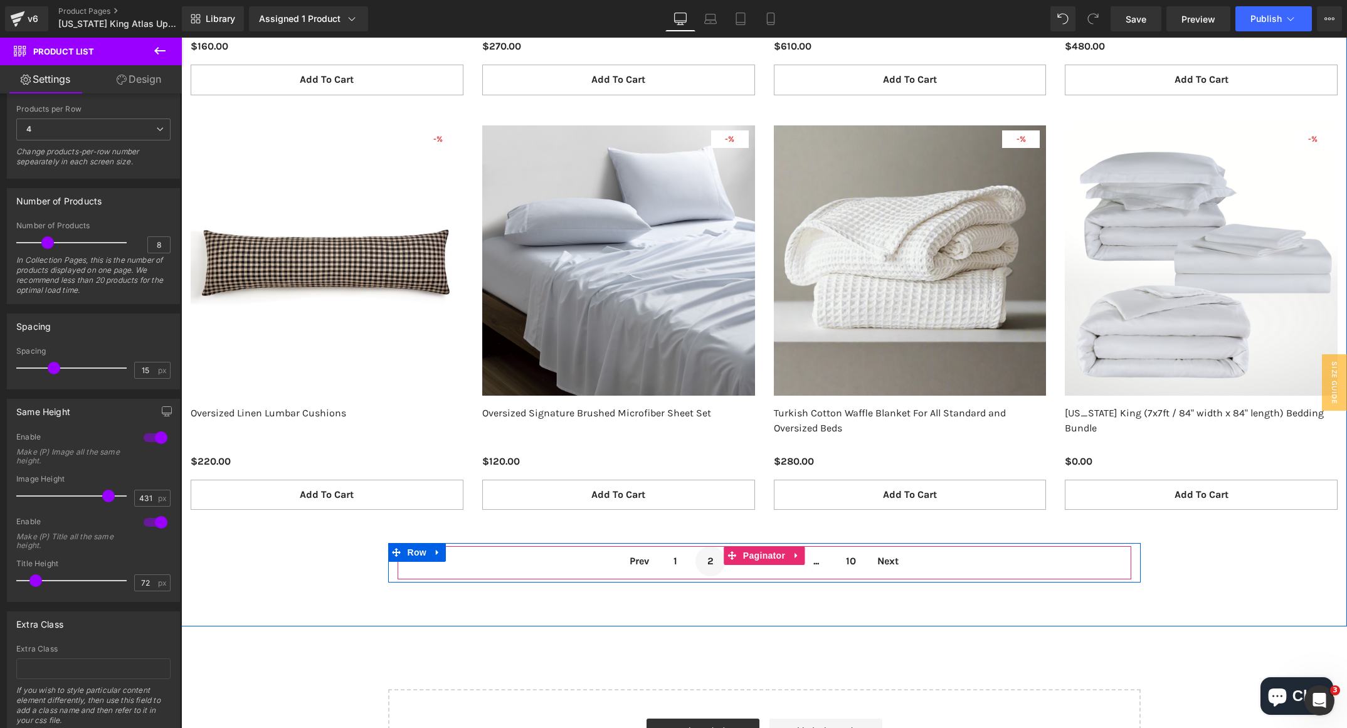
click at [671, 560] on span "1" at bounding box center [676, 561] width 30 height 30
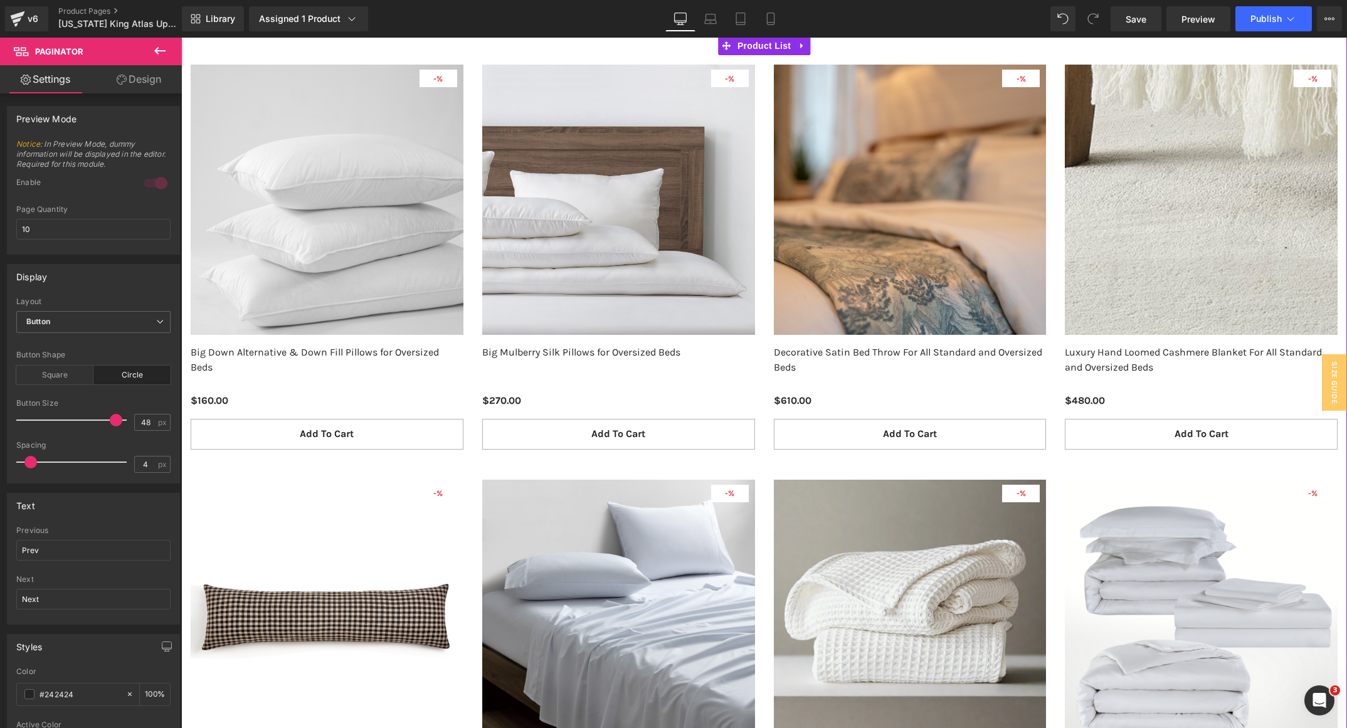
scroll to position [2109, 0]
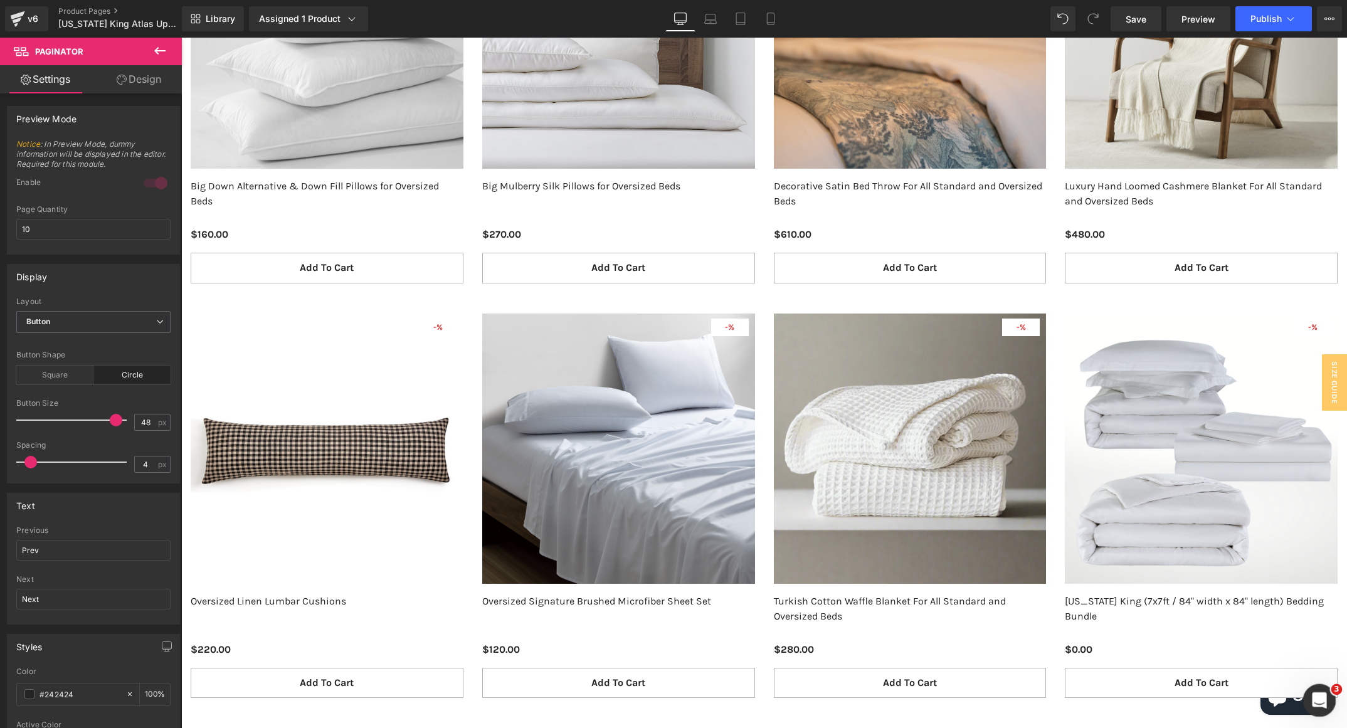
click at [1307, 702] on div "Open Intercom Messenger" at bounding box center [1317, 698] width 41 height 41
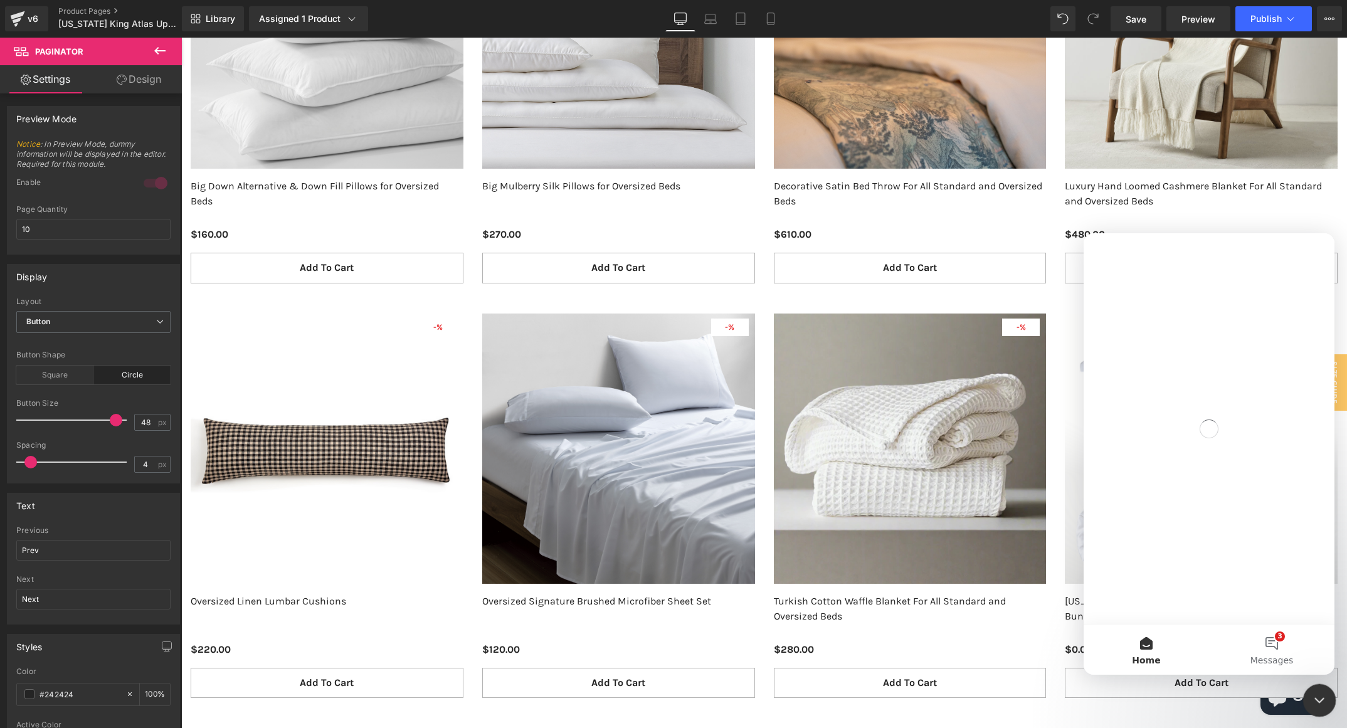
scroll to position [0, 0]
click at [1138, 23] on div at bounding box center [673, 345] width 1347 height 691
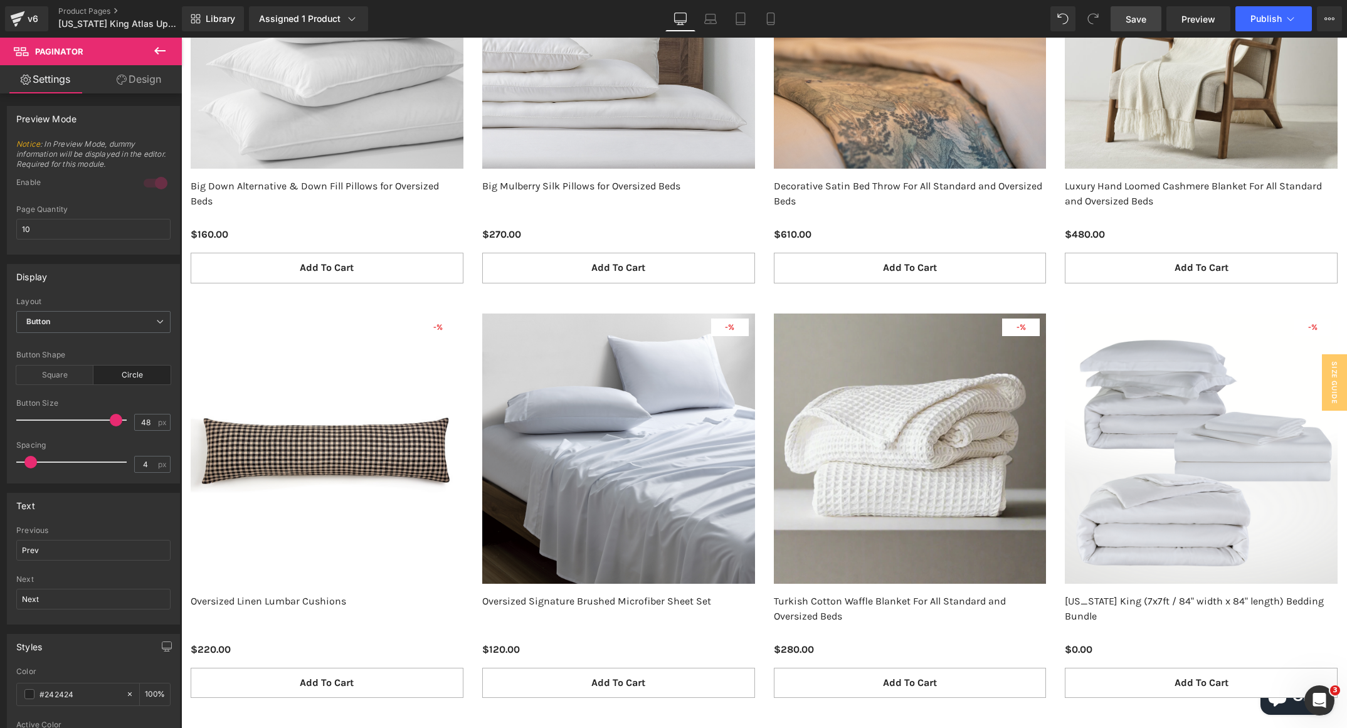
click at [1150, 19] on link "Save" at bounding box center [1136, 18] width 51 height 25
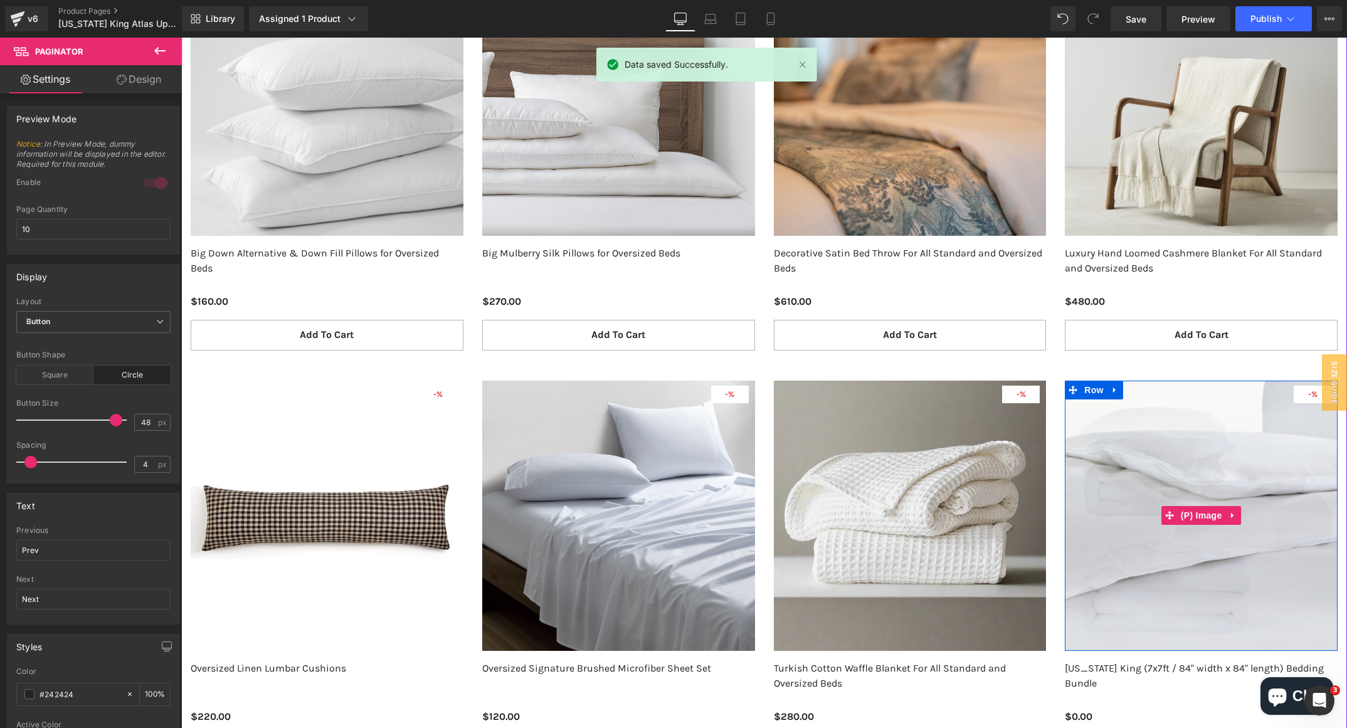
scroll to position [1921, 0]
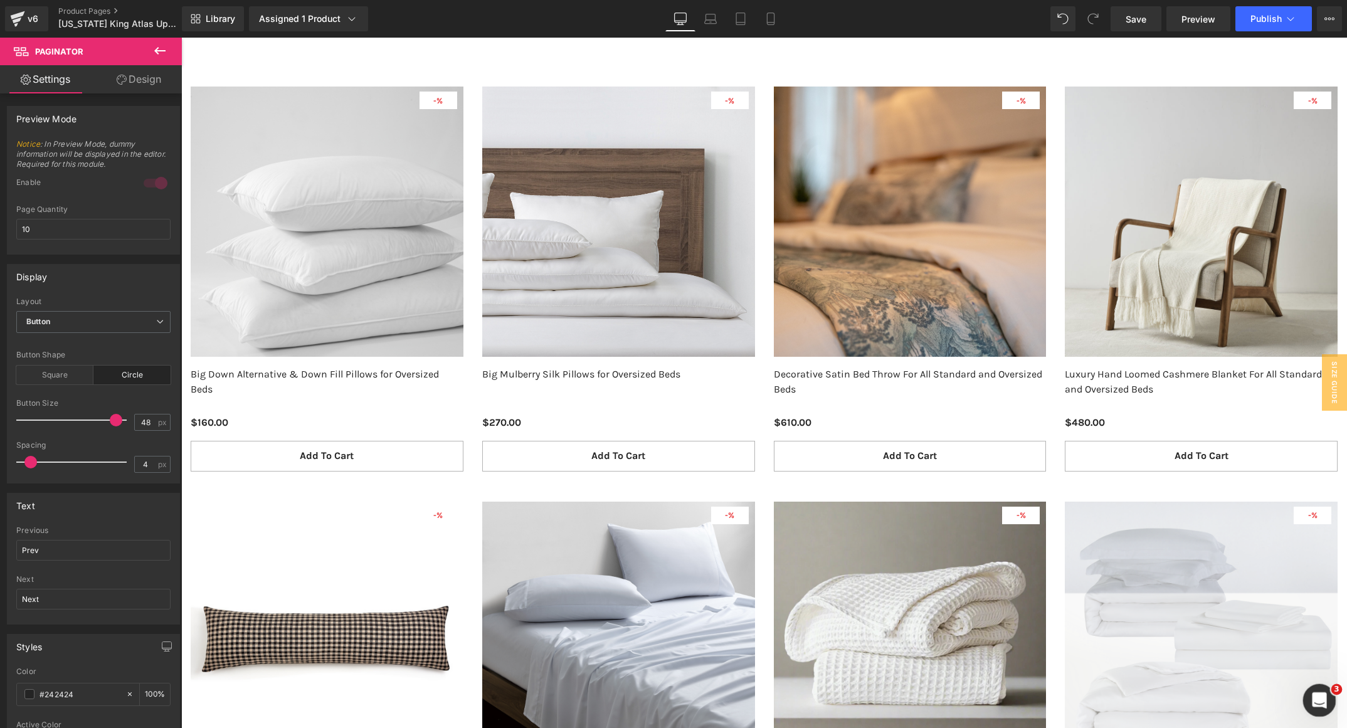
click at [1313, 694] on icon "Open Intercom Messenger" at bounding box center [1318, 699] width 21 height 21
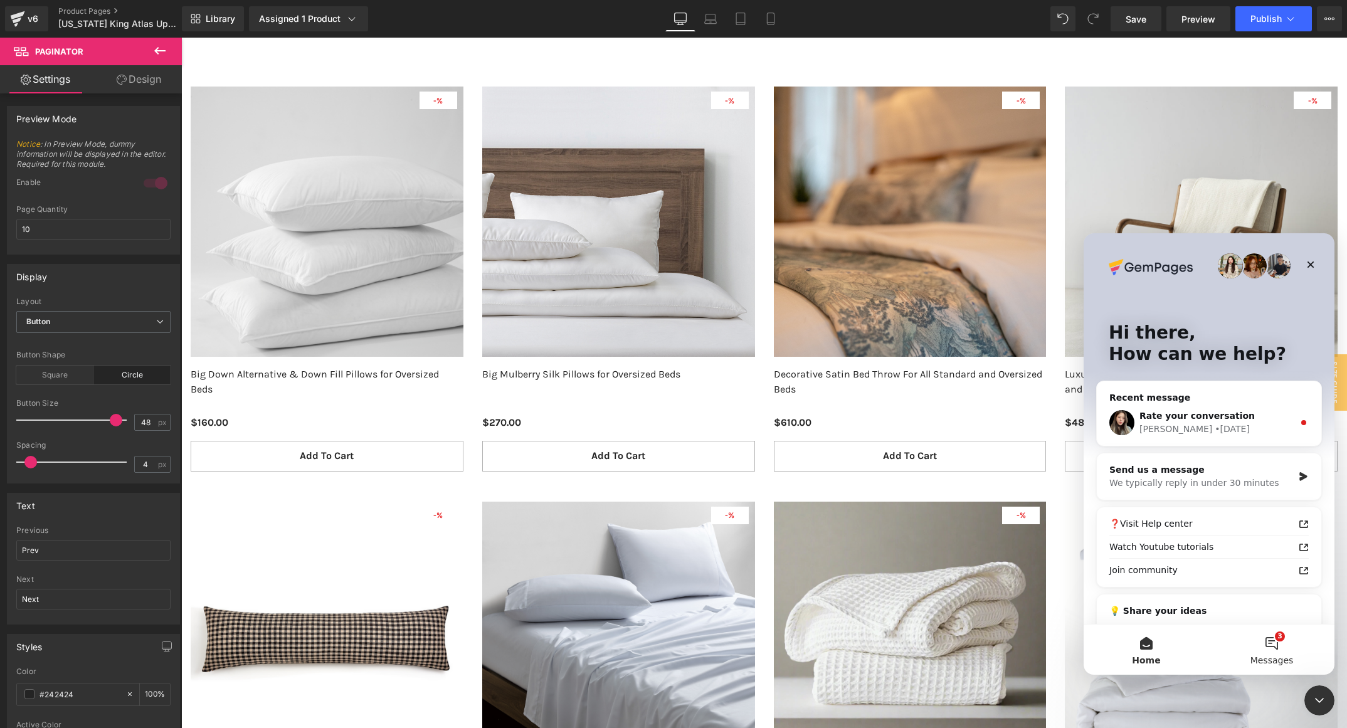
click at [1270, 658] on span "Messages" at bounding box center [1272, 660] width 43 height 9
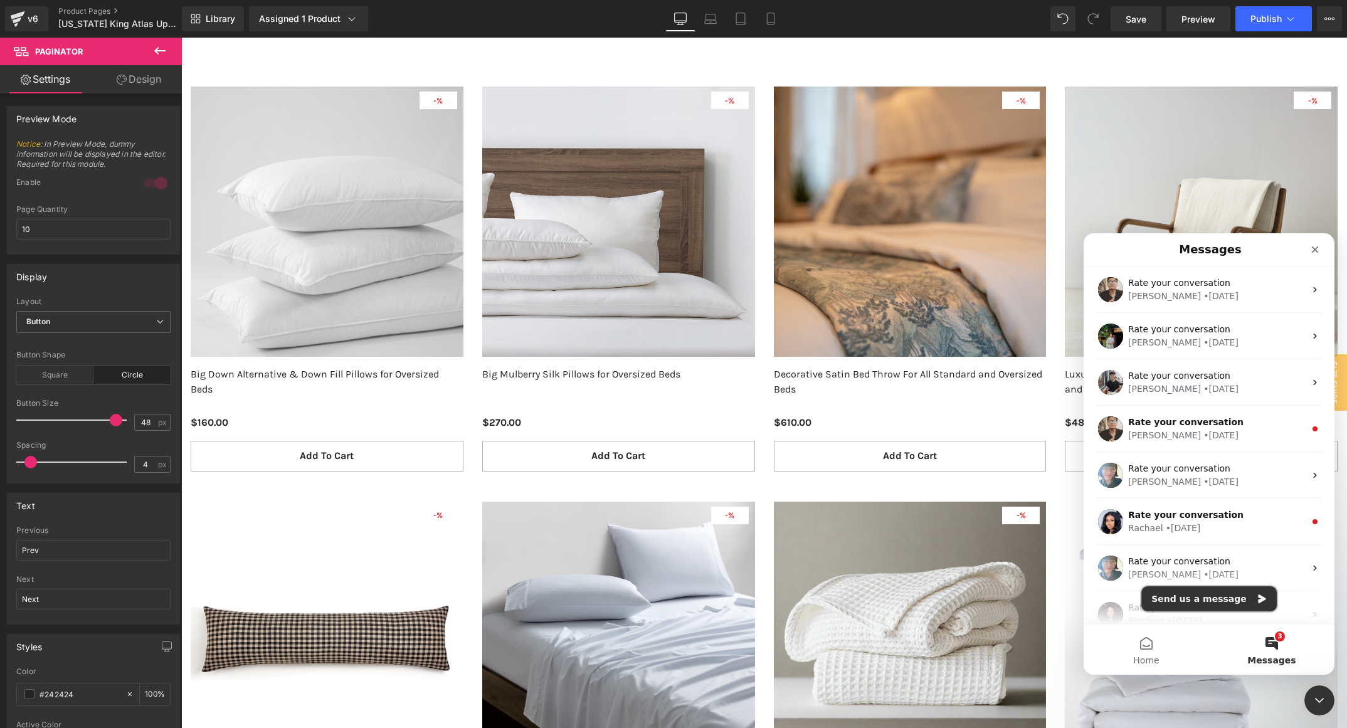
click at [1223, 606] on button "Send us a message" at bounding box center [1209, 599] width 135 height 25
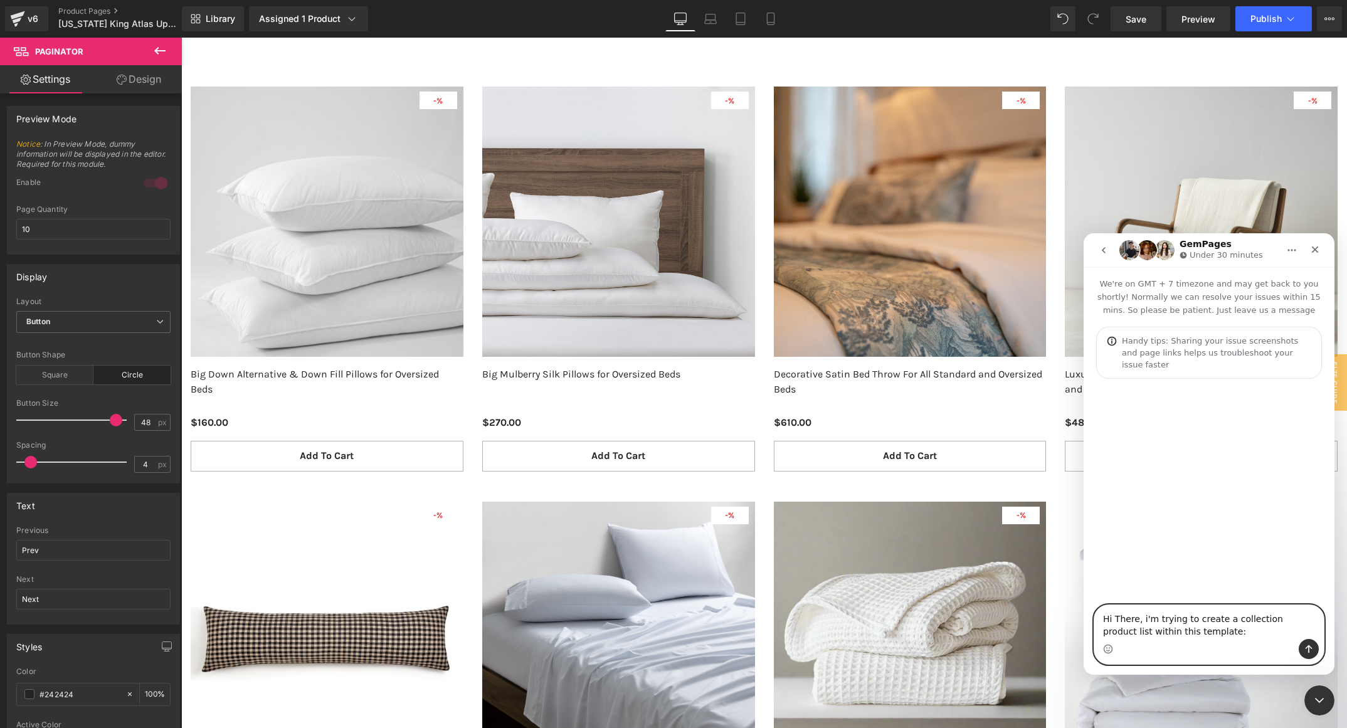
drag, startPoint x: 1124, startPoint y: 625, endPoint x: 1136, endPoint y: 623, distance: 12.2
click at [1125, 625] on textarea "Hi There, i'm trying to create a collection product list within this template:" at bounding box center [1210, 622] width 230 height 34
click at [1109, 633] on textarea "Hi There, i'm trying to create a collection product list within this template:" at bounding box center [1210, 622] width 230 height 34
paste textarea "https://app.gempages.net/editor?id=1758774750&type=template-product&page=produc…"
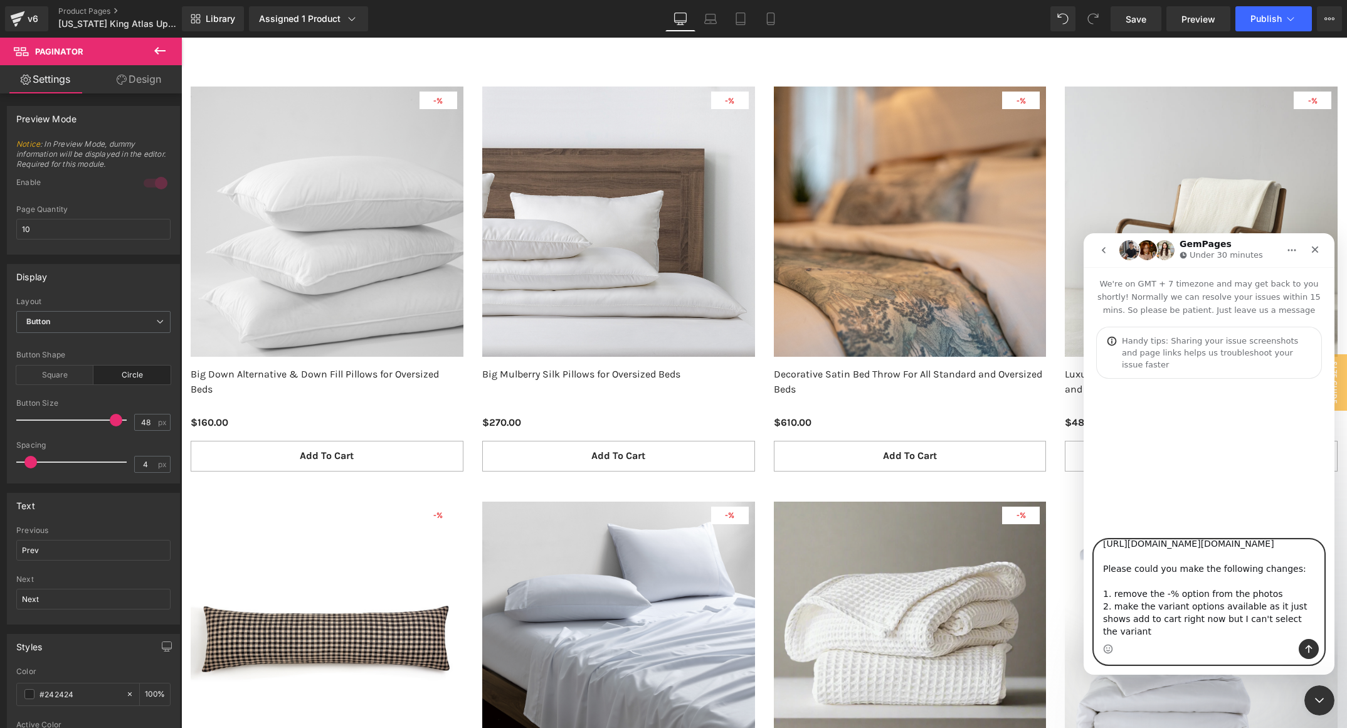
scroll to position [96, 0]
type textarea "Hi There, i'm trying to create a collection product list within this template: …"
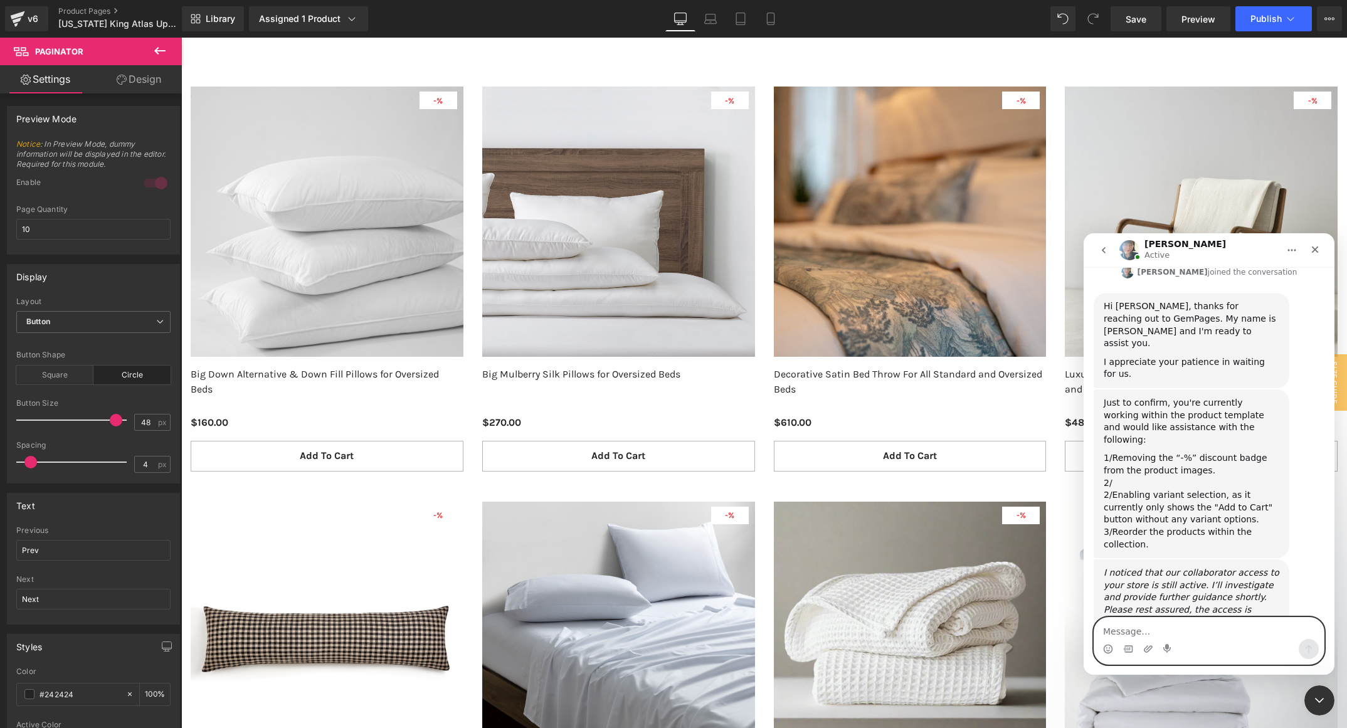
scroll to position [464, 0]
type textarea "yes please !!\"
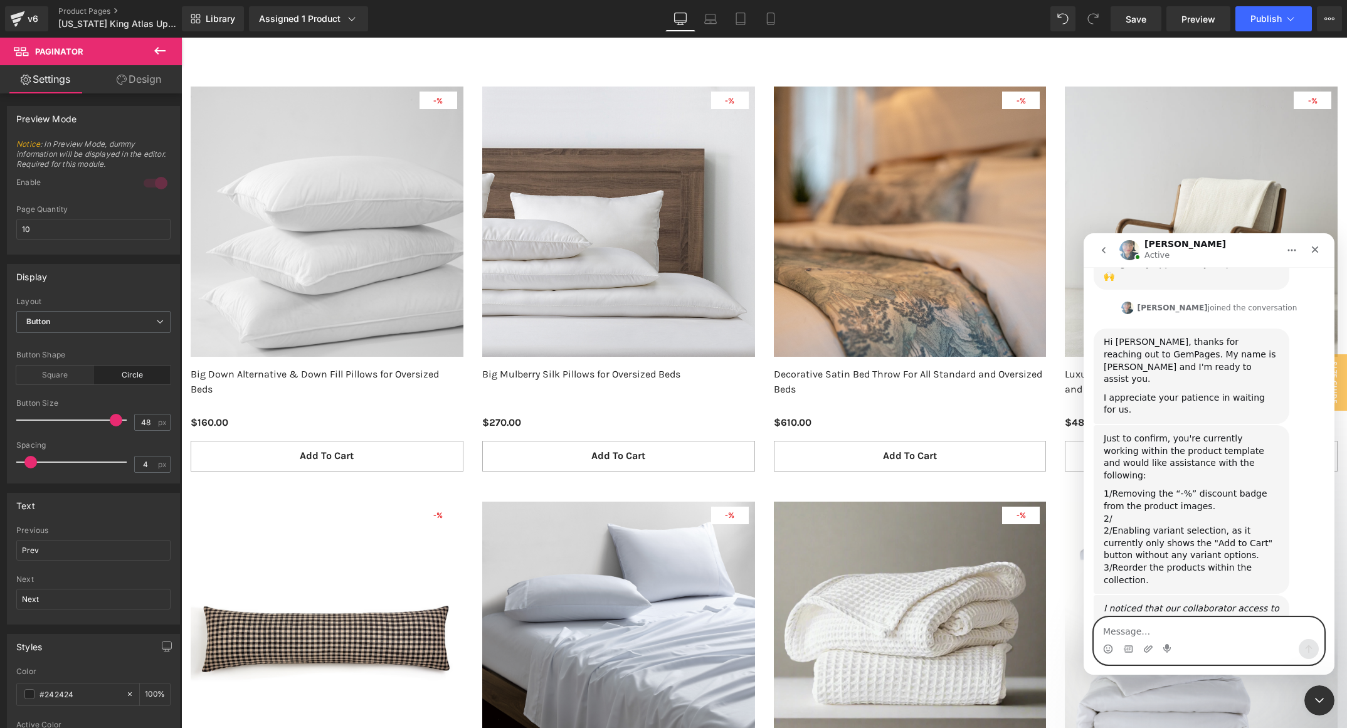
scroll to position [407, 0]
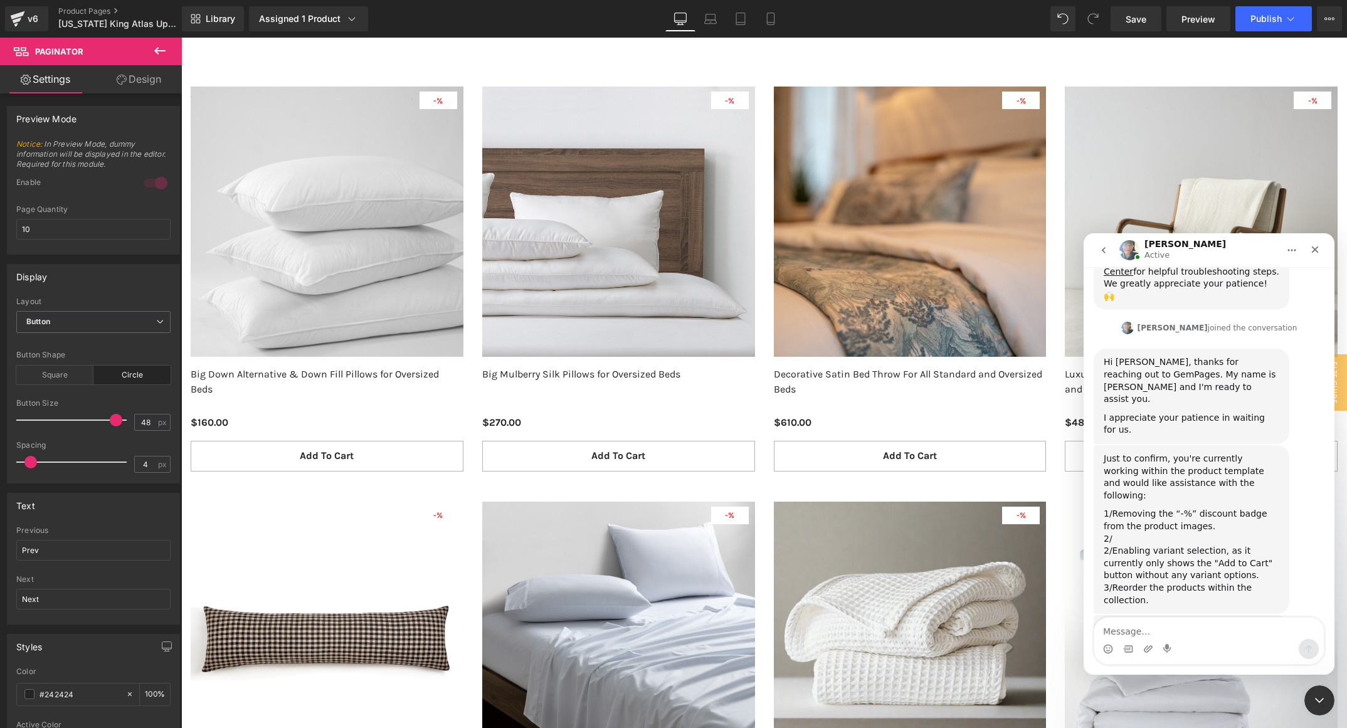
click at [1233, 644] on div "Intercom messenger" at bounding box center [1210, 649] width 230 height 20
click at [1233, 626] on textarea "Message…" at bounding box center [1210, 628] width 230 height 21
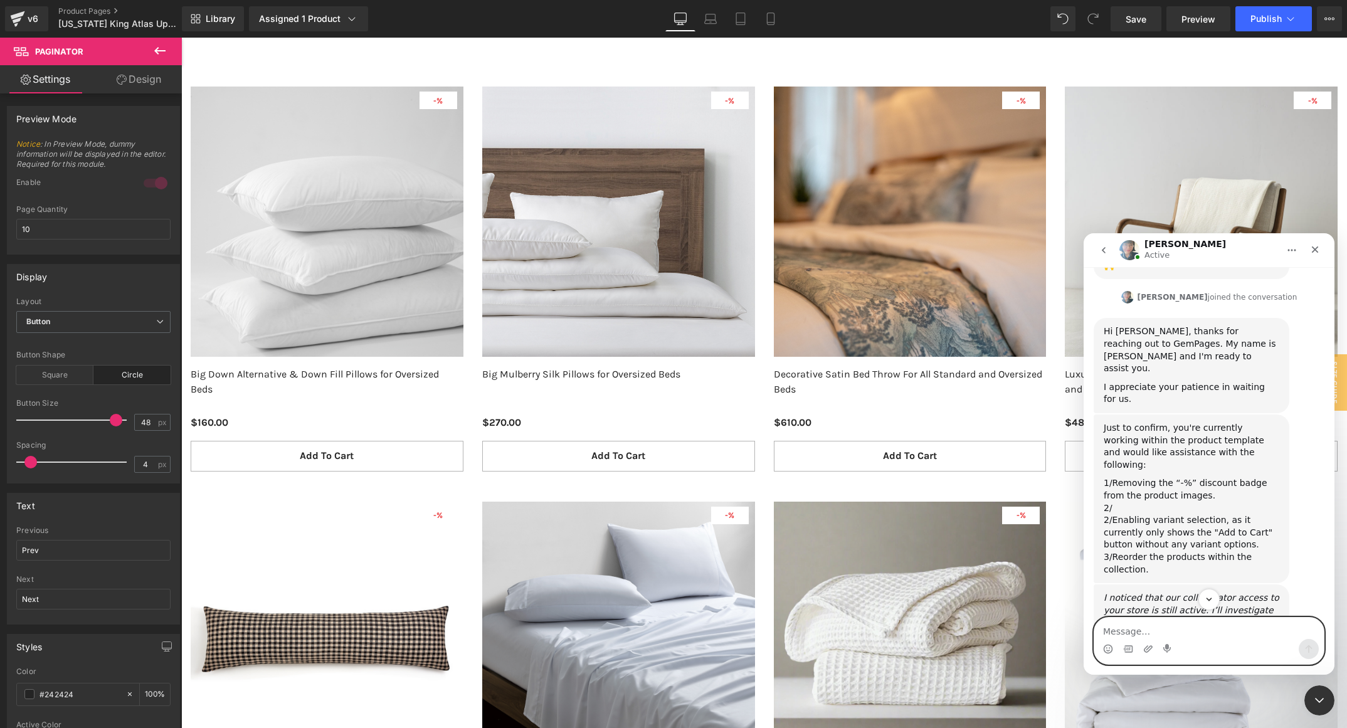
scroll to position [501, 0]
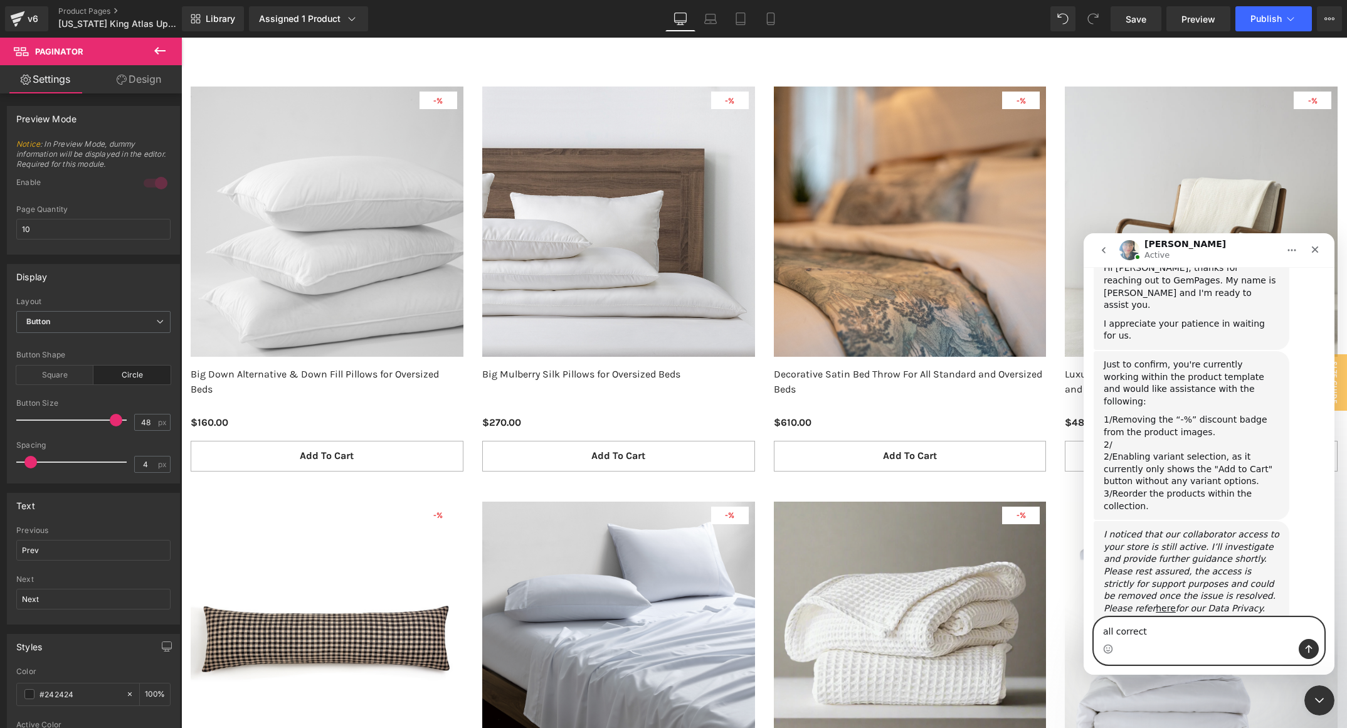
type textarea "all correct!"
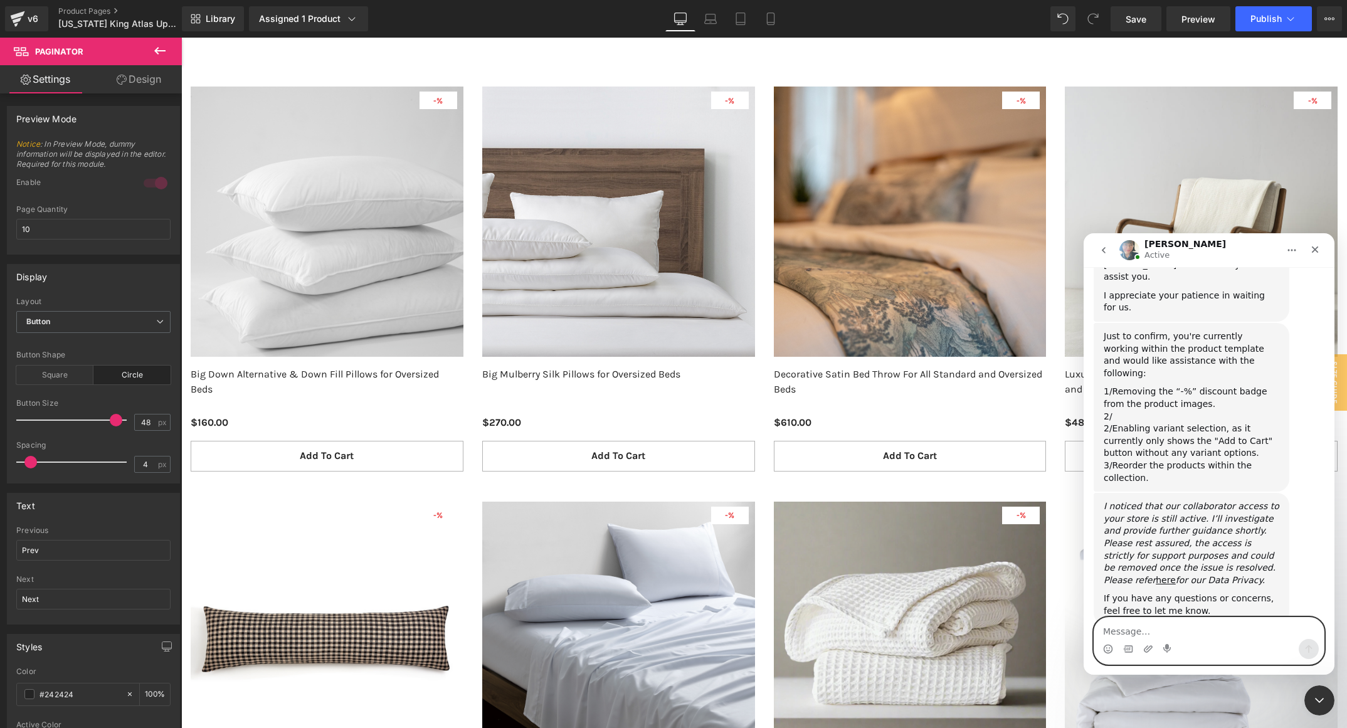
scroll to position [530, 0]
click at [1305, 250] on div "Close" at bounding box center [1315, 249] width 23 height 23
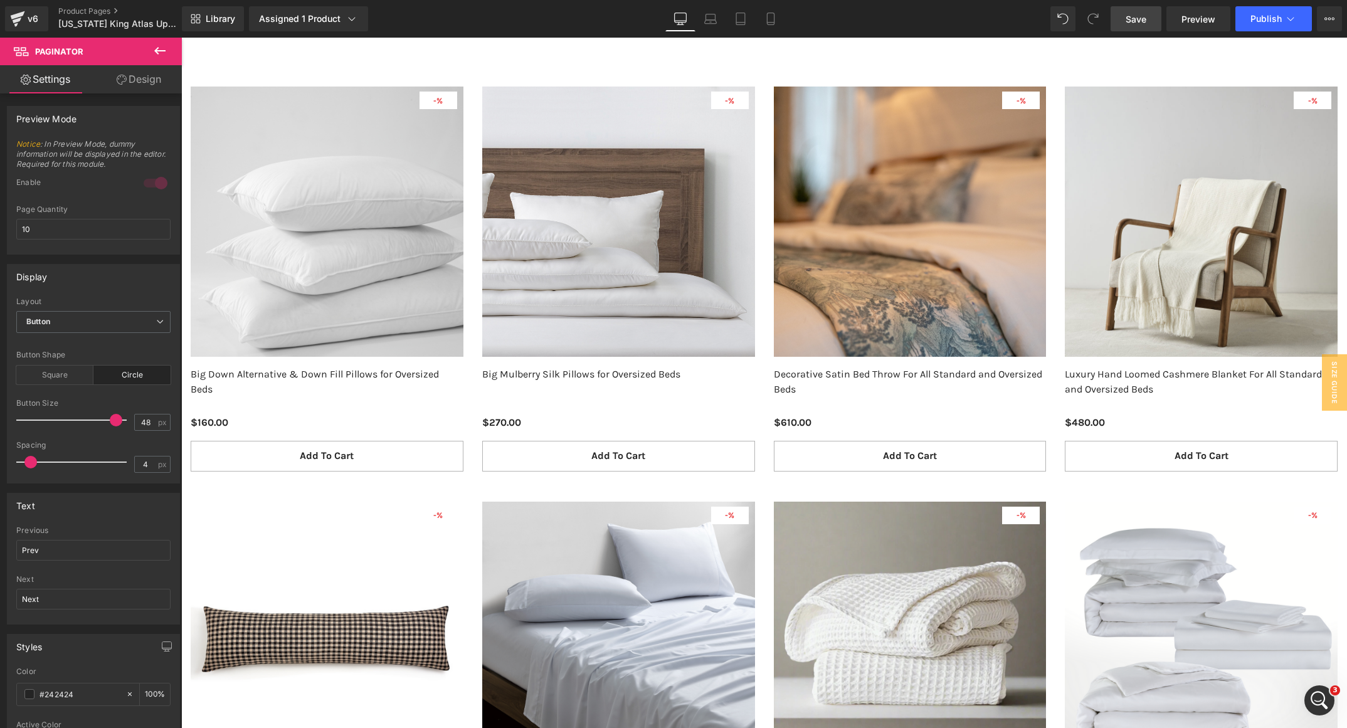
drag, startPoint x: 1135, startPoint y: 24, endPoint x: 1095, endPoint y: 167, distance: 149.3
click at [1135, 24] on span "Save" at bounding box center [1136, 19] width 21 height 13
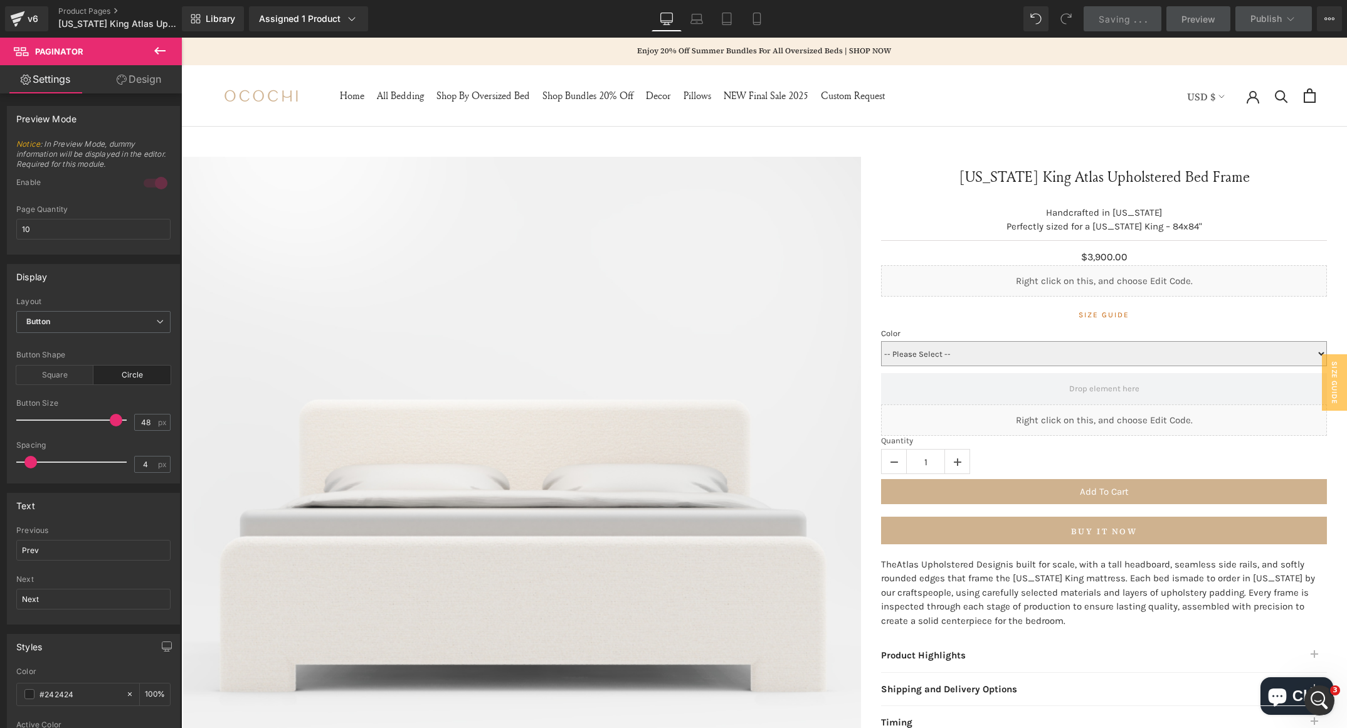
scroll to position [565, 0]
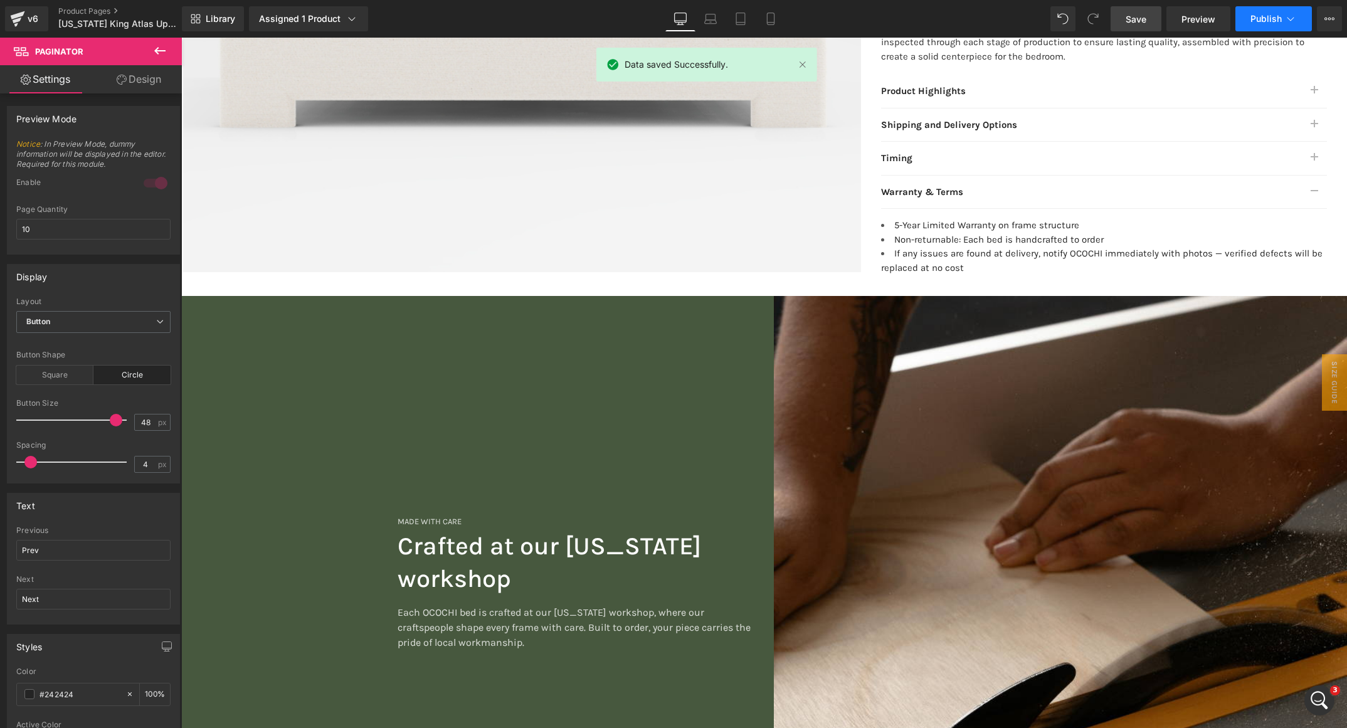
click at [1280, 23] on span "Publish" at bounding box center [1266, 19] width 31 height 10
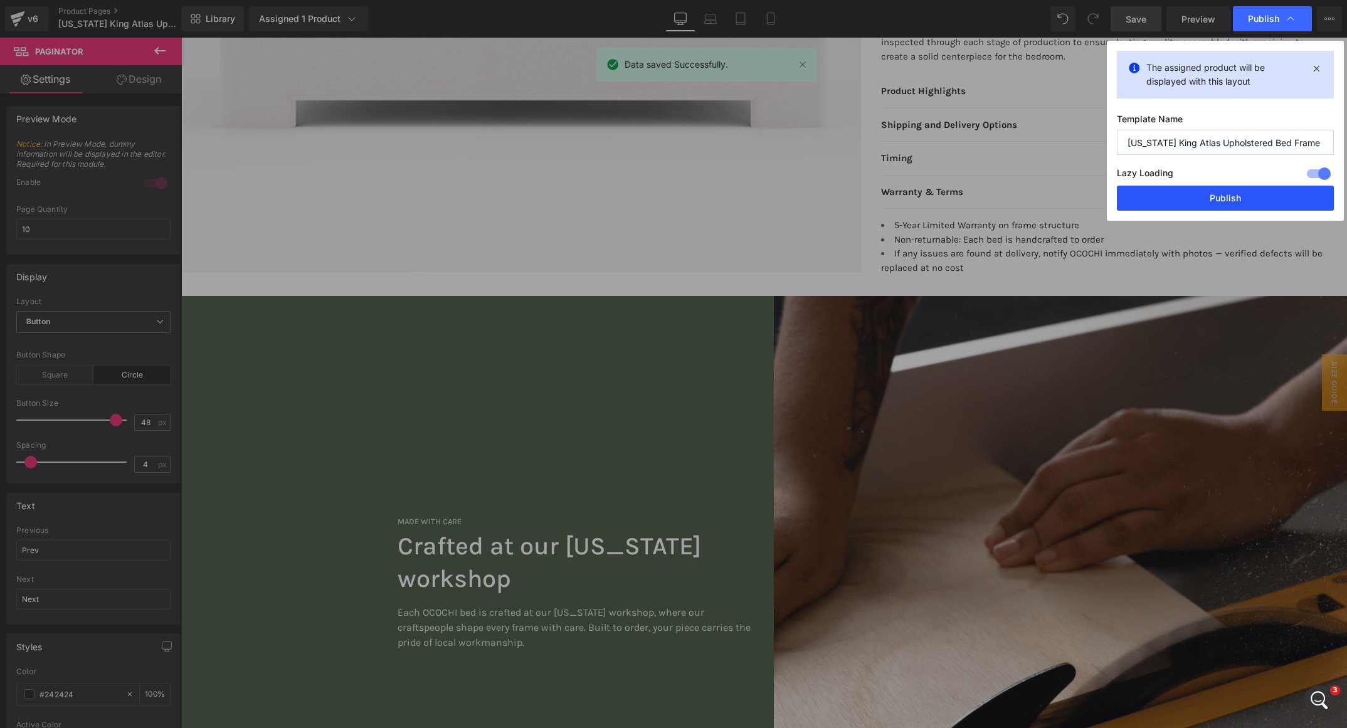
click at [1276, 197] on button "Publish" at bounding box center [1225, 198] width 217 height 25
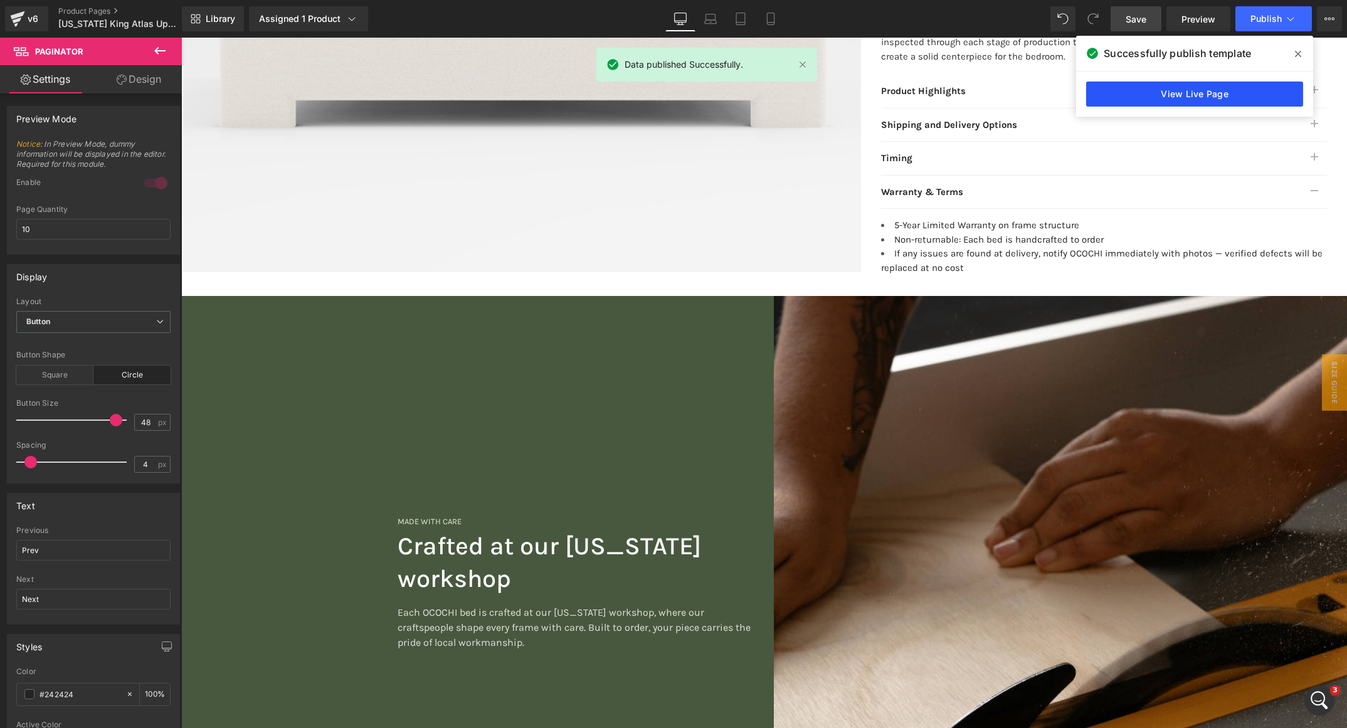
click at [1153, 92] on link "View Live Page" at bounding box center [1194, 94] width 217 height 25
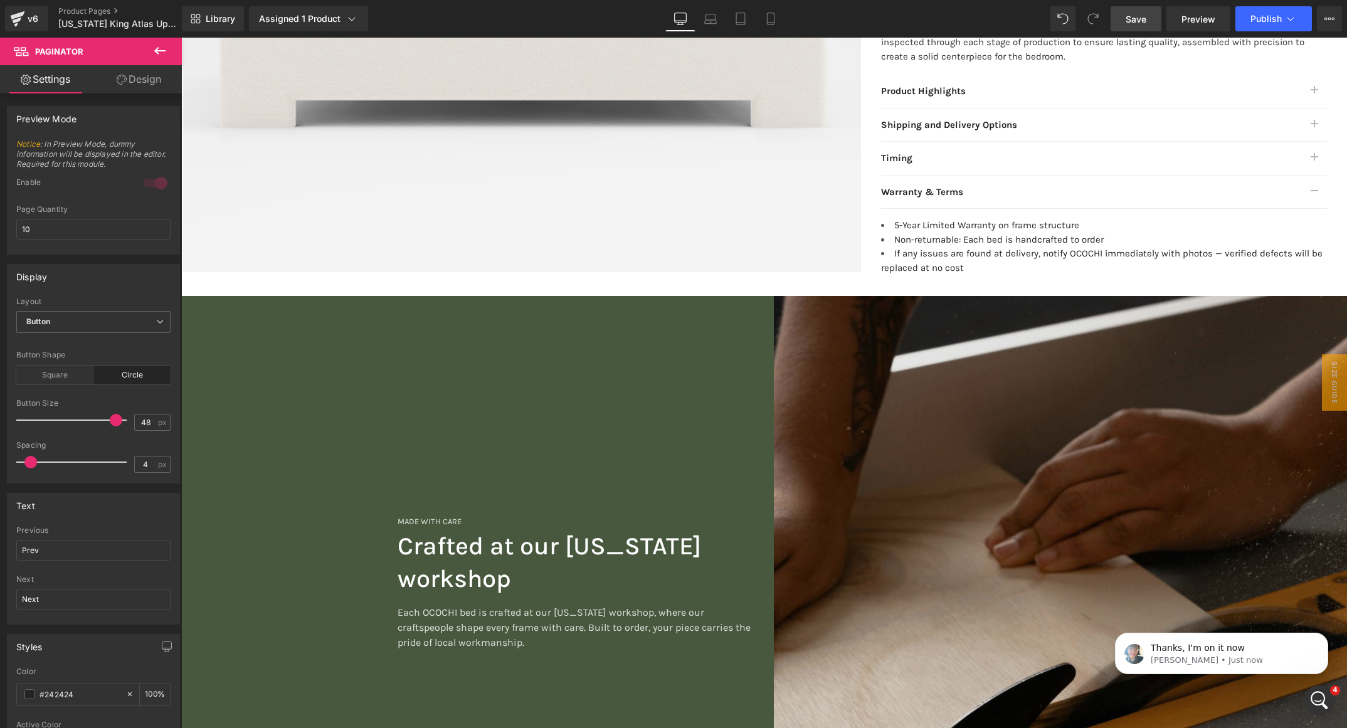
scroll to position [0, 0]
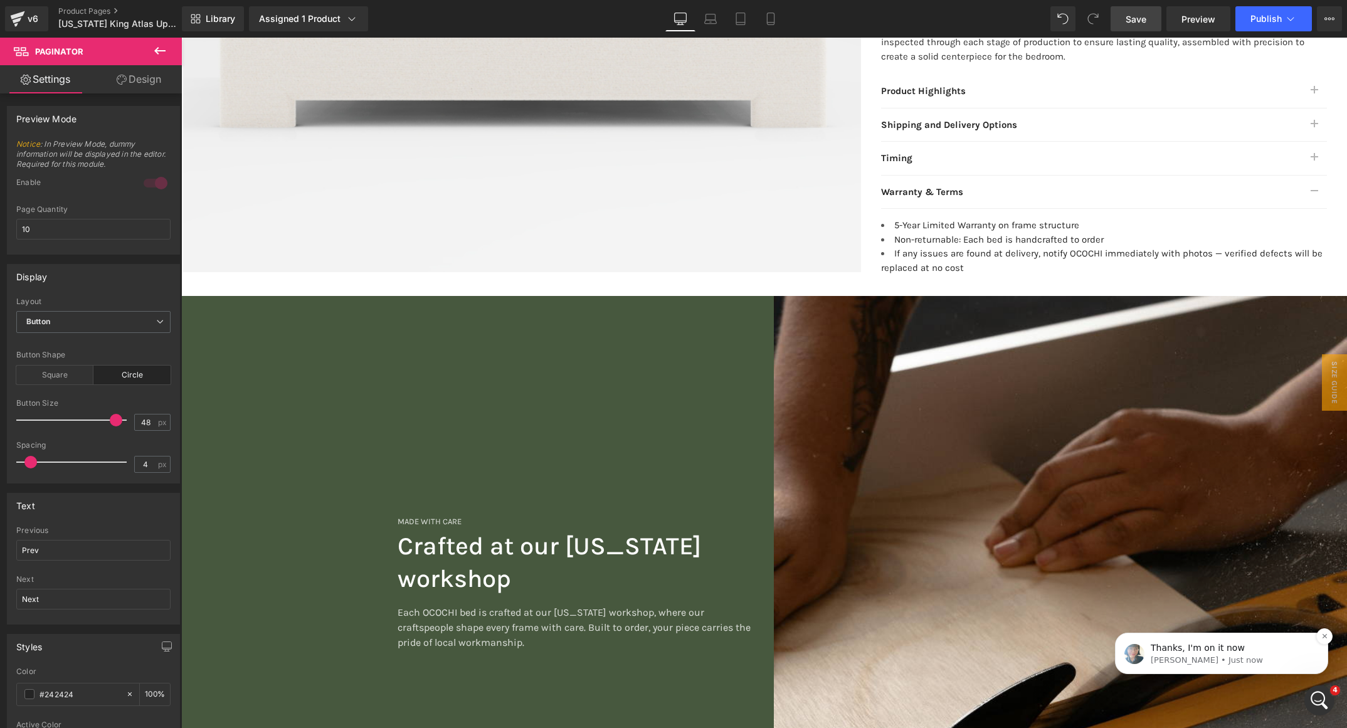
click at [1194, 643] on span "Thanks, I'm on it now" at bounding box center [1198, 648] width 94 height 10
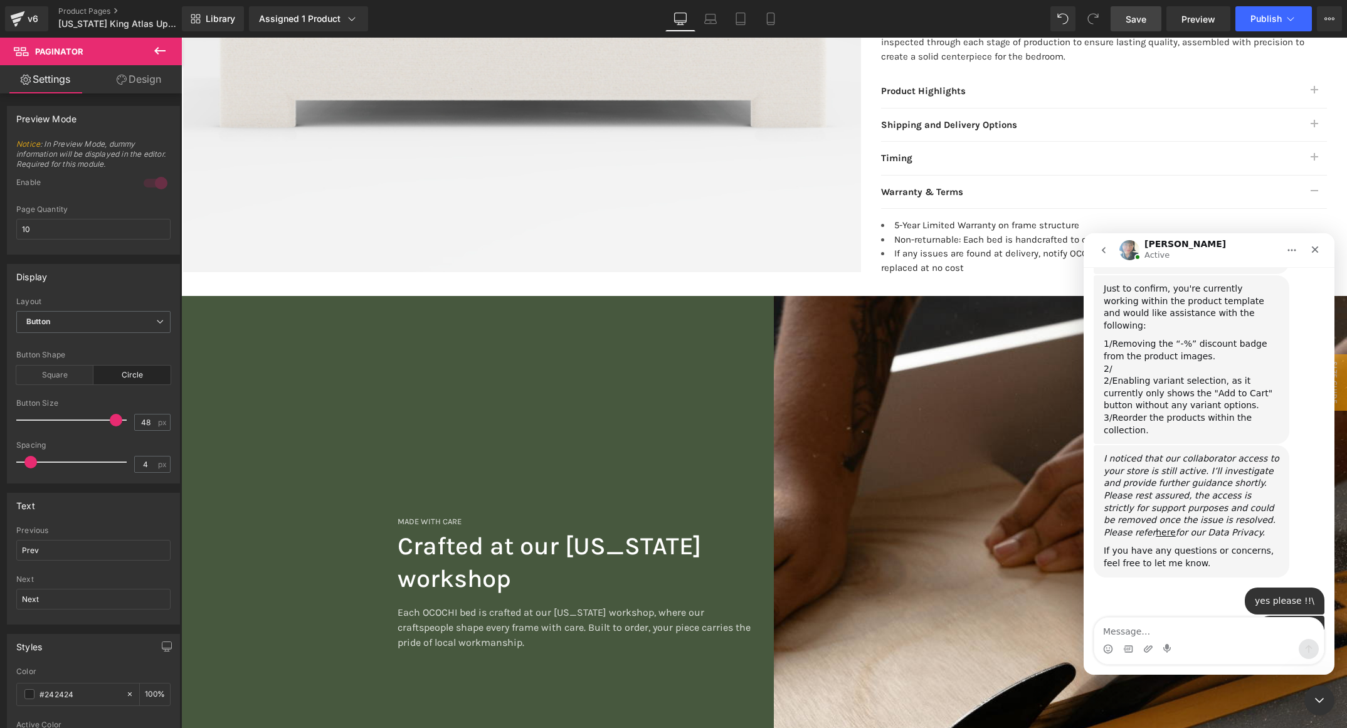
scroll to position [588, 0]
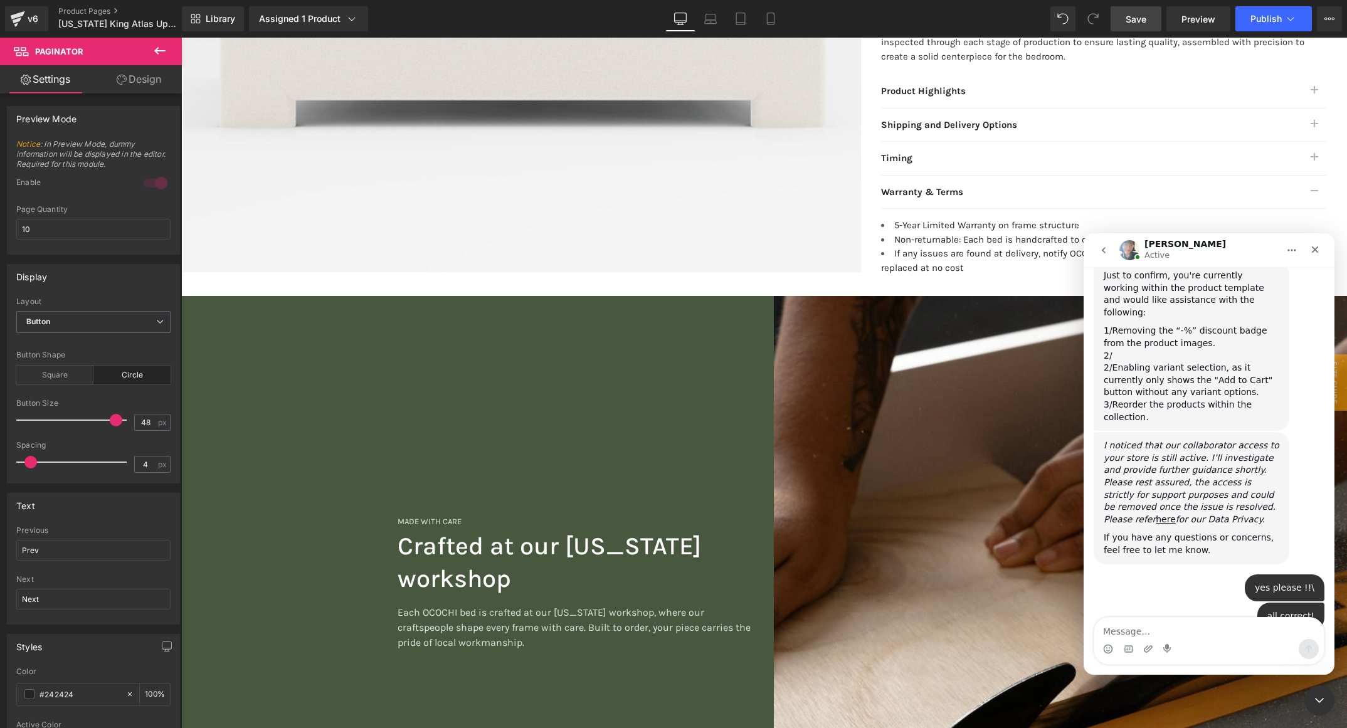
click at [1173, 630] on textarea "Message…" at bounding box center [1210, 628] width 230 height 21
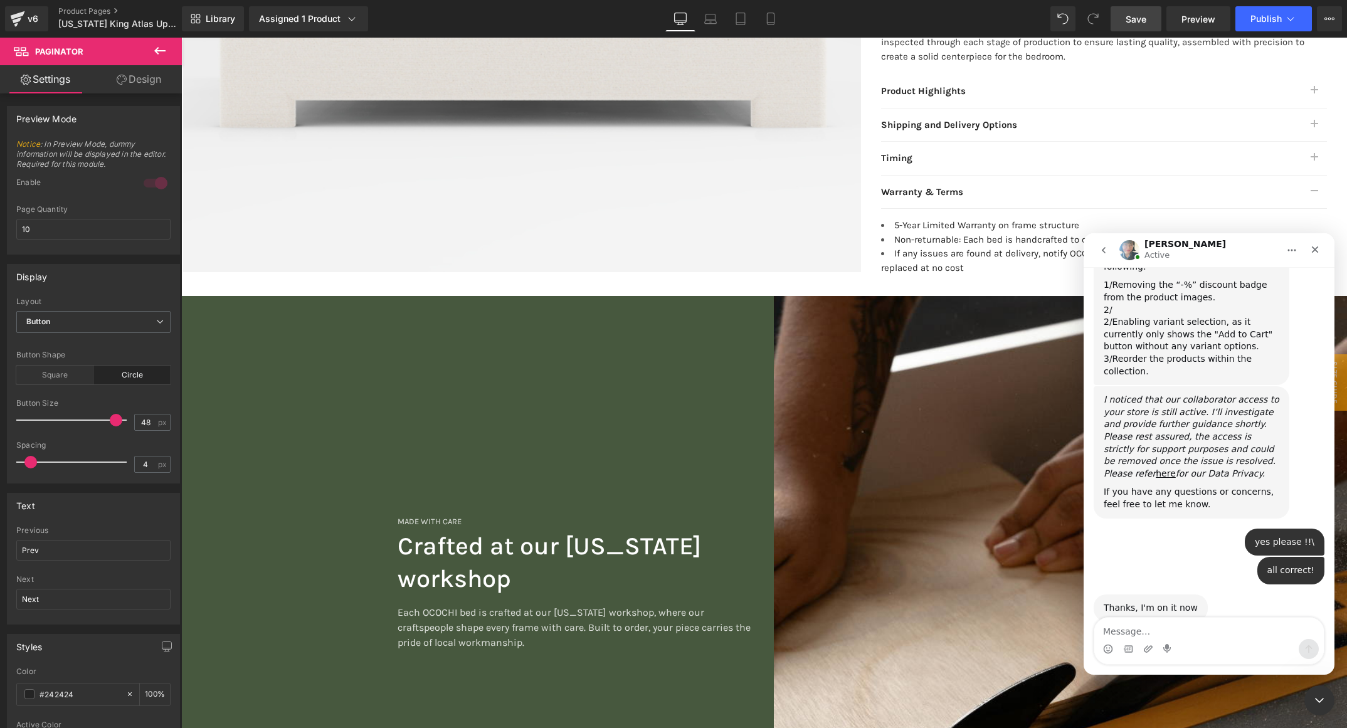
scroll to position [612, 0]
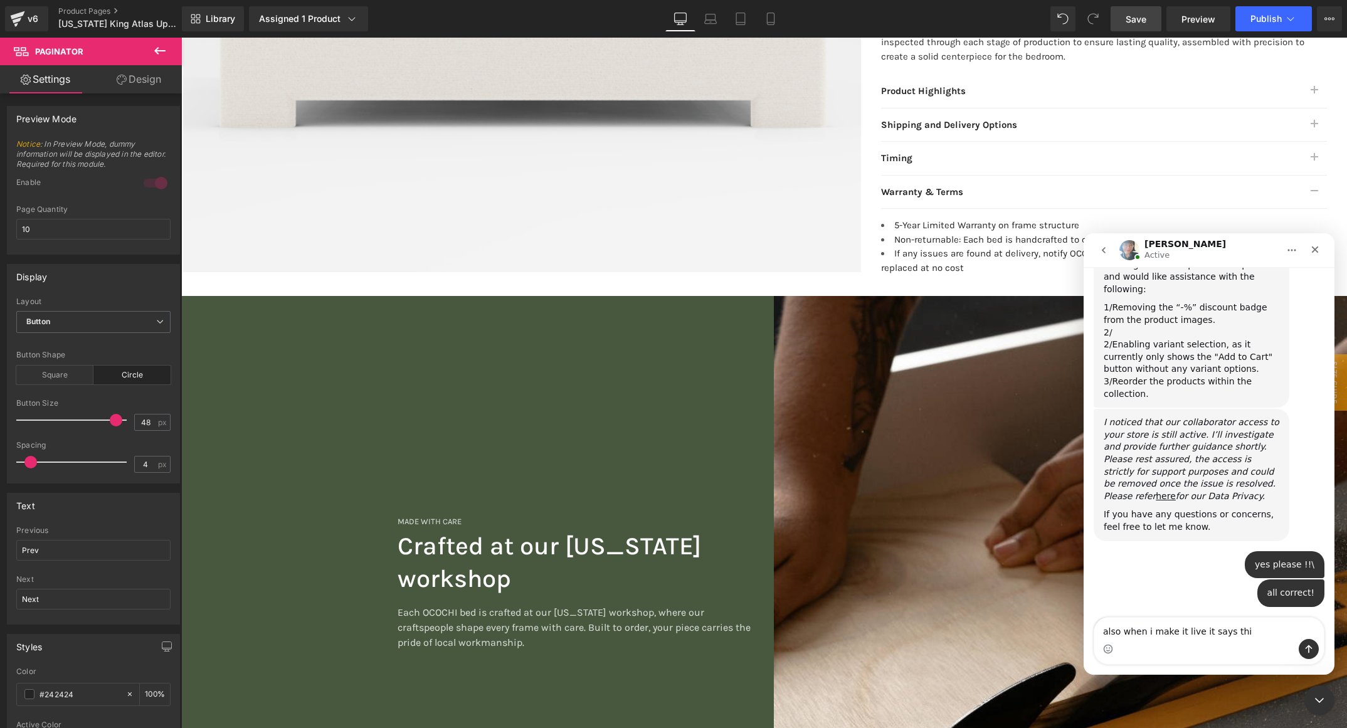
type textarea "also when i make it live it says this"
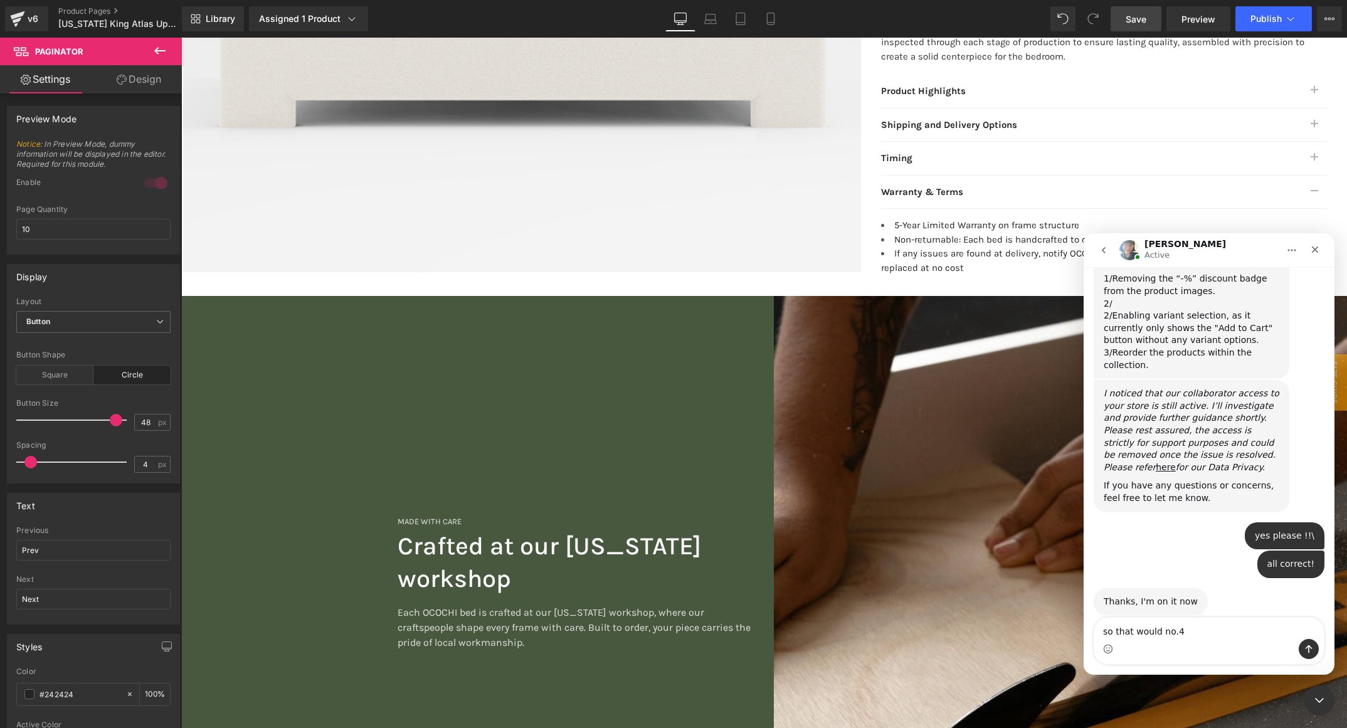
type textarea "so that would no.4"
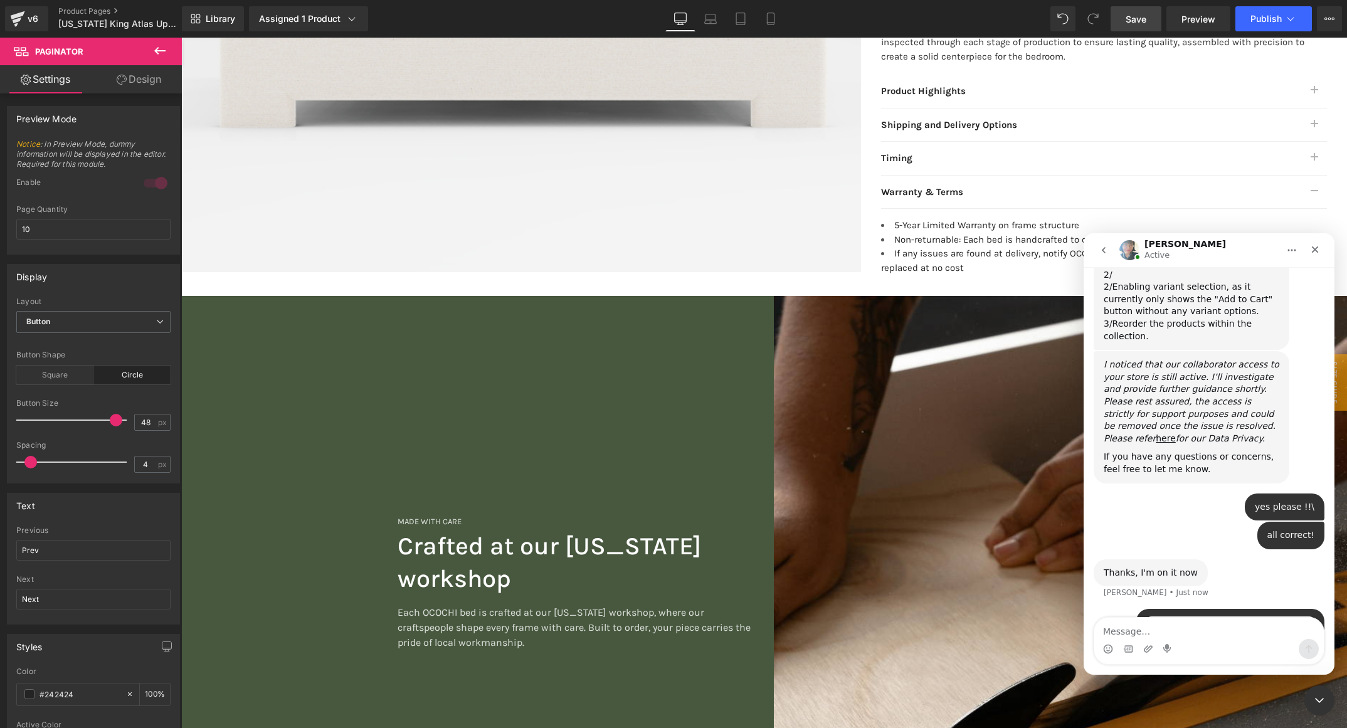
scroll to position [681, 0]
